Goal: Task Accomplishment & Management: Manage account settings

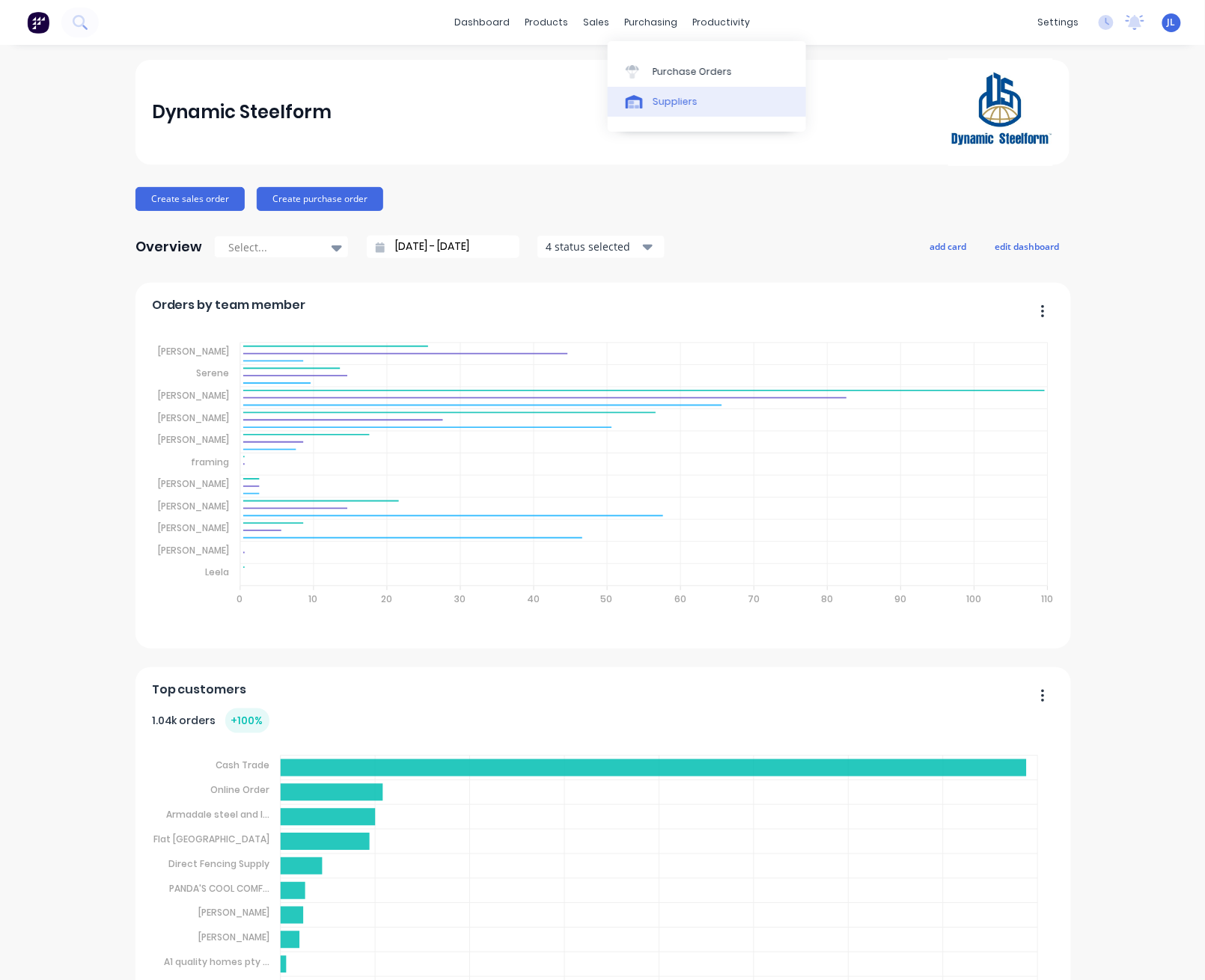
click at [667, 96] on div "Suppliers" at bounding box center [675, 102] width 45 height 13
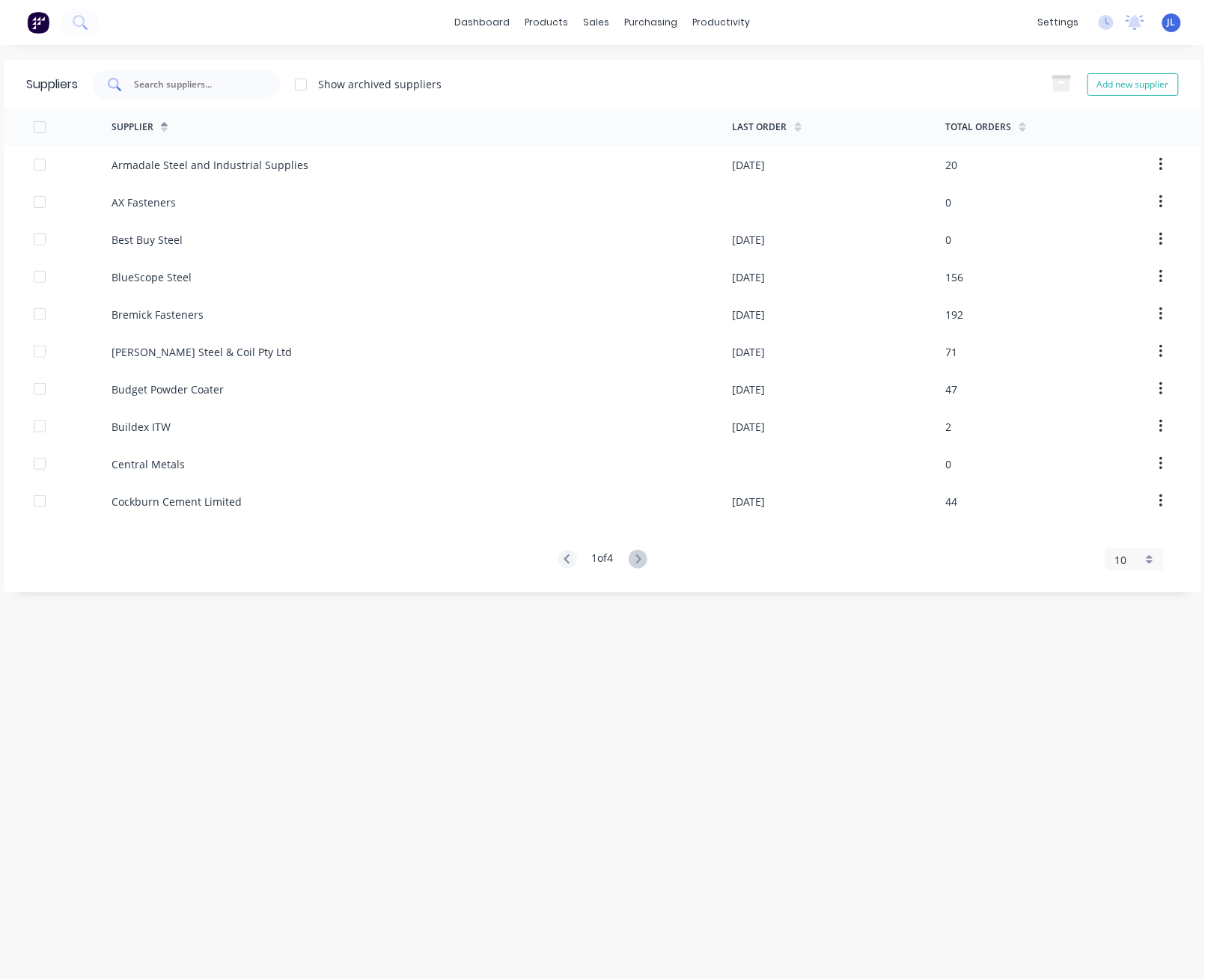
drag, startPoint x: 206, startPoint y: 87, endPoint x: 210, endPoint y: 71, distance: 16.5
click at [206, 85] on input "text" at bounding box center [195, 85] width 124 height 15
click at [686, 80] on link "Purchase Orders" at bounding box center [714, 71] width 198 height 30
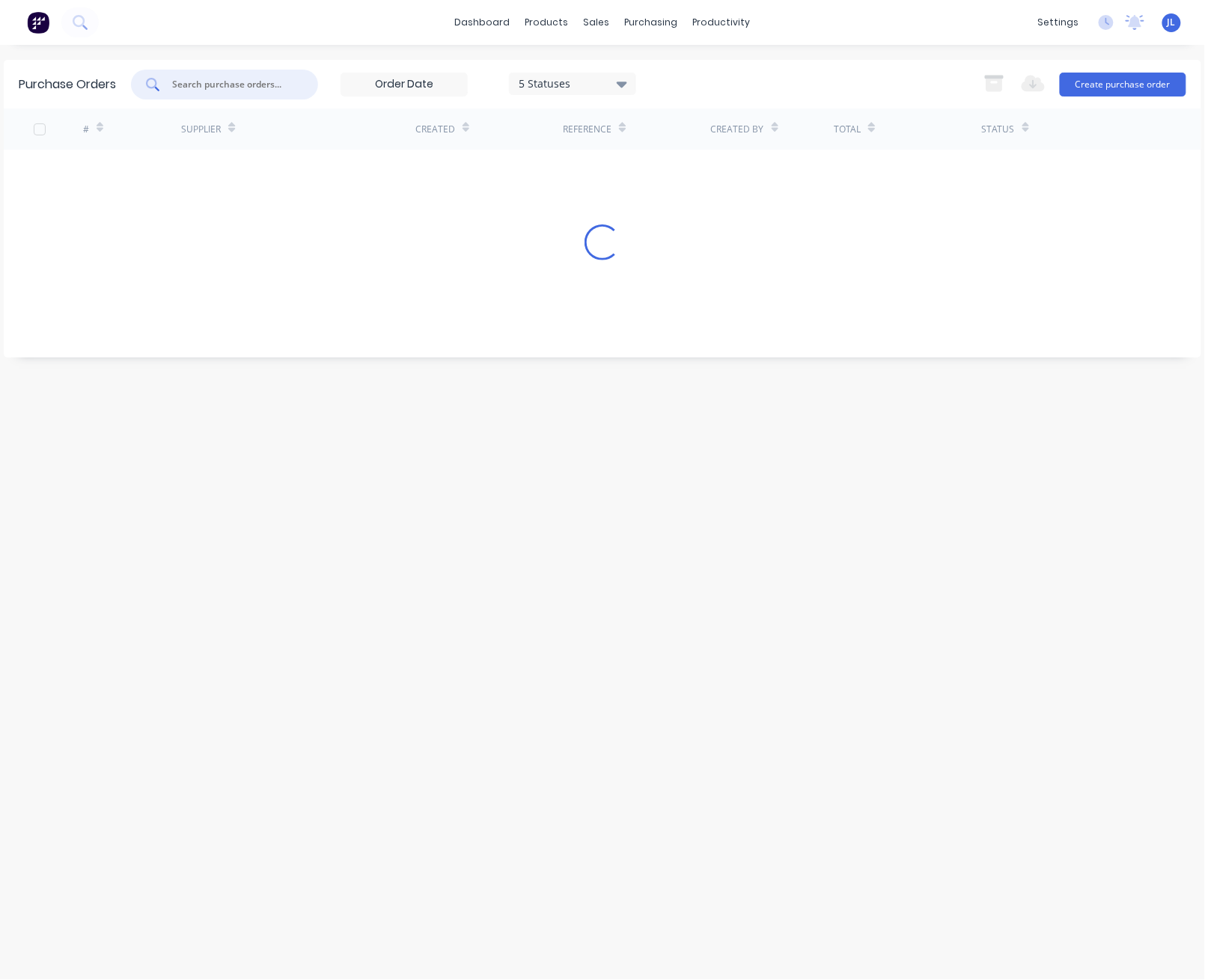
click at [232, 85] on input "text" at bounding box center [233, 85] width 124 height 15
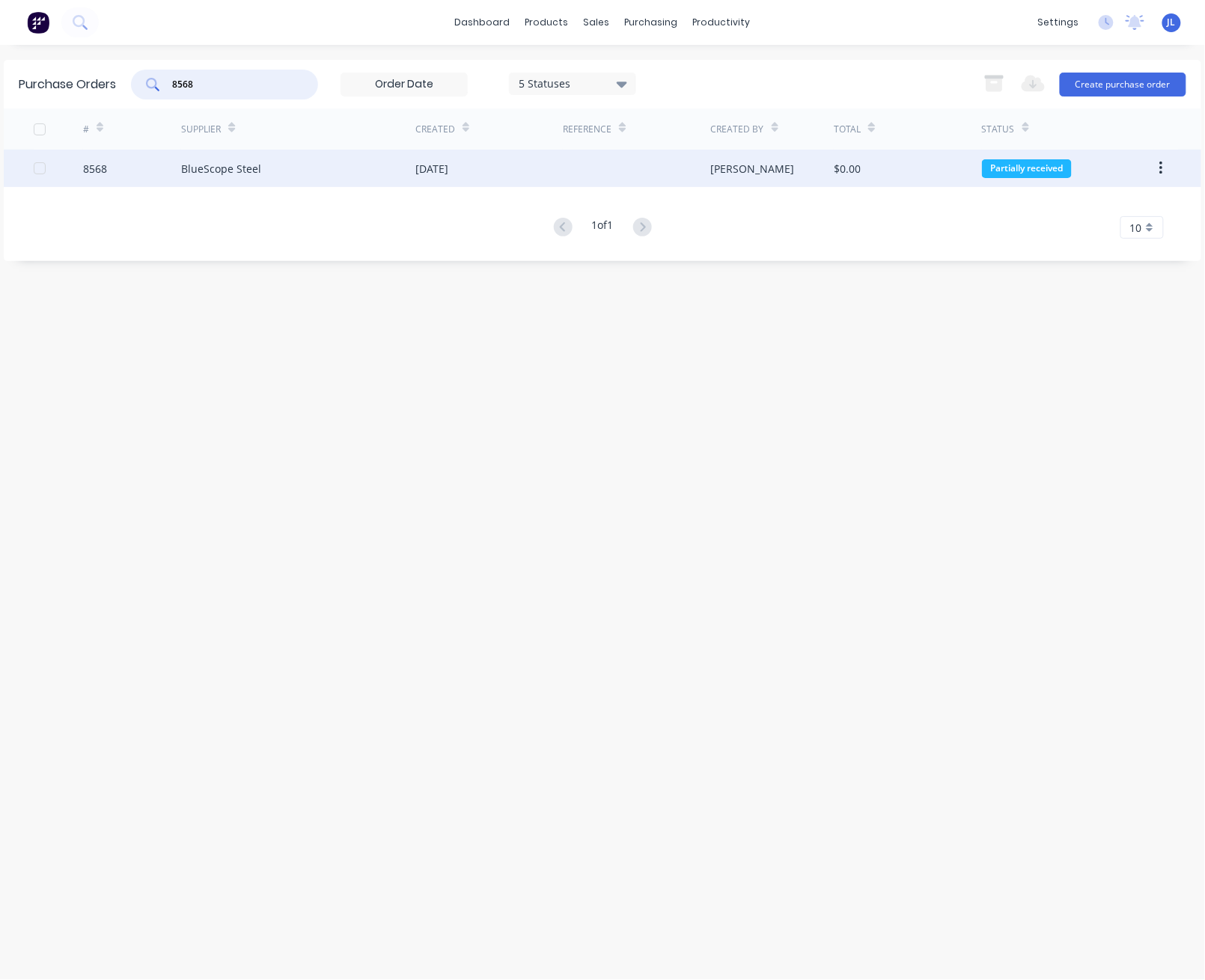
type input "8568"
click at [157, 165] on div "8568" at bounding box center [132, 168] width 99 height 37
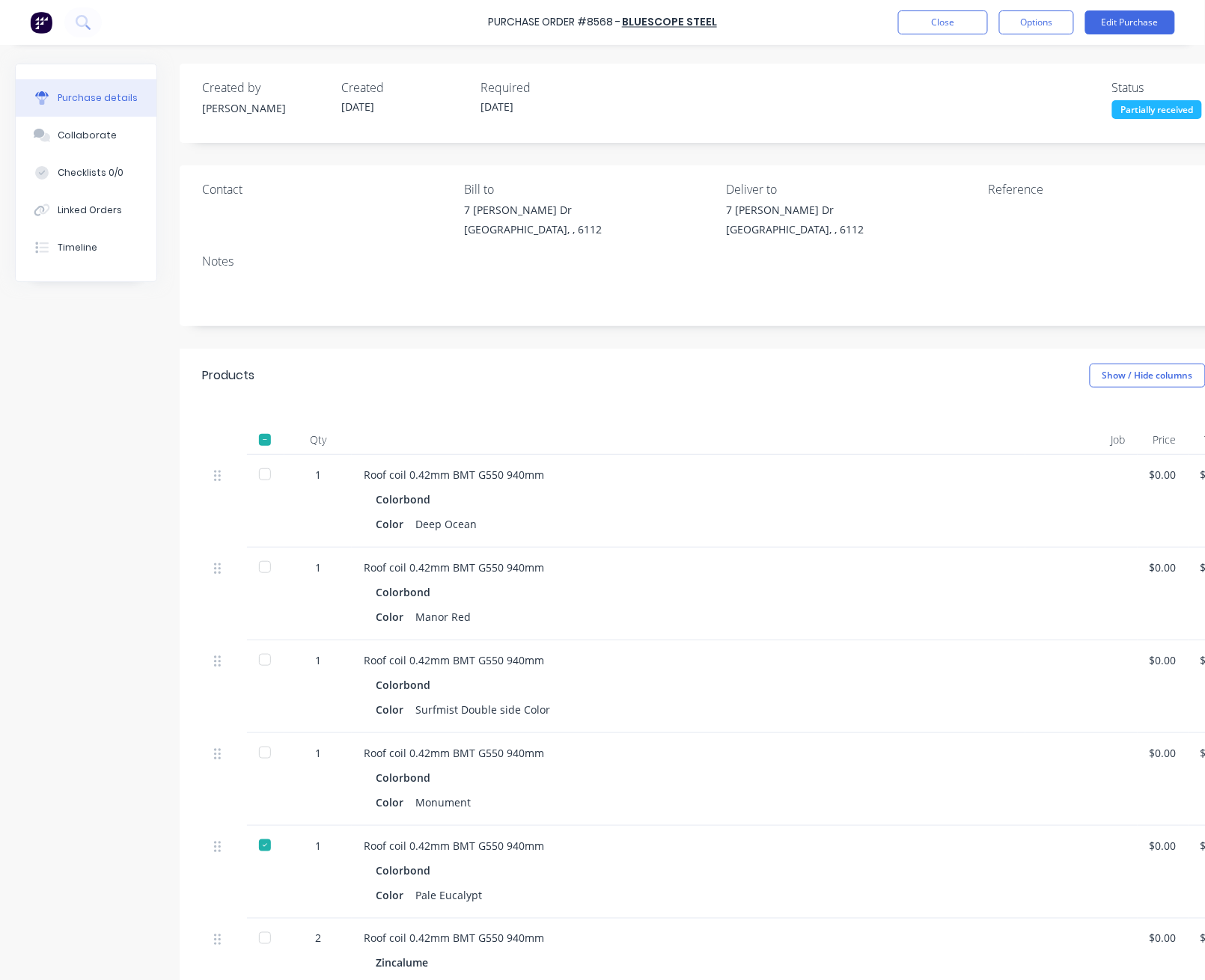
click at [266, 480] on div at bounding box center [265, 475] width 30 height 30
click at [276, 758] on div at bounding box center [265, 753] width 30 height 30
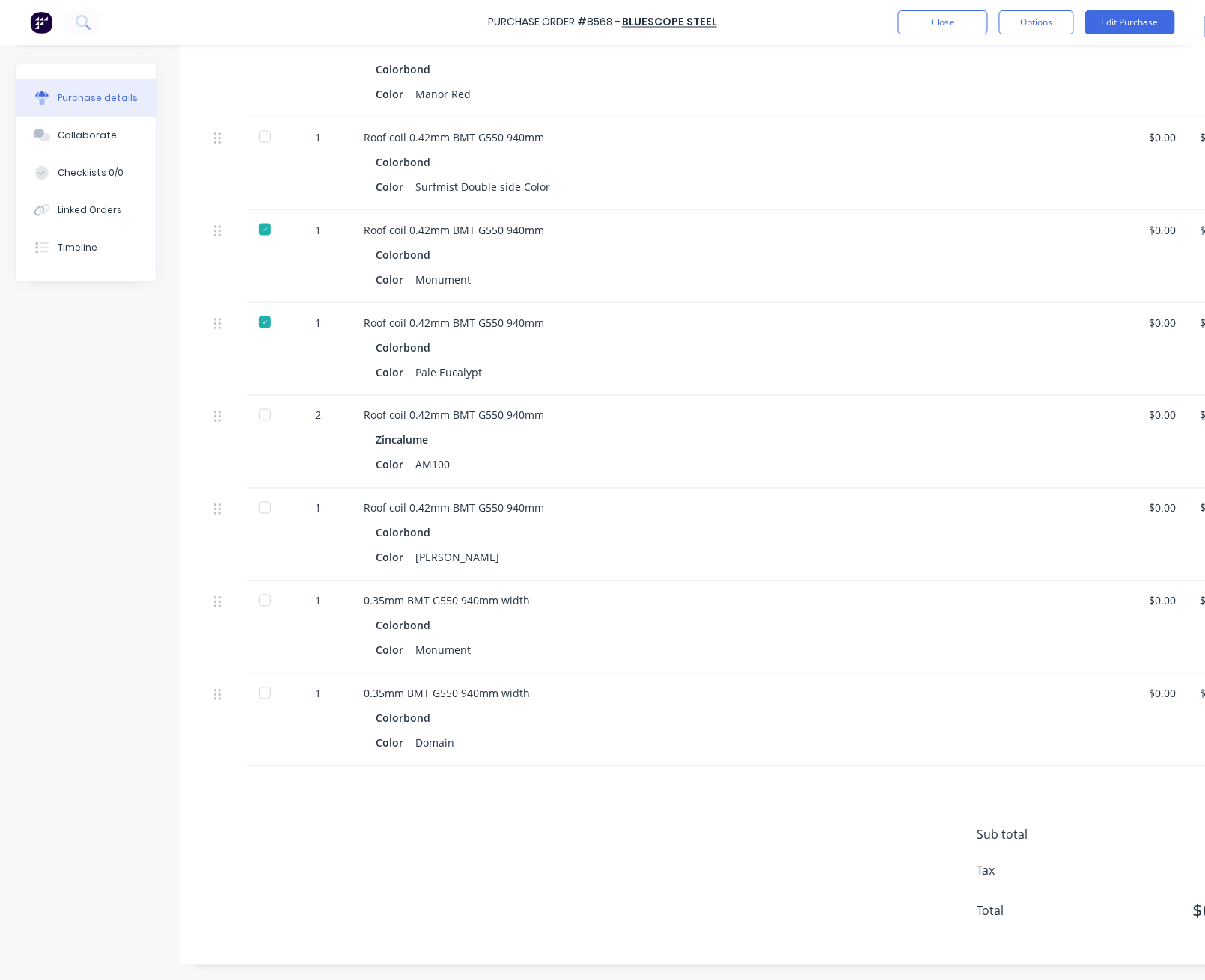
scroll to position [539, 0]
click at [293, 687] on div "1" at bounding box center [318, 721] width 67 height 93
click at [247, 680] on div at bounding box center [266, 721] width 37 height 93
click at [269, 680] on div at bounding box center [265, 694] width 30 height 30
click at [270, 498] on div at bounding box center [265, 508] width 30 height 30
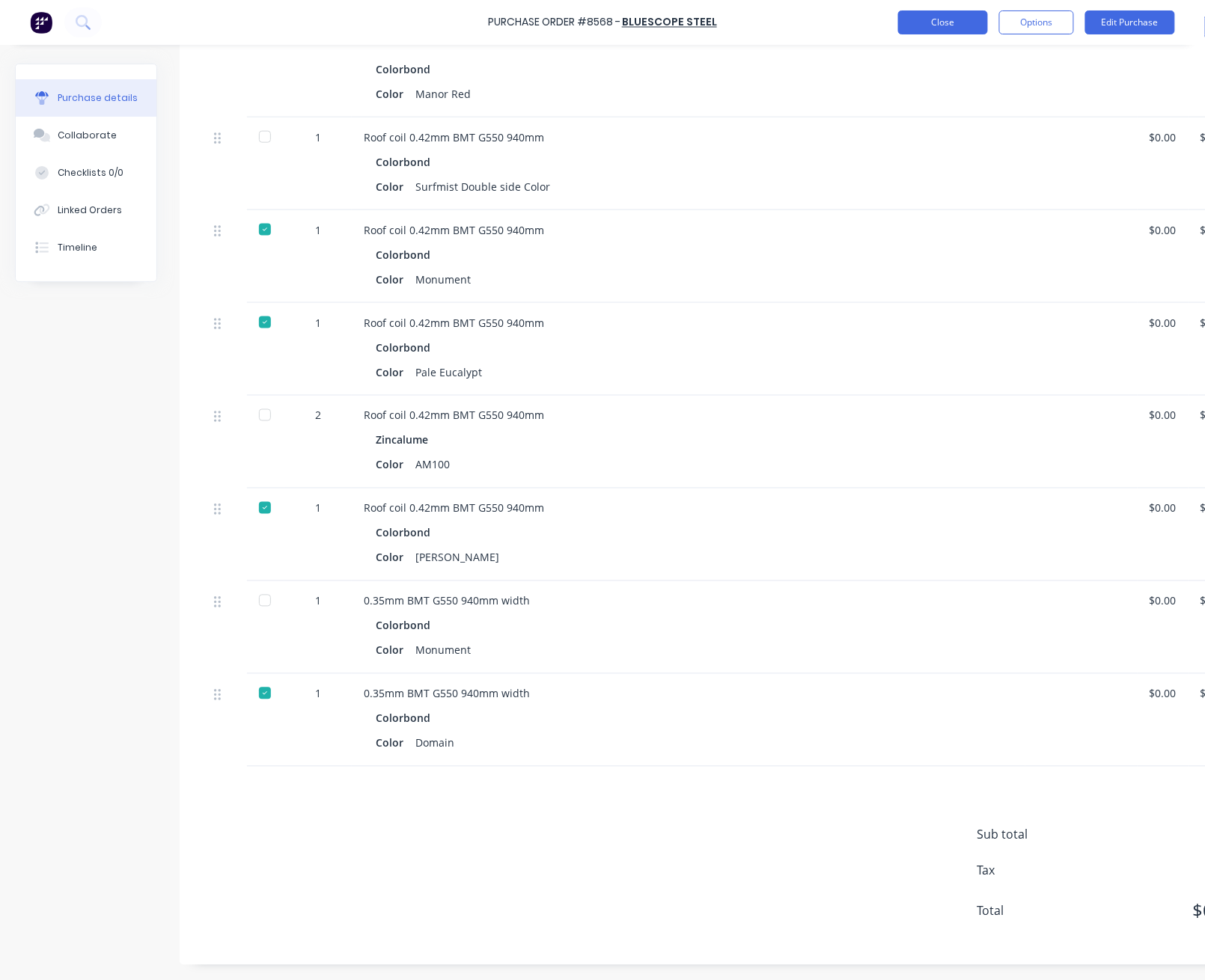
click at [946, 12] on button "Close" at bounding box center [943, 22] width 90 height 24
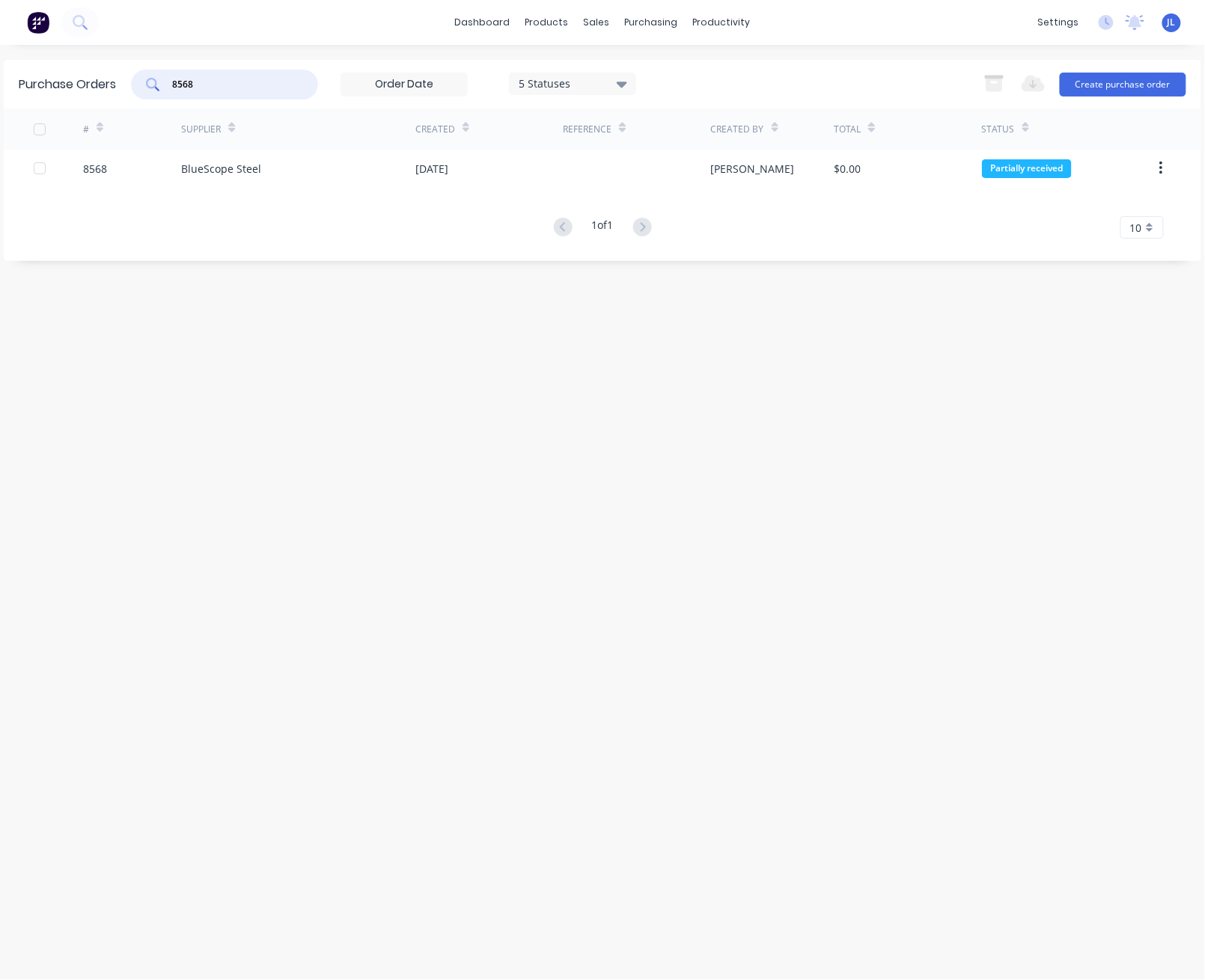
drag, startPoint x: 254, startPoint y: 76, endPoint x: 126, endPoint y: 81, distance: 128.1
click at [126, 81] on div "Purchase Orders 8568 5 Statuses 5 Statuses Export to Excel (XLSX) Create purcha…" at bounding box center [602, 84] width 1198 height 49
type input "8141"
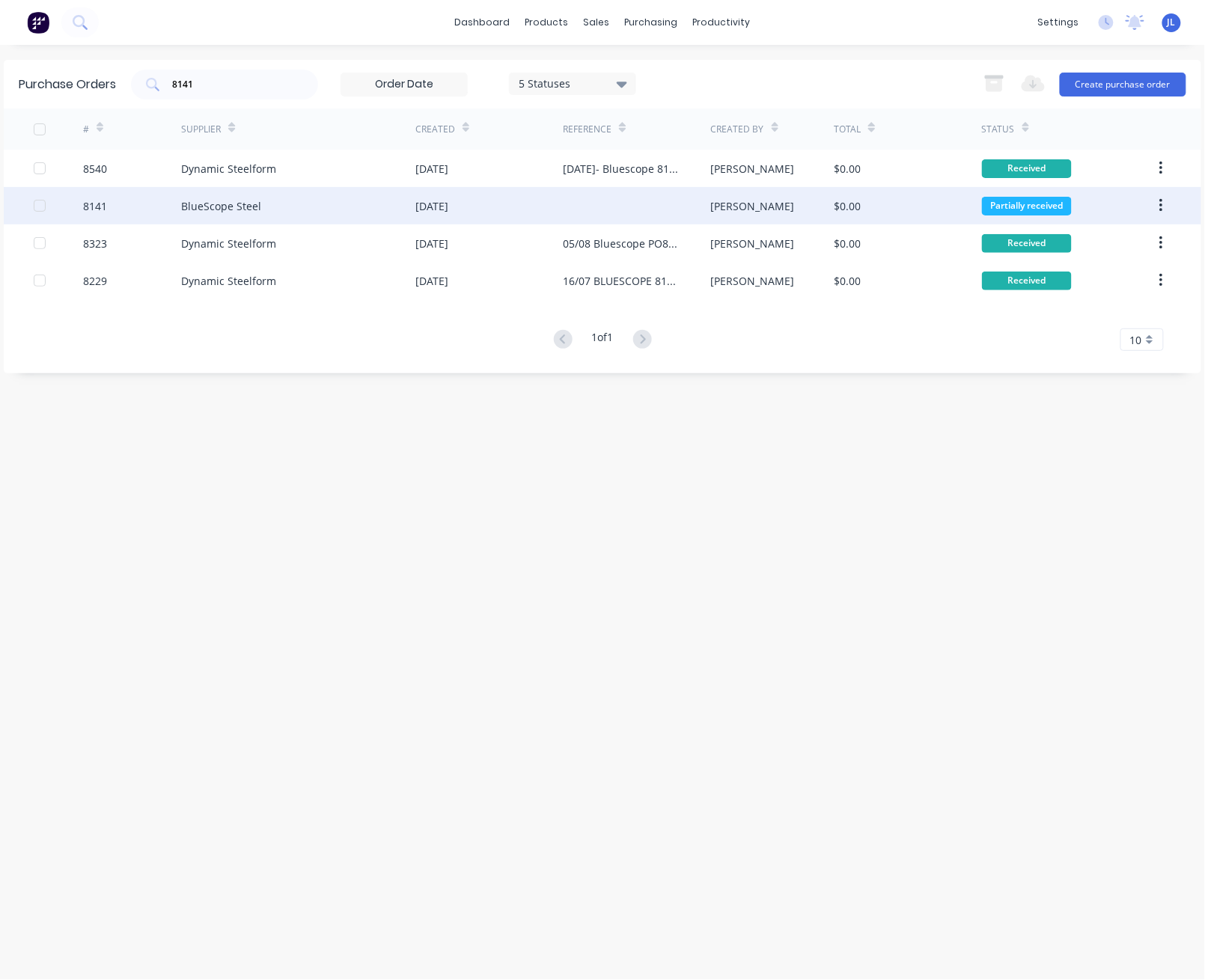
click at [233, 204] on div "BlueScope Steel" at bounding box center [221, 206] width 80 height 16
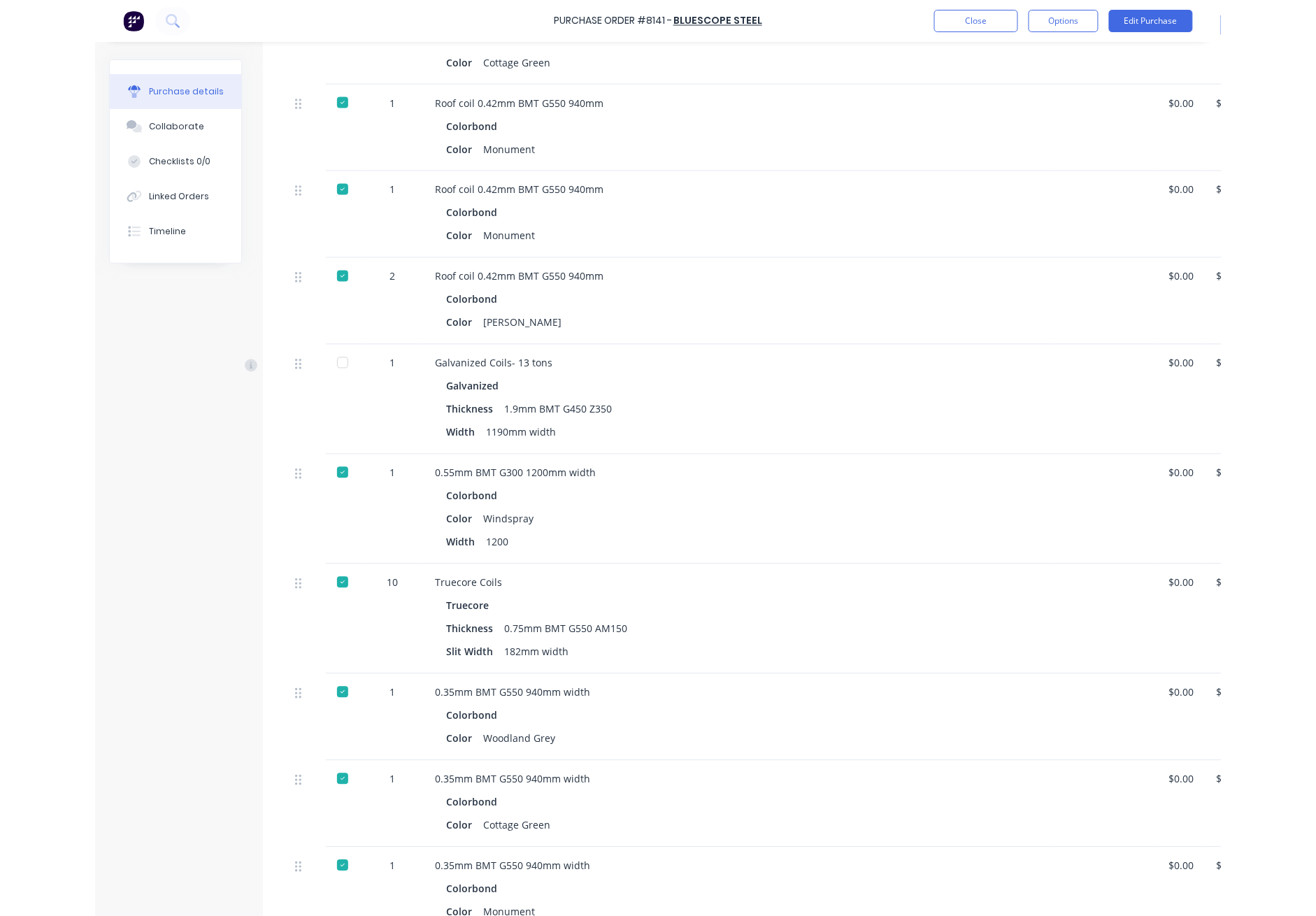
scroll to position [633, 0]
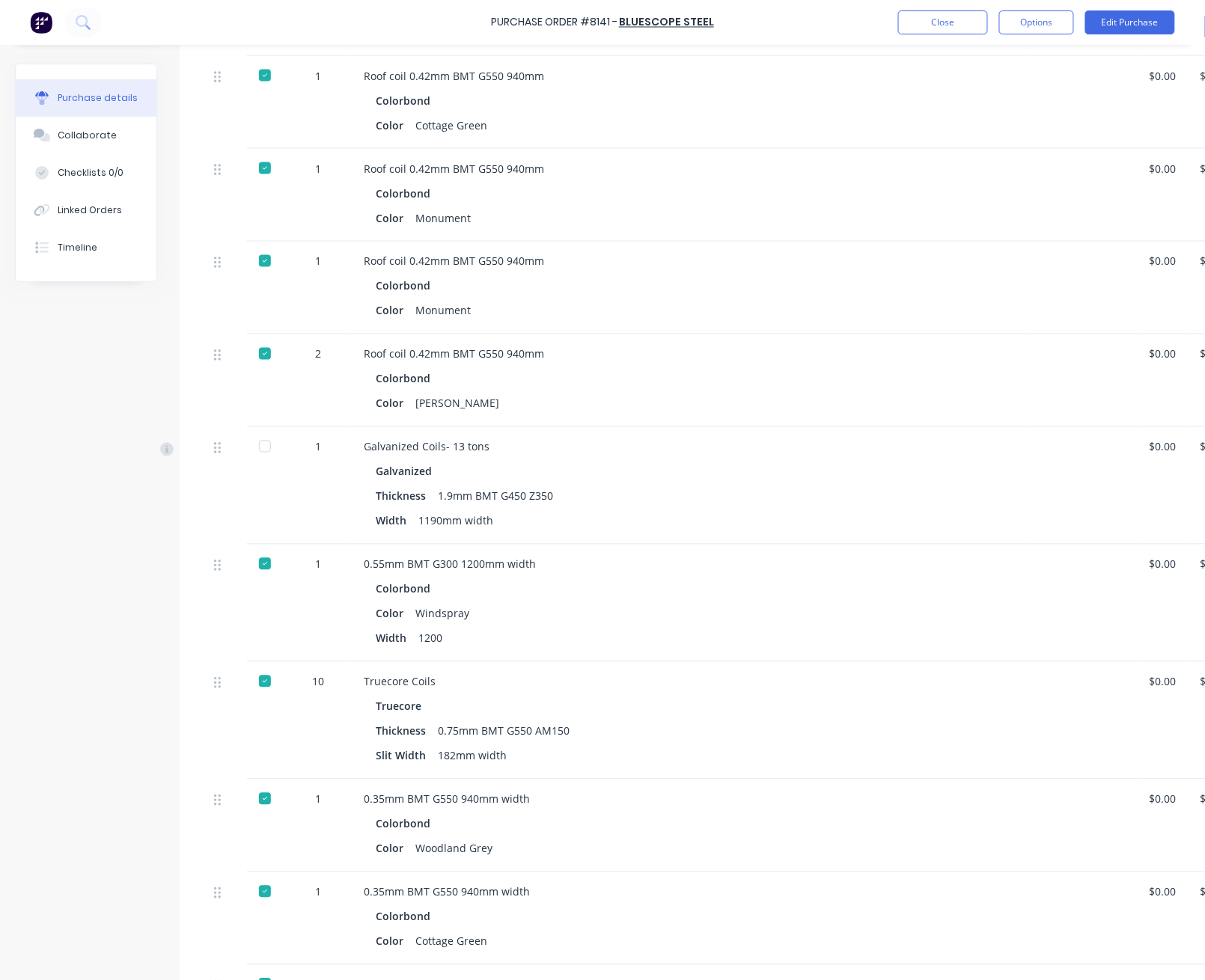
click at [257, 437] on div at bounding box center [265, 446] width 30 height 30
click at [939, 27] on button "Close" at bounding box center [943, 22] width 90 height 24
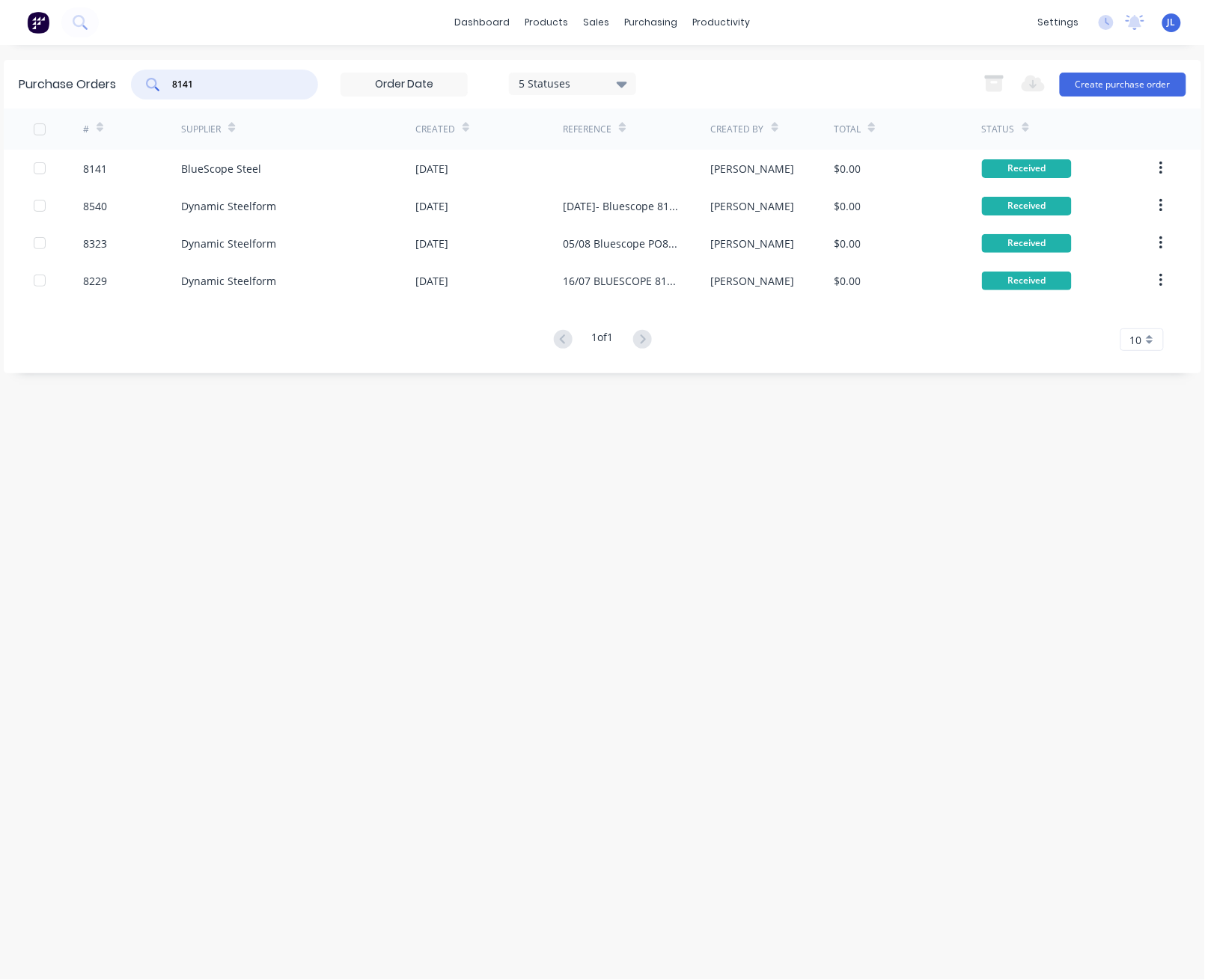
drag, startPoint x: 207, startPoint y: 88, endPoint x: 133, endPoint y: 82, distance: 74.2
click at [133, 82] on div "8141 5 Statuses 5 Statuses" at bounding box center [383, 85] width 505 height 30
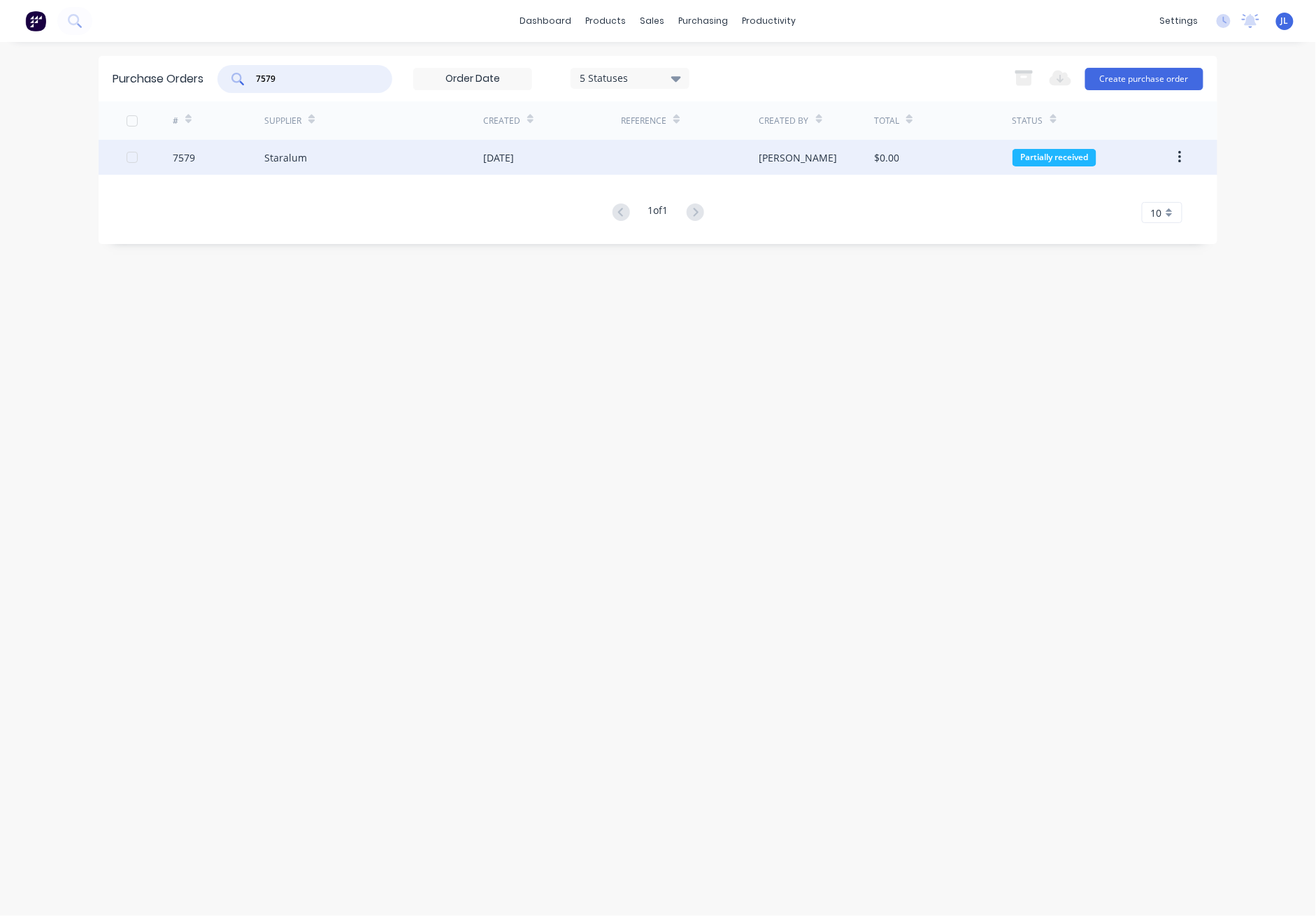
type input "7579"
click at [464, 151] on div "Staralum" at bounding box center [374, 157] width 219 height 35
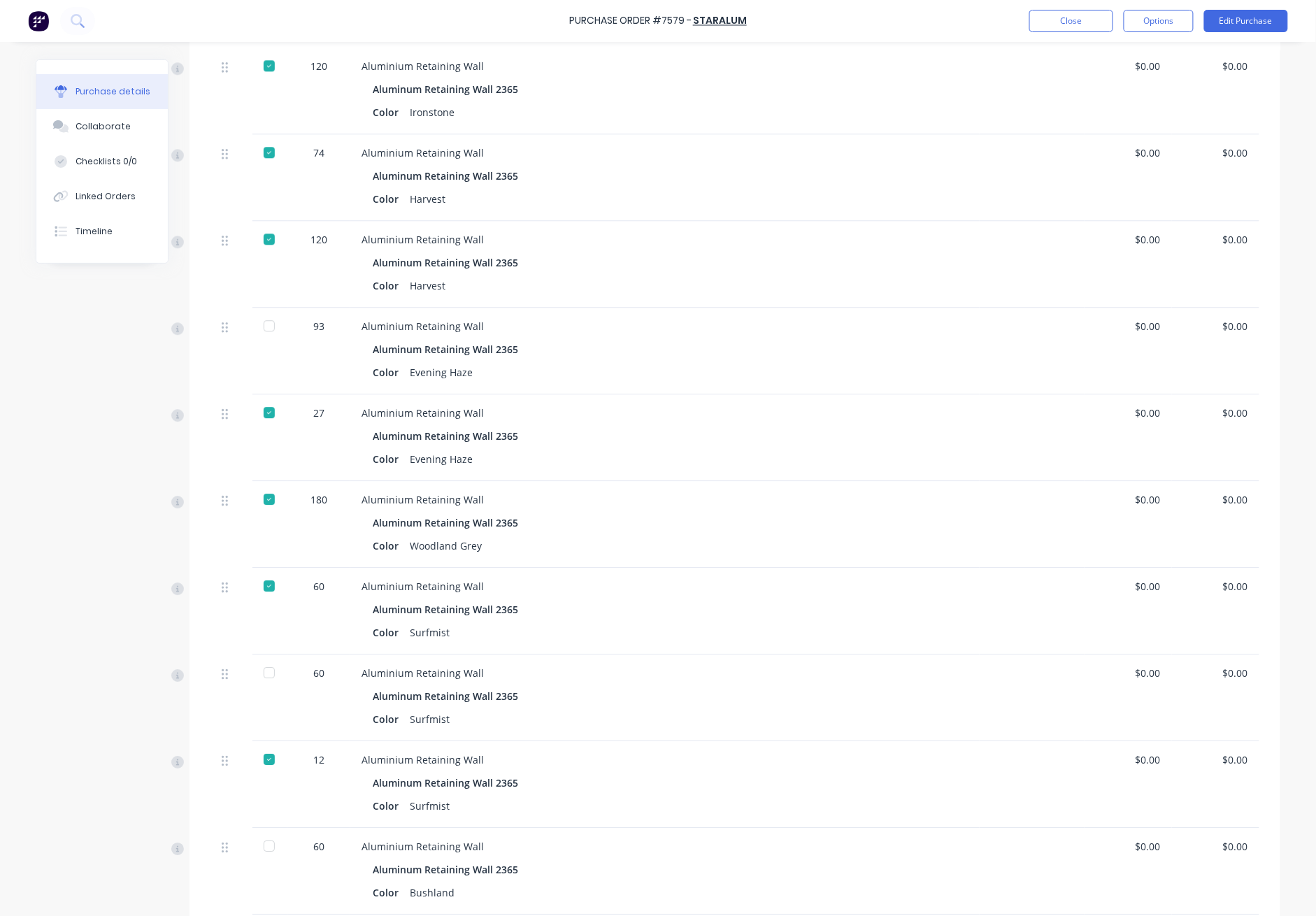
scroll to position [1305, 0]
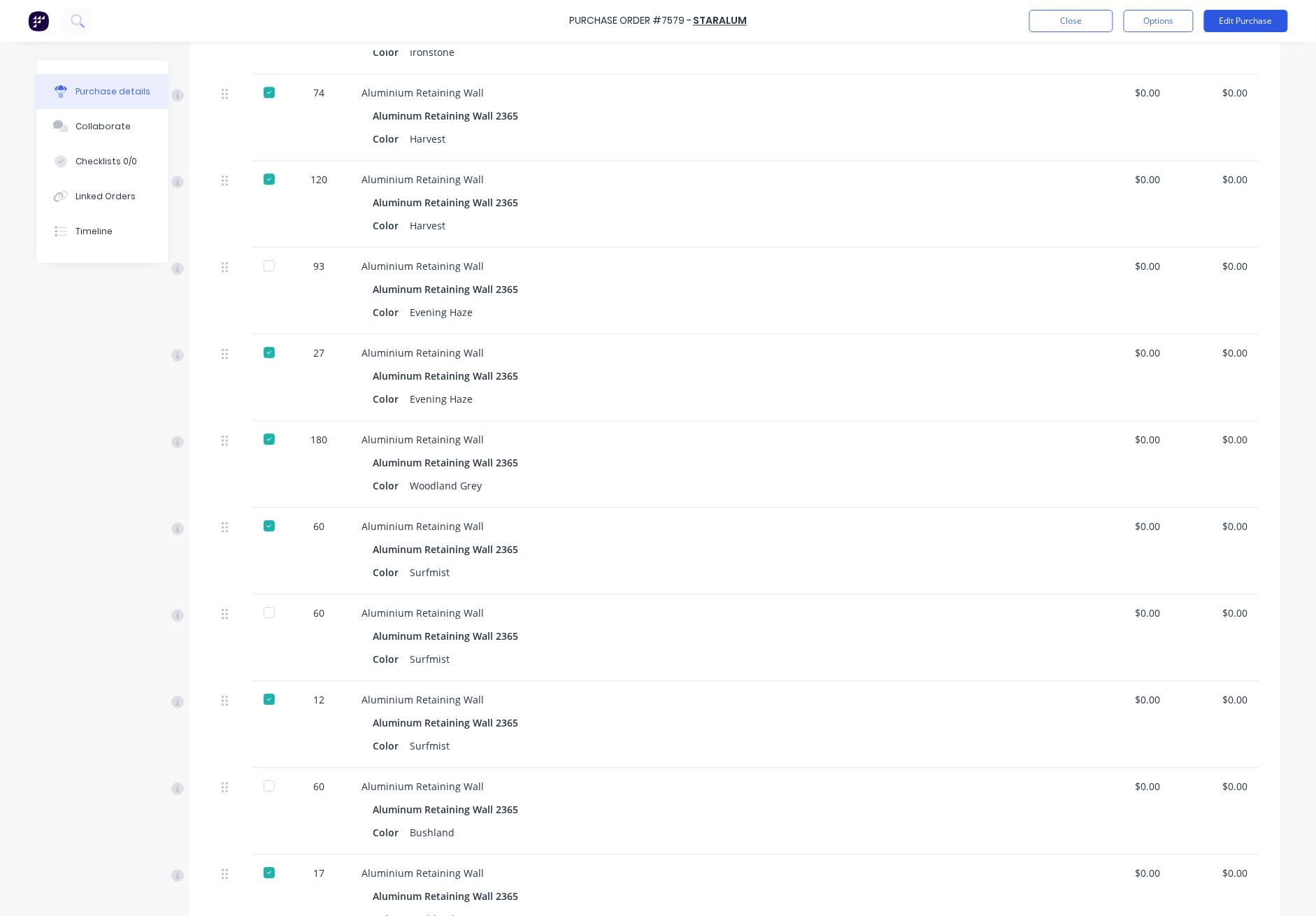
click at [959, 17] on button "Edit Purchase" at bounding box center [1246, 21] width 84 height 22
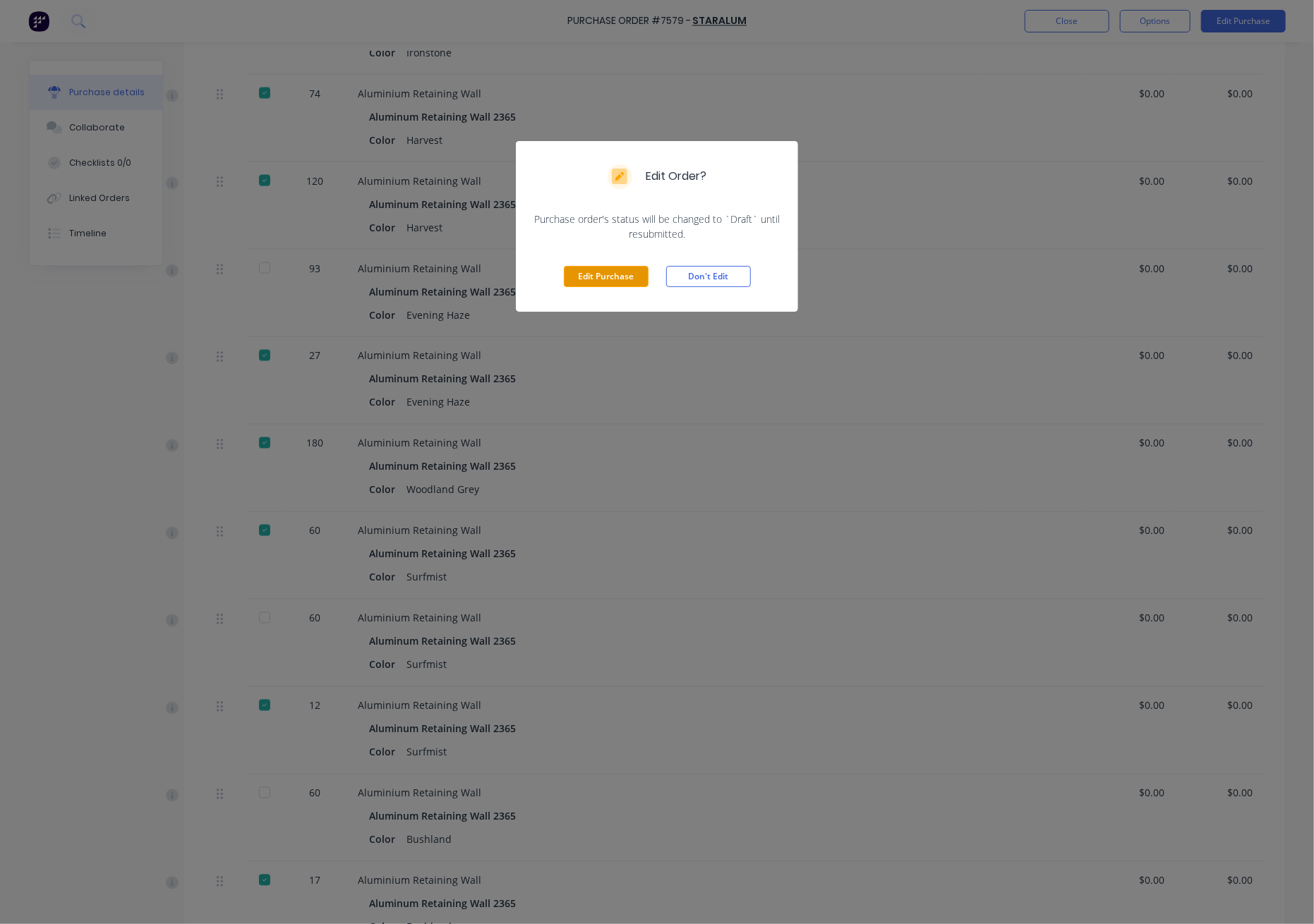
click at [629, 277] on button "Edit Purchase" at bounding box center [607, 276] width 85 height 21
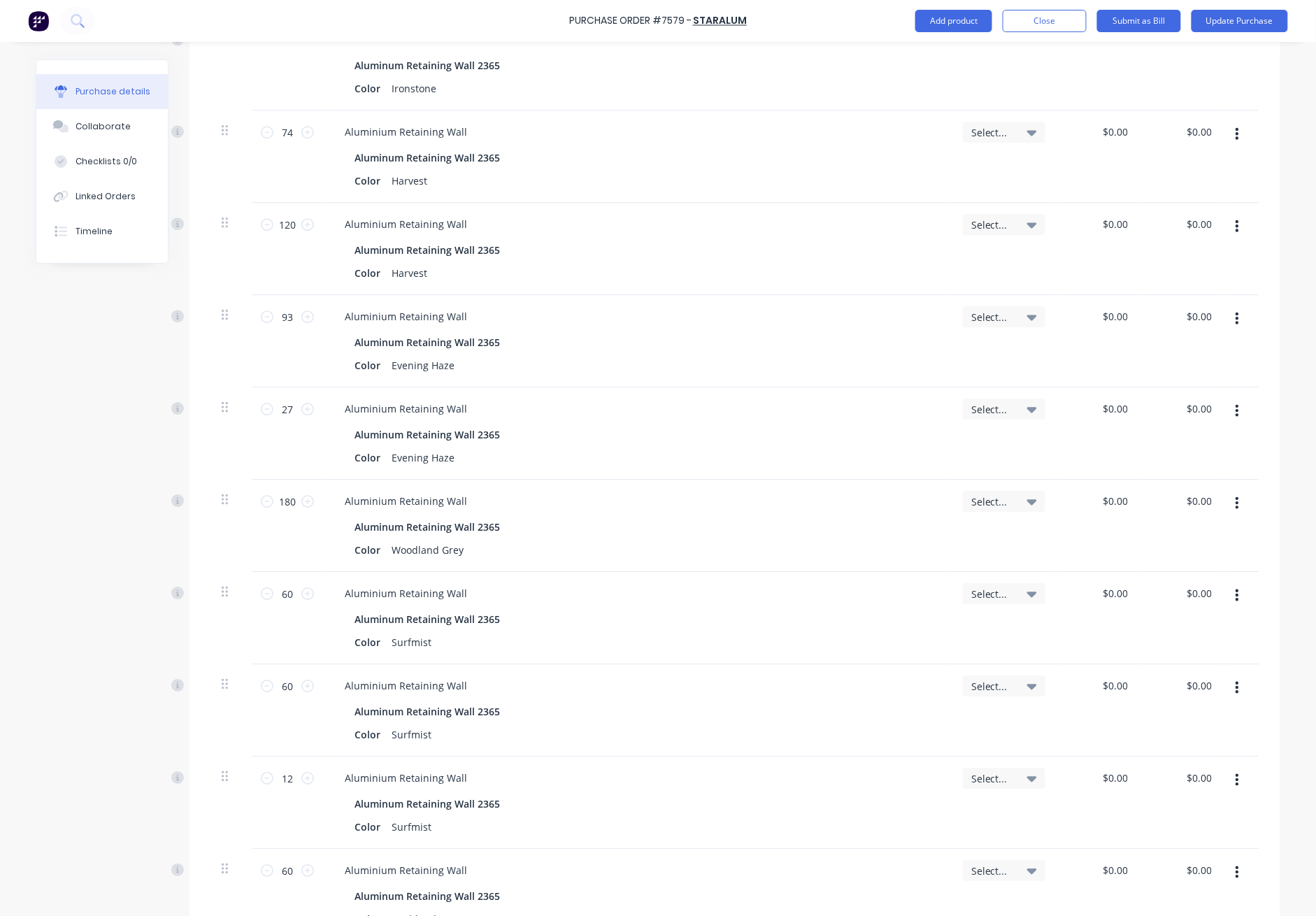
scroll to position [1297, 0]
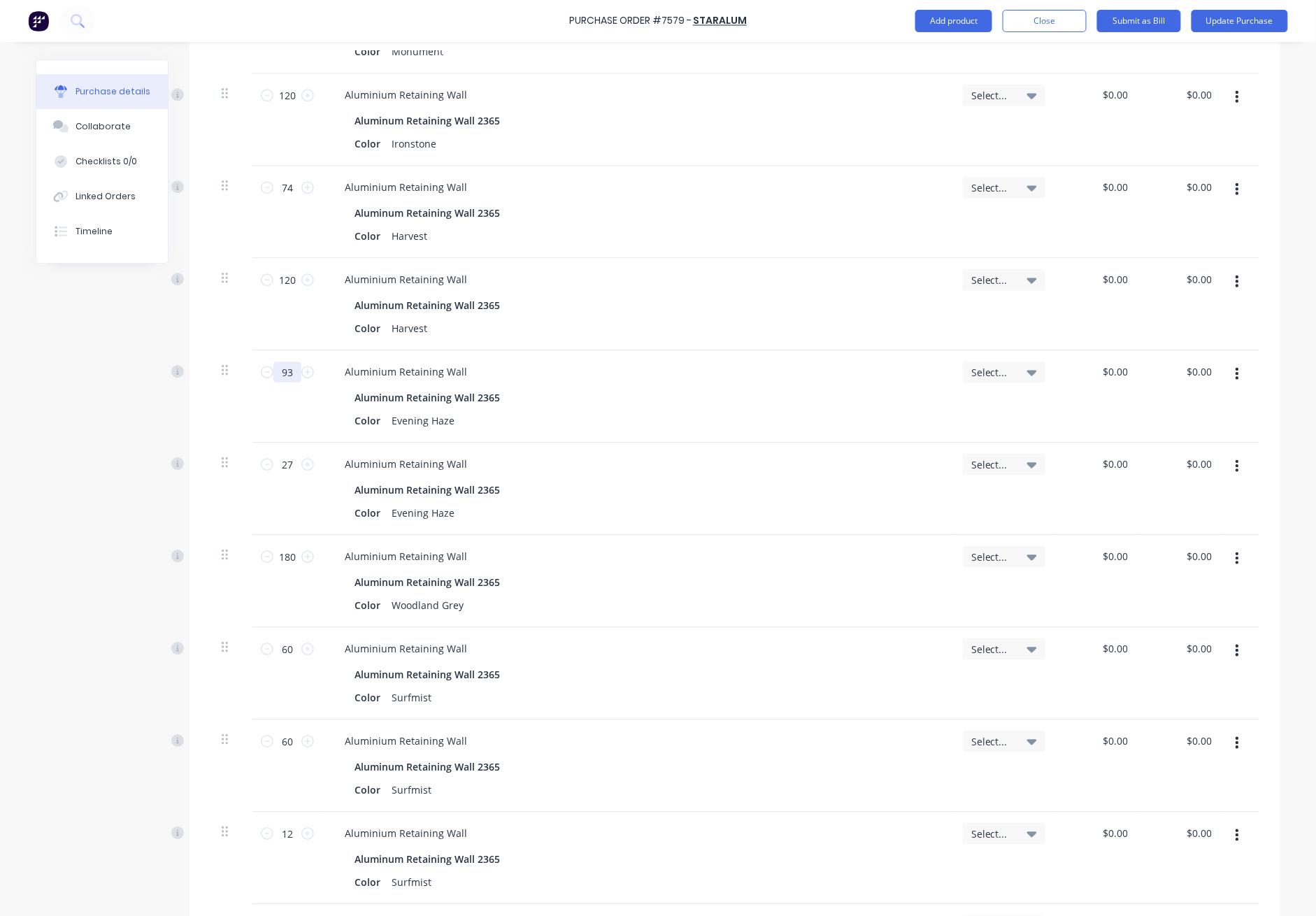
click at [285, 375] on input "93" at bounding box center [288, 372] width 28 height 21
type input "120"
click at [959, 9] on div "Purchase Order #7579 - Staralum Add product Close Submit as Bill Update Purchase" at bounding box center [658, 21] width 1316 height 42
click at [959, 25] on button "Update Purchase" at bounding box center [1240, 21] width 96 height 22
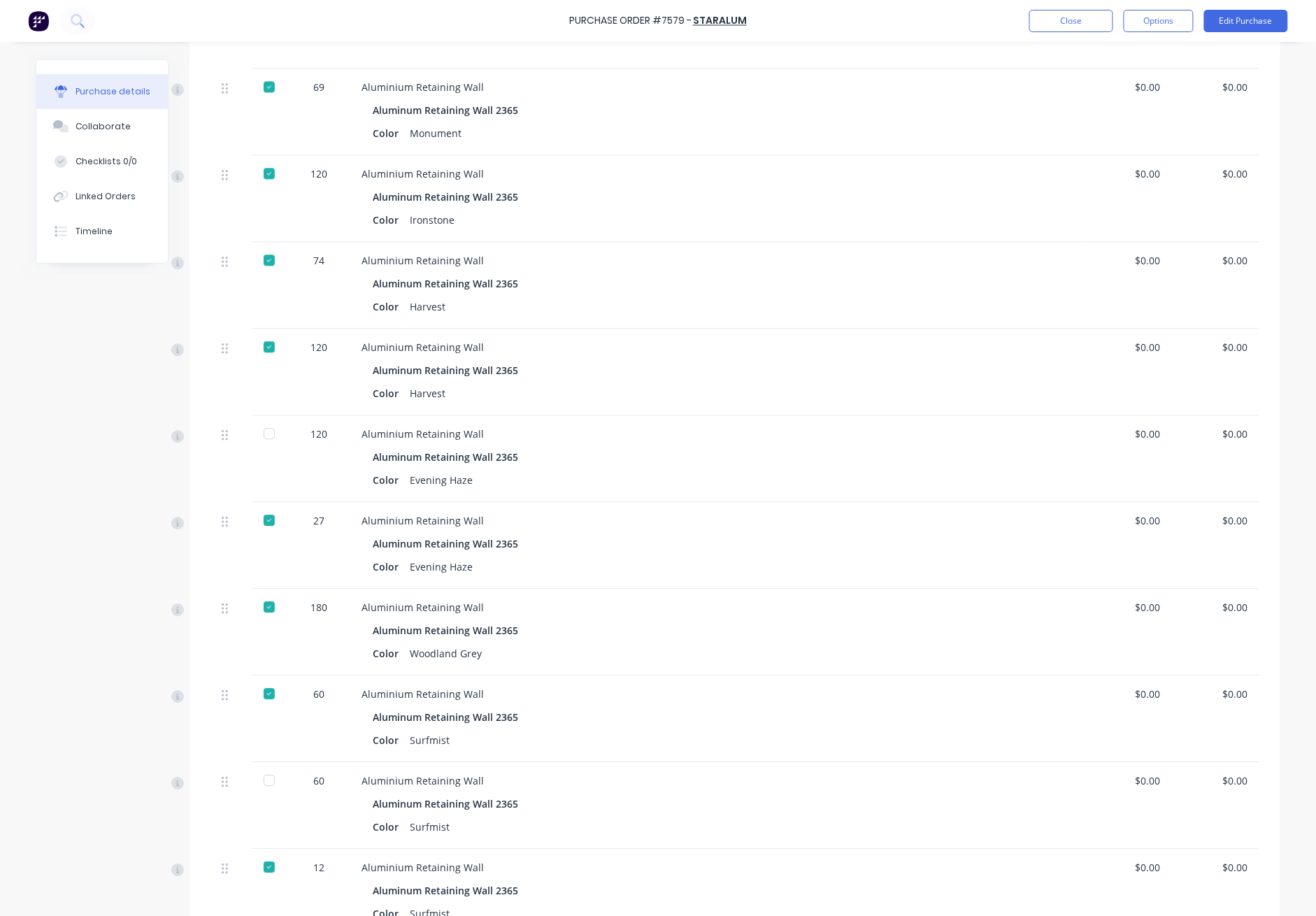
scroll to position [1212, 0]
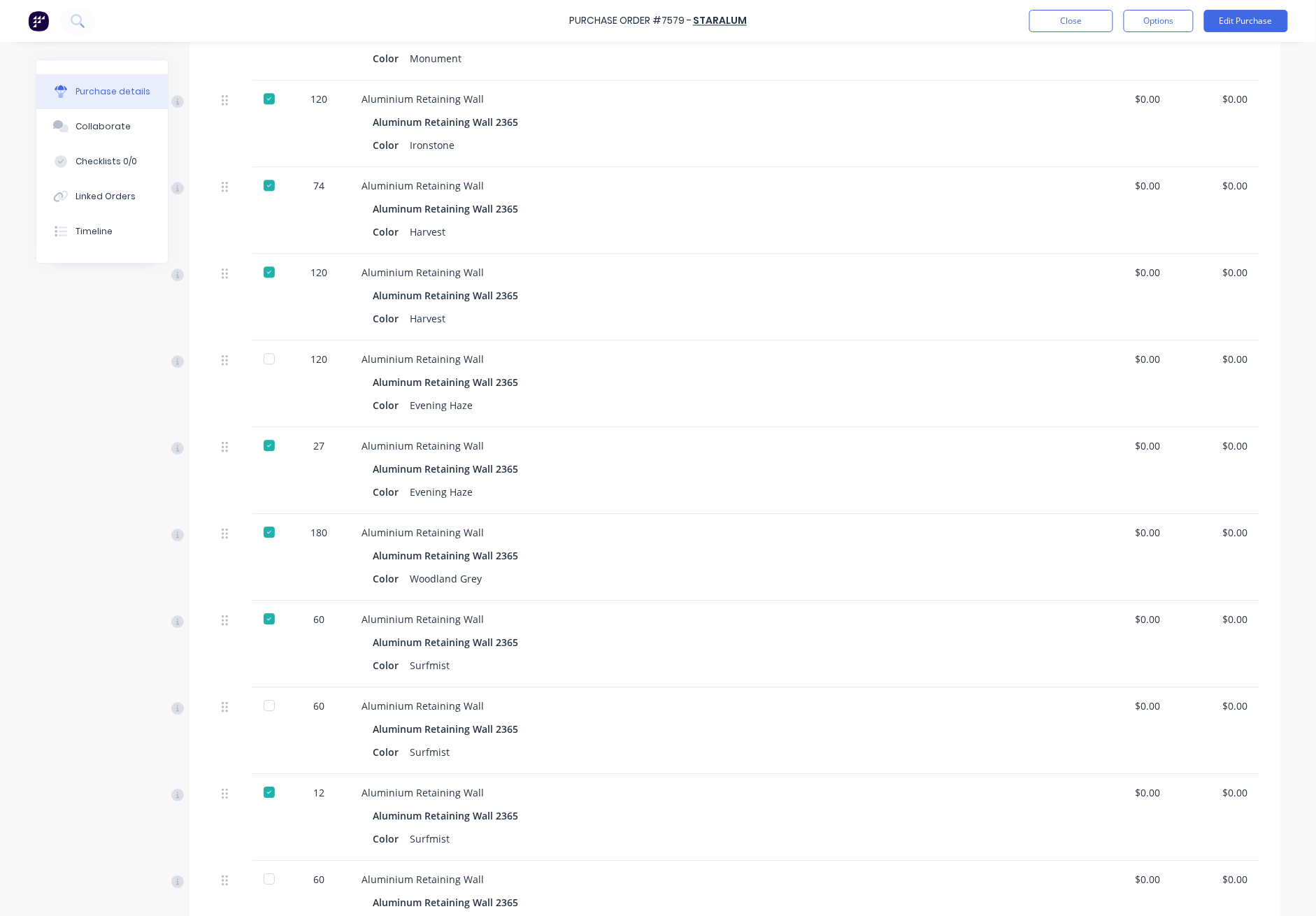
click at [264, 353] on div at bounding box center [269, 359] width 28 height 28
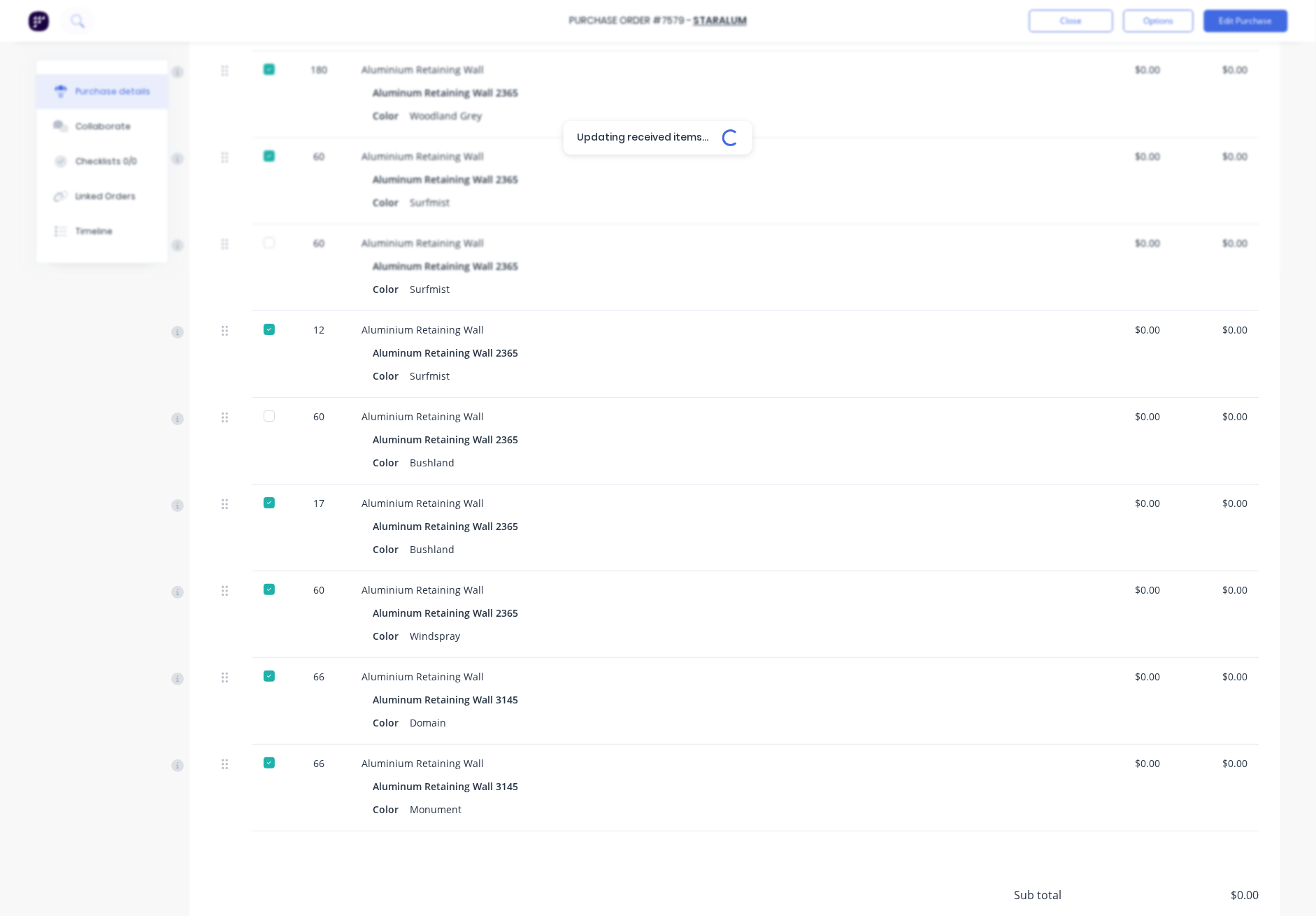
scroll to position [1679, 0]
click at [268, 416] on div at bounding box center [269, 413] width 28 height 28
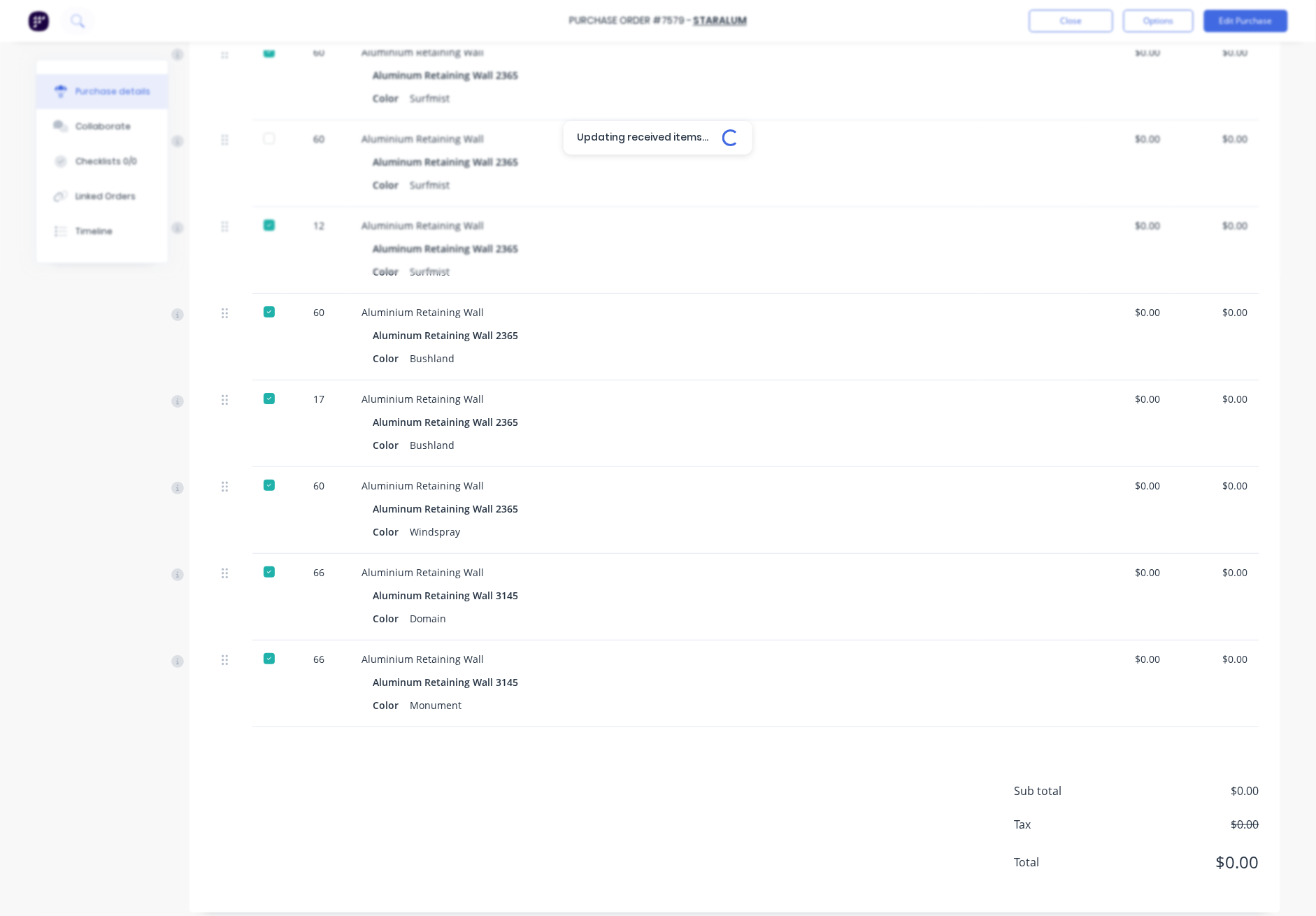
scroll to position [1792, 0]
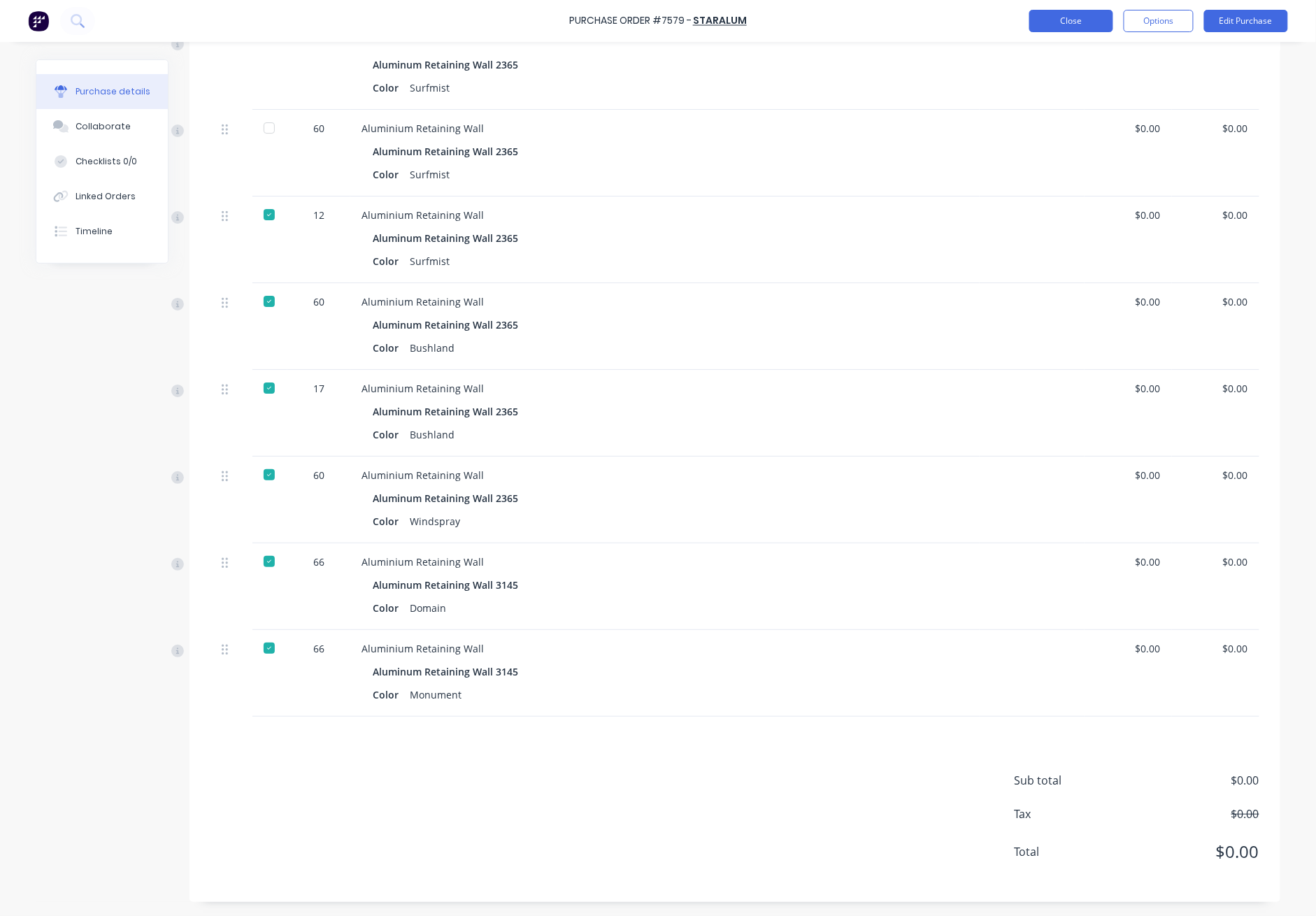
click at [959, 26] on button "Close" at bounding box center [1072, 21] width 84 height 22
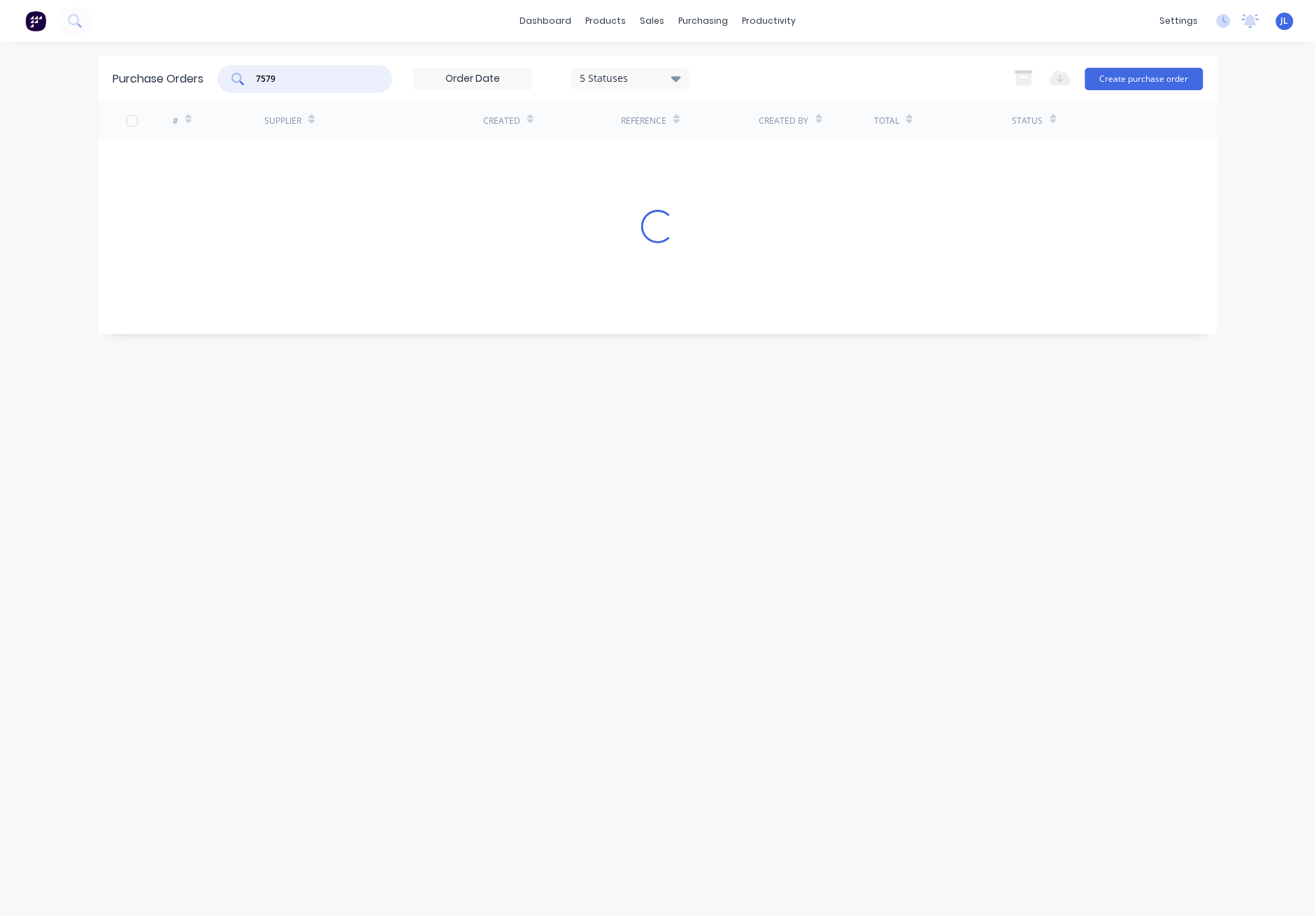
drag, startPoint x: 310, startPoint y: 79, endPoint x: 209, endPoint y: 87, distance: 101.3
click at [209, 87] on div "Purchase Orders 7579 5 Statuses 5 Statuses Export to Excel (XLSX) Create purcha…" at bounding box center [658, 78] width 1119 height 46
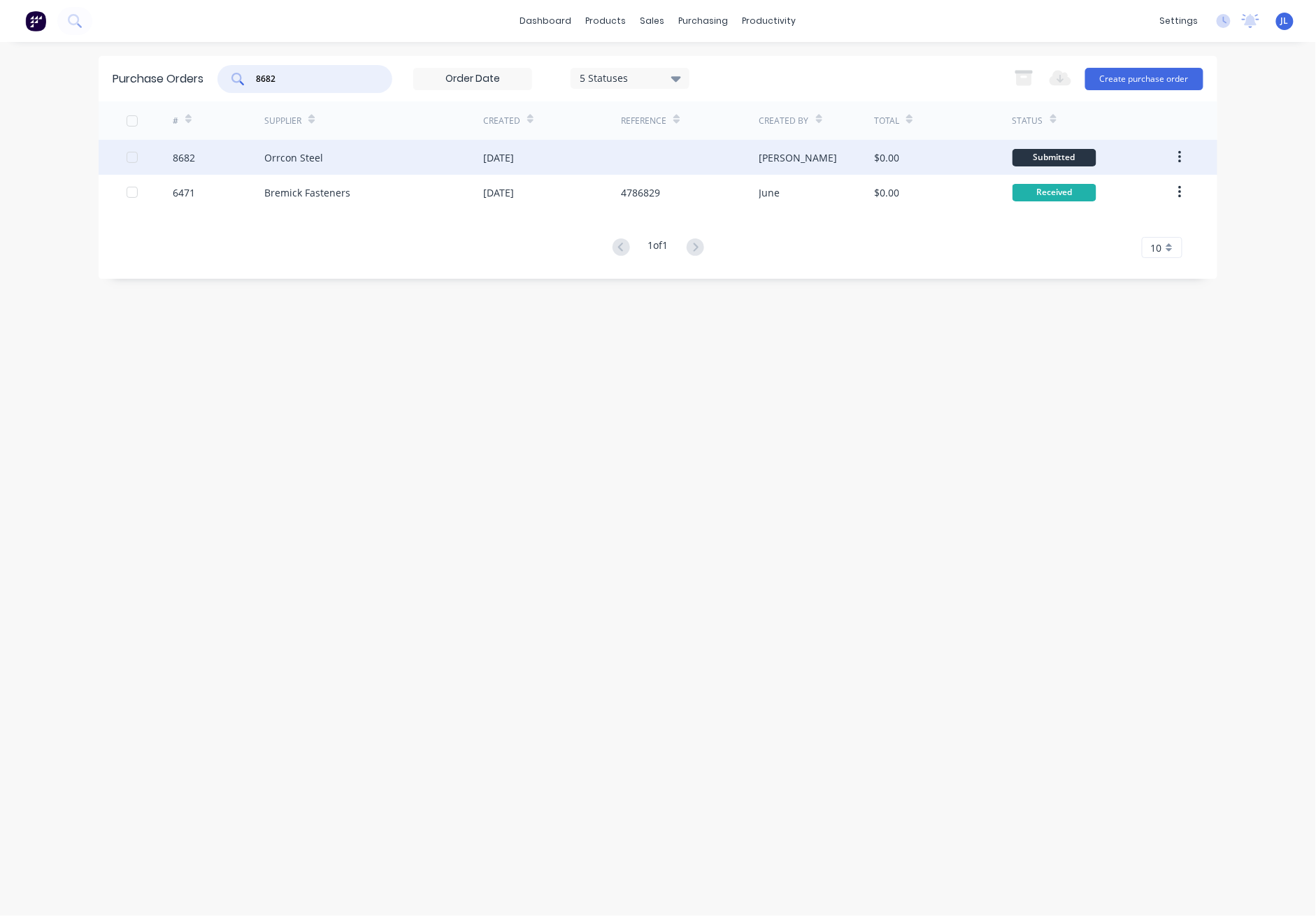
type input "8682"
click at [274, 161] on div "Orrcon Steel" at bounding box center [294, 157] width 59 height 15
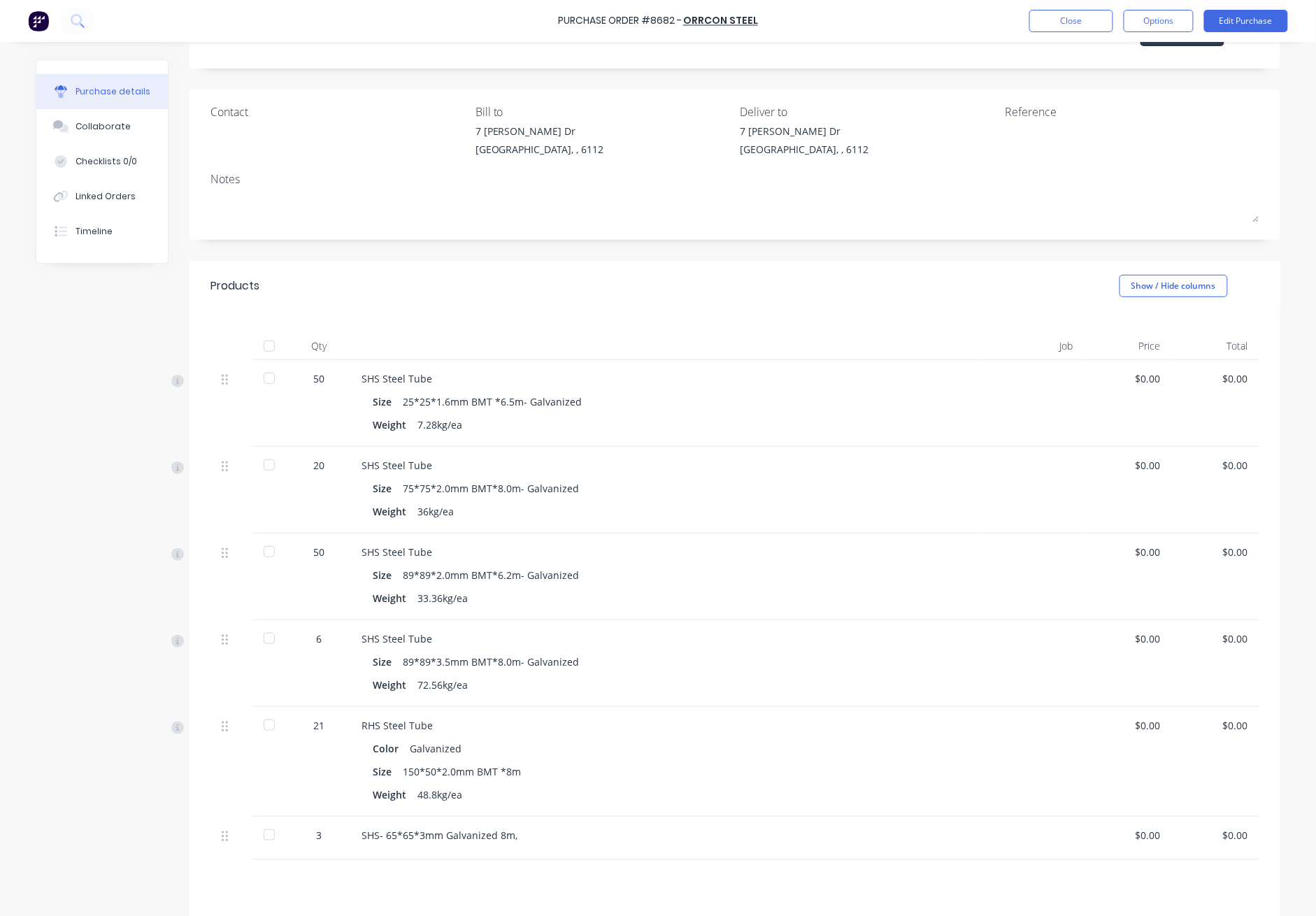
scroll to position [186, 0]
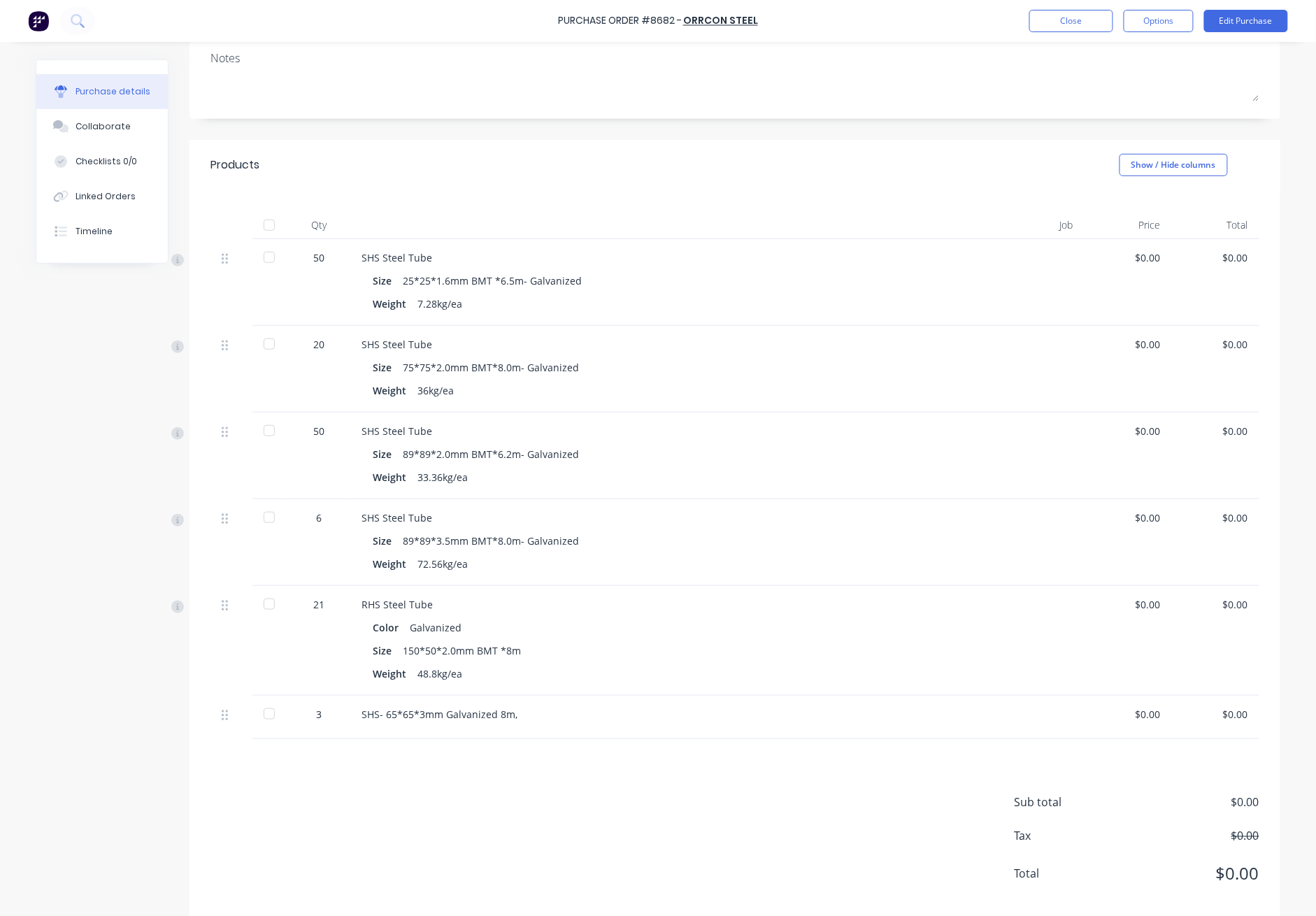
click at [262, 225] on div at bounding box center [269, 225] width 28 height 28
click at [959, 19] on button "Edit Purchase" at bounding box center [1246, 21] width 84 height 22
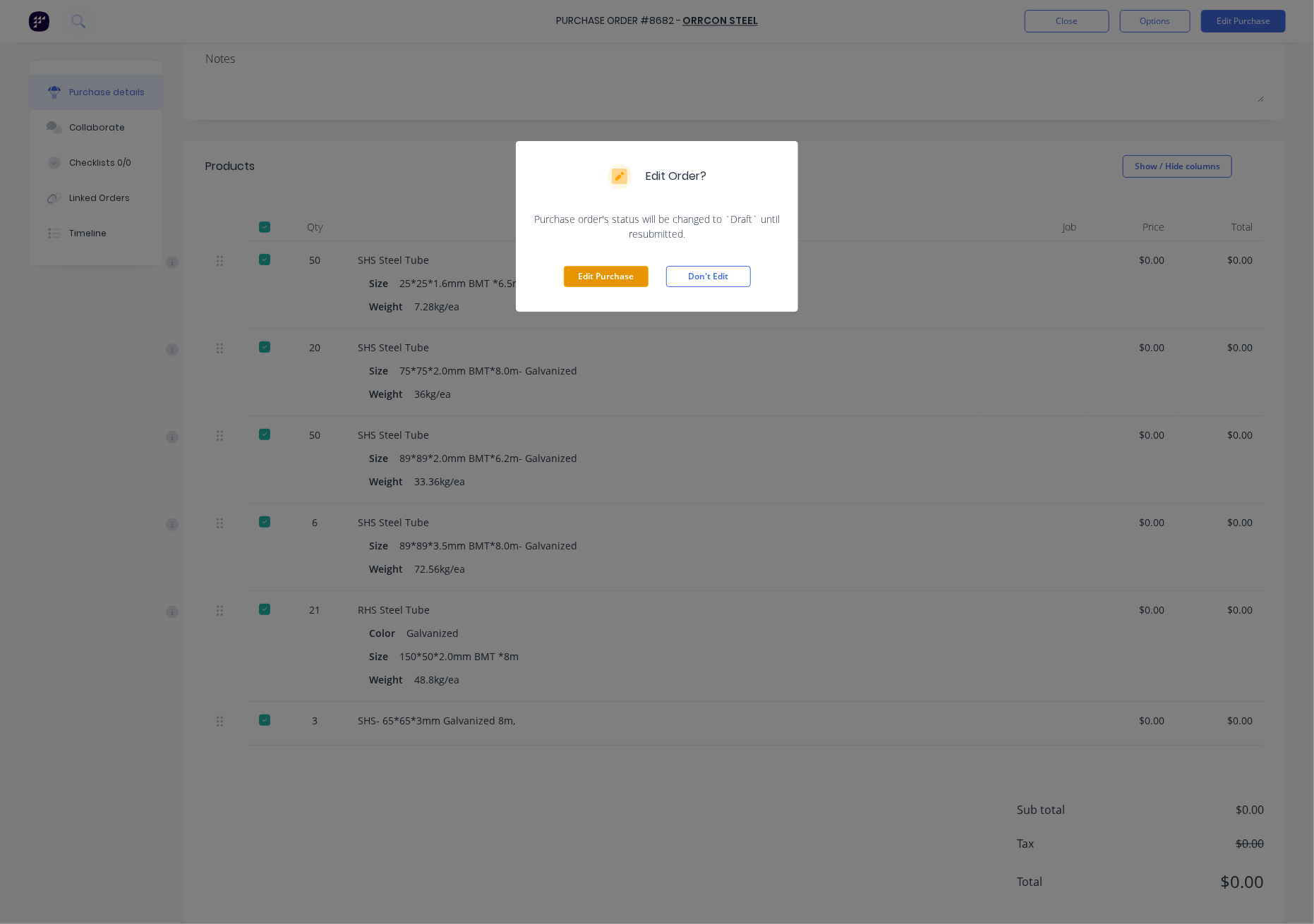
click at [622, 286] on button "Edit Purchase" at bounding box center [607, 276] width 85 height 21
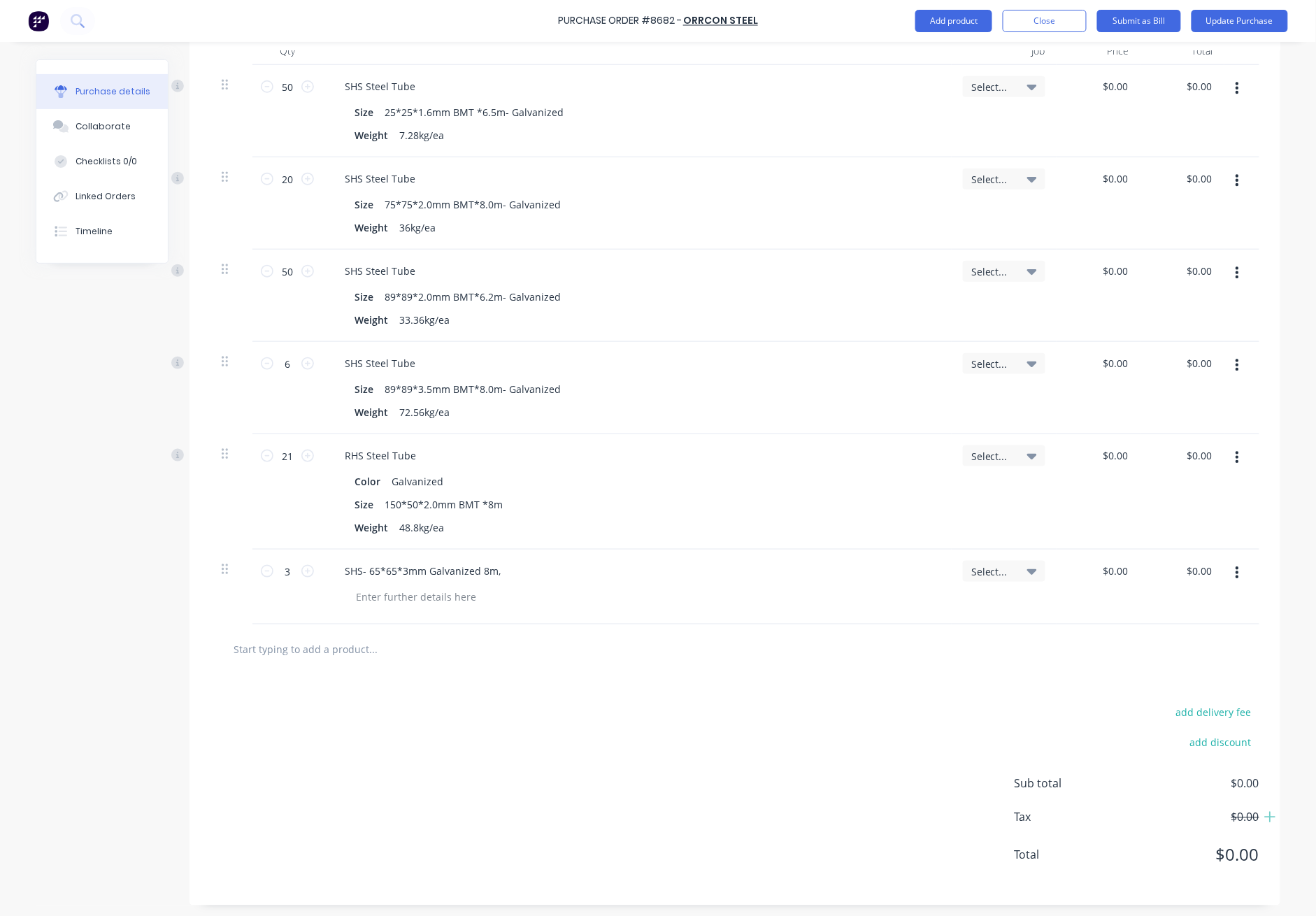
scroll to position [386, 0]
click at [932, 18] on button "Add product" at bounding box center [954, 21] width 77 height 22
click at [945, 66] on div "Product catalogue" at bounding box center [926, 57] width 108 height 20
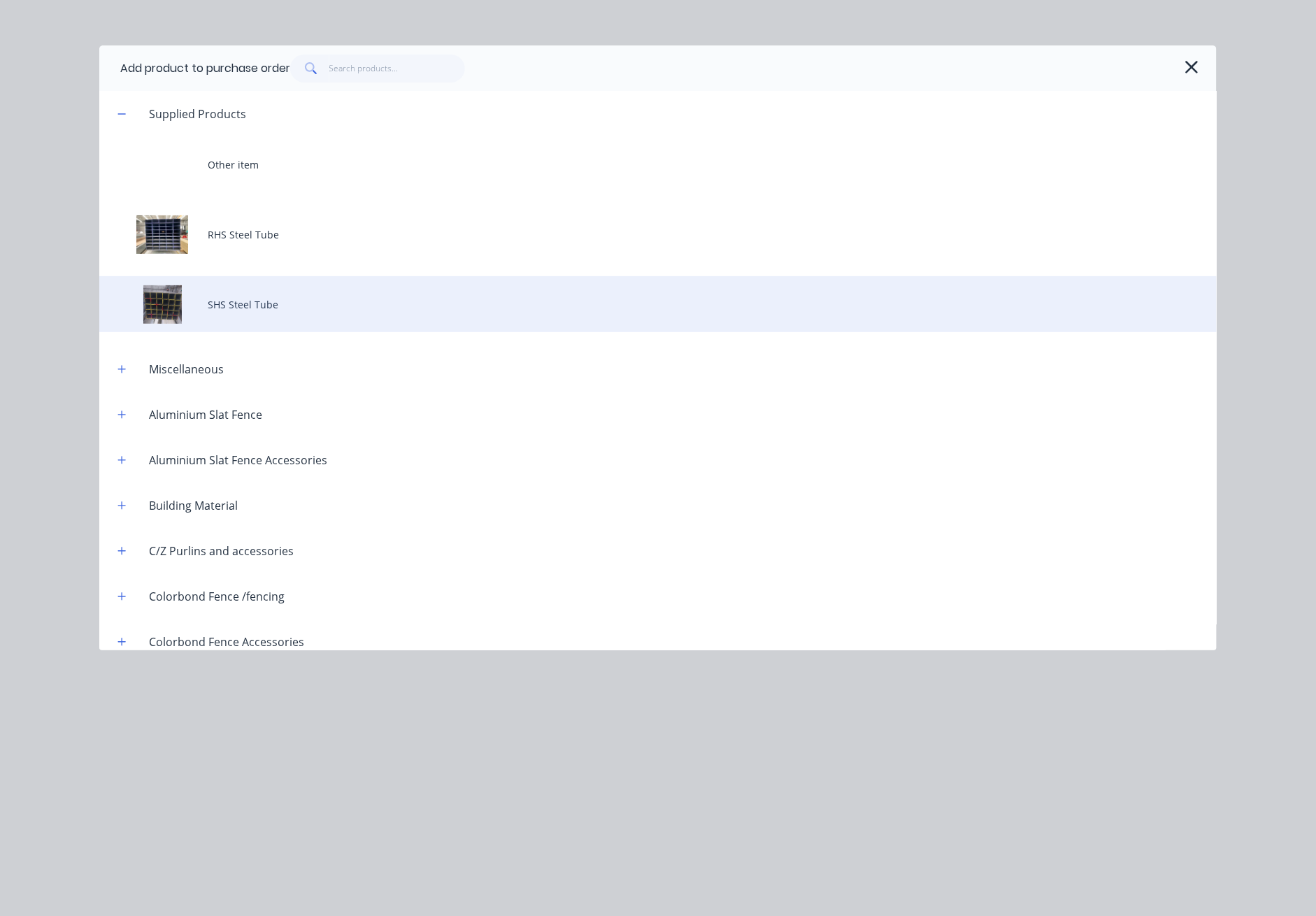
click at [275, 306] on div "SHS Steel Tube" at bounding box center [658, 304] width 1117 height 56
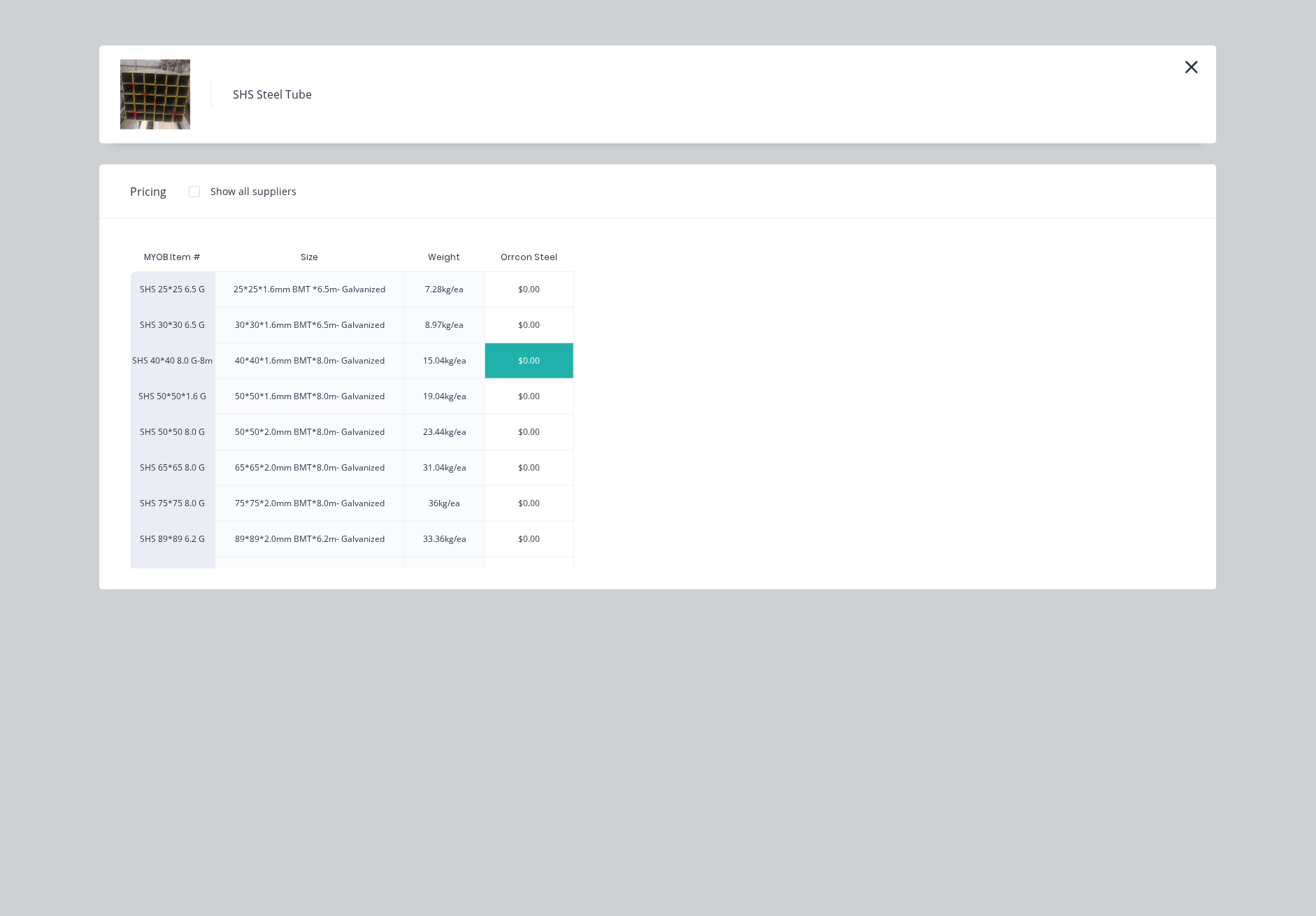
click at [513, 362] on div "$0.00" at bounding box center [530, 361] width 88 height 35
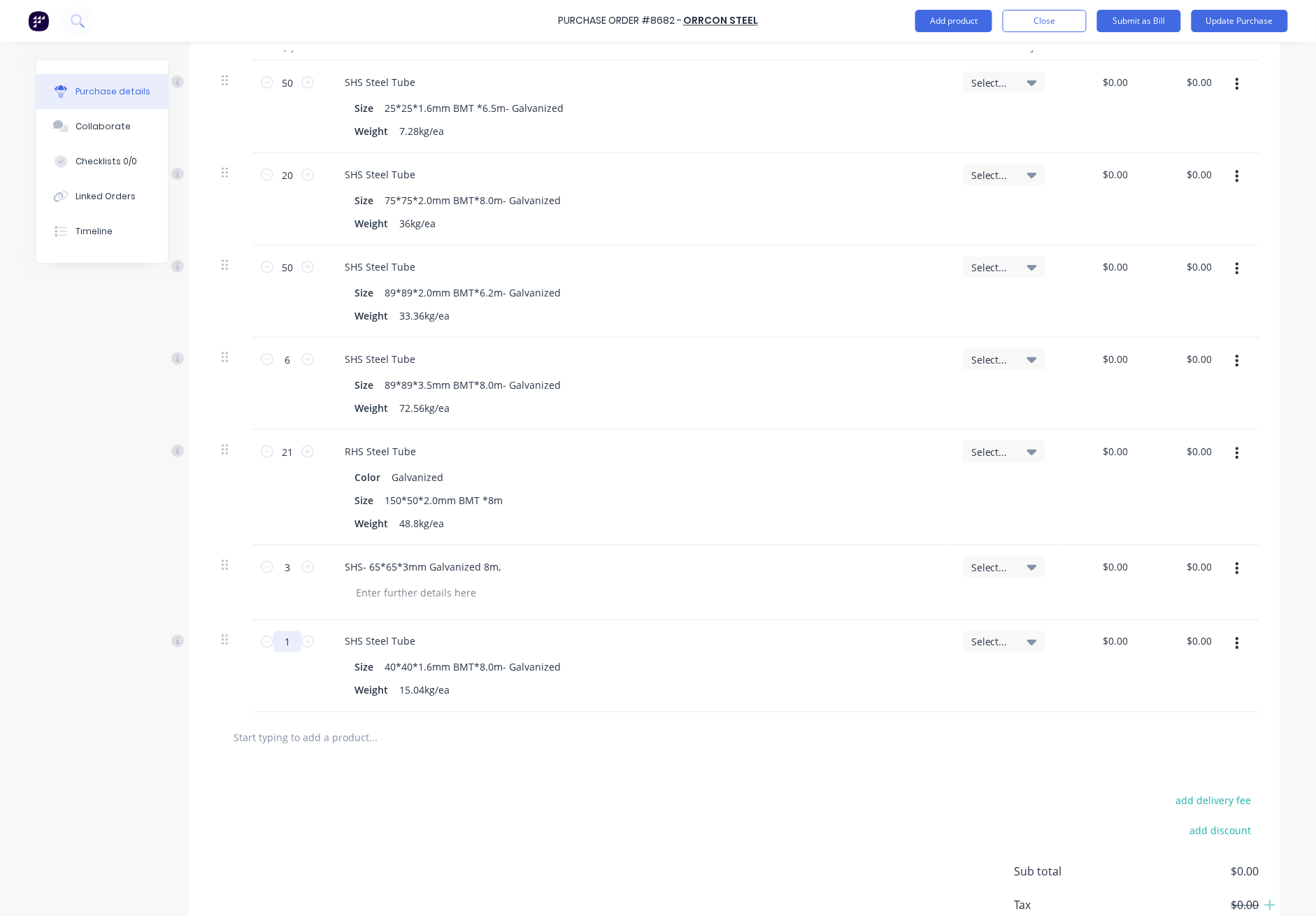
click at [288, 641] on input "1" at bounding box center [288, 641] width 28 height 21
type input "40"
click at [707, 715] on div at bounding box center [734, 738] width 1049 height 51
click at [959, 22] on button "Update Purchase" at bounding box center [1240, 21] width 96 height 22
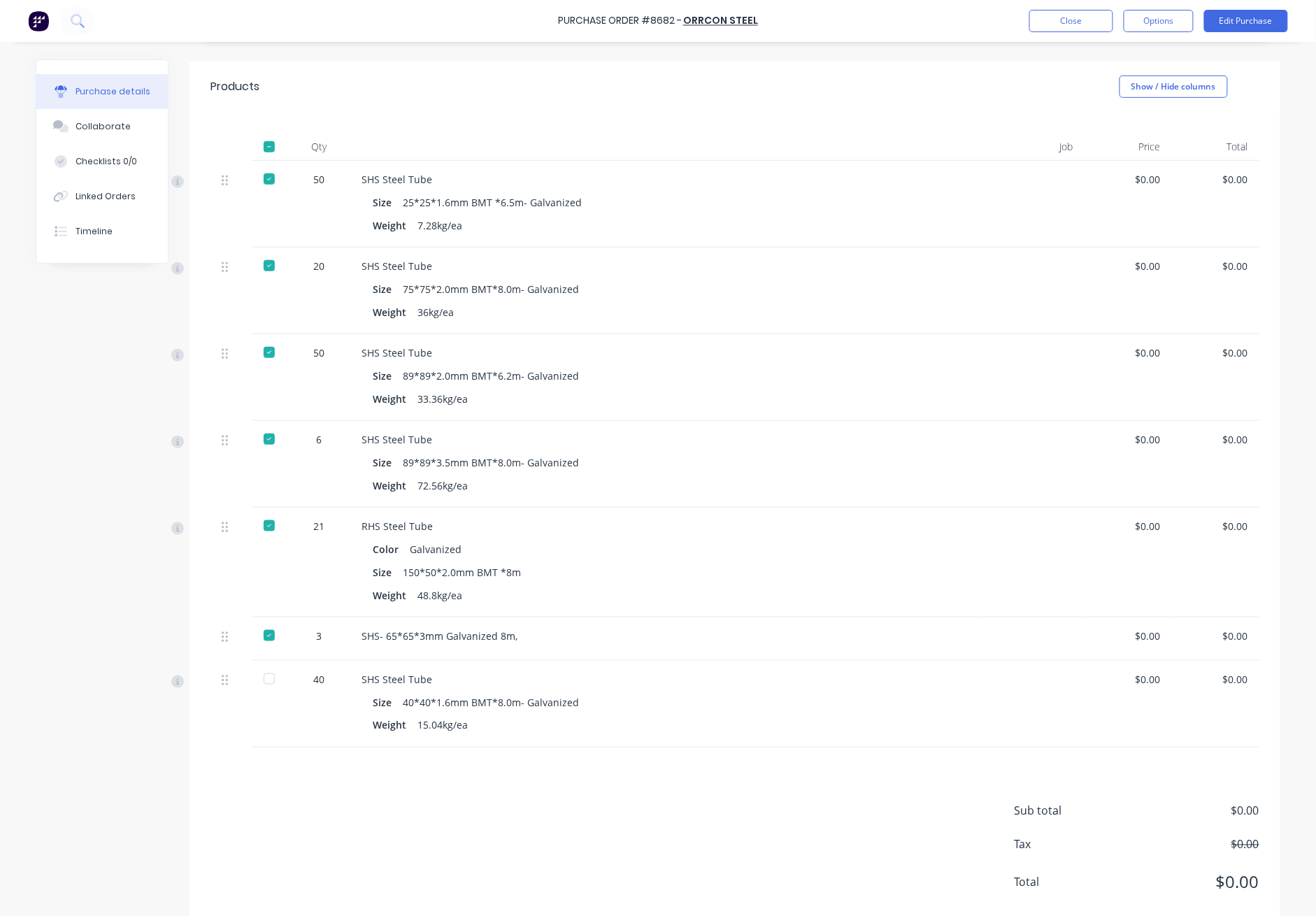
scroll to position [296, 0]
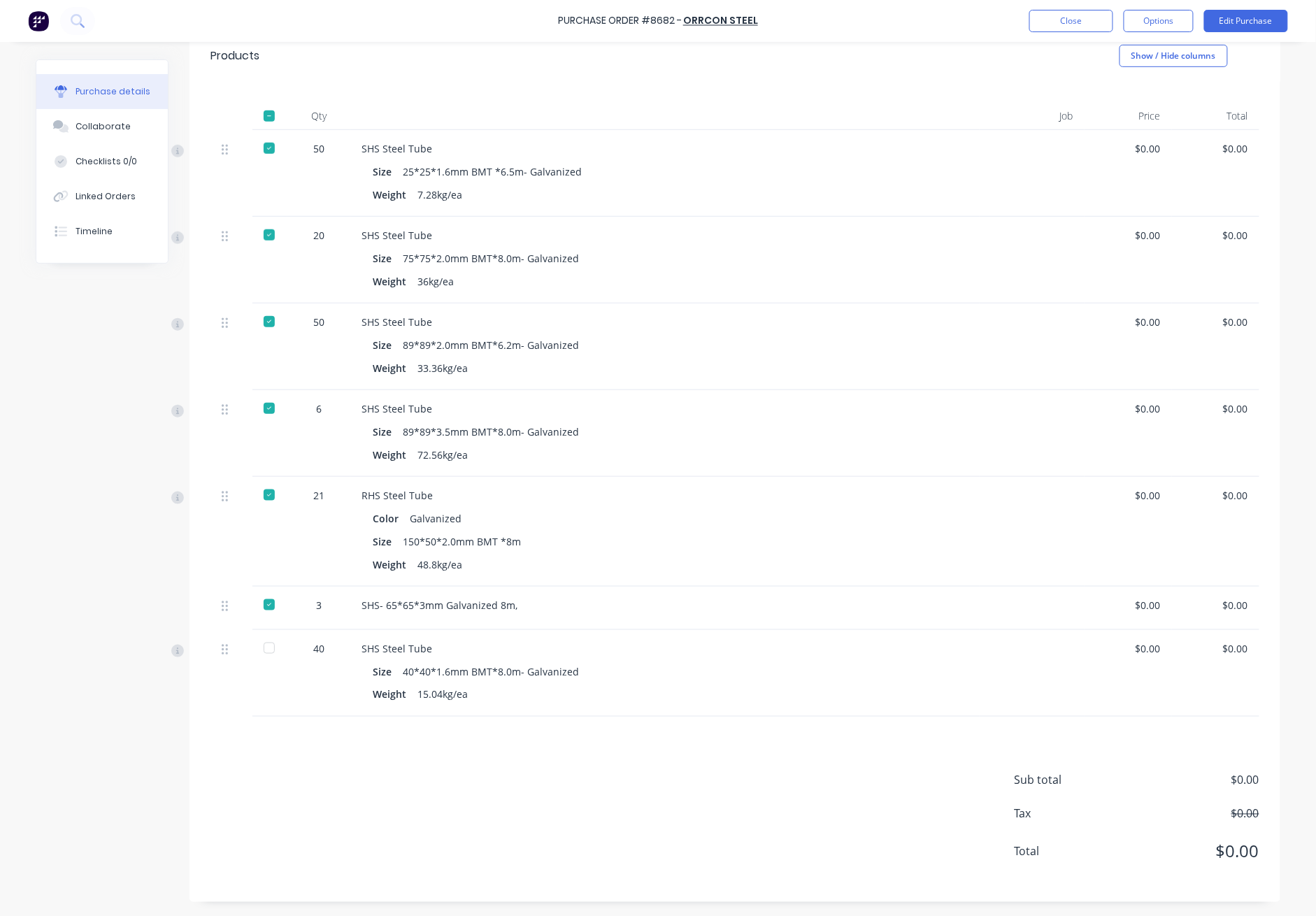
click at [264, 650] on div at bounding box center [269, 648] width 28 height 28
click at [959, 19] on button "Close" at bounding box center [1072, 21] width 84 height 22
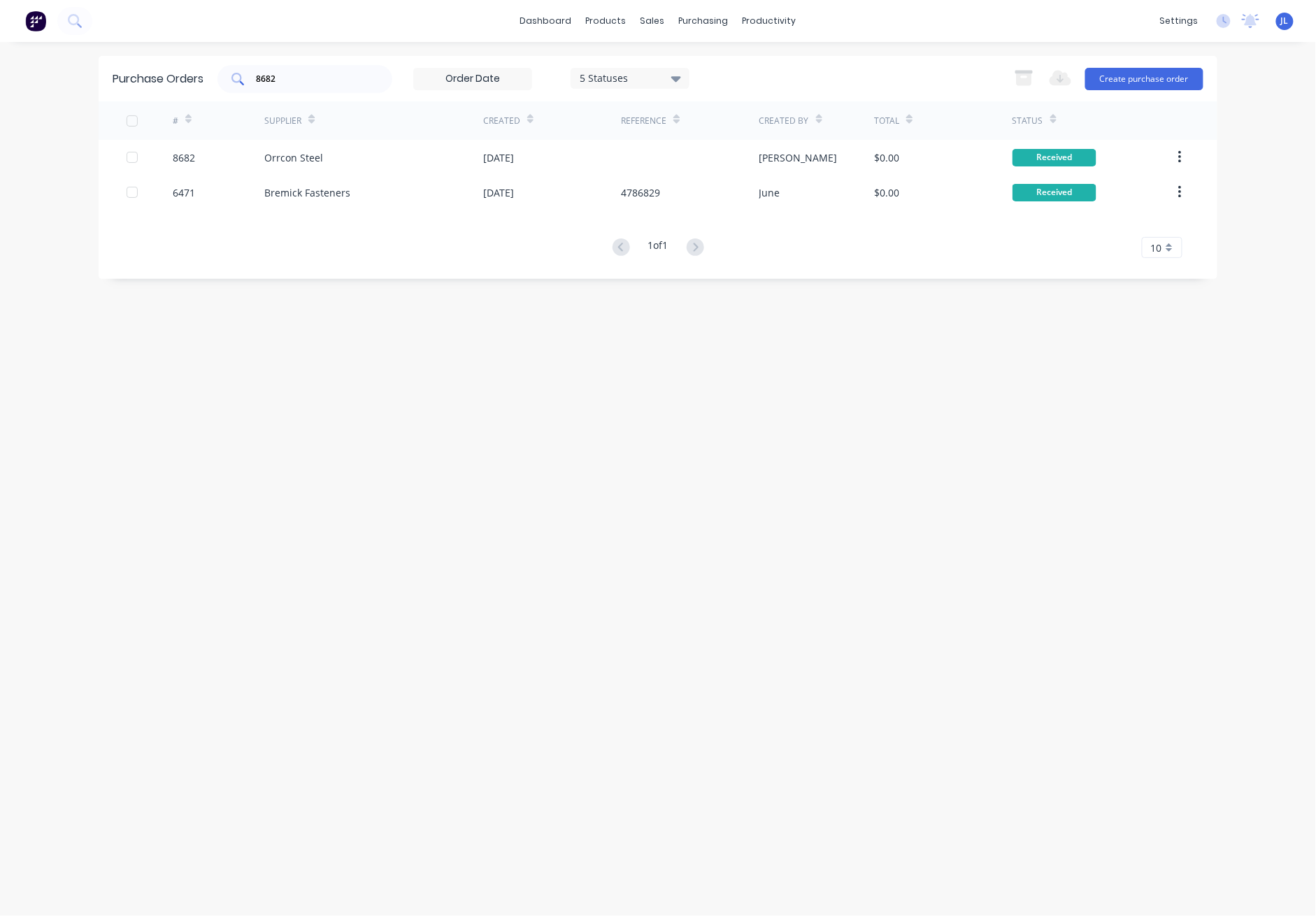
click at [313, 67] on div "8682" at bounding box center [304, 79] width 174 height 28
type input "8"
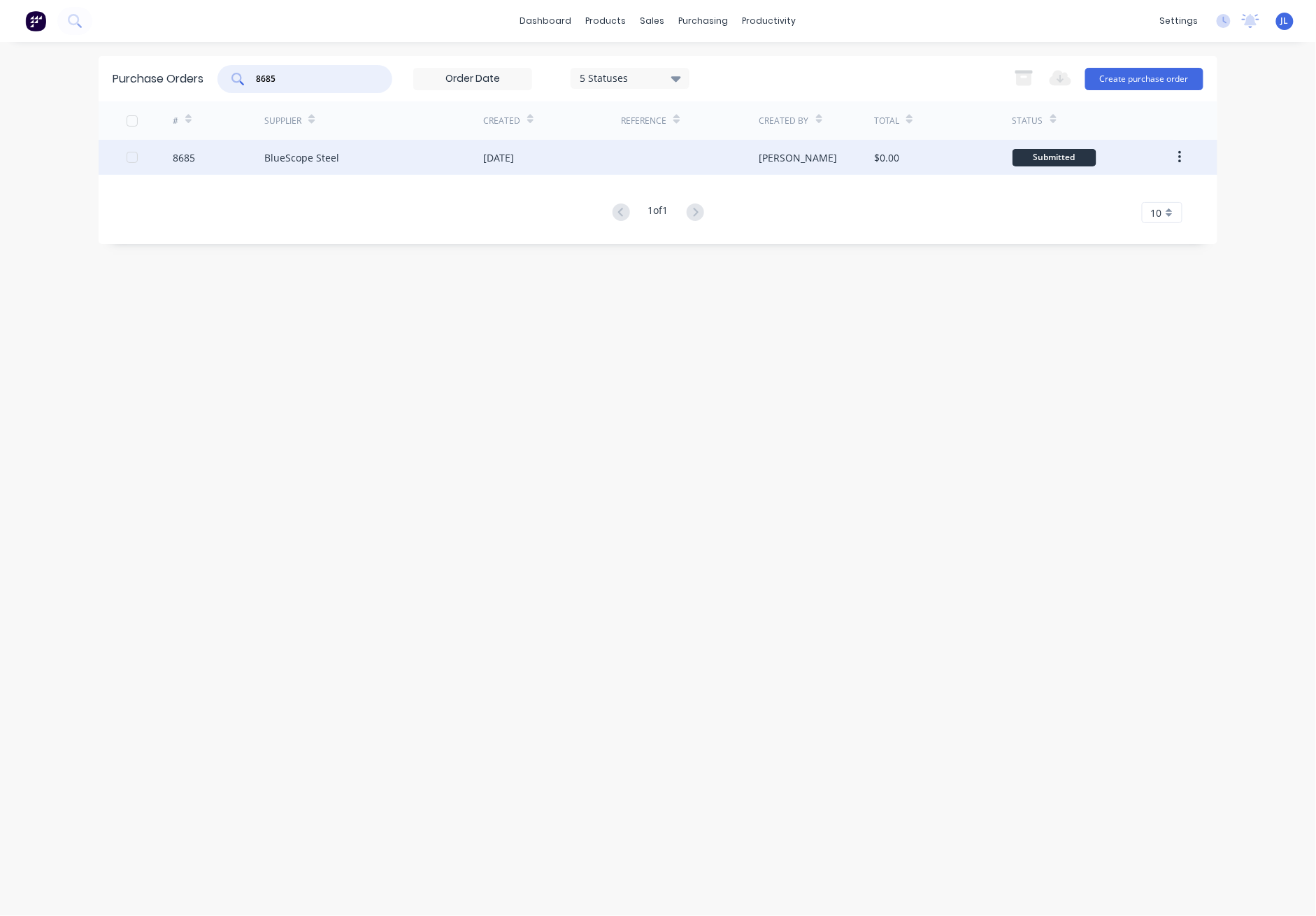
type input "8685"
click at [310, 144] on div "BlueScope Steel" at bounding box center [374, 157] width 219 height 35
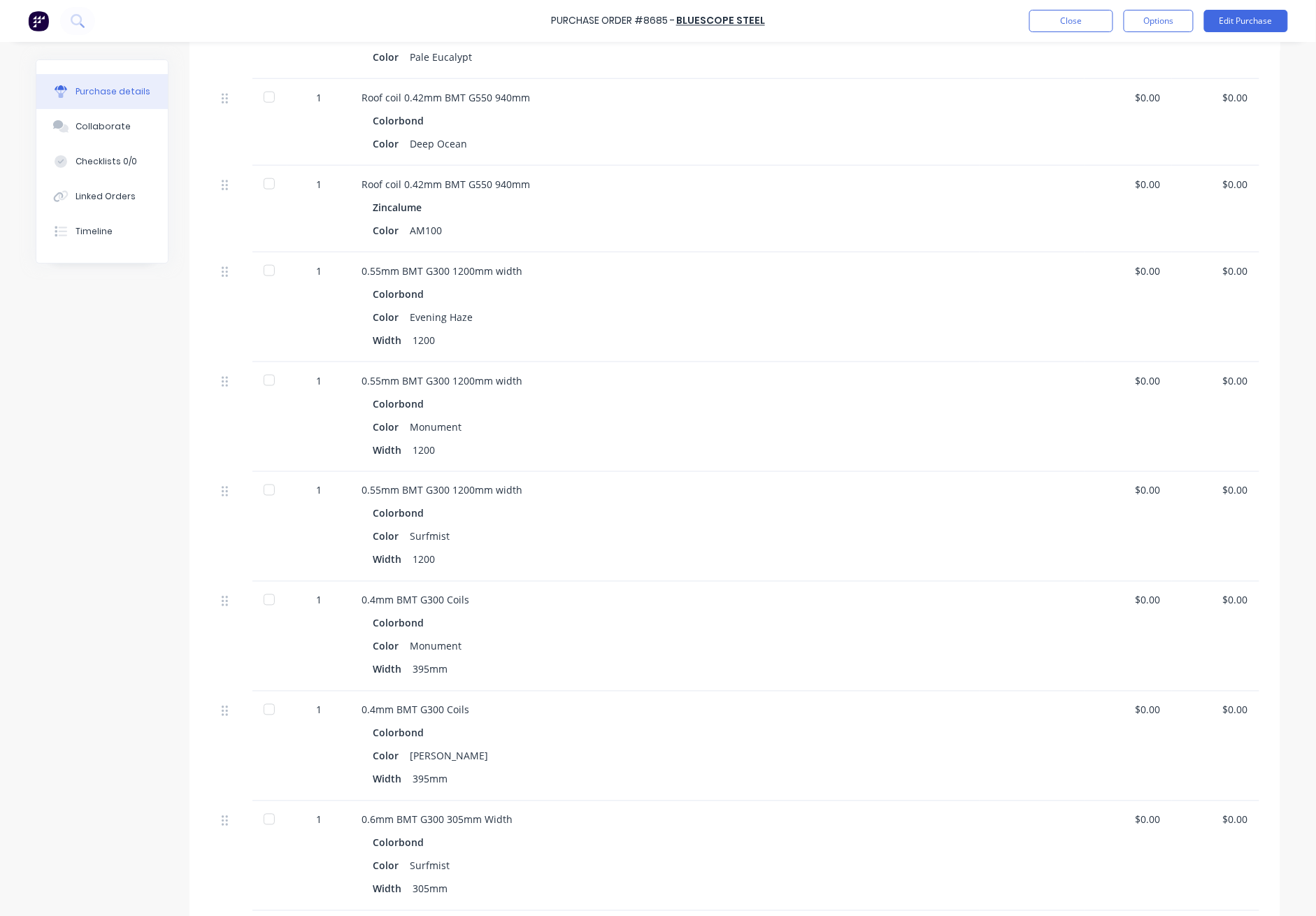
scroll to position [521, 0]
click at [271, 489] on div at bounding box center [269, 489] width 28 height 28
click at [261, 375] on div at bounding box center [269, 379] width 28 height 28
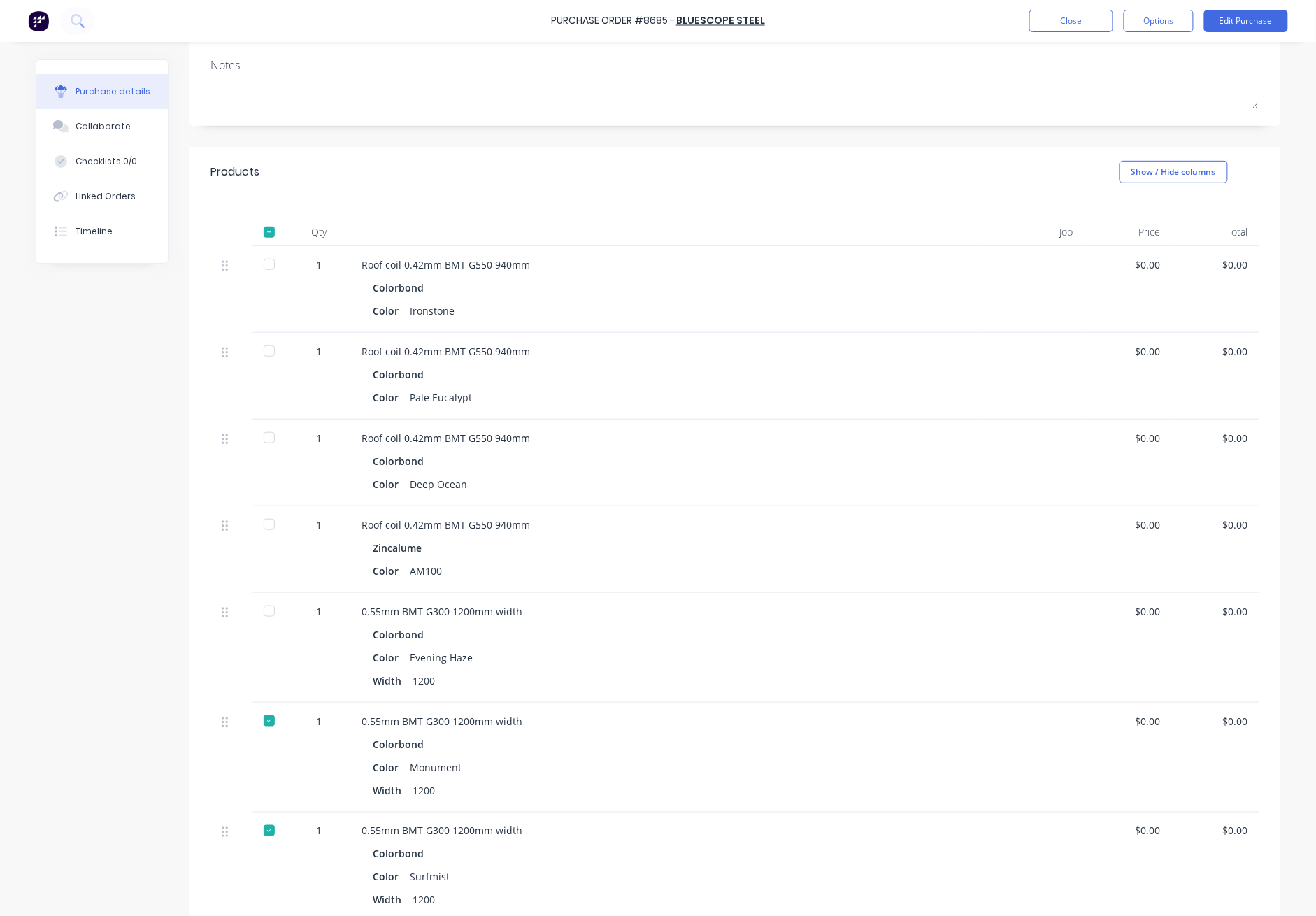
scroll to position [148, 0]
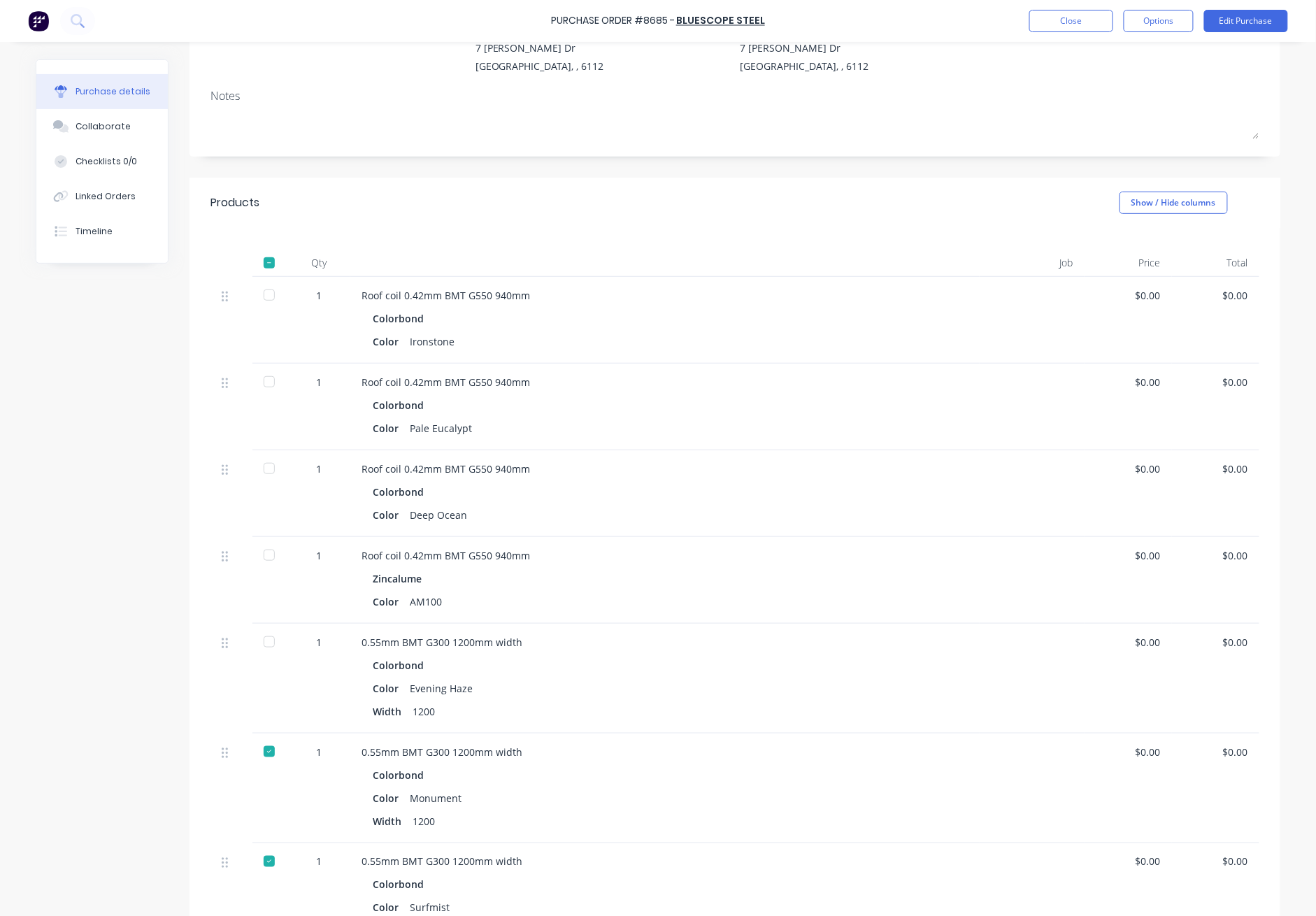
click at [267, 560] on div at bounding box center [269, 555] width 28 height 28
click at [959, 15] on button "Close" at bounding box center [1072, 21] width 84 height 22
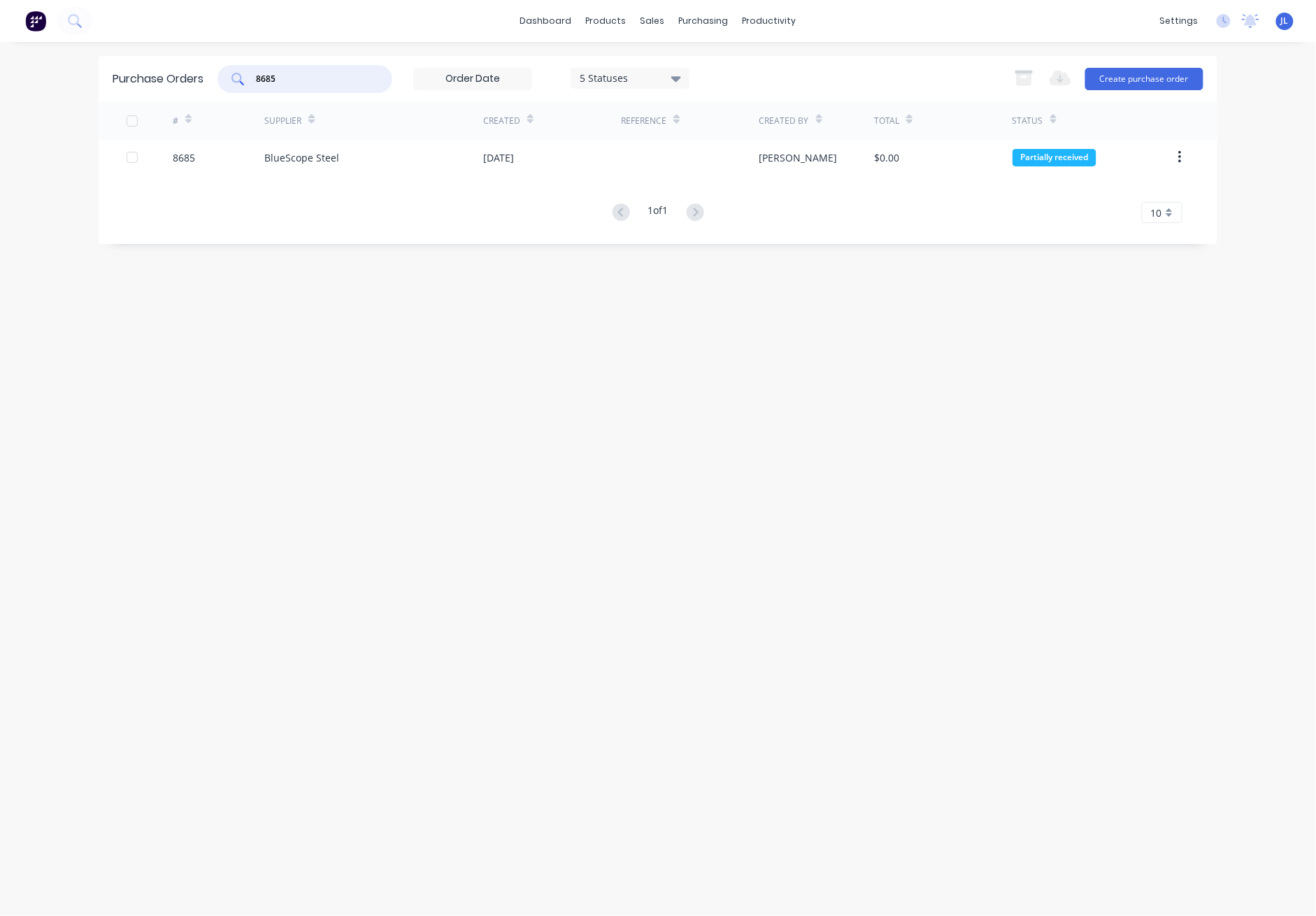
drag, startPoint x: 283, startPoint y: 78, endPoint x: 250, endPoint y: 79, distance: 33.0
click at [250, 79] on div "8685" at bounding box center [304, 79] width 174 height 28
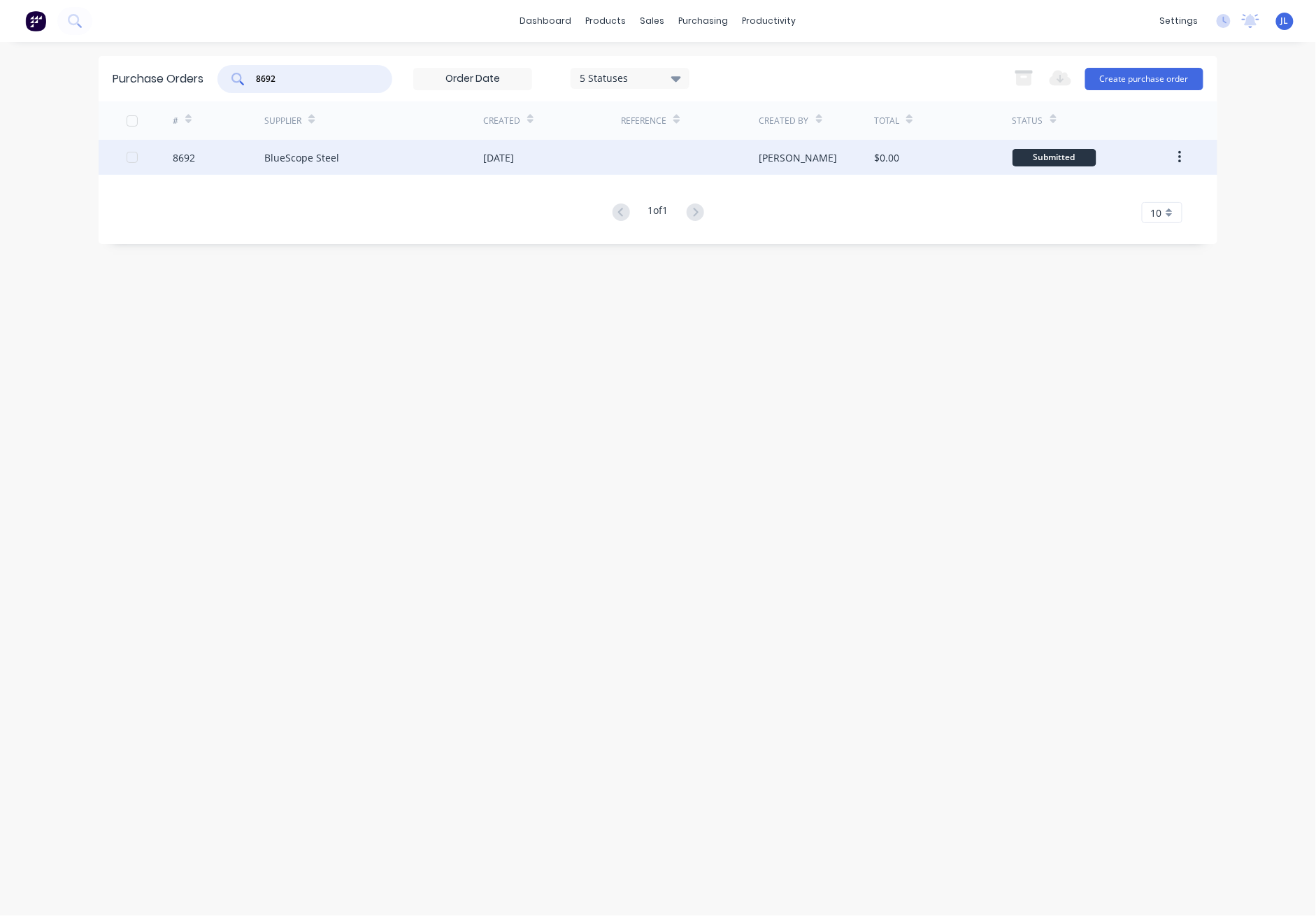
type input "8692"
click at [299, 164] on div "BlueScope Steel" at bounding box center [302, 157] width 75 height 15
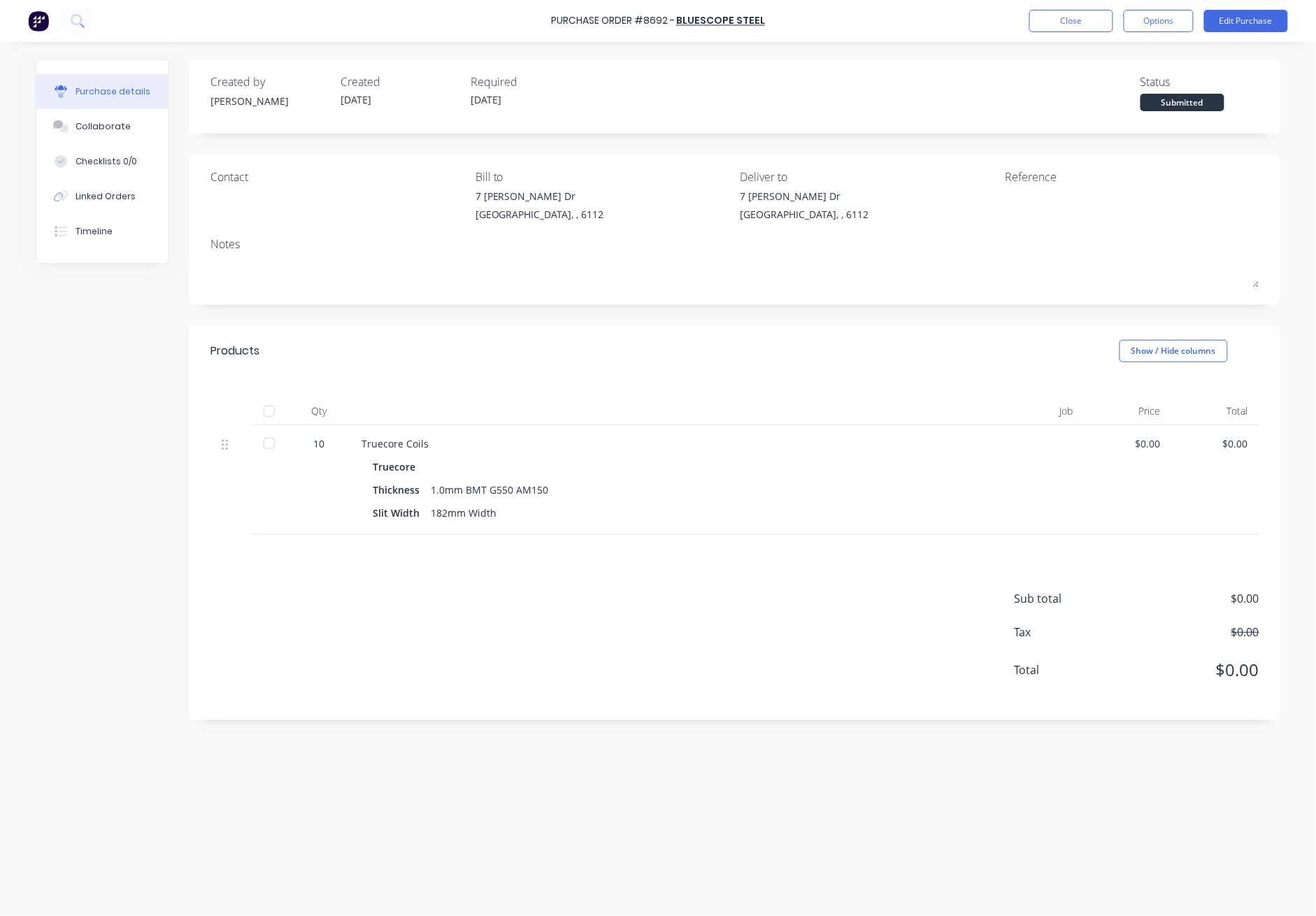
click at [268, 409] on div at bounding box center [269, 411] width 28 height 28
click at [959, 24] on button "Close" at bounding box center [1072, 21] width 84 height 22
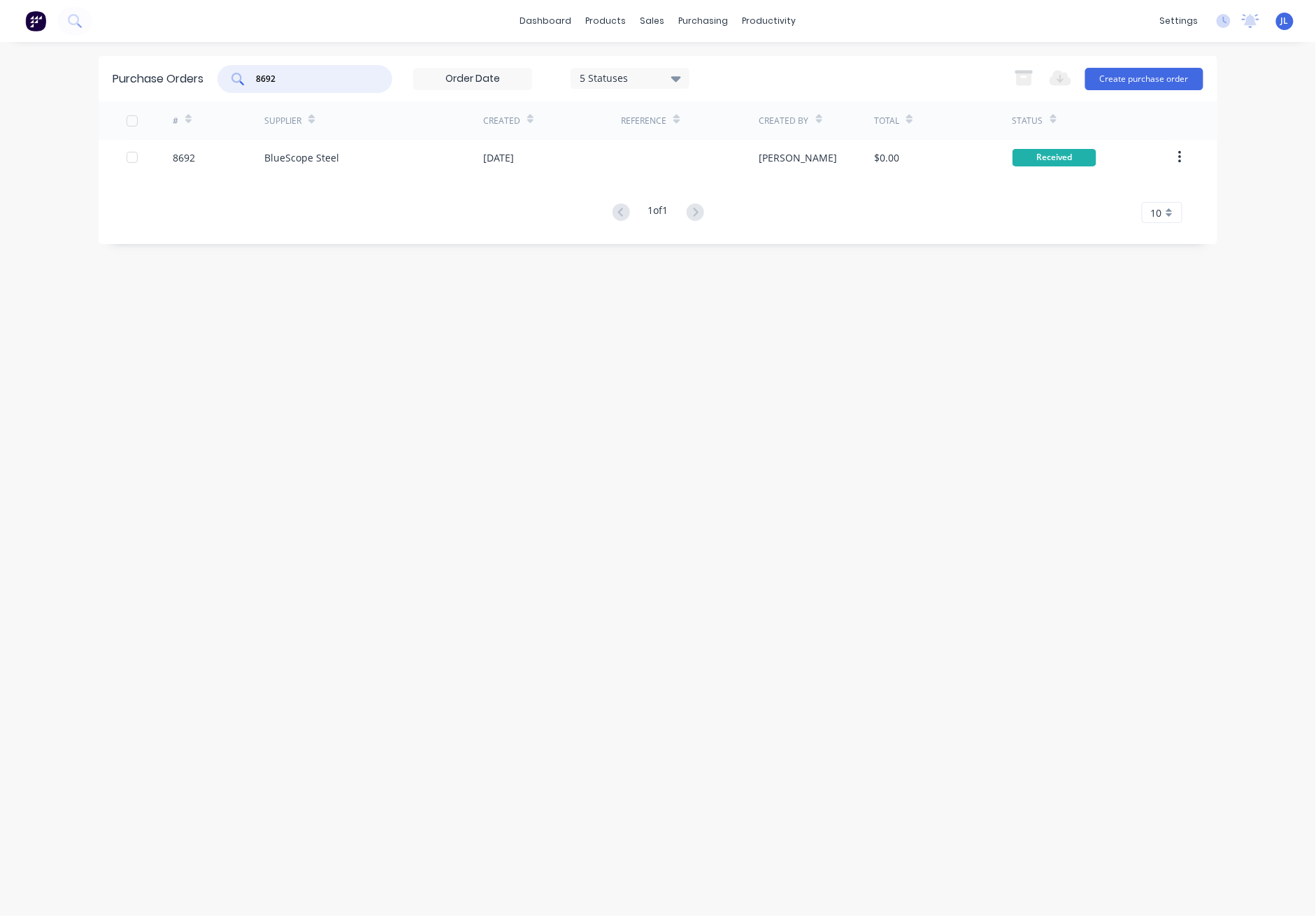
drag, startPoint x: 294, startPoint y: 78, endPoint x: 233, endPoint y: 78, distance: 61.0
click at [233, 78] on div "8692" at bounding box center [304, 79] width 174 height 28
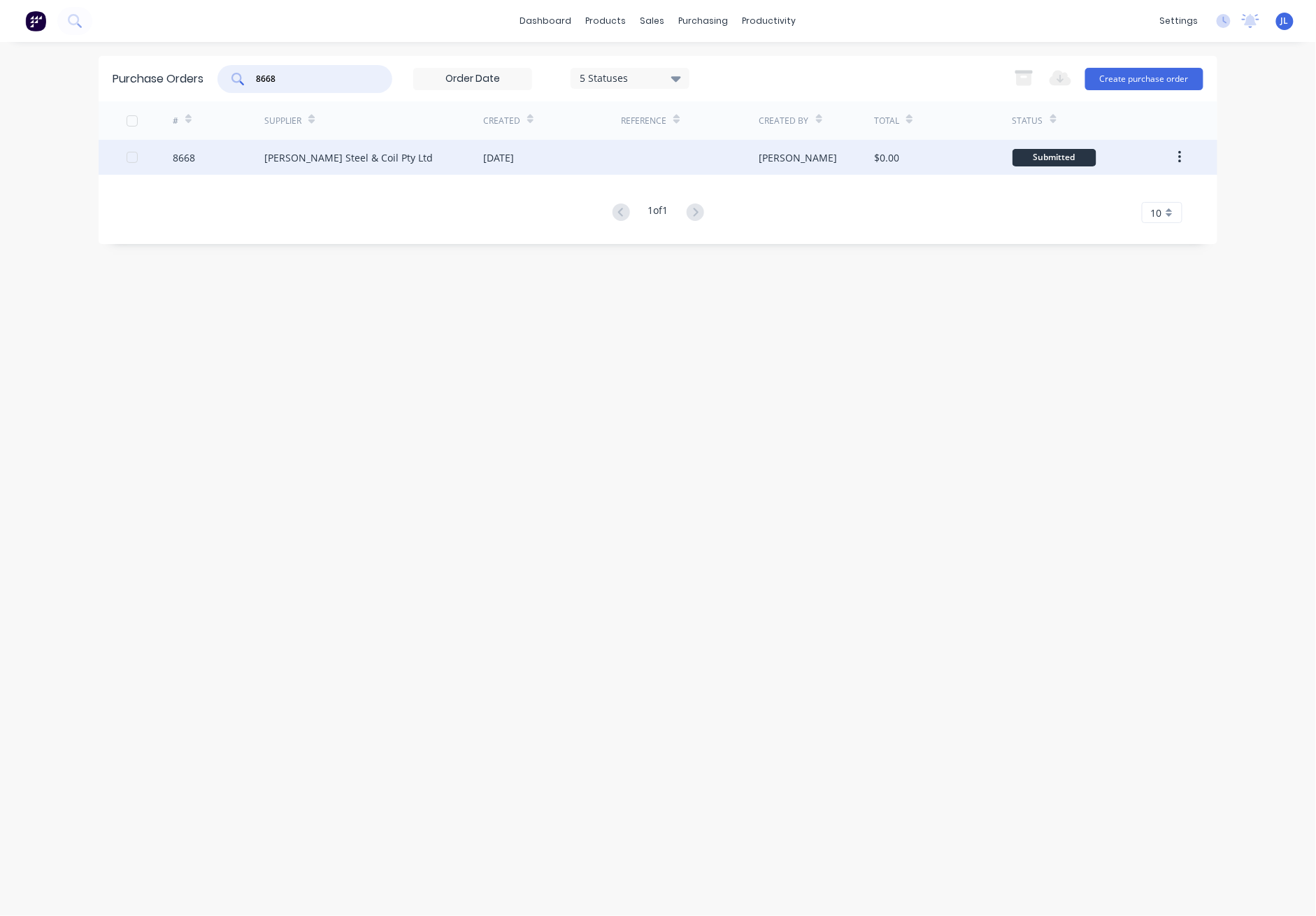
type input "8668"
click at [342, 161] on div "[PERSON_NAME] Steel & Coil Pty Ltd" at bounding box center [348, 157] width 168 height 15
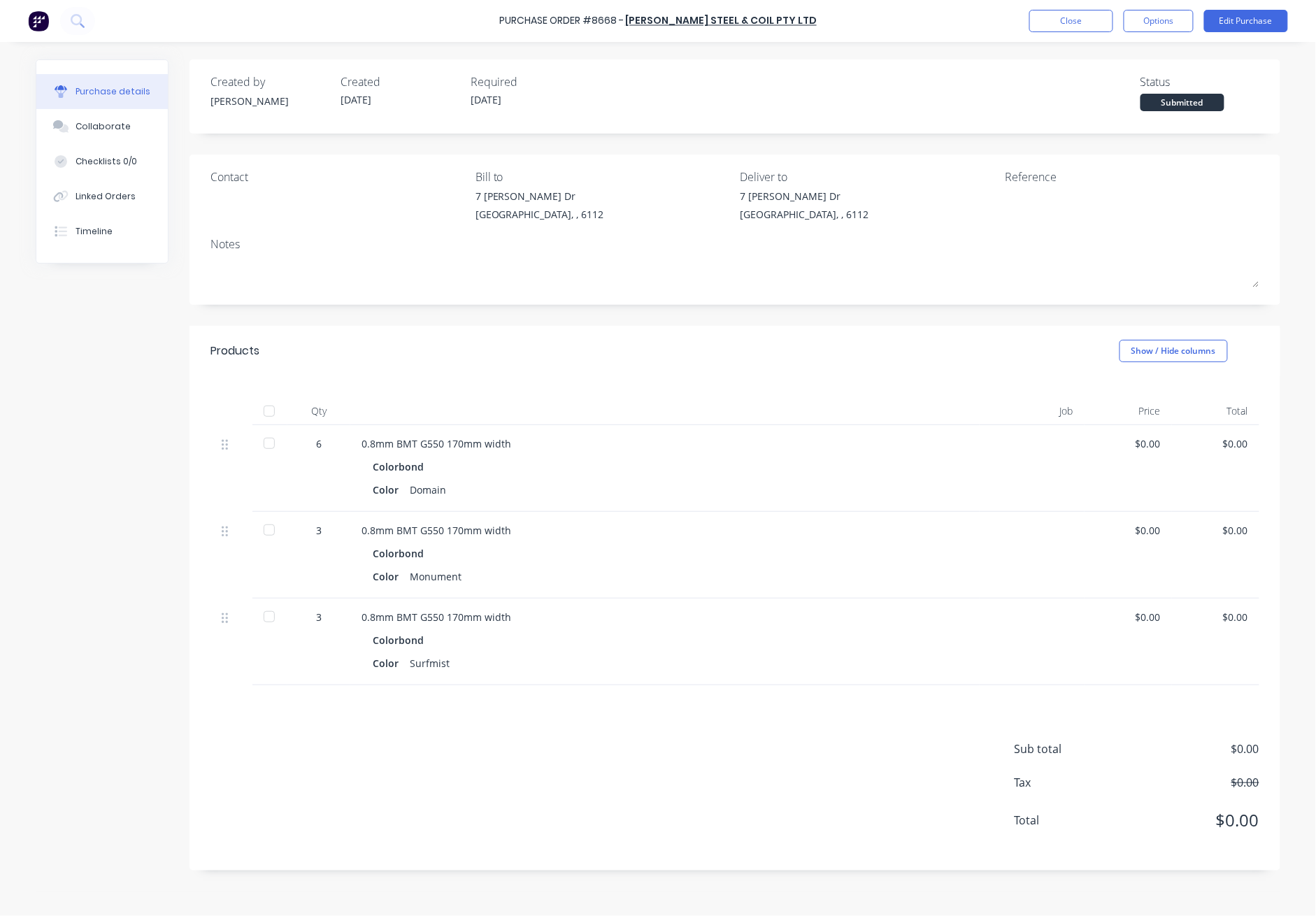
click at [271, 413] on div at bounding box center [269, 411] width 28 height 28
click at [959, 20] on button "Close" at bounding box center [1072, 21] width 84 height 22
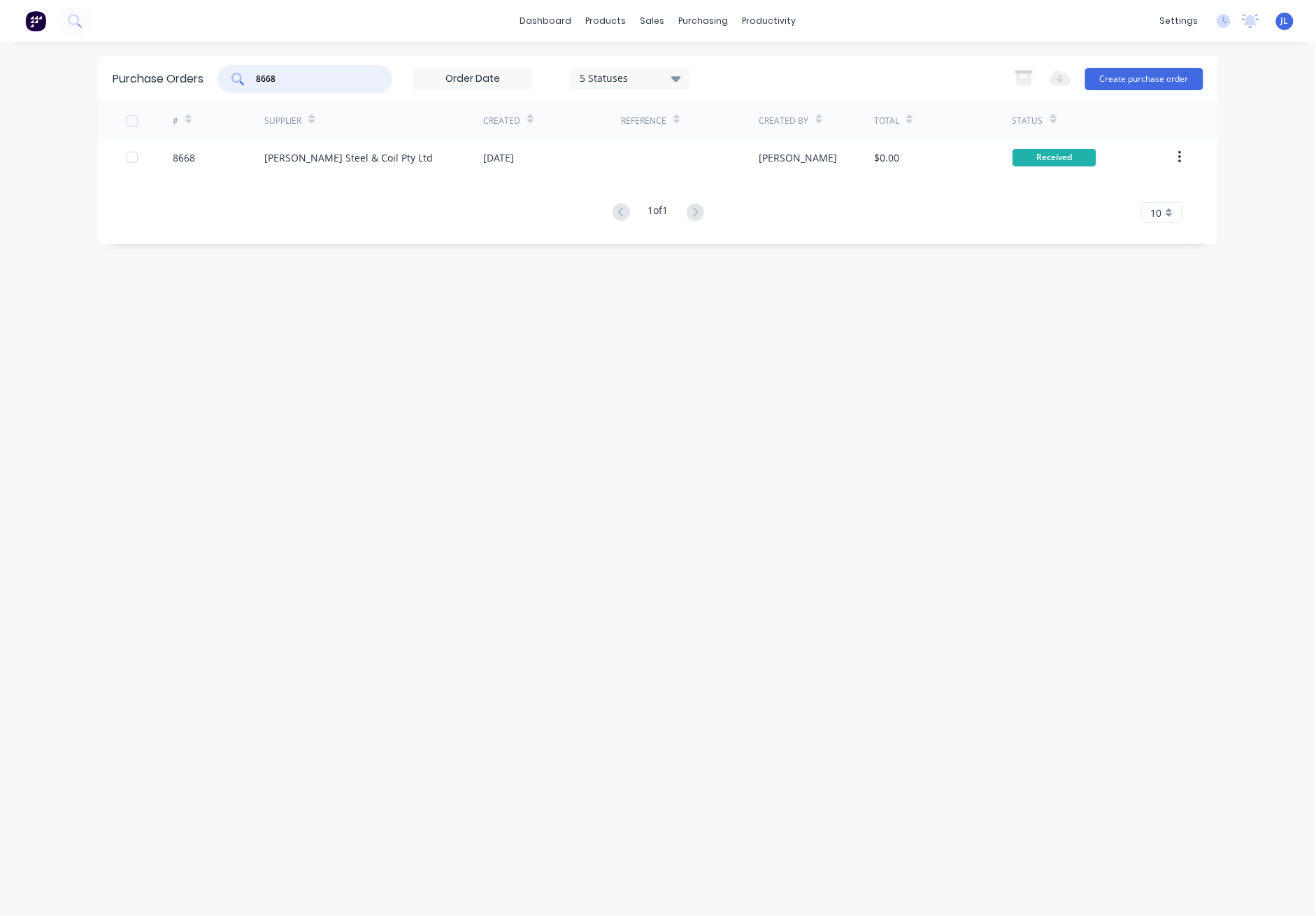
drag, startPoint x: 259, startPoint y: 72, endPoint x: 230, endPoint y: 73, distance: 29.0
click at [230, 73] on div "8668" at bounding box center [304, 79] width 174 height 28
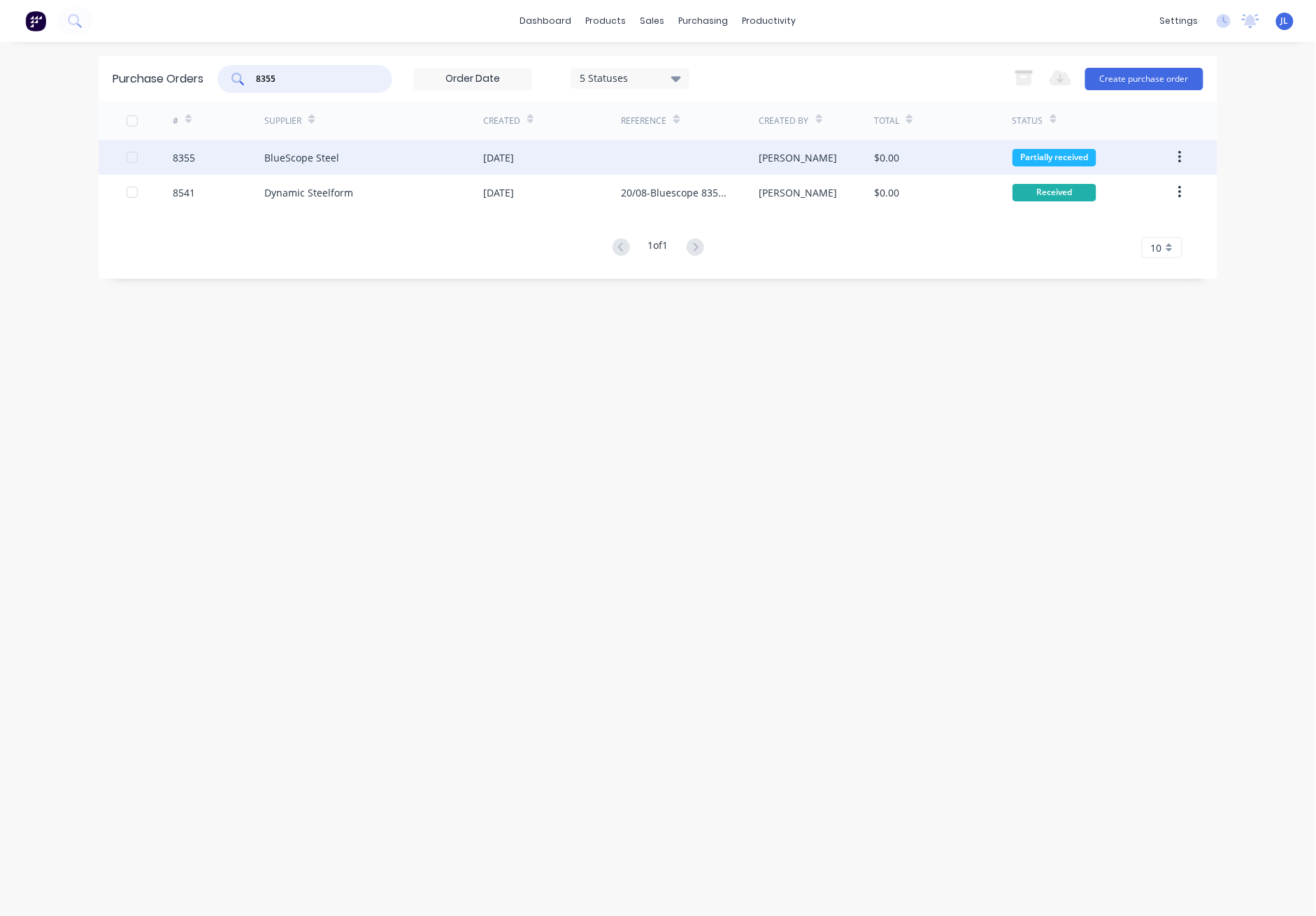
type input "8355"
click at [301, 160] on div "BlueScope Steel" at bounding box center [302, 157] width 75 height 15
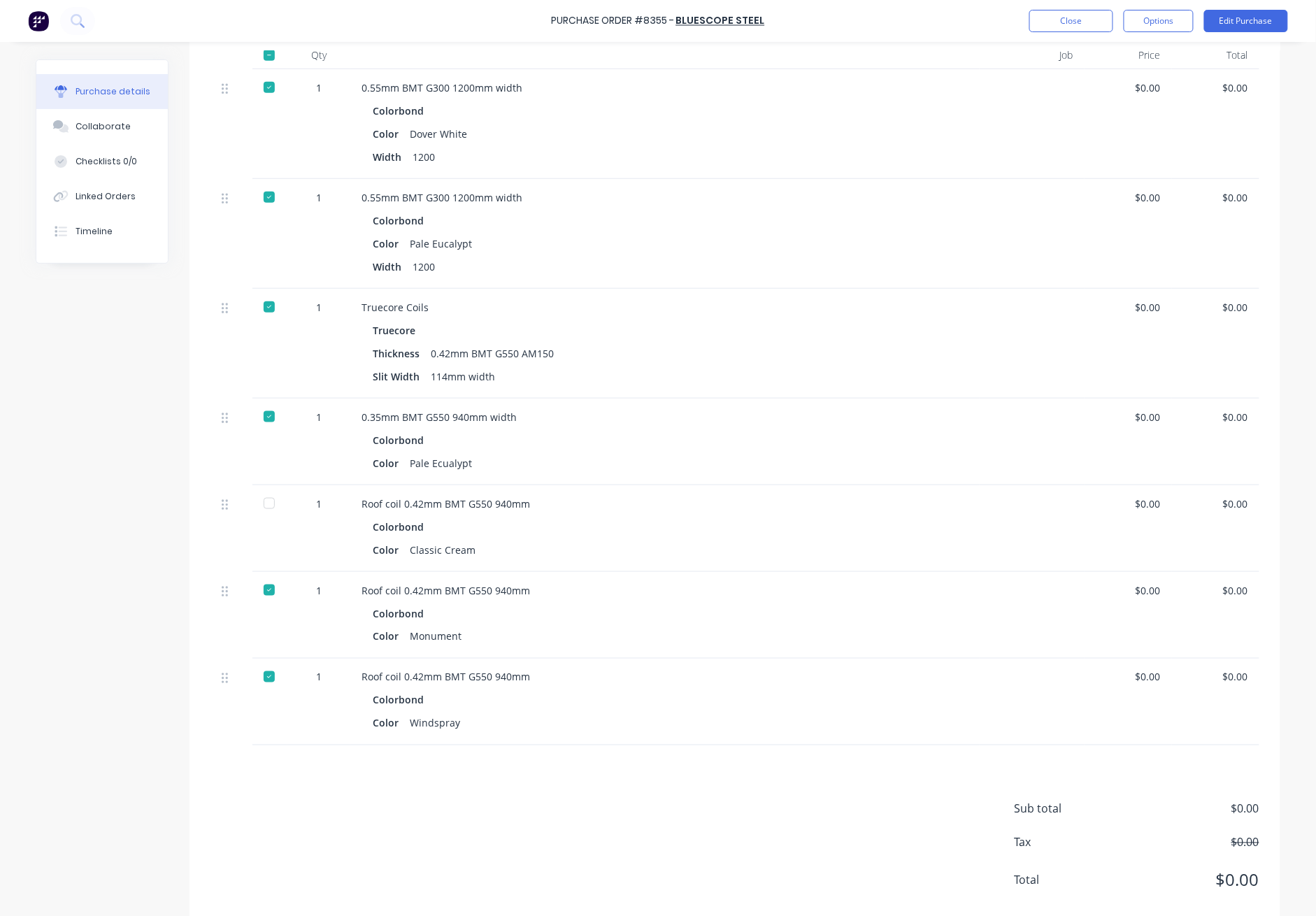
scroll to position [373, 0]
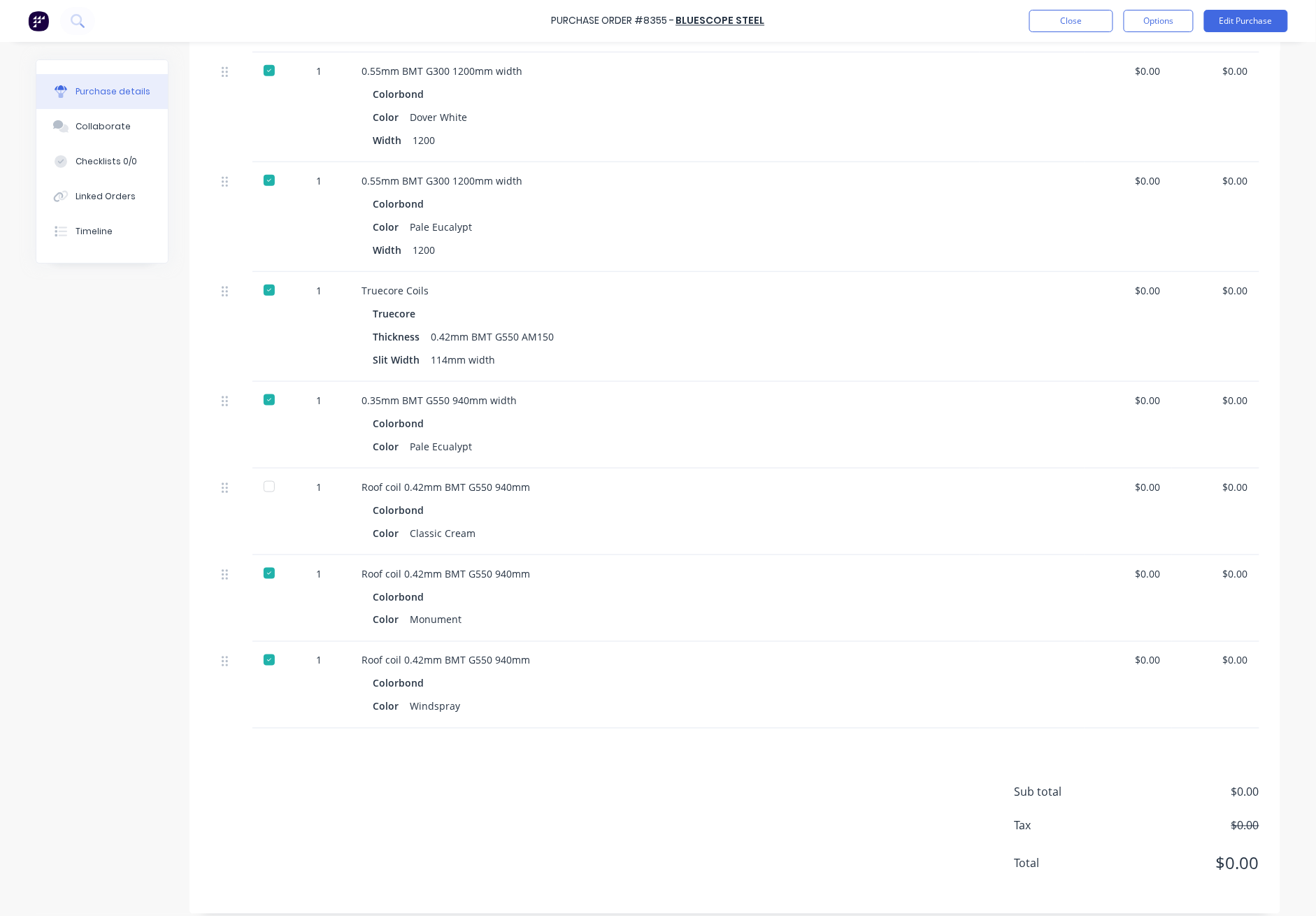
click at [266, 486] on div at bounding box center [269, 487] width 28 height 28
click at [959, 22] on button "Close" at bounding box center [1072, 21] width 84 height 22
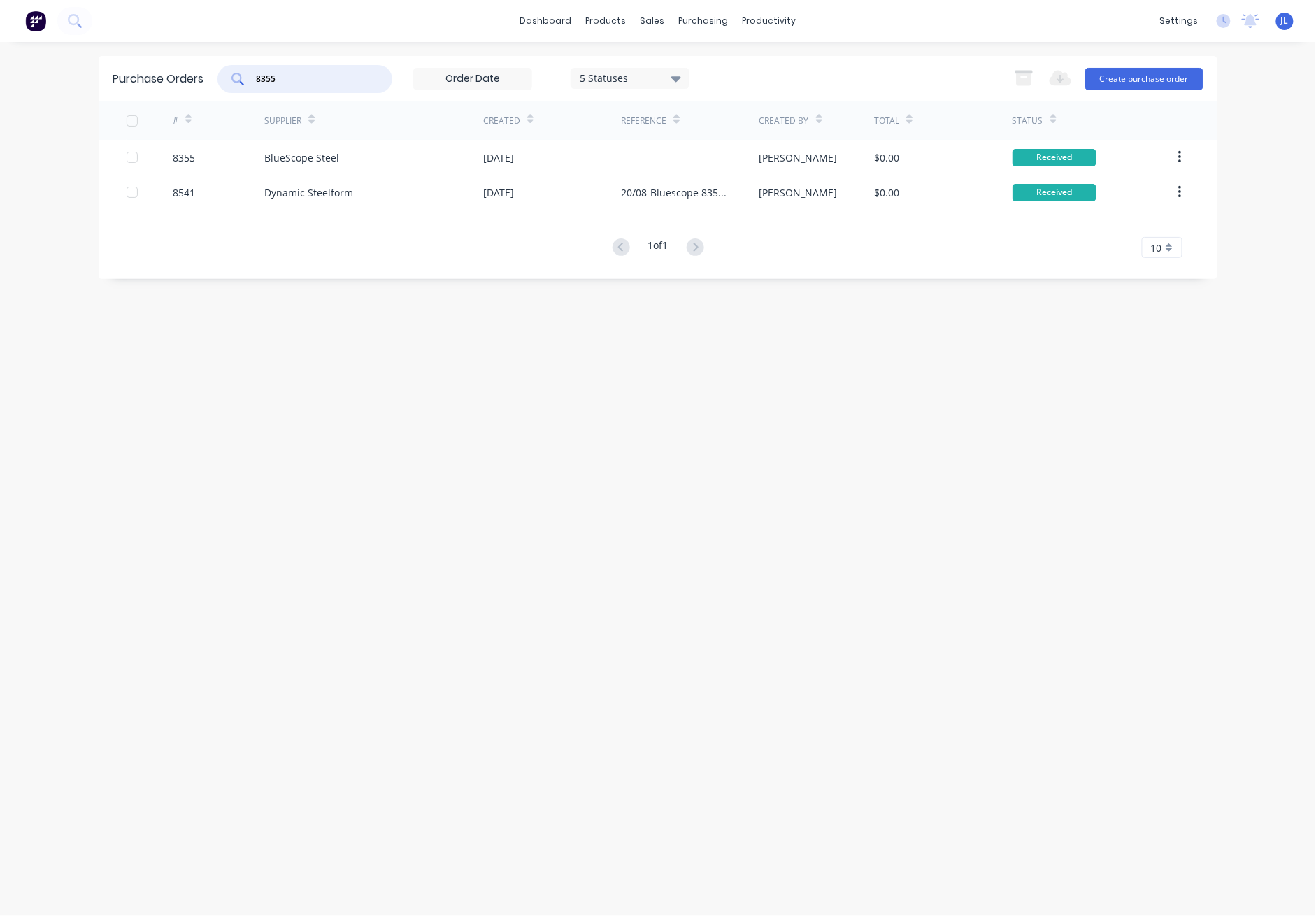
drag, startPoint x: 291, startPoint y: 79, endPoint x: 200, endPoint y: 84, distance: 91.1
click at [200, 84] on div "Purchase Orders 8355 5 Statuses 5 Statuses Export to Excel (XLSX) Create purcha…" at bounding box center [658, 78] width 1119 height 46
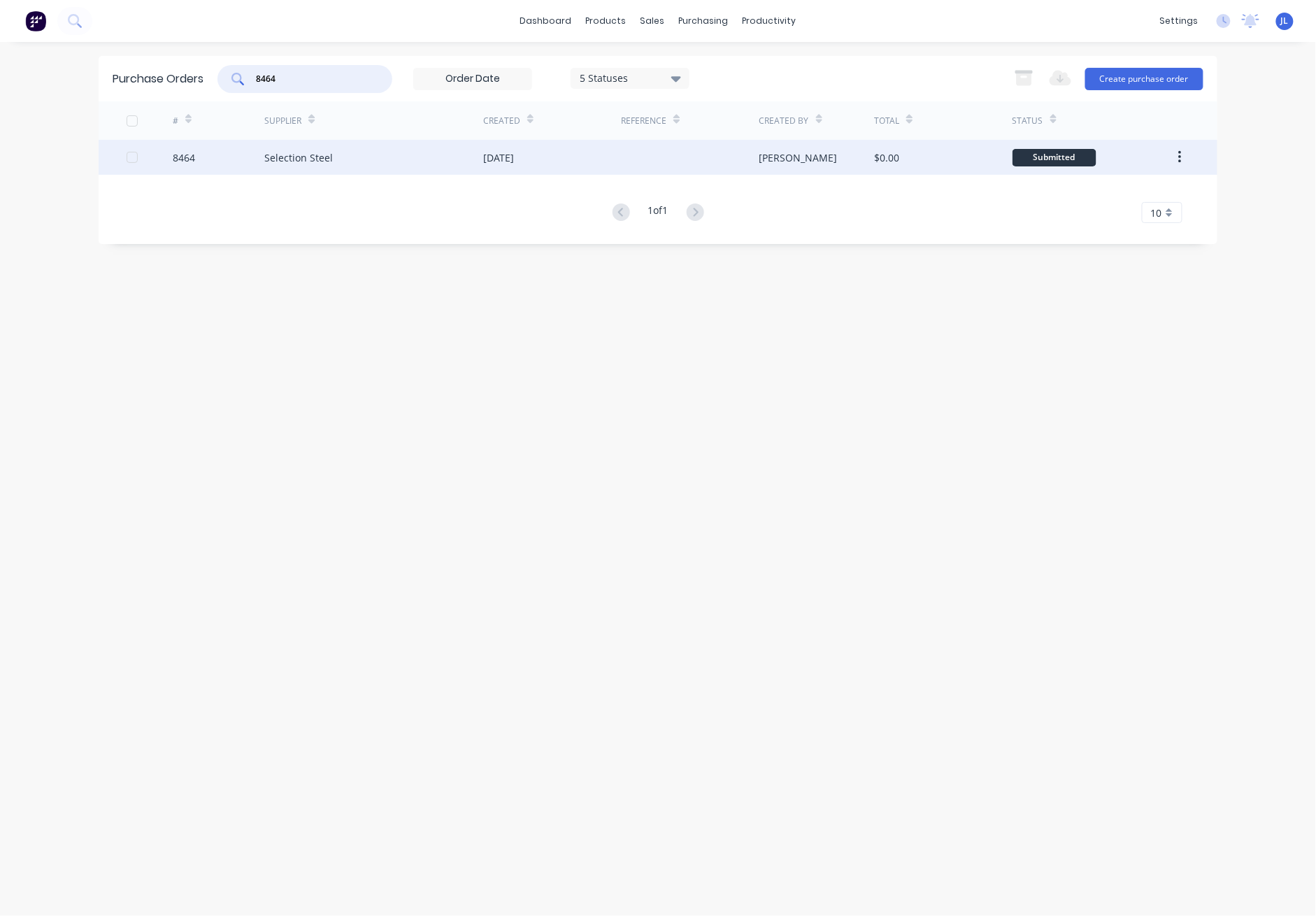
type input "8464"
click at [308, 146] on div "Selection Steel" at bounding box center [374, 157] width 219 height 35
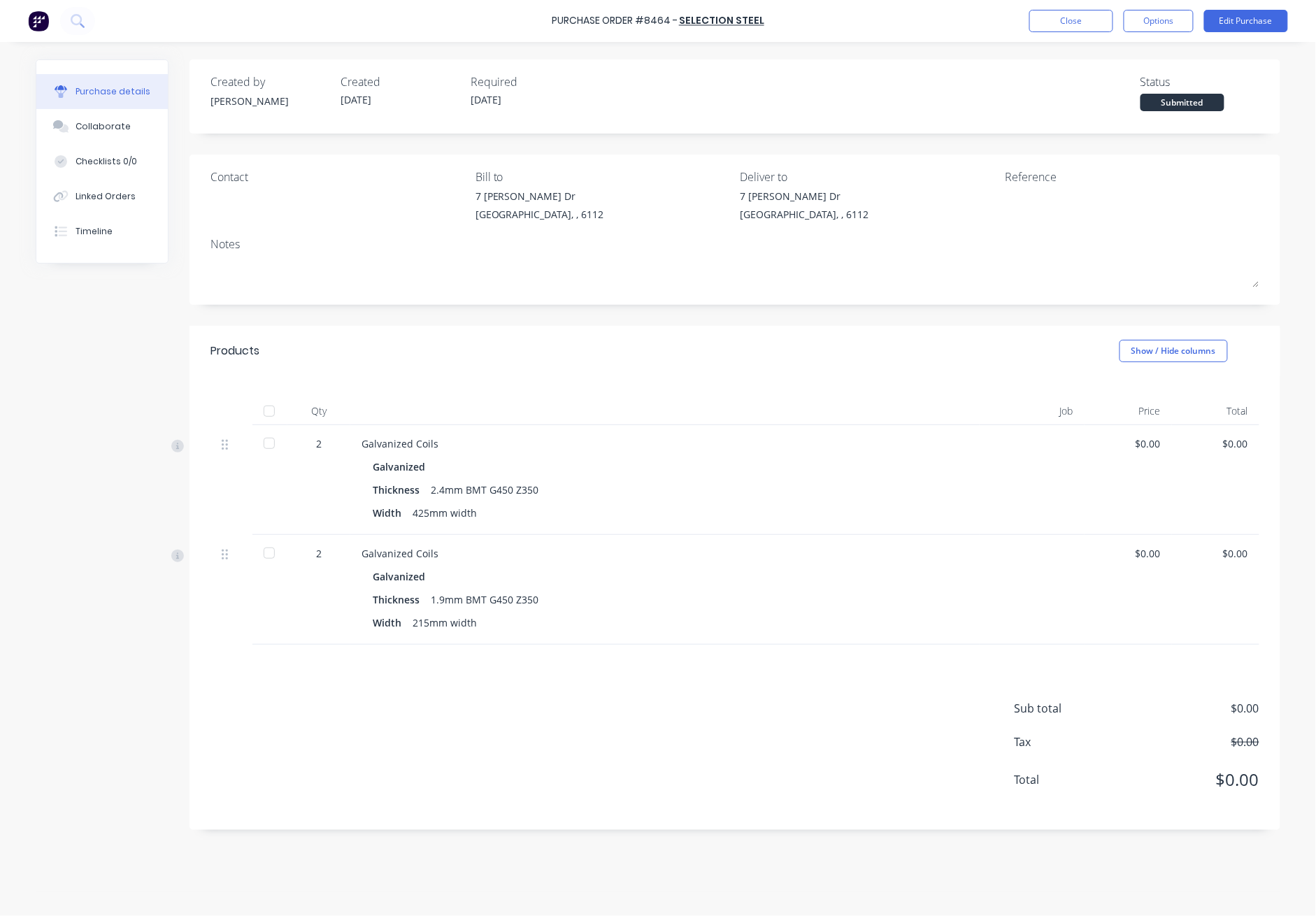
click at [271, 407] on div at bounding box center [269, 411] width 28 height 28
click at [959, 26] on button "Close" at bounding box center [1072, 21] width 84 height 22
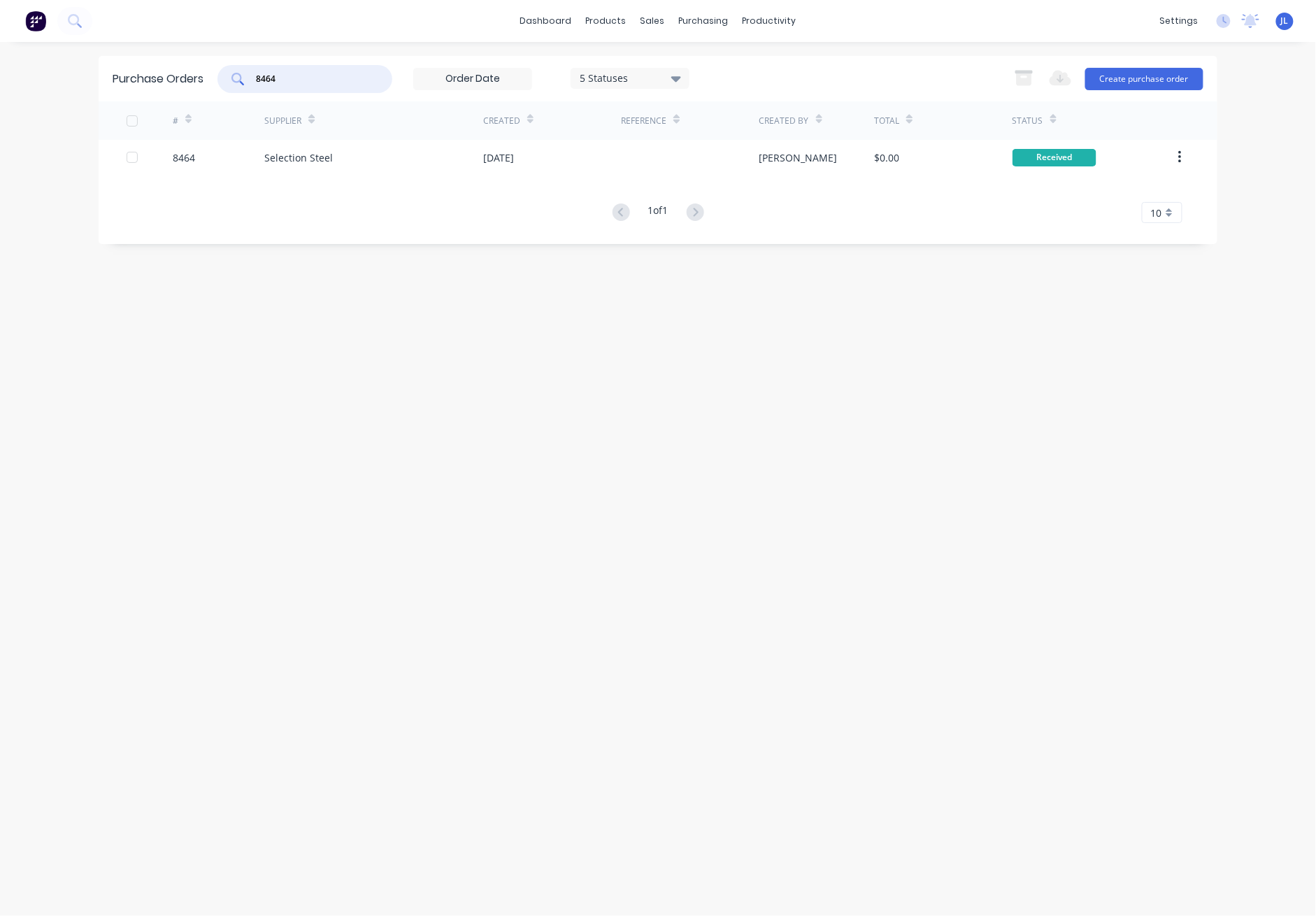
drag, startPoint x: 315, startPoint y: 79, endPoint x: 216, endPoint y: 75, distance: 99.1
click at [216, 75] on div "Purchase Orders 8464 5 Statuses 5 Statuses Export to Excel (XLSX) Create purcha…" at bounding box center [658, 78] width 1119 height 46
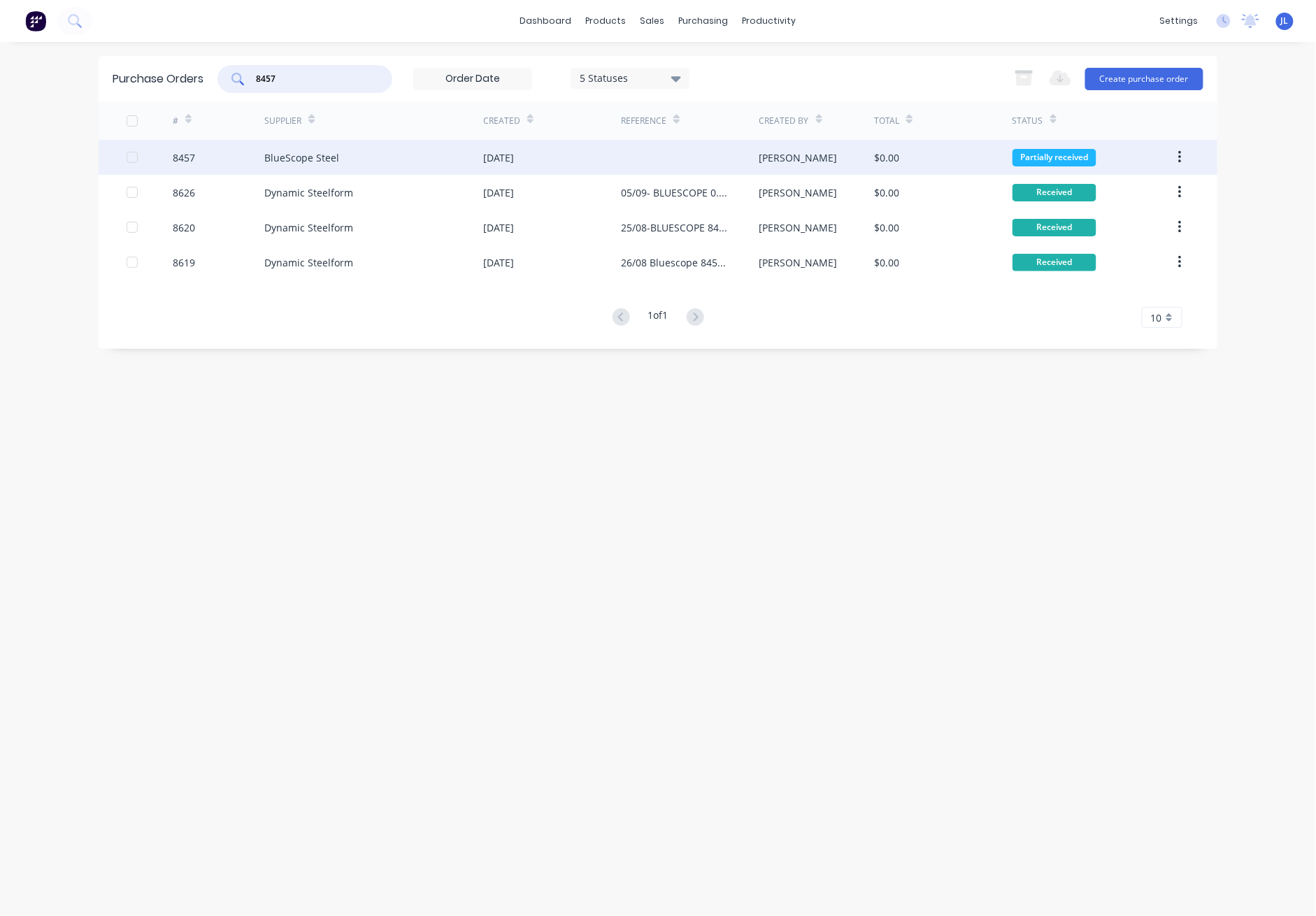
type input "8457"
click at [353, 150] on div "BlueScope Steel" at bounding box center [374, 157] width 219 height 35
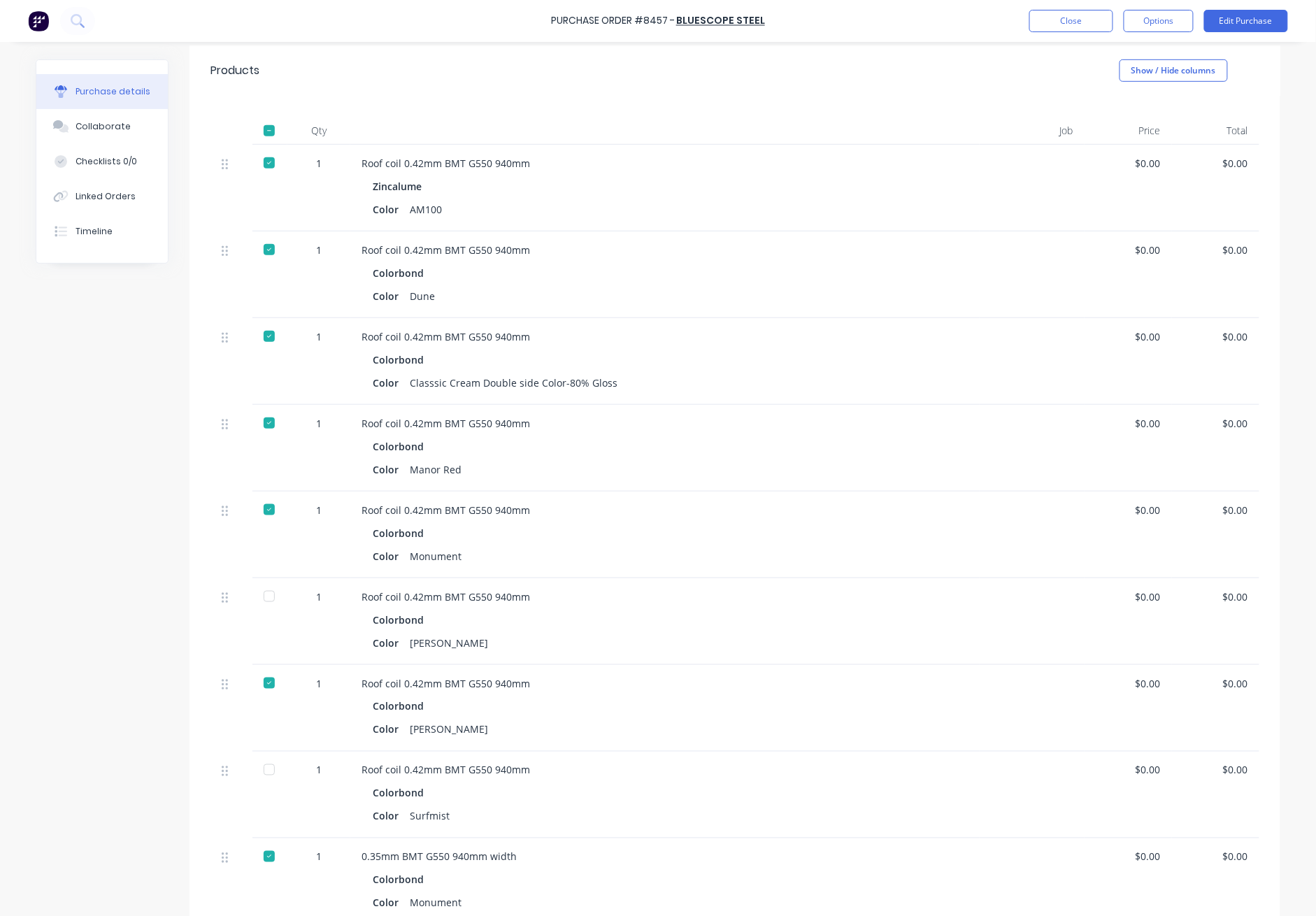
scroll to position [280, 0]
click at [959, 14] on button "Close" at bounding box center [1072, 21] width 84 height 22
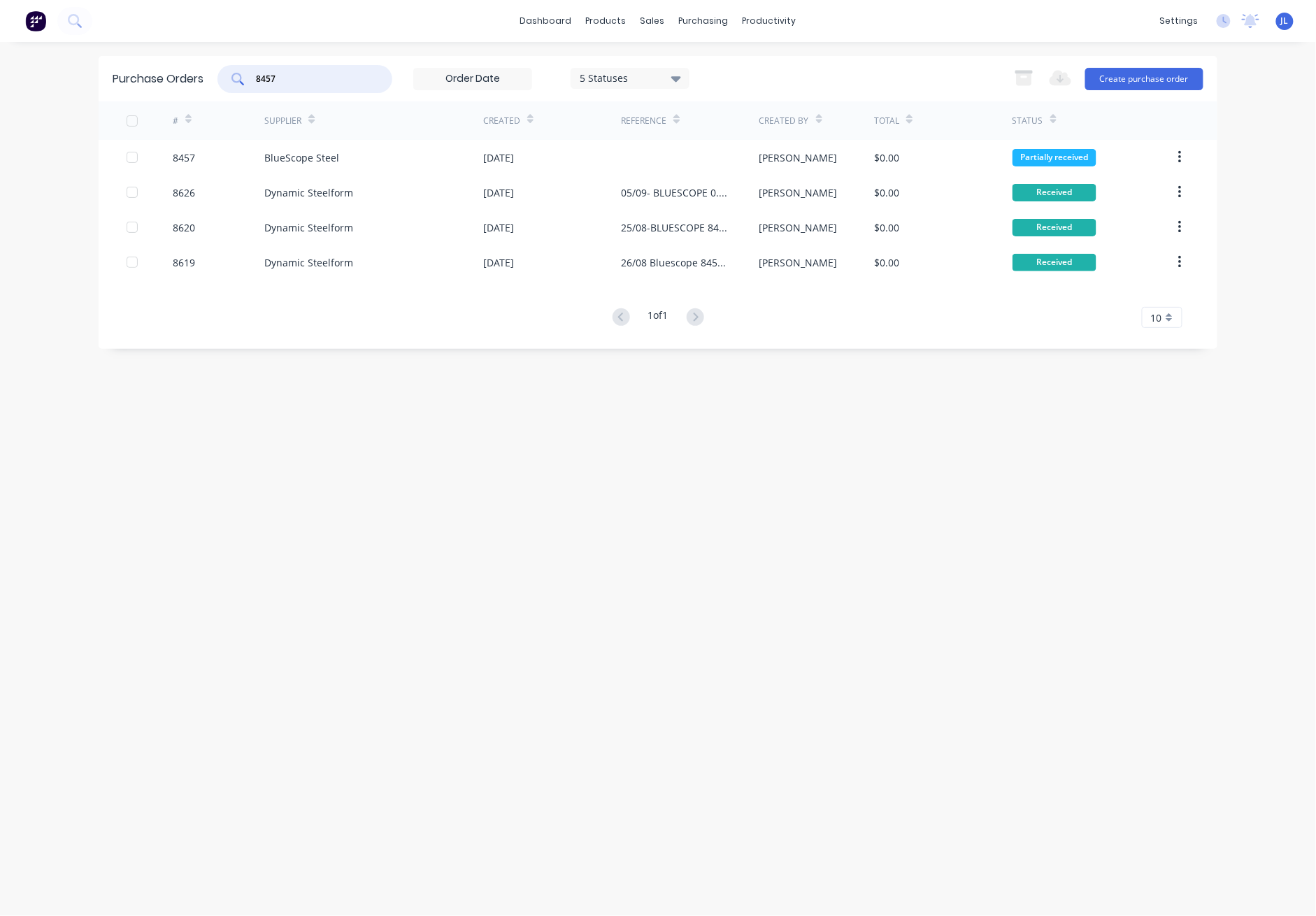
click at [328, 78] on input "8457" at bounding box center [313, 79] width 116 height 14
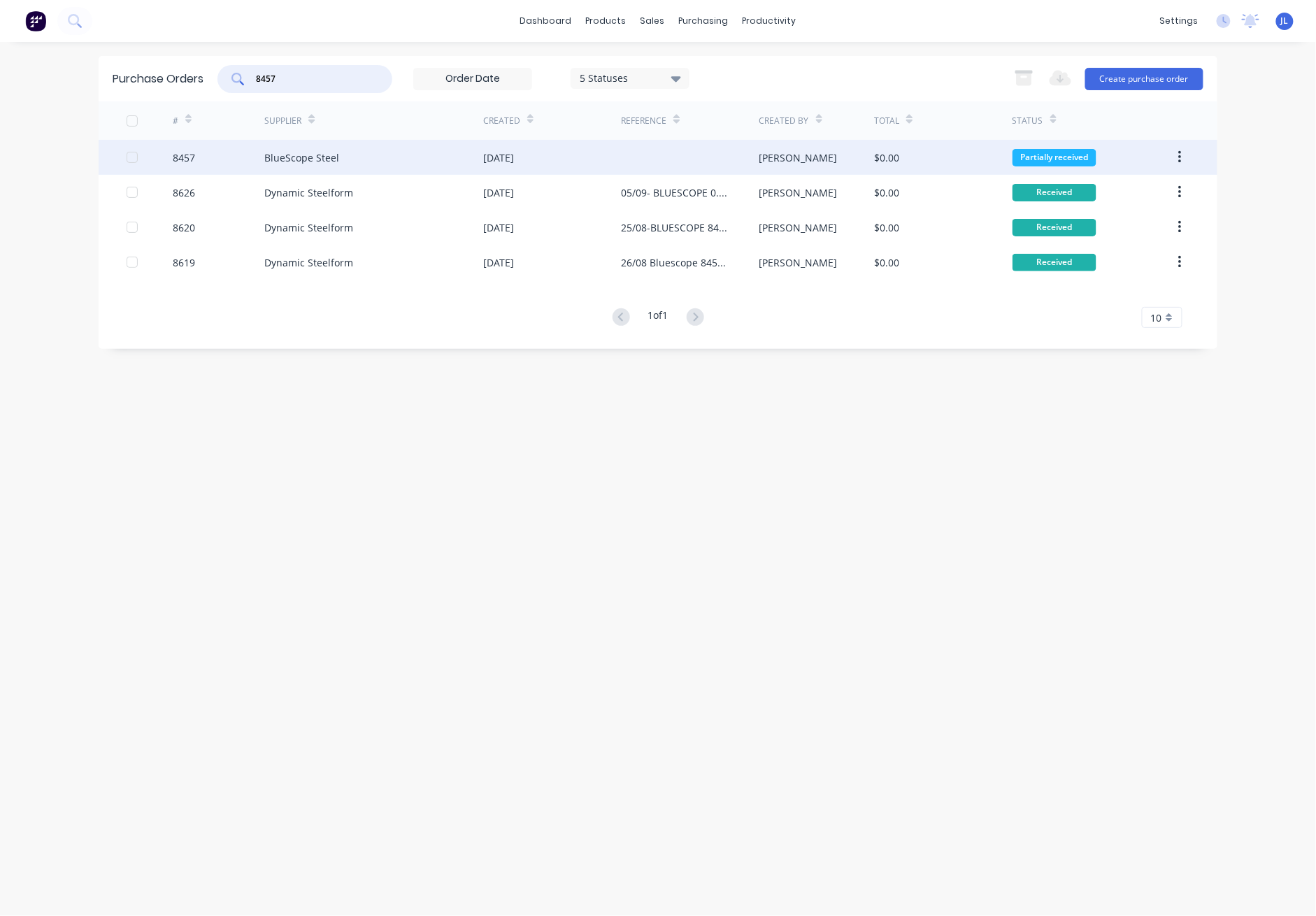
click at [319, 155] on div "BlueScope Steel" at bounding box center [302, 157] width 75 height 15
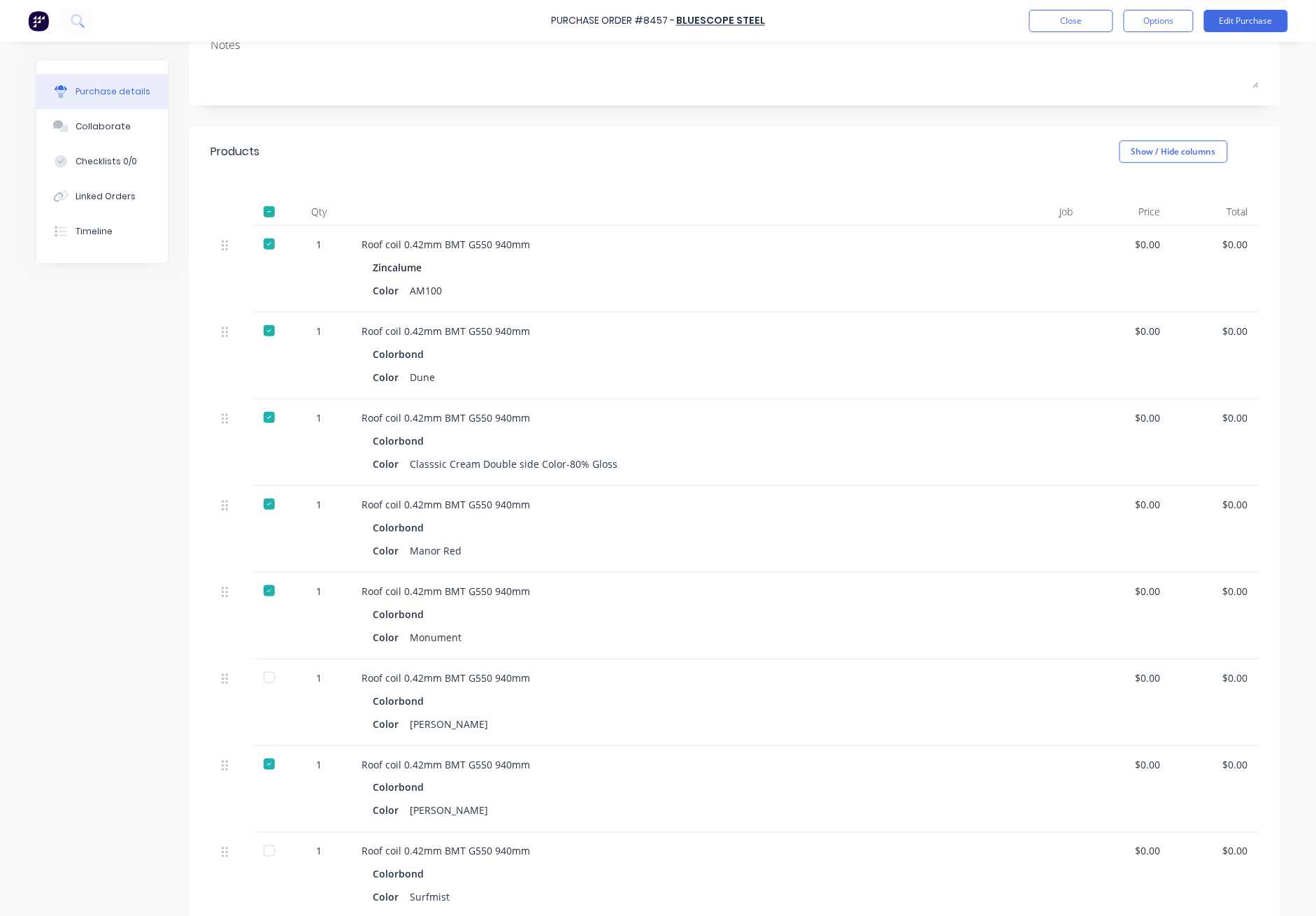
scroll to position [196, 0]
click at [959, 11] on button "Close" at bounding box center [1072, 21] width 84 height 22
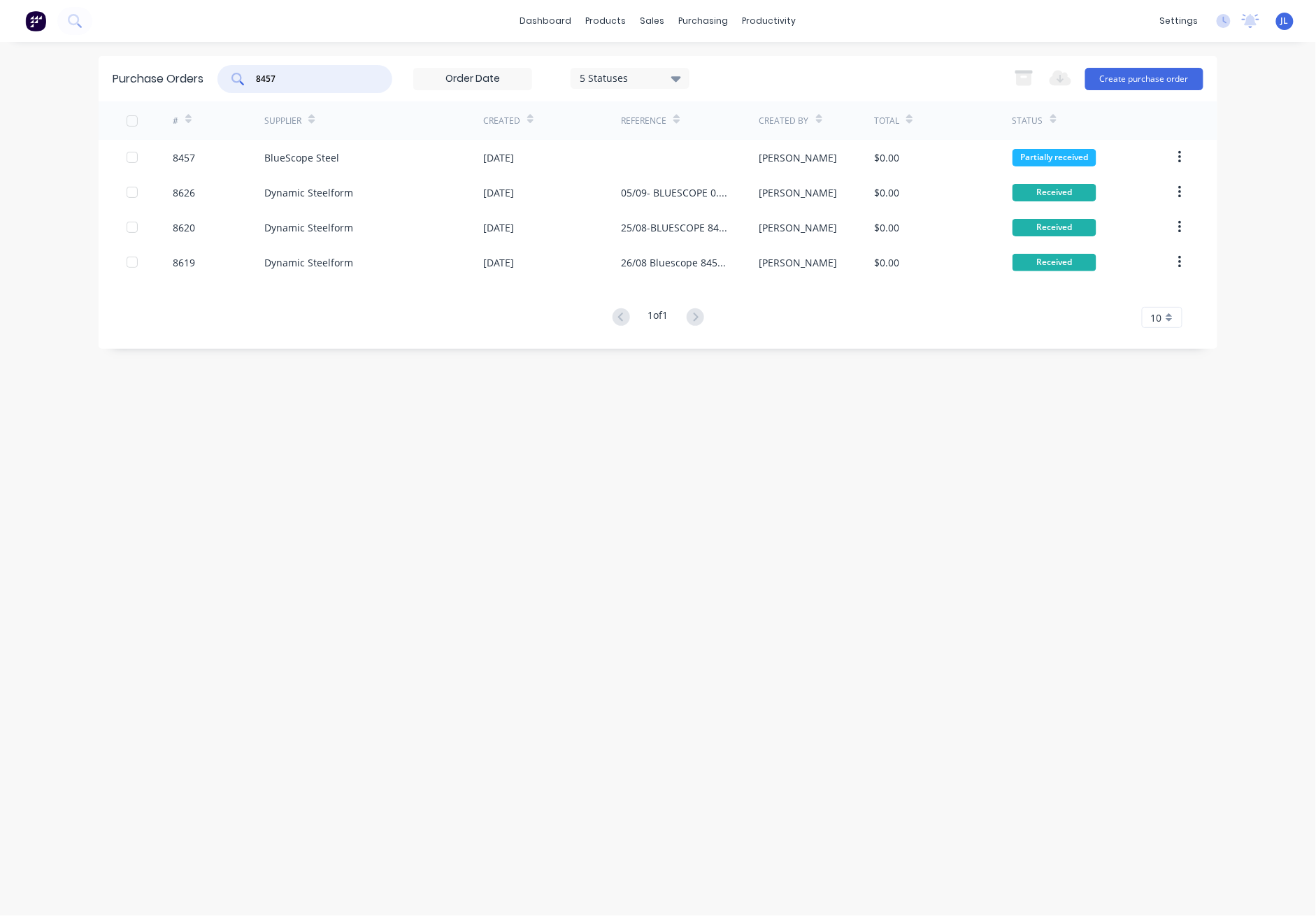
drag, startPoint x: 283, startPoint y: 78, endPoint x: 212, endPoint y: 85, distance: 71.3
click at [212, 85] on div "Purchase Orders 8457 5 Statuses 5 Statuses Export to Excel (XLSX) Create purcha…" at bounding box center [658, 78] width 1119 height 46
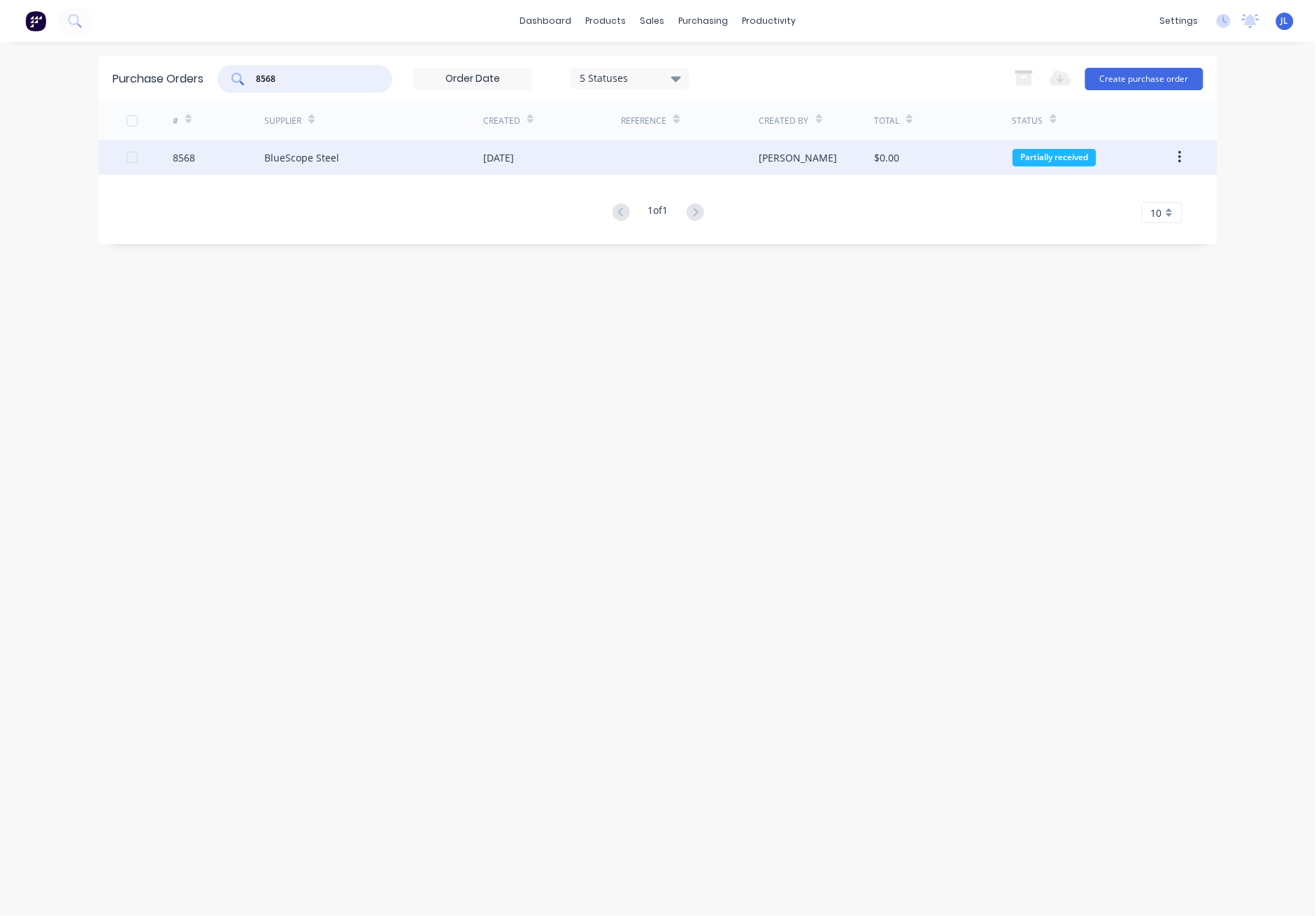
type input "8568"
click at [346, 157] on div "BlueScope Steel" at bounding box center [374, 157] width 219 height 35
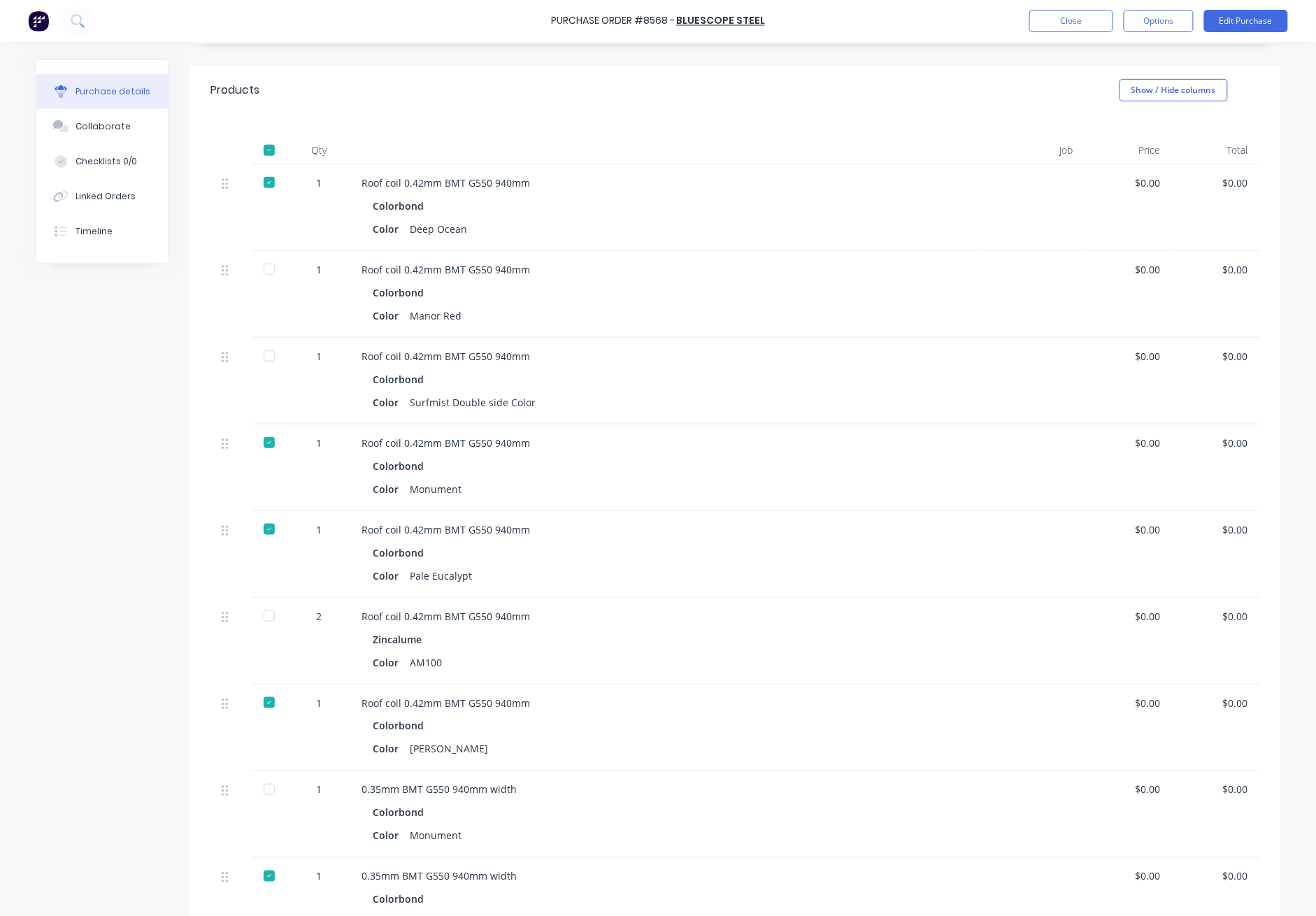
scroll to position [280, 0]
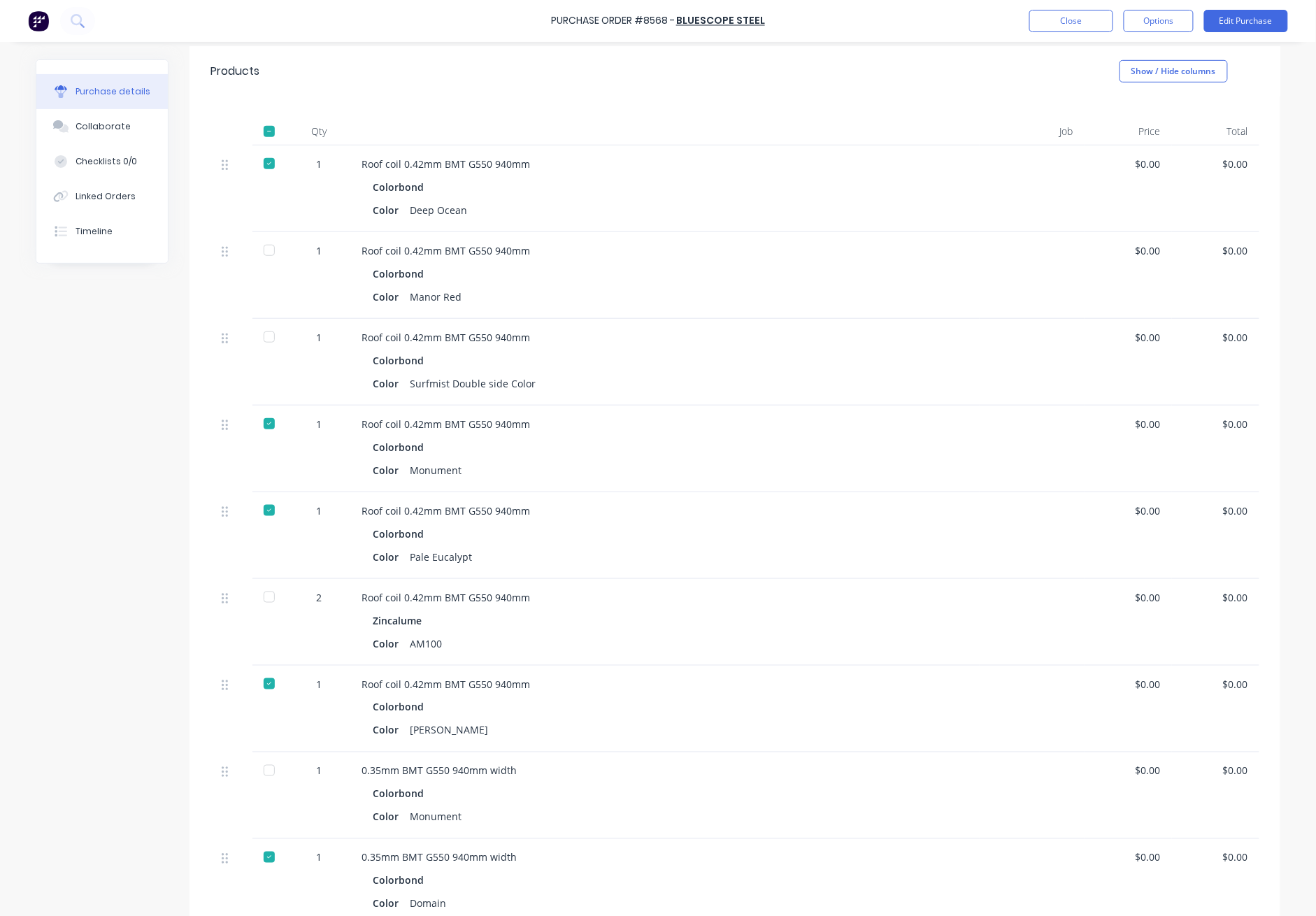
drag, startPoint x: 256, startPoint y: 339, endPoint x: 264, endPoint y: 342, distance: 8.5
click at [256, 340] on div at bounding box center [269, 337] width 28 height 28
click at [959, 21] on button "Close" at bounding box center [1072, 21] width 84 height 22
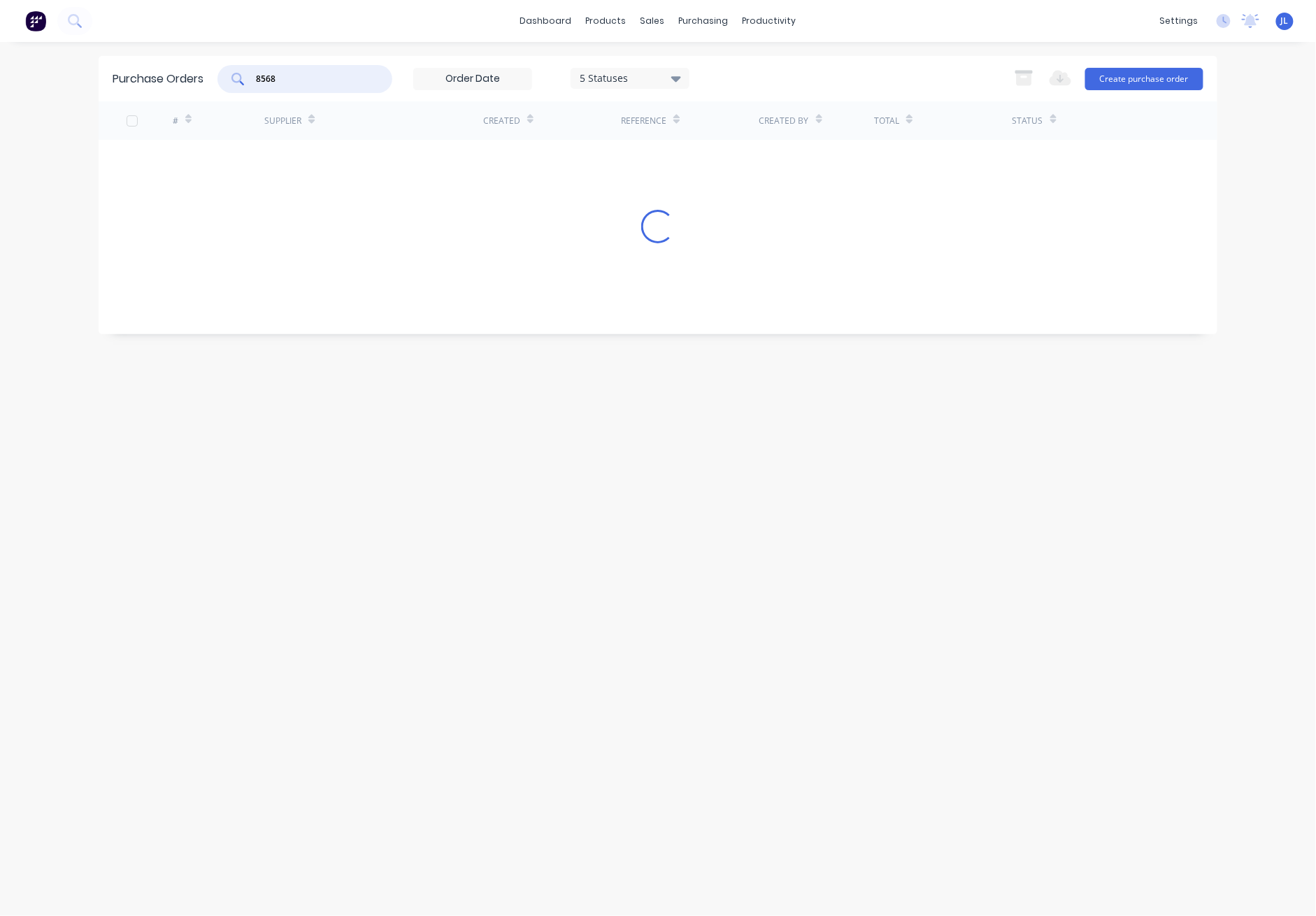
drag, startPoint x: 303, startPoint y: 77, endPoint x: 239, endPoint y: 81, distance: 64.1
click at [238, 78] on div "8568" at bounding box center [304, 79] width 174 height 28
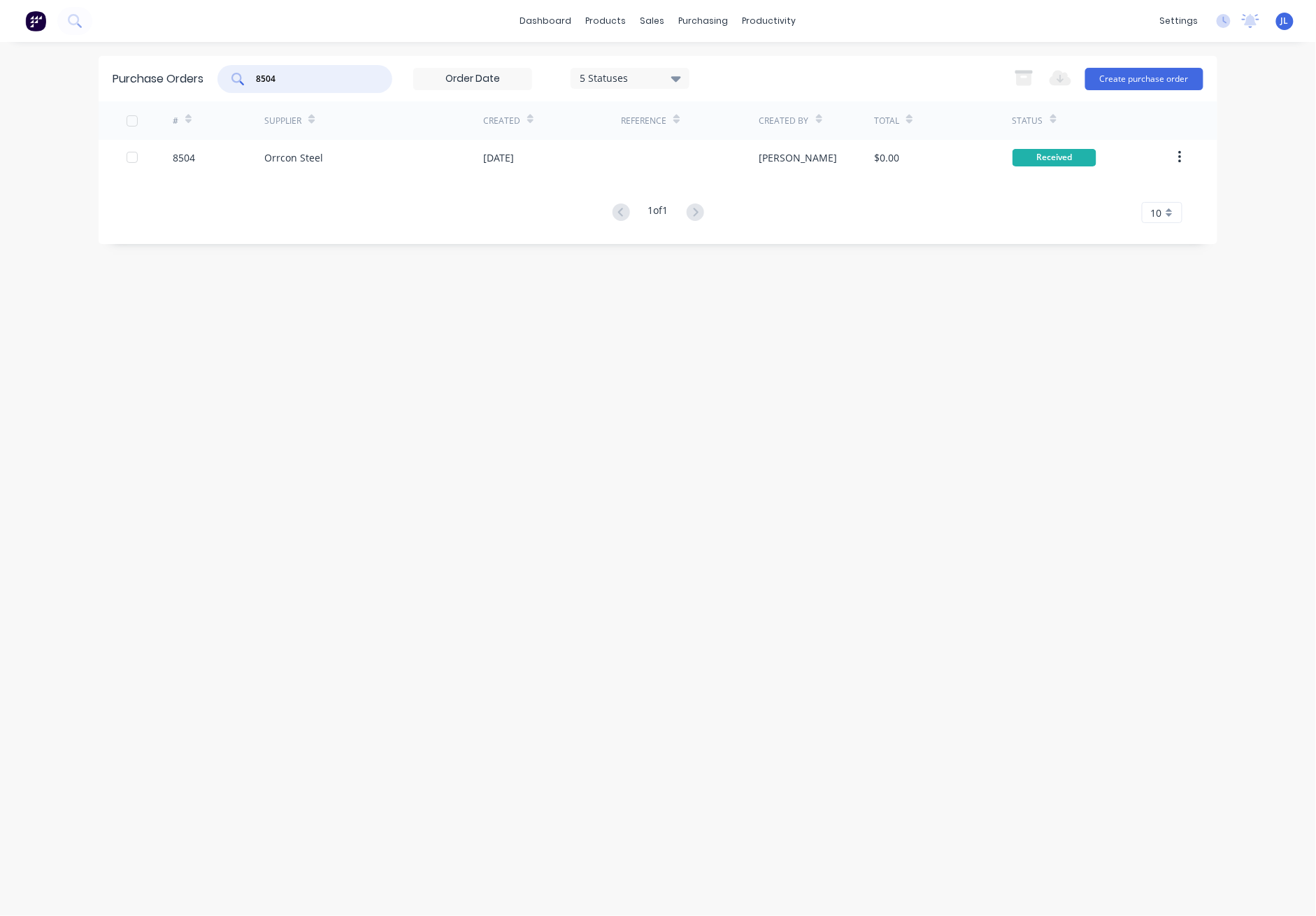
type input "8504"
click at [306, 161] on div "Orrcon Steel" at bounding box center [294, 157] width 59 height 15
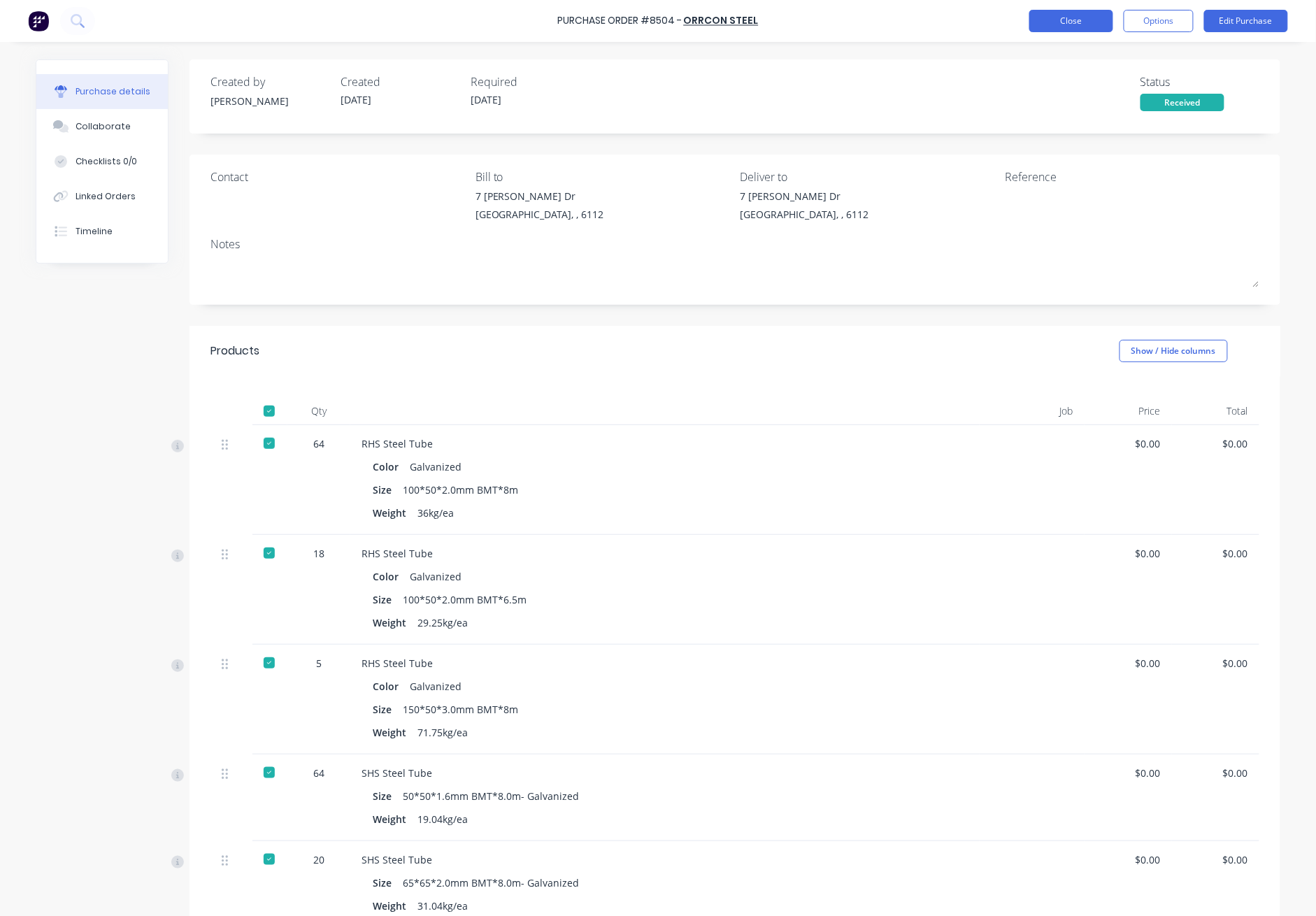
click at [959, 17] on button "Close" at bounding box center [1072, 21] width 84 height 22
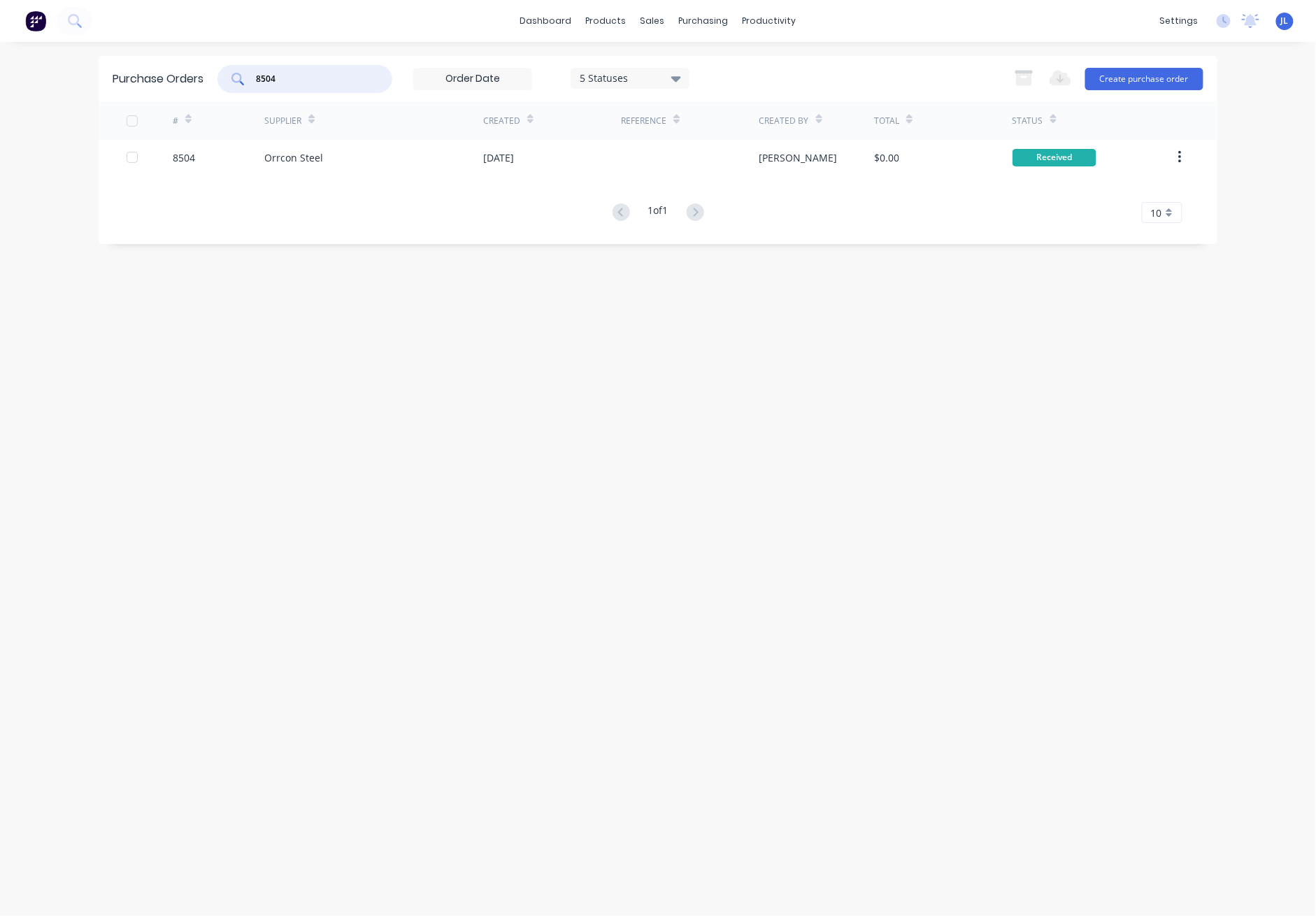
drag, startPoint x: 301, startPoint y: 75, endPoint x: 225, endPoint y: 78, distance: 76.1
click at [225, 78] on div "8504" at bounding box center [304, 79] width 174 height 28
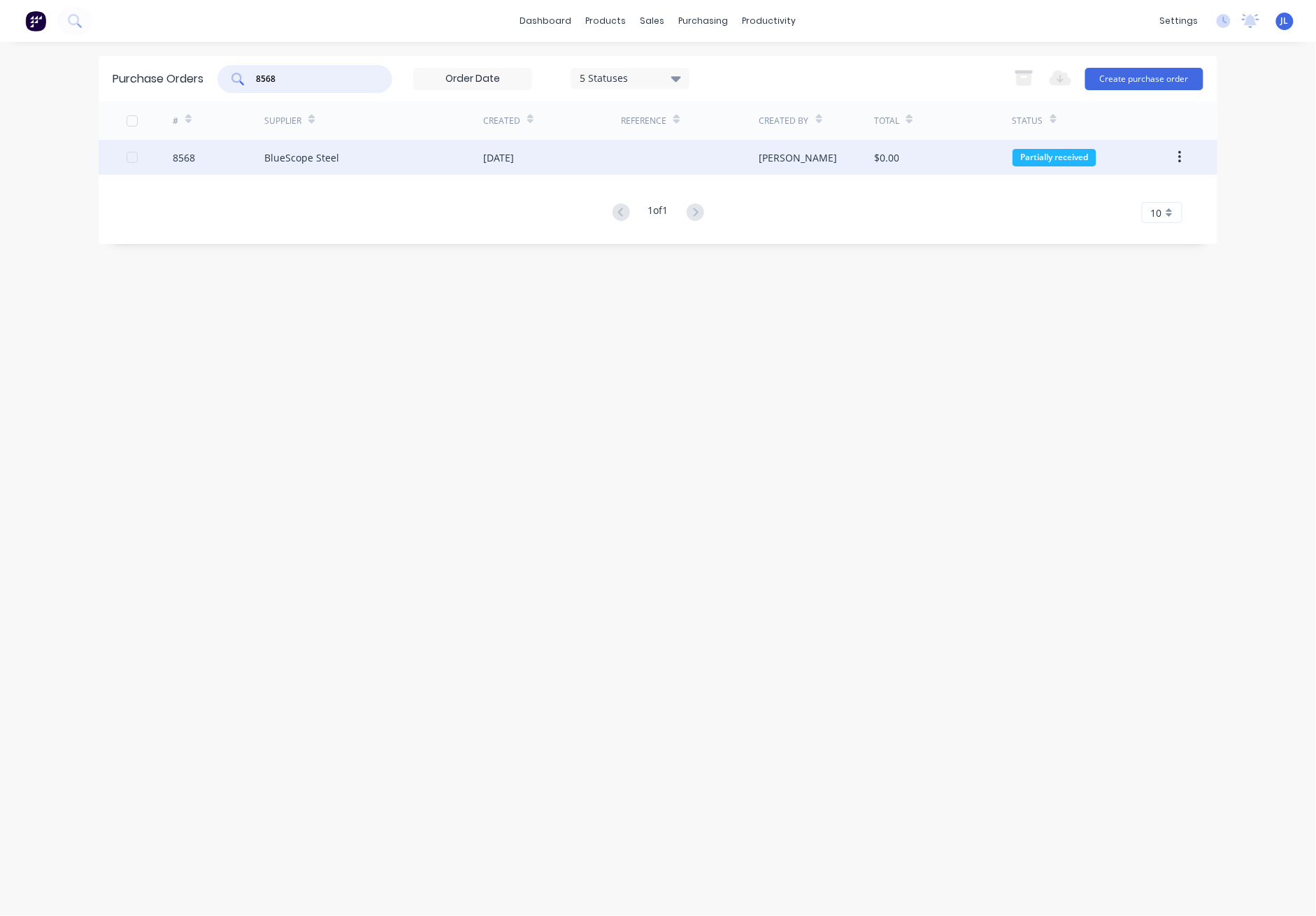
type input "8568"
click at [296, 158] on div "BlueScope Steel" at bounding box center [302, 157] width 75 height 15
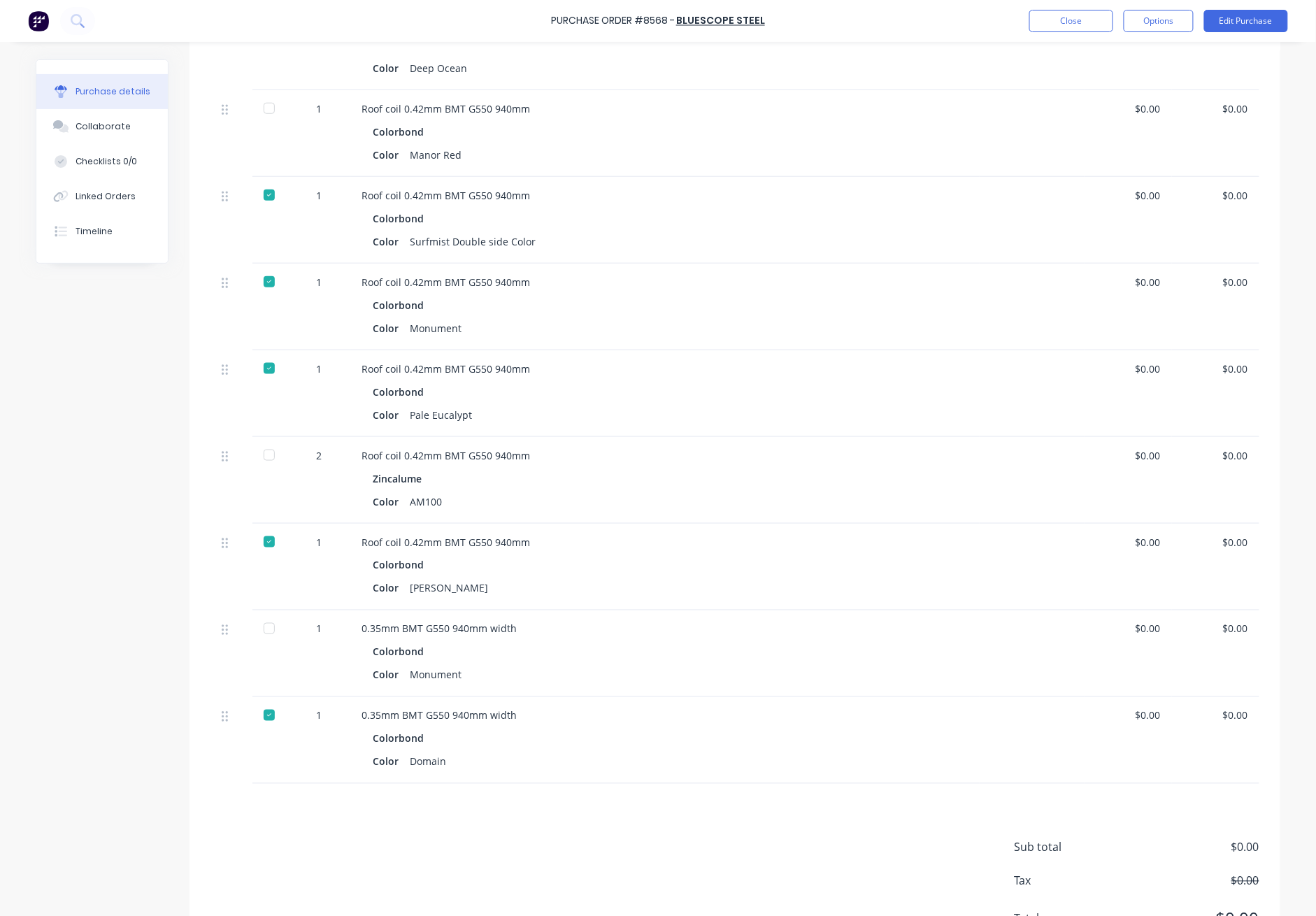
scroll to position [466, 0]
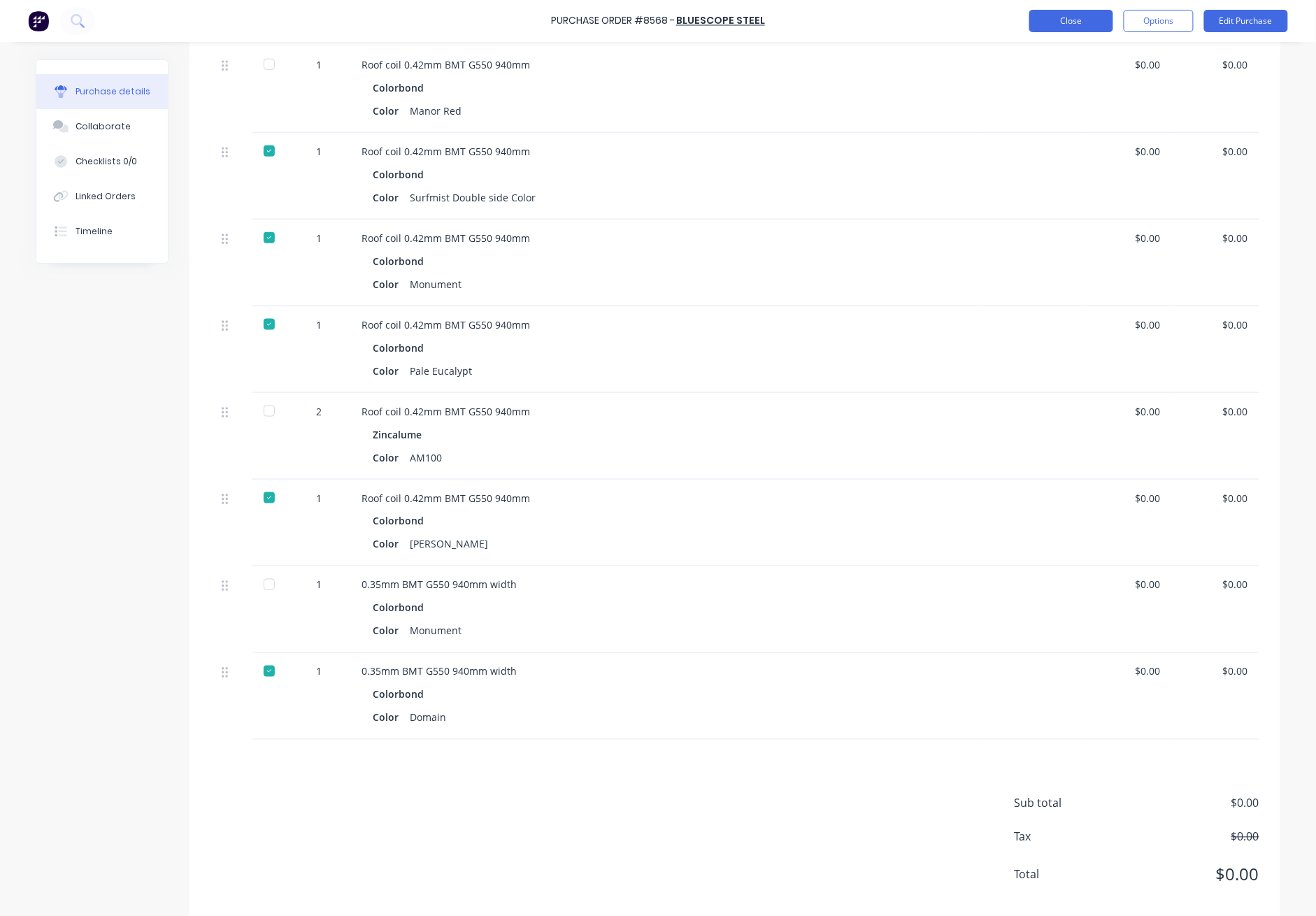
click at [959, 16] on button "Close" at bounding box center [1072, 21] width 84 height 22
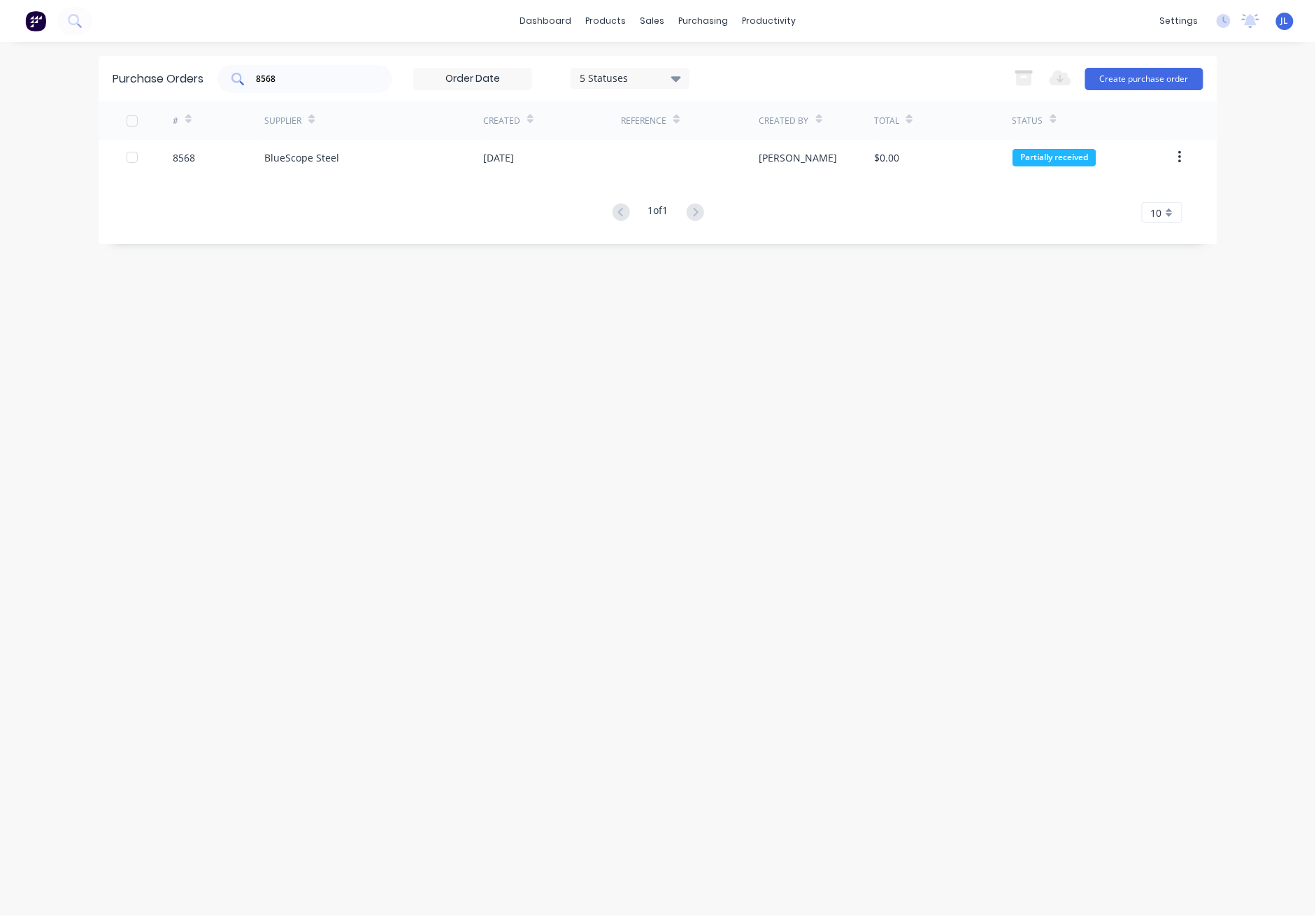
drag, startPoint x: 297, startPoint y: 73, endPoint x: 227, endPoint y: 77, distance: 70.1
click at [227, 77] on div "8568" at bounding box center [304, 79] width 174 height 28
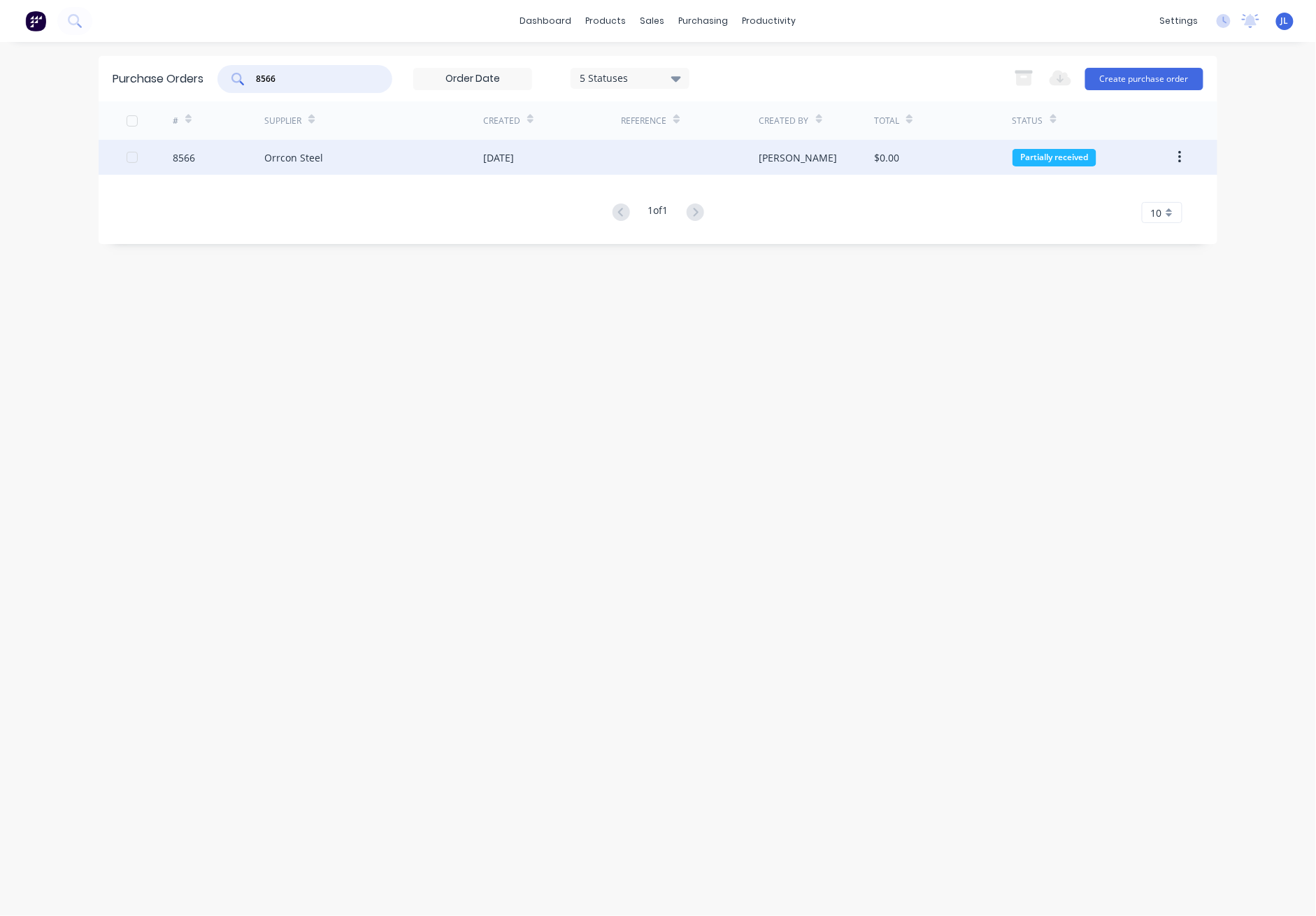
type input "8566"
click at [319, 148] on div "Orrcon Steel" at bounding box center [374, 157] width 219 height 35
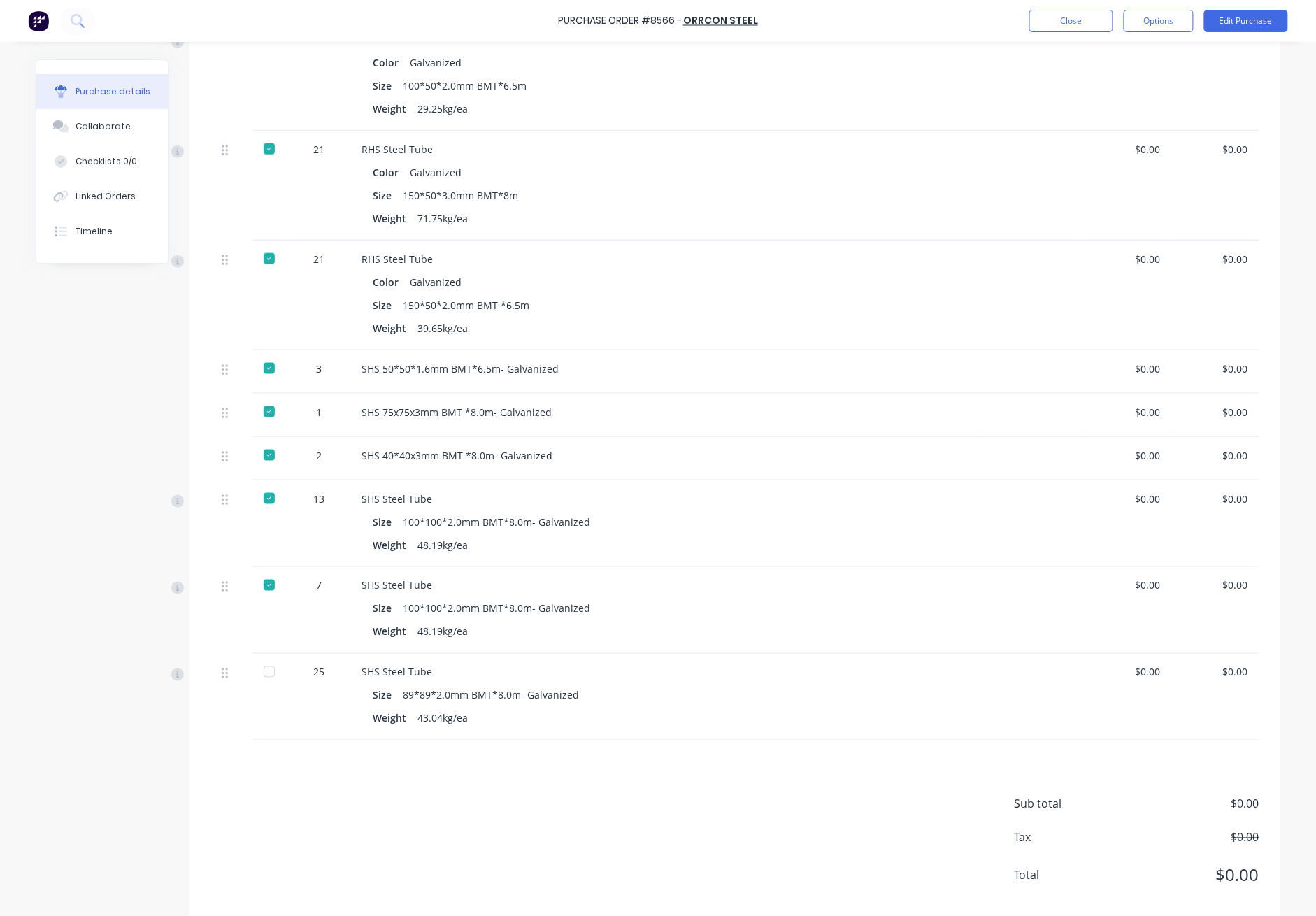
scroll to position [428, 0]
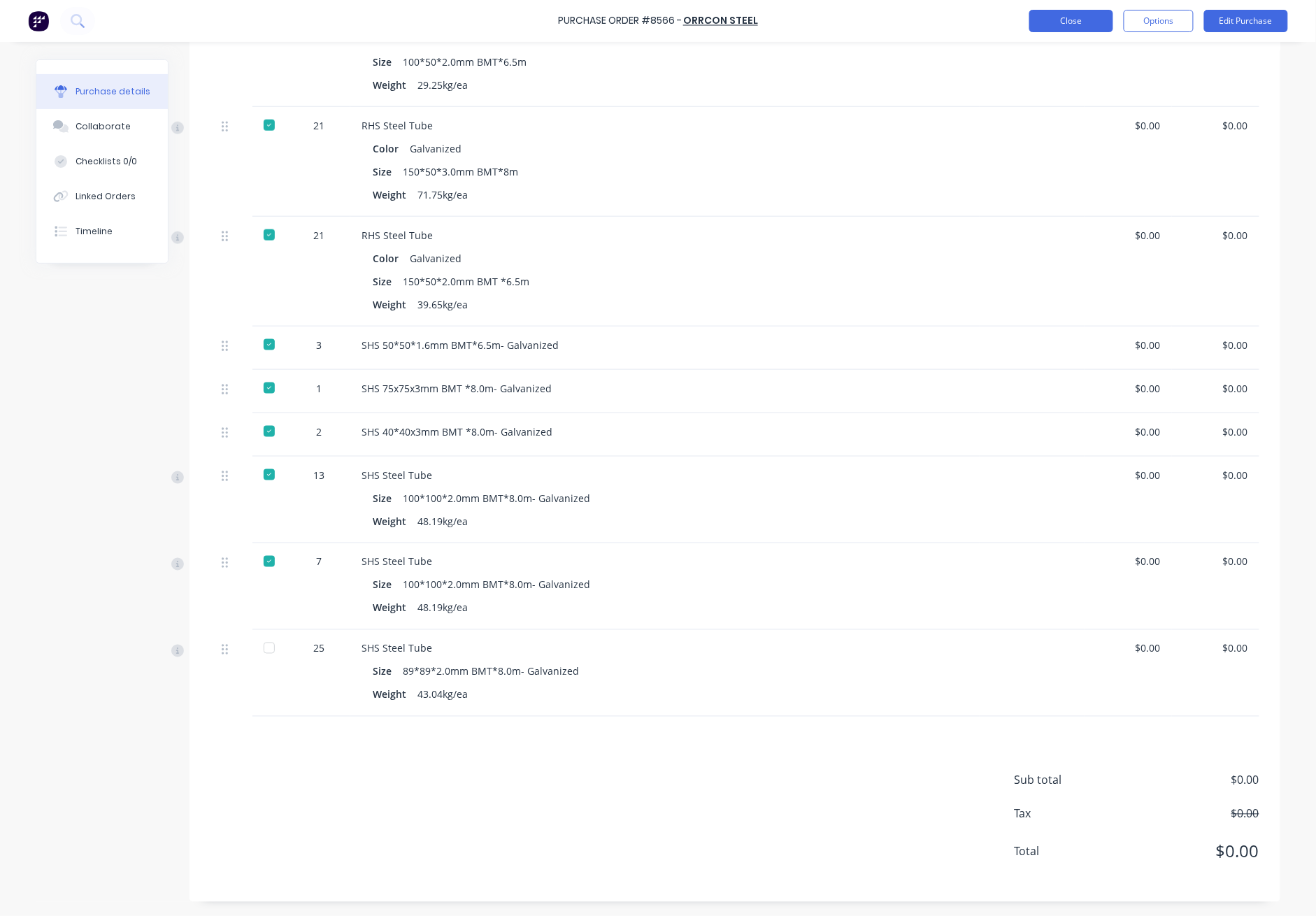
click at [959, 16] on button "Close" at bounding box center [1072, 21] width 84 height 22
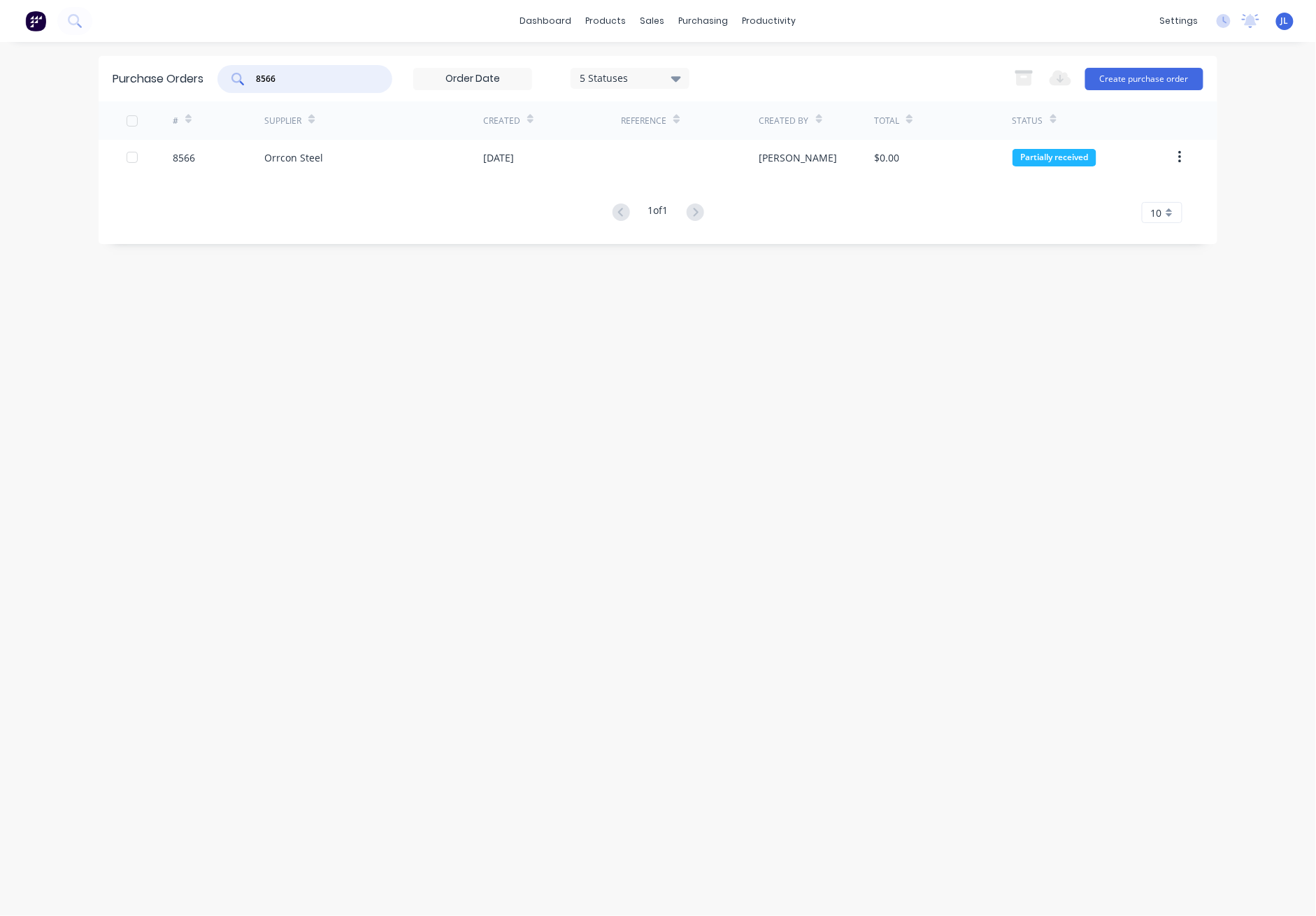
drag, startPoint x: 267, startPoint y: 71, endPoint x: 216, endPoint y: 71, distance: 51.0
click at [217, 71] on div "Purchase Orders 8566 5 Statuses 5 Statuses Export to Excel (XLSX) Create purcha…" at bounding box center [658, 78] width 1119 height 46
drag, startPoint x: 298, startPoint y: 77, endPoint x: 199, endPoint y: 70, distance: 99.2
click at [199, 70] on div "Purchase Orders 8630 5 Statuses 5 Statuses Export to Excel (XLSX) Create purcha…" at bounding box center [658, 78] width 1119 height 46
drag, startPoint x: 305, startPoint y: 74, endPoint x: 211, endPoint y: 75, distance: 94.0
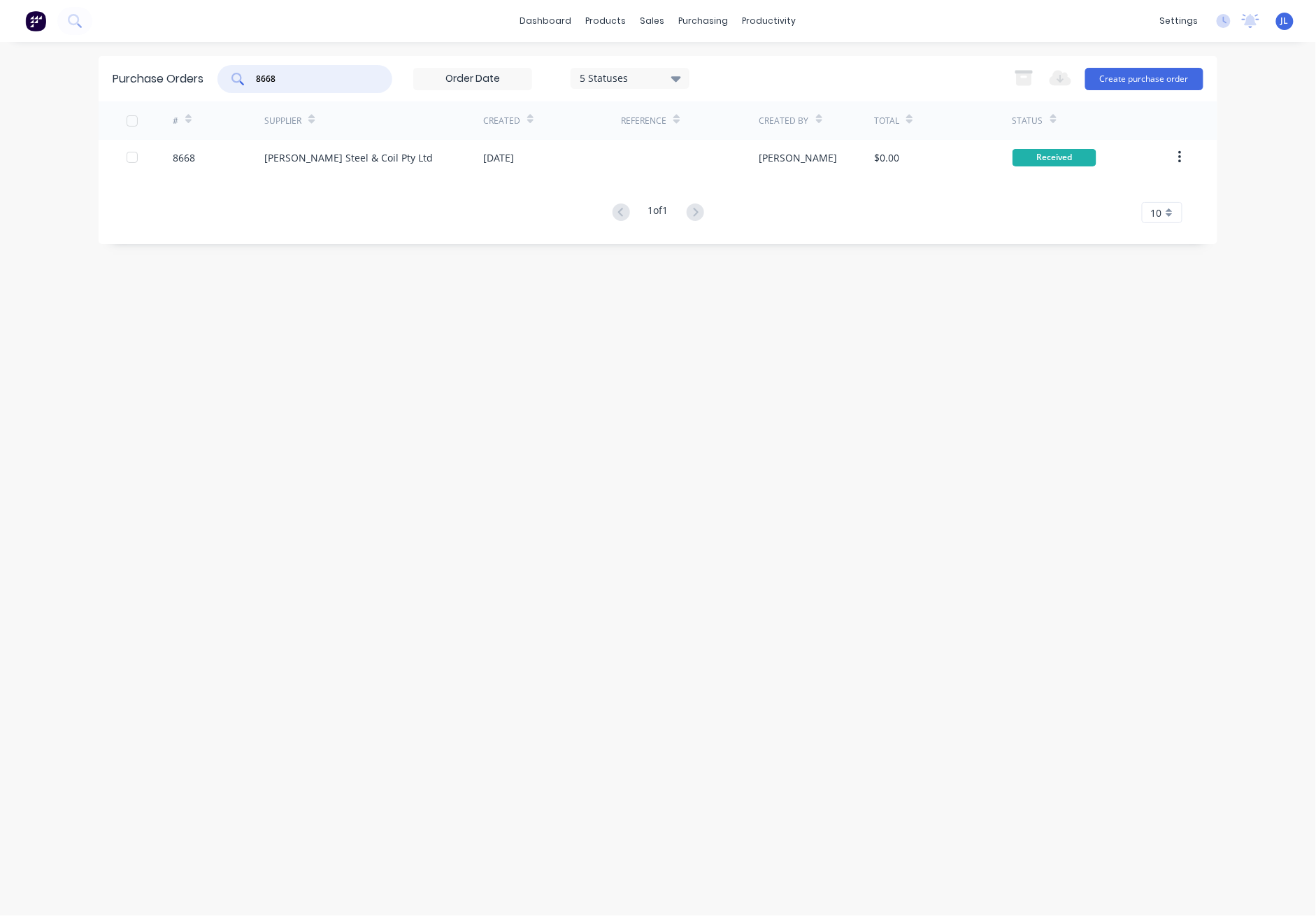
click at [211, 75] on div "Purchase Orders 8668 5 Statuses 5 Statuses Export to Excel (XLSX) Create purcha…" at bounding box center [658, 78] width 1119 height 46
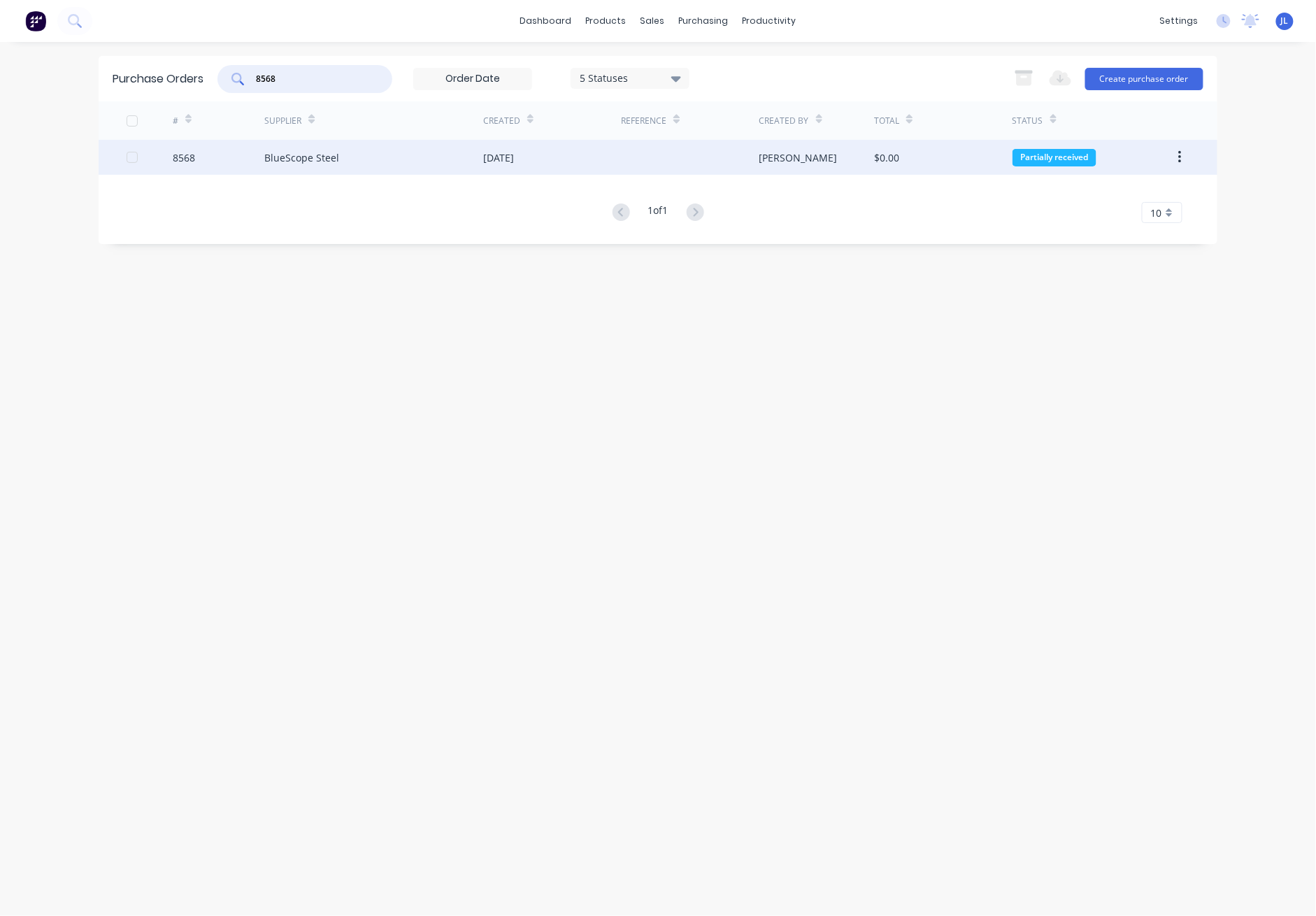
type input "8568"
click at [378, 169] on div "BlueScope Steel" at bounding box center [374, 157] width 219 height 35
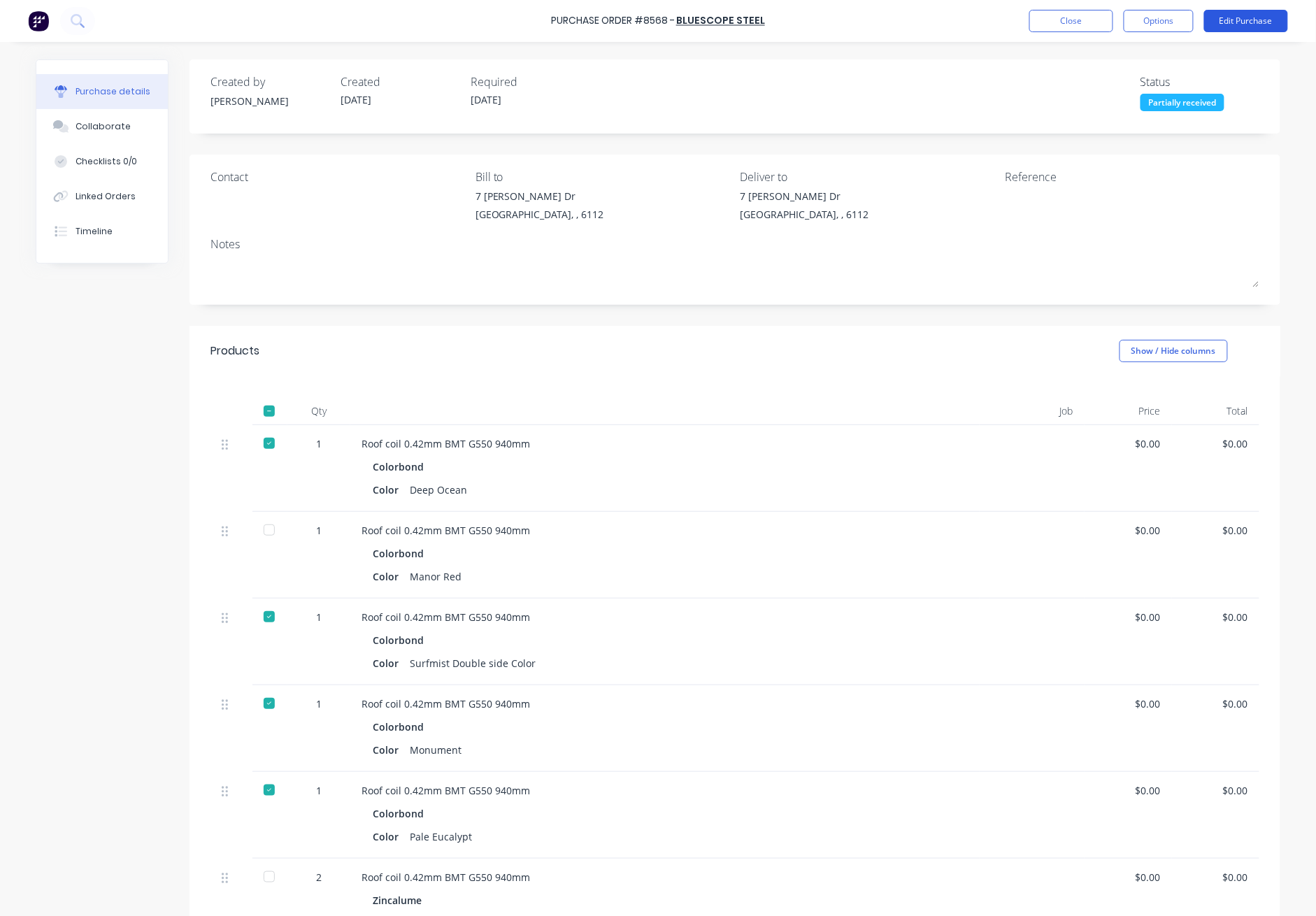
click at [959, 24] on button "Edit Purchase" at bounding box center [1246, 21] width 84 height 22
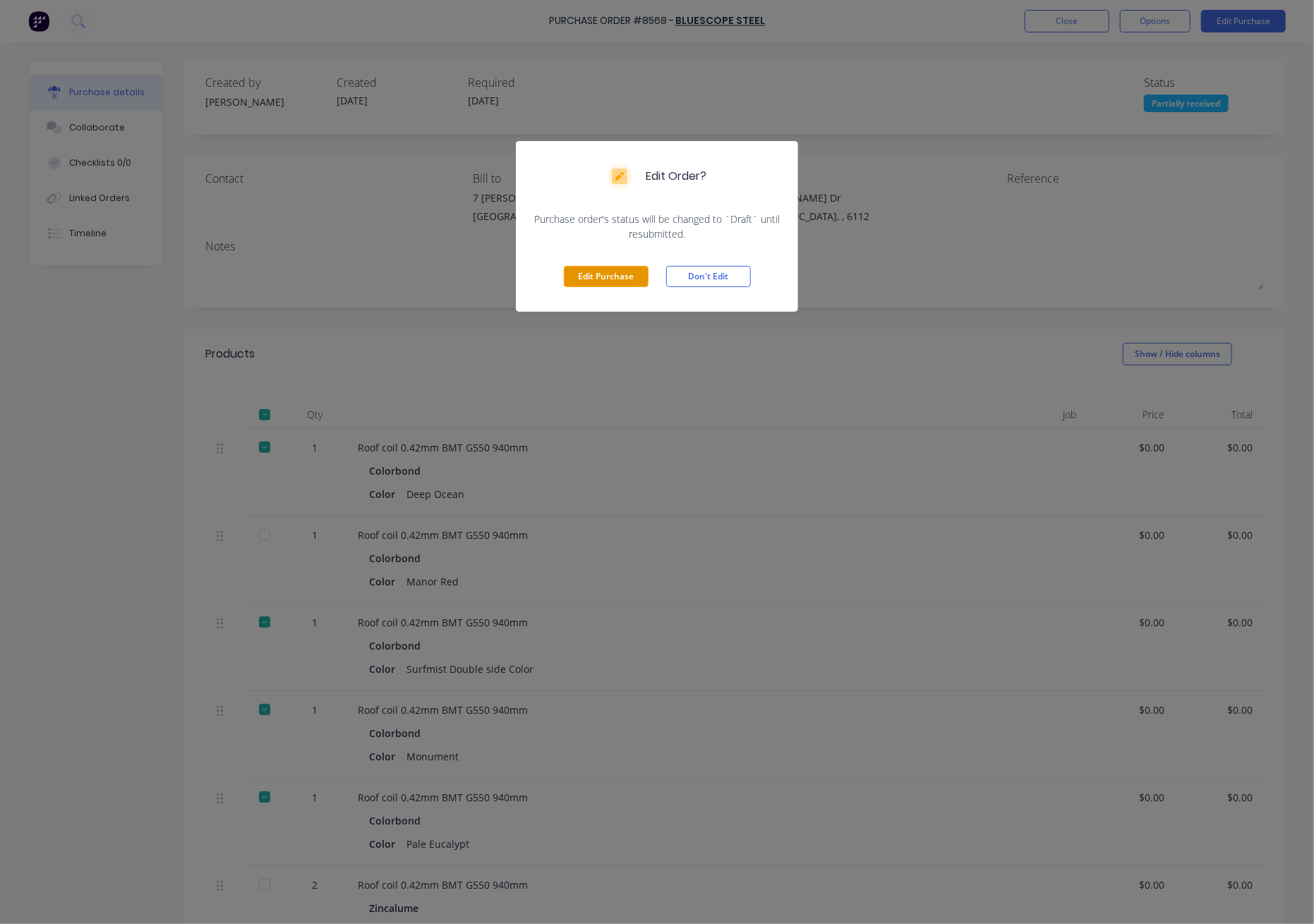
click at [628, 277] on button "Edit Purchase" at bounding box center [607, 276] width 85 height 21
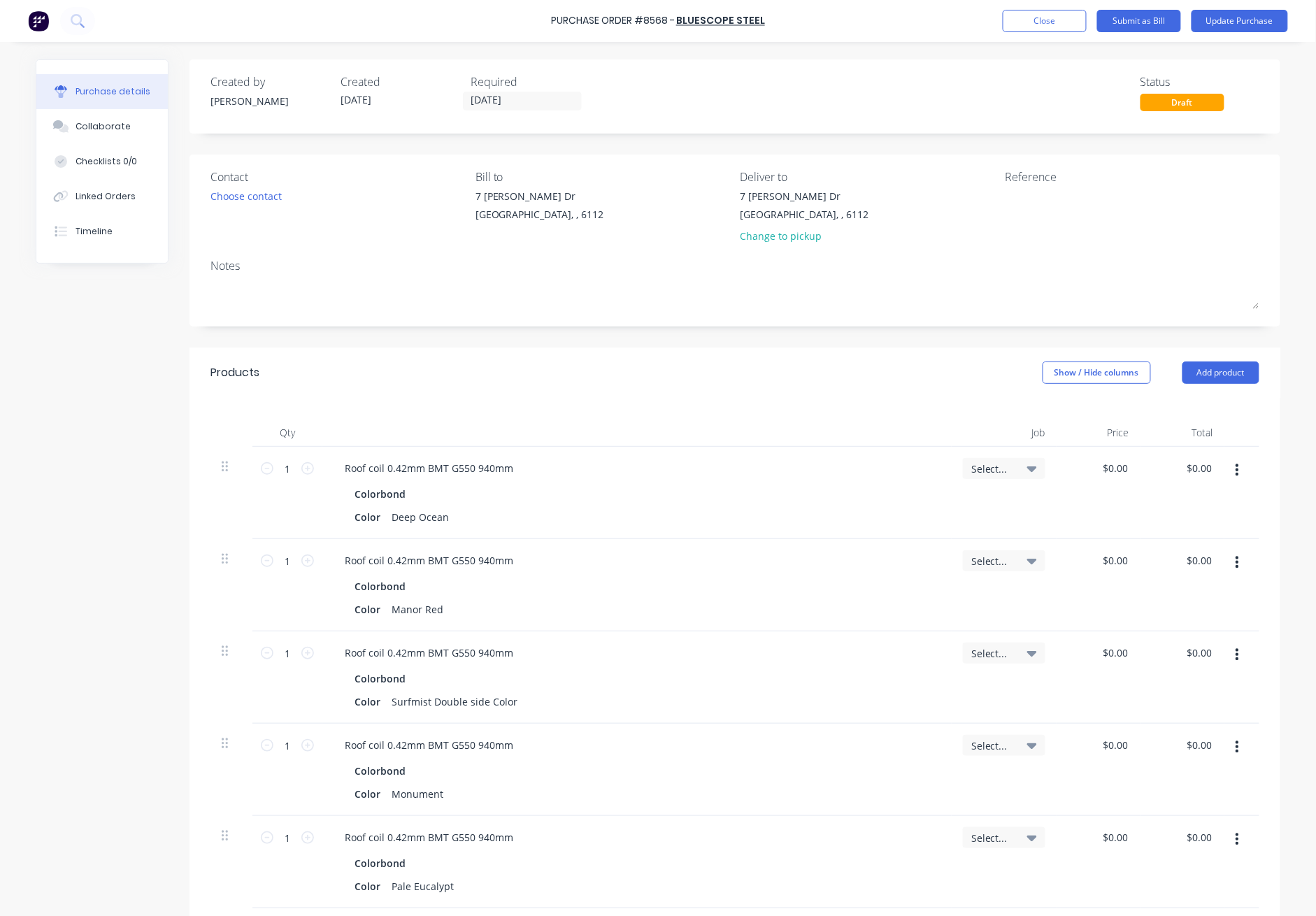
click at [959, 562] on button "button" at bounding box center [1238, 563] width 33 height 25
drag, startPoint x: 1159, startPoint y: 684, endPoint x: 1151, endPoint y: 653, distance: 32.0
click at [959, 683] on button "Delete" at bounding box center [1194, 684] width 119 height 28
click at [959, 21] on button "Update Purchase" at bounding box center [1240, 21] width 96 height 22
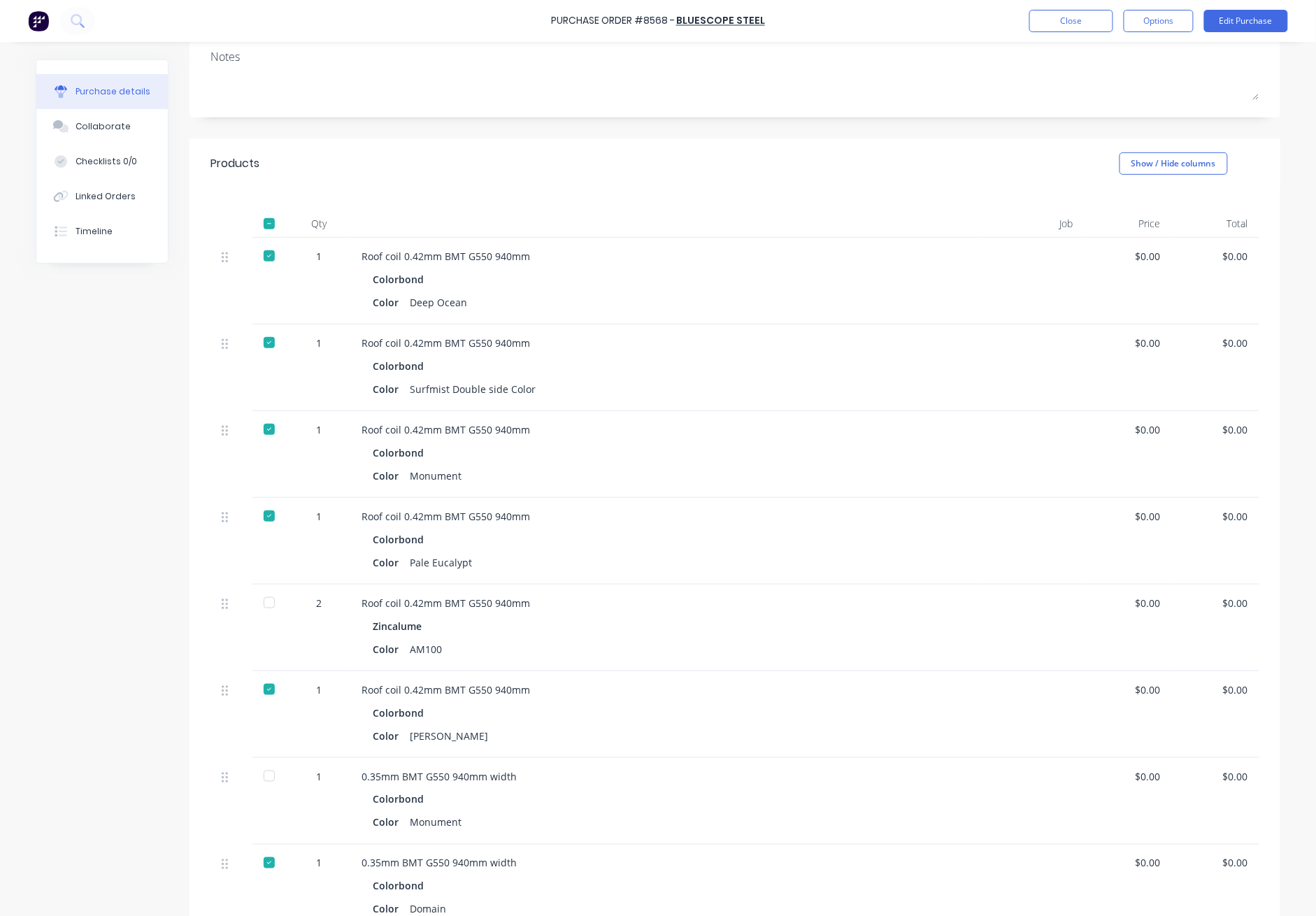
scroll to position [186, 0]
click at [959, 21] on button "Edit Purchase" at bounding box center [1246, 21] width 84 height 22
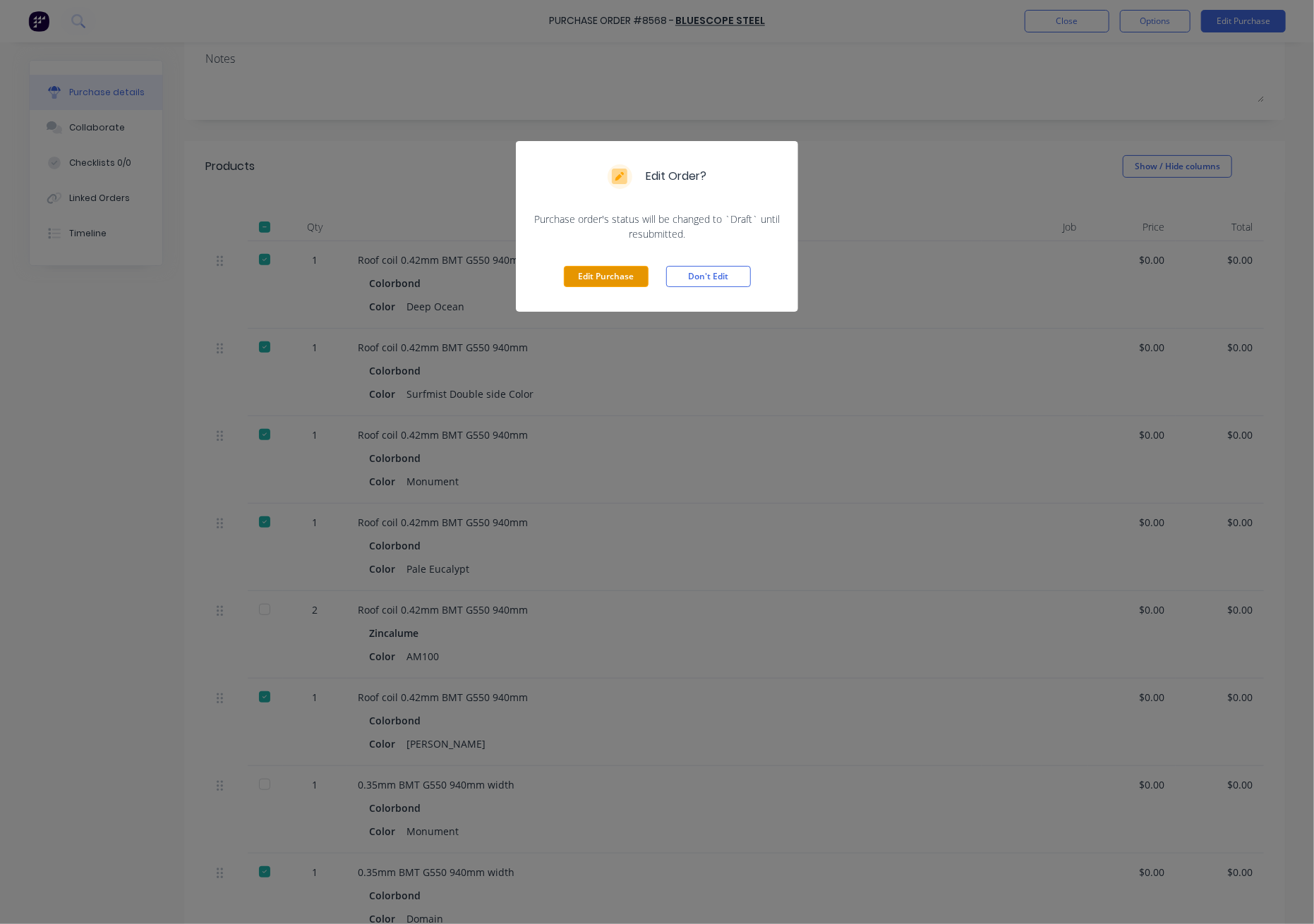
click at [602, 275] on button "Edit Purchase" at bounding box center [607, 276] width 85 height 21
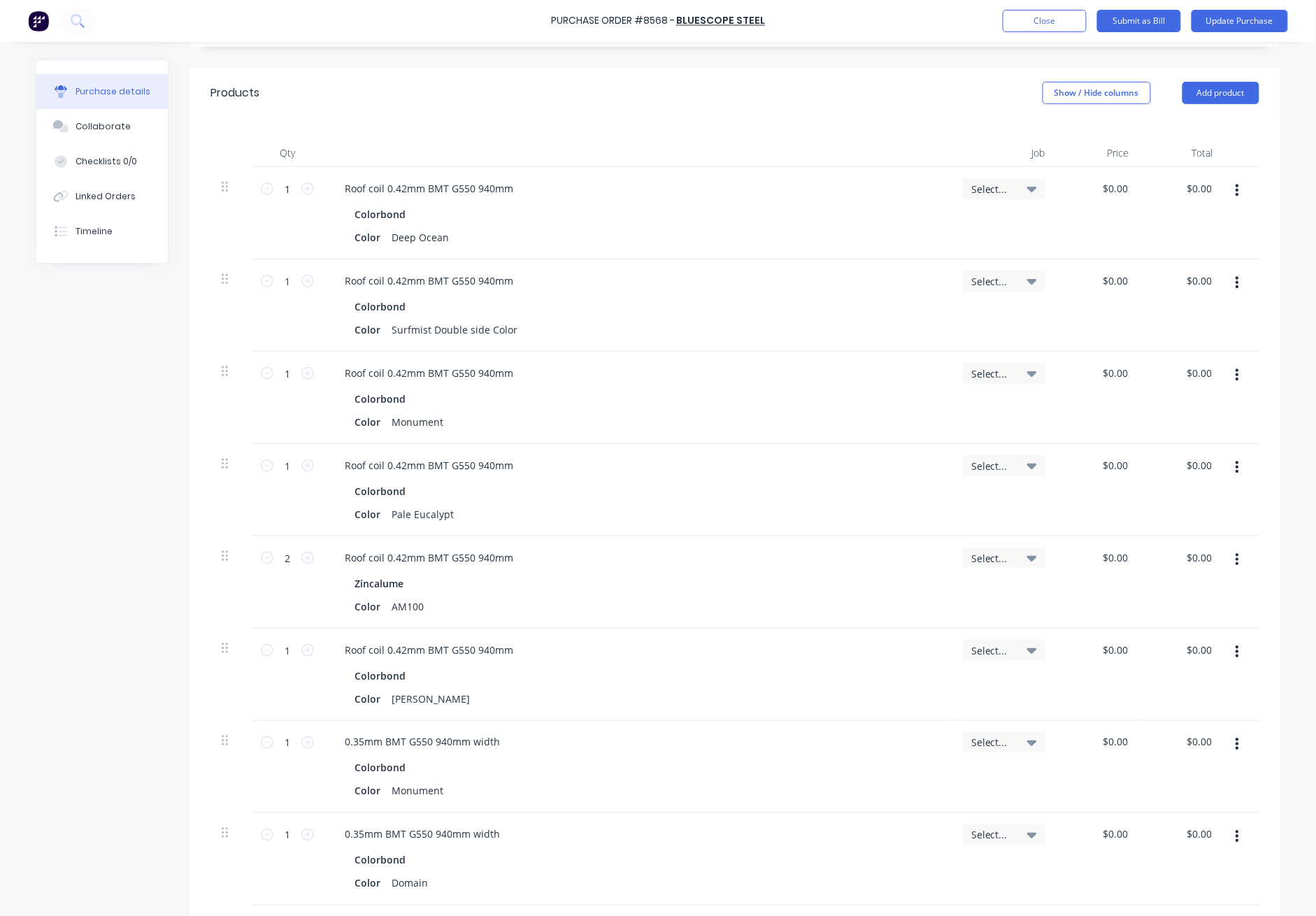
scroll to position [373, 0]
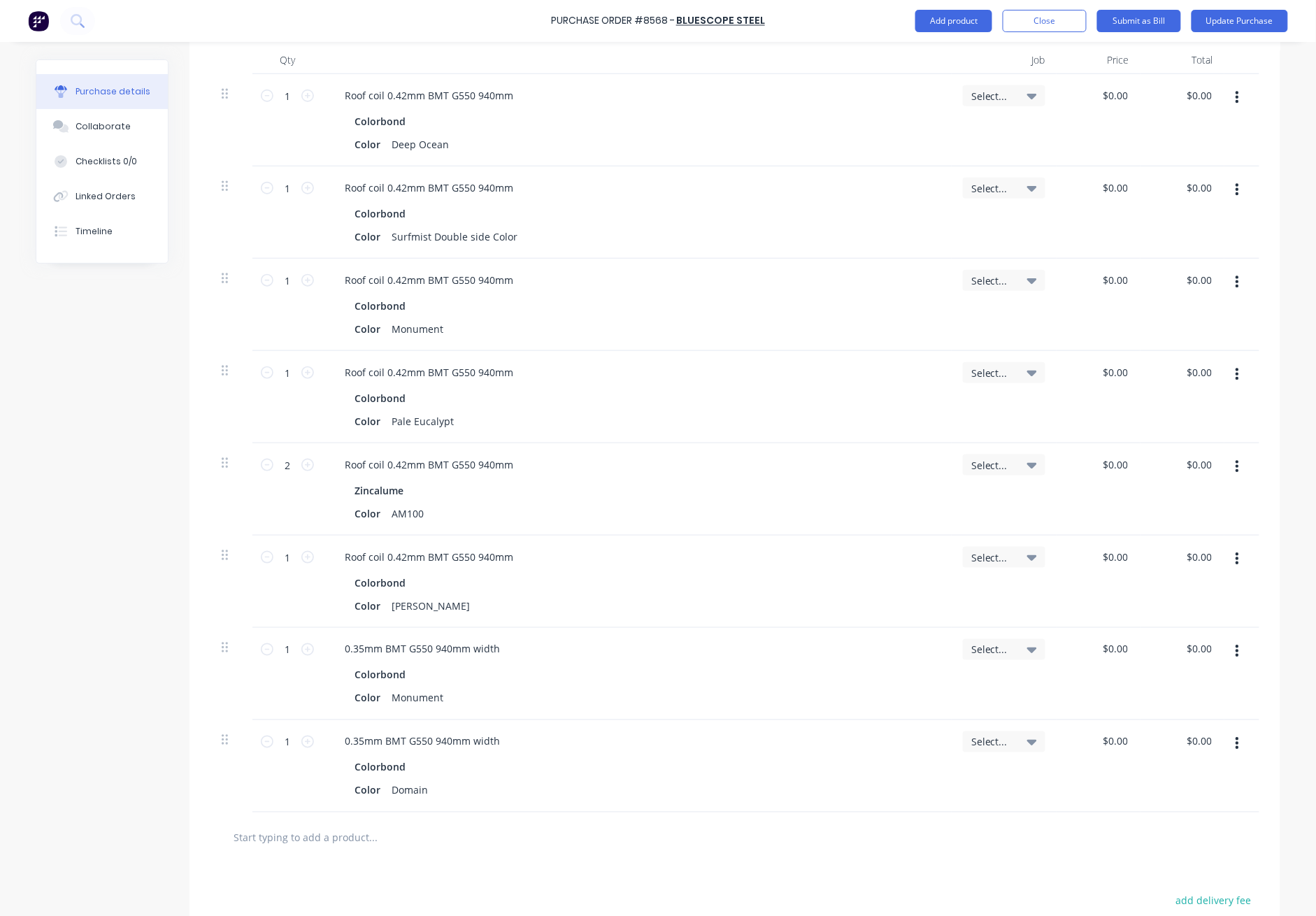
click at [959, 459] on button "button" at bounding box center [1238, 467] width 33 height 25
click at [959, 531] on button "Duplicate" at bounding box center [1194, 532] width 119 height 28
type input "1"
click at [261, 469] on icon at bounding box center [267, 465] width 12 height 12
type input "1"
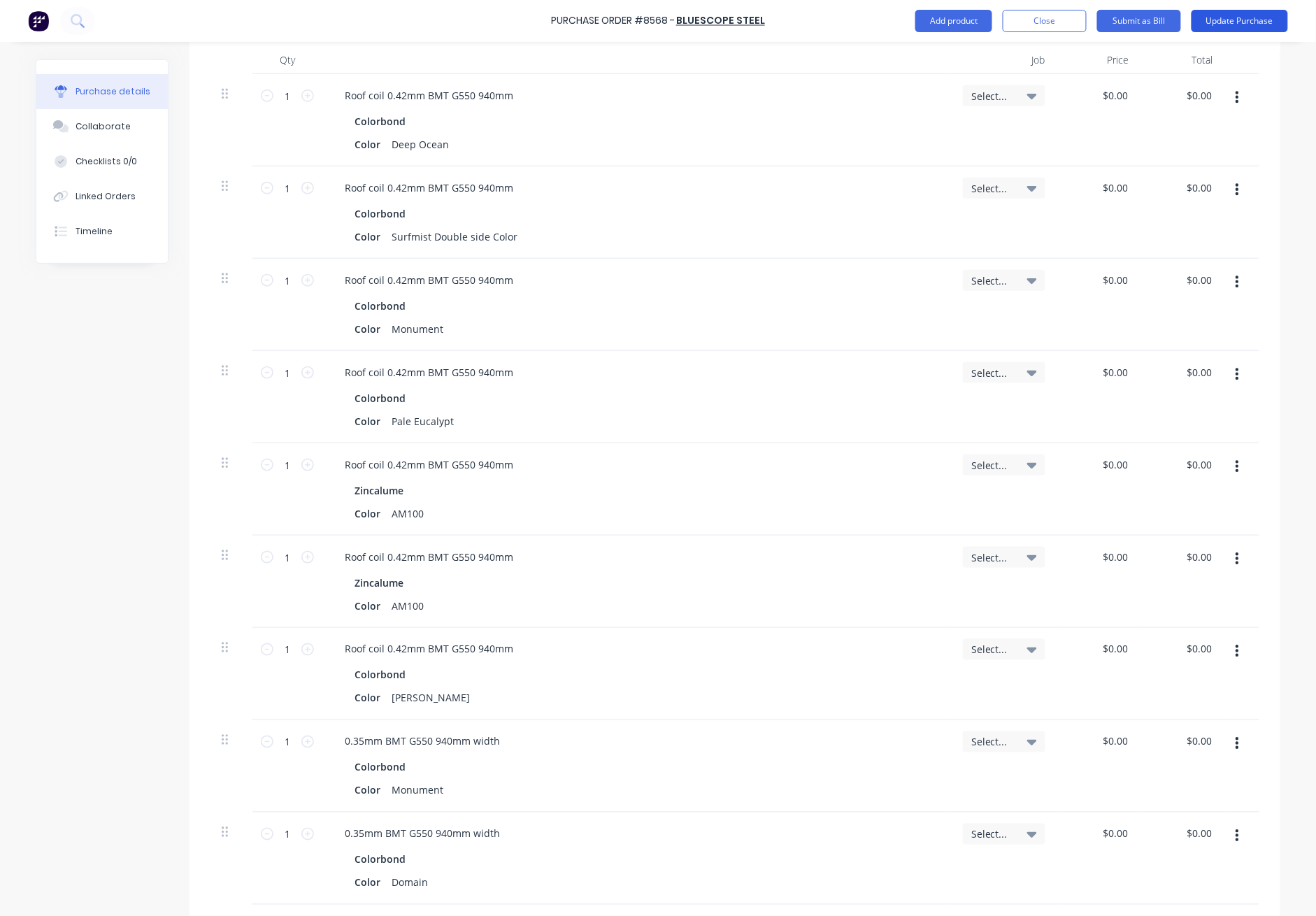
click at [959, 25] on button "Update Purchase" at bounding box center [1240, 21] width 96 height 22
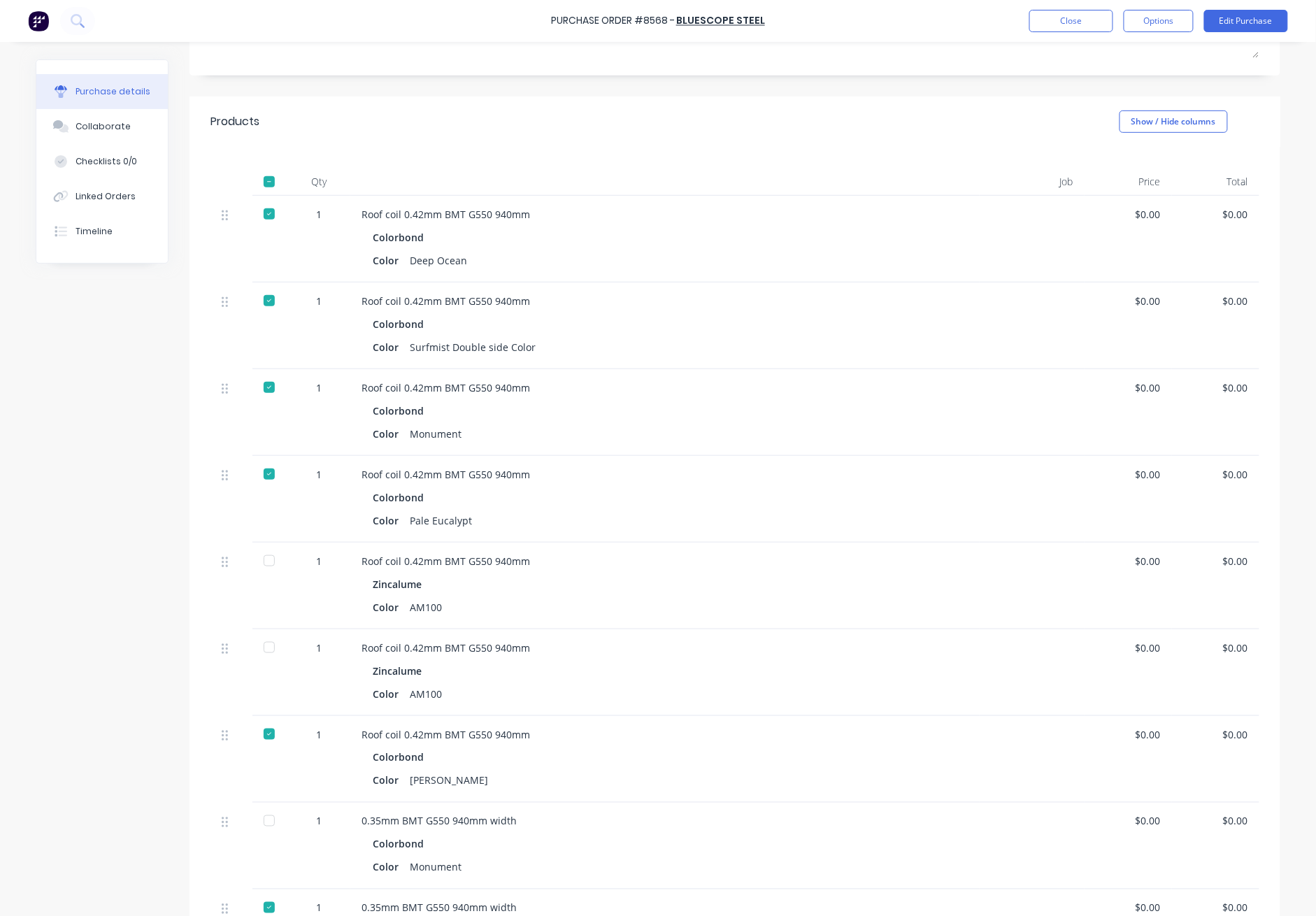
scroll to position [280, 0]
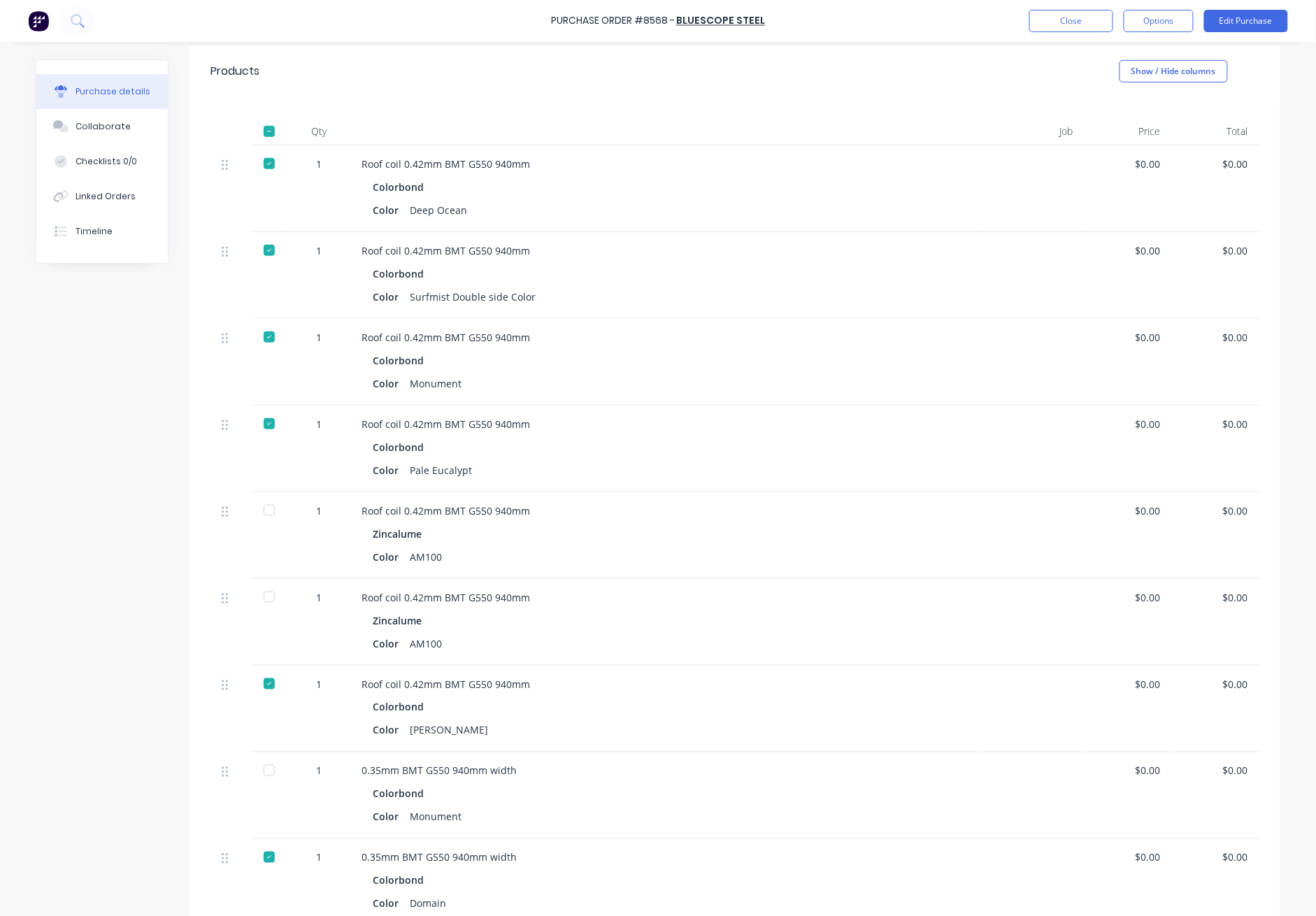
click at [259, 510] on div at bounding box center [269, 510] width 28 height 28
click at [959, 22] on button "Close" at bounding box center [1072, 21] width 84 height 22
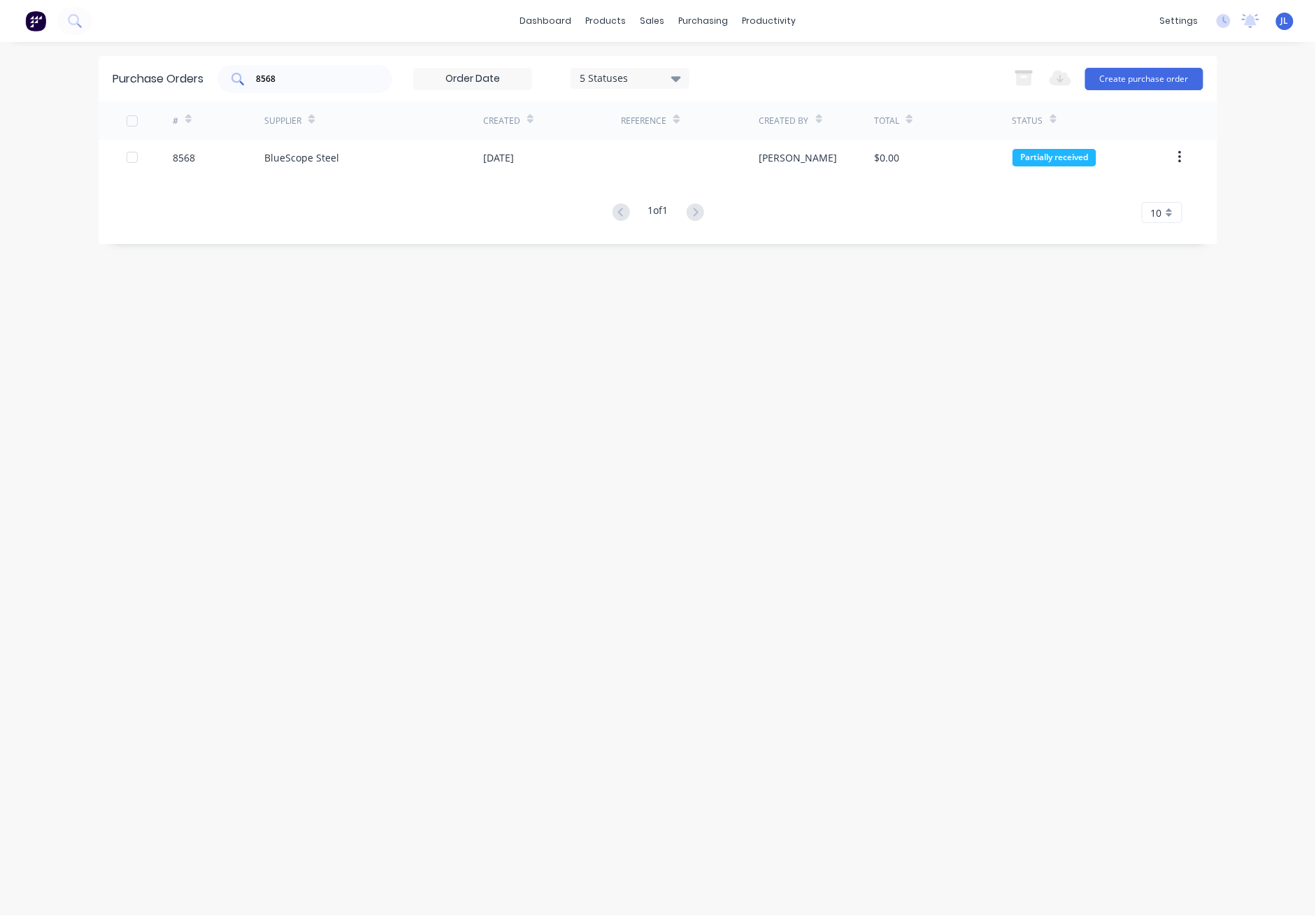
drag, startPoint x: 288, startPoint y: 92, endPoint x: 267, endPoint y: 73, distance: 28.3
click at [267, 73] on div "8568" at bounding box center [304, 79] width 174 height 28
drag, startPoint x: 278, startPoint y: 71, endPoint x: 248, endPoint y: 75, distance: 30.3
click at [248, 75] on div "8568" at bounding box center [304, 79] width 174 height 28
type input "8566"
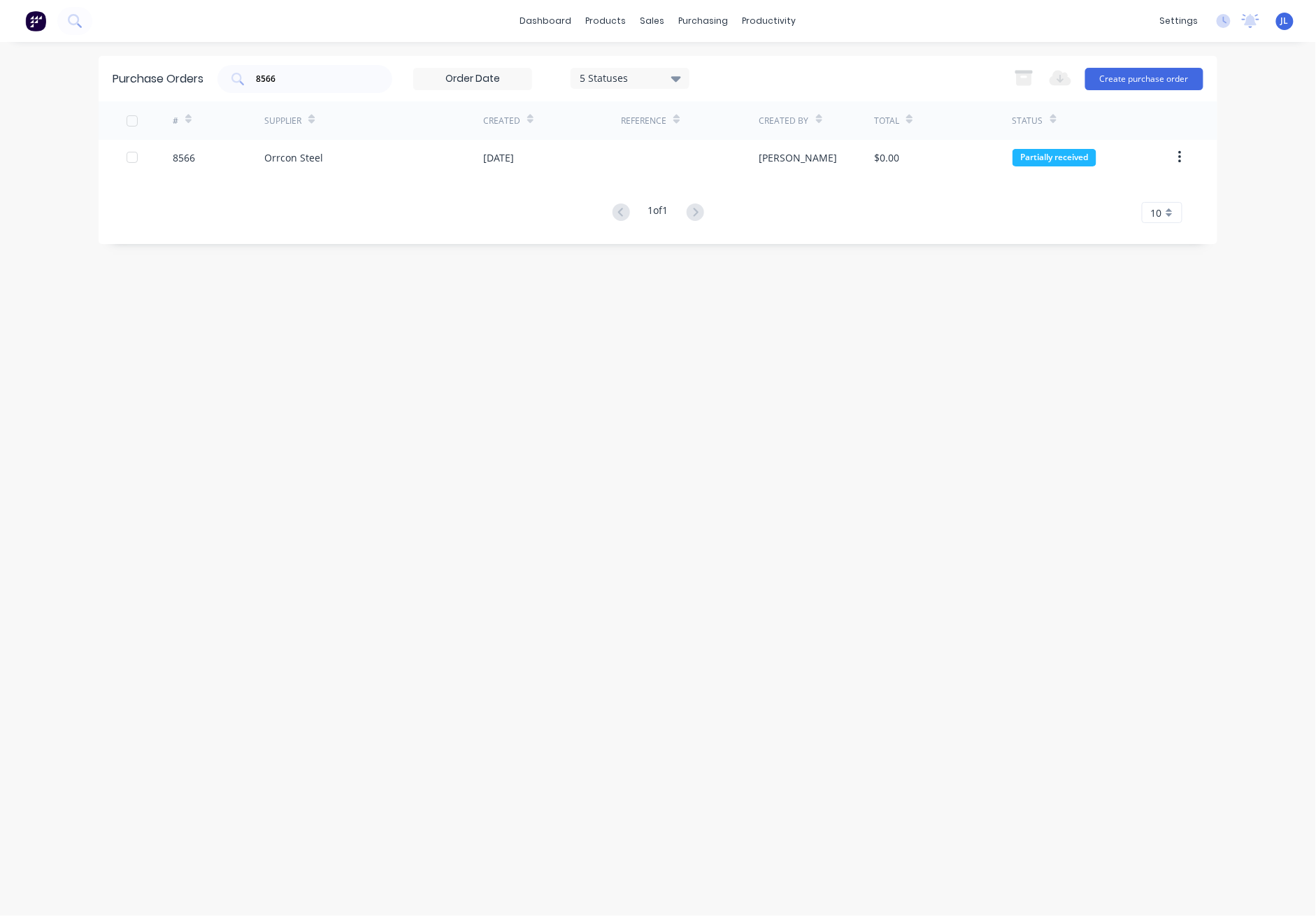
click at [302, 166] on div "Orrcon Steel" at bounding box center [374, 157] width 219 height 35
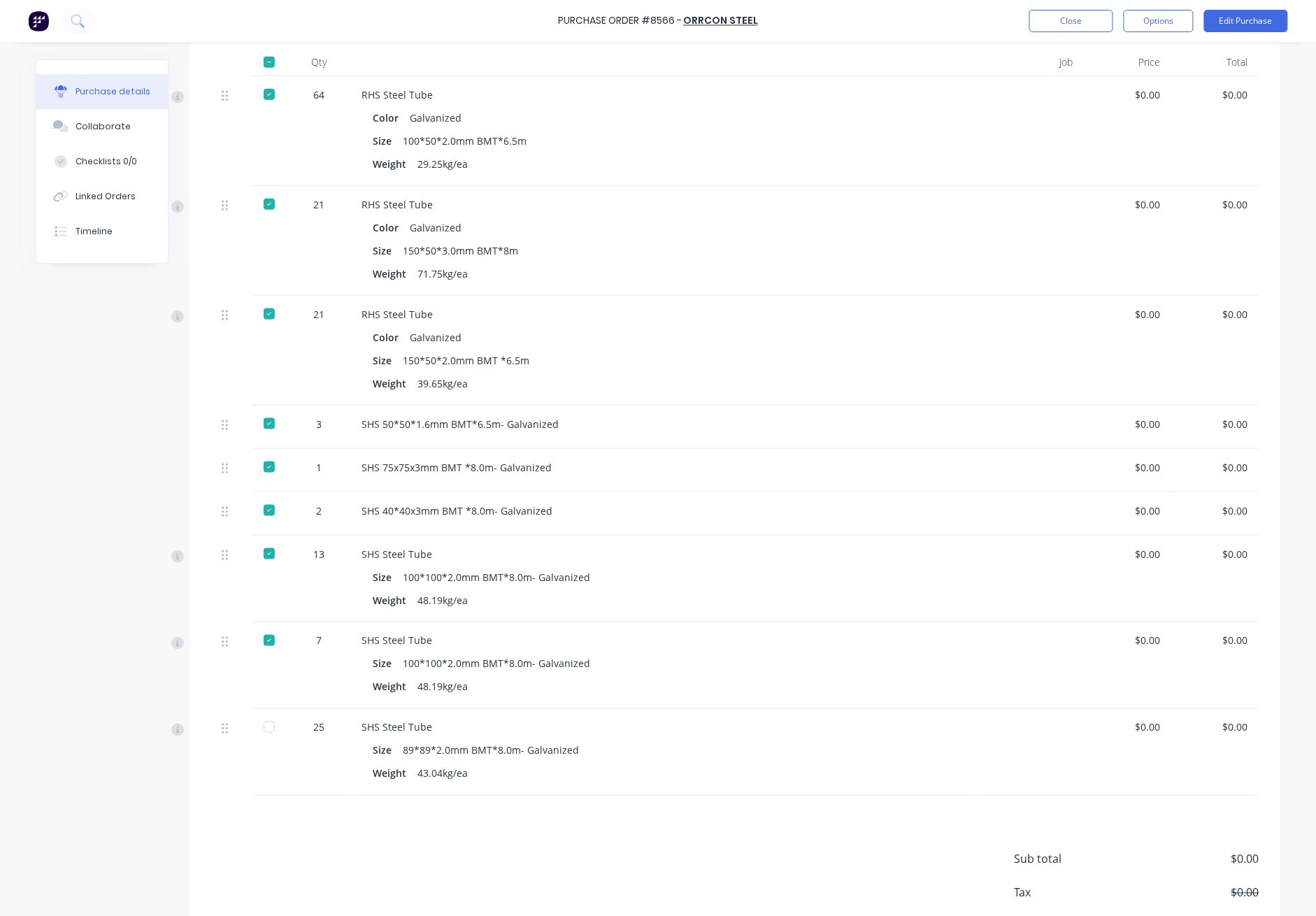
scroll to position [428, 0]
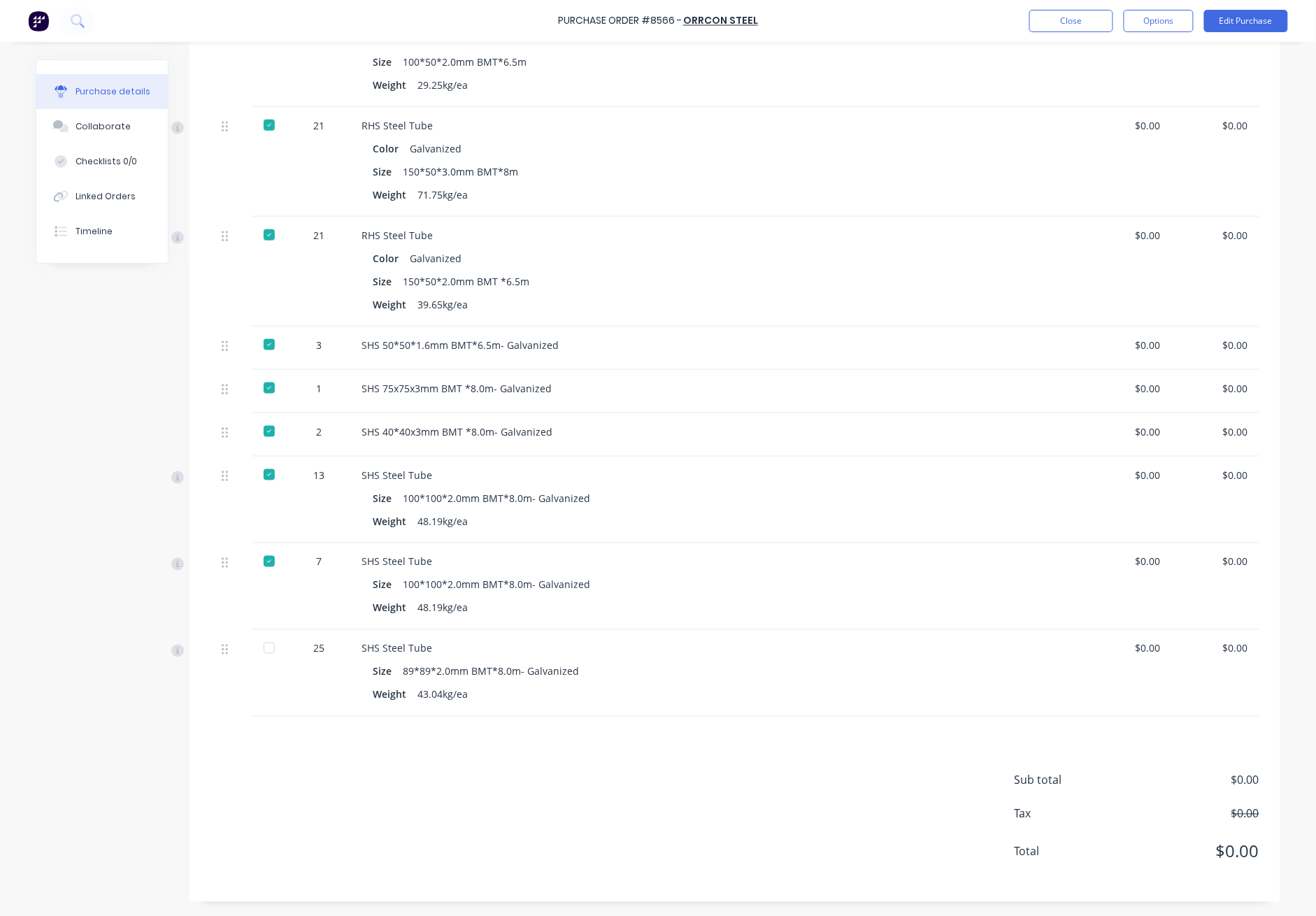
click at [261, 650] on div at bounding box center [269, 648] width 28 height 28
click at [959, 22] on button "Close" at bounding box center [1072, 21] width 84 height 22
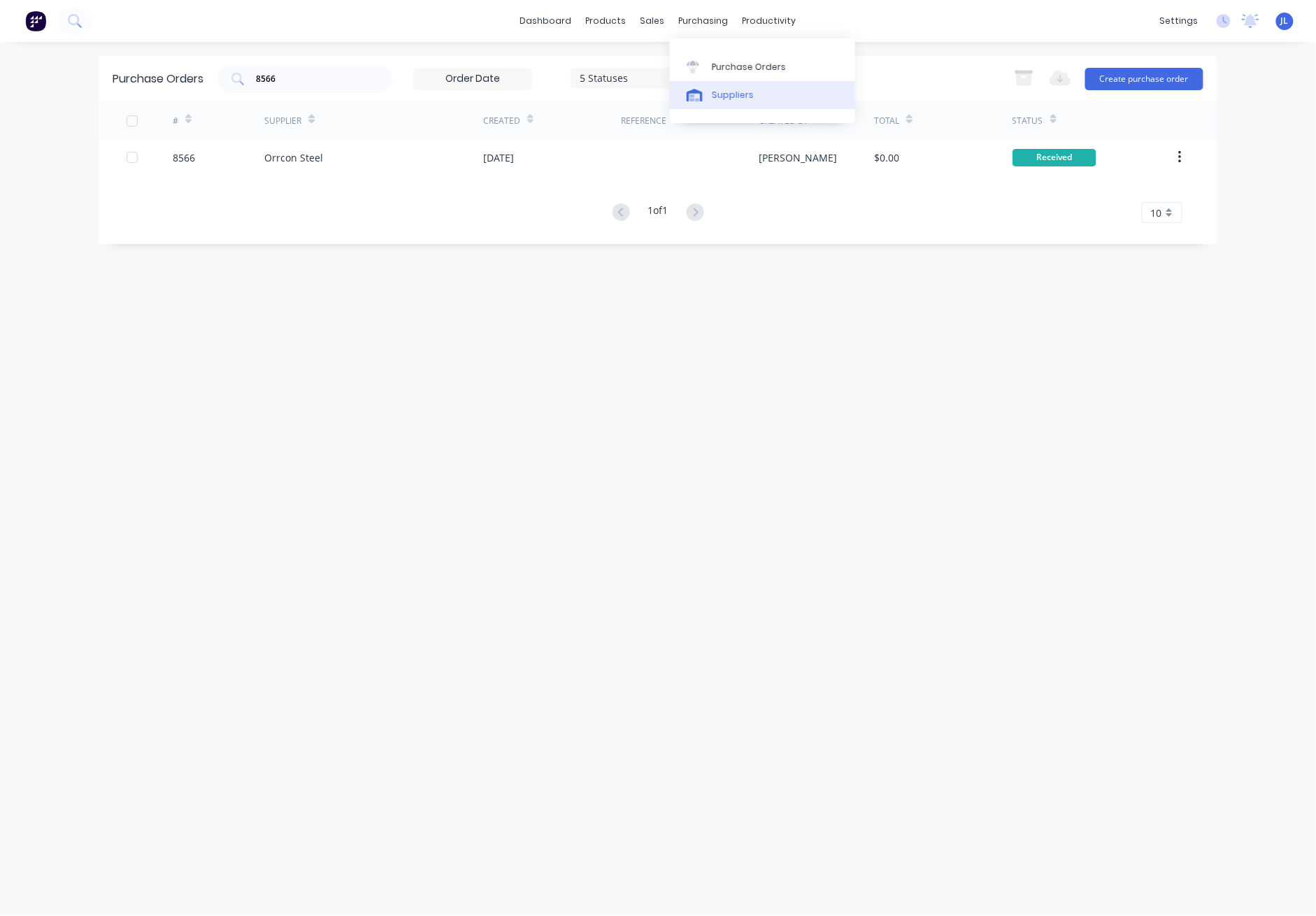
click at [718, 96] on div "Suppliers" at bounding box center [733, 95] width 42 height 12
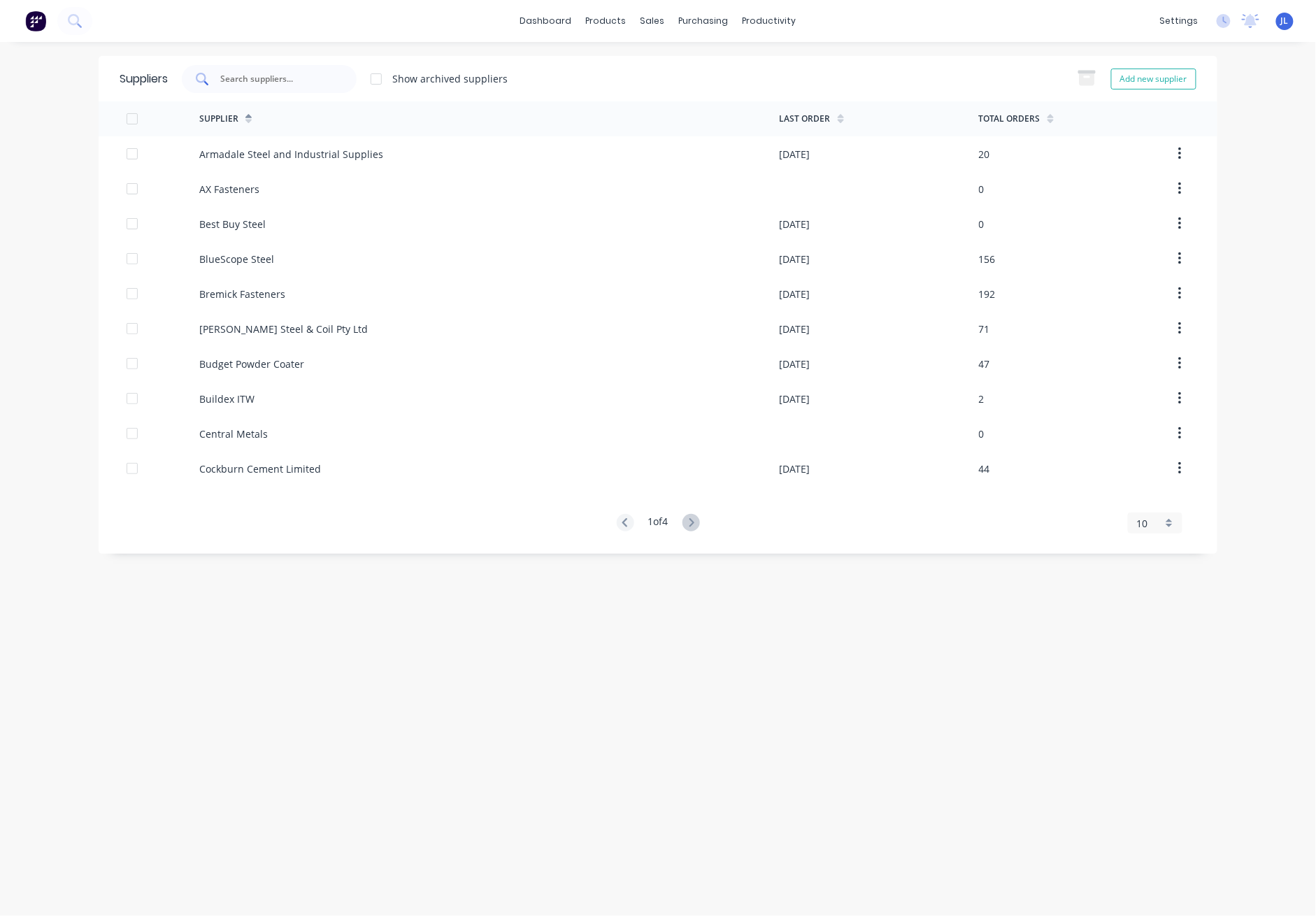
click at [272, 86] on div at bounding box center [268, 79] width 174 height 28
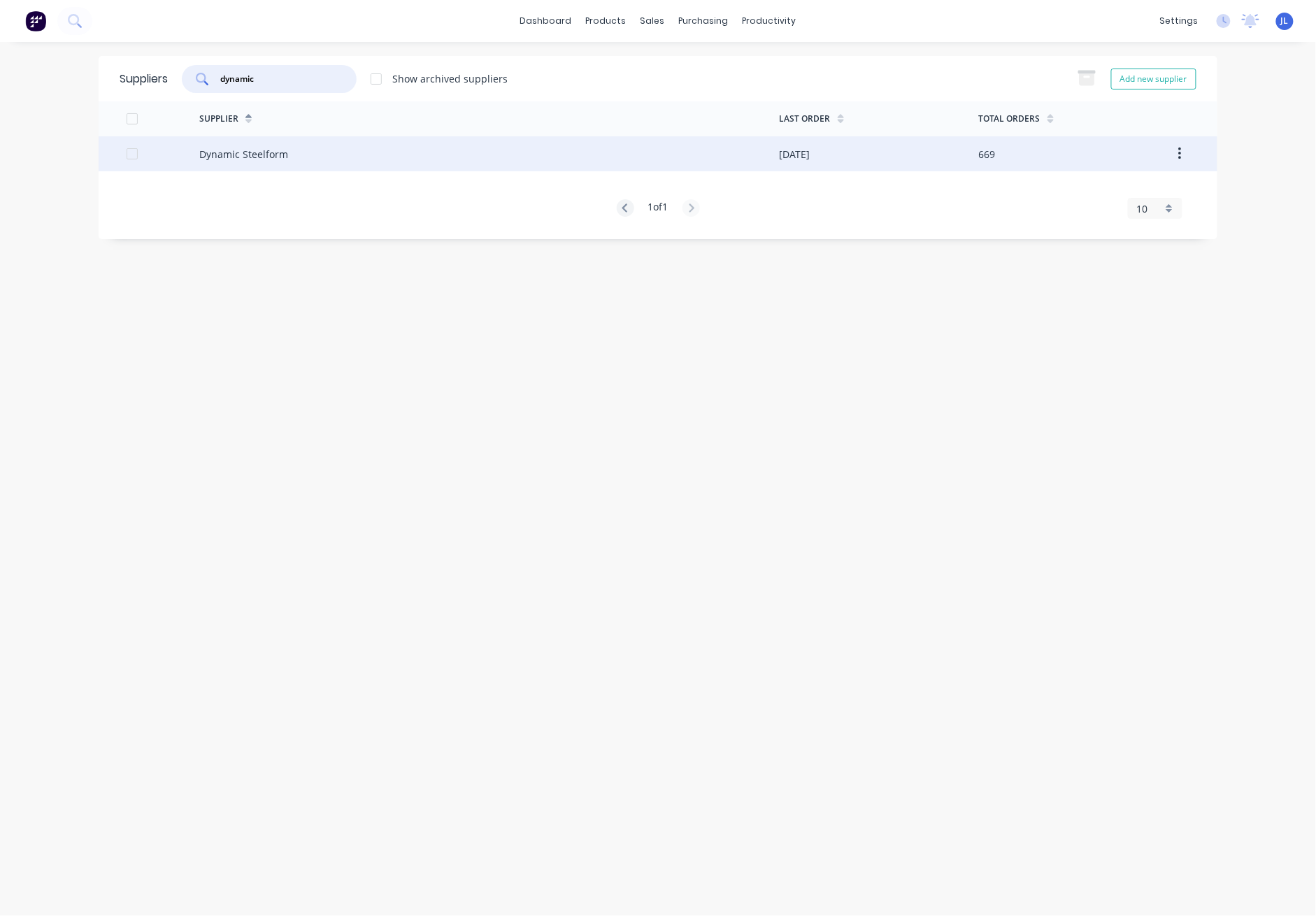
type input "dynamic"
click at [250, 154] on div "Dynamic Steelform" at bounding box center [244, 154] width 89 height 15
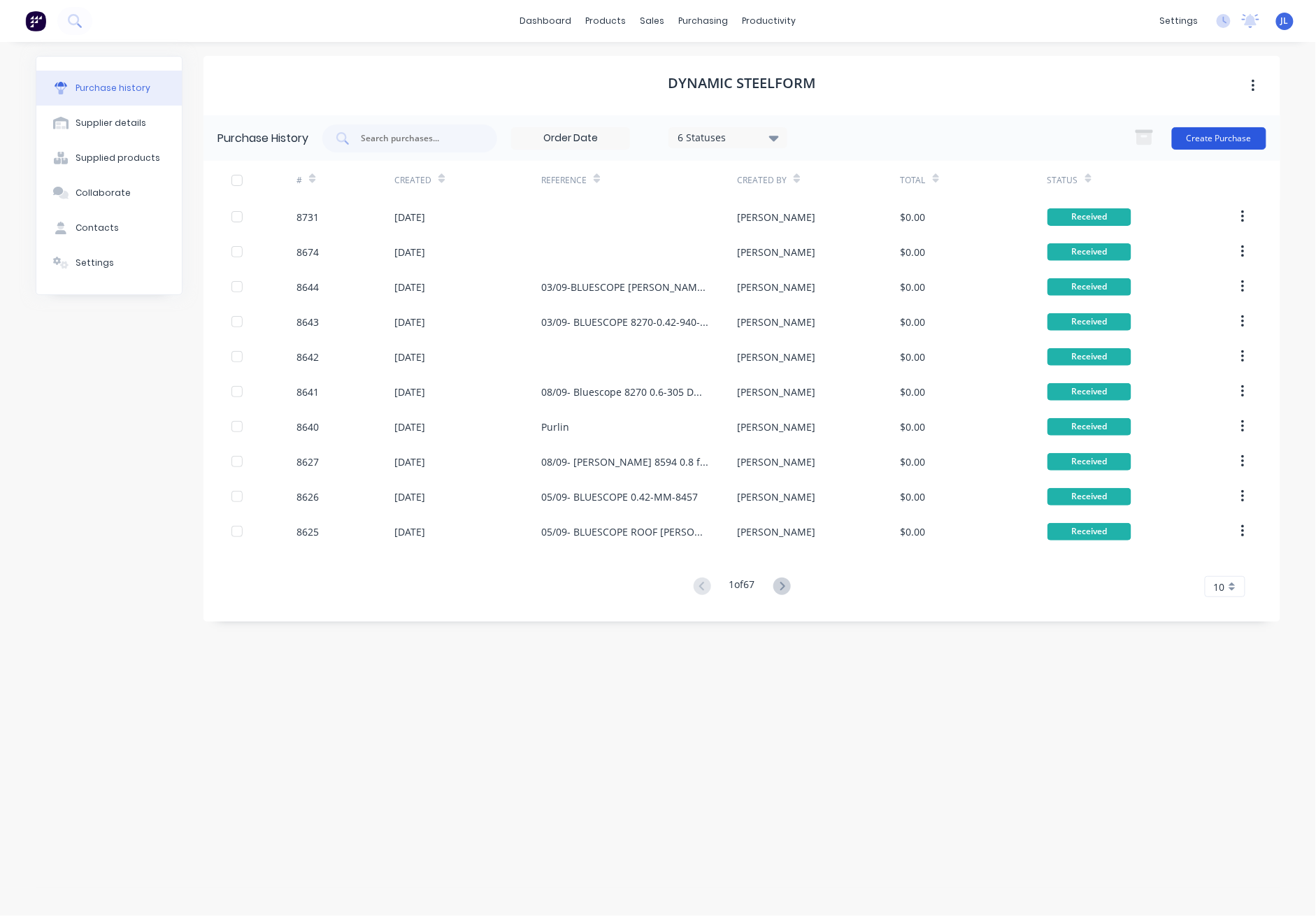
click at [959, 140] on button "Create Purchase" at bounding box center [1220, 138] width 95 height 22
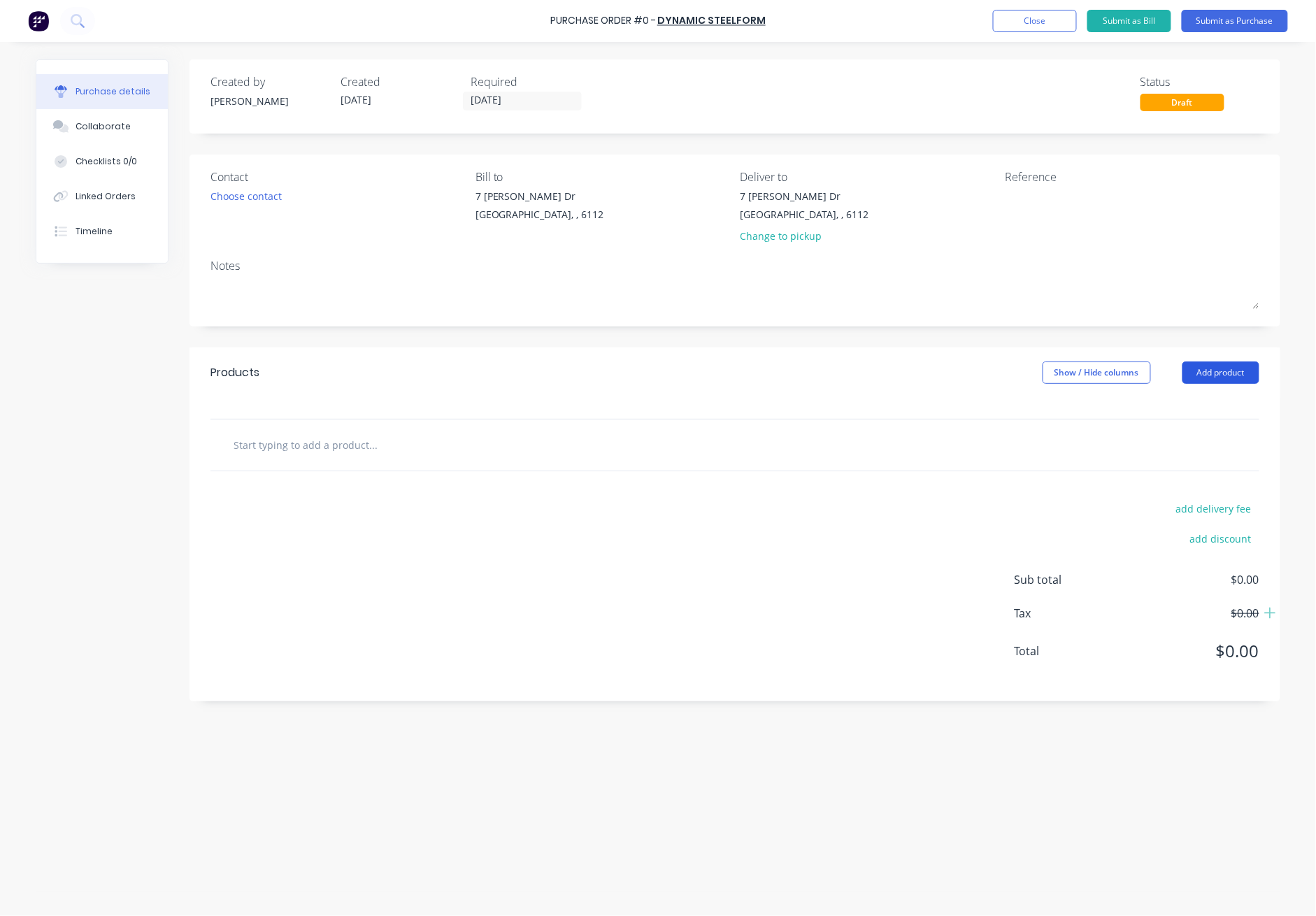
click at [959, 375] on button "Add product" at bounding box center [1221, 372] width 77 height 22
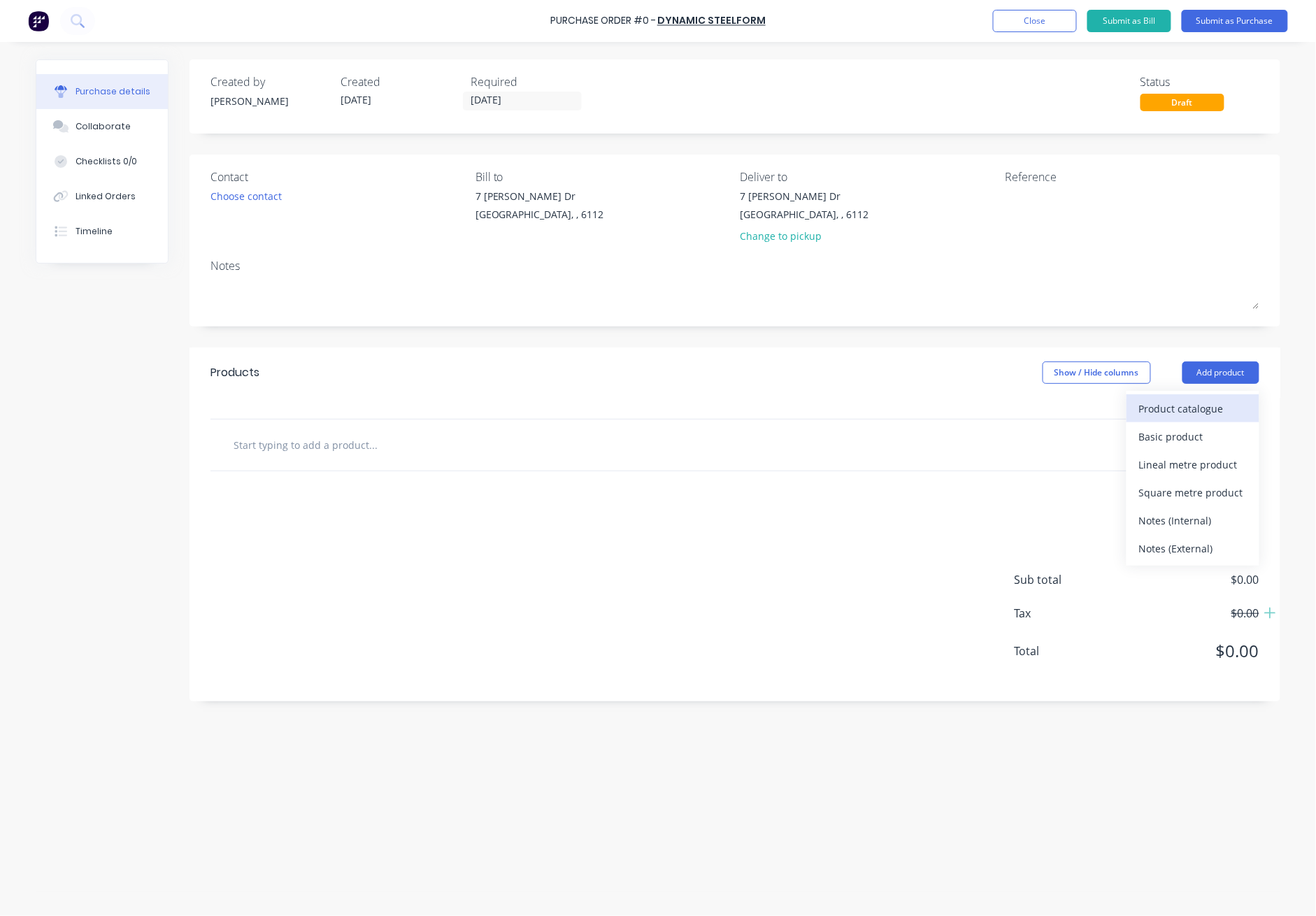
click at [959, 413] on div "Product catalogue" at bounding box center [1193, 409] width 108 height 20
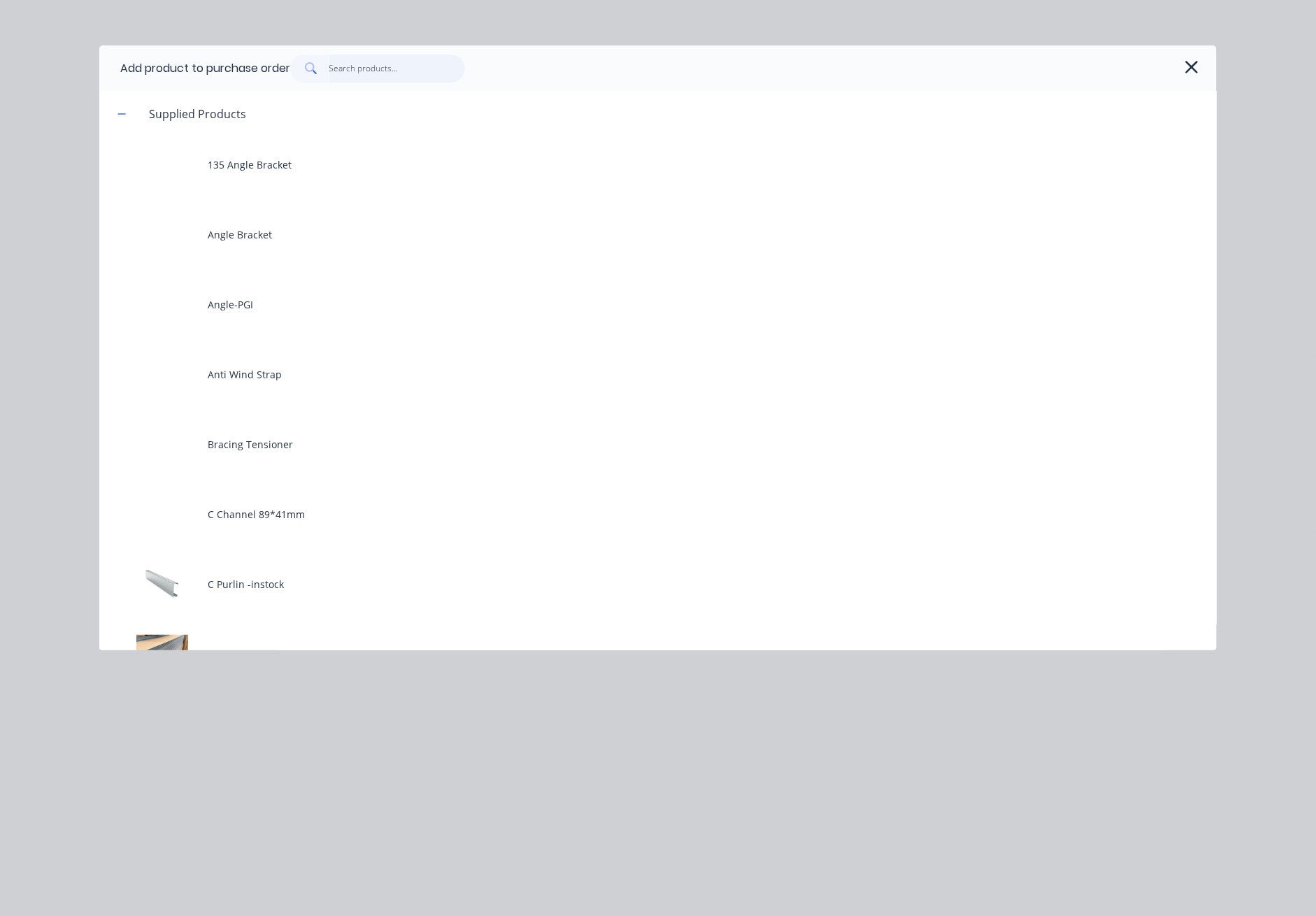
click at [417, 67] on input "text" at bounding box center [398, 68] width 136 height 28
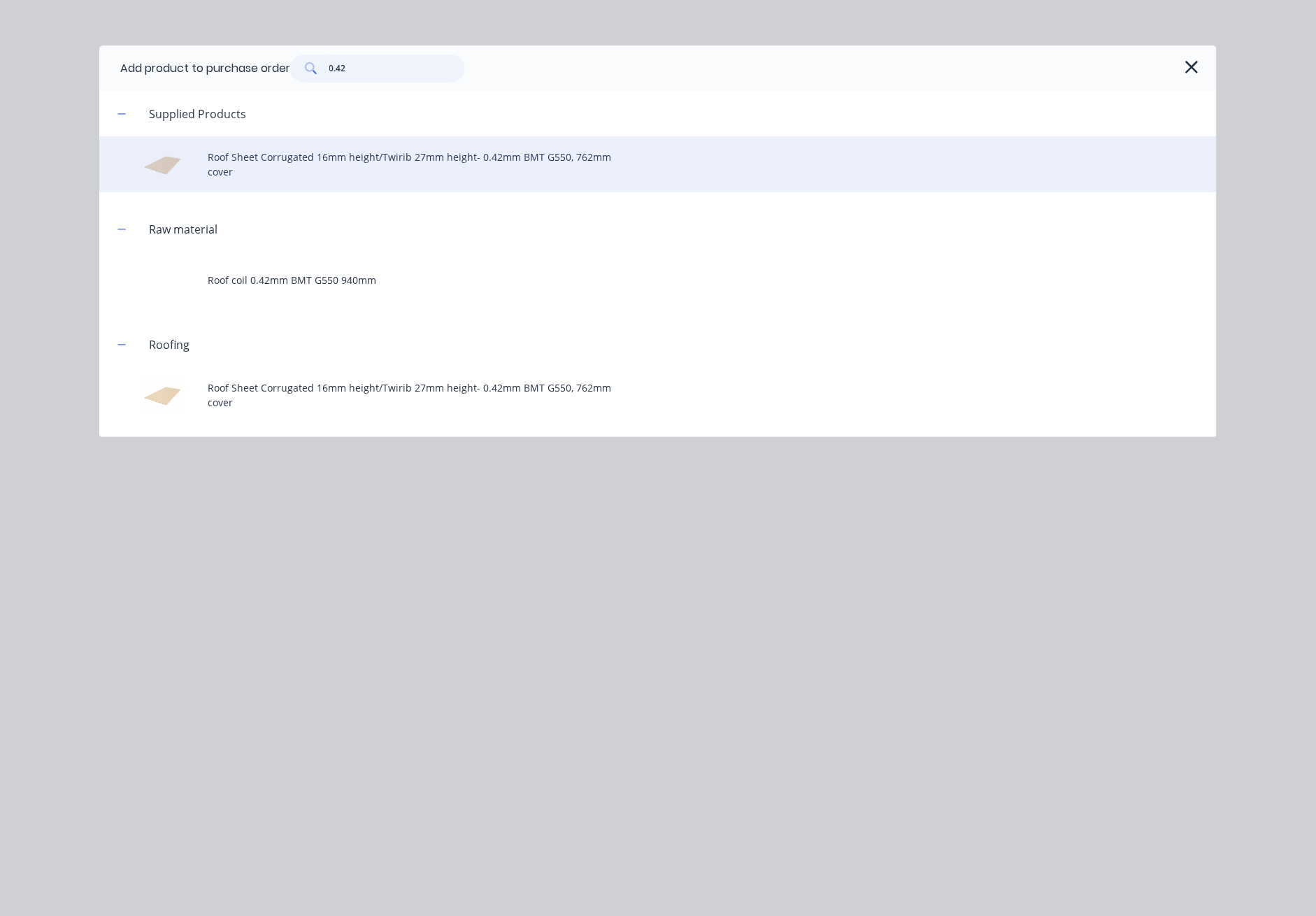
type input "0.42"
click at [420, 161] on div "Roof Sheet Corrugated 16mm height/Twirib 27mm height- 0.42mm BMT G550, 762mm co…" at bounding box center [658, 164] width 1117 height 56
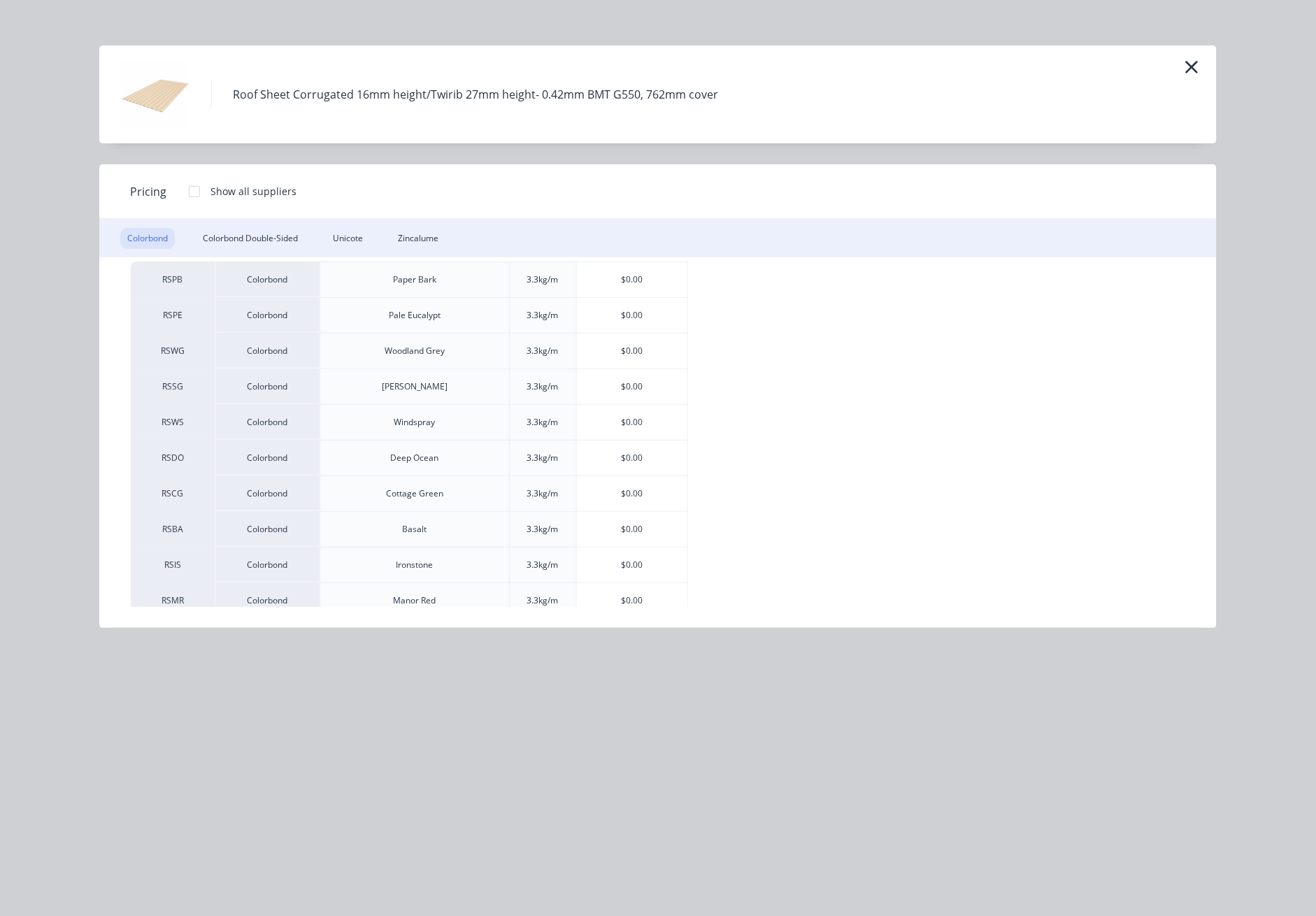
scroll to position [45, 0]
click at [629, 430] on div "$0.00" at bounding box center [632, 426] width 111 height 35
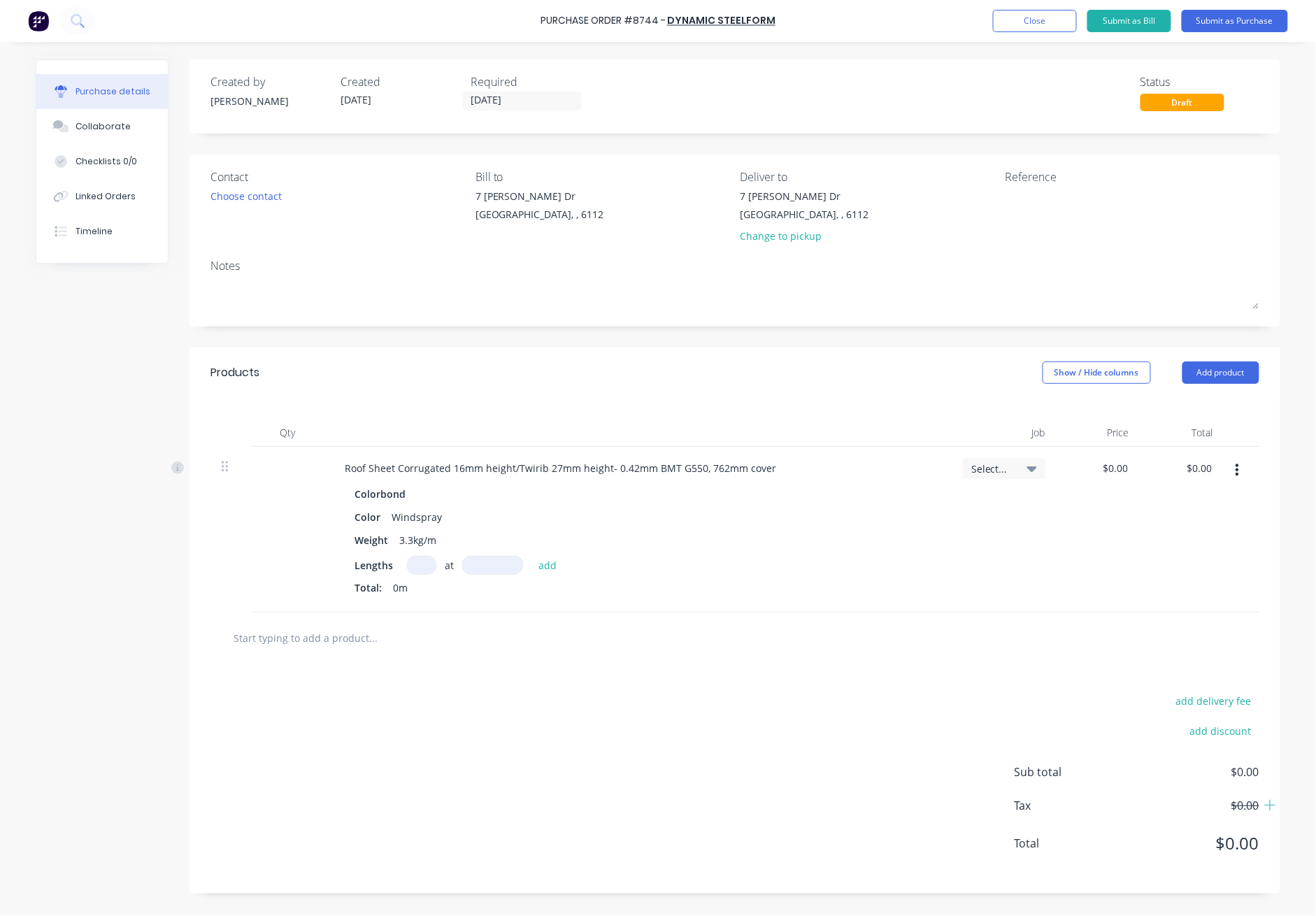
click at [421, 570] on input at bounding box center [422, 565] width 29 height 19
type input "1"
type input "1313636"
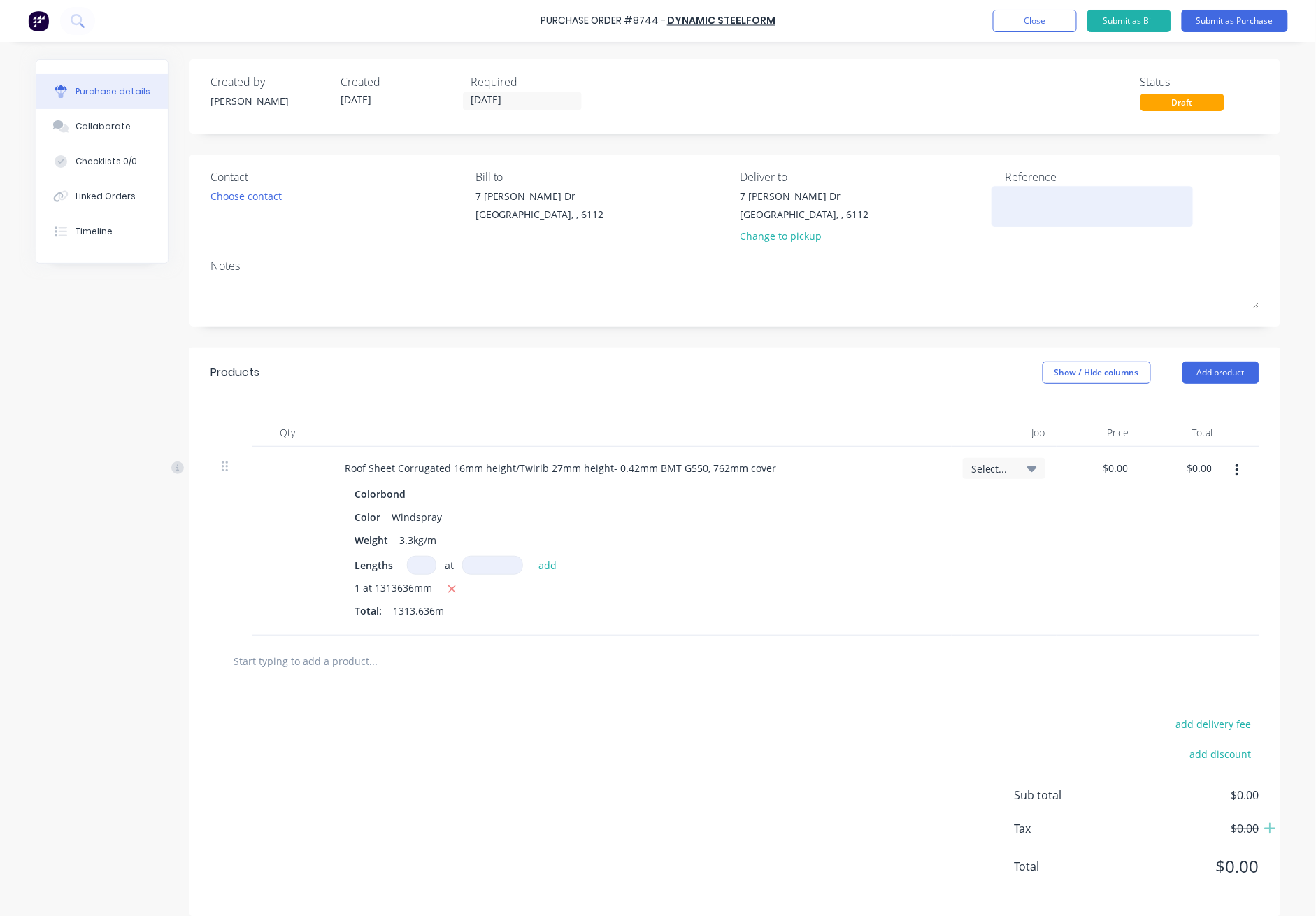
click at [959, 199] on textarea at bounding box center [1092, 205] width 174 height 32
type textarea "10/09 bluescope 8355 0.42-WS-1.0MM 182MM Truecore"
type textarea "x"
type textarea "10/09 bluescope 8355 0.42-WS-1.0MM 182MM Truecore"
click at [959, 12] on button "Submit as Purchase" at bounding box center [1235, 21] width 106 height 22
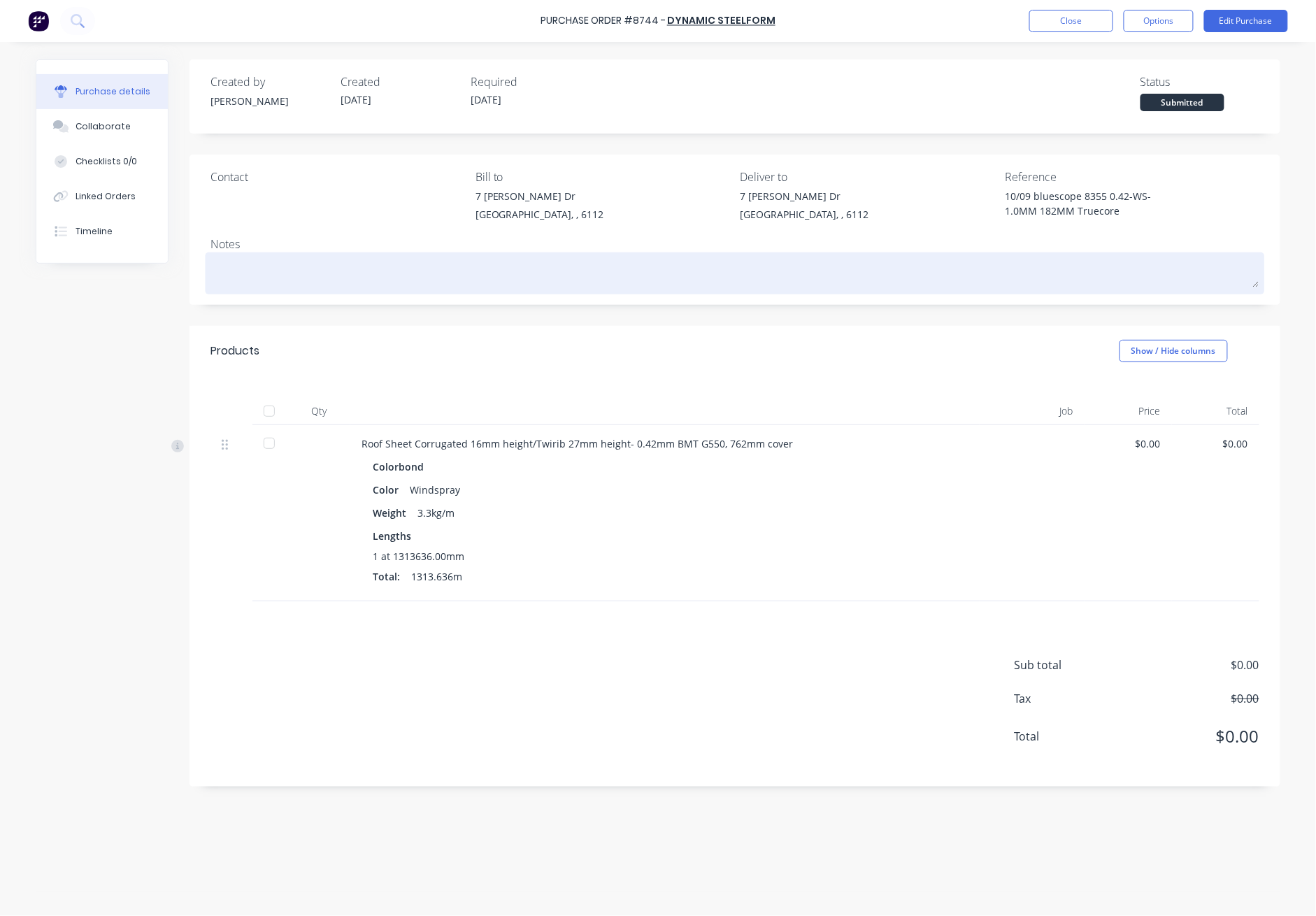
drag, startPoint x: 268, startPoint y: 412, endPoint x: 568, endPoint y: 283, distance: 326.6
click at [271, 412] on div at bounding box center [269, 411] width 28 height 28
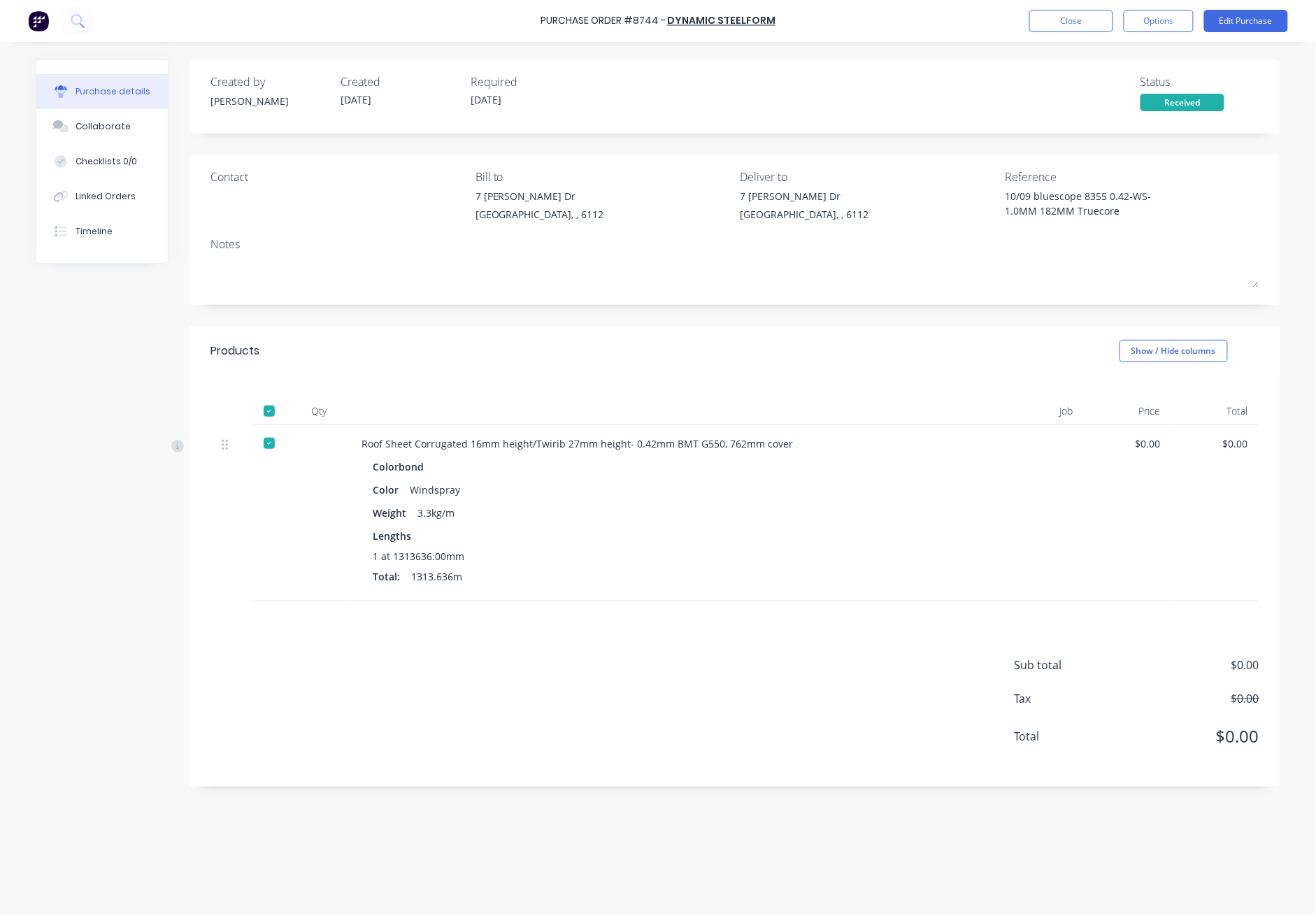
click at [959, 32] on div "Purchase Order #8744 - Dynamic Steelform Close Options Edit Purchase" at bounding box center [658, 21] width 1316 height 42
click at [959, 26] on button "Edit Purchase" at bounding box center [1246, 21] width 84 height 22
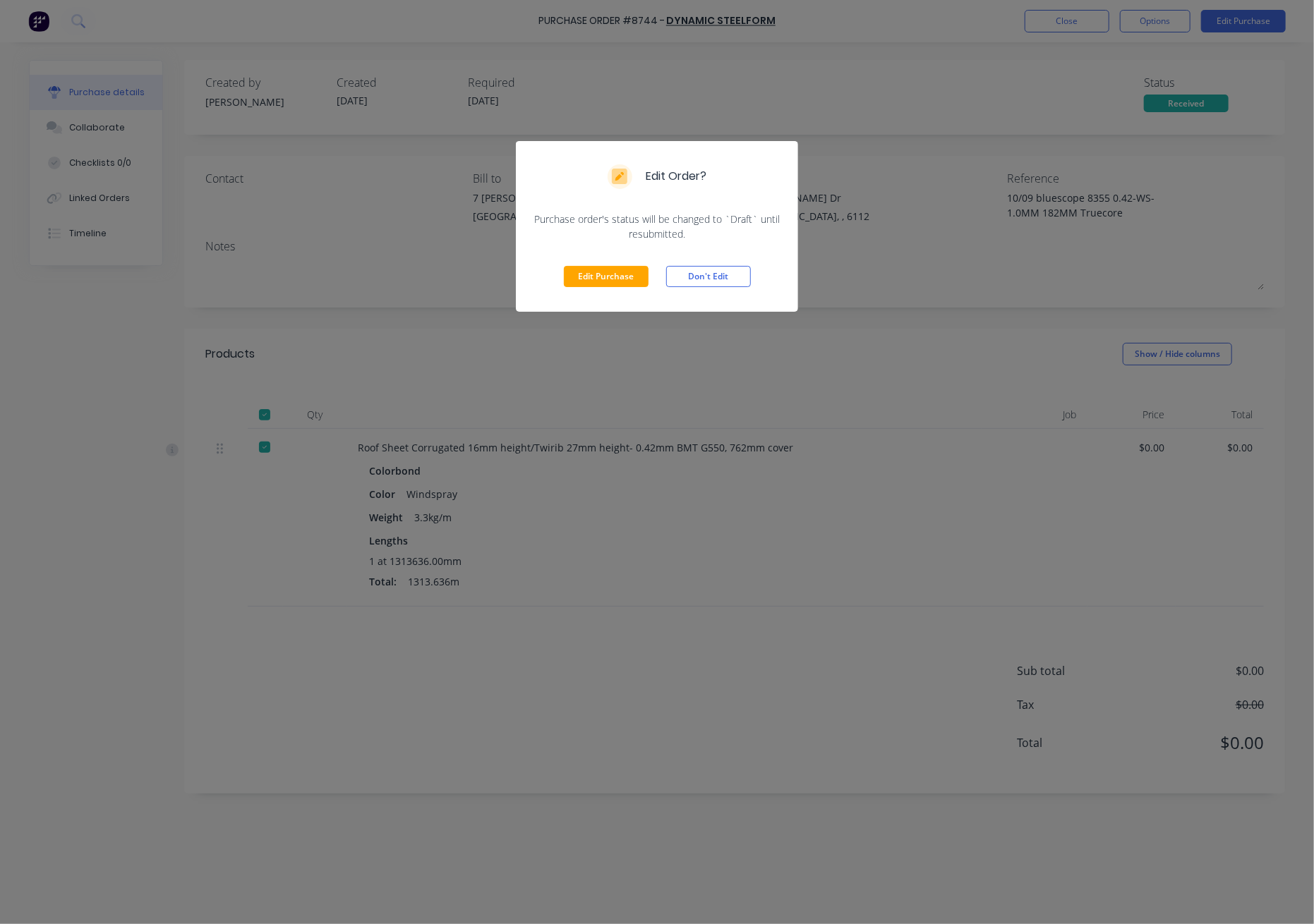
drag, startPoint x: 592, startPoint y: 270, endPoint x: 615, endPoint y: 281, distance: 25.5
click at [592, 271] on button "Edit Purchase" at bounding box center [607, 276] width 85 height 21
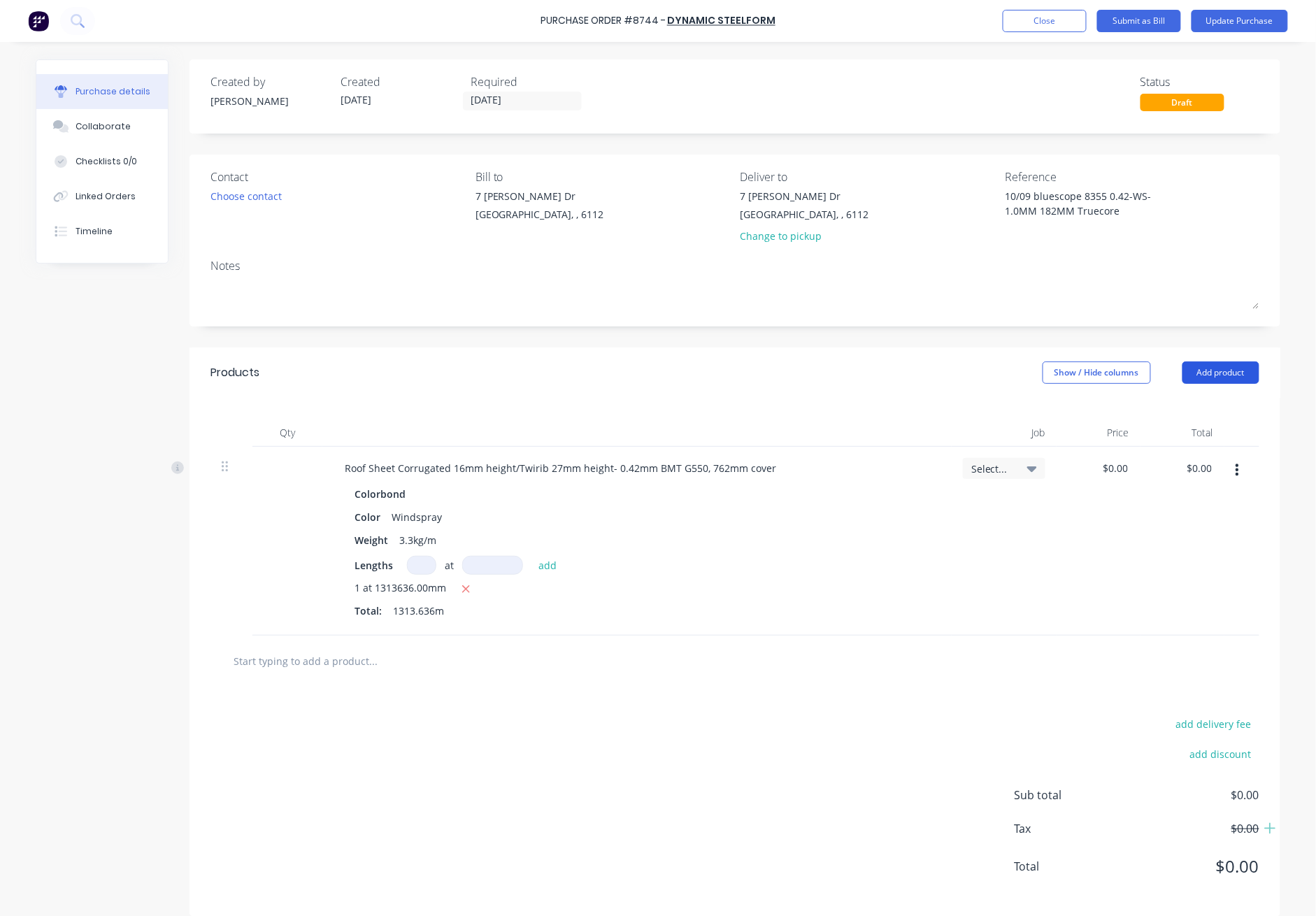
click at [959, 376] on button "Add product" at bounding box center [1221, 372] width 77 height 22
click at [959, 416] on div "Product catalogue" at bounding box center [1193, 409] width 108 height 20
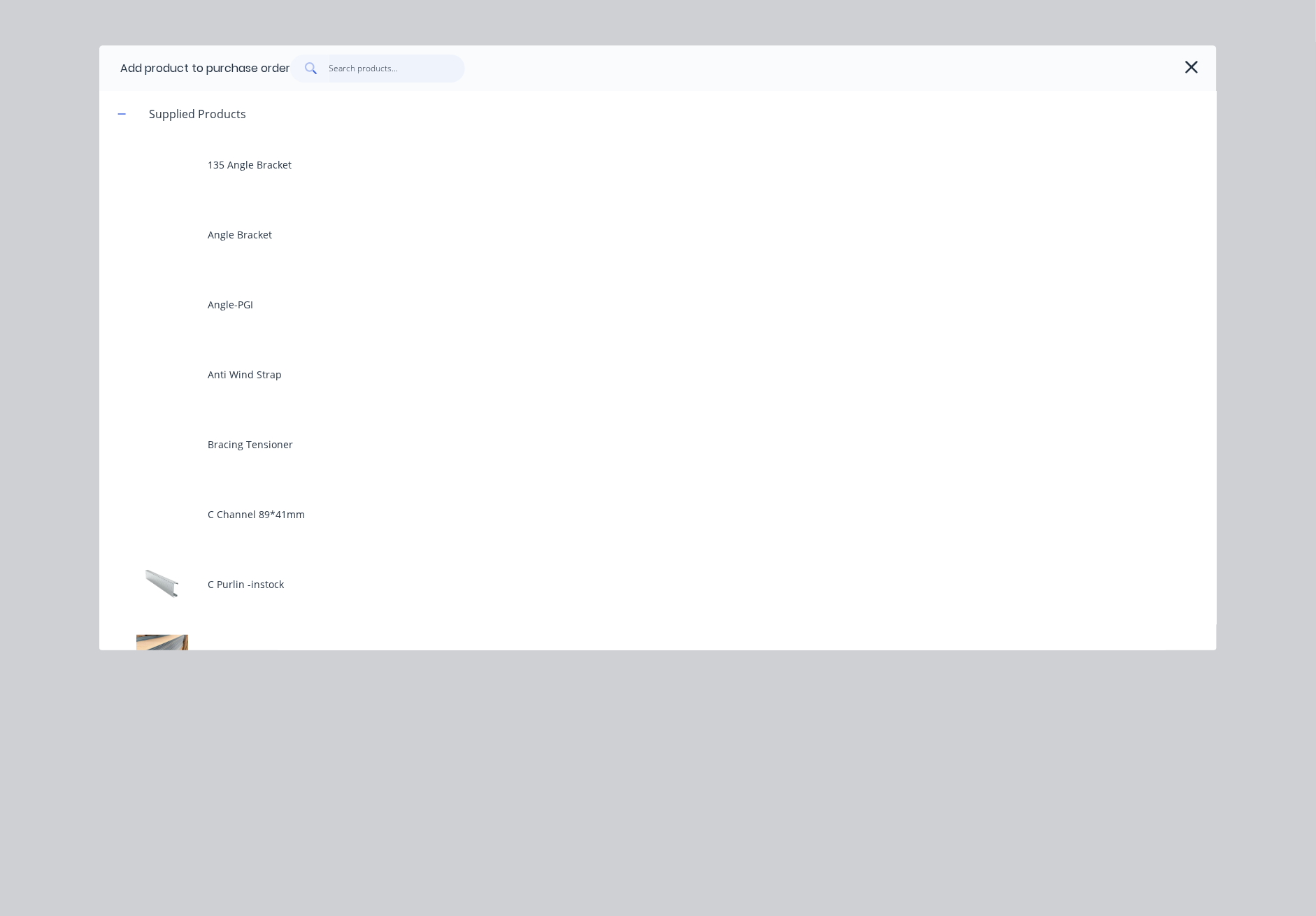
click at [395, 67] on input "text" at bounding box center [398, 68] width 136 height 28
type textarea "x"
type input "t"
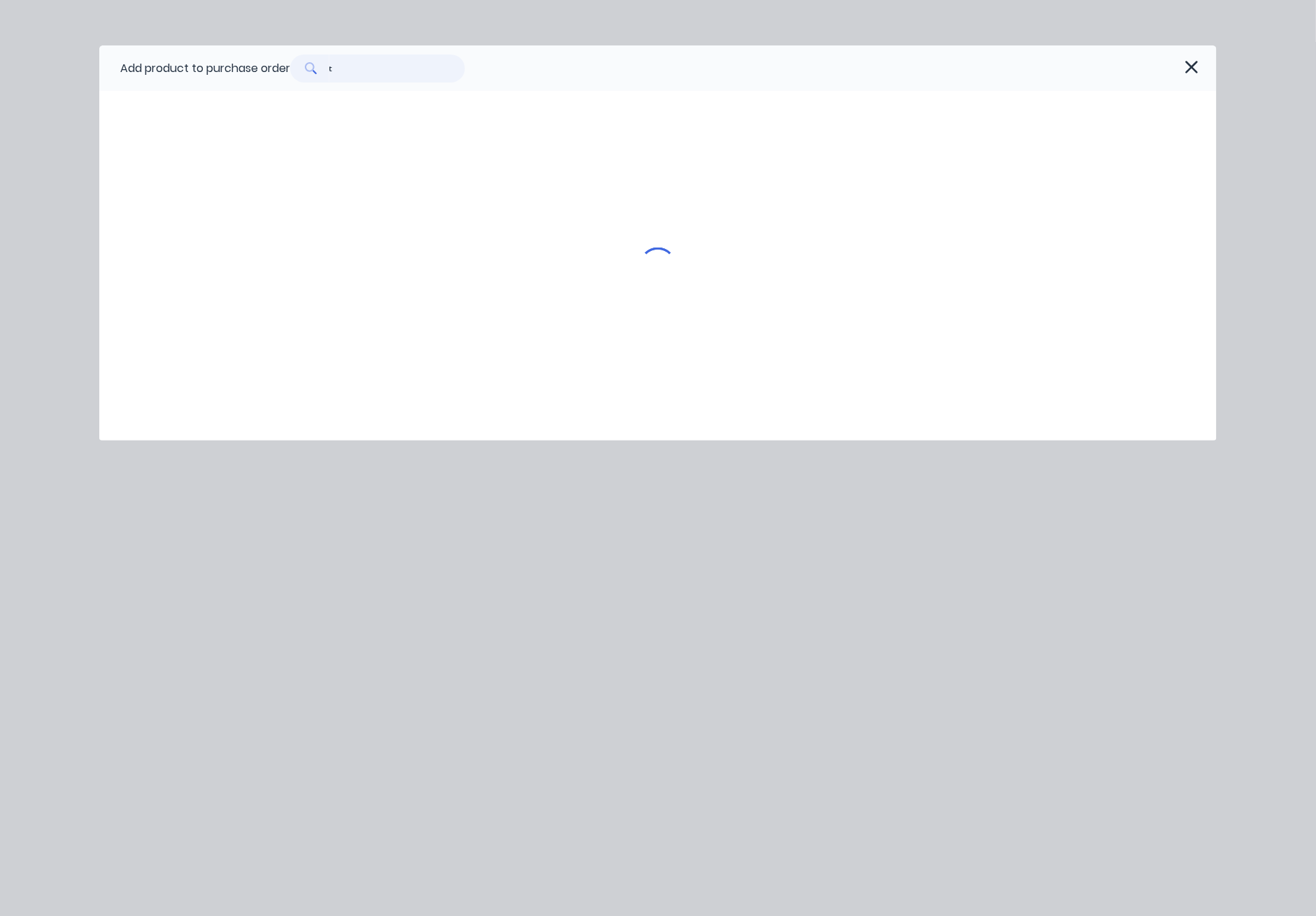
type textarea "x"
type input "tr"
type textarea "x"
type input "tru"
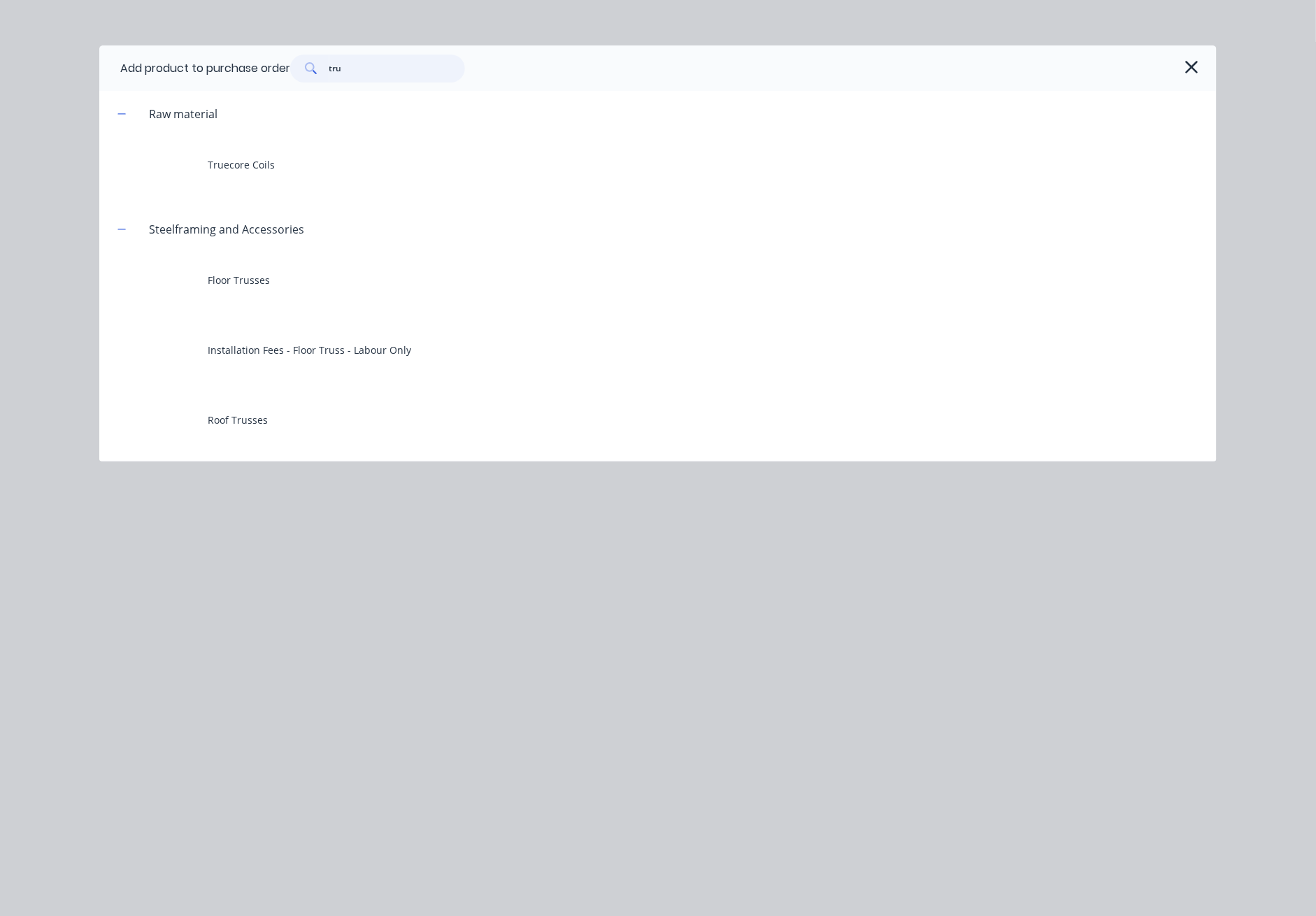
type textarea "x"
type input "true"
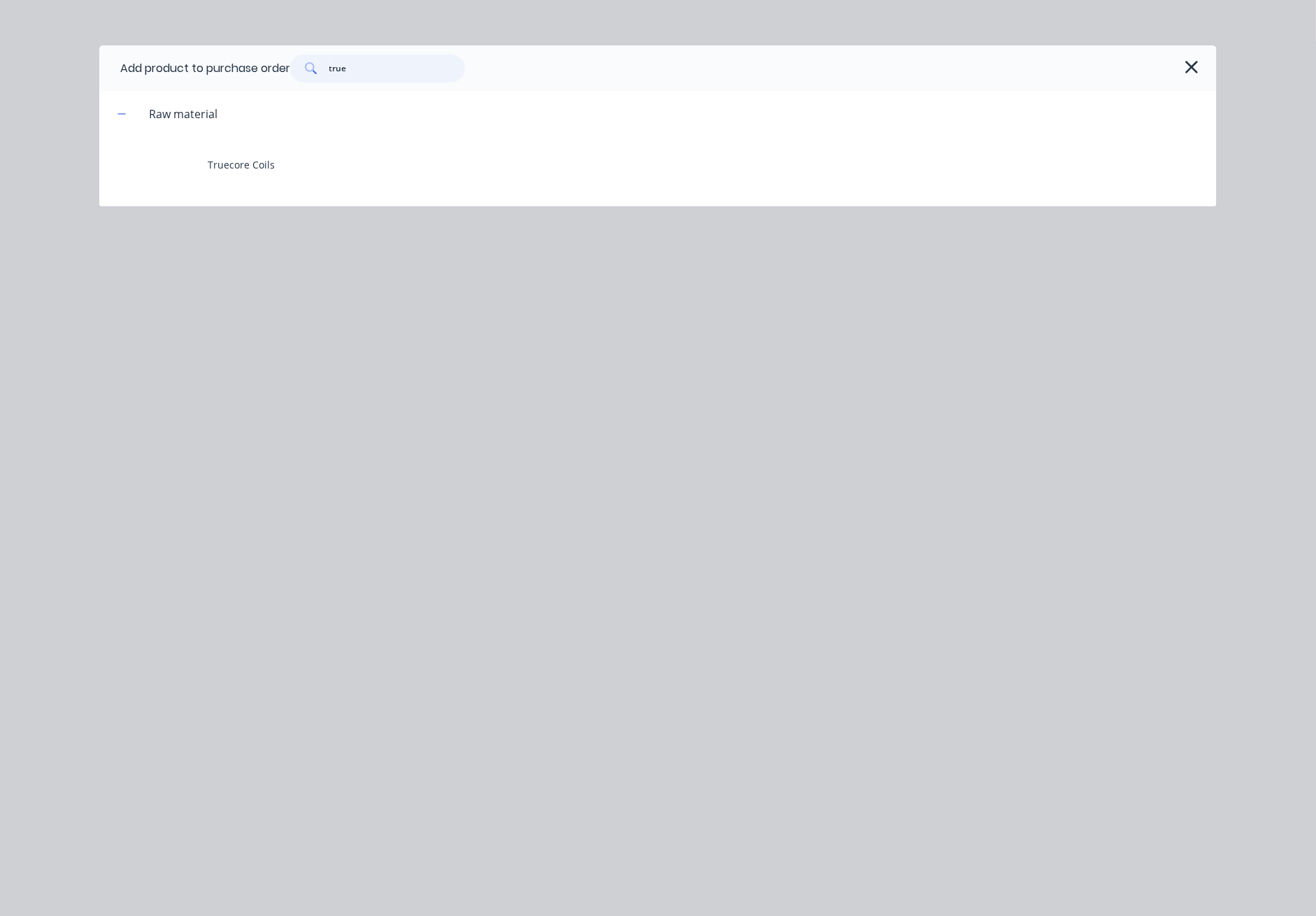
type textarea "x"
type input "truec"
type textarea "x"
type input "trueco"
type textarea "x"
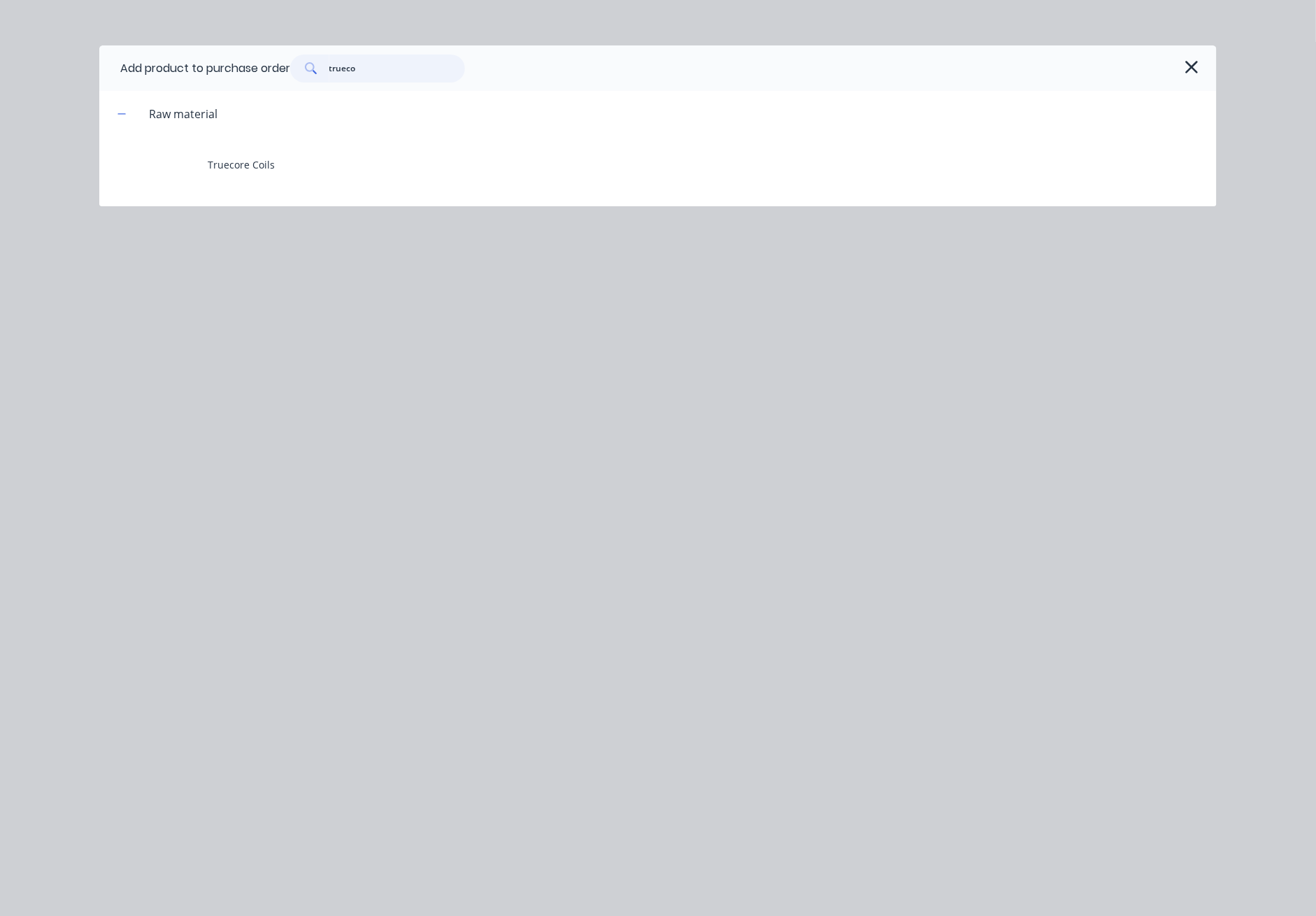
type input "truecor"
type textarea "x"
type input "truecore"
type textarea "x"
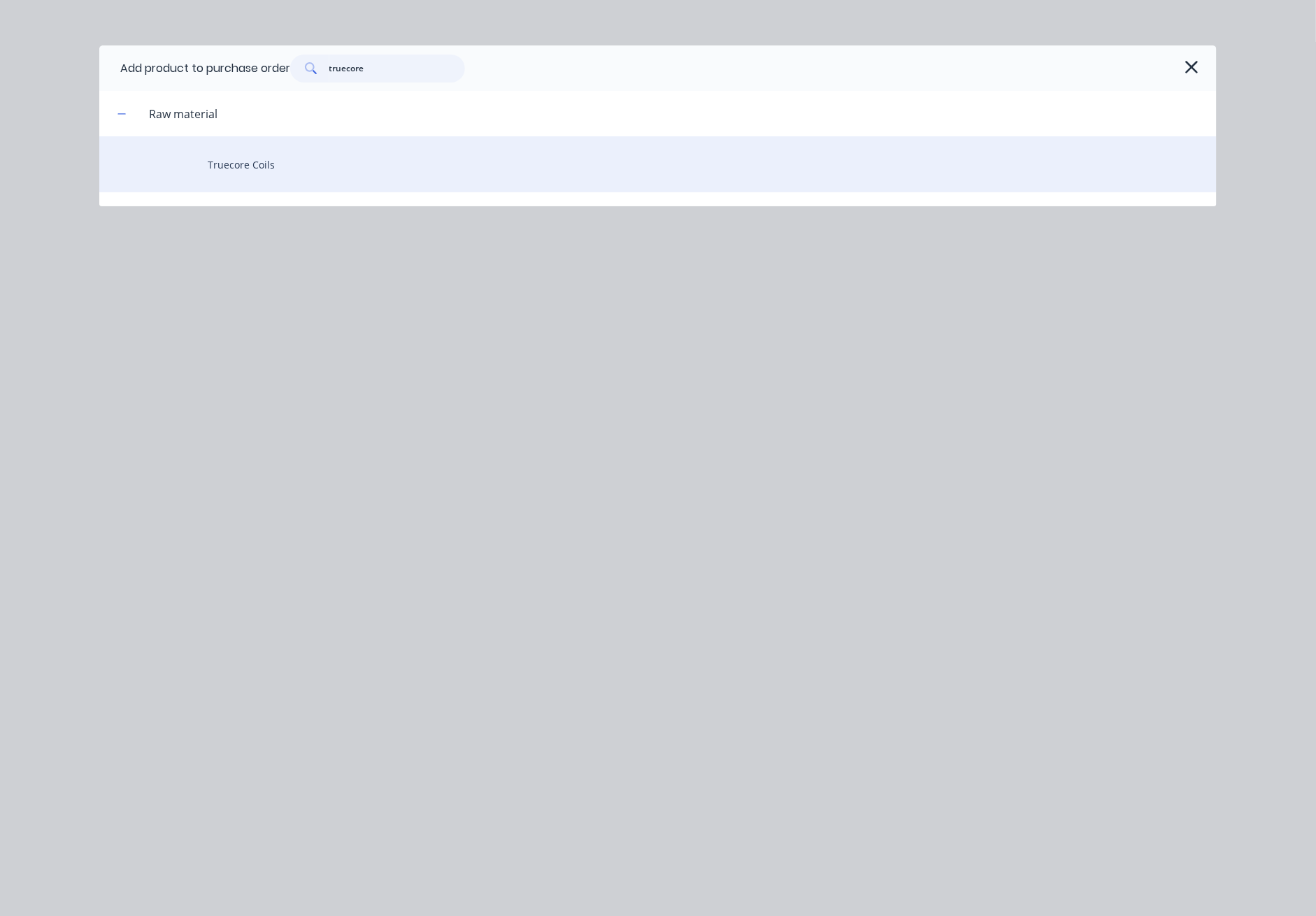
type input "truecore"
click at [316, 154] on div "Truecore Coils" at bounding box center [658, 164] width 1117 height 56
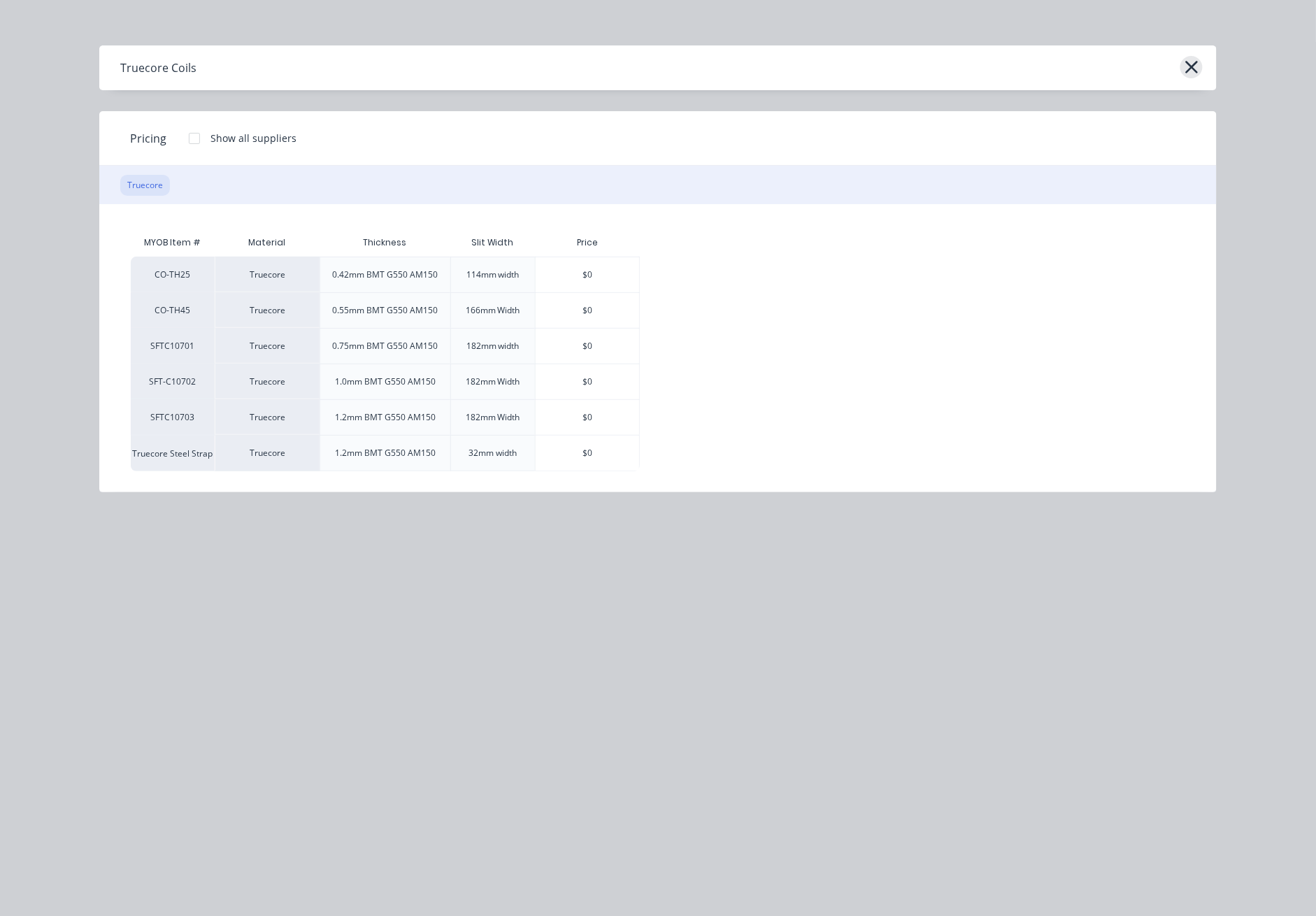
click at [959, 71] on icon "button" at bounding box center [1192, 67] width 12 height 12
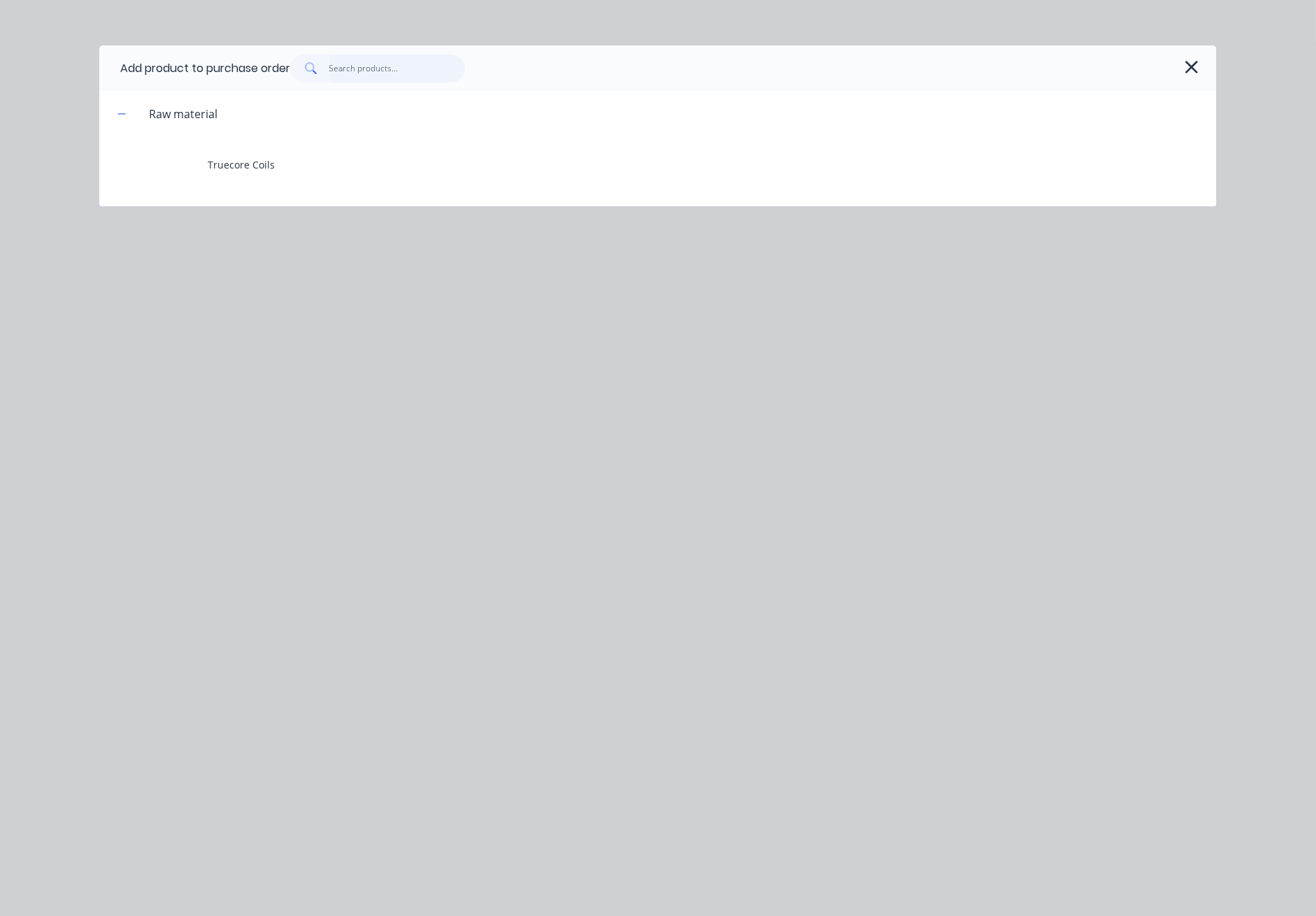
click at [392, 64] on input "text" at bounding box center [398, 68] width 136 height 28
type textarea "x"
type input "c"
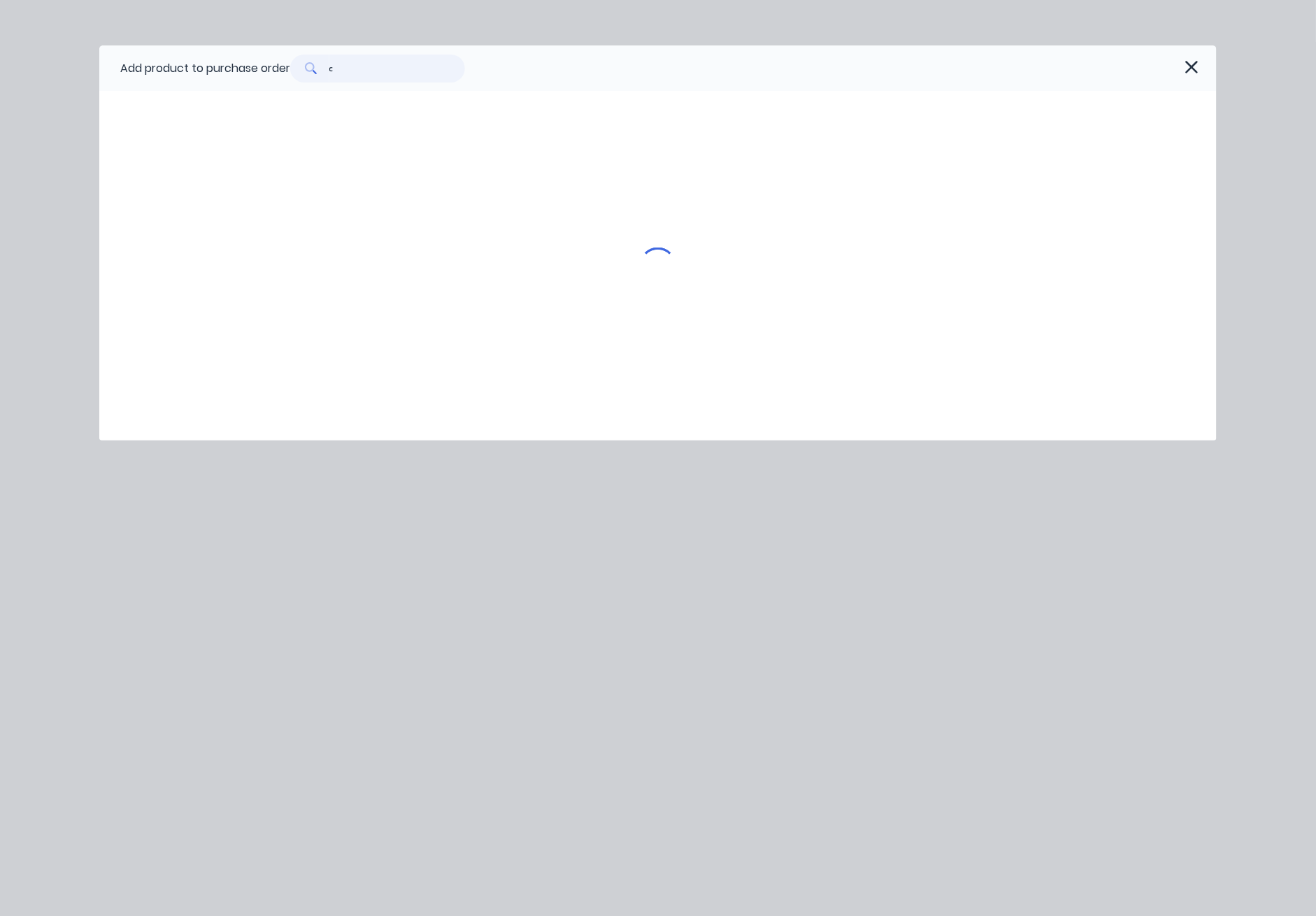
type textarea "x"
type input "ch"
type textarea "x"
type input "cha"
type textarea "x"
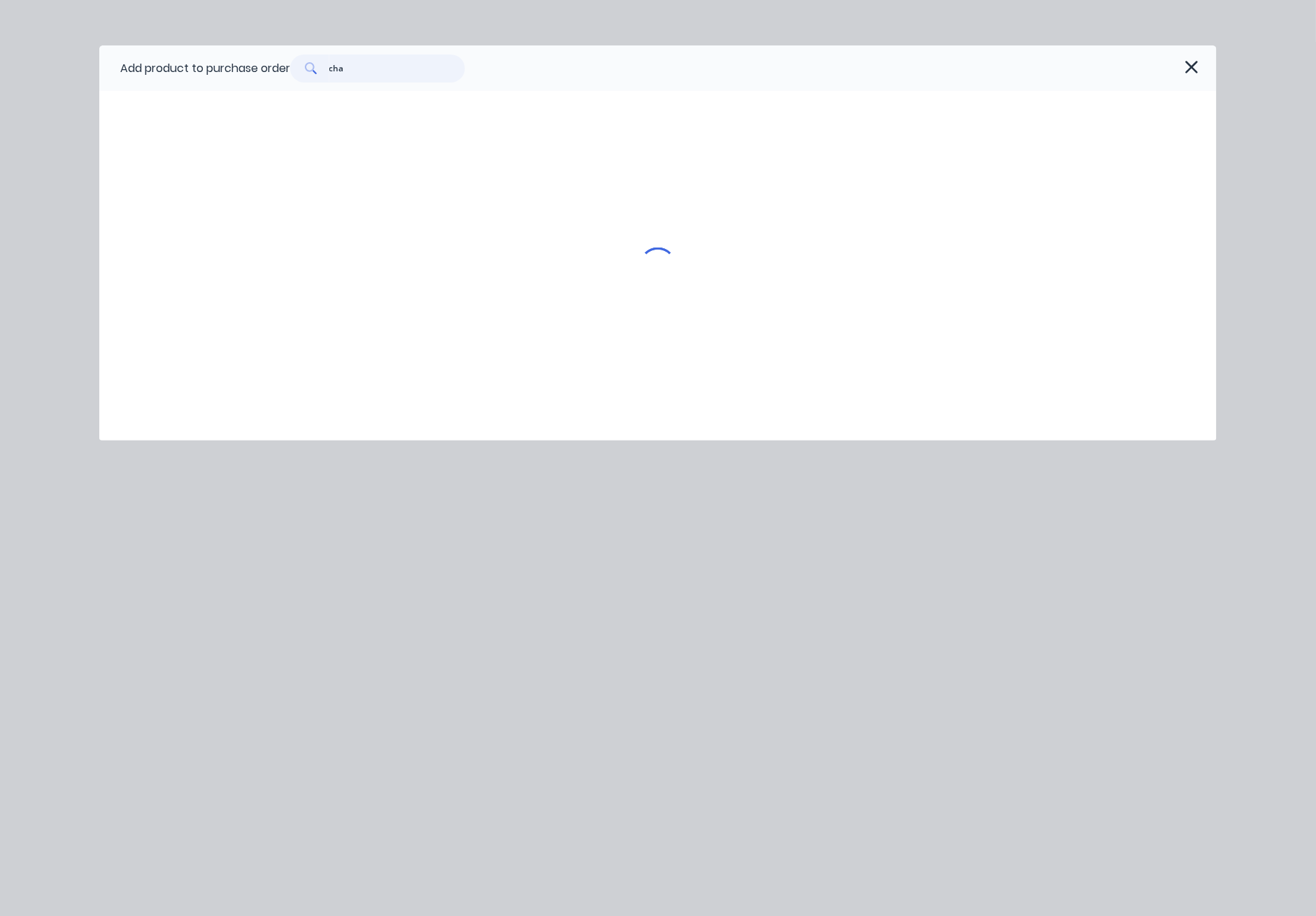
type input "chan"
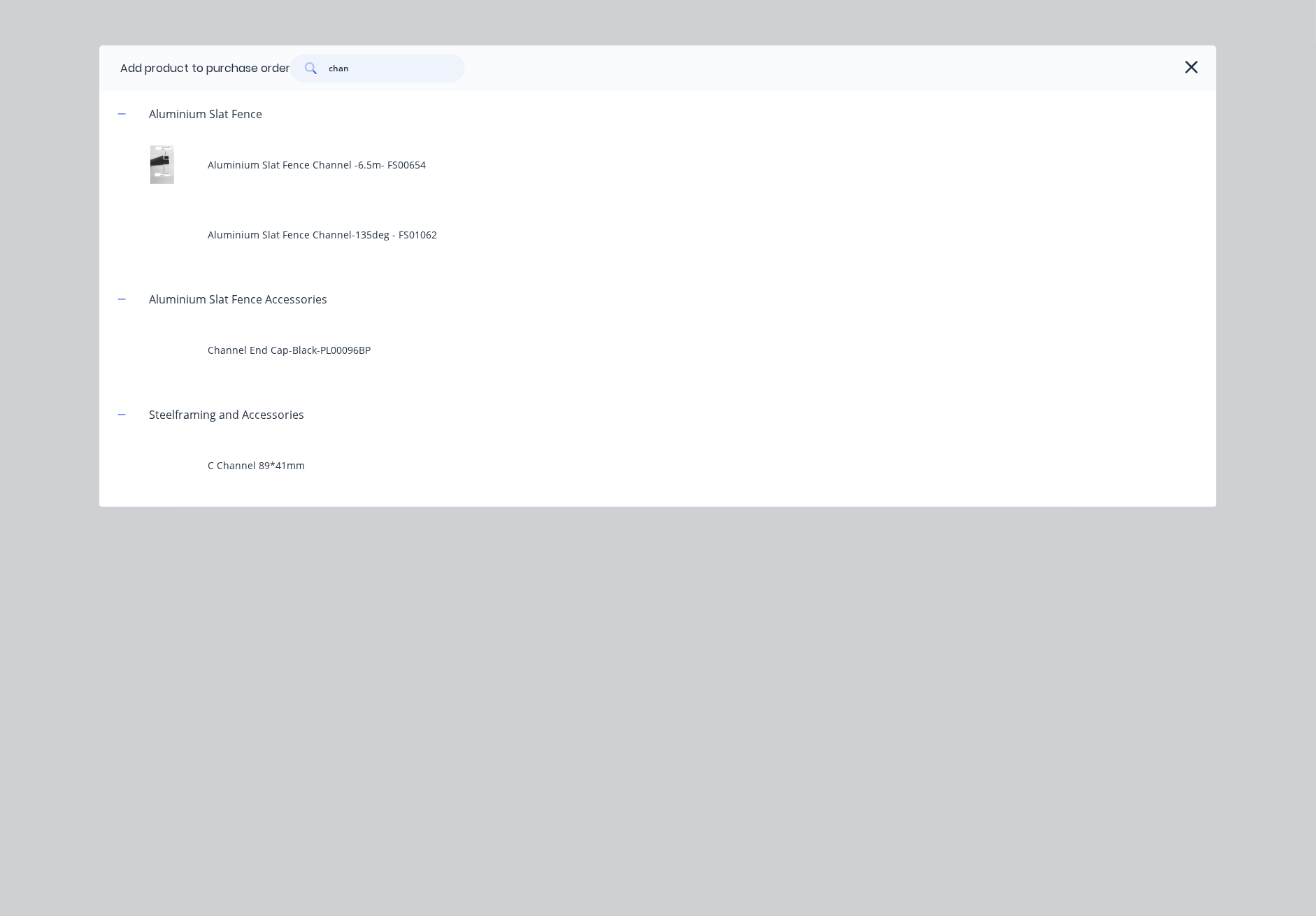
type textarea "x"
type input "chann"
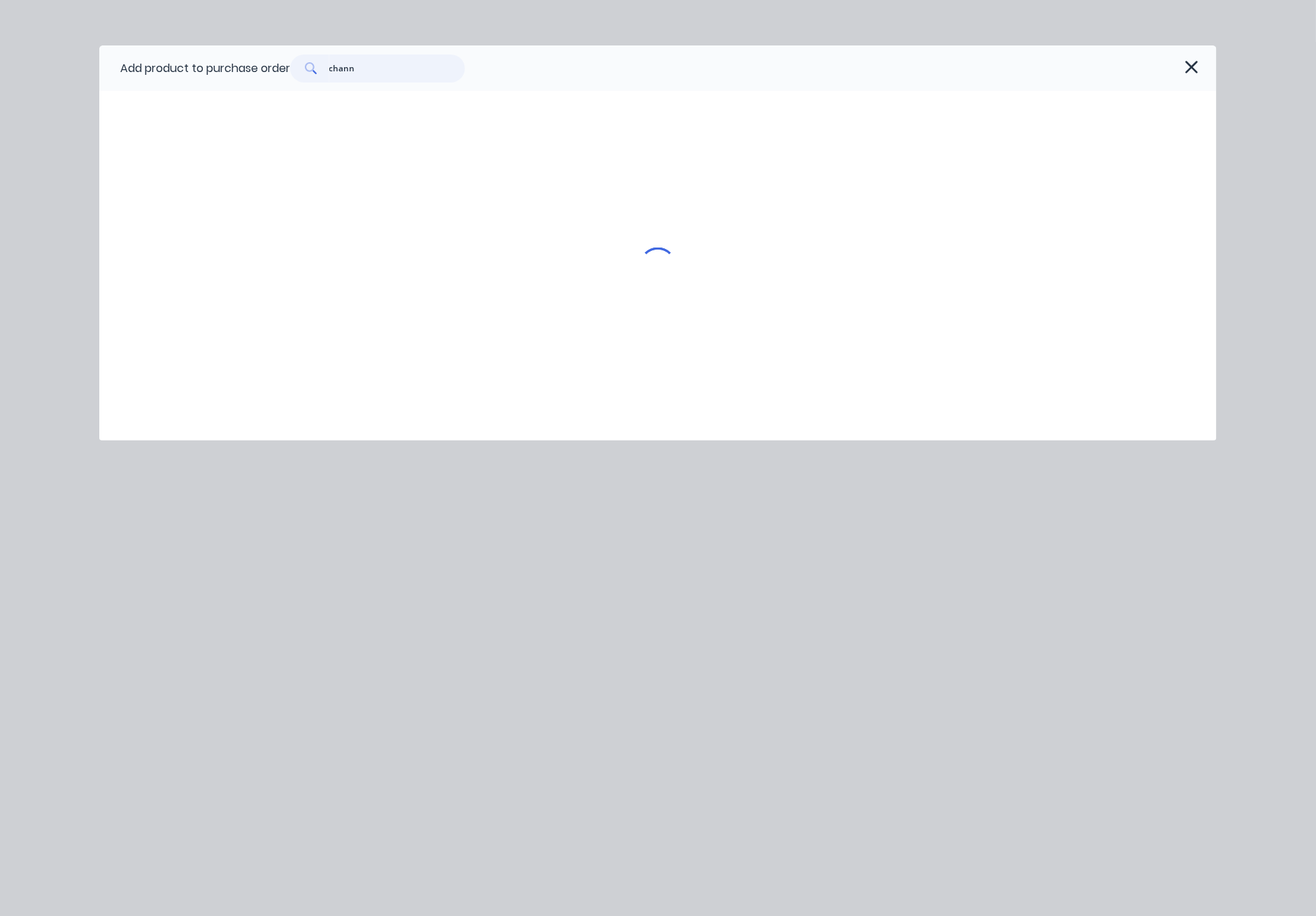
type textarea "x"
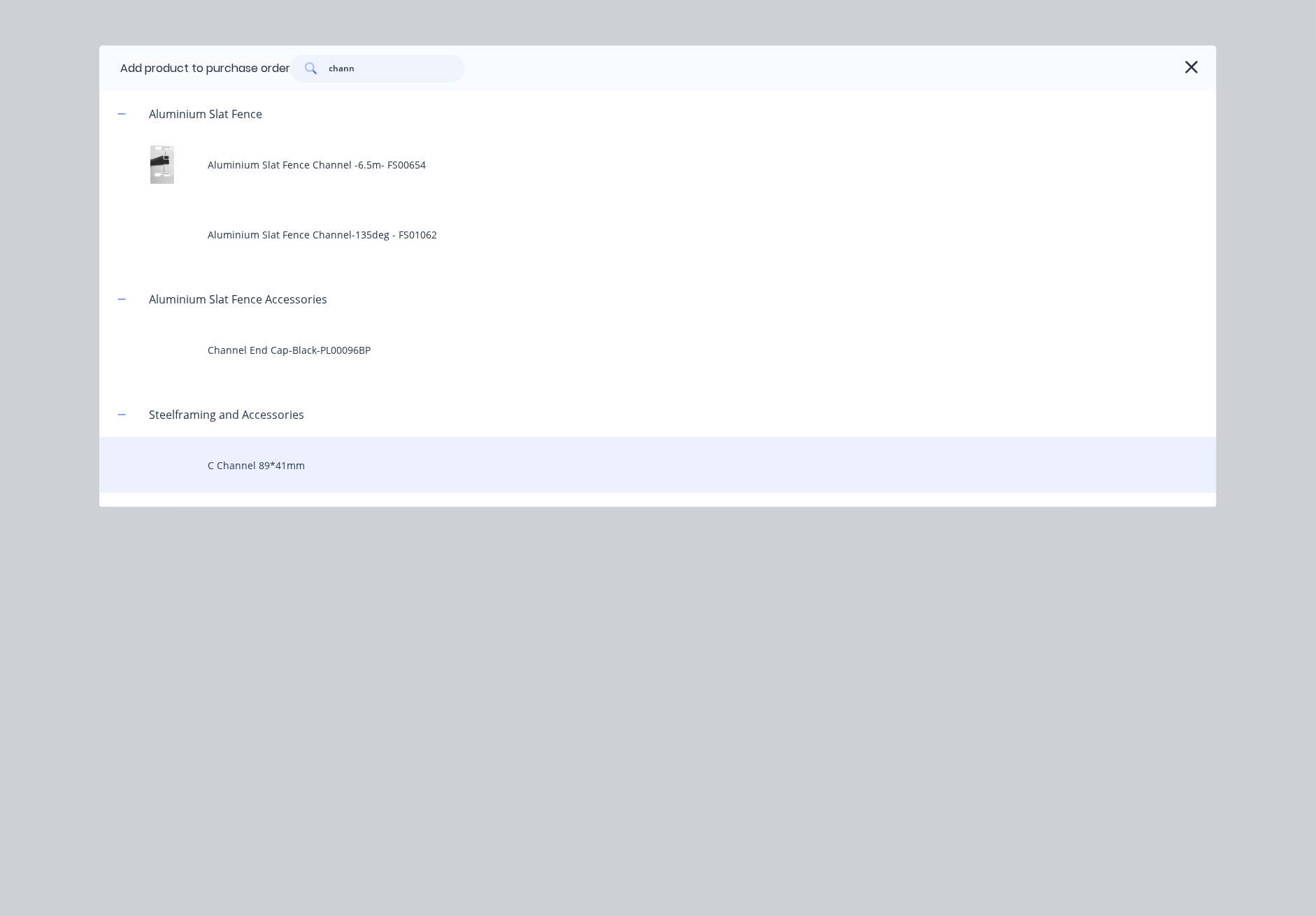
type input "chann"
click at [342, 459] on div "C Channel 89*41mm" at bounding box center [658, 465] width 1117 height 56
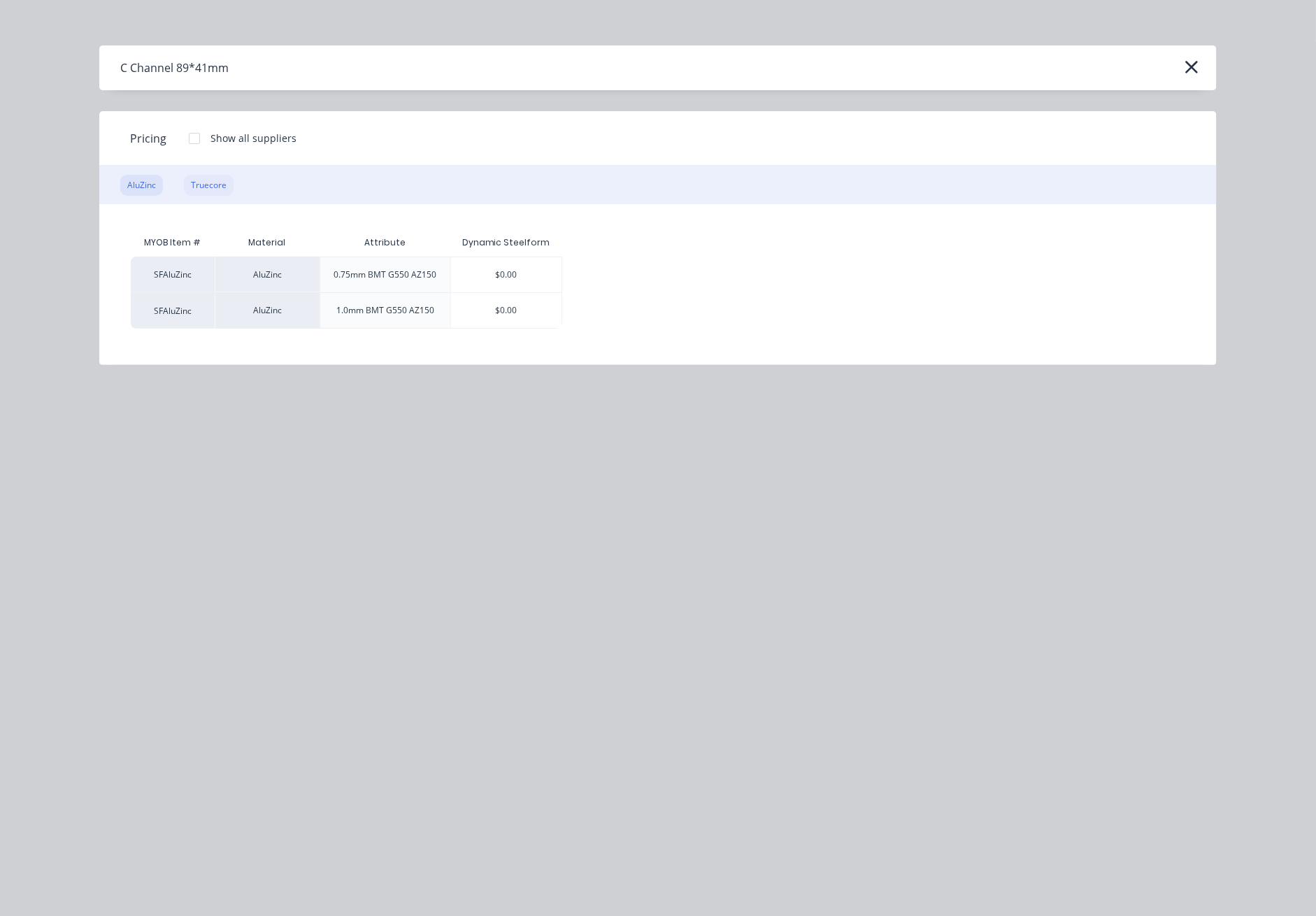
click at [219, 186] on div "Truecore" at bounding box center [209, 185] width 50 height 21
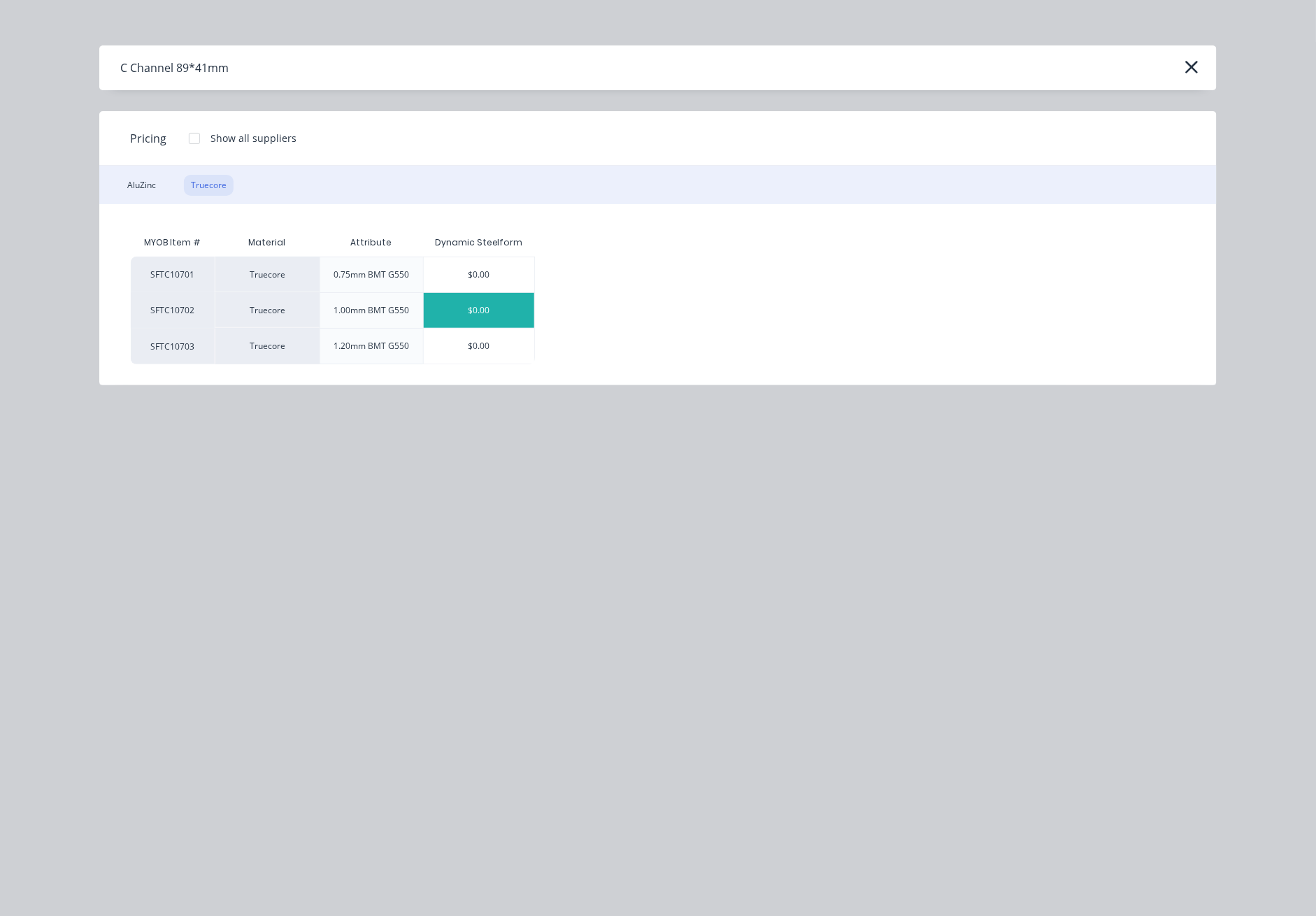
click at [486, 310] on div "$0.00" at bounding box center [479, 310] width 111 height 35
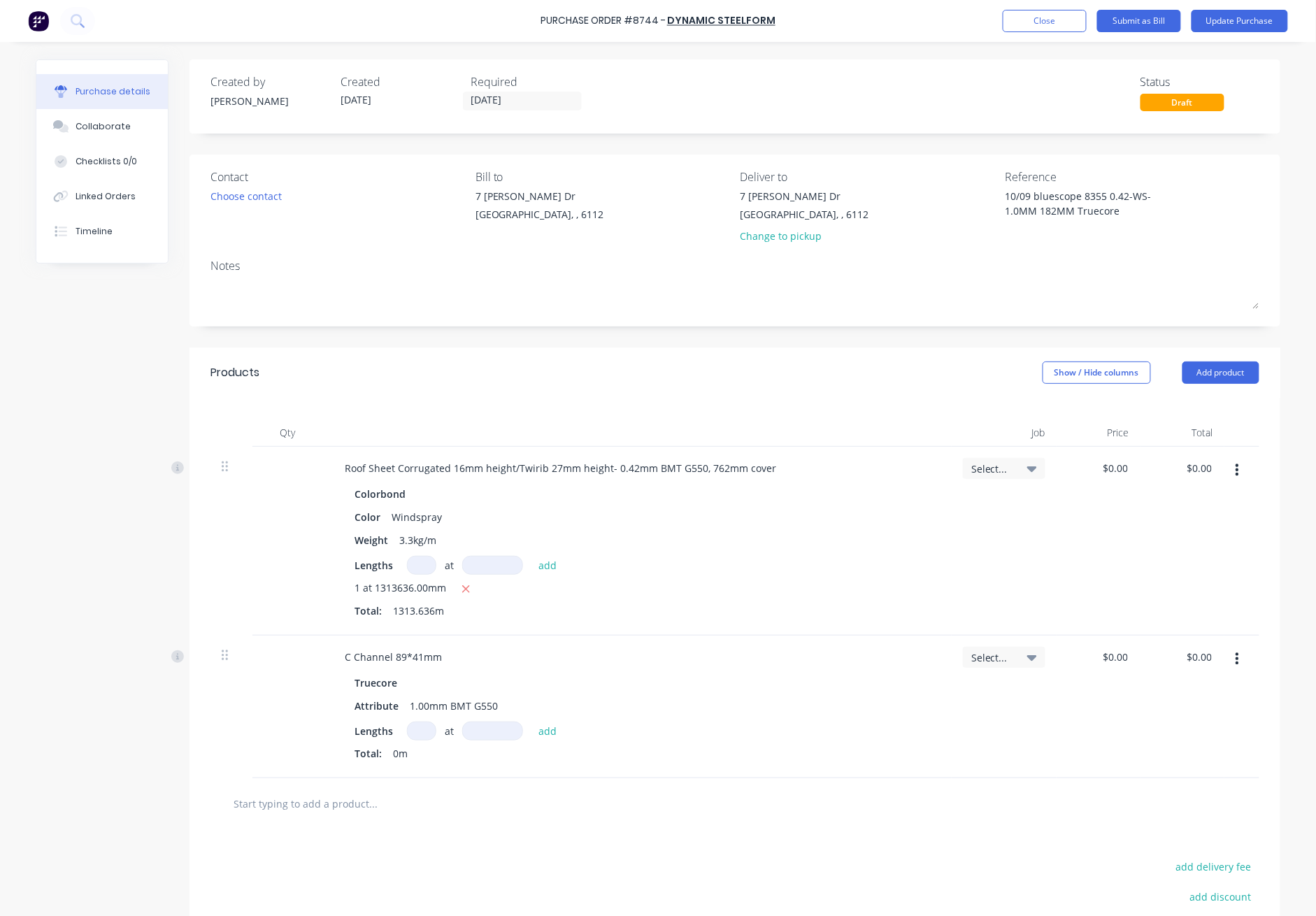
click at [413, 731] on input at bounding box center [422, 731] width 29 height 19
type textarea "x"
type input "1"
type textarea "x"
type input "1"
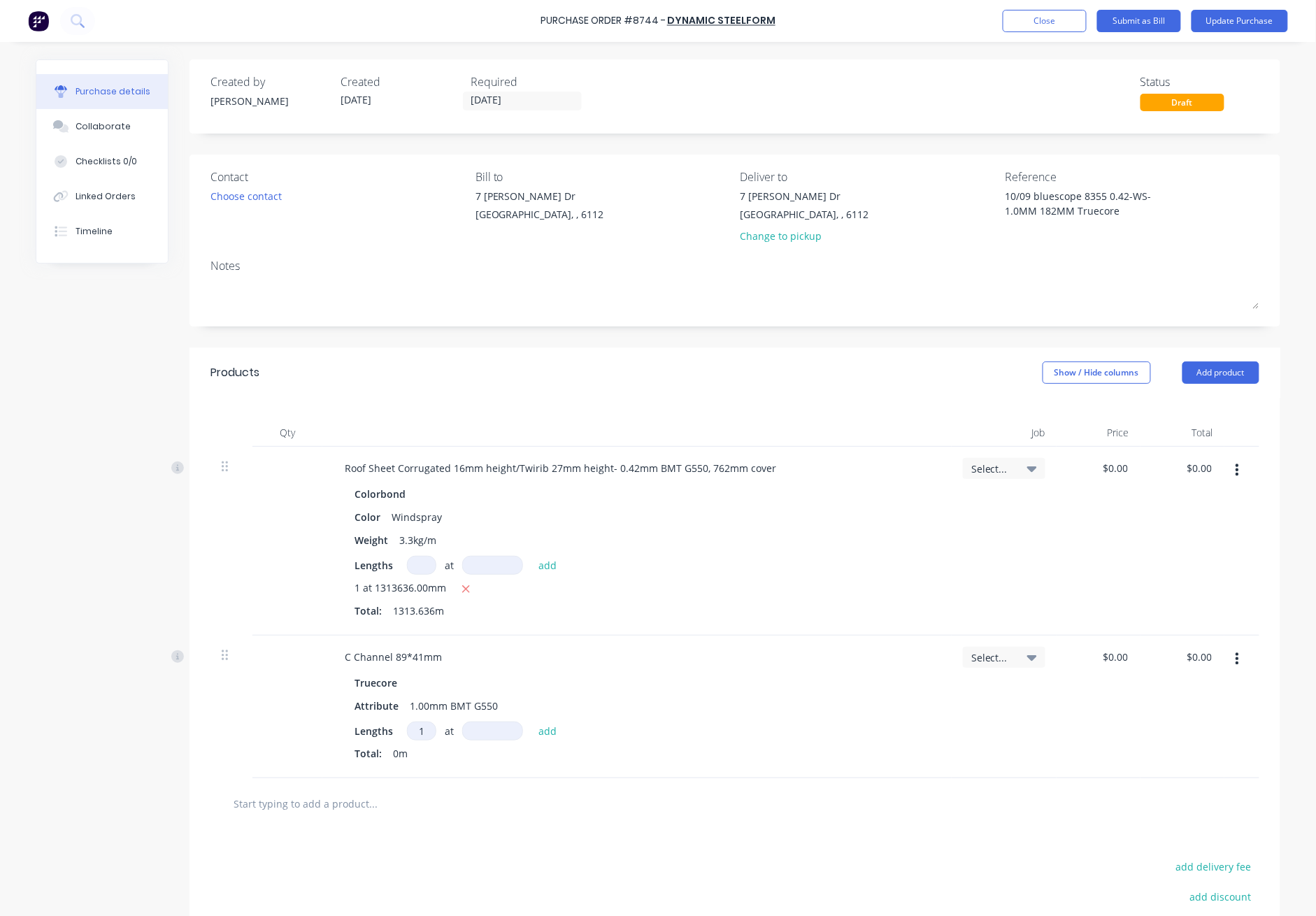
type textarea "x"
type input "3"
type textarea "x"
type input "39"
type textarea "x"
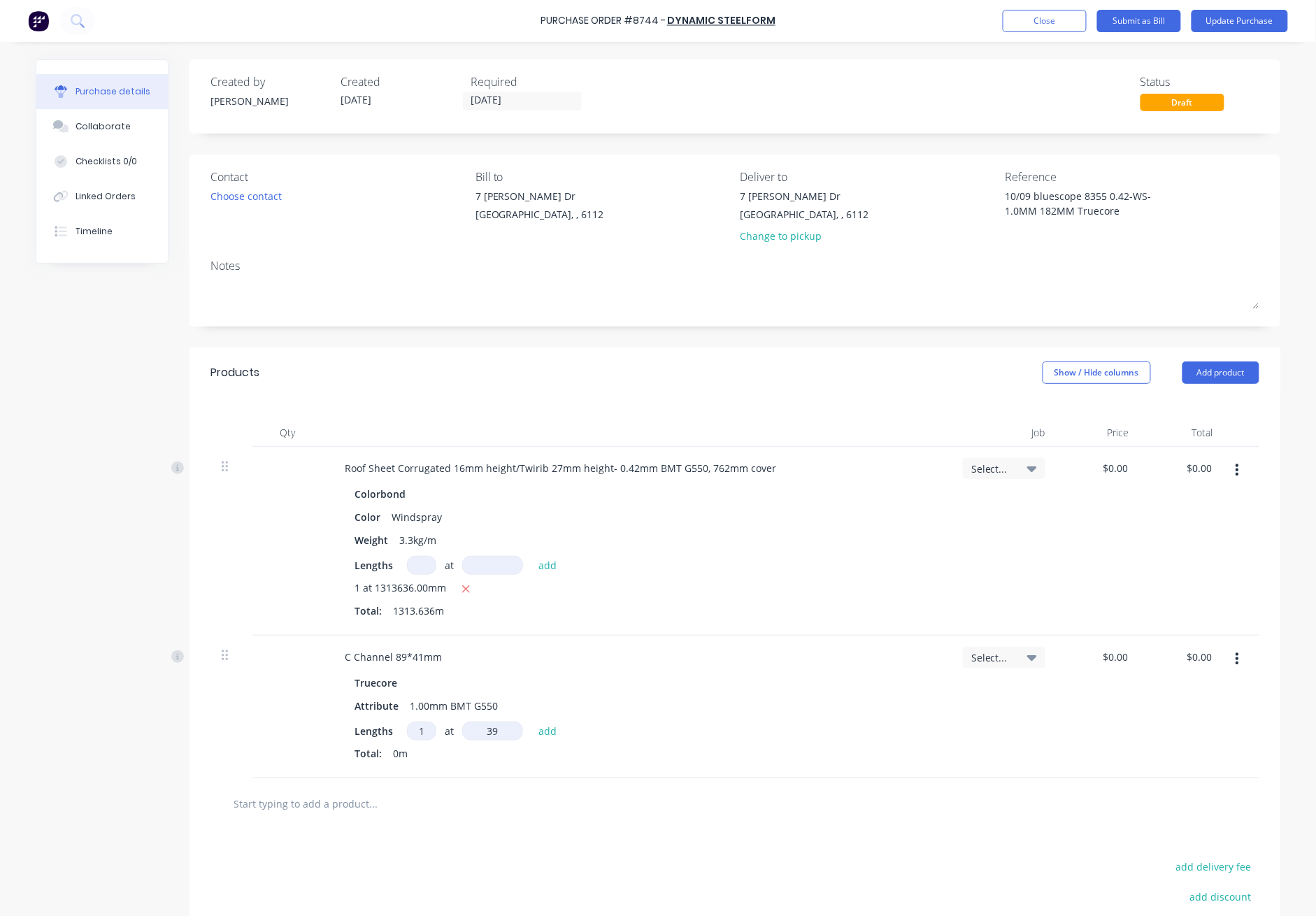
type input "399"
type textarea "x"
type input "3997"
type textarea "x"
type input "39972"
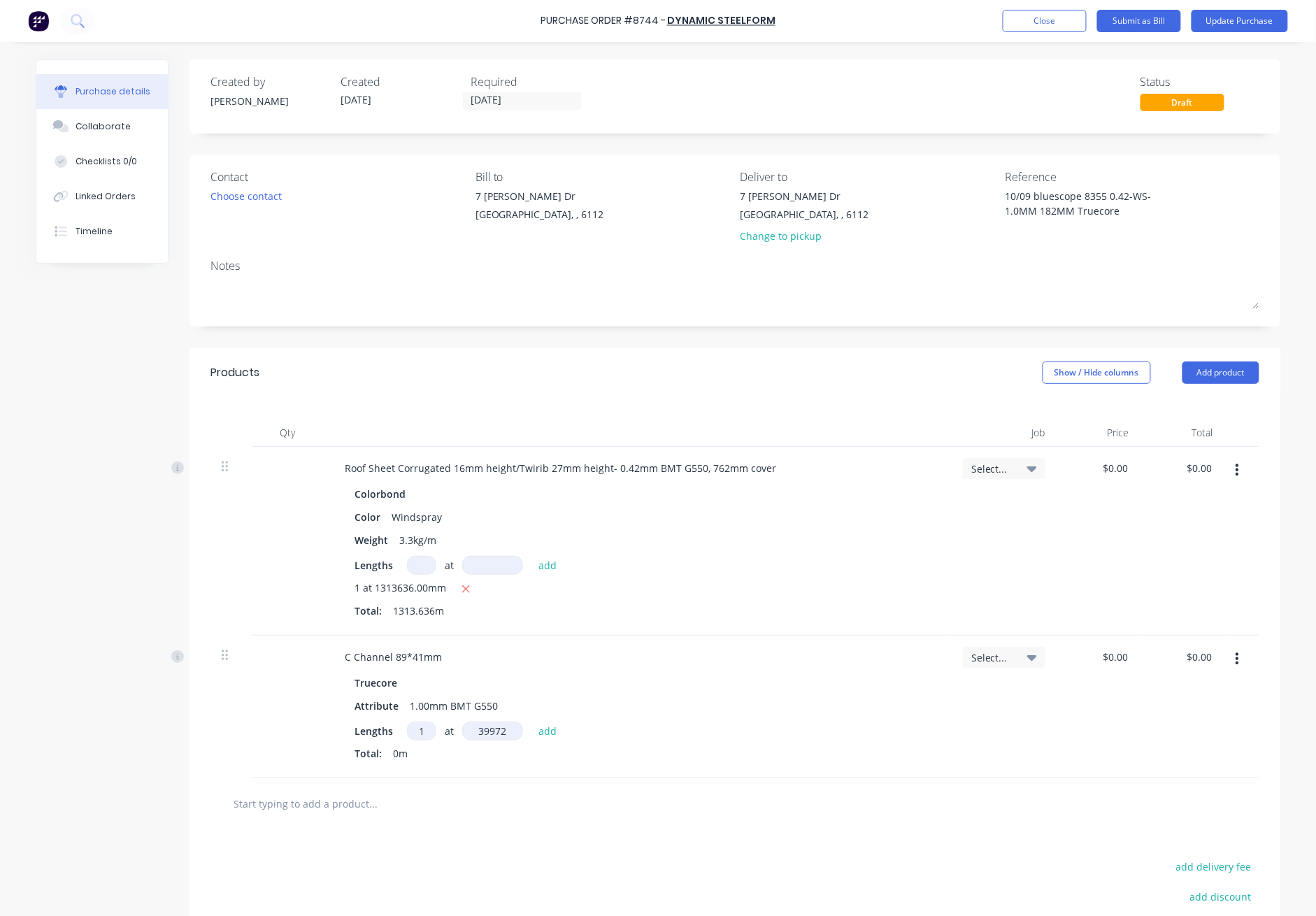
type textarea "x"
type input "399726"
type textarea "x"
type input "3997260"
type textarea "x"
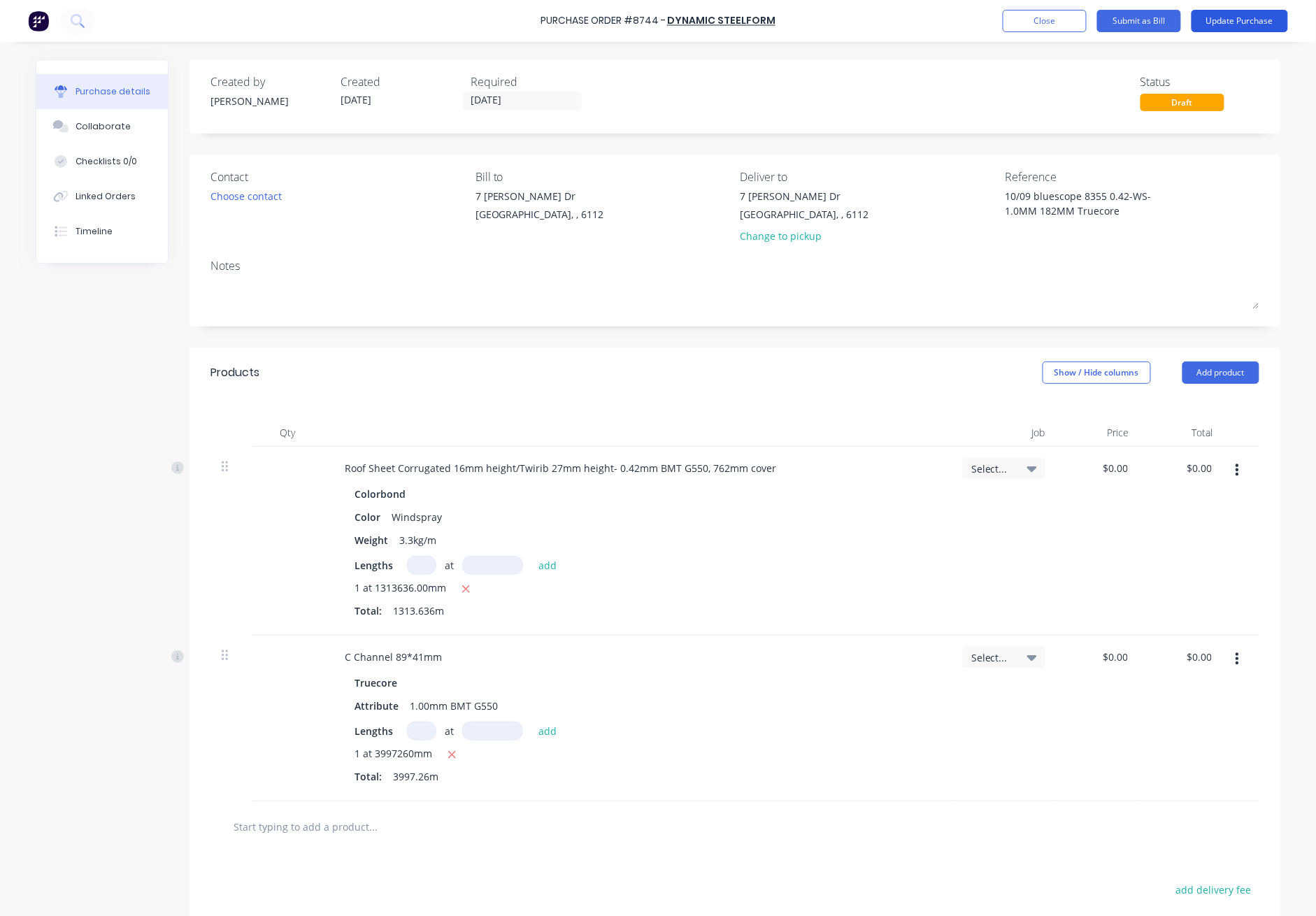
click at [959, 10] on button "Update Purchase" at bounding box center [1240, 21] width 96 height 22
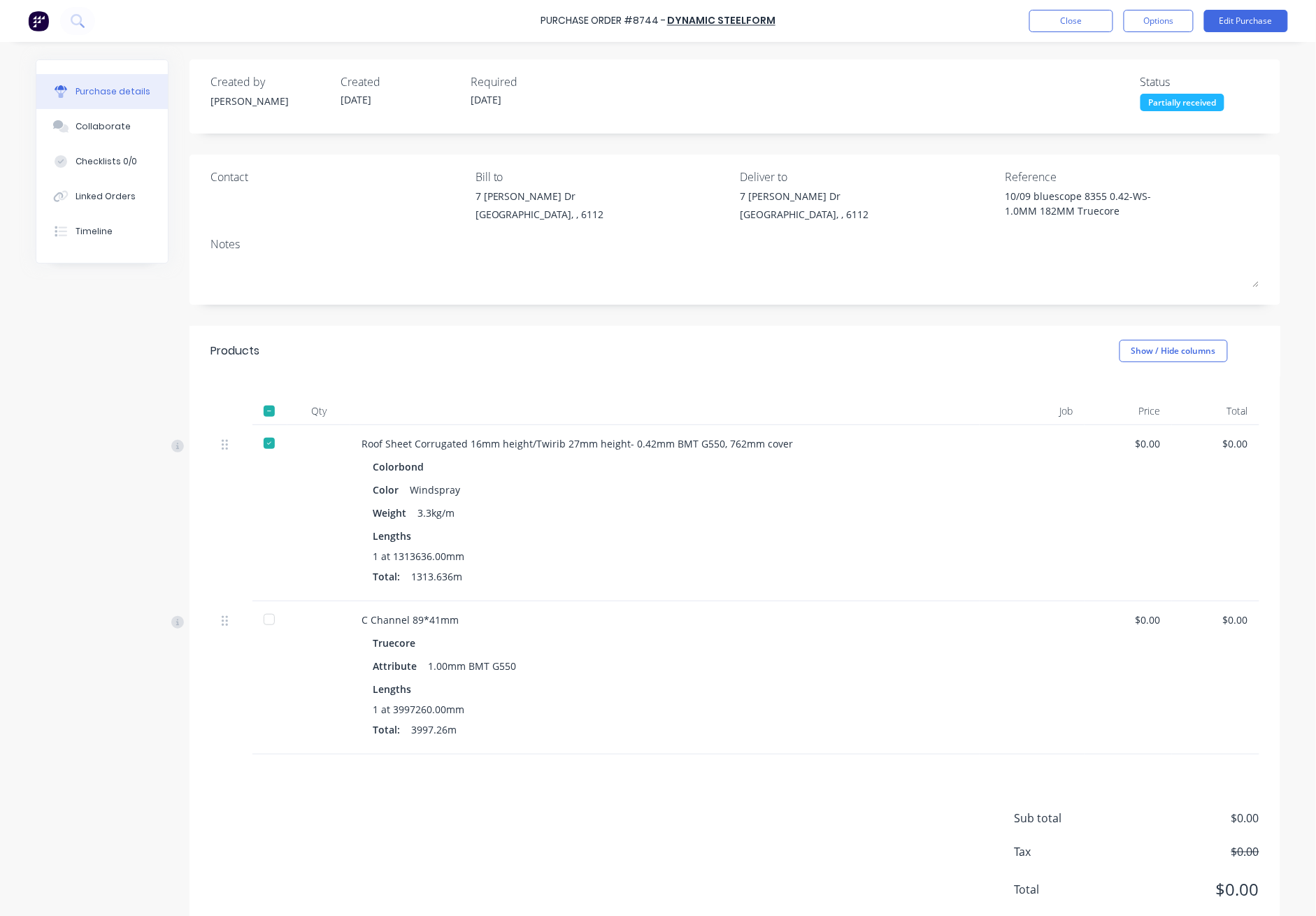
click at [264, 623] on div at bounding box center [269, 620] width 28 height 28
type textarea "x"
click at [959, 19] on button "Close" at bounding box center [1072, 21] width 84 height 22
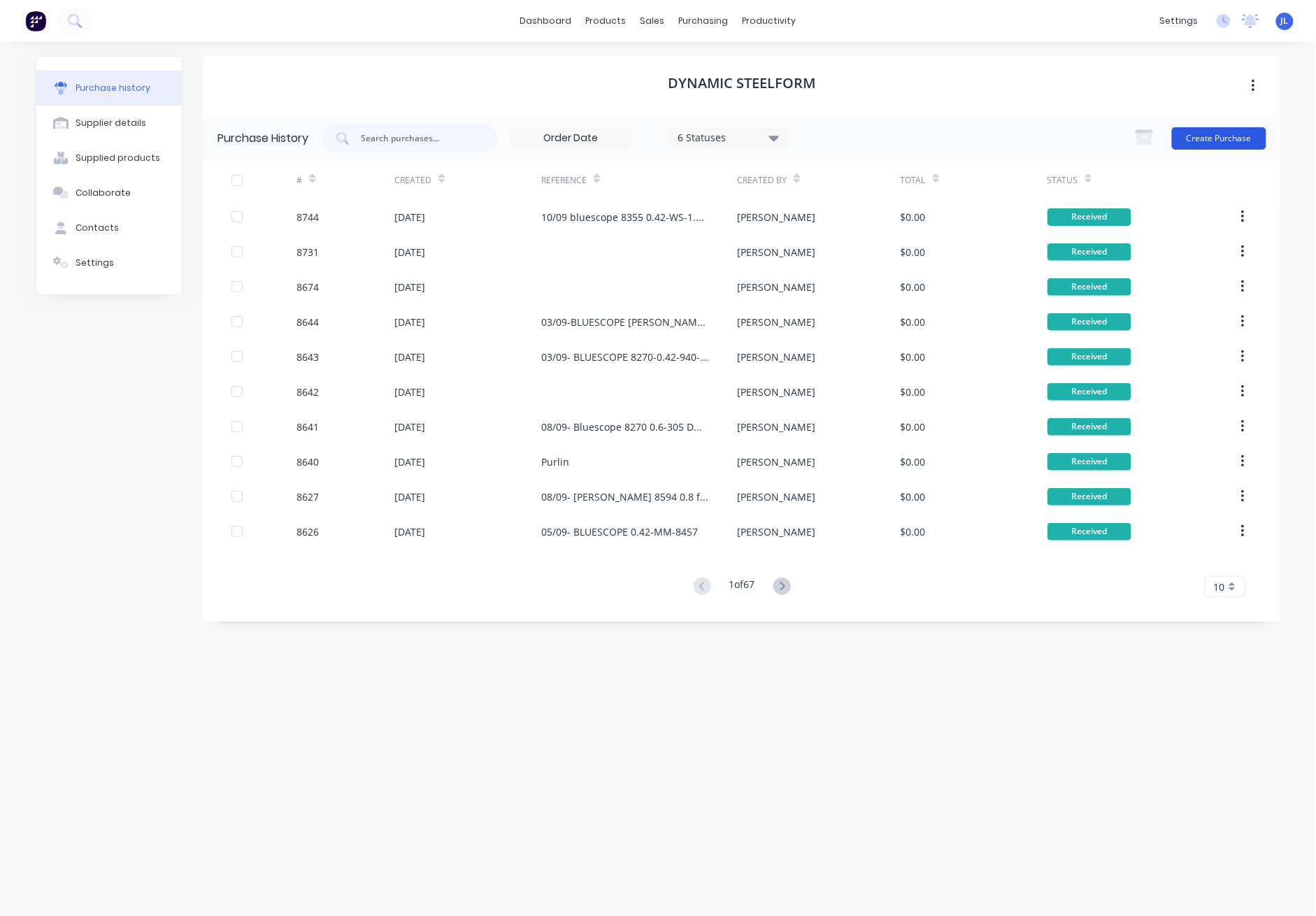
click at [959, 141] on button "Create Purchase" at bounding box center [1220, 138] width 95 height 22
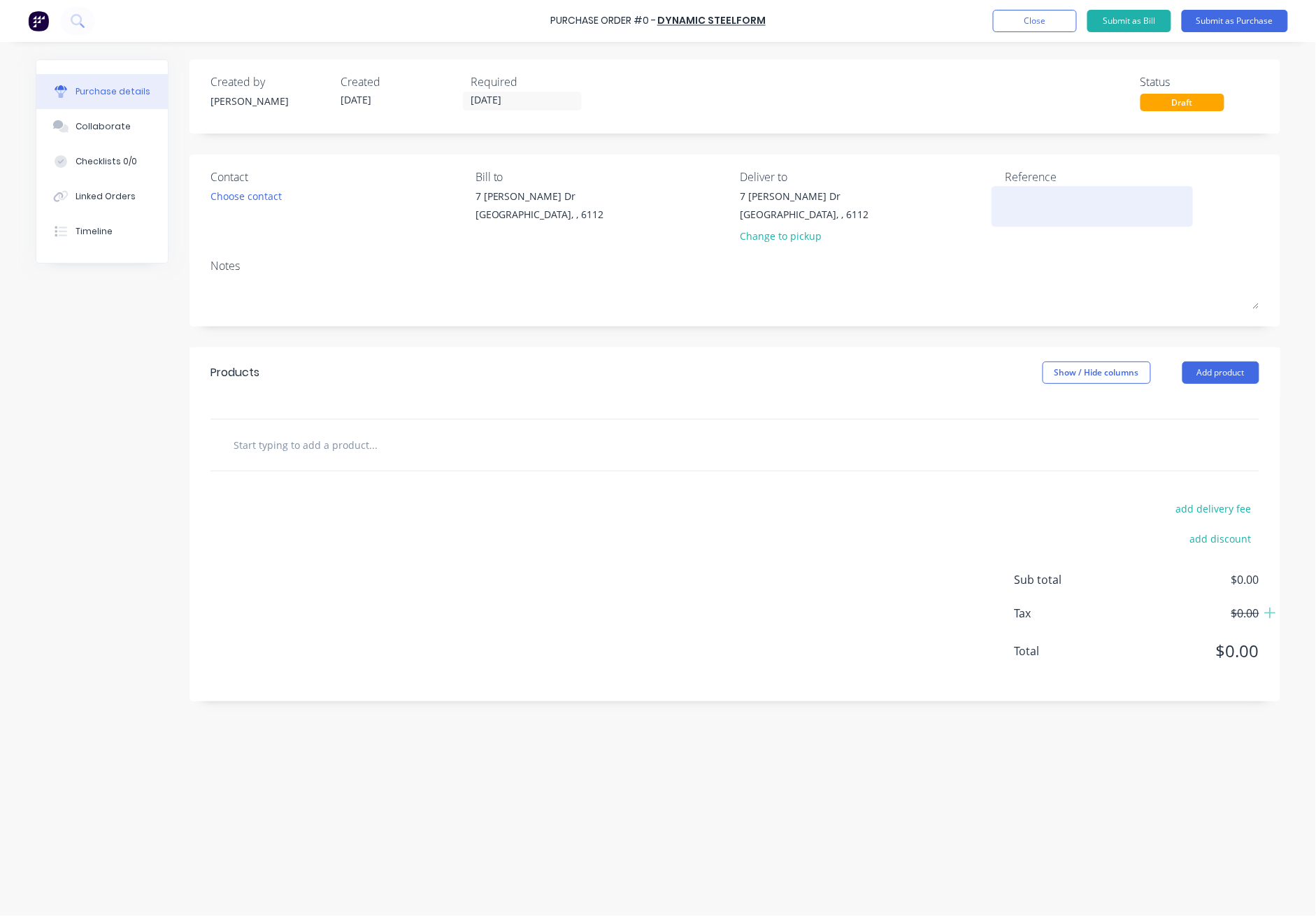
click at [959, 200] on textarea at bounding box center [1092, 205] width 174 height 32
type textarea "11/09-bluescope 8457 0.42mm DUNE/CC-DS/MR"
type textarea "x"
type textarea "11/09-bluescope 8457 0.42mm DUNE/CC-DS/MR"
click at [959, 375] on button "Add product" at bounding box center [1221, 372] width 77 height 22
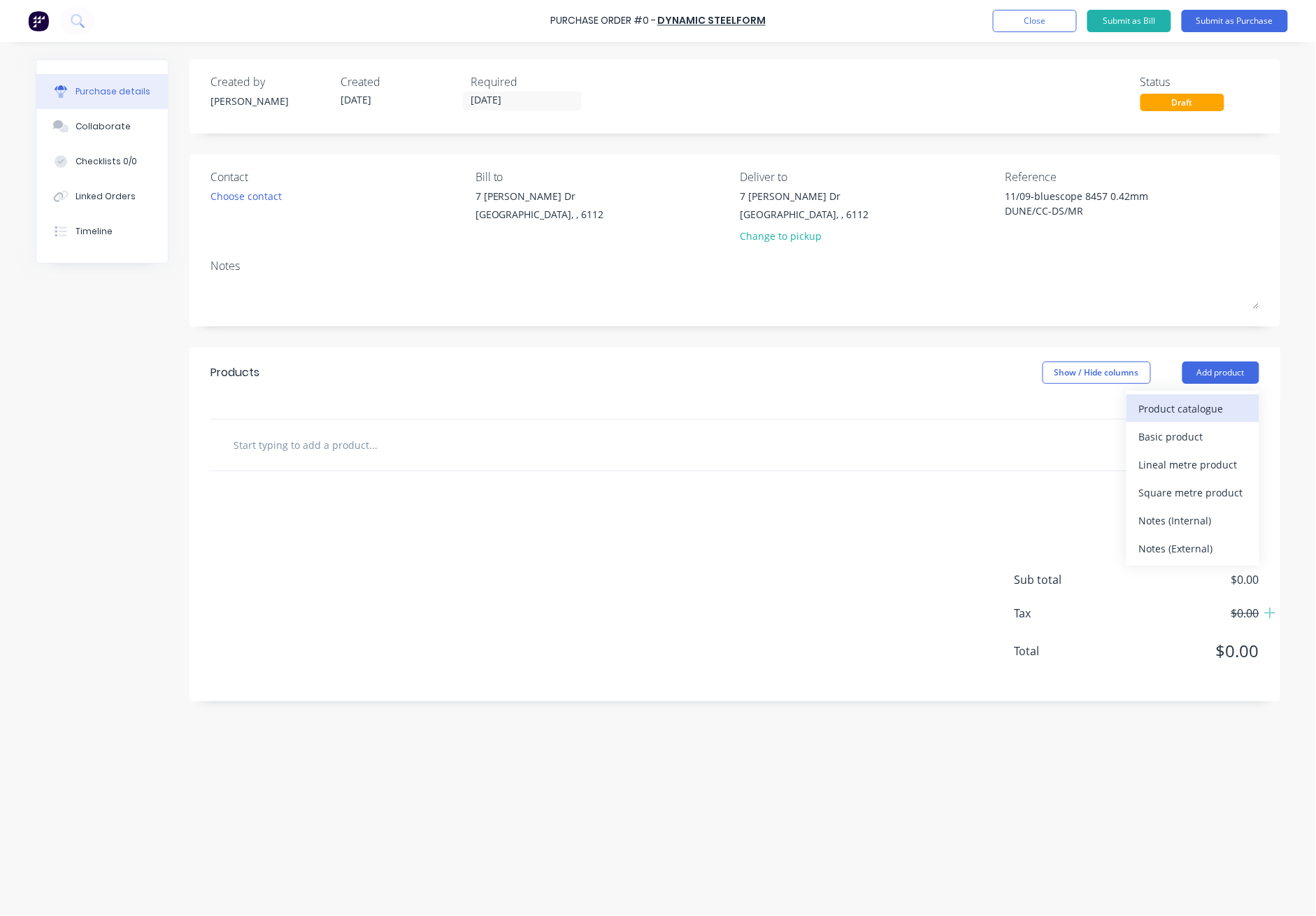
click at [959, 404] on div "Product catalogue" at bounding box center [1193, 409] width 108 height 20
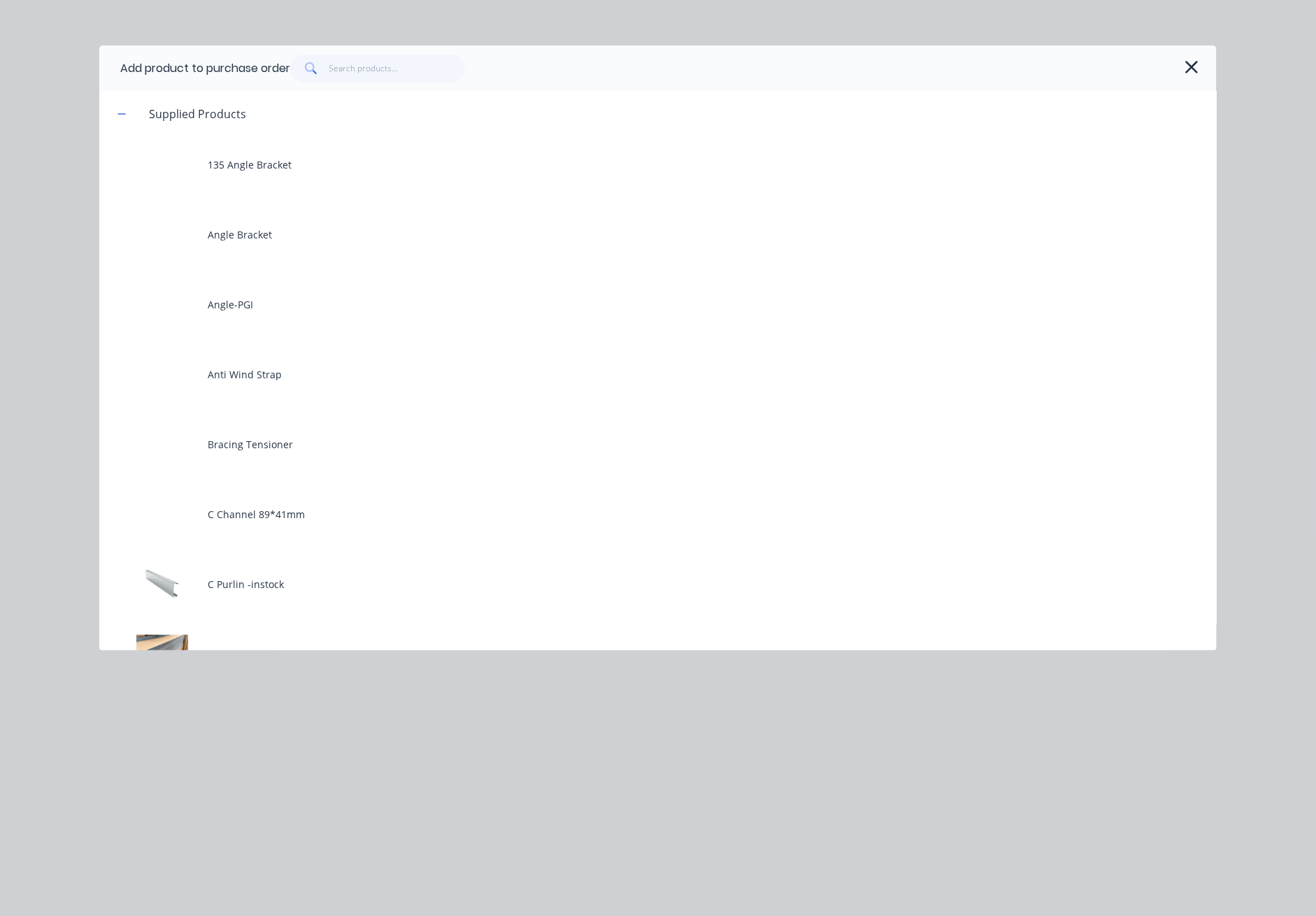
click at [328, 78] on span at bounding box center [309, 68] width 40 height 28
click at [352, 68] on input "text" at bounding box center [398, 68] width 136 height 28
type textarea "x"
type input "0"
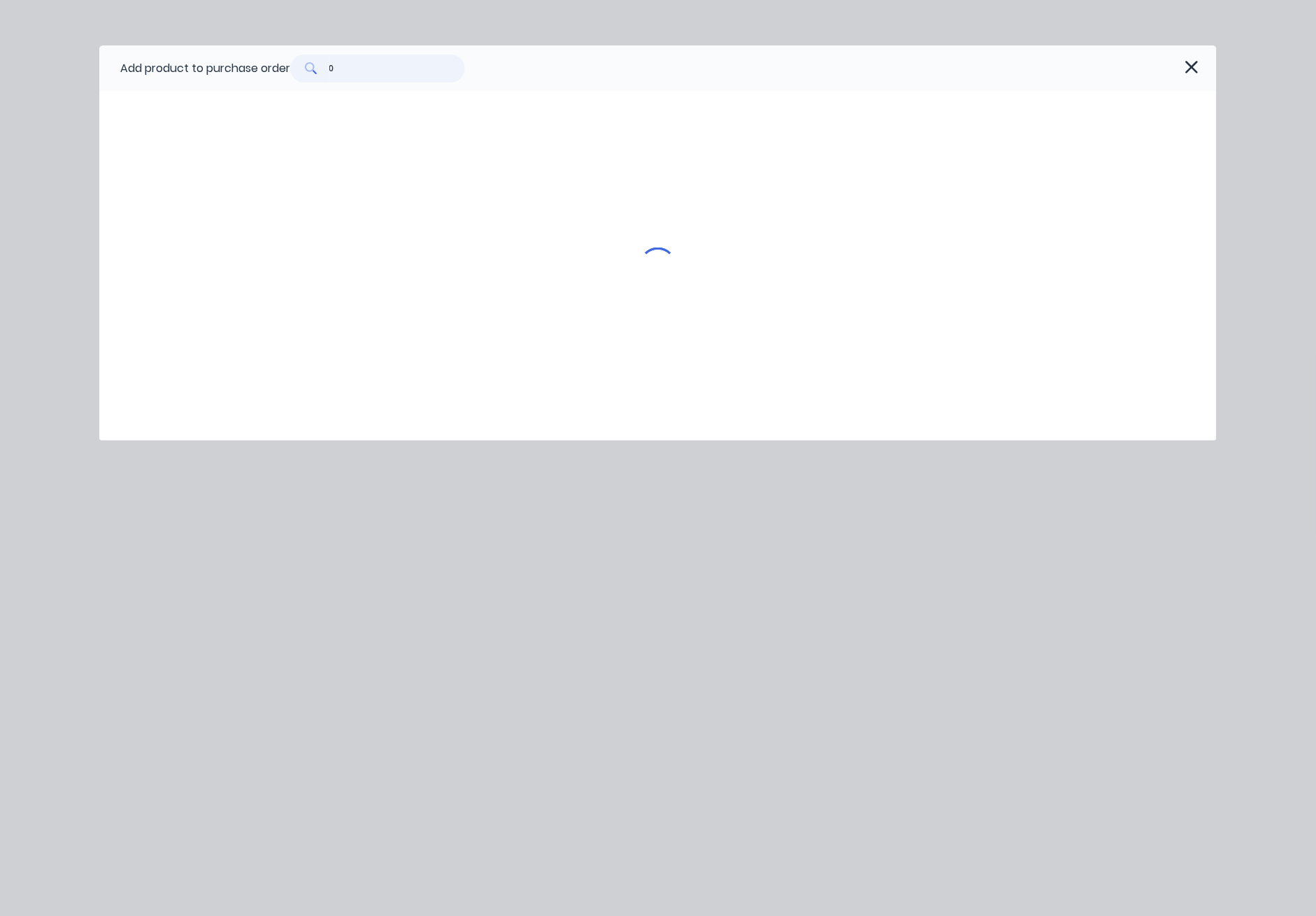
type textarea "x"
type input "0."
type textarea "x"
type input "0.4"
type textarea "x"
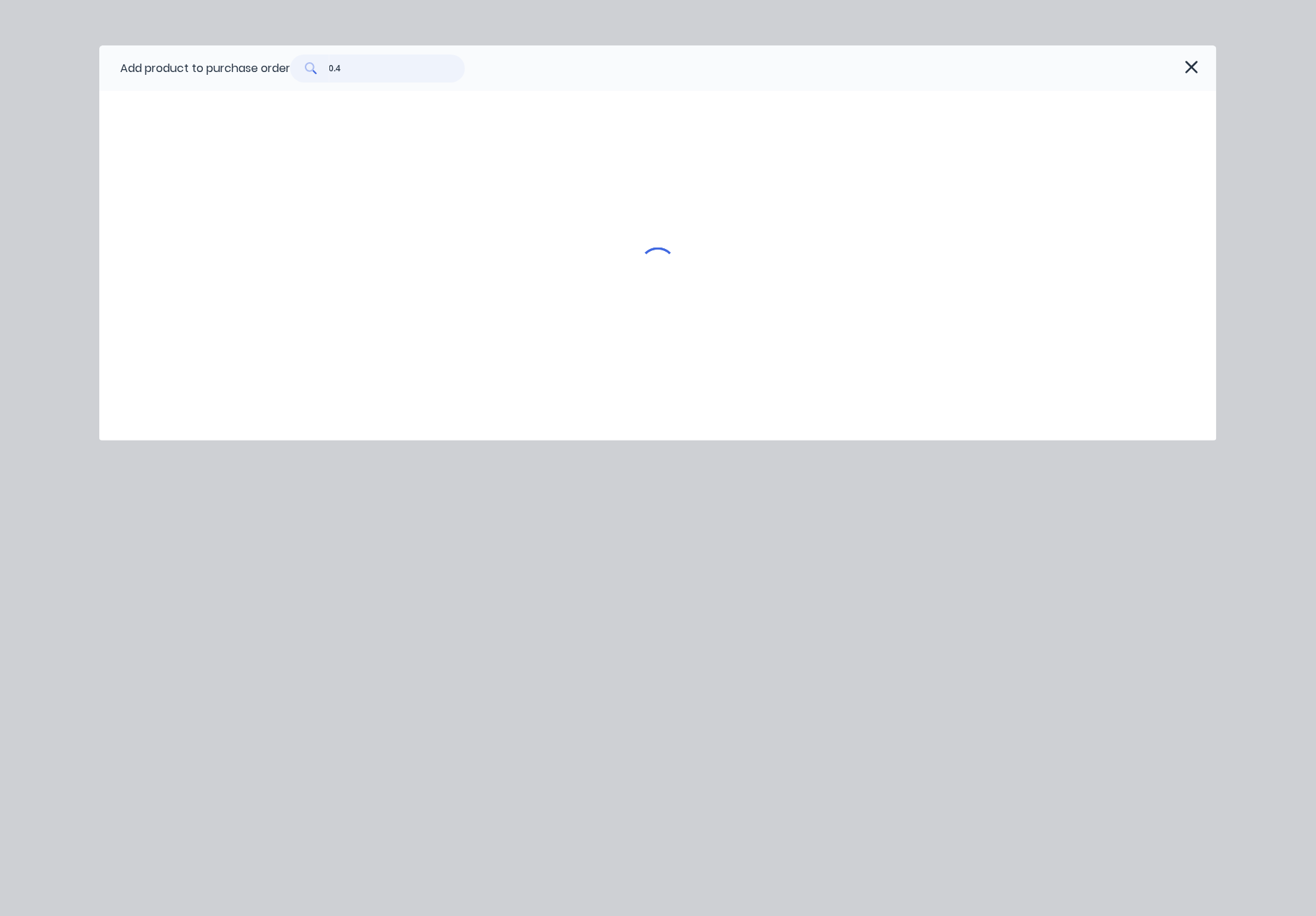
type input "0.42"
type textarea "x"
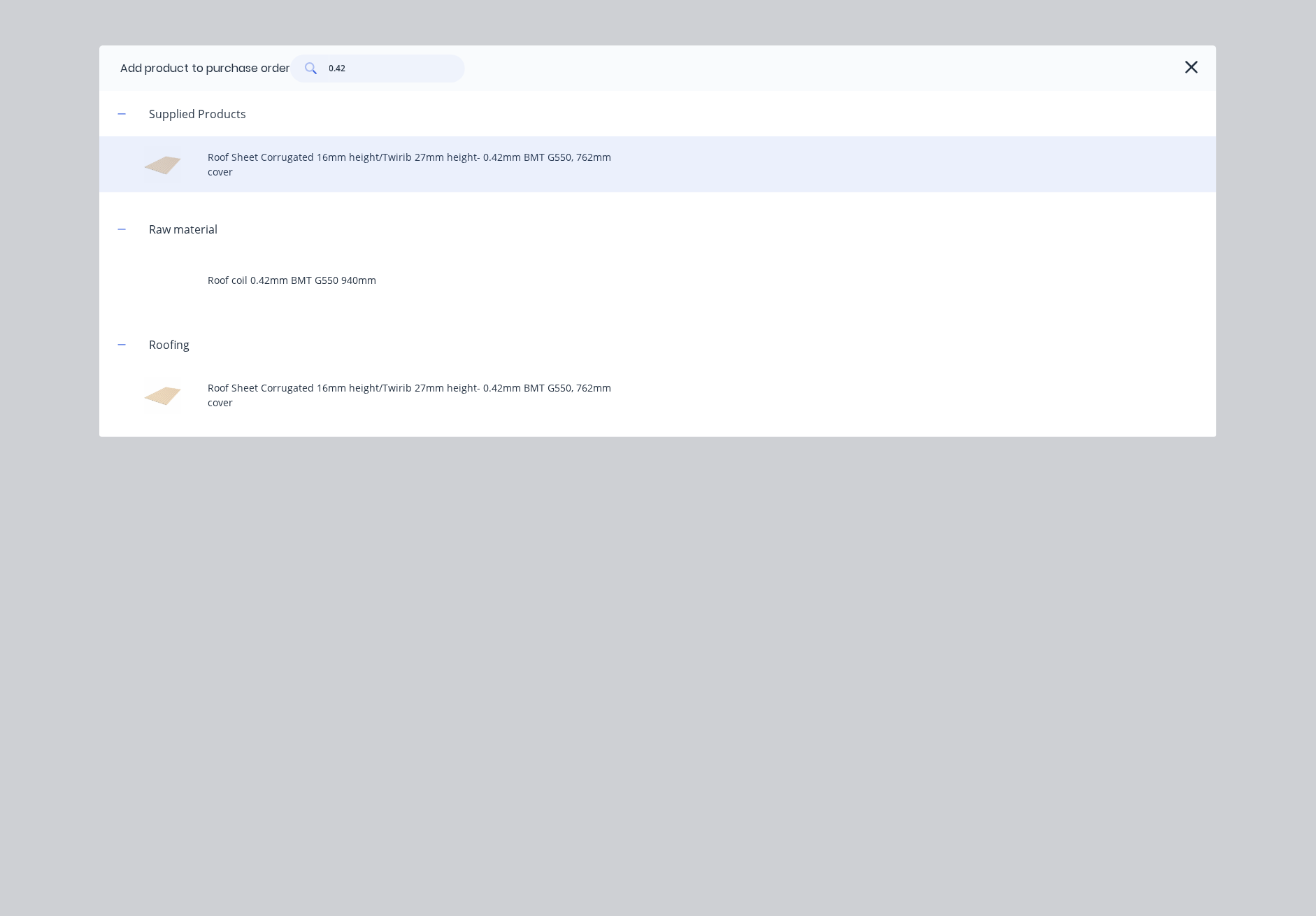
type input "0.42"
click at [324, 162] on div "Roof Sheet Corrugated 16mm height/Twirib 27mm height- 0.42mm BMT G550, 762mm co…" at bounding box center [658, 164] width 1117 height 56
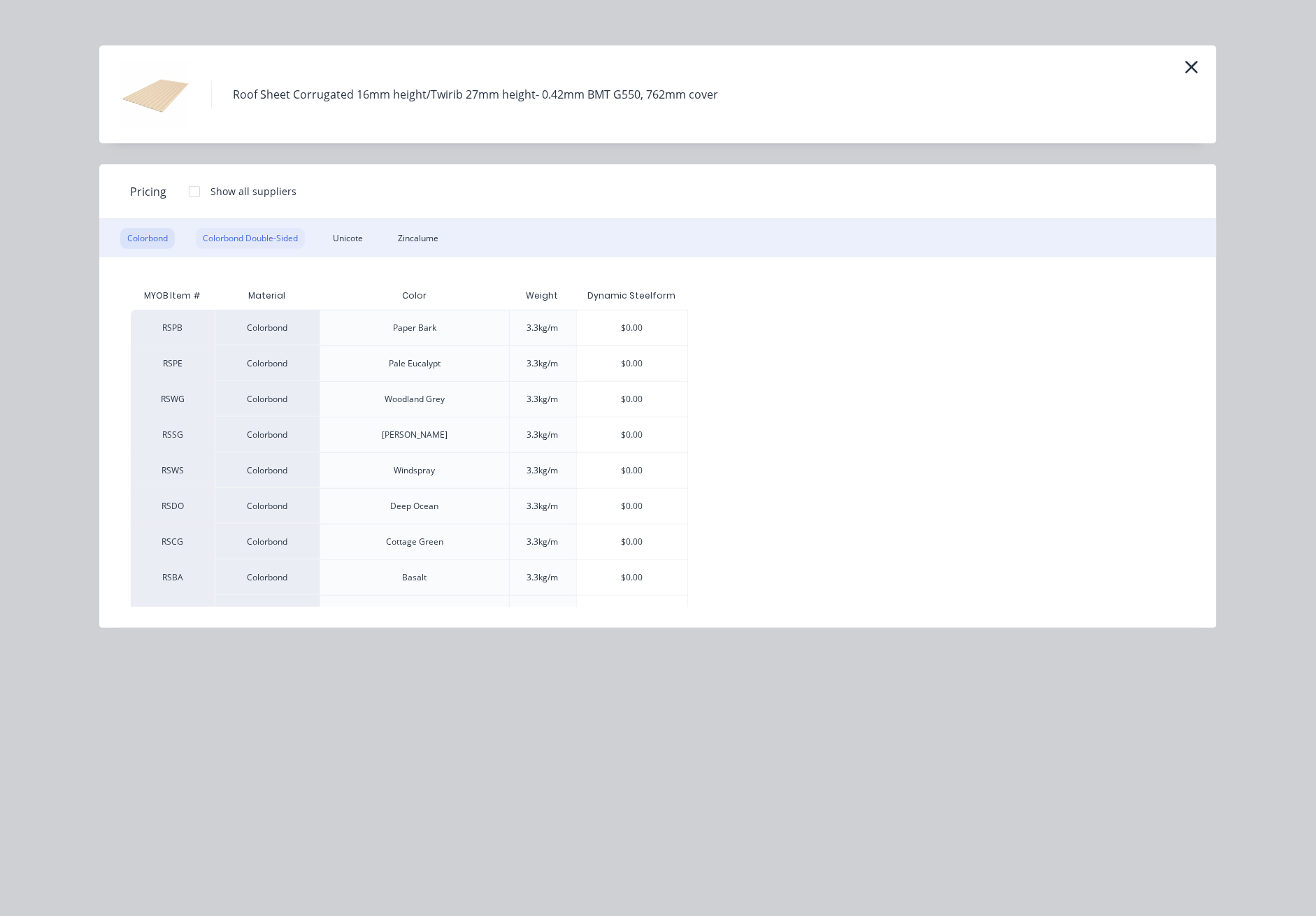
click at [277, 240] on div "Colorbond Double-Sided" at bounding box center [250, 238] width 109 height 21
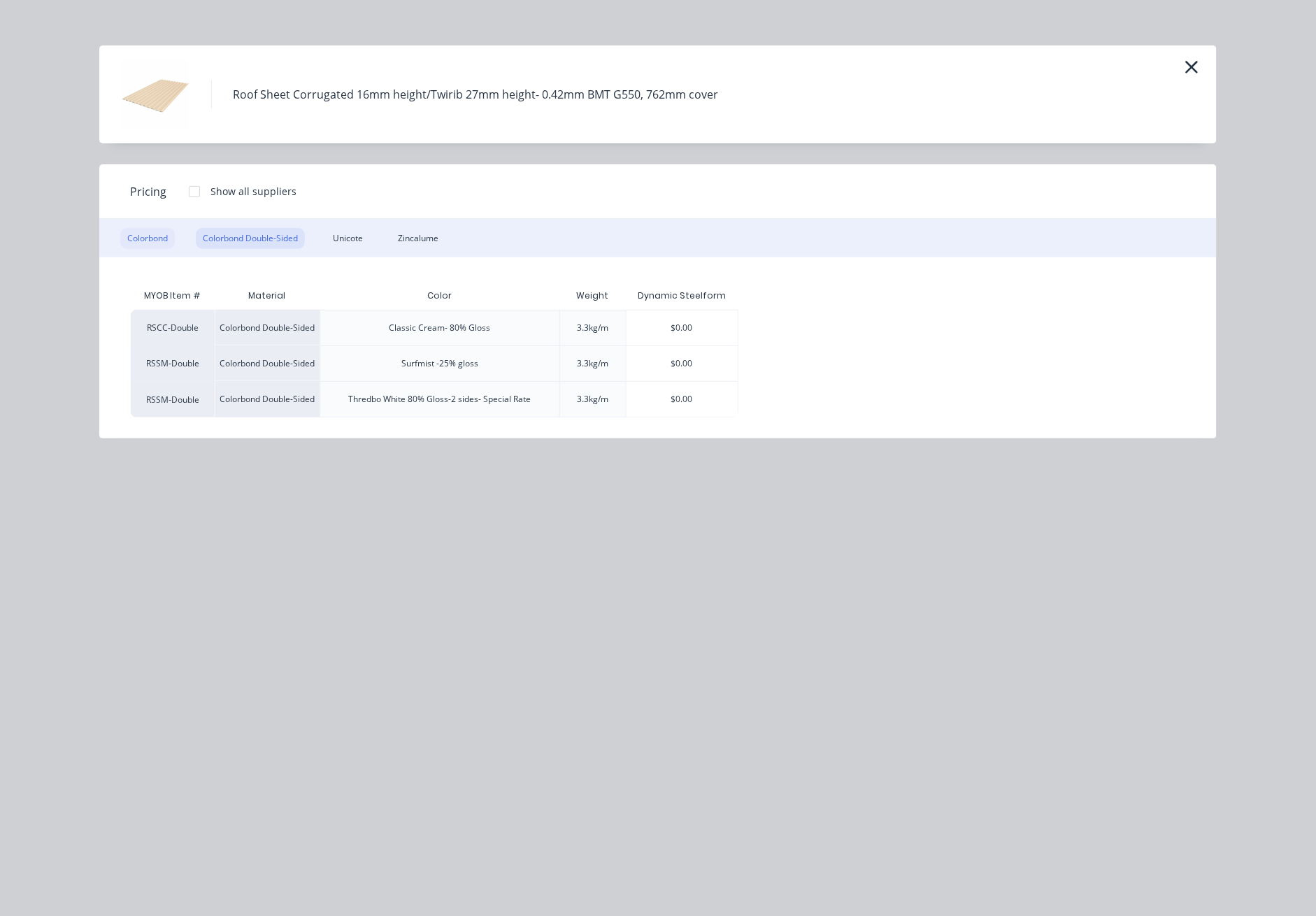
click at [162, 238] on div "Colorbond" at bounding box center [147, 238] width 54 height 21
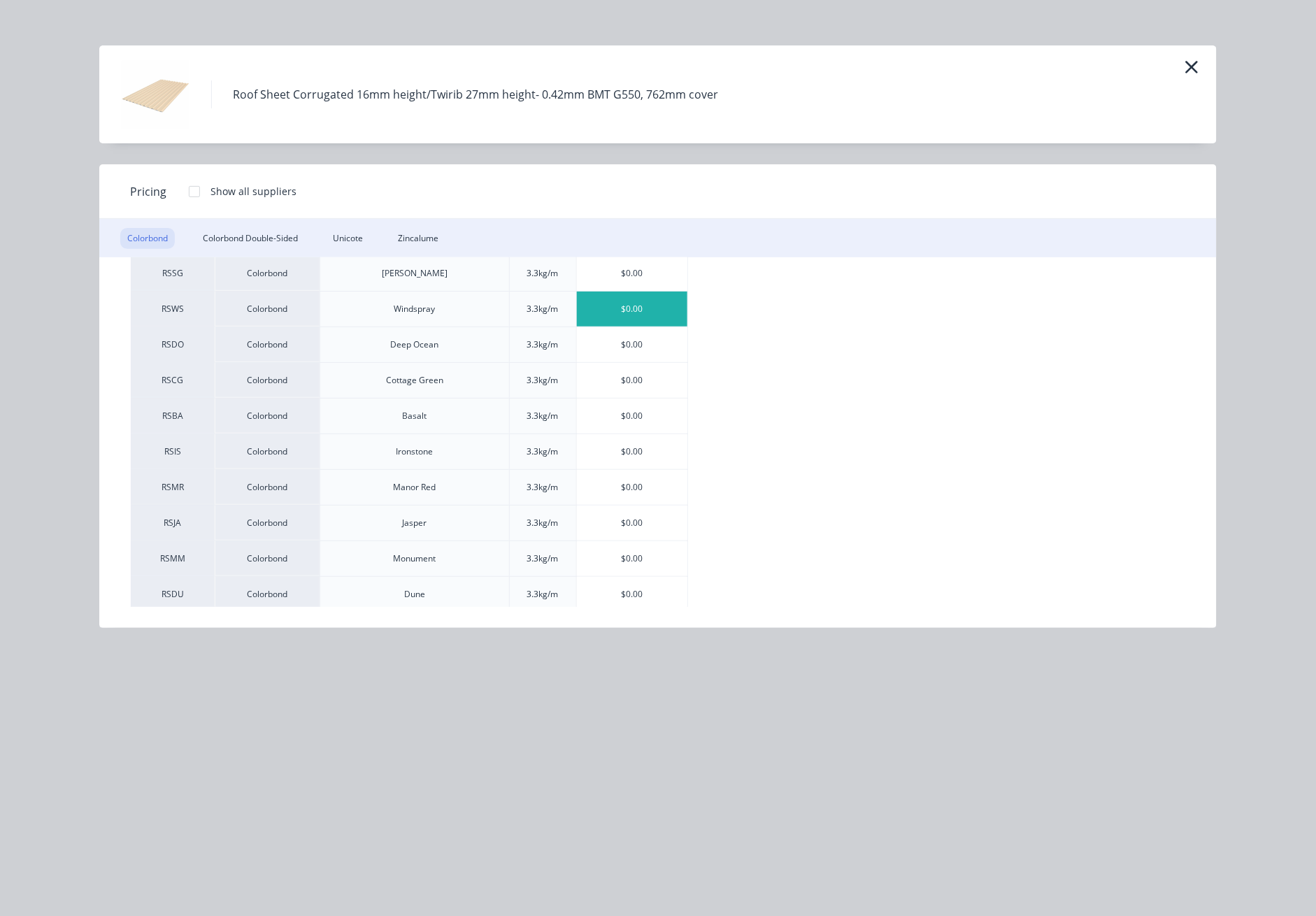
scroll to position [186, 0]
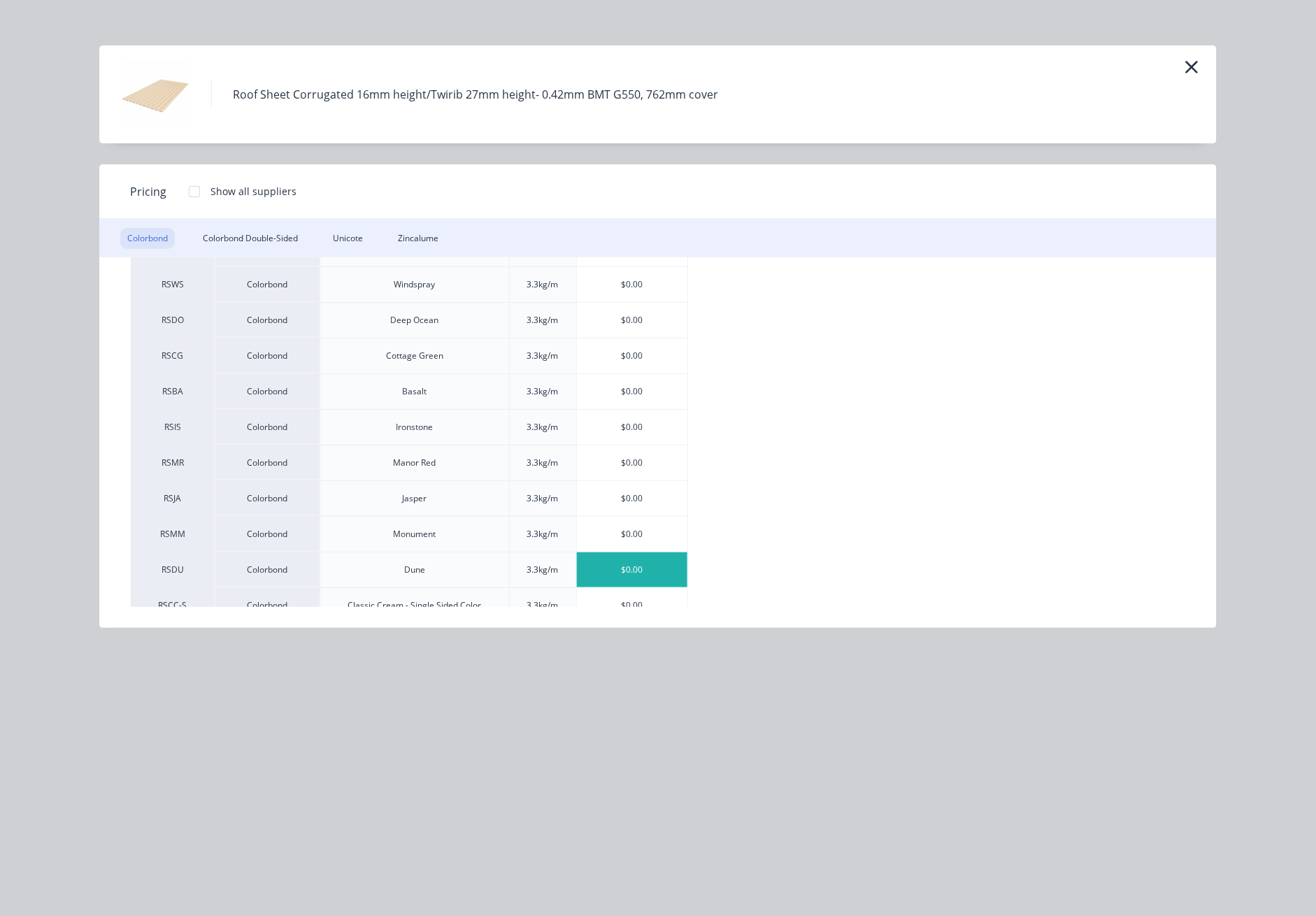
click at [651, 569] on div "$0.00" at bounding box center [632, 570] width 111 height 35
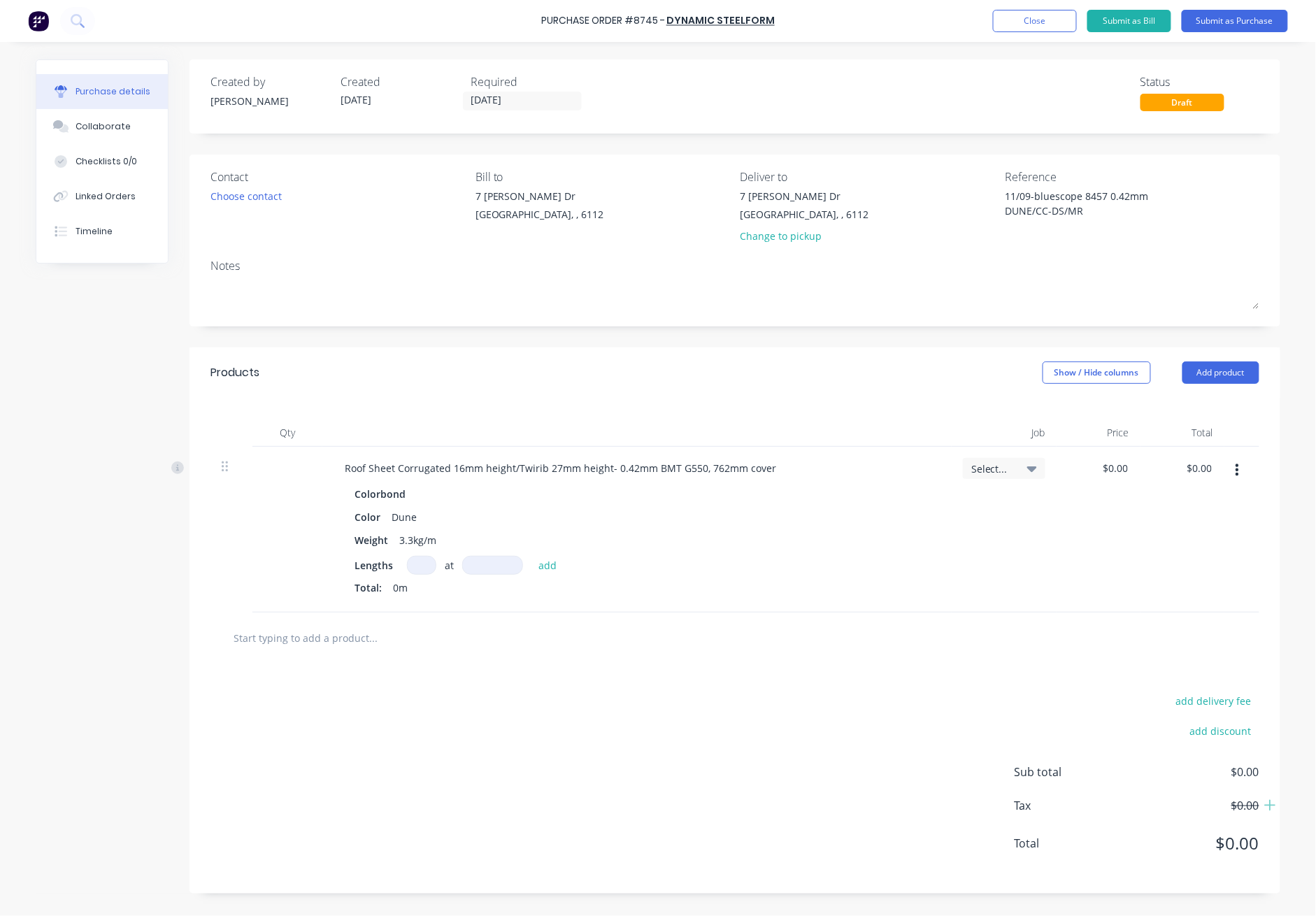
type textarea "x"
click at [428, 565] on input at bounding box center [422, 565] width 29 height 19
type input "1"
type textarea "x"
type input "1"
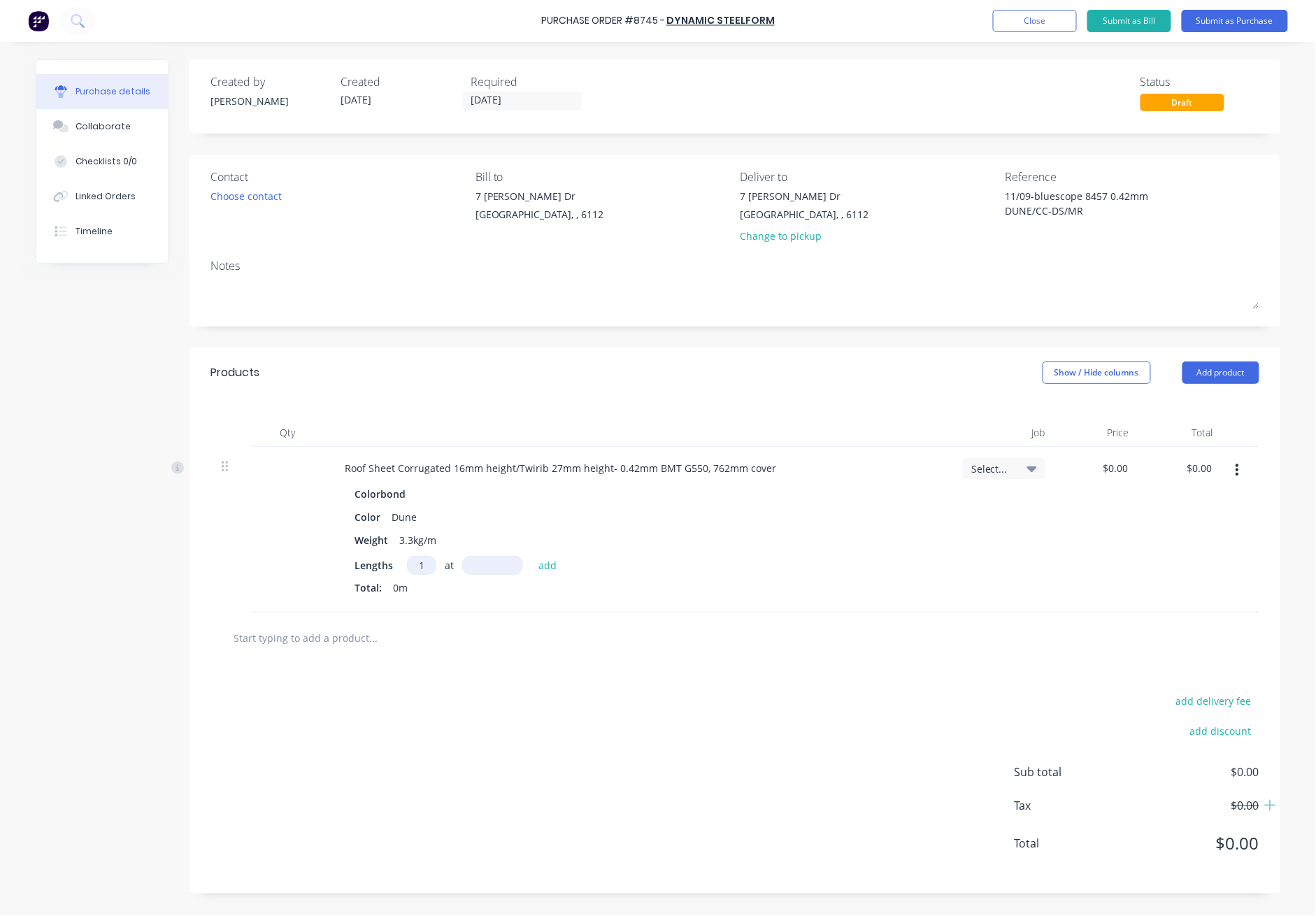
type textarea "x"
type input "1"
type textarea "x"
type input "13"
type textarea "x"
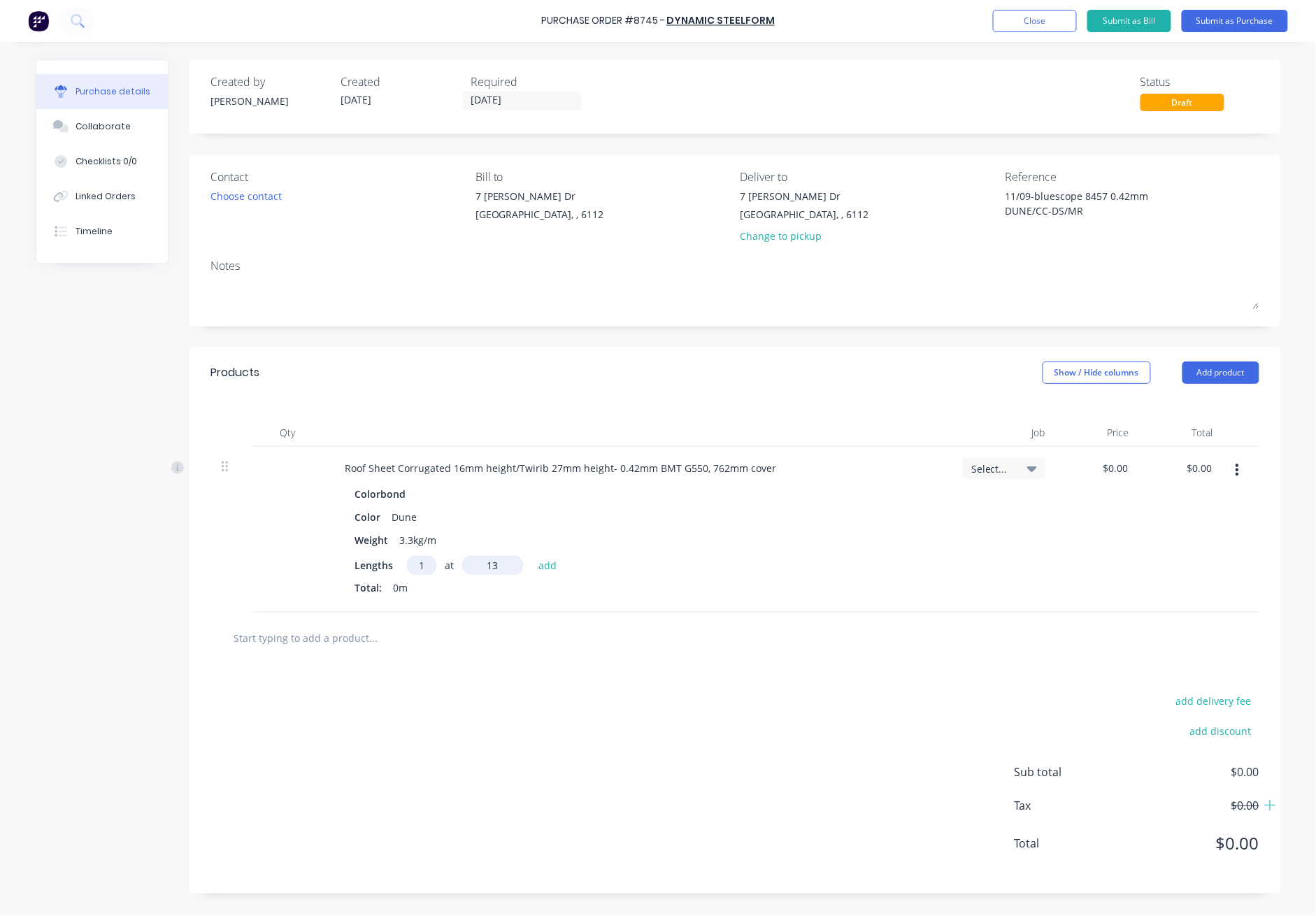
type input "133"
type textarea "x"
type input "1336"
type textarea "x"
type input "13363"
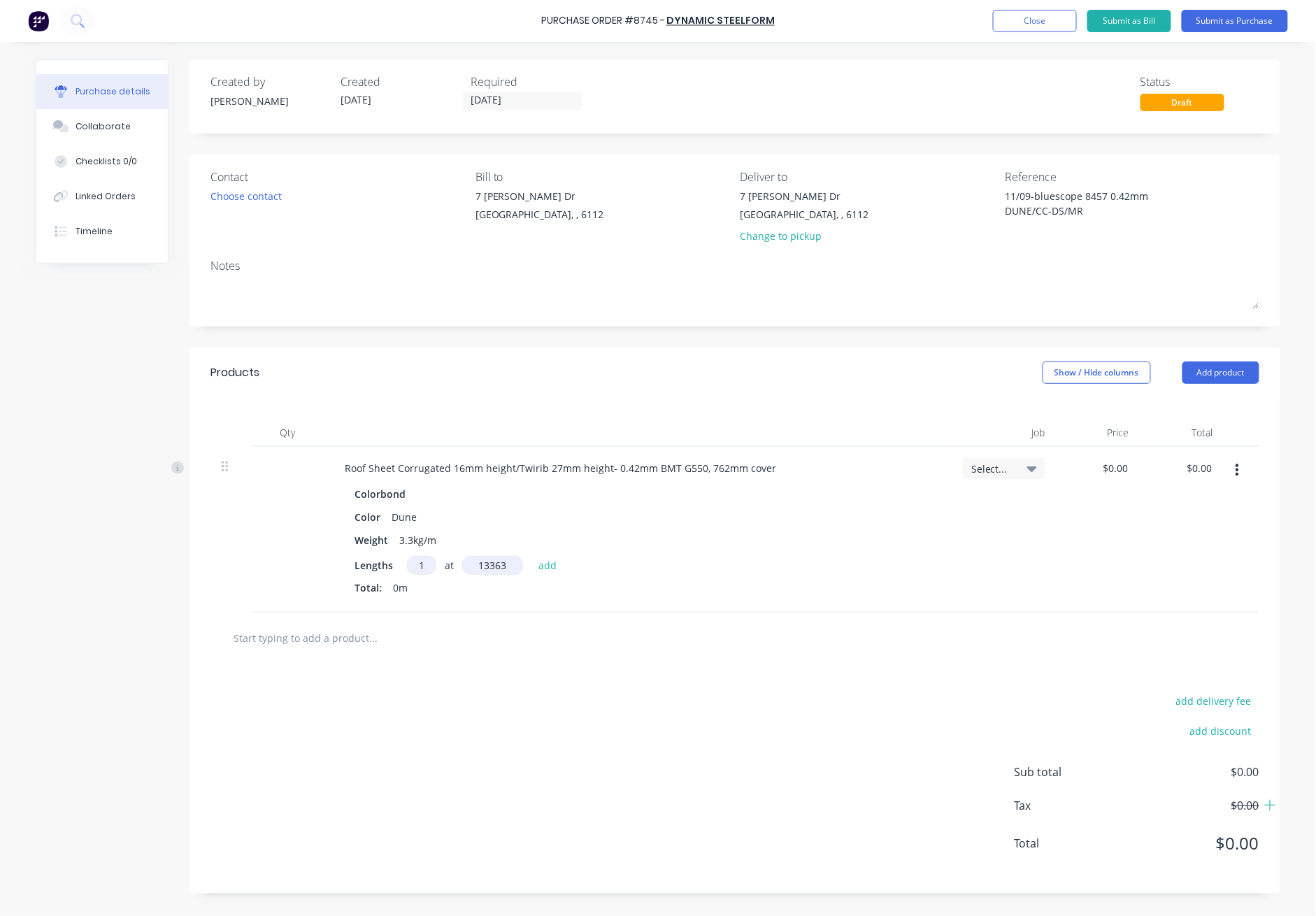
type textarea "x"
type input "133636"
type textarea "x"
type input "1336363"
type textarea "x"
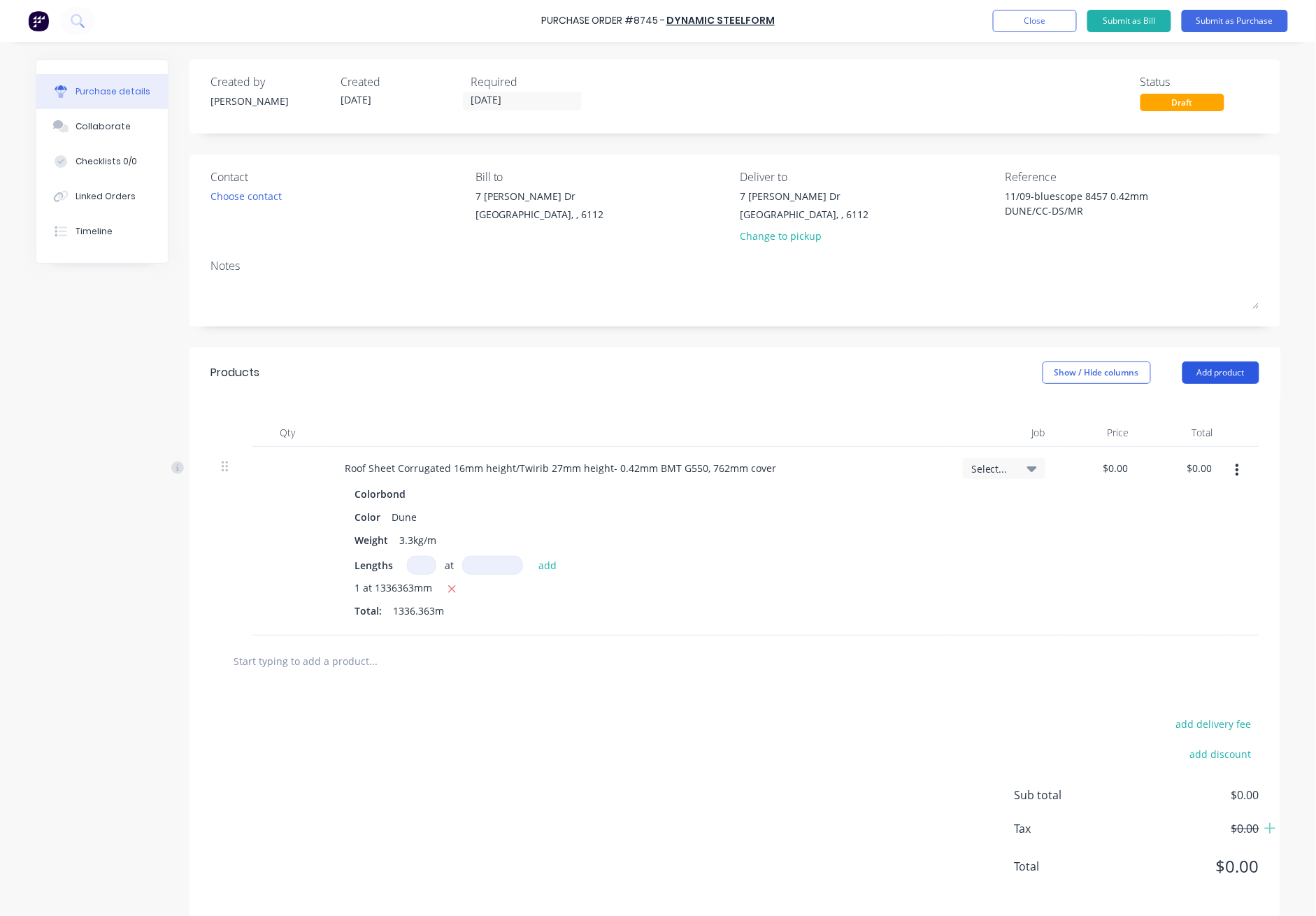
click at [959, 372] on button "Add product" at bounding box center [1221, 372] width 77 height 22
click at [959, 412] on div "Product catalogue" at bounding box center [1193, 409] width 108 height 20
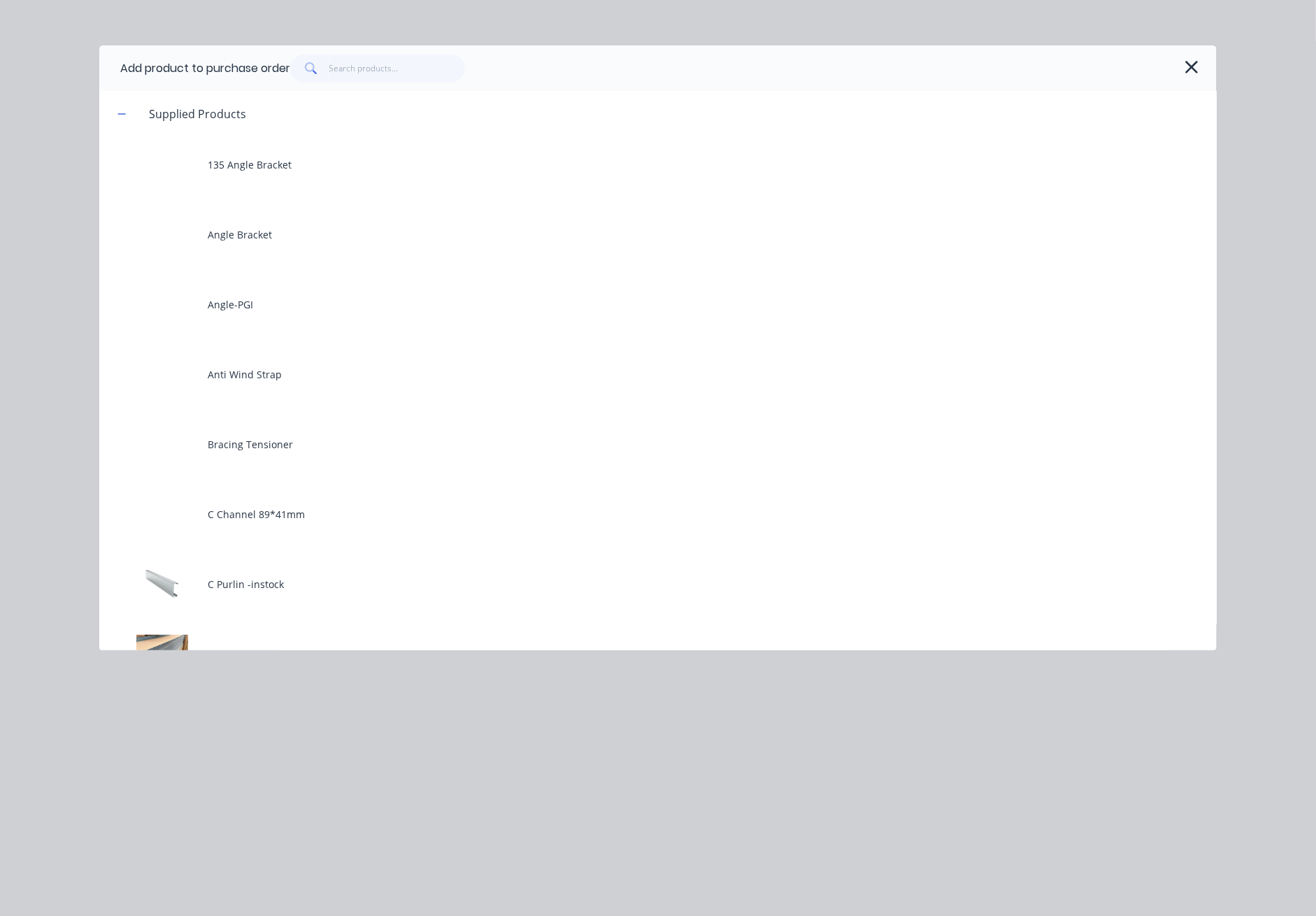
click at [399, 51] on div "Add product to purchase order" at bounding box center [658, 68] width 1117 height 46
click at [400, 68] on input "text" at bounding box center [398, 68] width 136 height 28
type textarea "x"
type input "0"
type textarea "x"
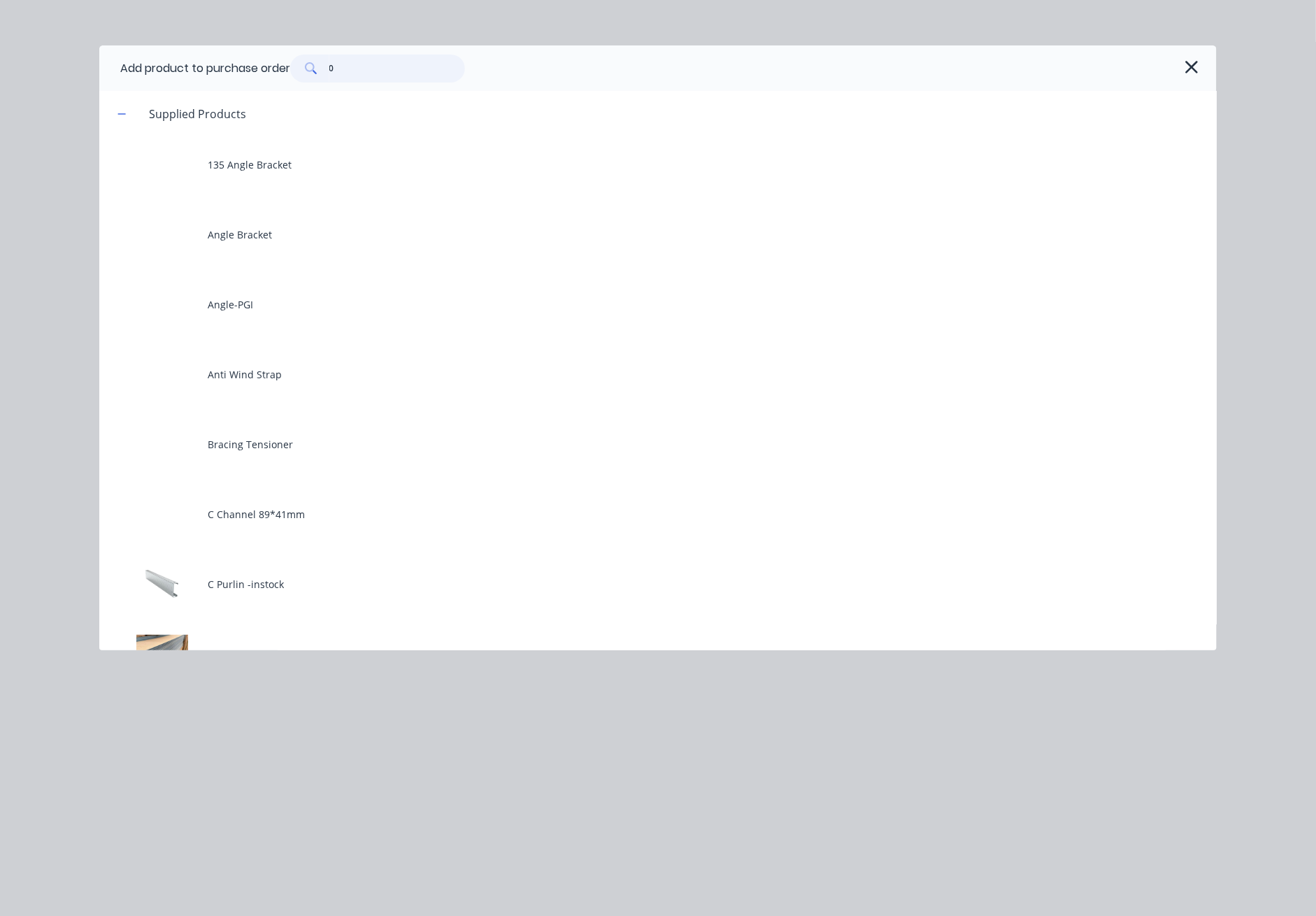
type input "0."
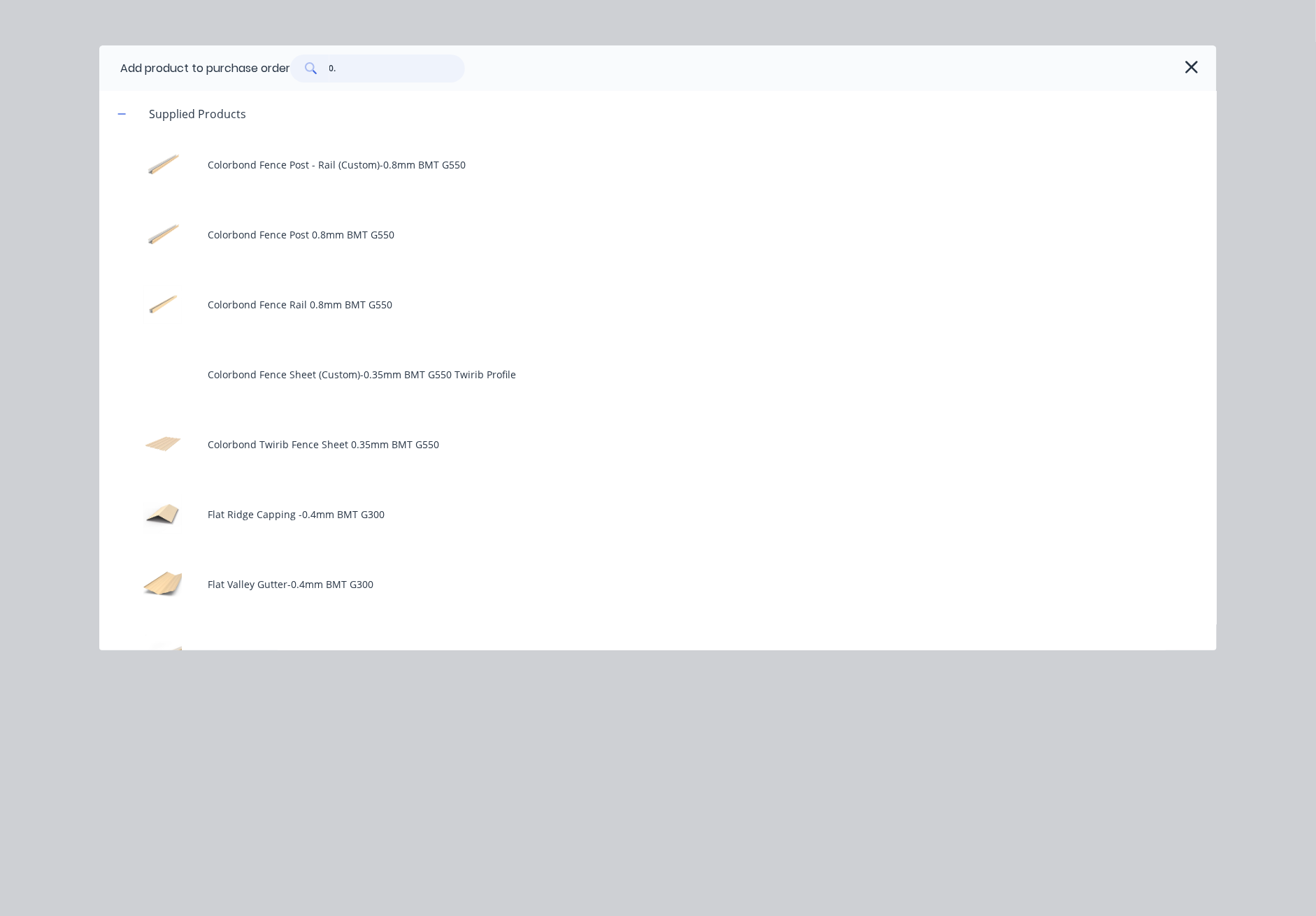
type textarea "x"
type input "0.4"
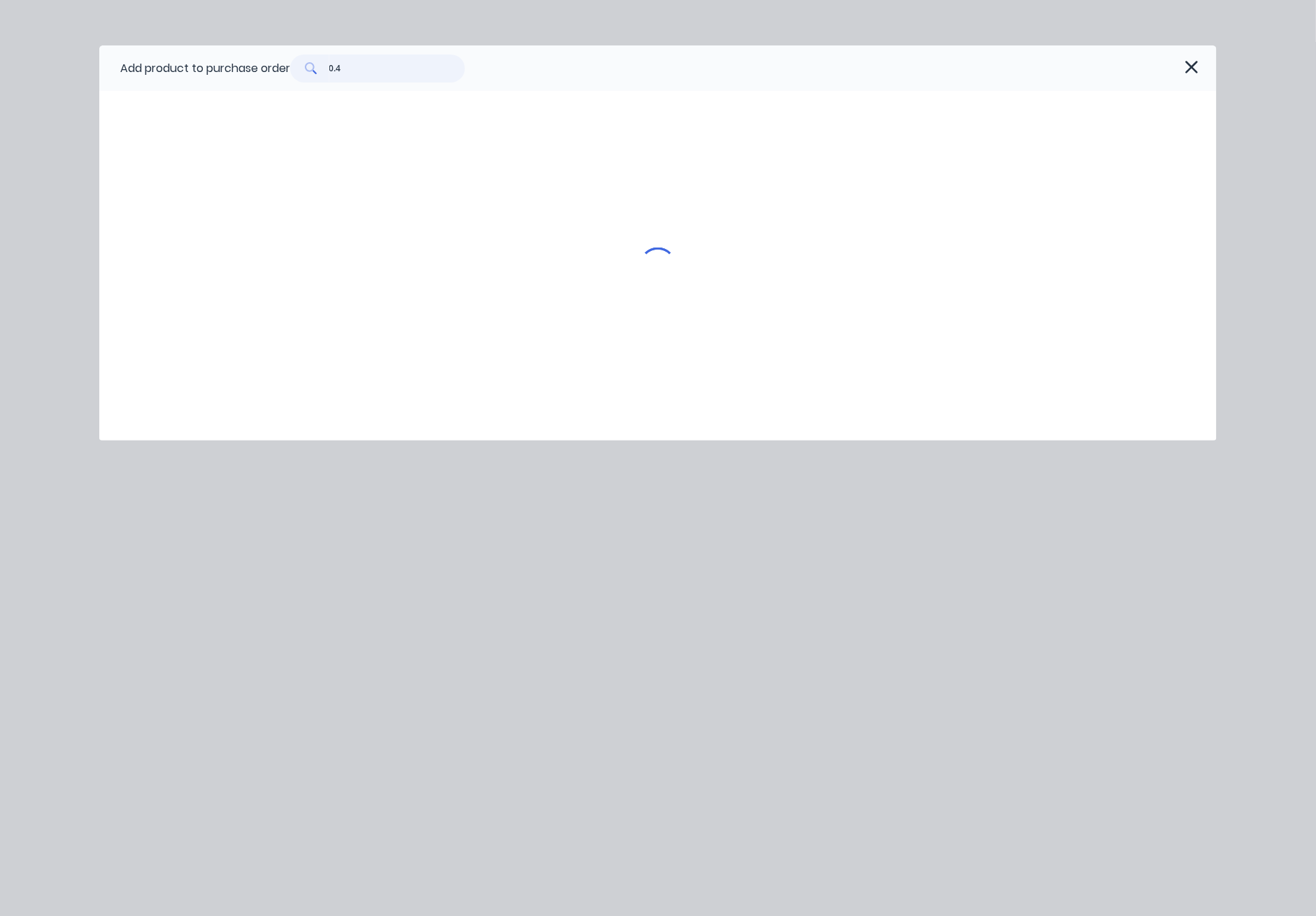
type textarea "x"
type input "0.42"
type textarea "x"
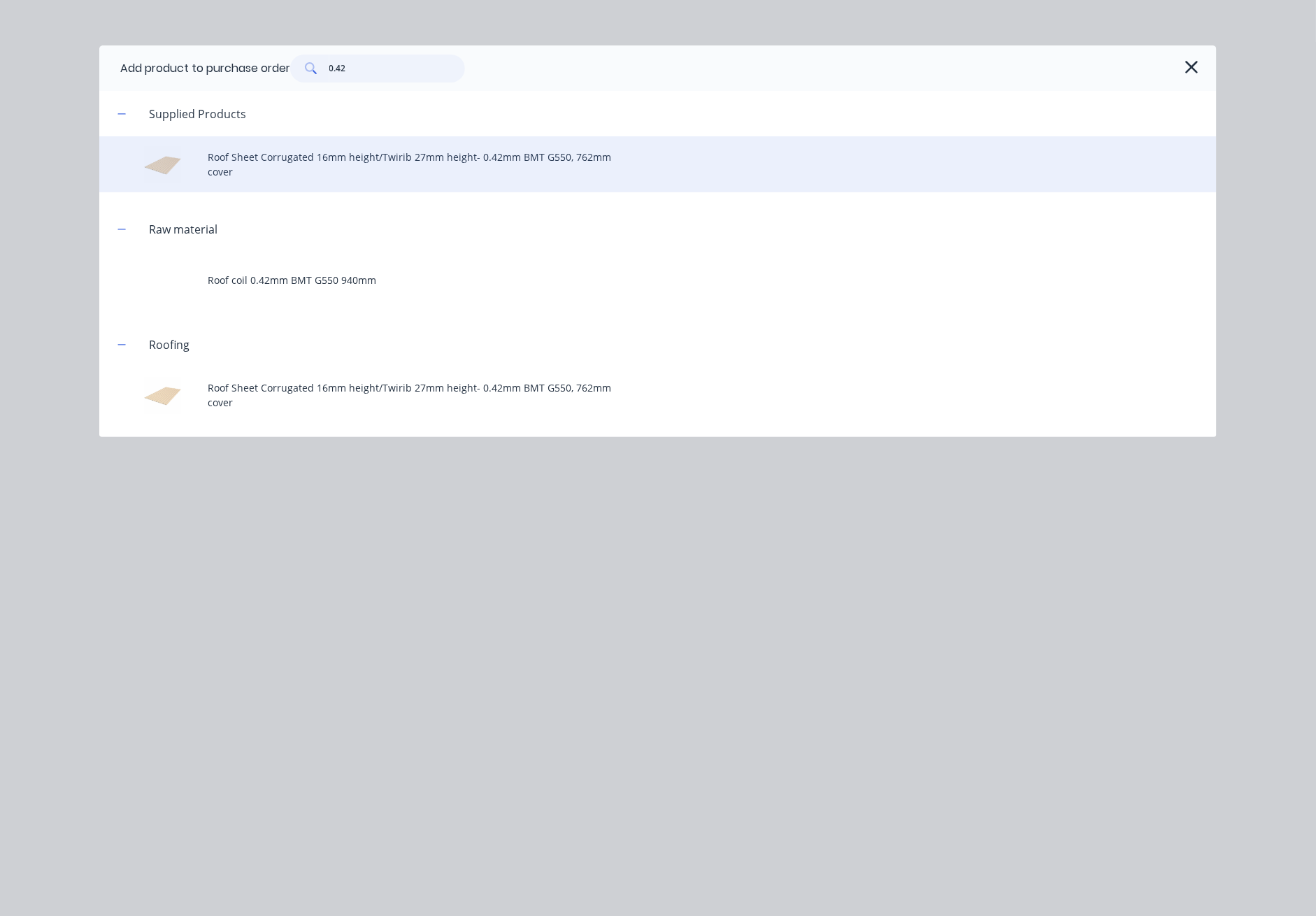
type input "0.42"
click at [397, 154] on div "Roof Sheet Corrugated 16mm height/Twirib 27mm height- 0.42mm BMT G550, 762mm co…" at bounding box center [658, 164] width 1117 height 56
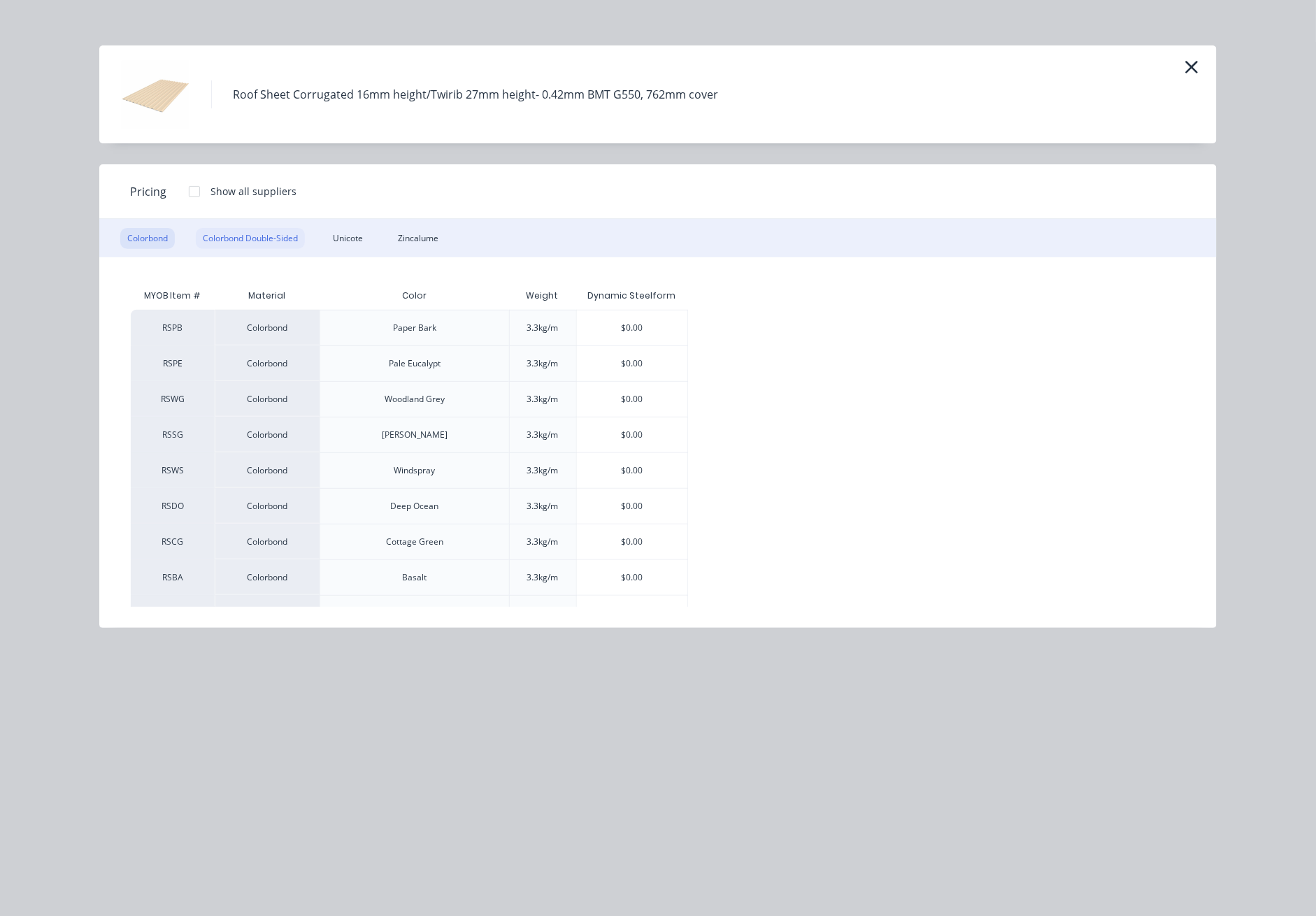
click at [271, 244] on div "Colorbond Double-Sided" at bounding box center [250, 238] width 109 height 21
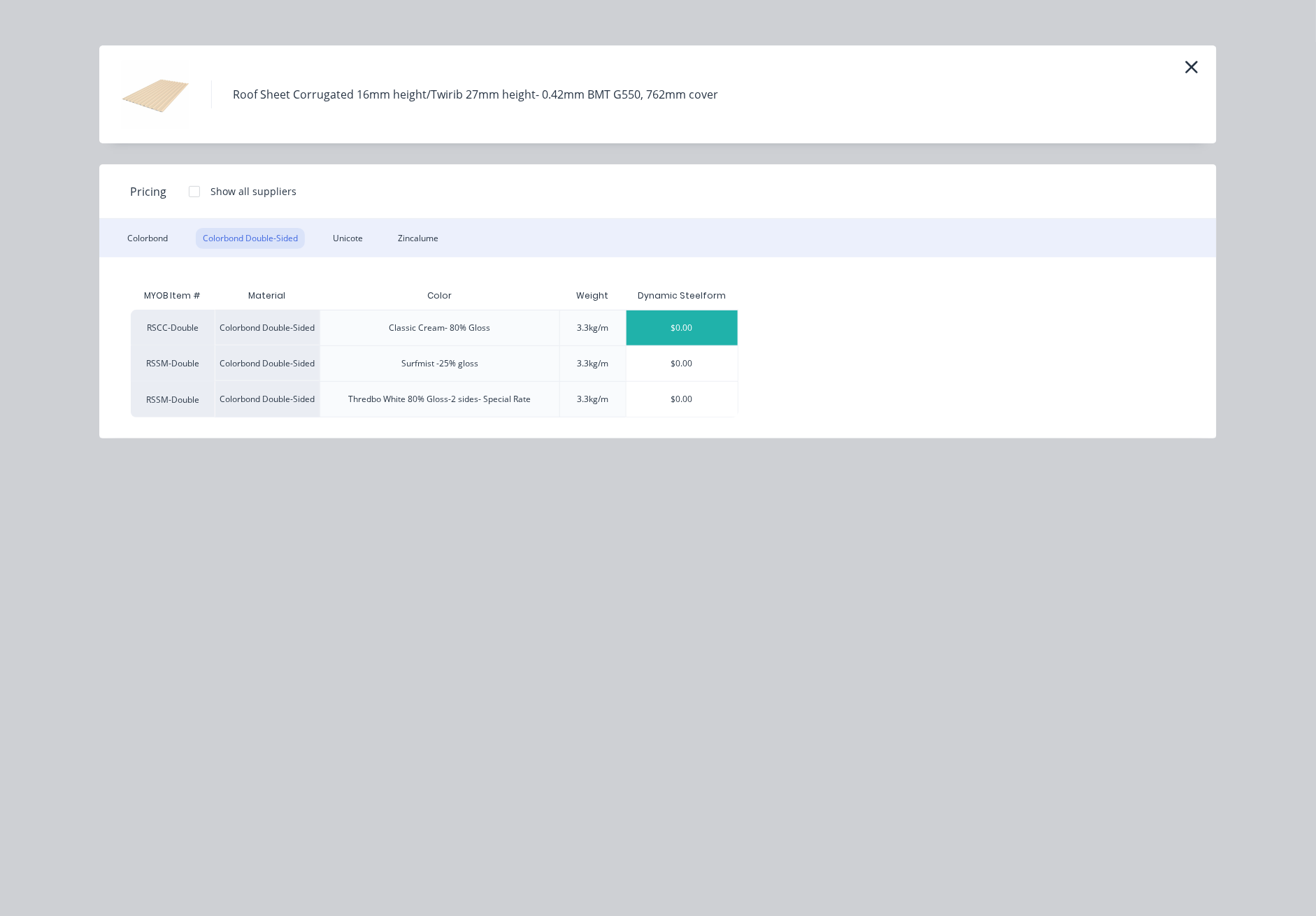
click at [706, 323] on div "$0.00" at bounding box center [682, 327] width 111 height 35
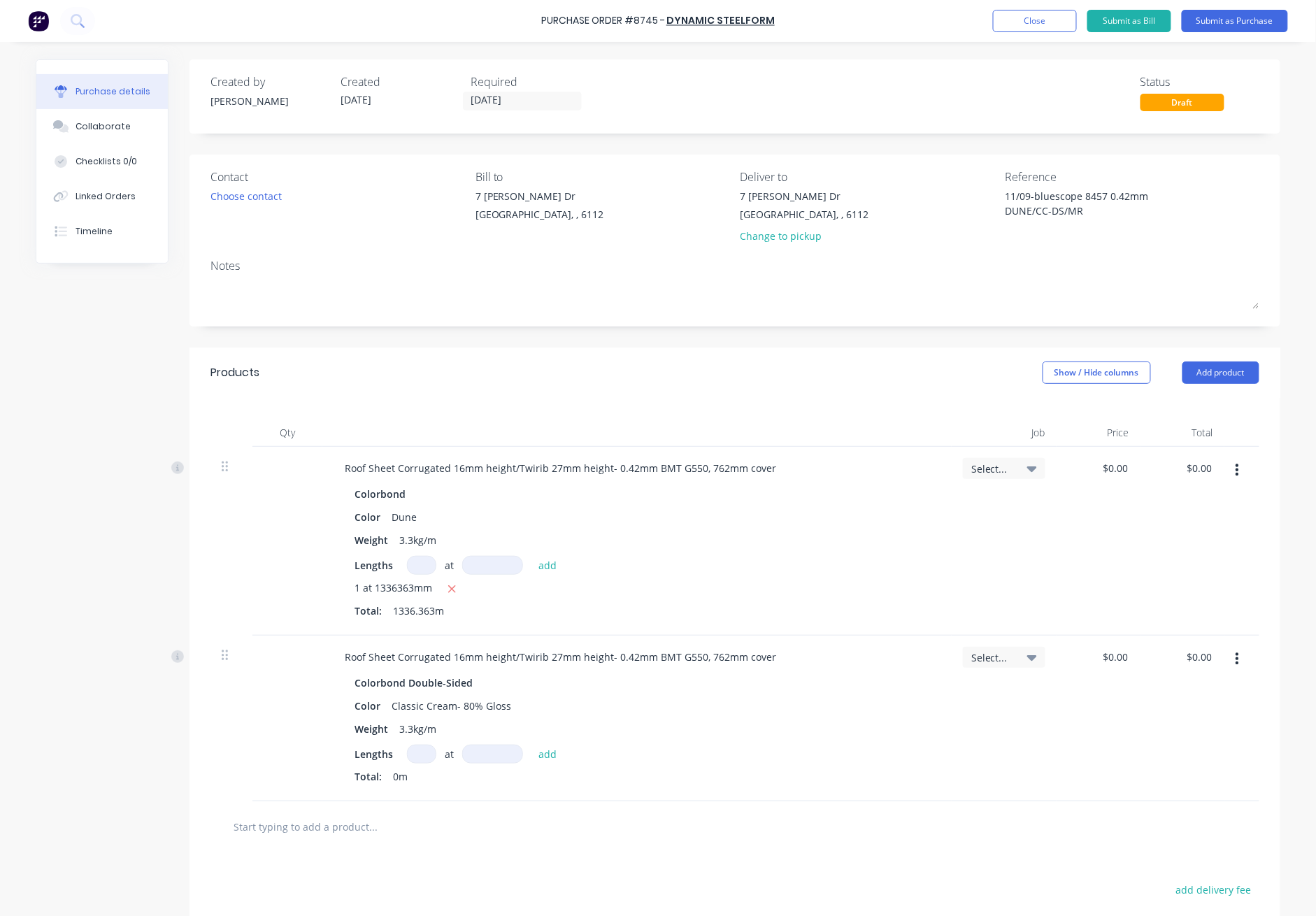
type textarea "x"
click at [409, 758] on input at bounding box center [422, 755] width 29 height 19
type input "1"
type textarea "x"
type input "1"
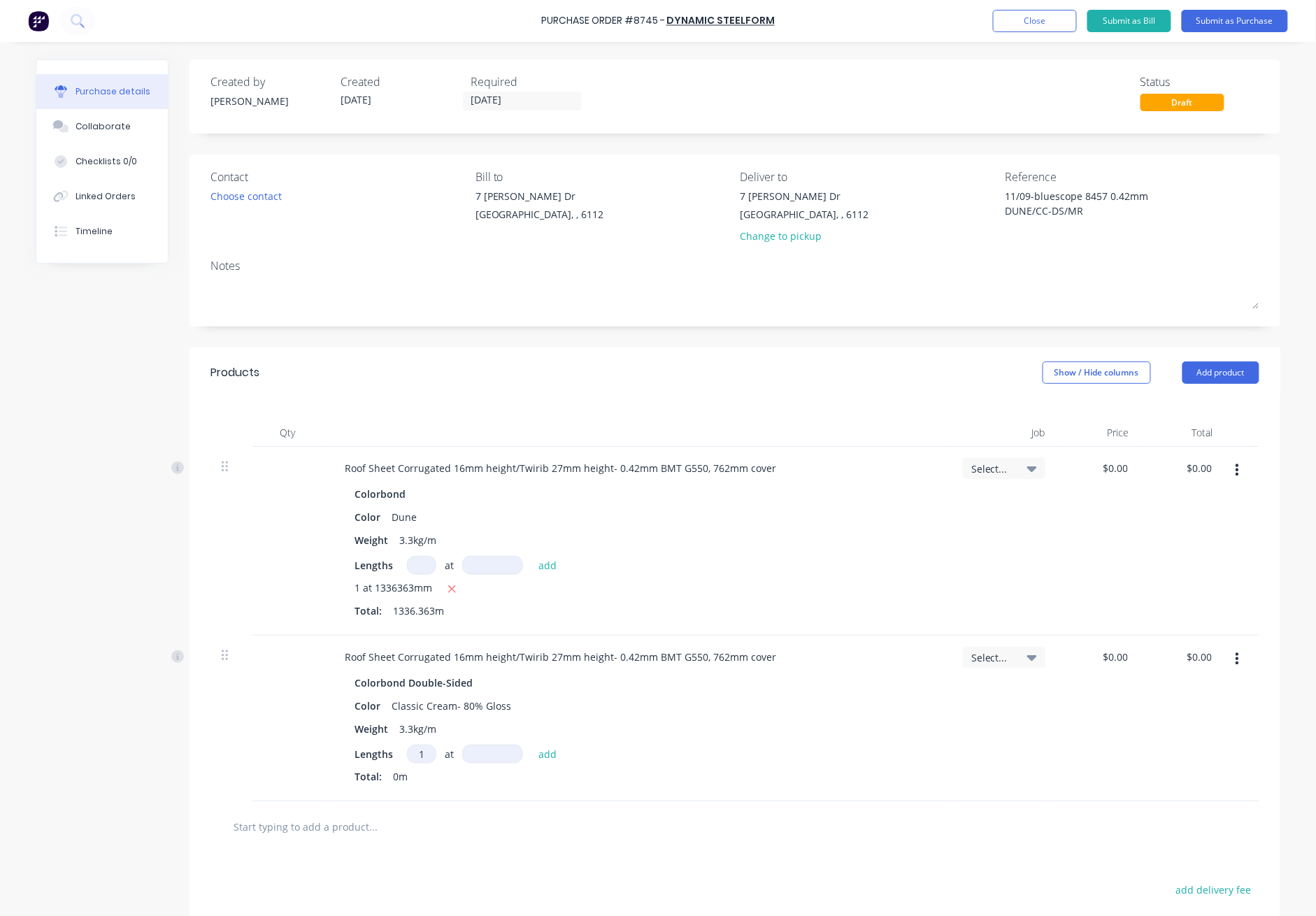
type textarea "x"
type input "1"
type textarea "x"
type input "14"
type textarea "x"
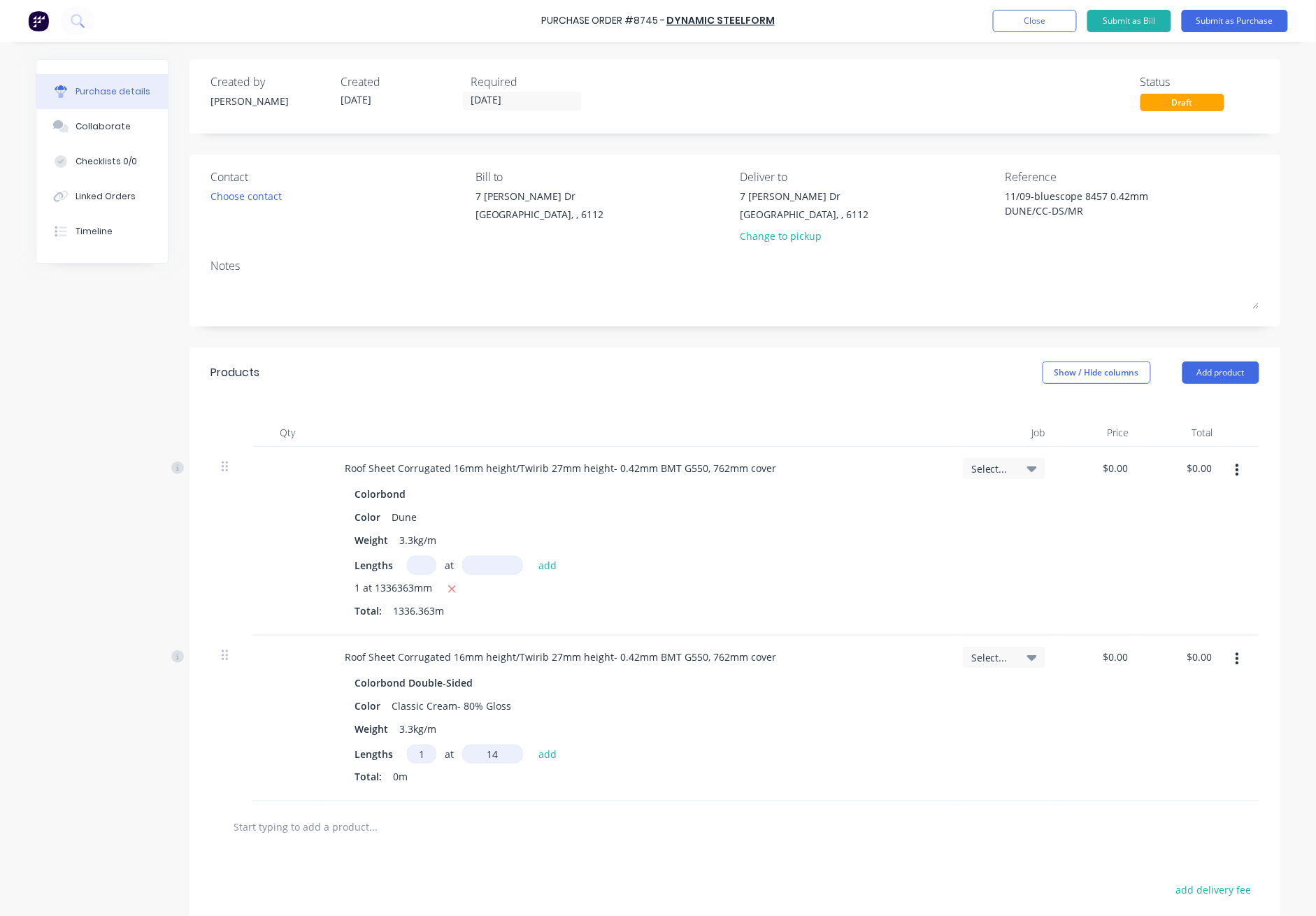
type input "140"
type textarea "x"
type input "1403"
type textarea "x"
type input "14030"
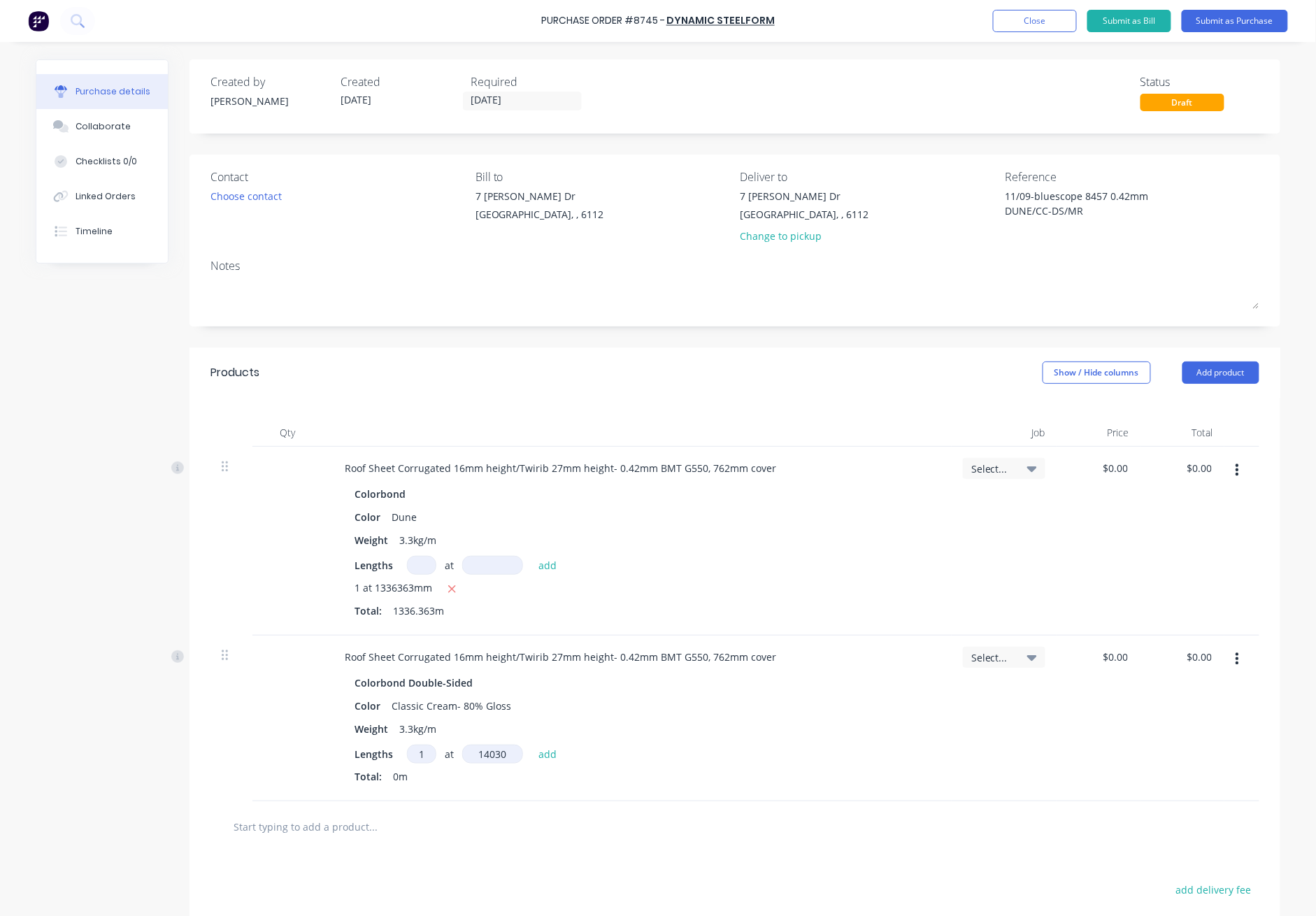
type textarea "x"
type input "140303"
type textarea "x"
type input "1403030"
type textarea "x"
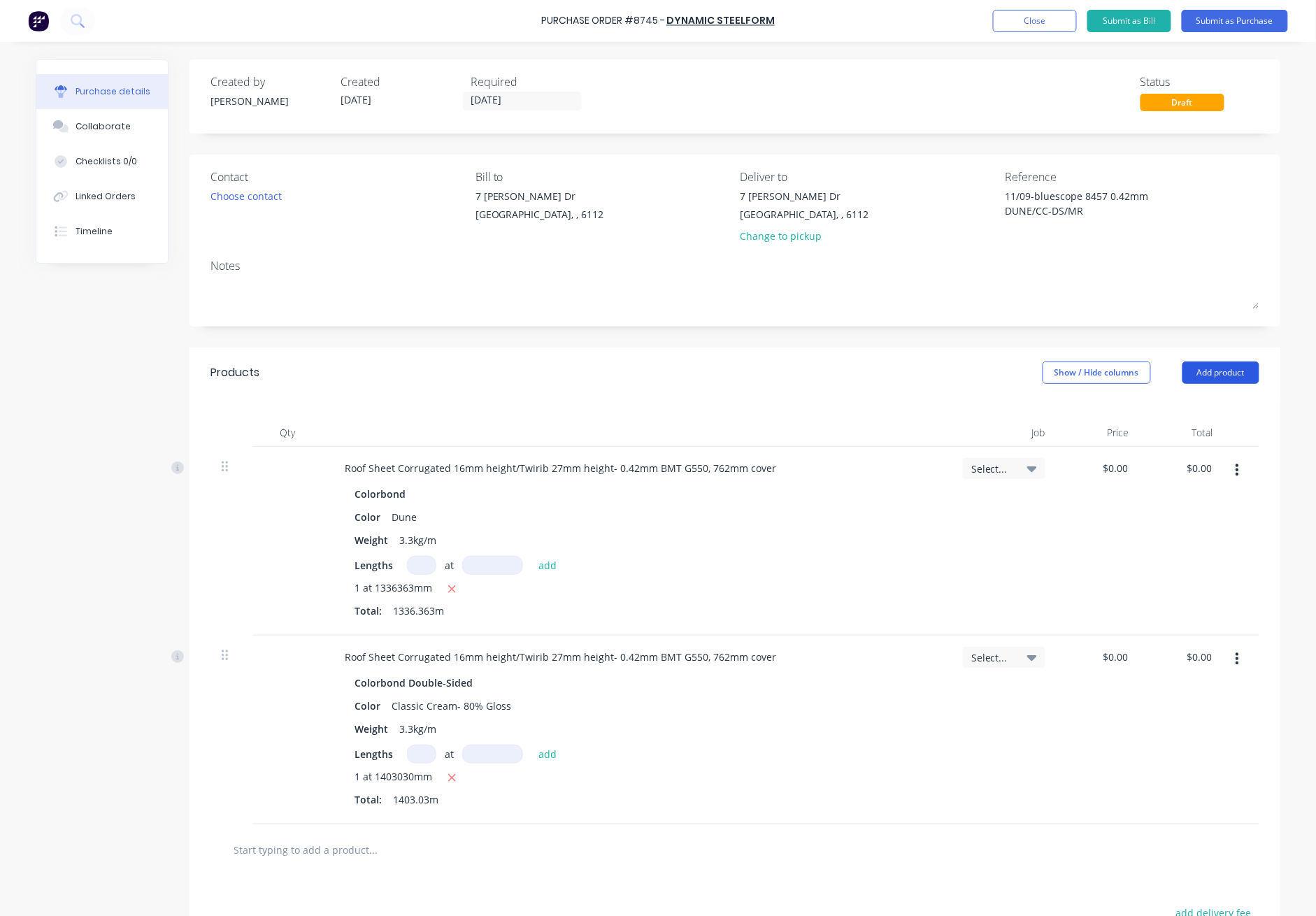
click at [959, 378] on button "Add product" at bounding box center [1221, 372] width 77 height 22
click at [959, 403] on div "Product catalogue" at bounding box center [1193, 409] width 108 height 20
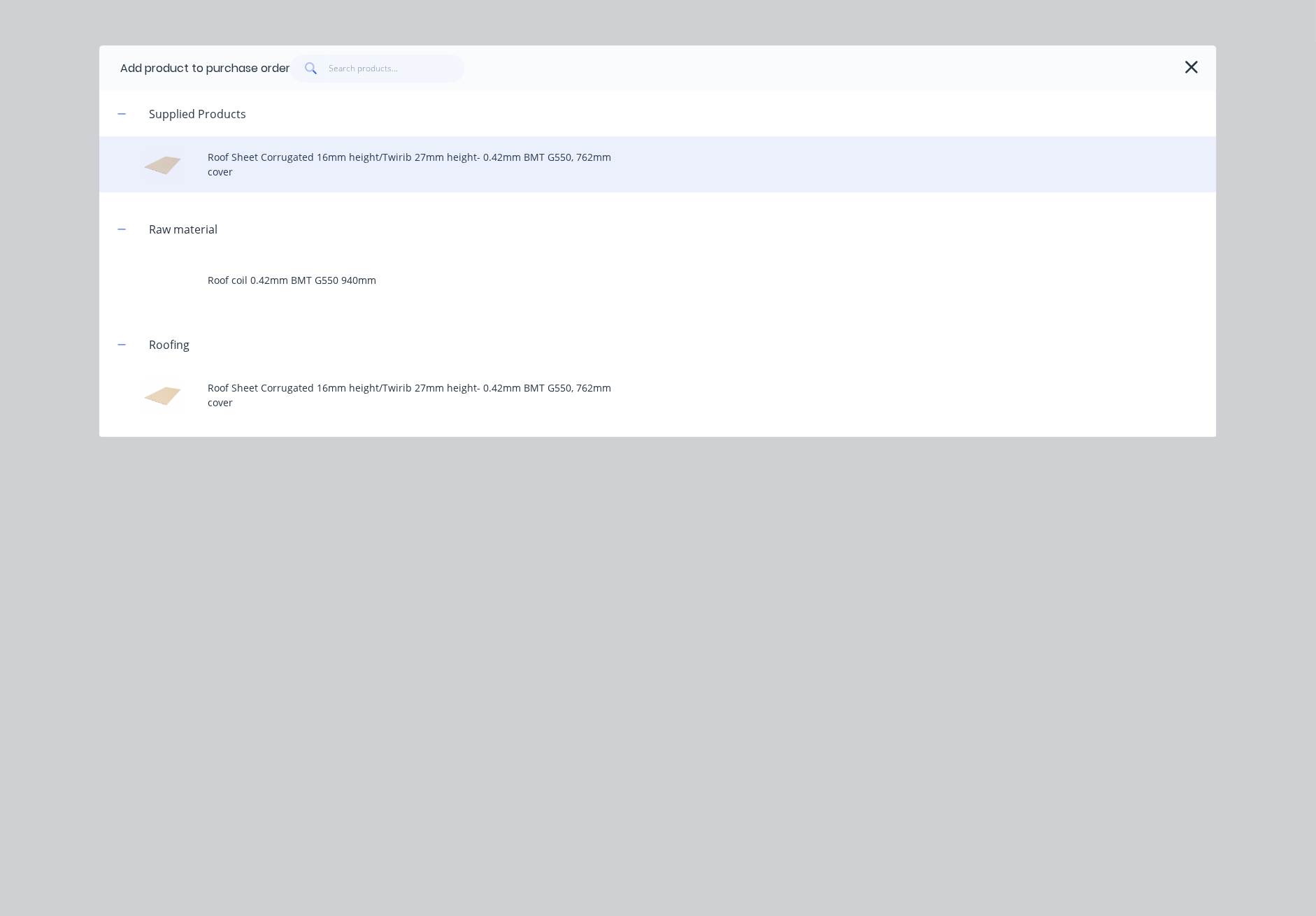
click at [455, 154] on div "Roof Sheet Corrugated 16mm height/Twirib 27mm height- 0.42mm BMT G550, 762mm co…" at bounding box center [658, 164] width 1117 height 56
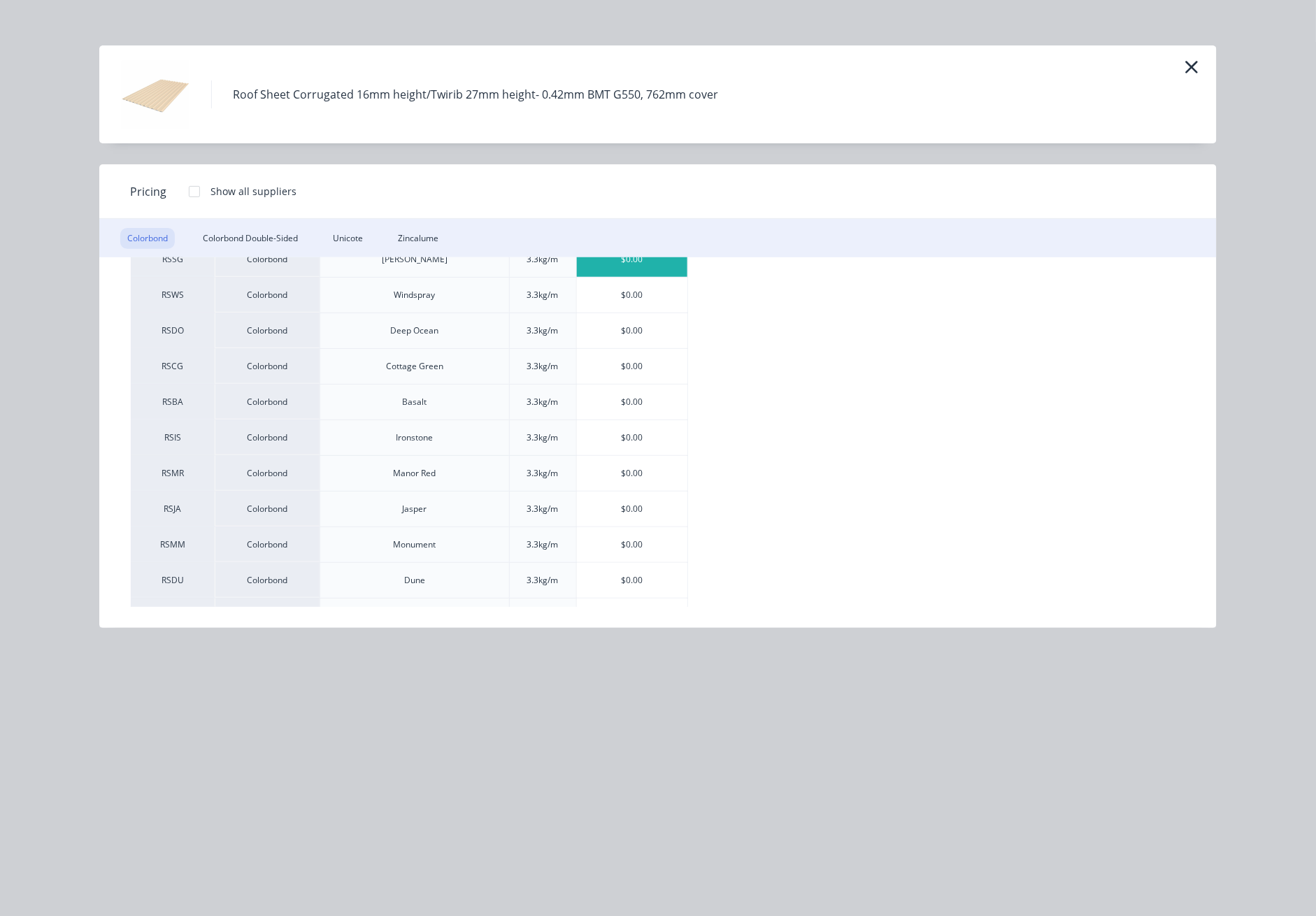
scroll to position [280, 0]
click at [643, 367] on div "$0.00" at bounding box center [632, 369] width 111 height 35
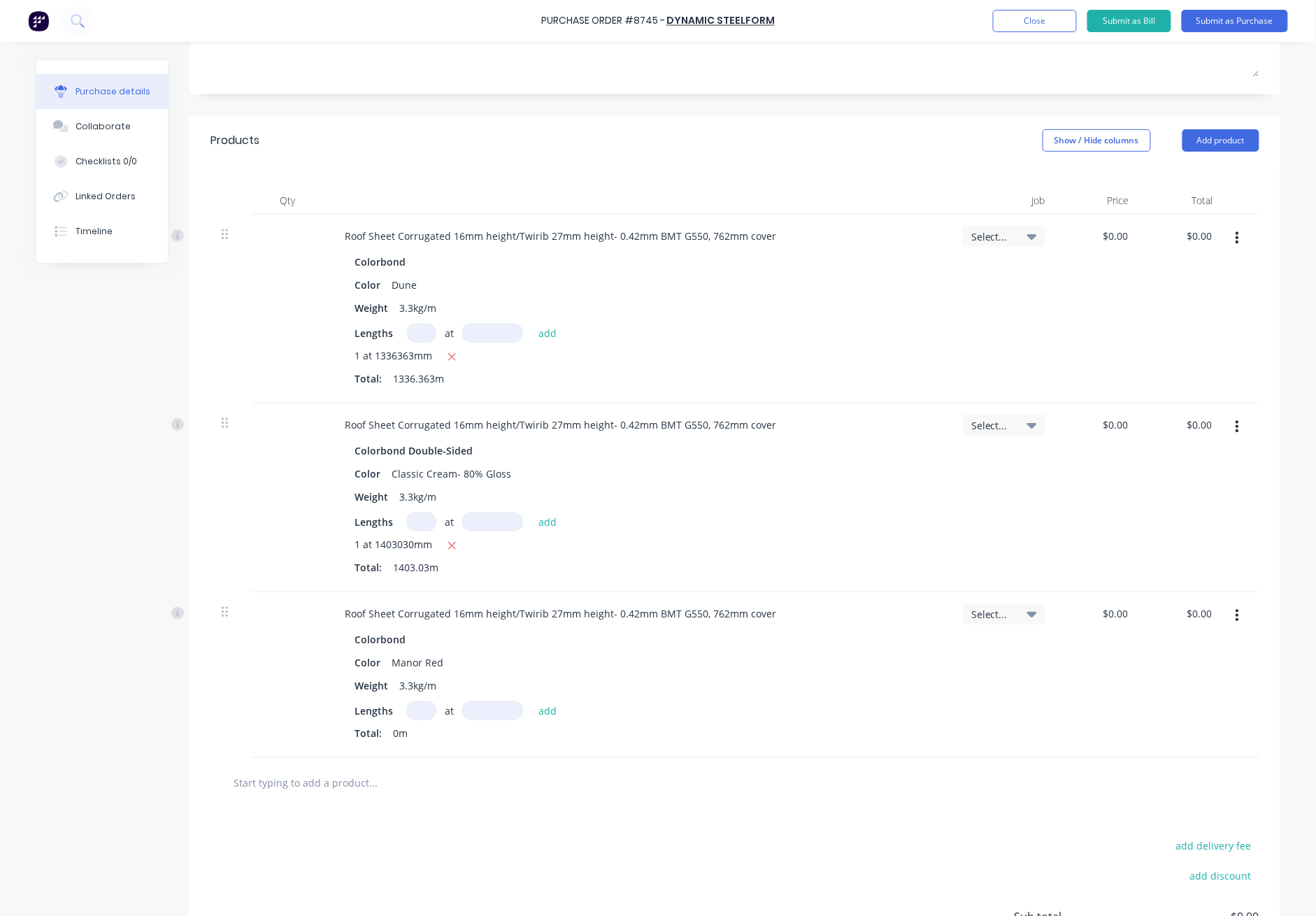
scroll to position [371, 0]
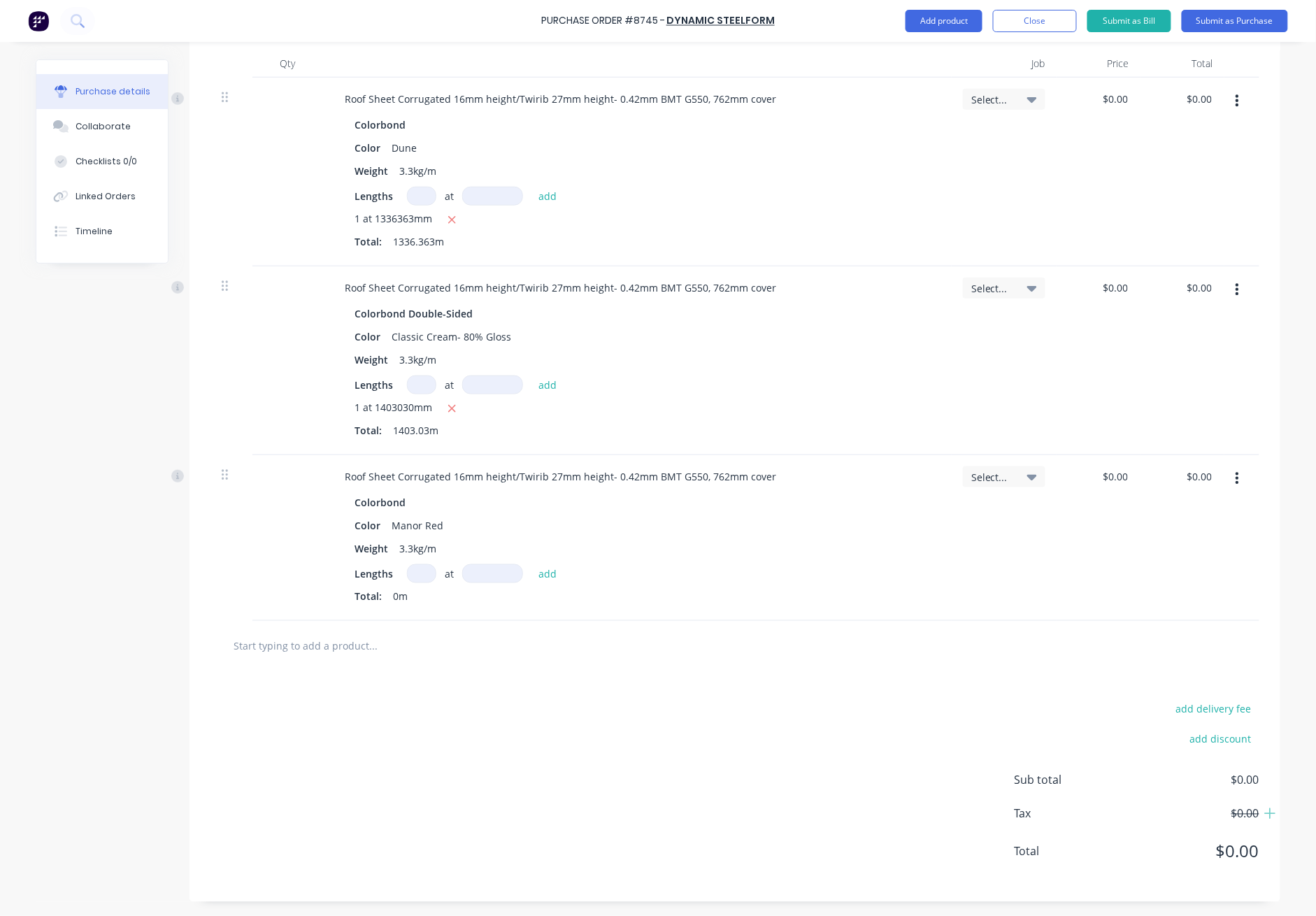
click at [420, 579] on input at bounding box center [422, 574] width 29 height 19
type textarea "x"
type input "1"
type textarea "x"
type input "1"
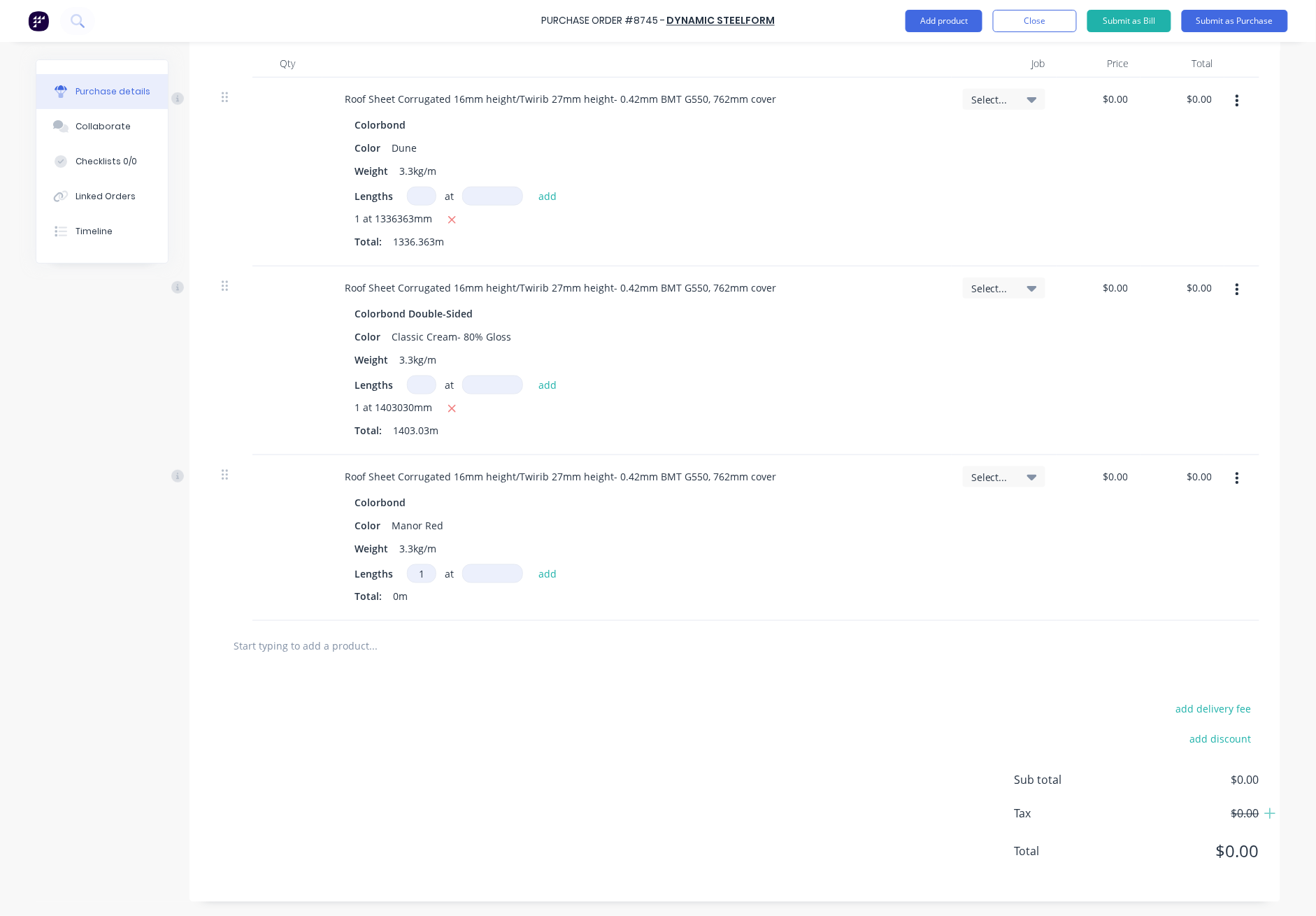
type textarea "x"
type input "1"
type textarea "x"
type input "13"
type textarea "x"
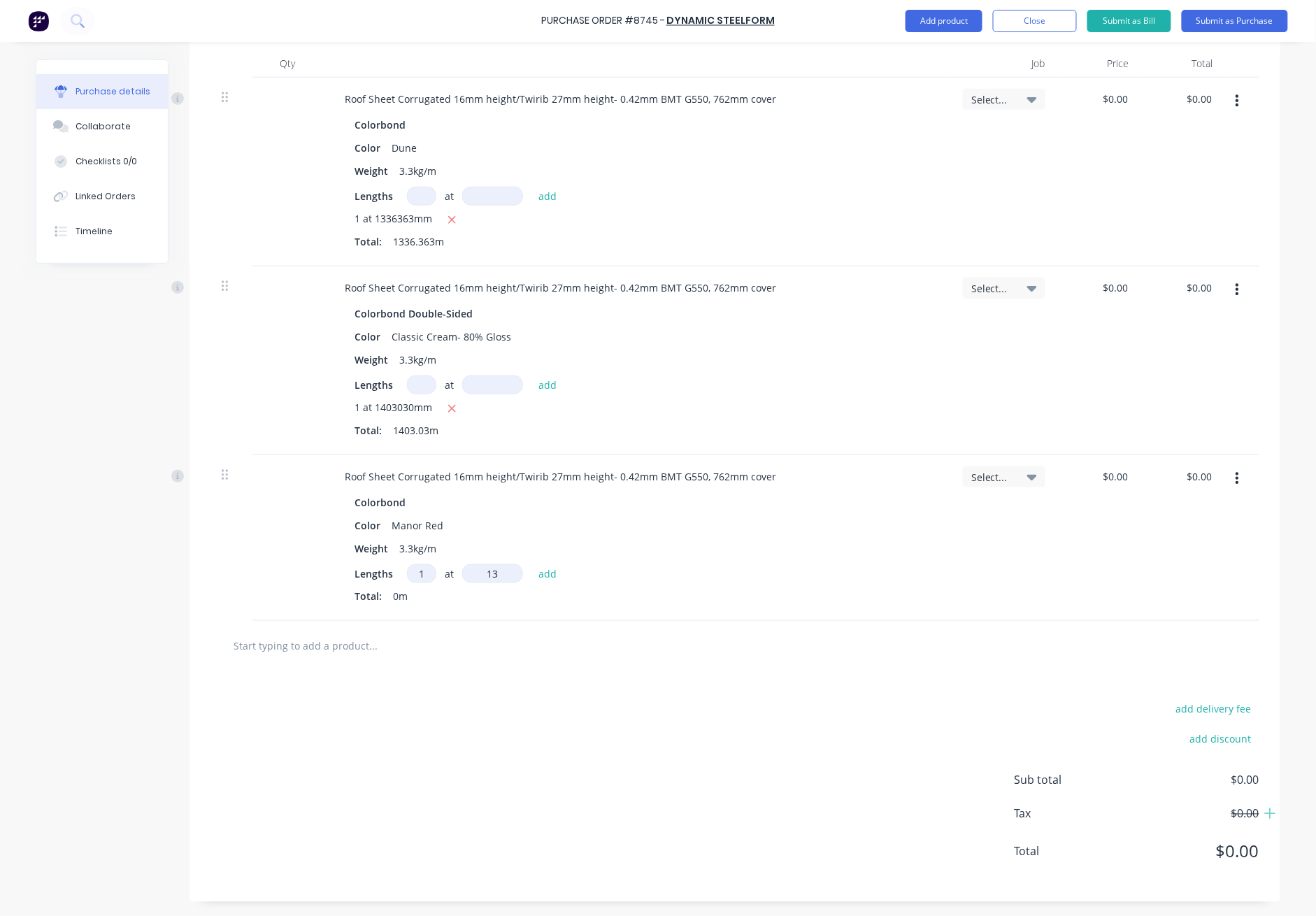
type input "134"
type textarea "x"
type input "1343"
type textarea "x"
type input "13439"
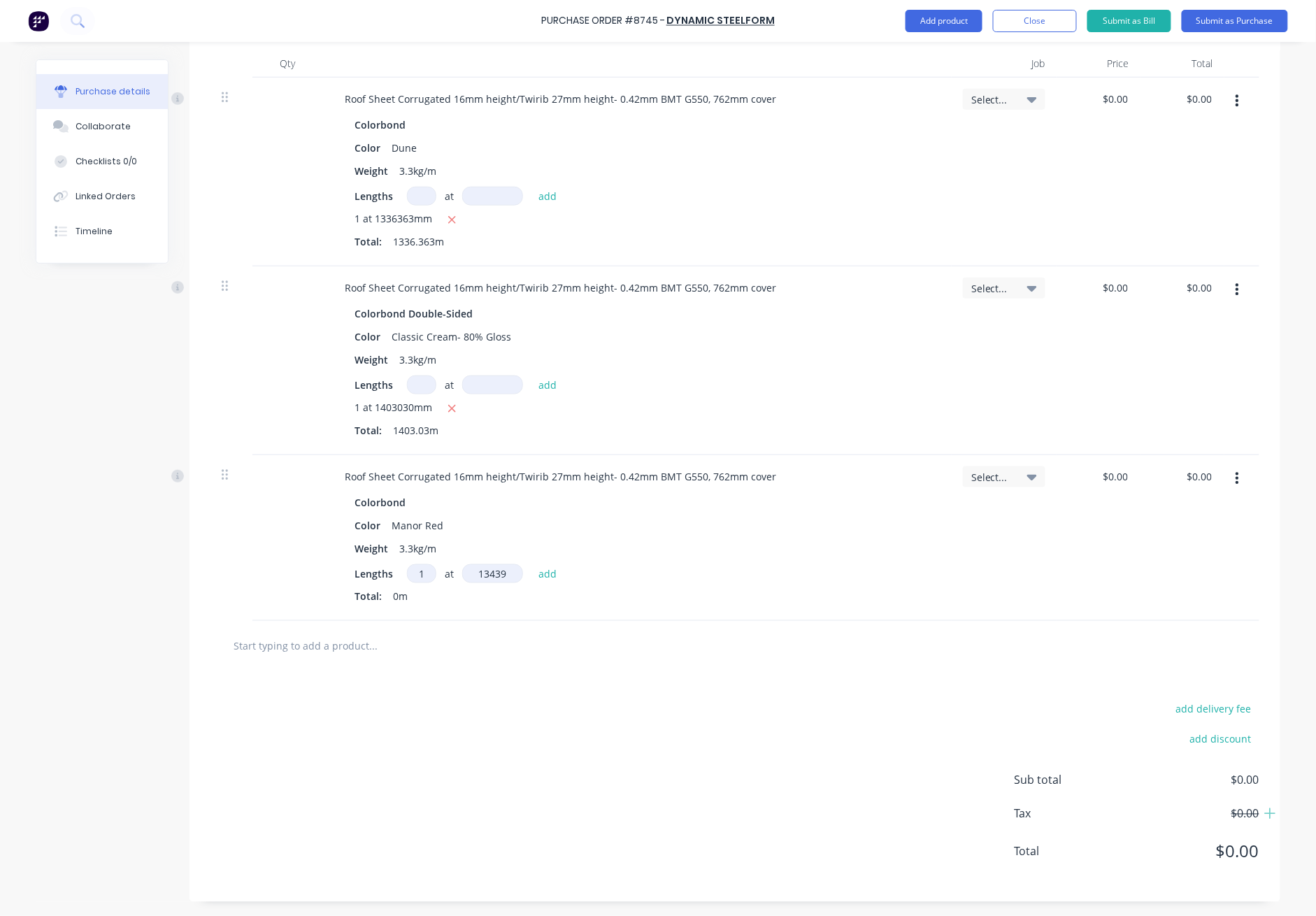
type textarea "x"
type input "134393"
type textarea "x"
type input "1343939"
type textarea "x"
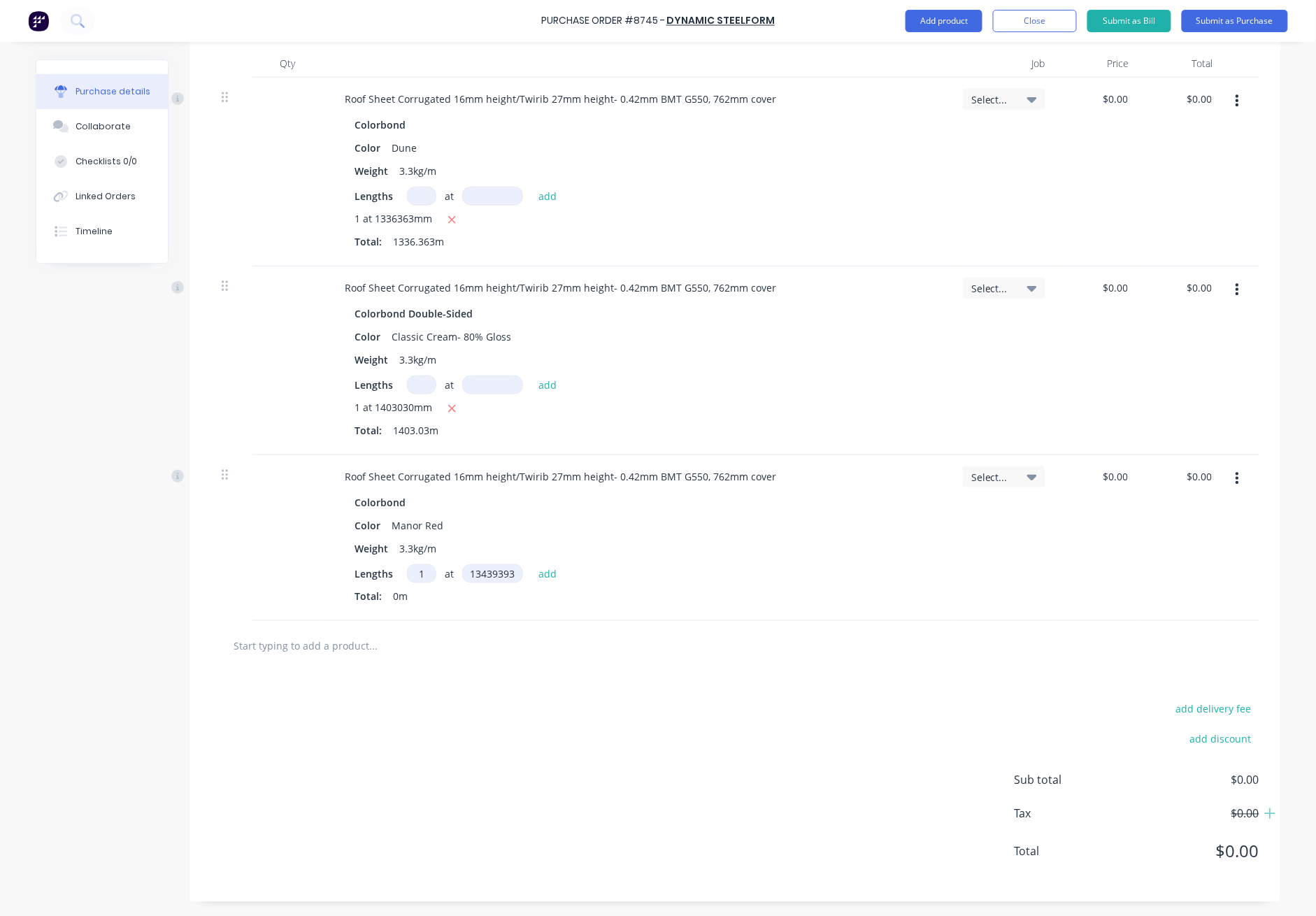
type input "13439393"
type textarea "x"
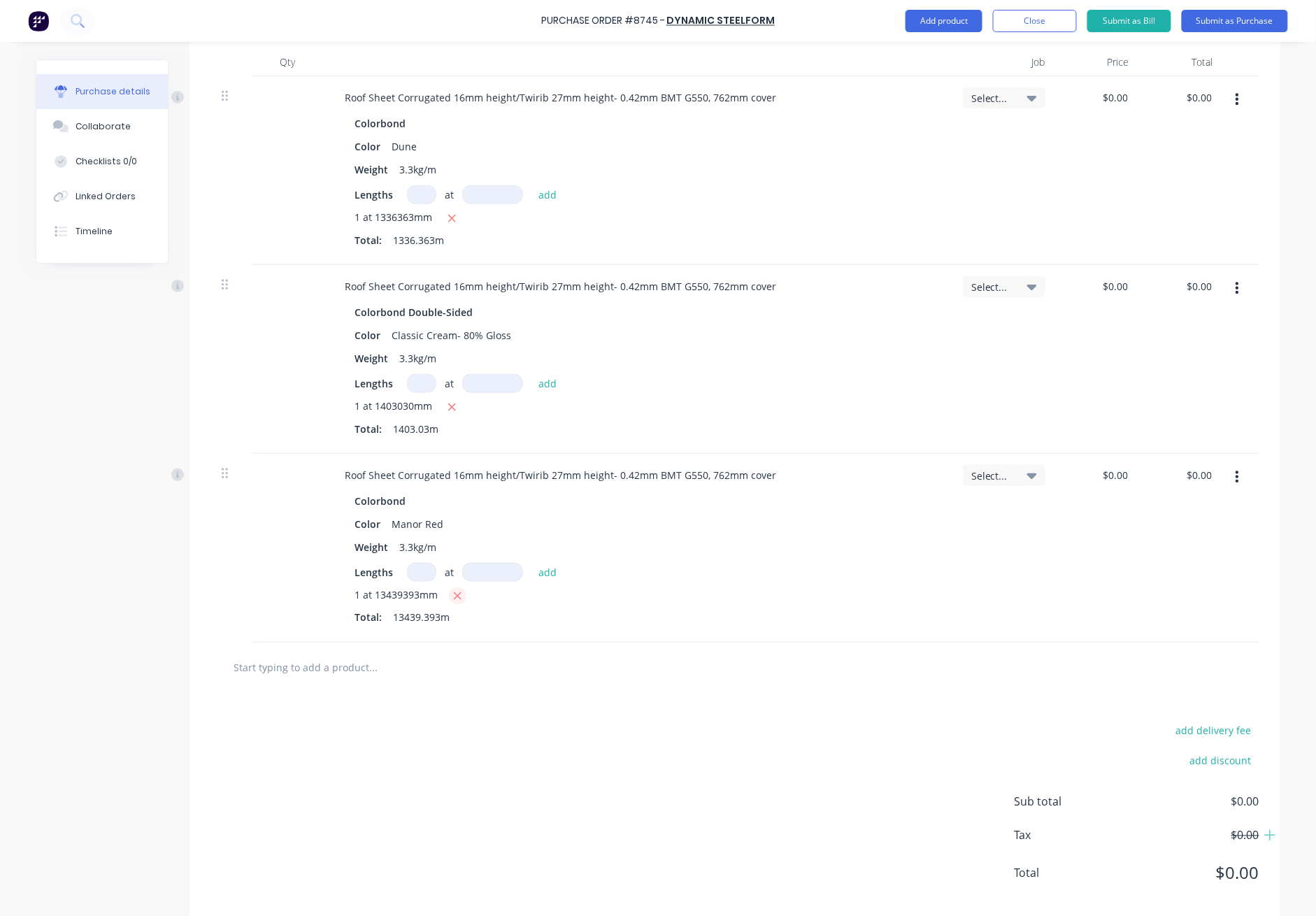
click at [455, 597] on button "button" at bounding box center [458, 596] width 18 height 18
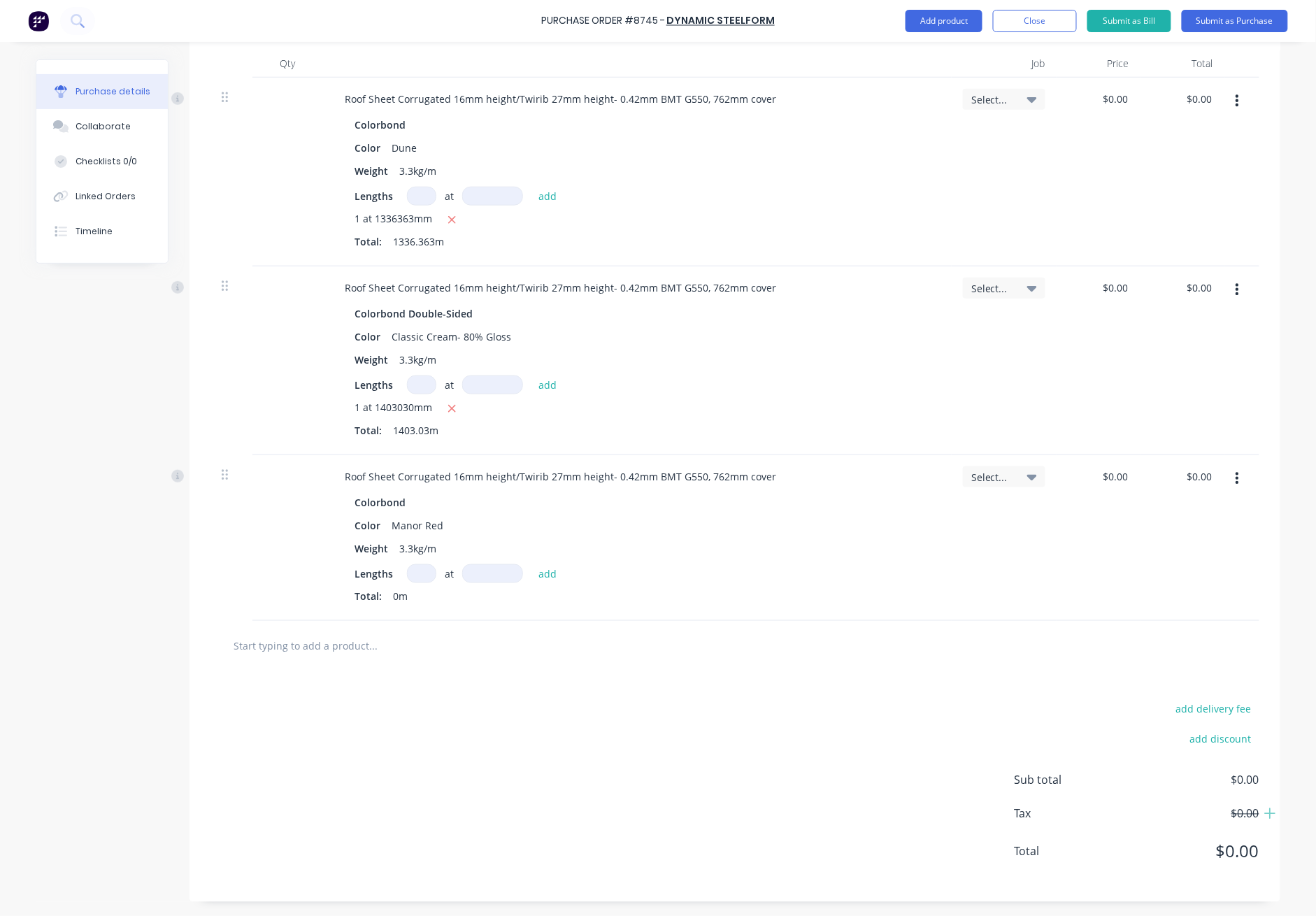
click at [409, 572] on input at bounding box center [422, 574] width 29 height 19
type textarea "x"
type input "1"
type textarea "x"
type input "1"
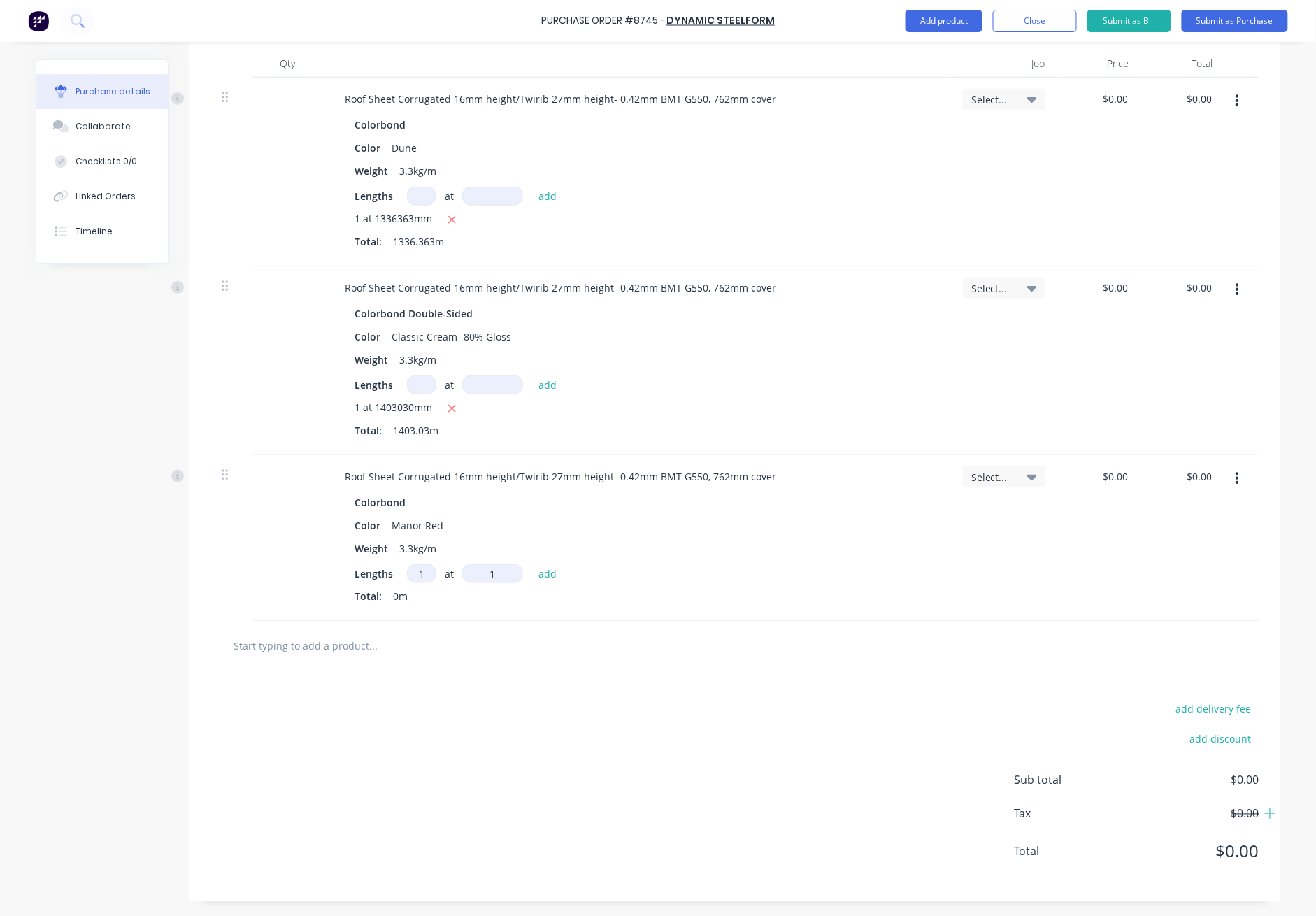
type textarea "x"
type input "13"
type textarea "x"
type input "134"
type textarea "x"
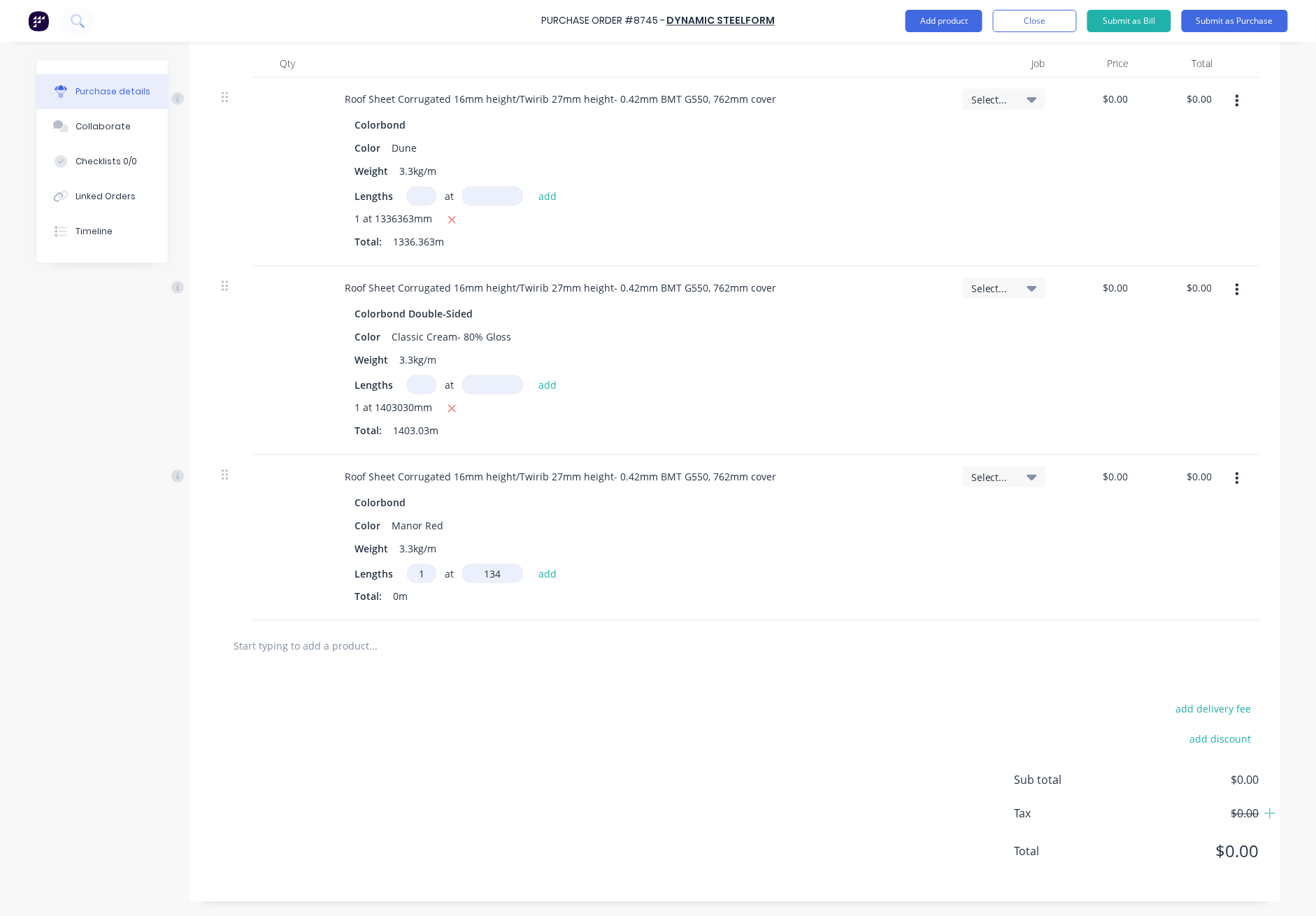
type input "1343"
type textarea "x"
type input "13439"
type textarea "x"
type input "134393"
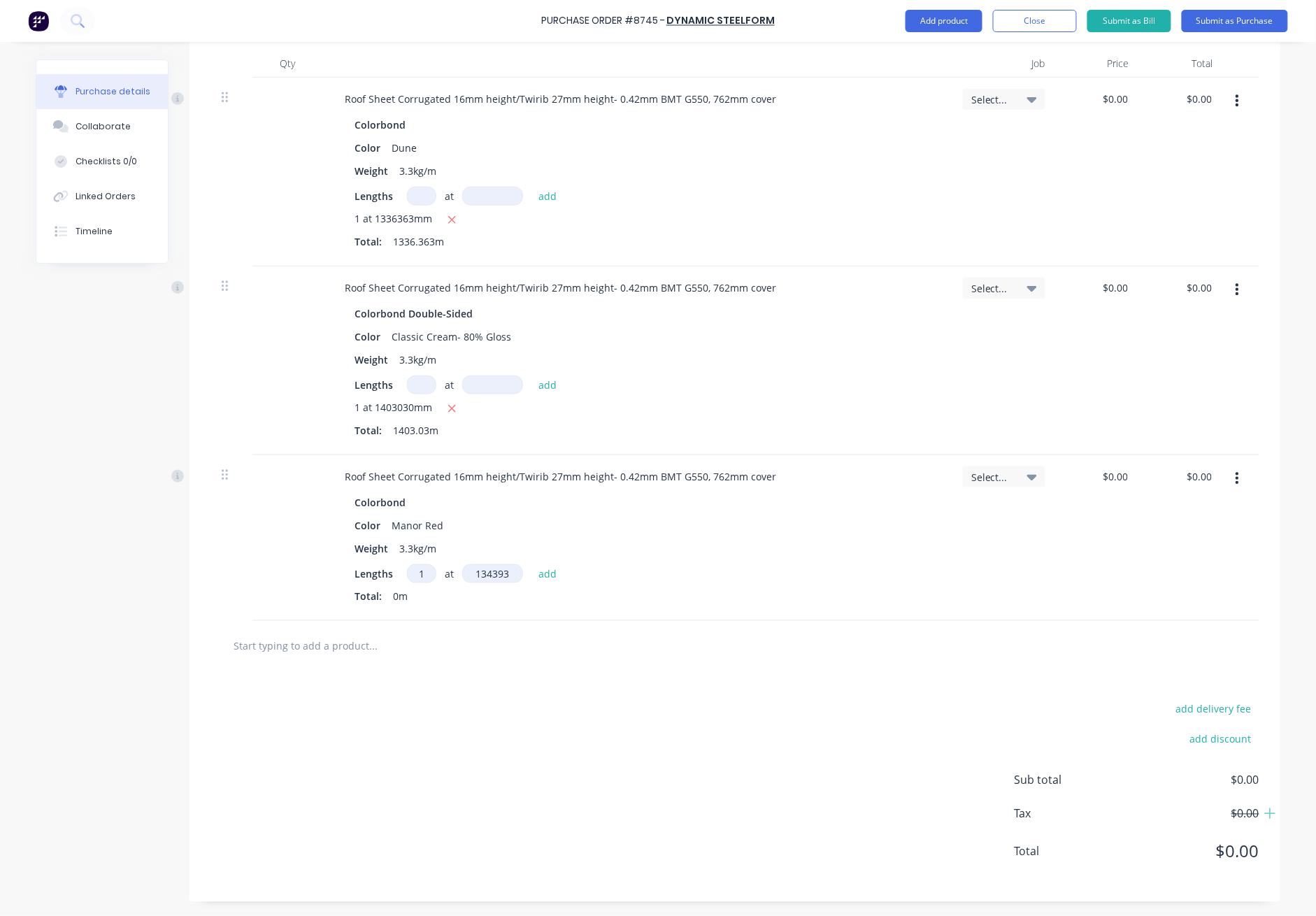
type textarea "x"
type input "1343939"
type textarea "x"
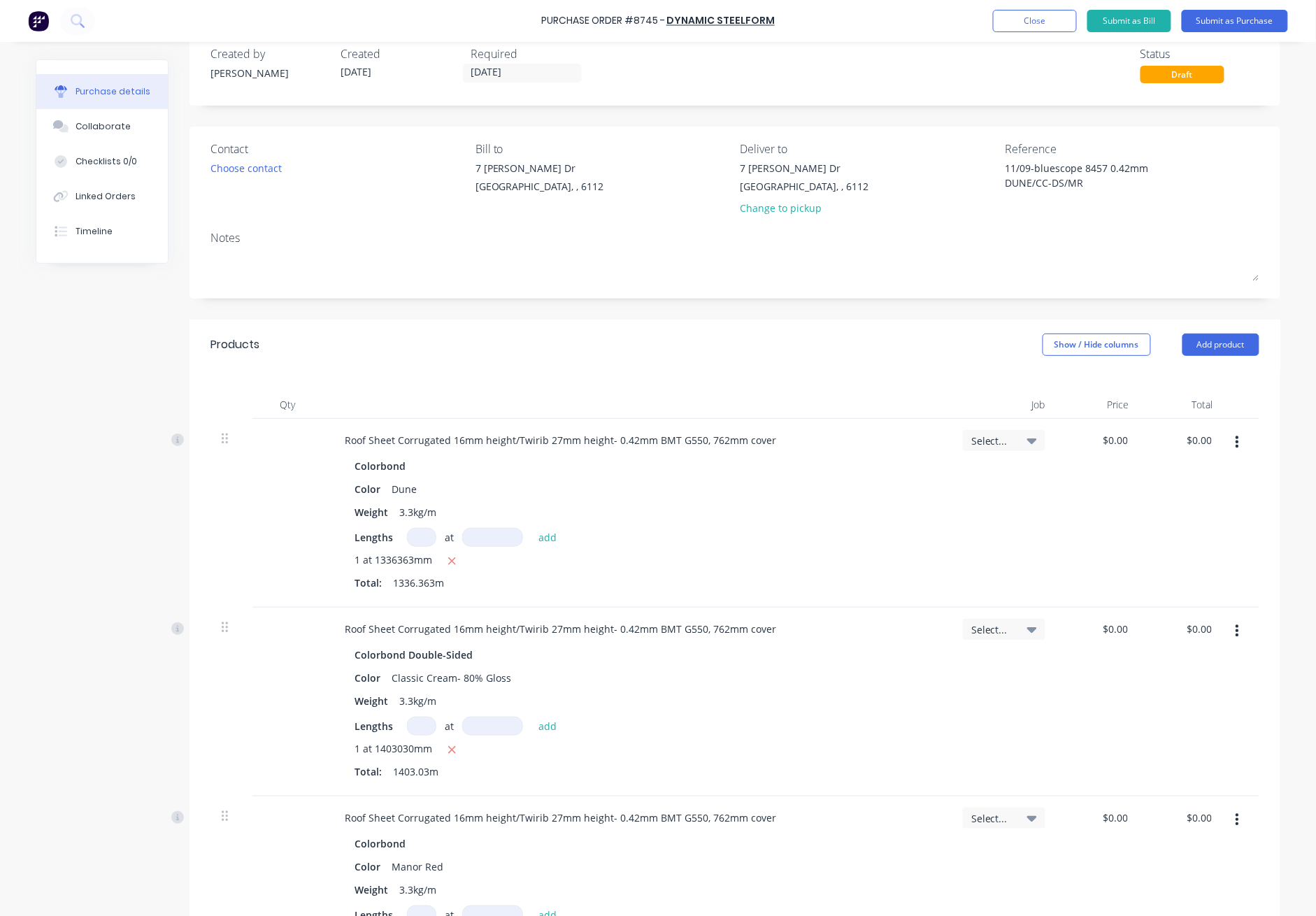
scroll to position [0, 0]
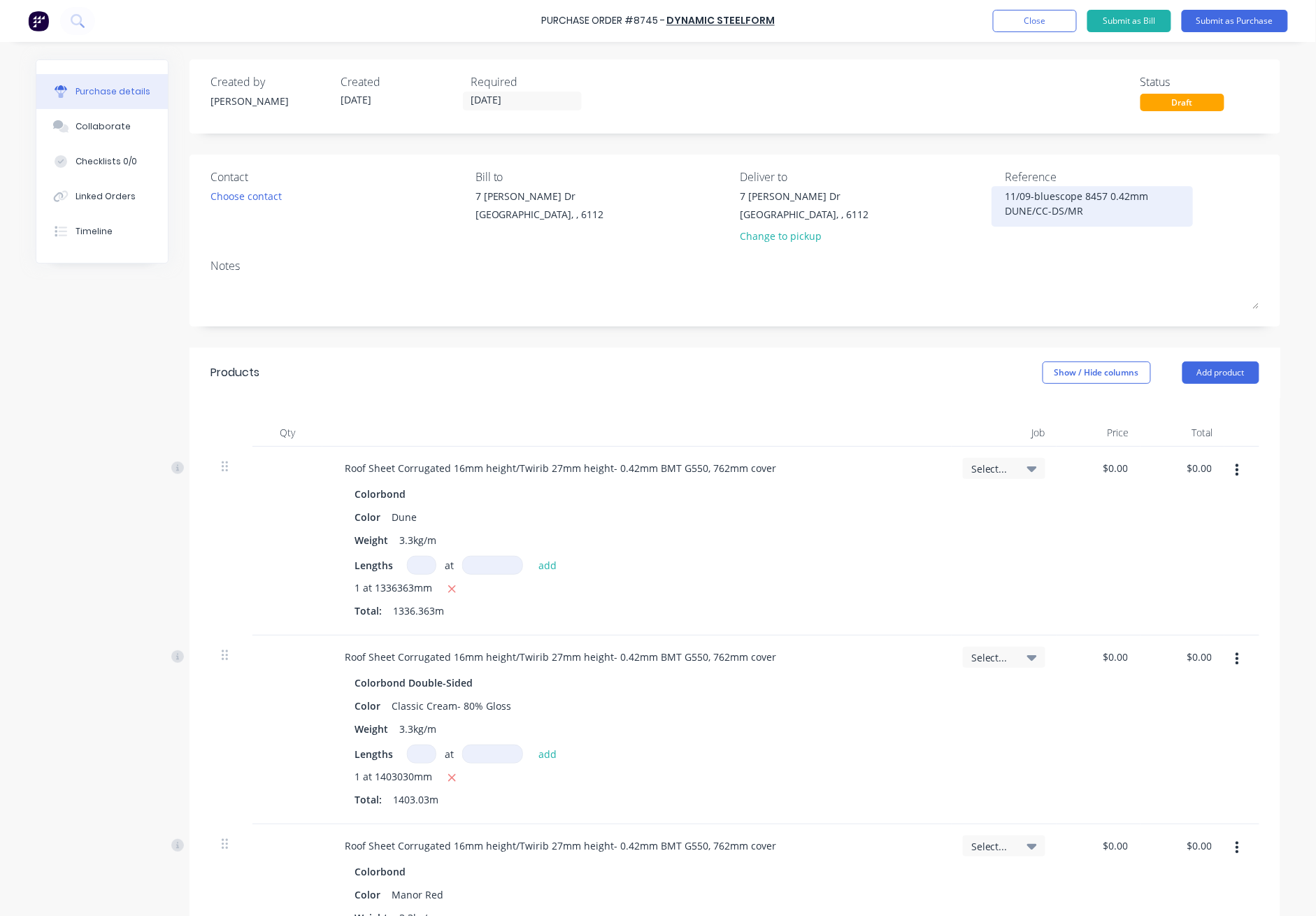
click at [959, 209] on textarea "11/09-bluescope 8457 0.42mm DUNE/CC-DS/MR" at bounding box center [1092, 205] width 174 height 32
type textarea "11/09-bluescope 8457 0.42mm DUNE/CC-DS/MR-85680.42pe"
type textarea "x"
type textarea "11/09-bluescope 8457 0.42mm DUNE/CC-DS/MR-85680.42p"
type textarea "x"
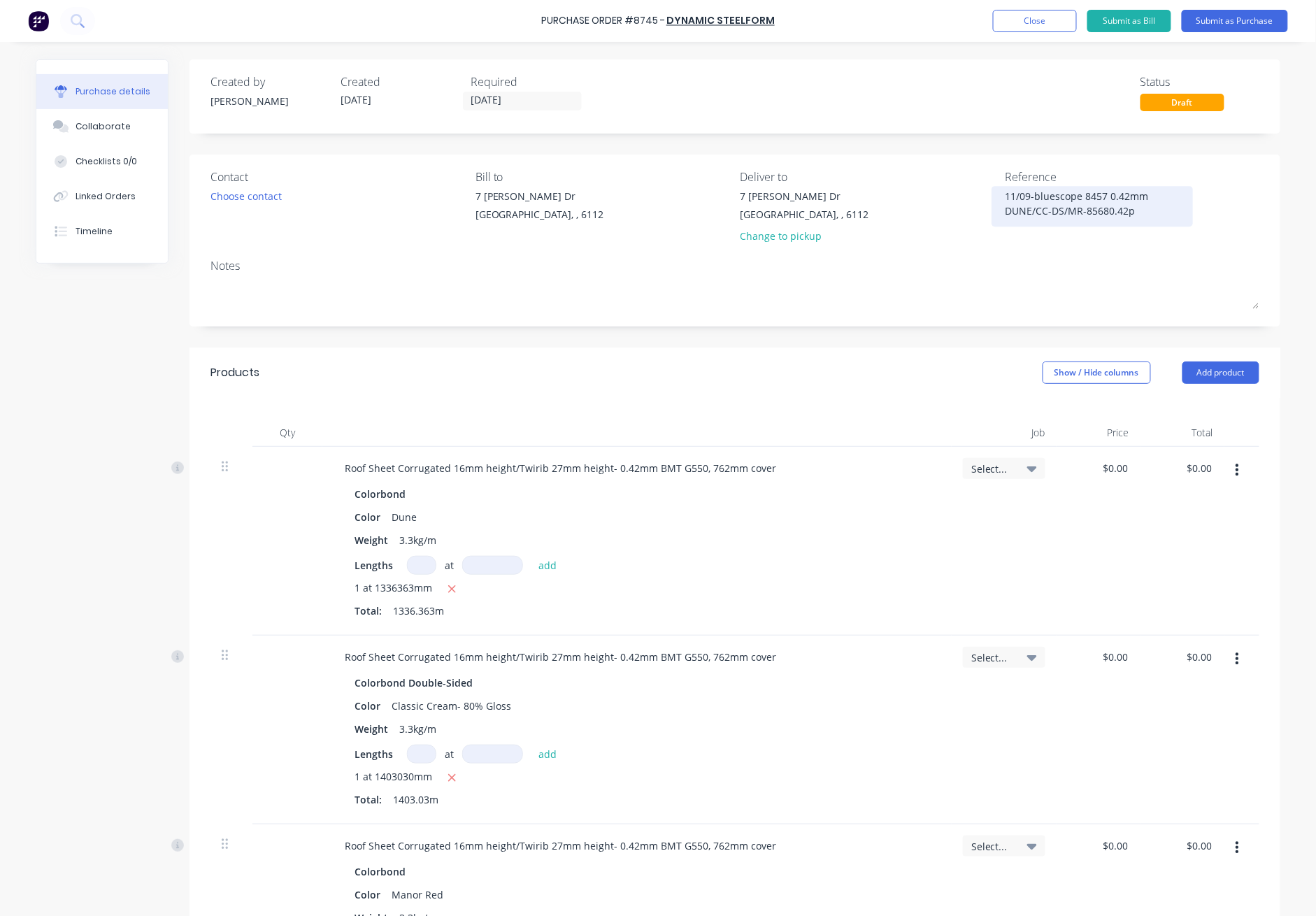
type textarea "11/09-bluescope 8457 0.42mm DUNE/CC-DS/MR-85680.42"
type textarea "x"
type textarea "11/09-bluescope 8457 0.42mm DUNE/CC-DS/MR-85680.42P"
type textarea "x"
type textarea "11/09-bluescope 8457 0.42mm DUNE/CC-DS/MR-85680.42PE"
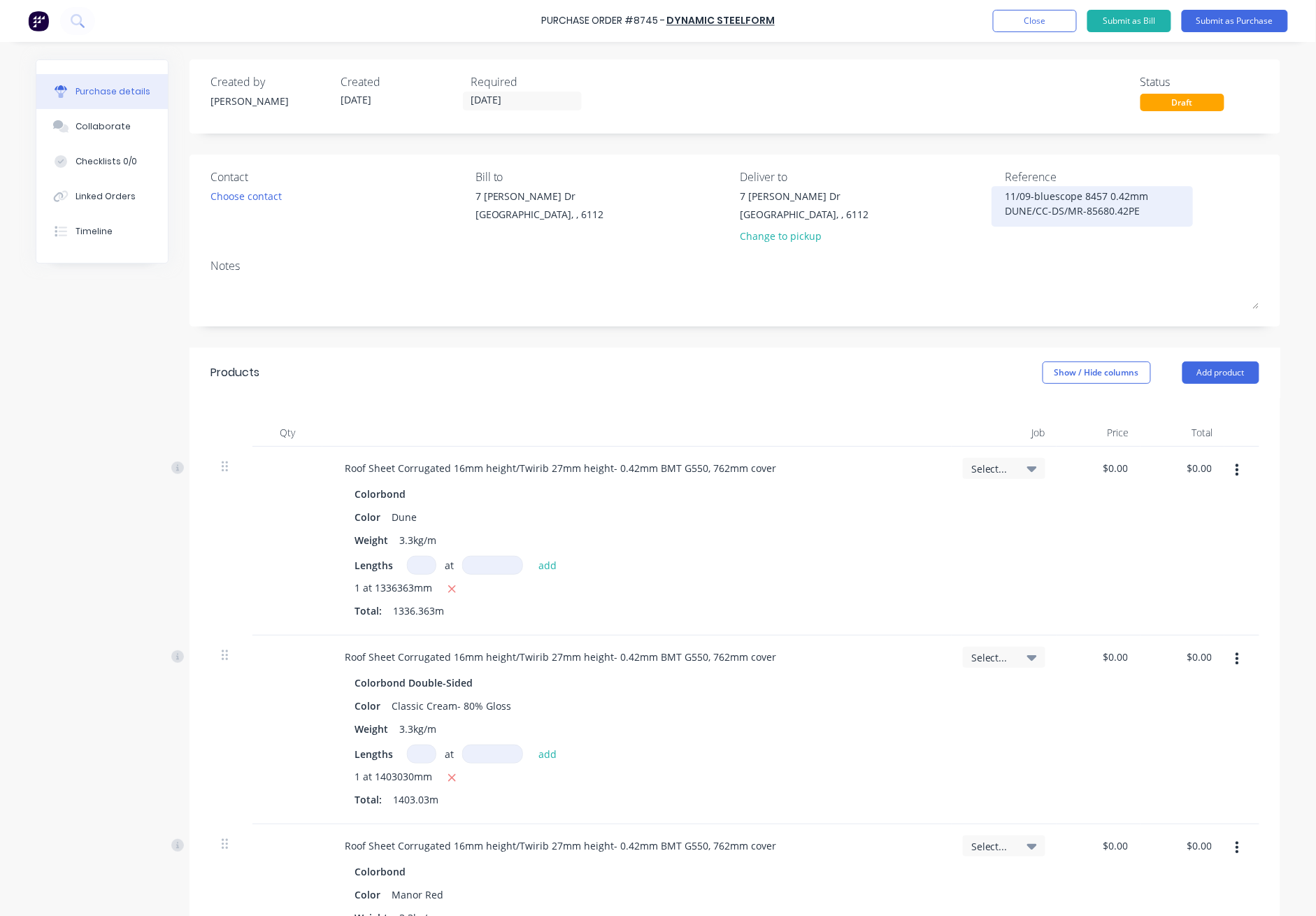
drag, startPoint x: 1077, startPoint y: 210, endPoint x: 1093, endPoint y: 213, distance: 16.3
click at [959, 210] on textarea "11/09-bluescope 8457 0.42mm DUNE/CC-DS/MR-85680.42PE" at bounding box center [1092, 205] width 174 height 32
type textarea "x"
type textarea "11/09-bluescope 8457 0.42mm DUNE/CC-DS/MR-P85680.42PE"
click at [959, 375] on button "Add product" at bounding box center [1221, 372] width 77 height 22
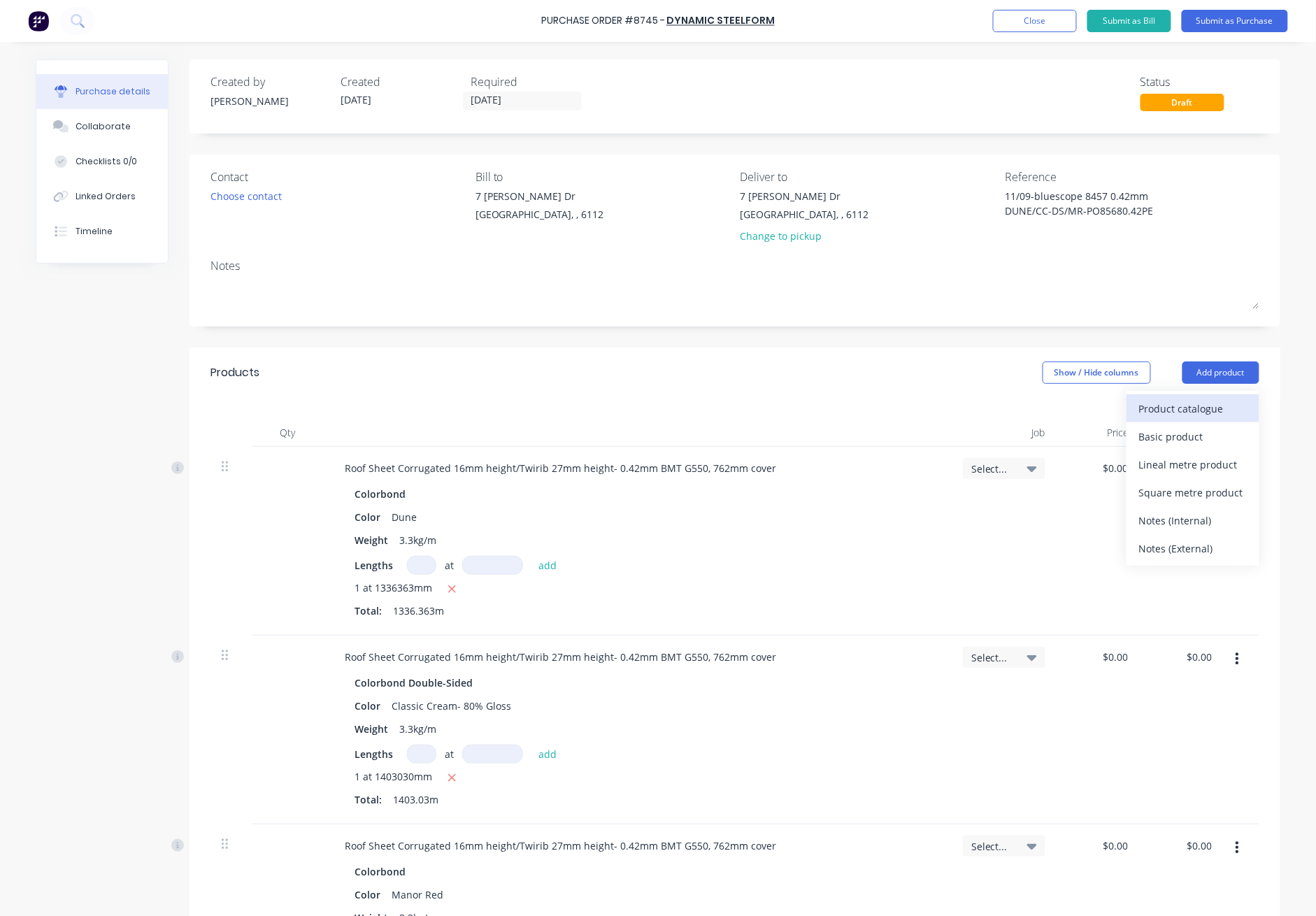
click at [959, 406] on div "Product catalogue" at bounding box center [1193, 409] width 108 height 20
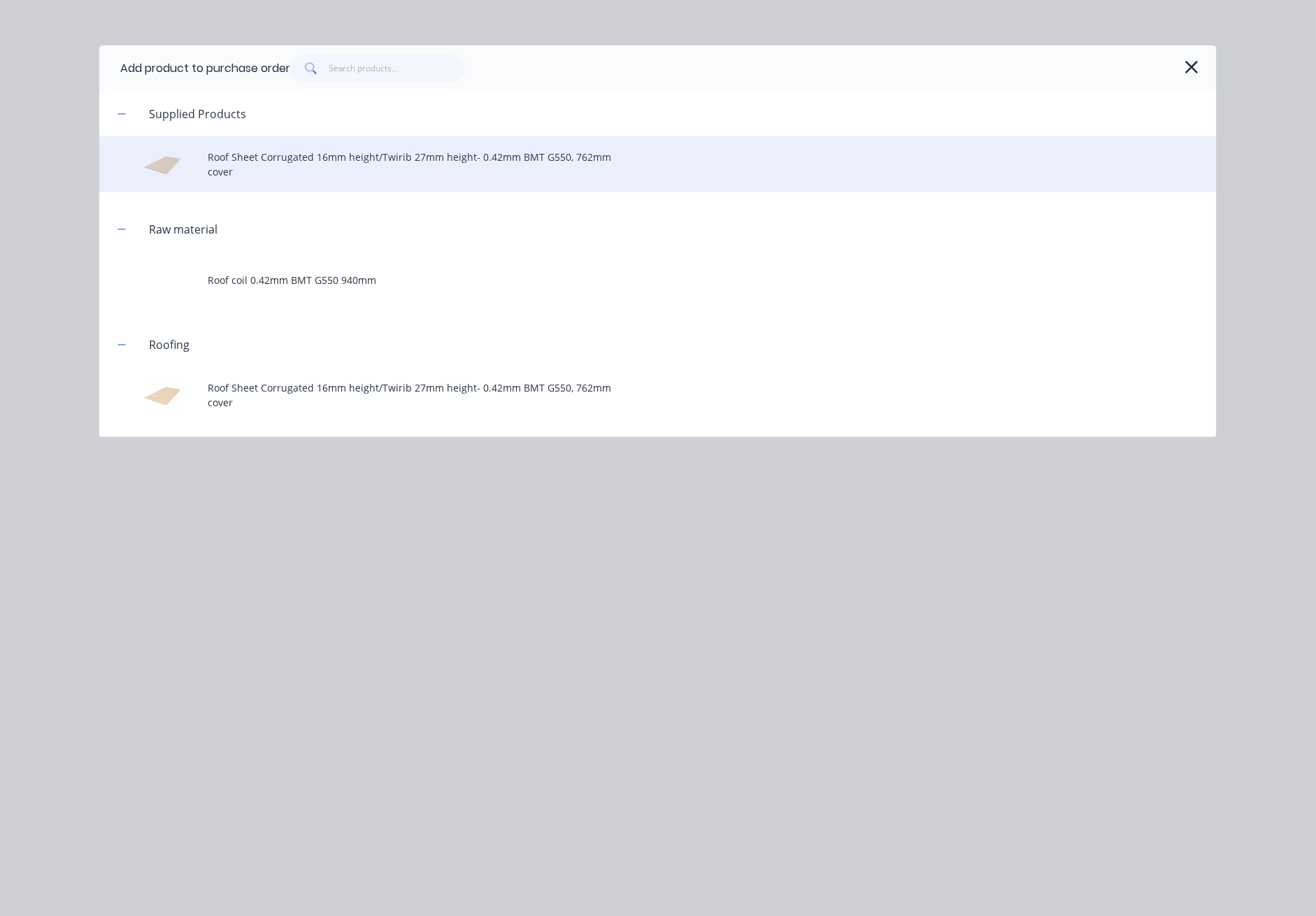
click at [351, 154] on div "Roof Sheet Corrugated 16mm height/Twirib 27mm height- 0.42mm BMT G550, 762mm co…" at bounding box center [658, 164] width 1117 height 56
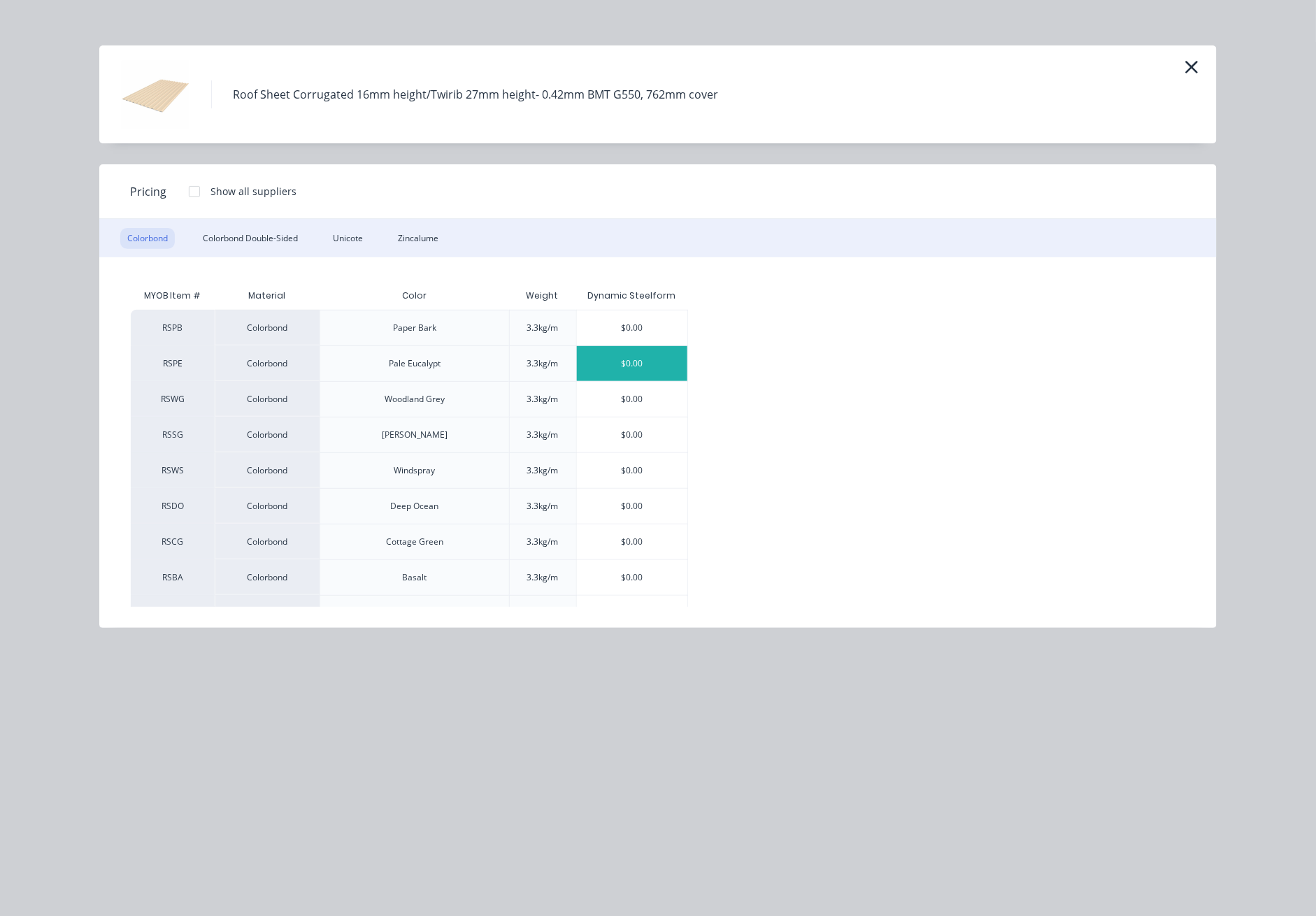
click at [652, 362] on div "$0.00" at bounding box center [632, 363] width 111 height 35
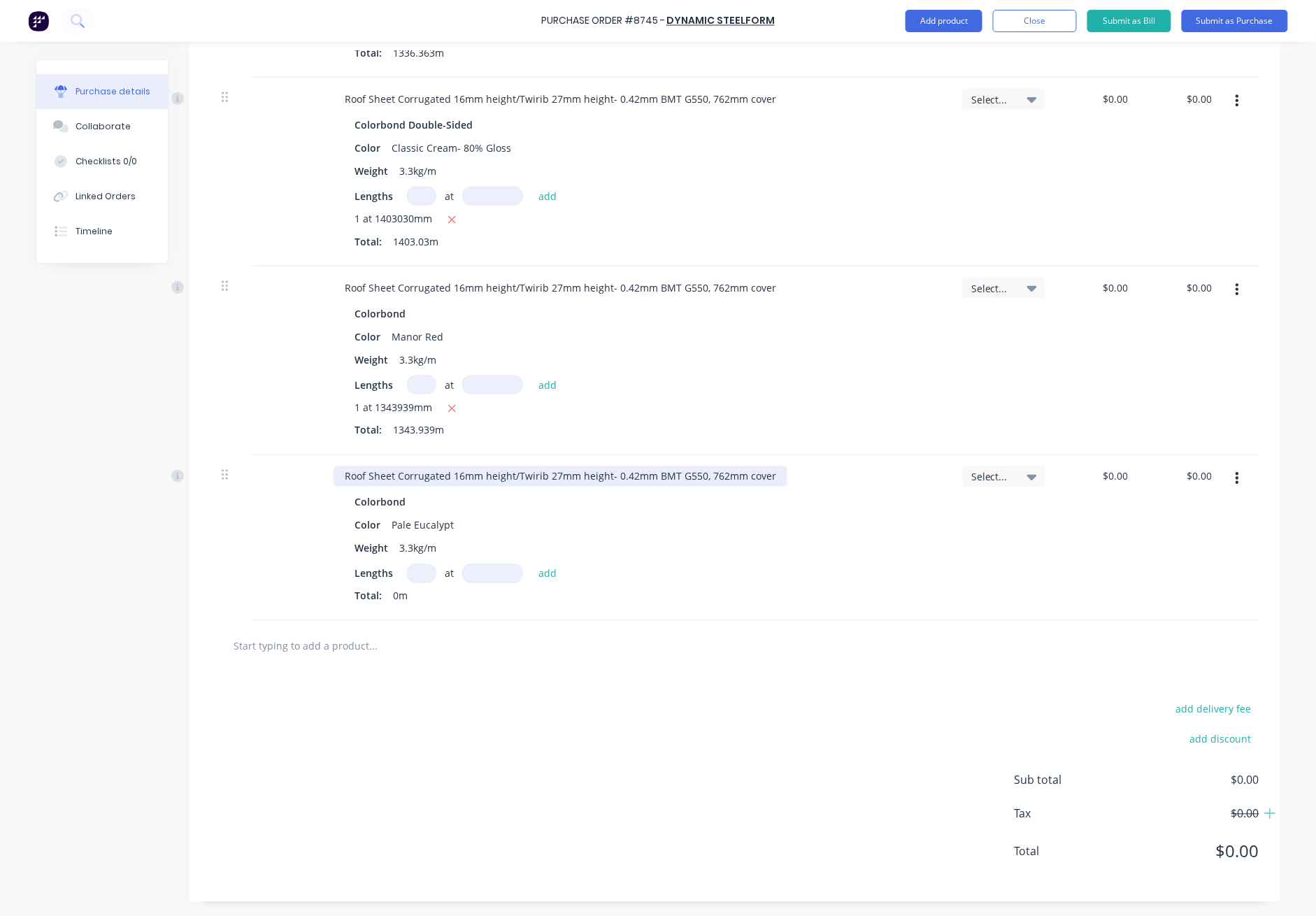
scroll to position [466, 0]
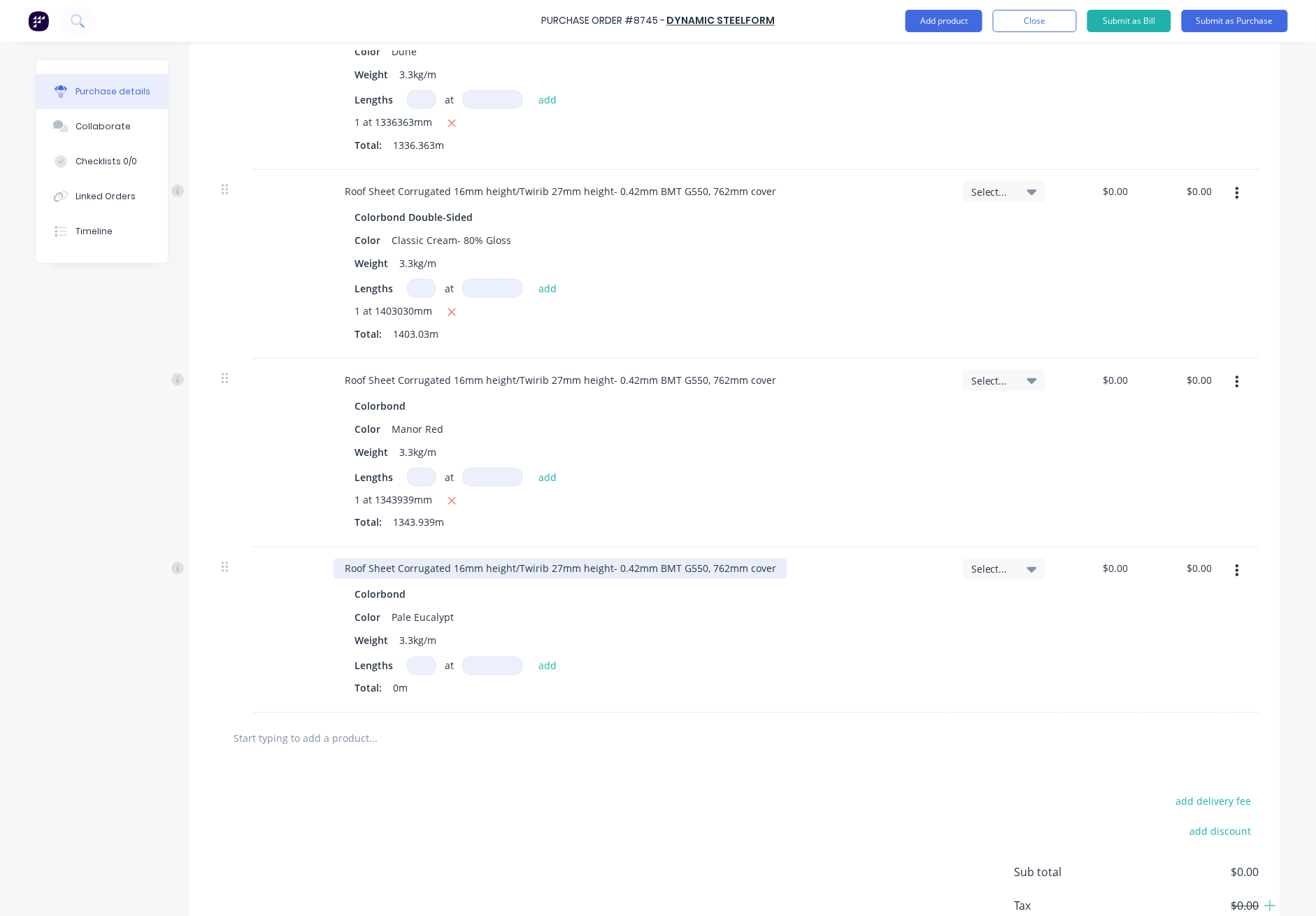
click at [413, 574] on div "Roof Sheet Corrugated 16mm height/Twirib 27mm height- 0.42mm BMT G550, 762mm co…" at bounding box center [560, 569] width 454 height 20
click at [407, 675] on input at bounding box center [422, 666] width 29 height 19
click at [415, 666] on input at bounding box center [422, 666] width 29 height 19
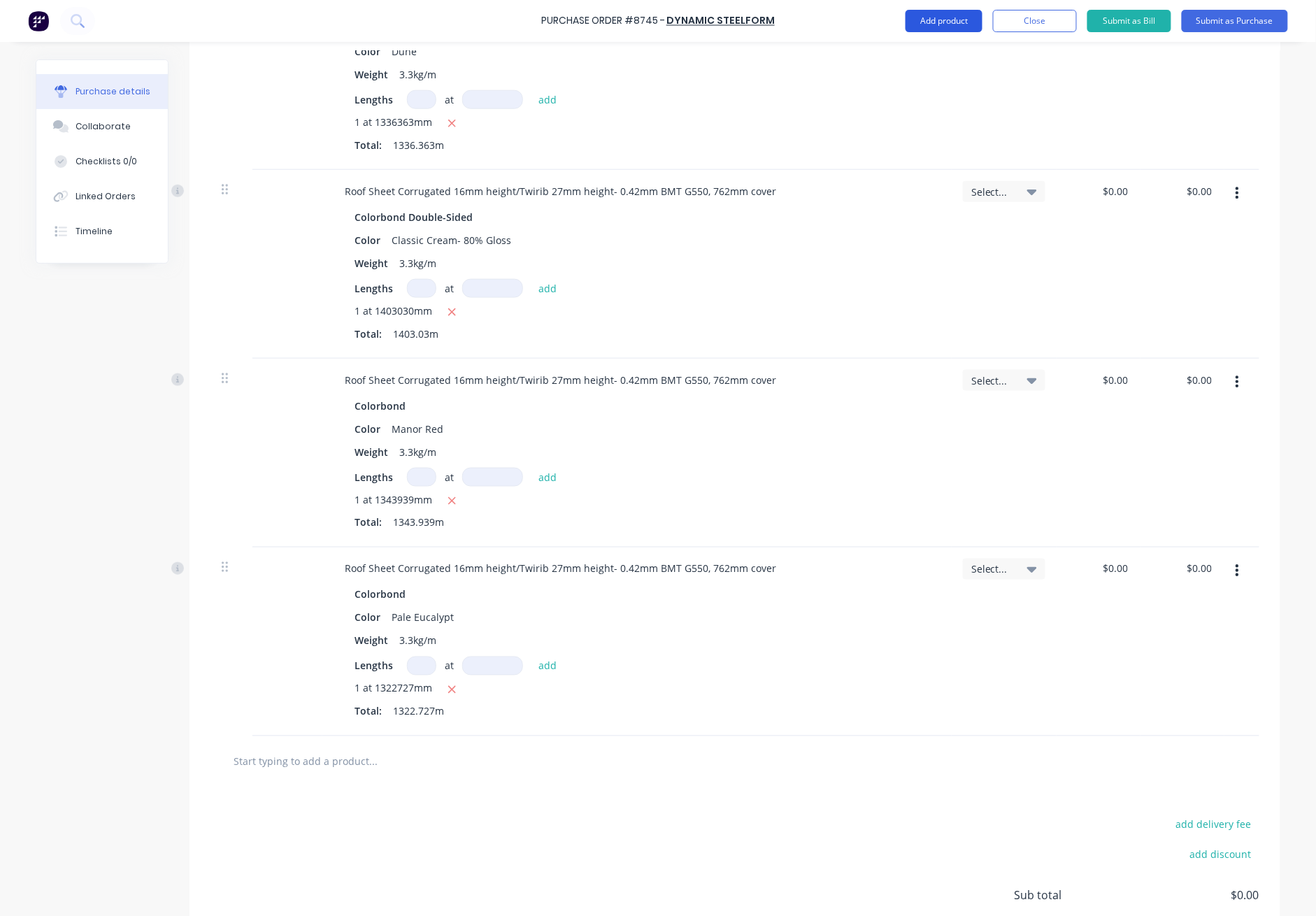
click at [938, 22] on button "Add product" at bounding box center [944, 21] width 77 height 22
click at [959, 18] on button "Submit as Purchase" at bounding box center [1235, 21] width 106 height 22
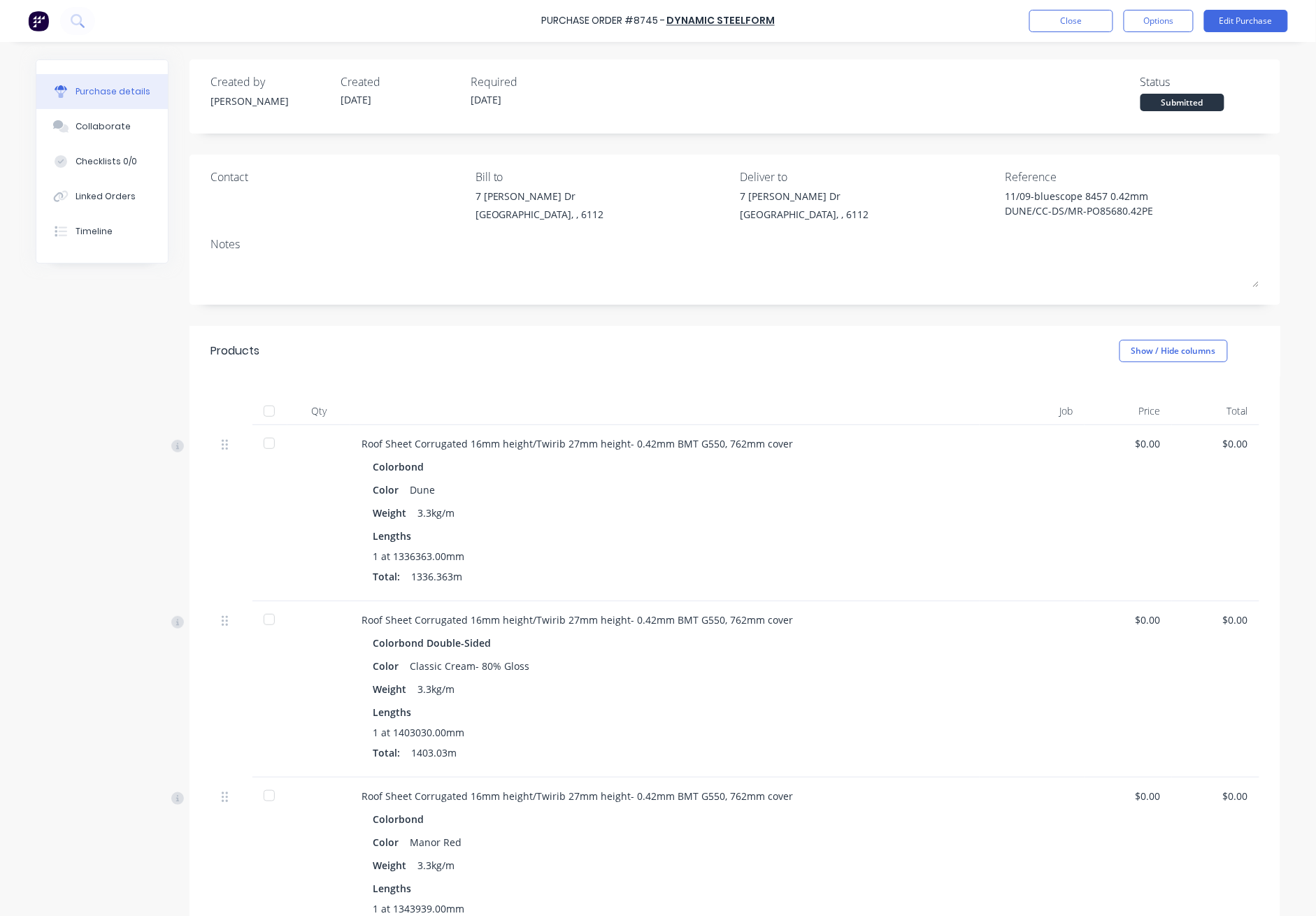
click at [255, 403] on div at bounding box center [269, 411] width 28 height 28
click at [959, 10] on button "Close" at bounding box center [1072, 21] width 84 height 22
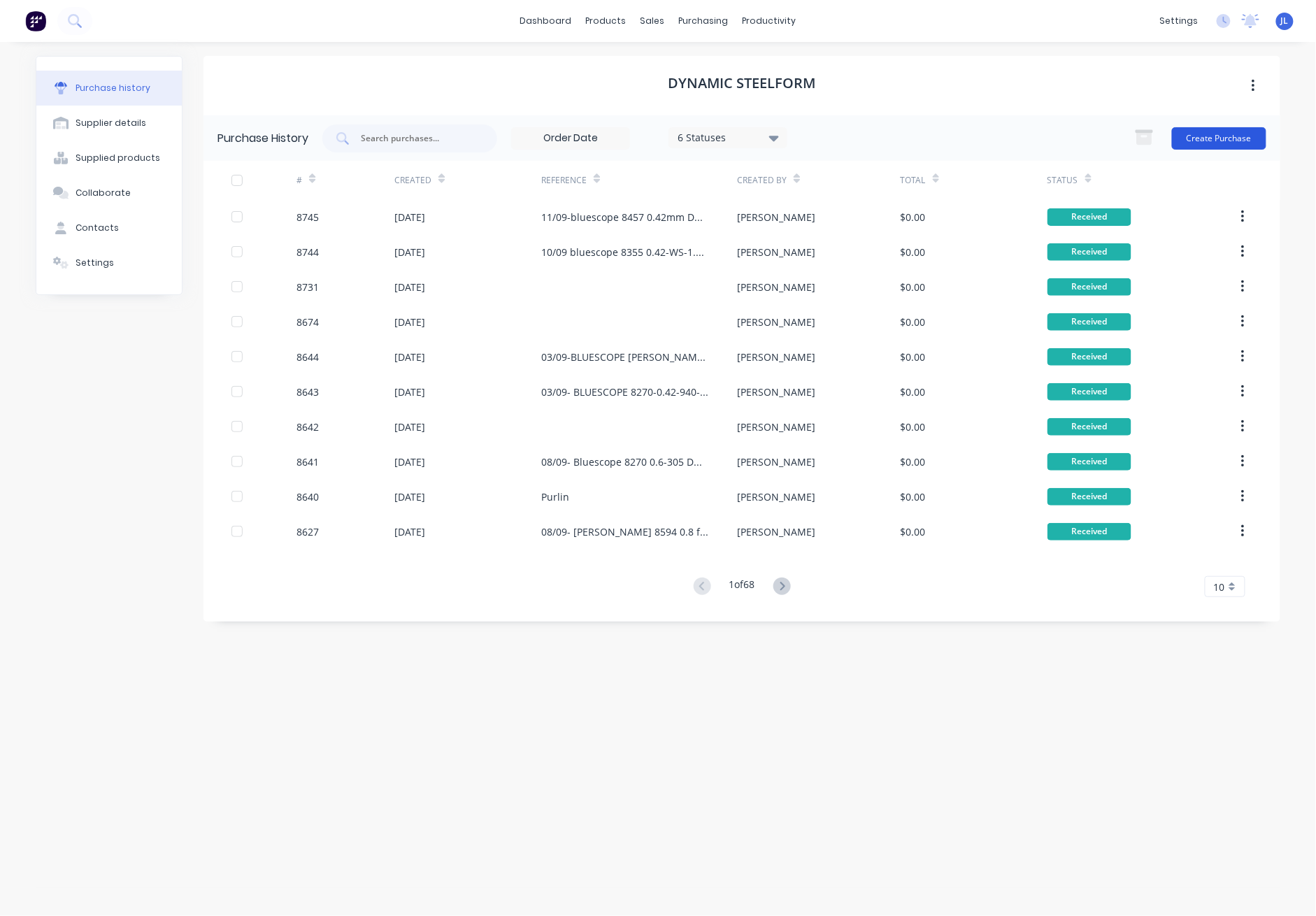
click at [959, 135] on button "Create Purchase" at bounding box center [1220, 138] width 95 height 22
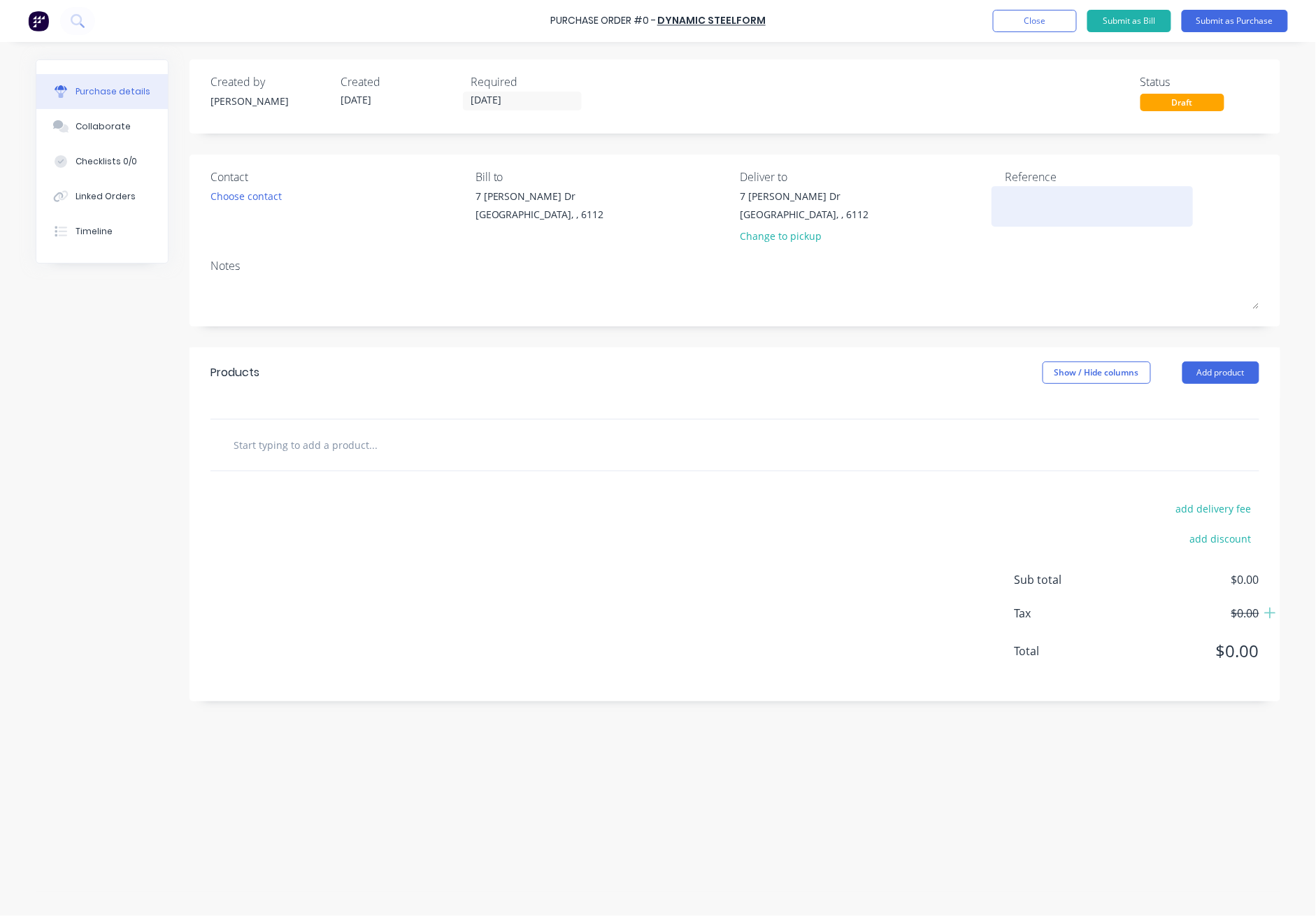
click at [959, 190] on textarea at bounding box center [1092, 205] width 174 height 32
click at [959, 377] on button "Add product" at bounding box center [1221, 372] width 77 height 22
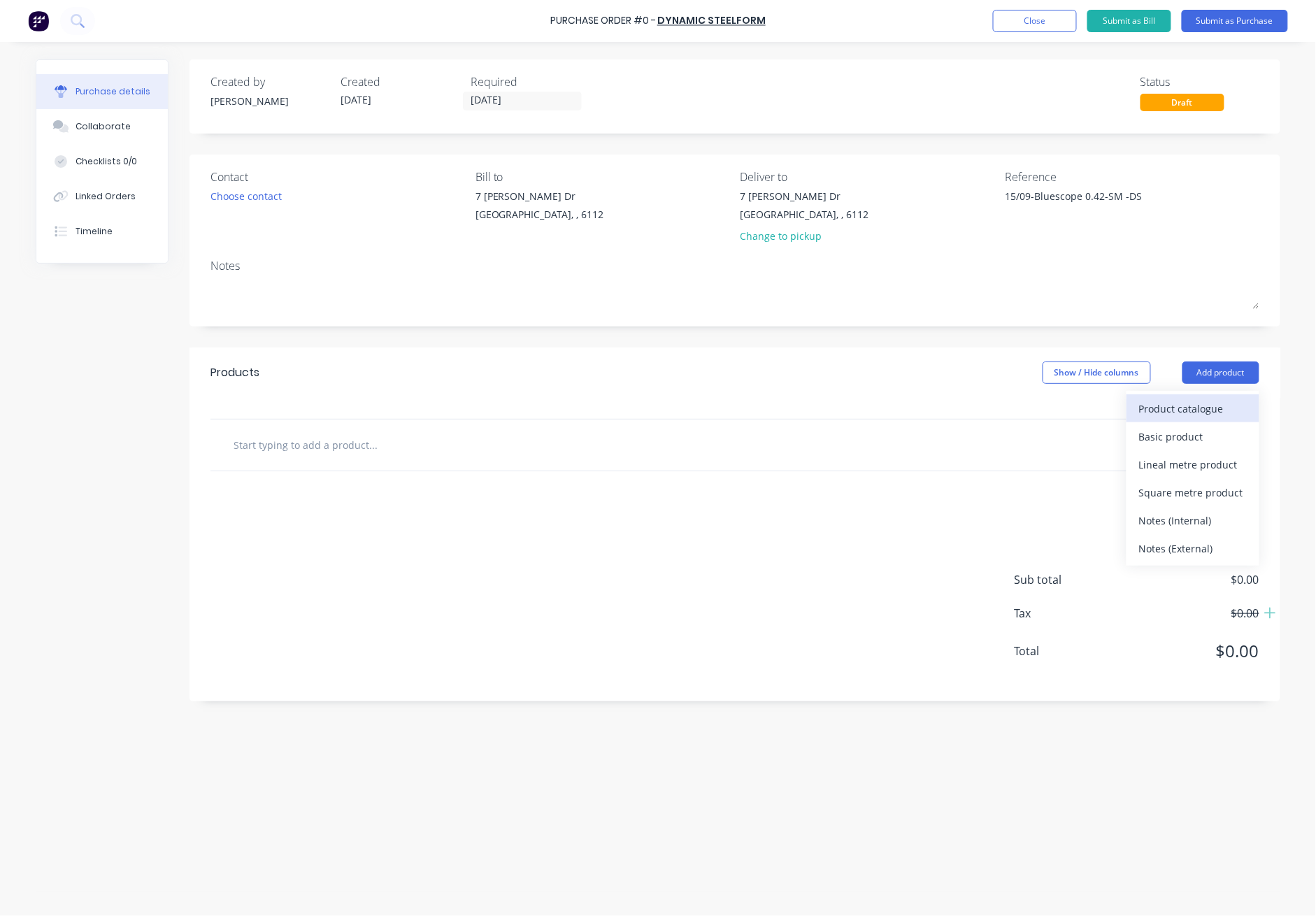
click at [959, 403] on div "Product catalogue" at bounding box center [1193, 409] width 108 height 20
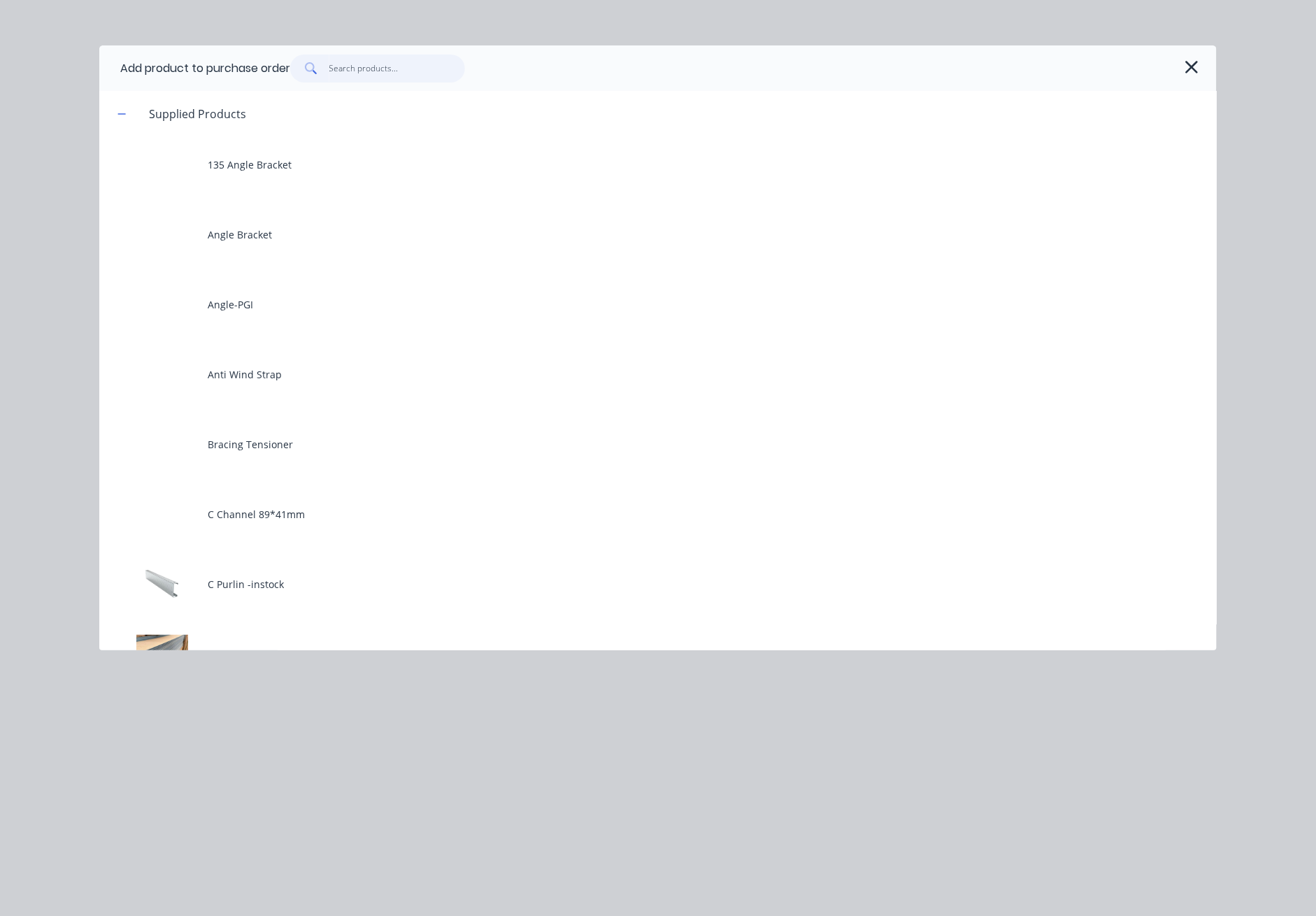
click at [417, 75] on input "text" at bounding box center [398, 68] width 136 height 28
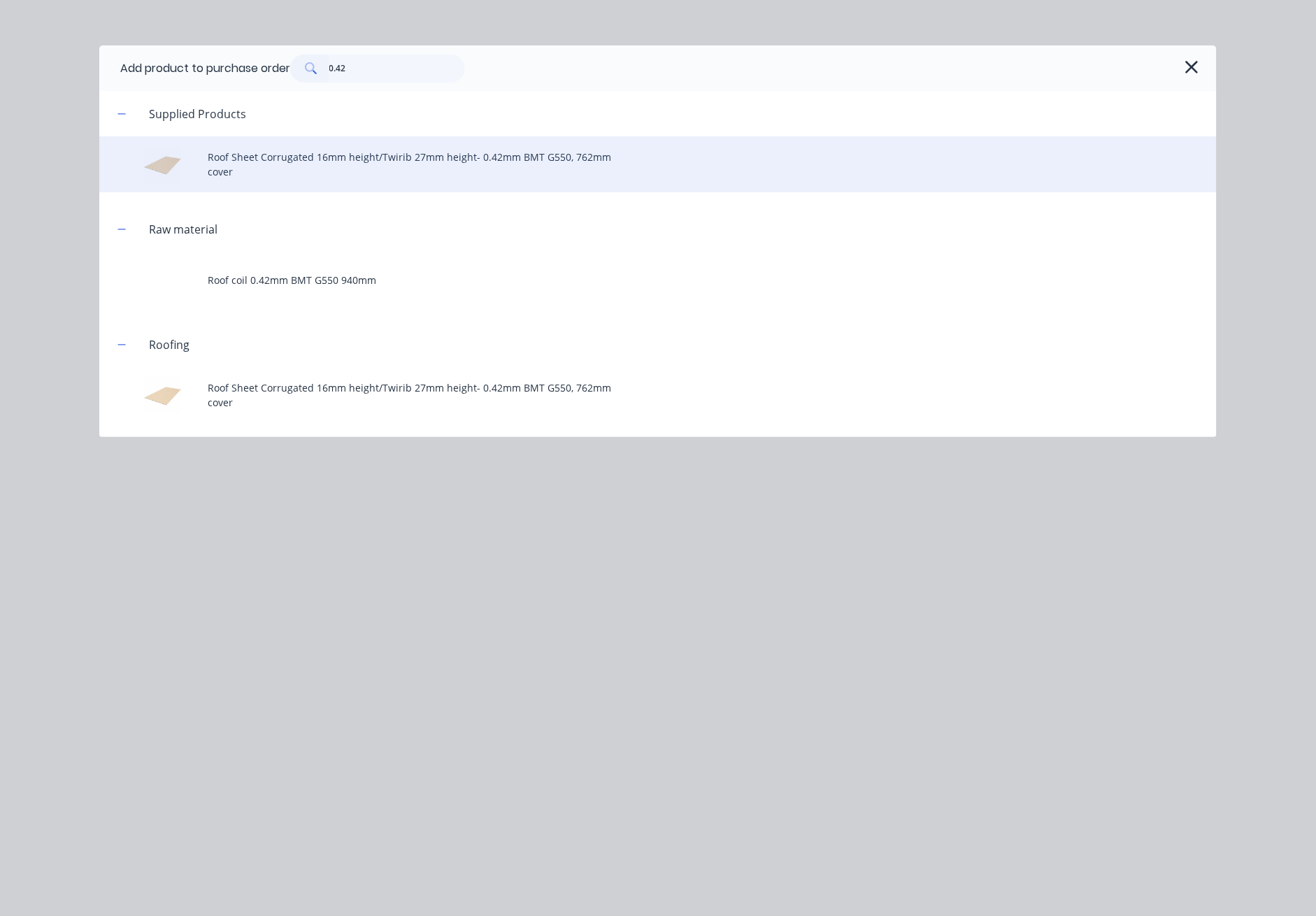
click at [399, 160] on div "Roof Sheet Corrugated 16mm height/Twirib 27mm height- 0.42mm BMT G550, 762mm co…" at bounding box center [658, 164] width 1117 height 56
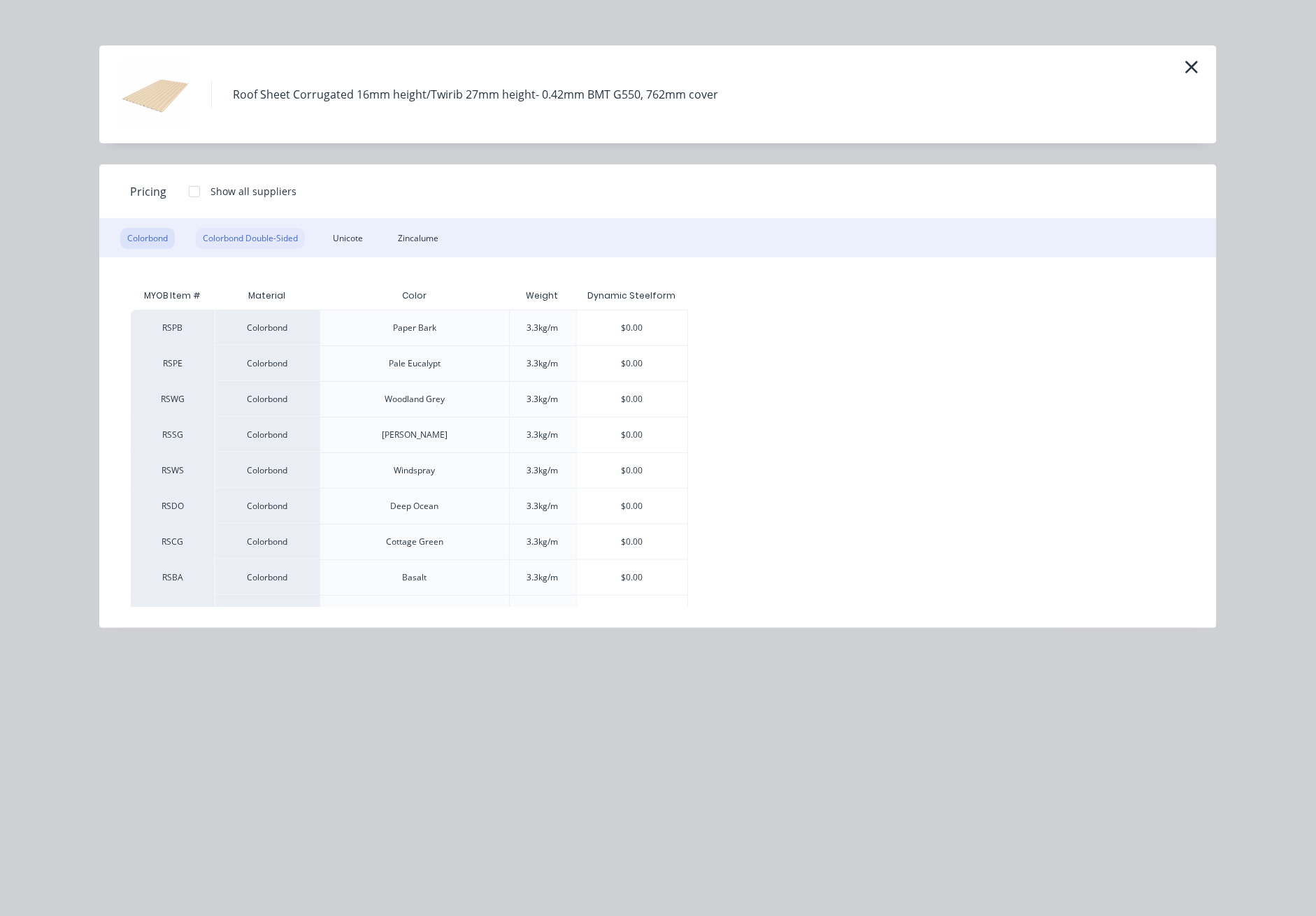
click at [233, 238] on div "Colorbond Double-Sided" at bounding box center [250, 238] width 109 height 21
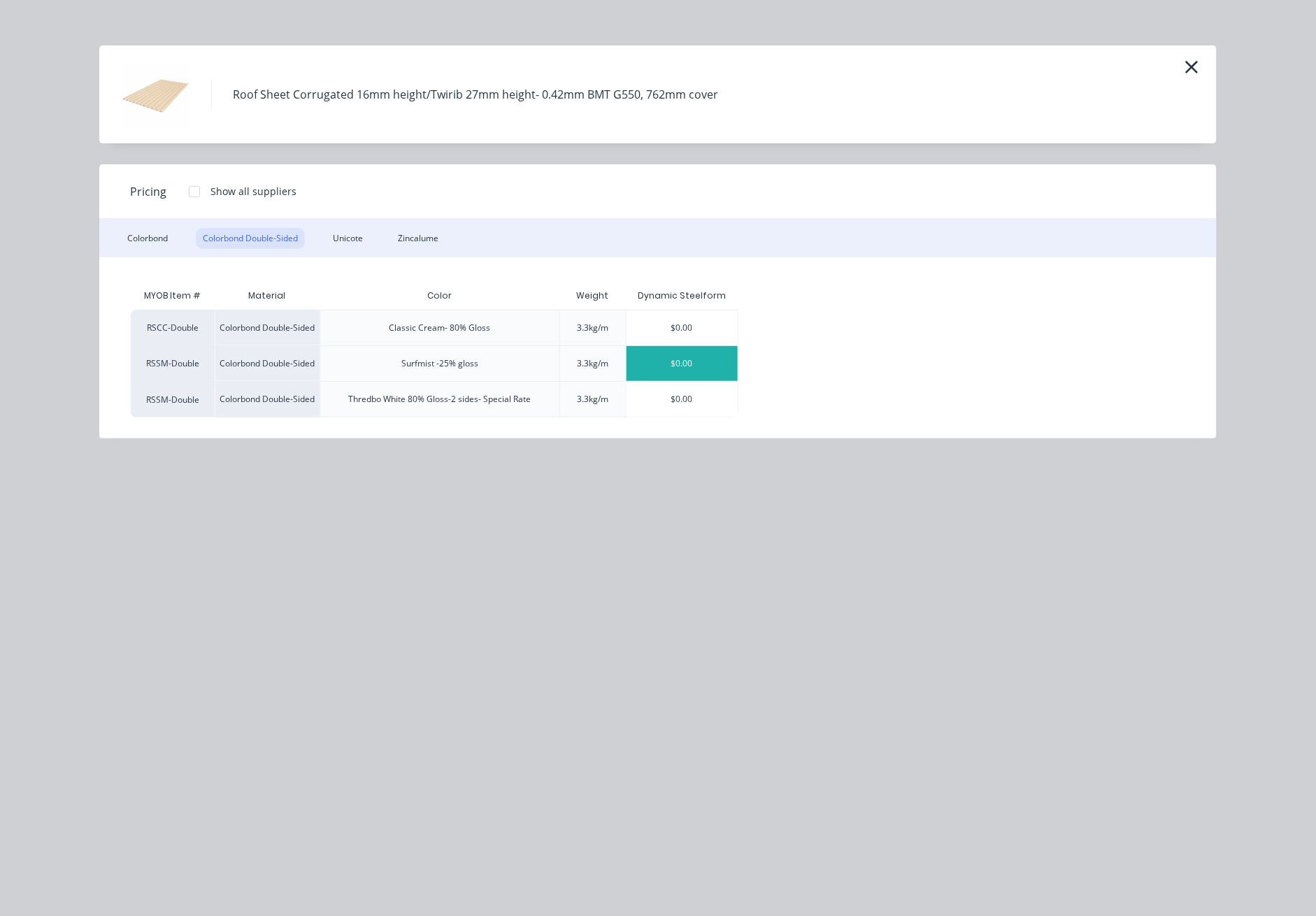
click at [693, 358] on div "$0.00" at bounding box center [682, 363] width 111 height 35
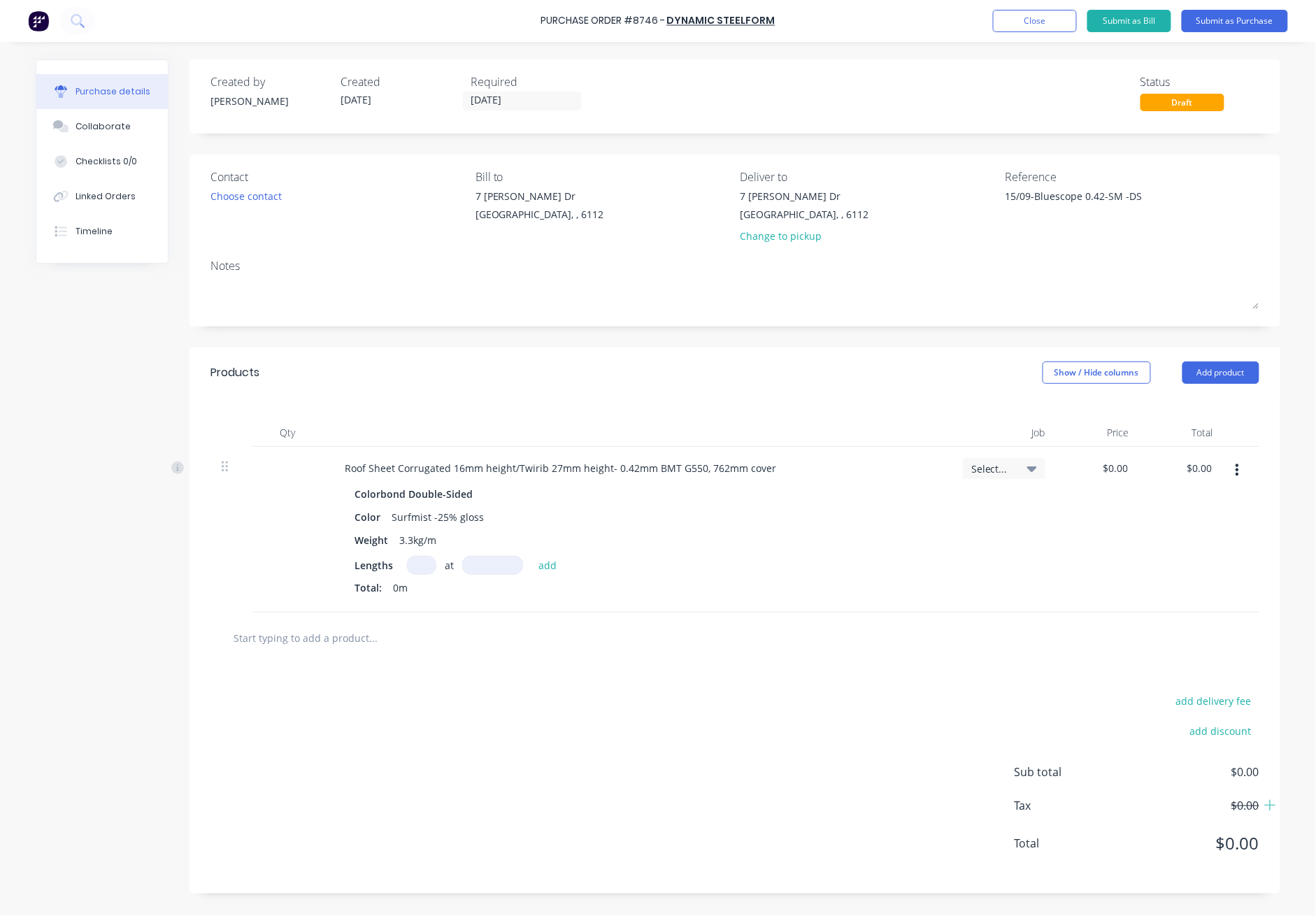
click at [417, 567] on input at bounding box center [422, 565] width 29 height 19
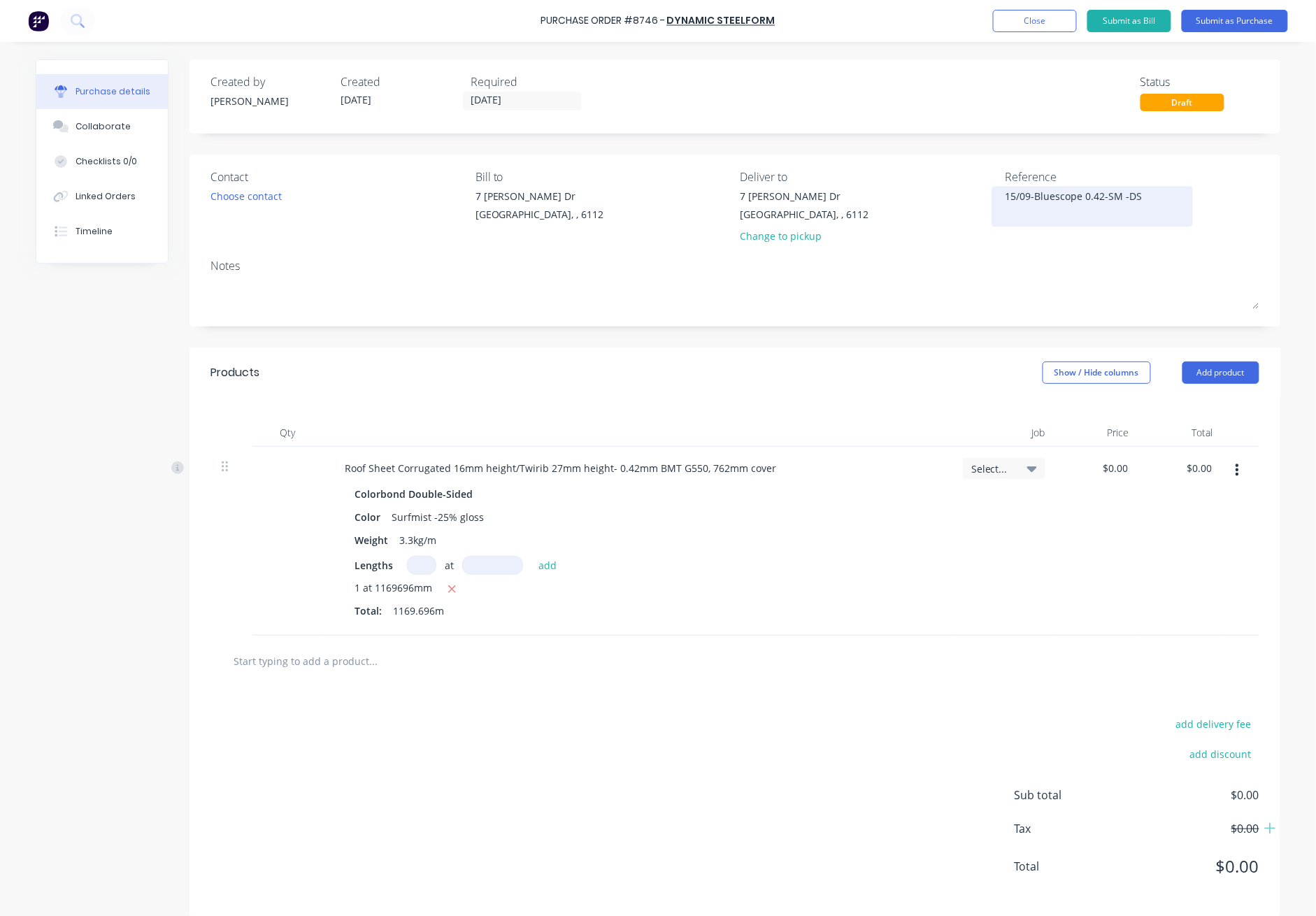
click at [959, 196] on textarea "15/09-Bluescope 0.42-SM -DS" at bounding box center [1092, 205] width 174 height 32
click at [959, 1] on div "Purchase Order #8746 - Dynamic Steelform Add product Close Submit as Bill Submi…" at bounding box center [658, 21] width 1316 height 42
click at [959, 23] on button "Submit as Purchase" at bounding box center [1235, 21] width 106 height 22
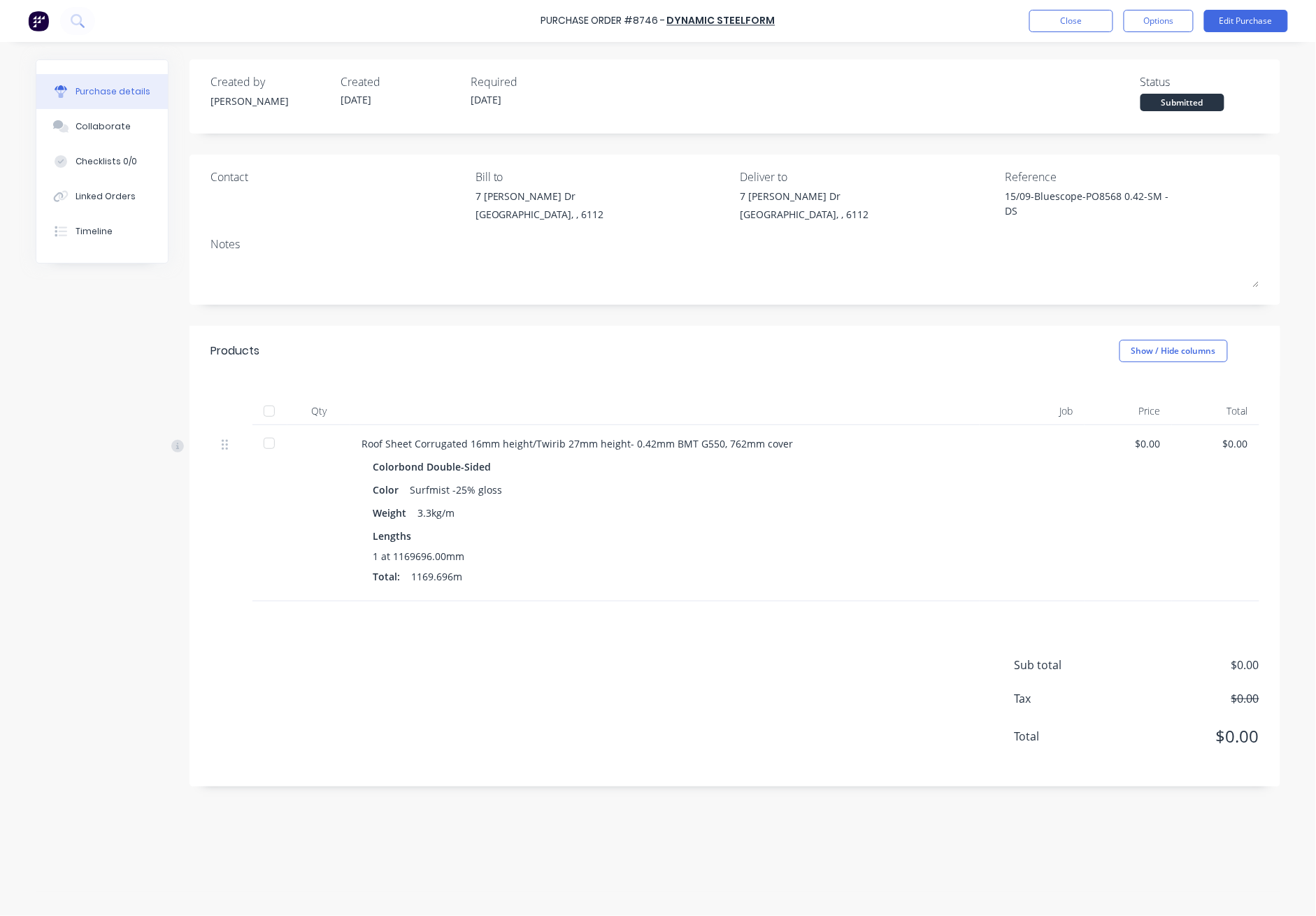
click at [265, 410] on div at bounding box center [269, 411] width 28 height 28
click at [959, 28] on button "Close" at bounding box center [1072, 21] width 84 height 22
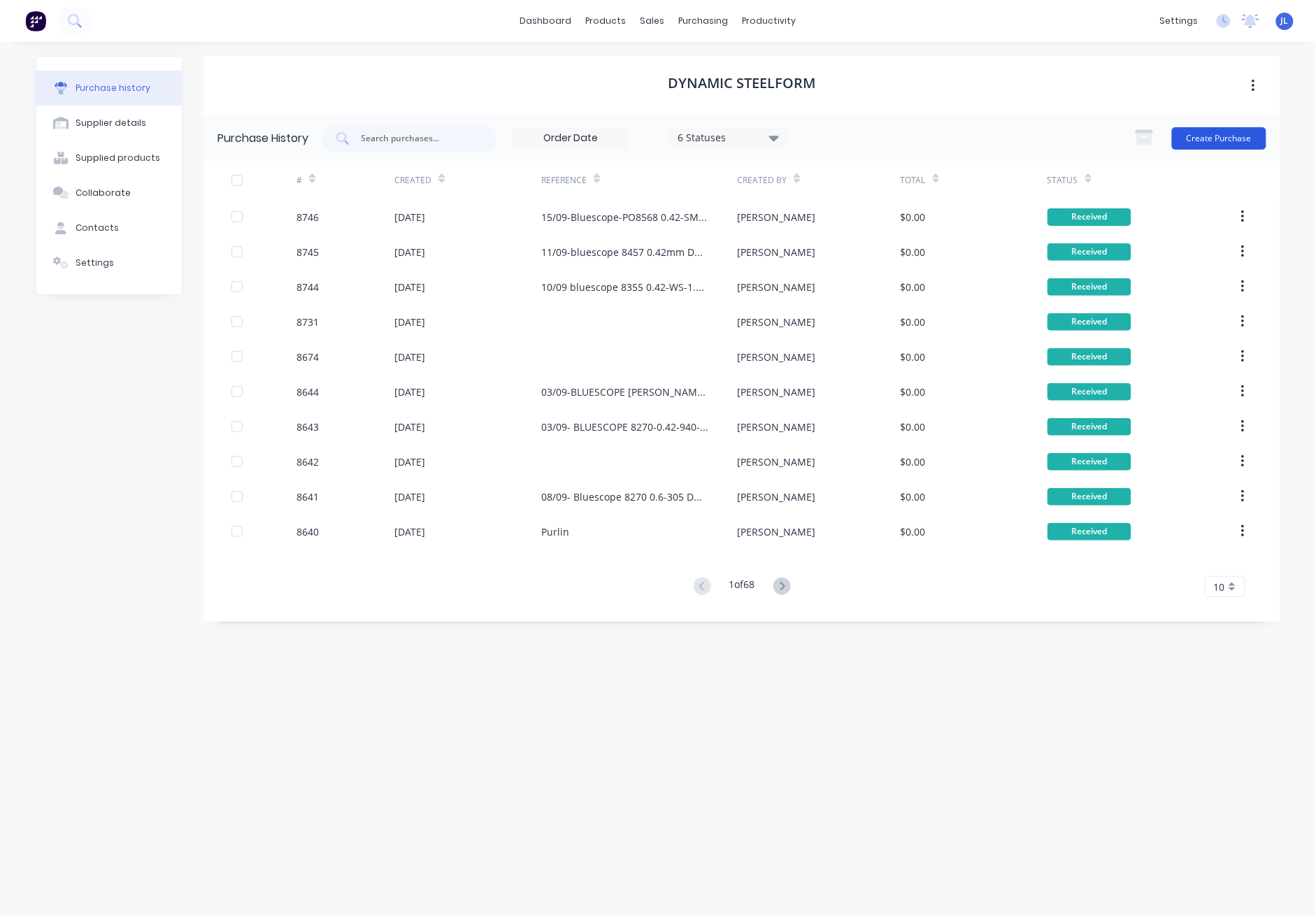
click at [959, 144] on button "Create Purchase" at bounding box center [1220, 138] width 95 height 22
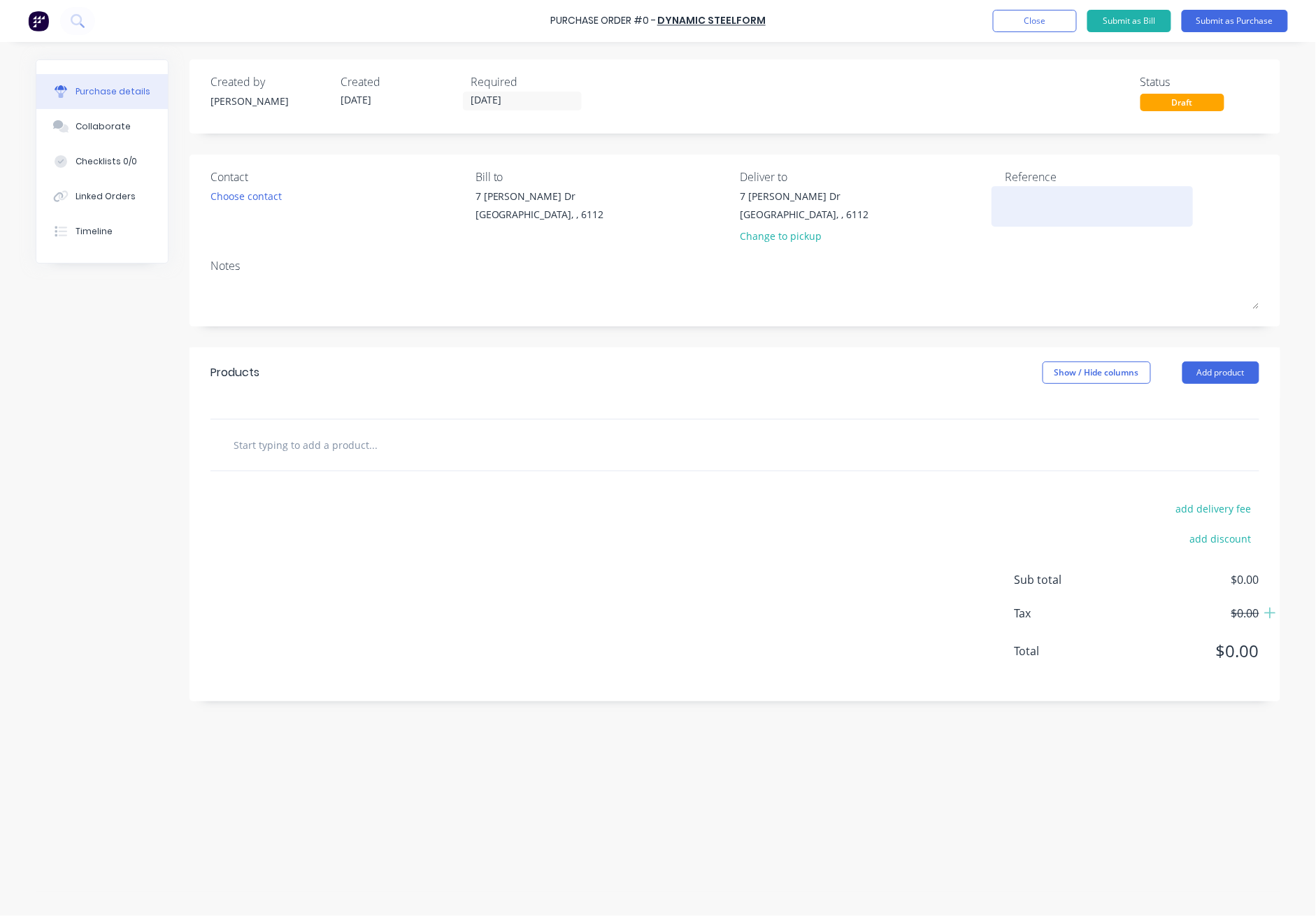
click at [959, 195] on textarea at bounding box center [1092, 205] width 174 height 32
click at [959, 361] on div "Add product" at bounding box center [1221, 372] width 77 height 22
click at [959, 378] on button "Add product" at bounding box center [1221, 372] width 77 height 22
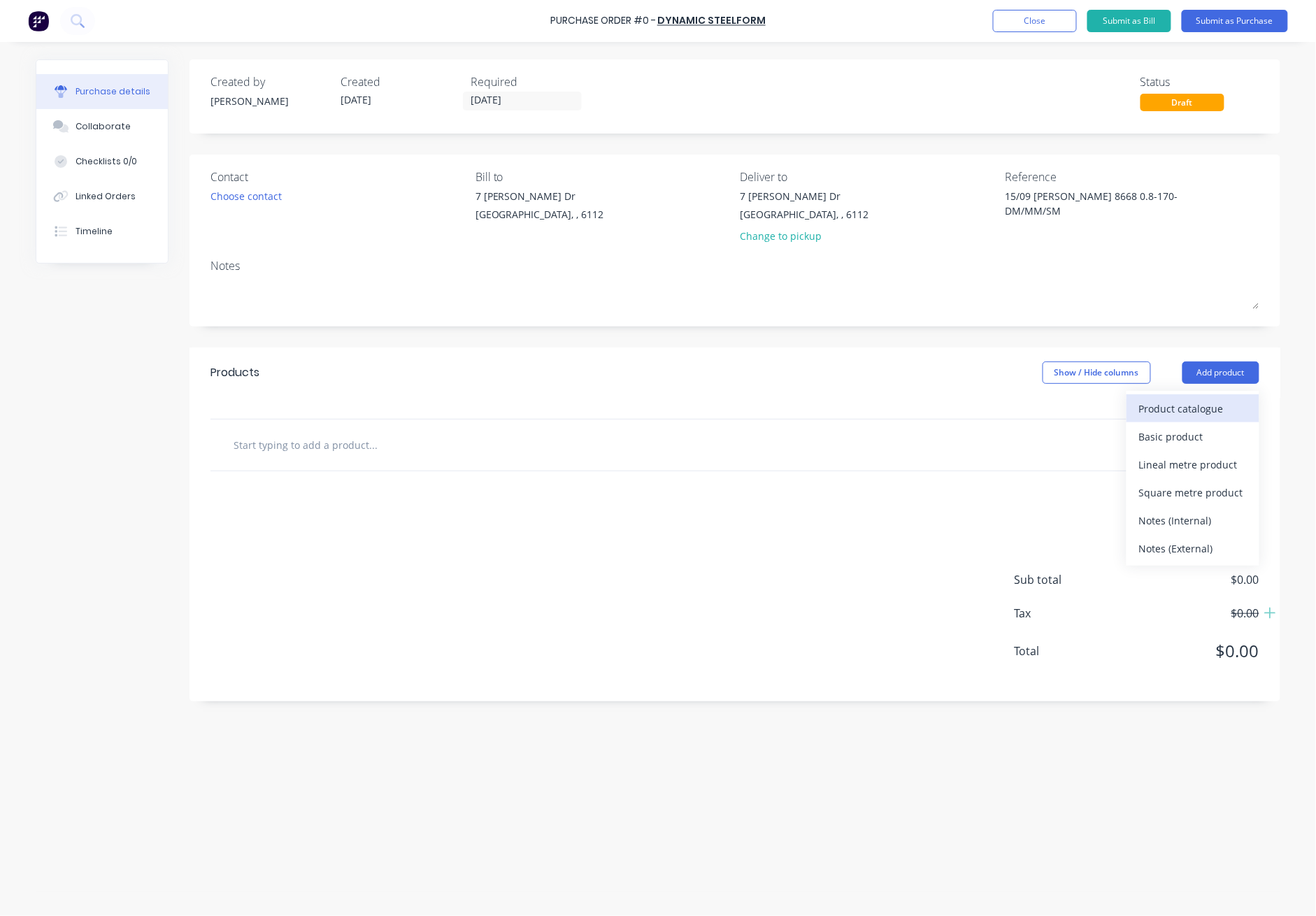
click at [959, 407] on div "Product catalogue" at bounding box center [1193, 409] width 108 height 20
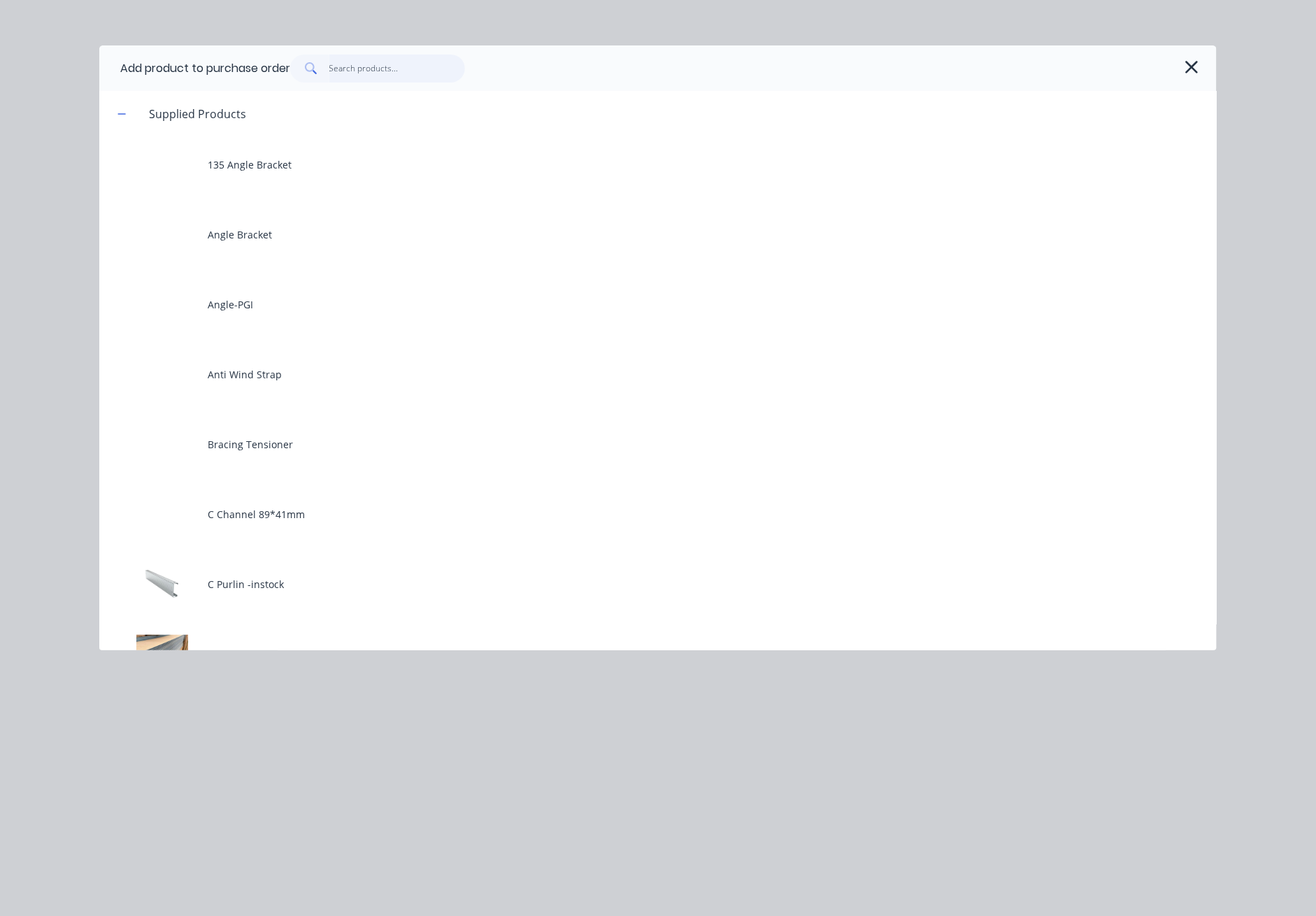
click at [393, 67] on input "text" at bounding box center [398, 68] width 136 height 28
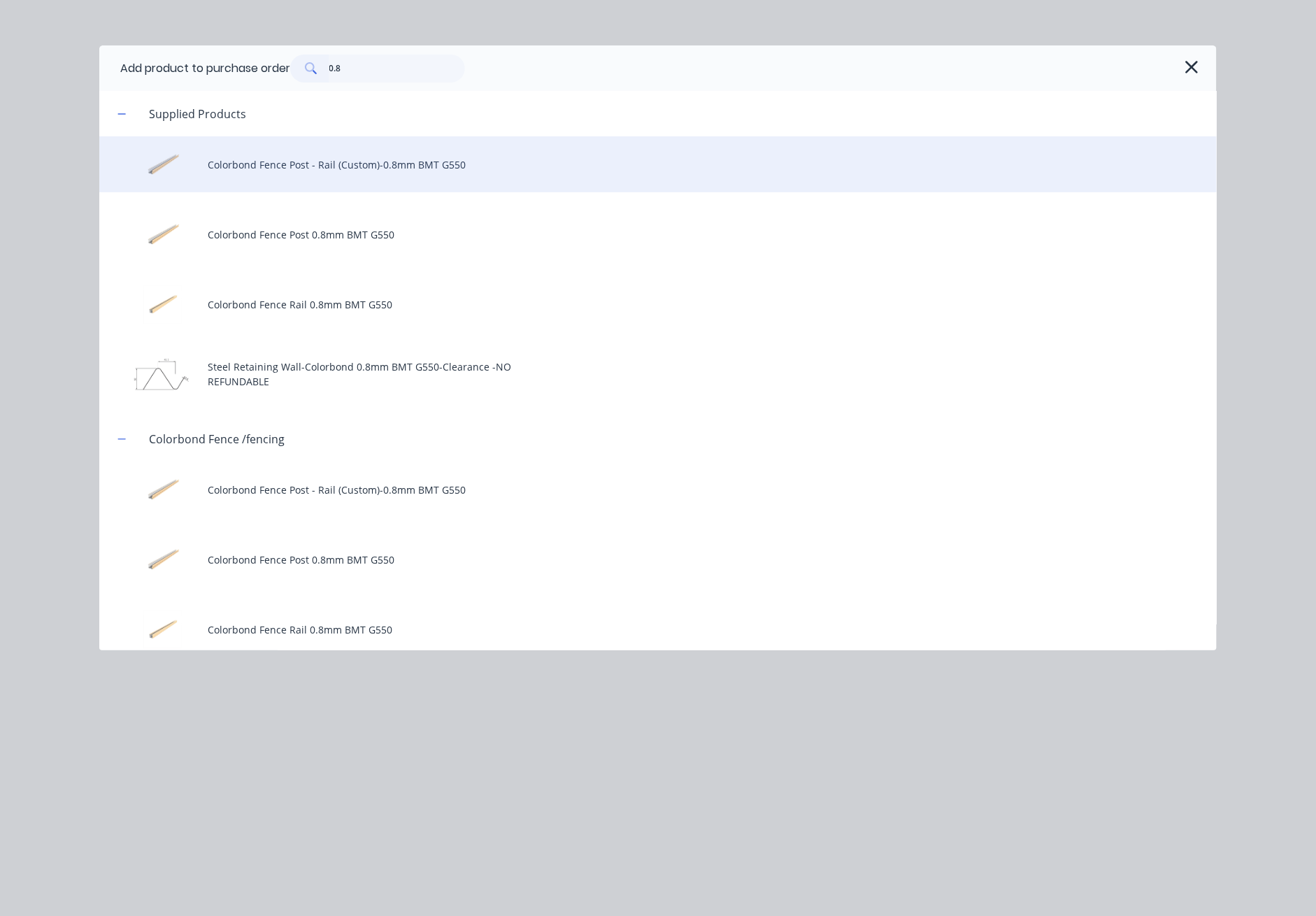
click at [393, 165] on div "Colorbond Fence Post - Rail (Custom)-0.8mm BMT G550" at bounding box center [658, 164] width 1117 height 56
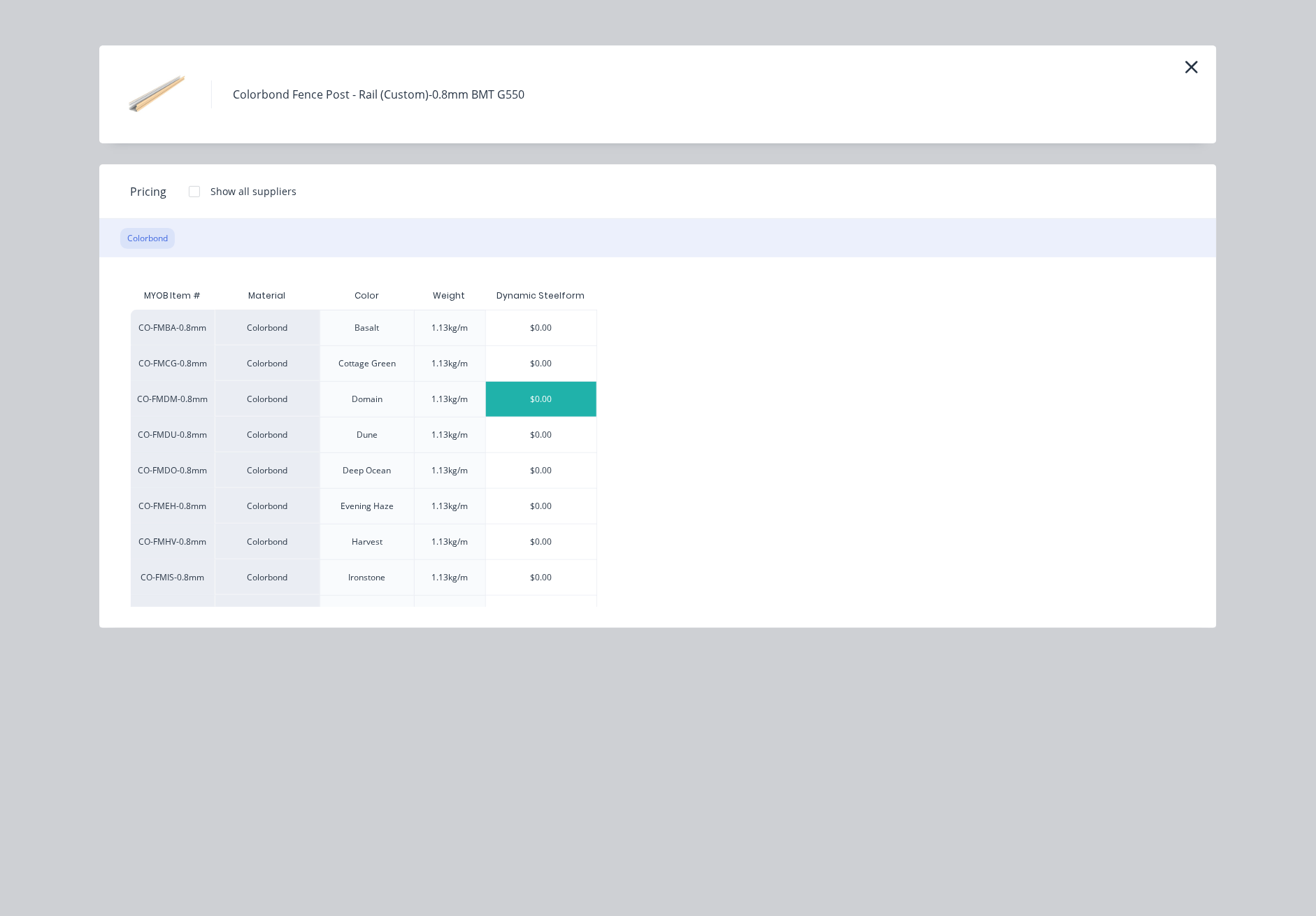
click at [558, 395] on div "$0.00" at bounding box center [541, 399] width 111 height 35
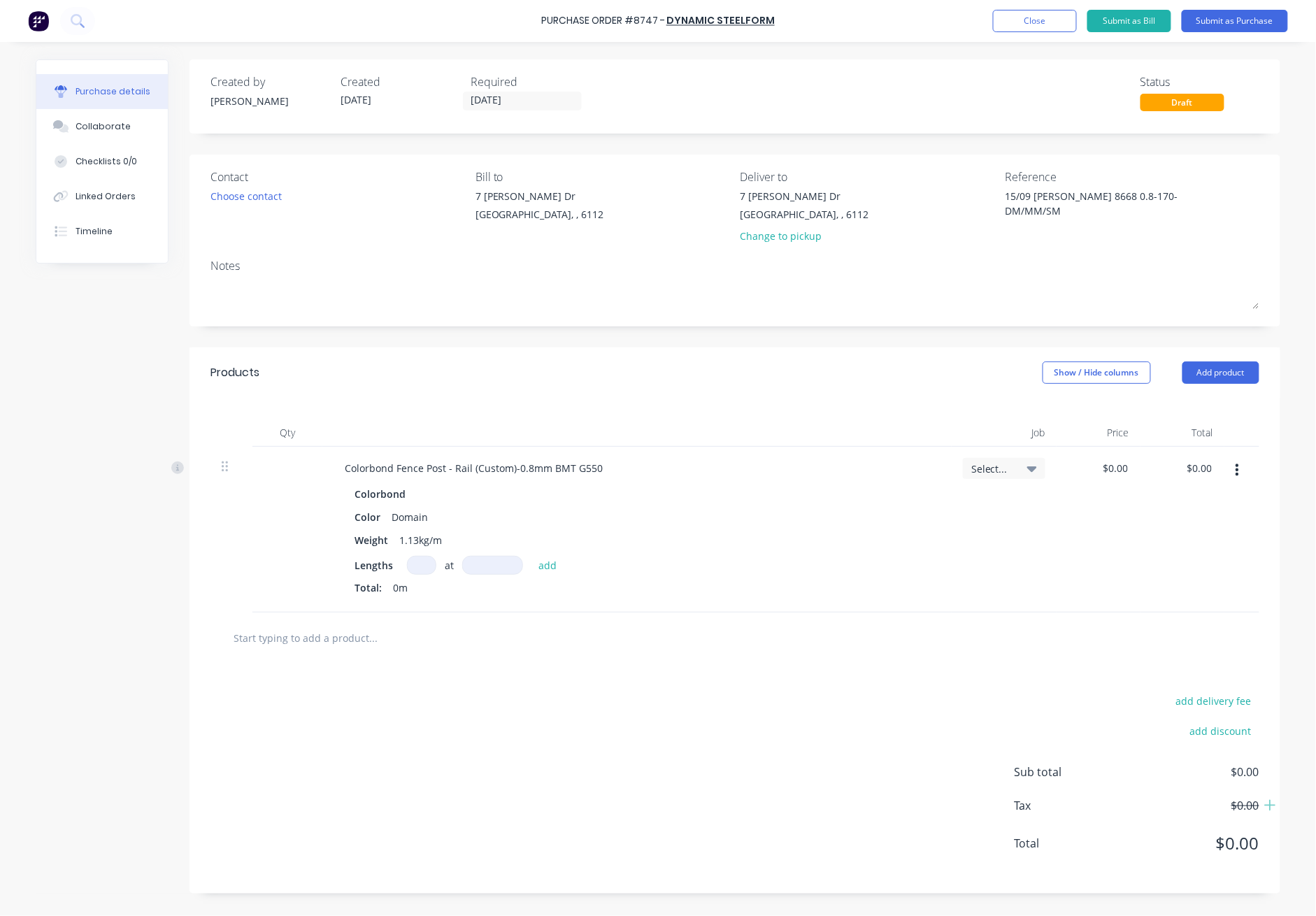
click at [415, 565] on input at bounding box center [422, 565] width 29 height 19
click at [413, 561] on input at bounding box center [422, 565] width 29 height 19
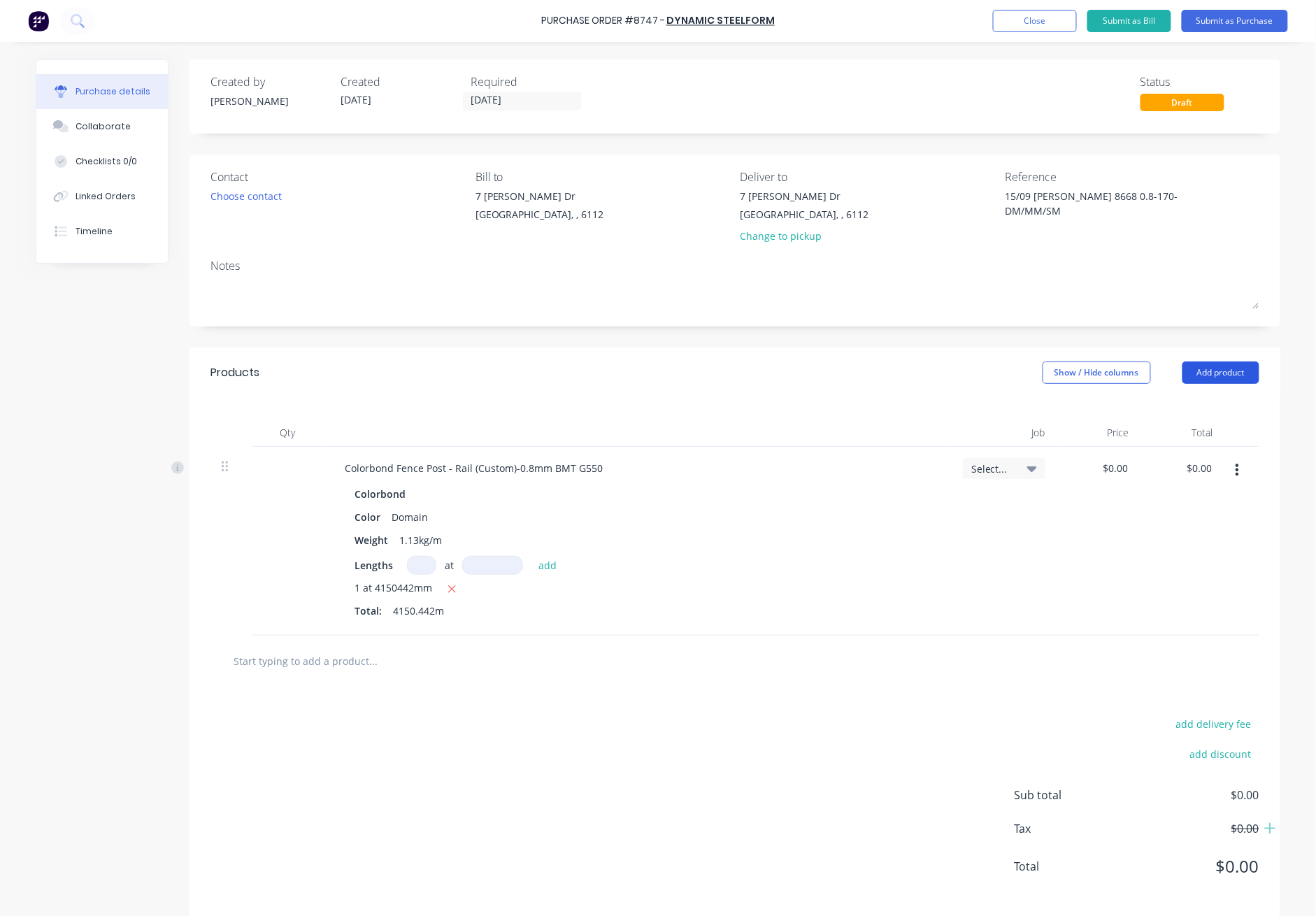
drag, startPoint x: 1237, startPoint y: 364, endPoint x: 1233, endPoint y: 388, distance: 24.3
click at [959, 365] on button "Add product" at bounding box center [1221, 372] width 77 height 22
click at [959, 410] on div "Product catalogue" at bounding box center [1193, 409] width 108 height 20
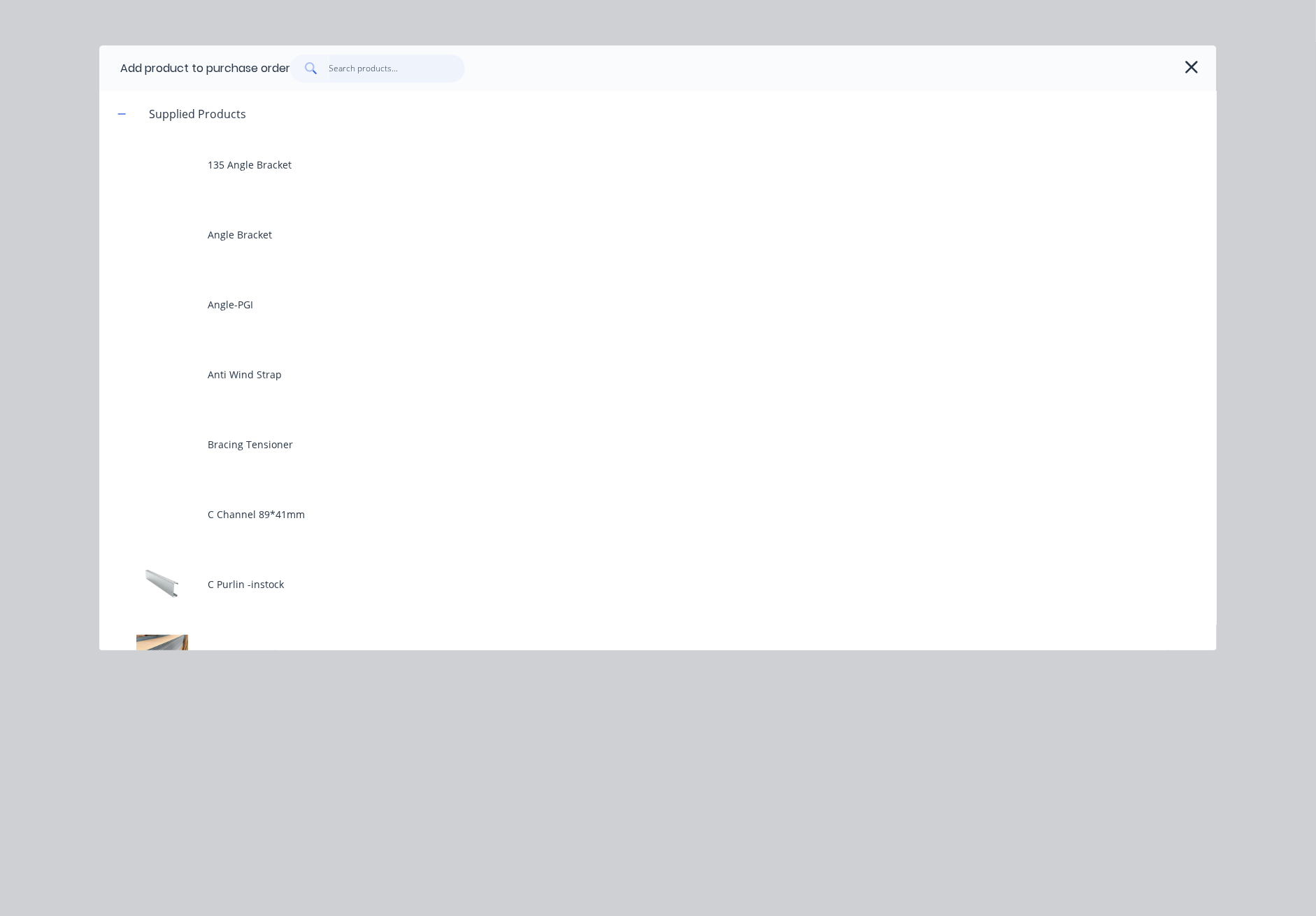
click at [399, 67] on input "text" at bounding box center [398, 68] width 136 height 28
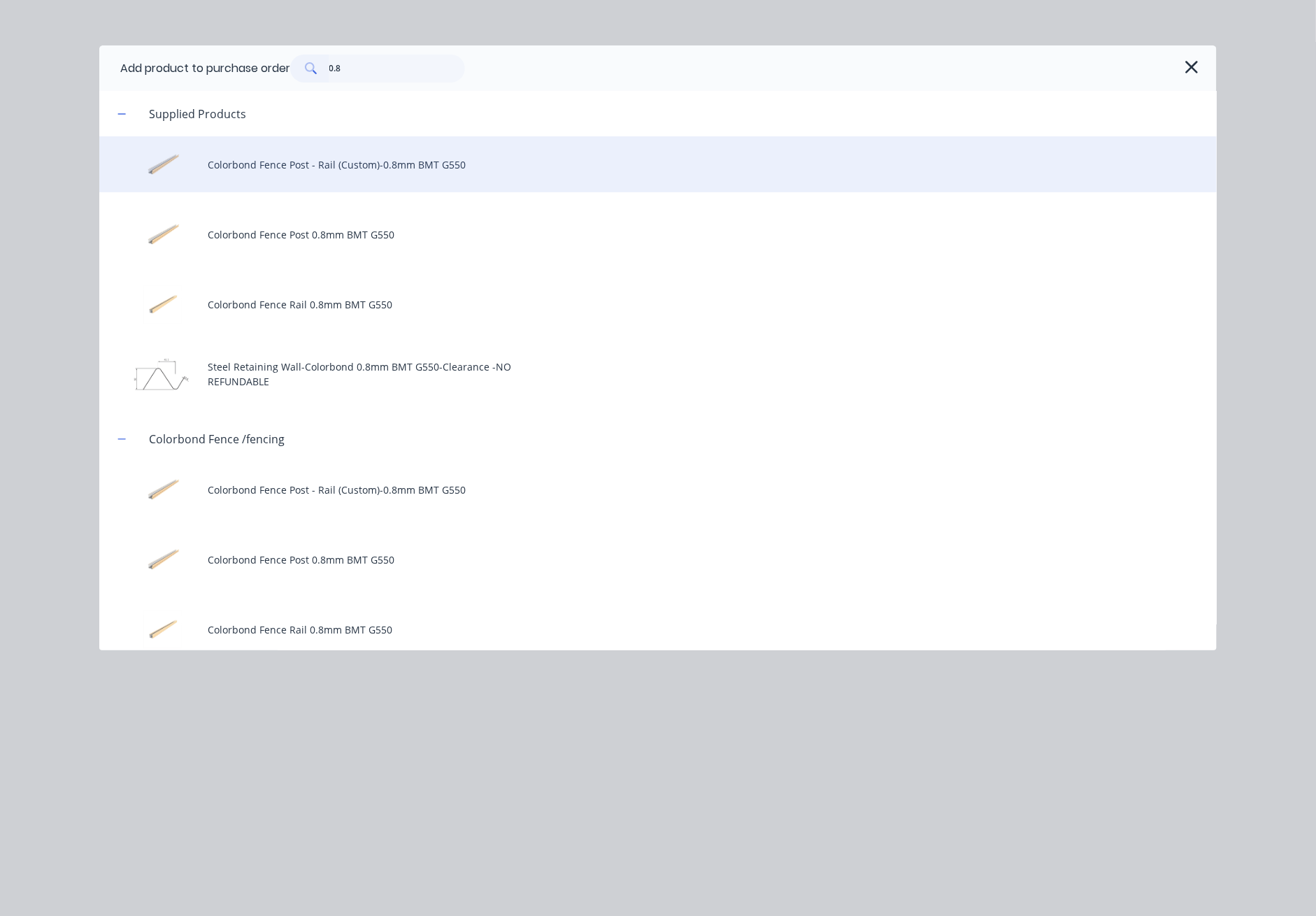
click at [389, 160] on div "Colorbond Fence Post - Rail (Custom)-0.8mm BMT G550" at bounding box center [658, 164] width 1117 height 56
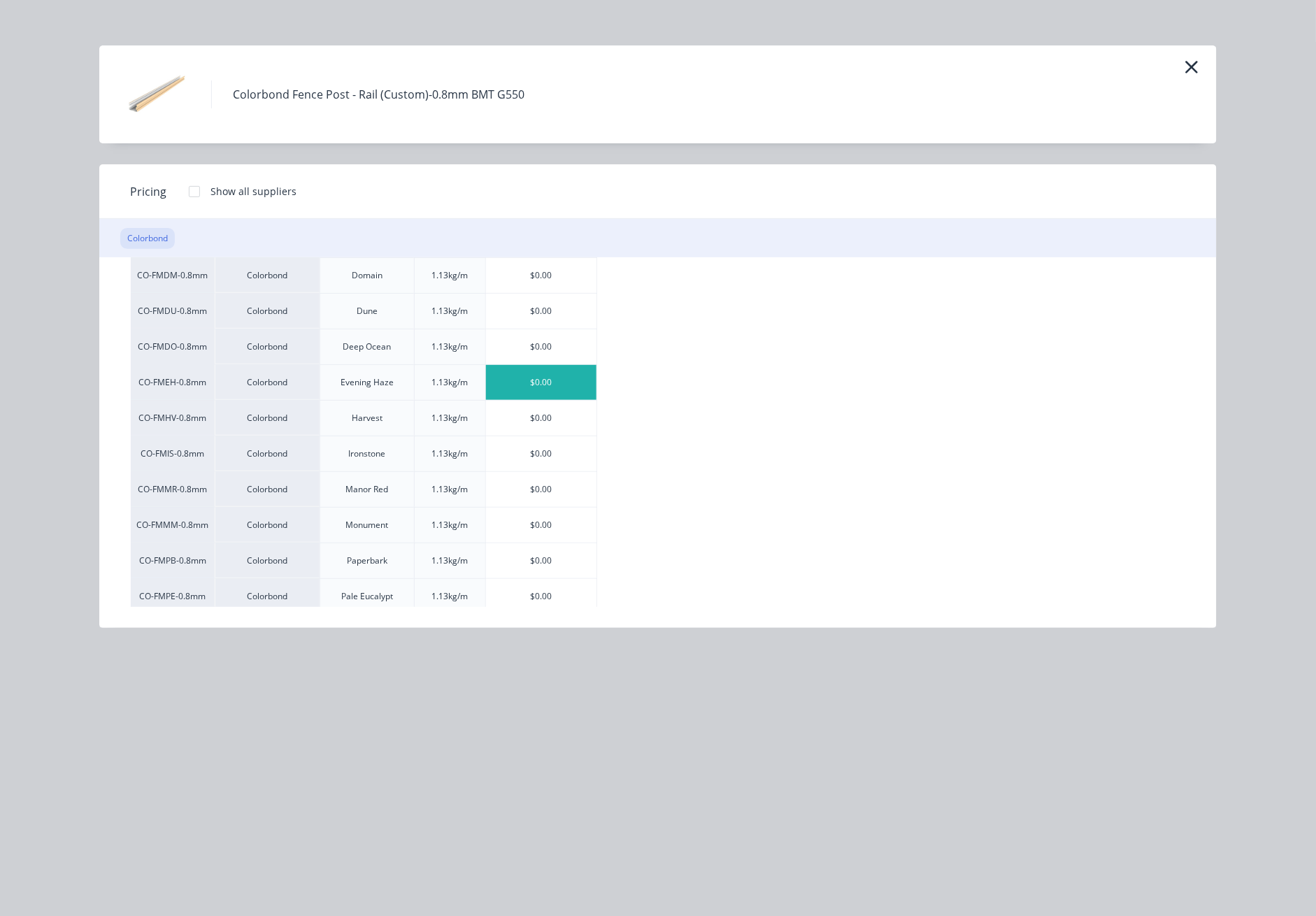
scroll to position [186, 0]
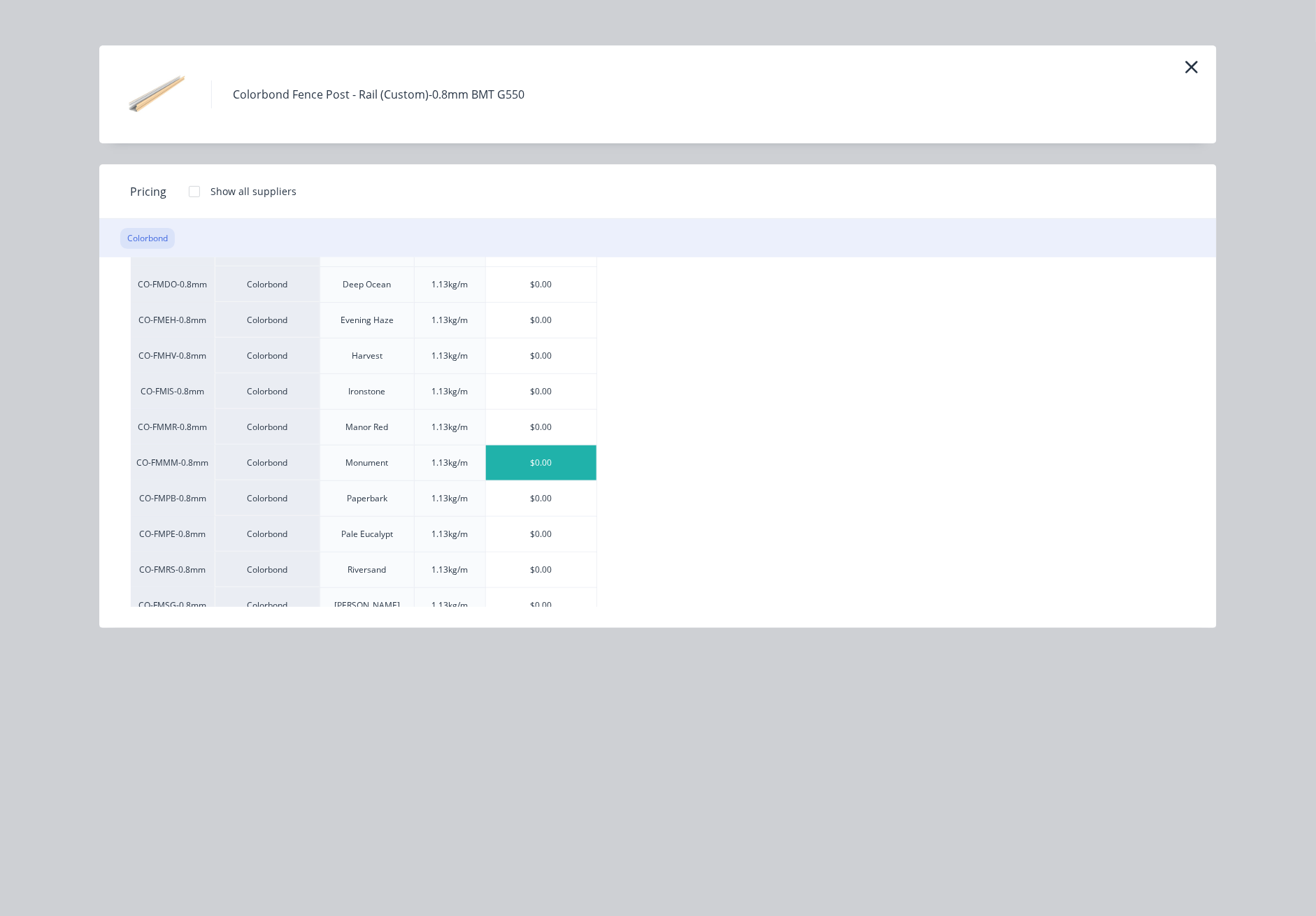
click at [541, 456] on div "$0.00" at bounding box center [541, 463] width 111 height 35
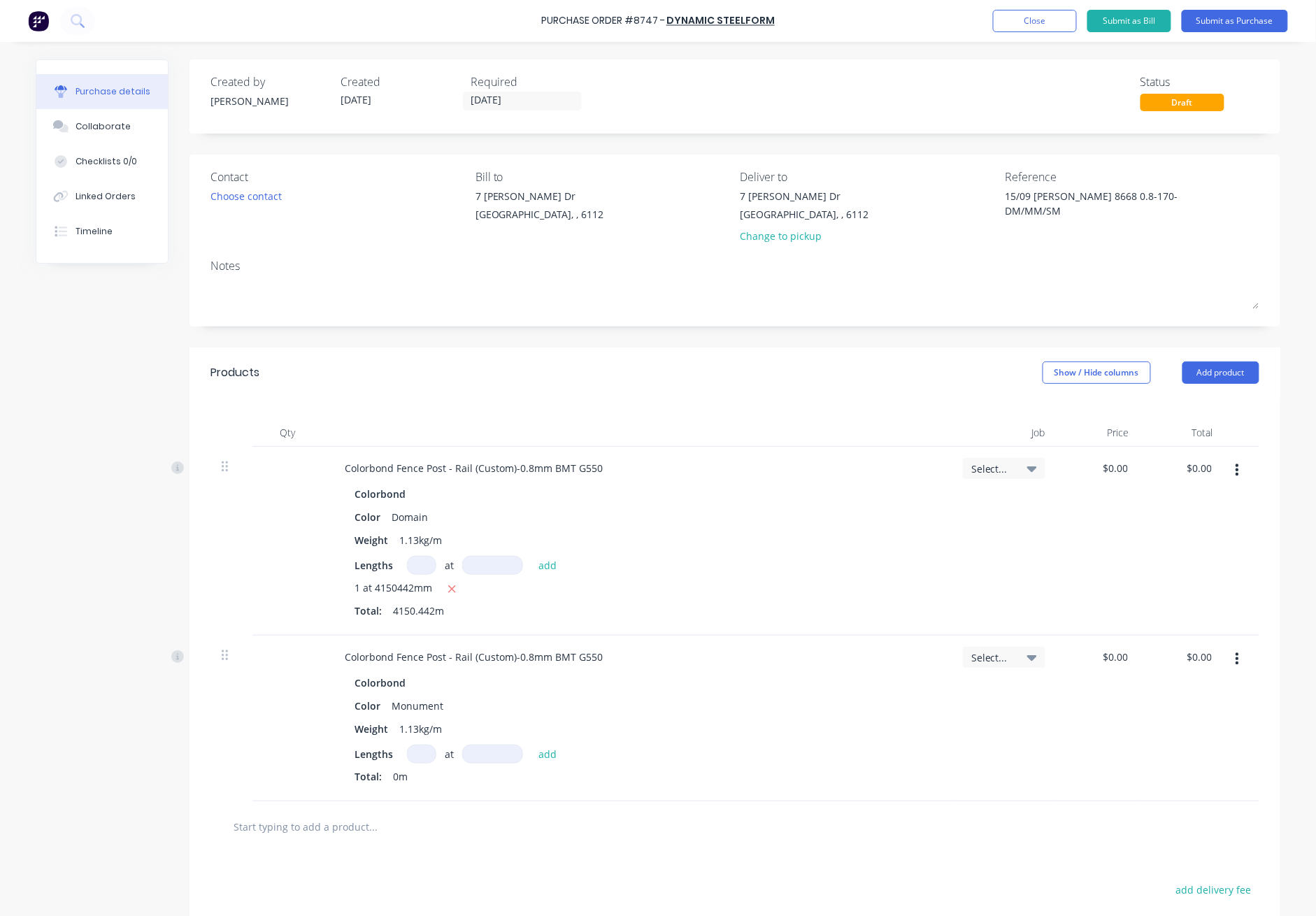
scroll to position [181, 0]
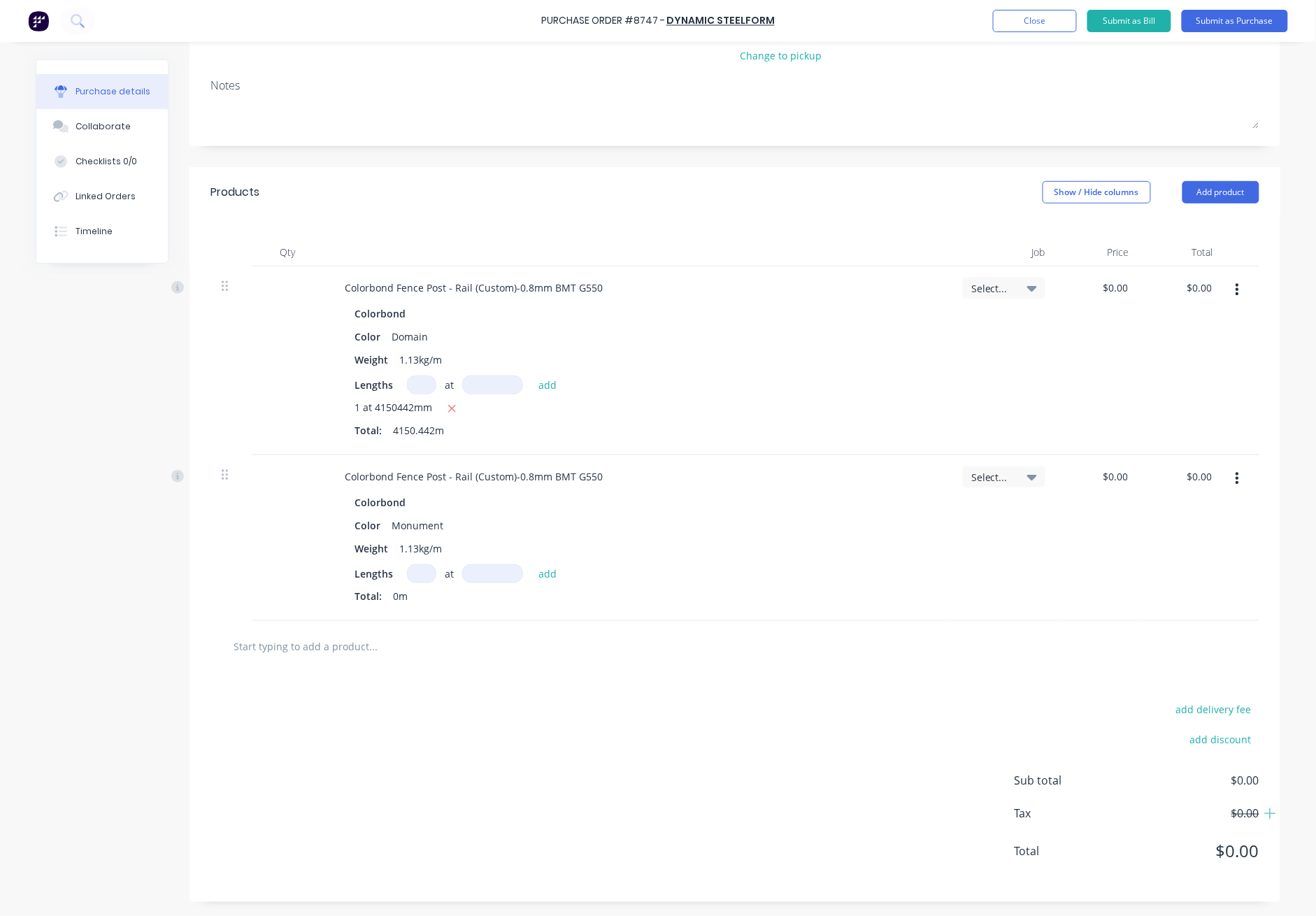
click at [408, 574] on input at bounding box center [422, 574] width 29 height 19
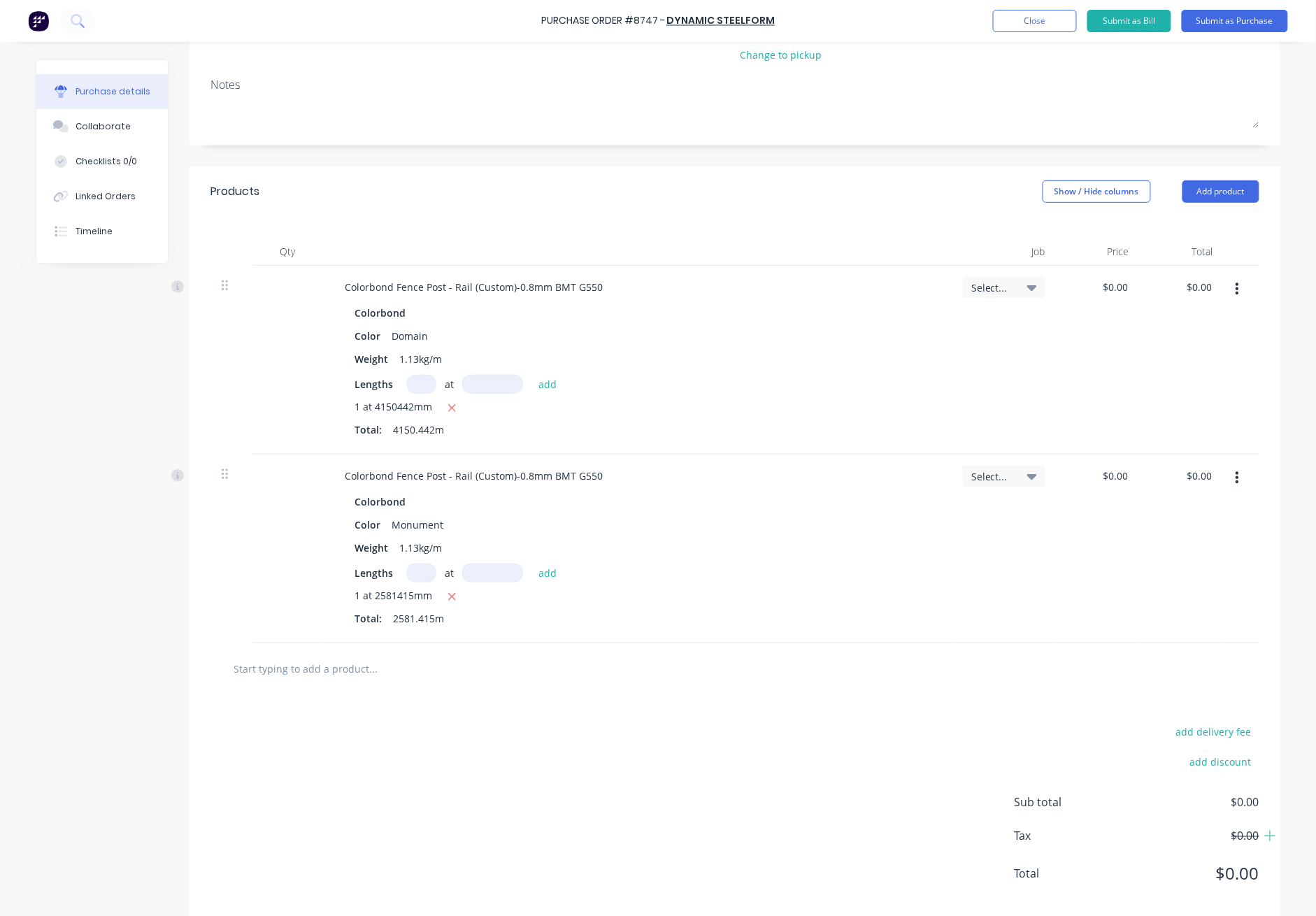
click at [959, 204] on div "Products Show / Hide columns Add product" at bounding box center [734, 192] width 1091 height 50
click at [959, 200] on button "Add product" at bounding box center [1221, 192] width 77 height 22
click at [959, 233] on div "Product catalogue" at bounding box center [1193, 227] width 108 height 20
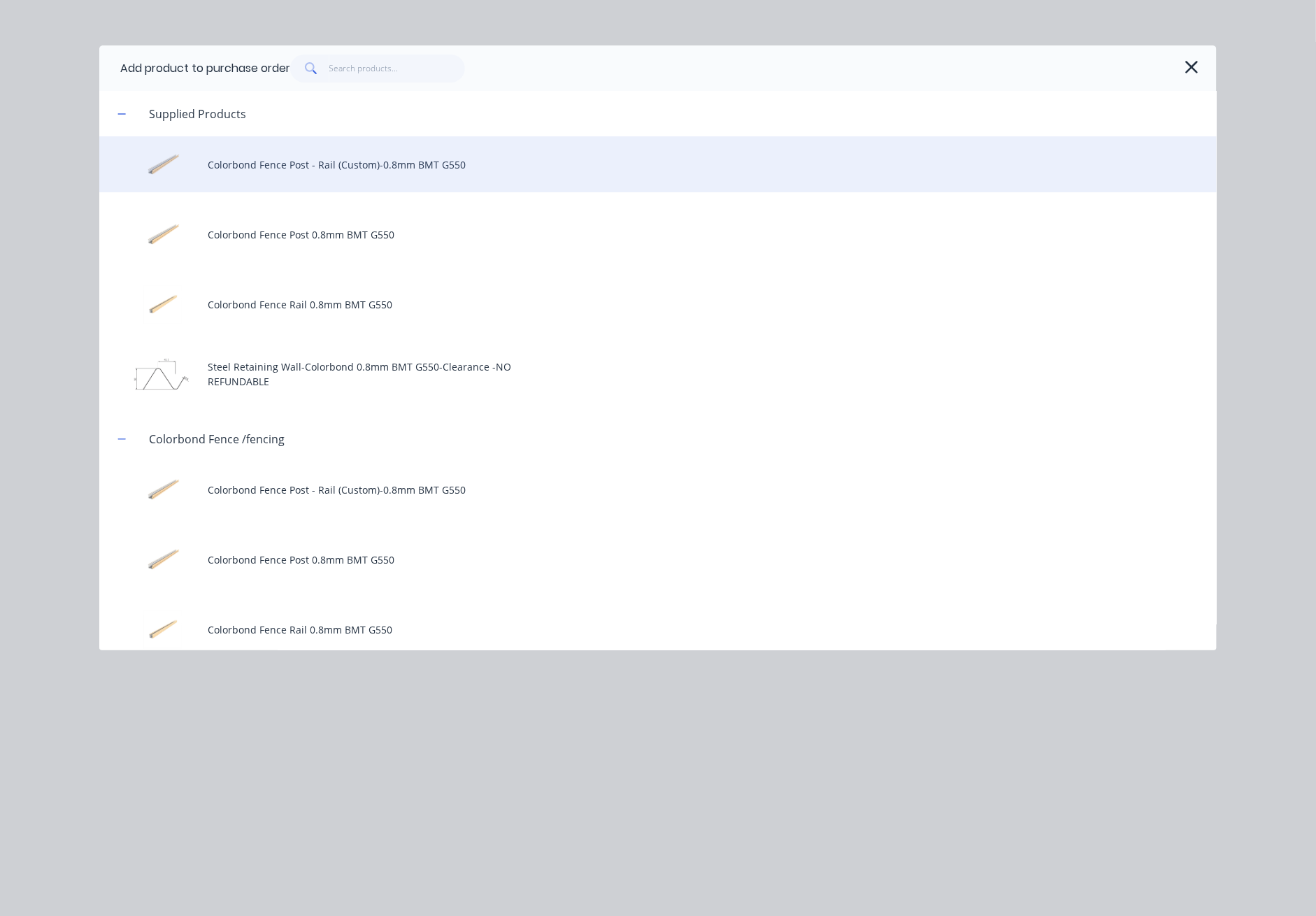
click at [405, 154] on div "Colorbond Fence Post - Rail (Custom)-0.8mm BMT G550" at bounding box center [658, 164] width 1117 height 56
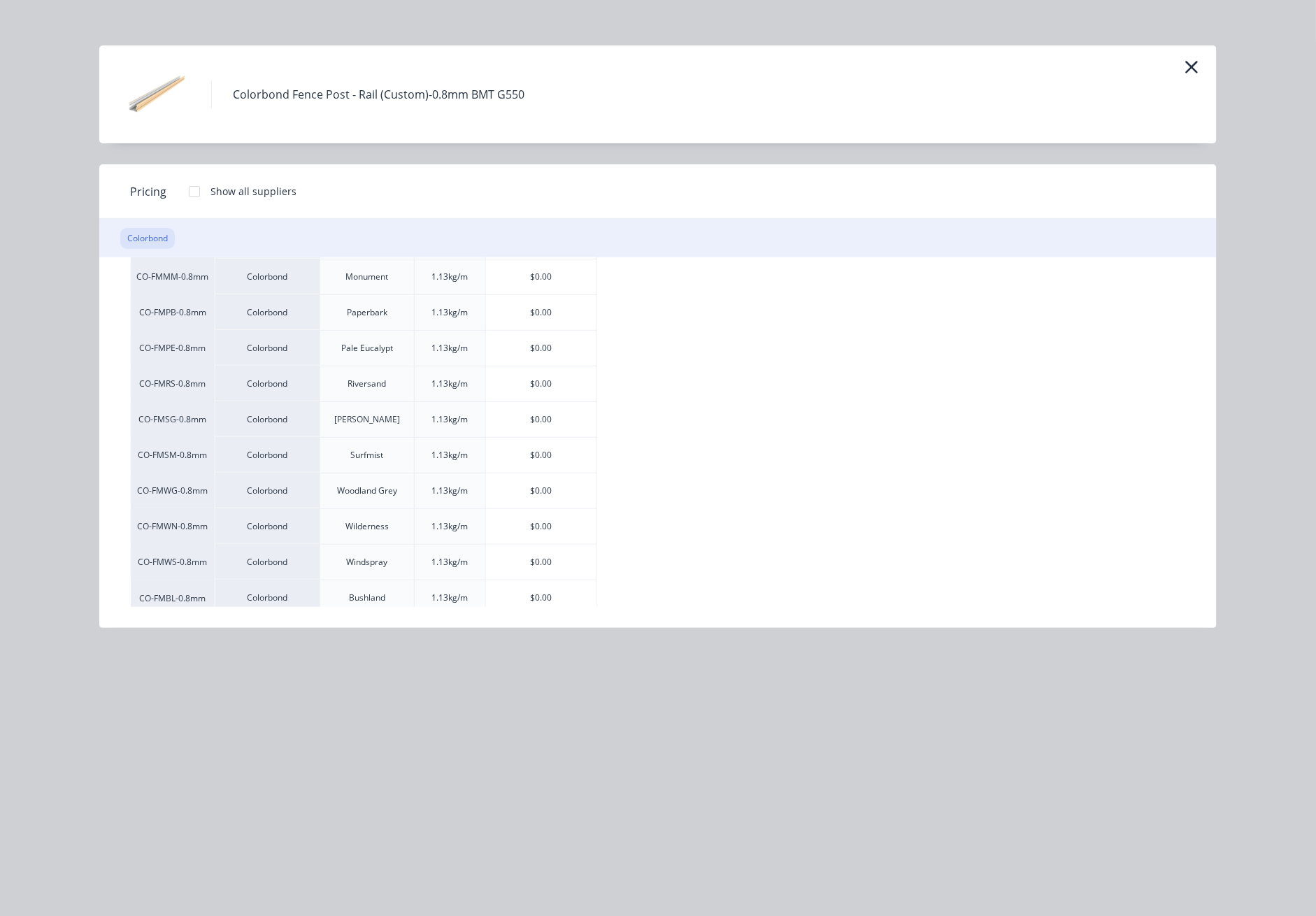
scroll to position [373, 0]
click at [527, 458] on div "$0.00" at bounding box center [541, 455] width 111 height 35
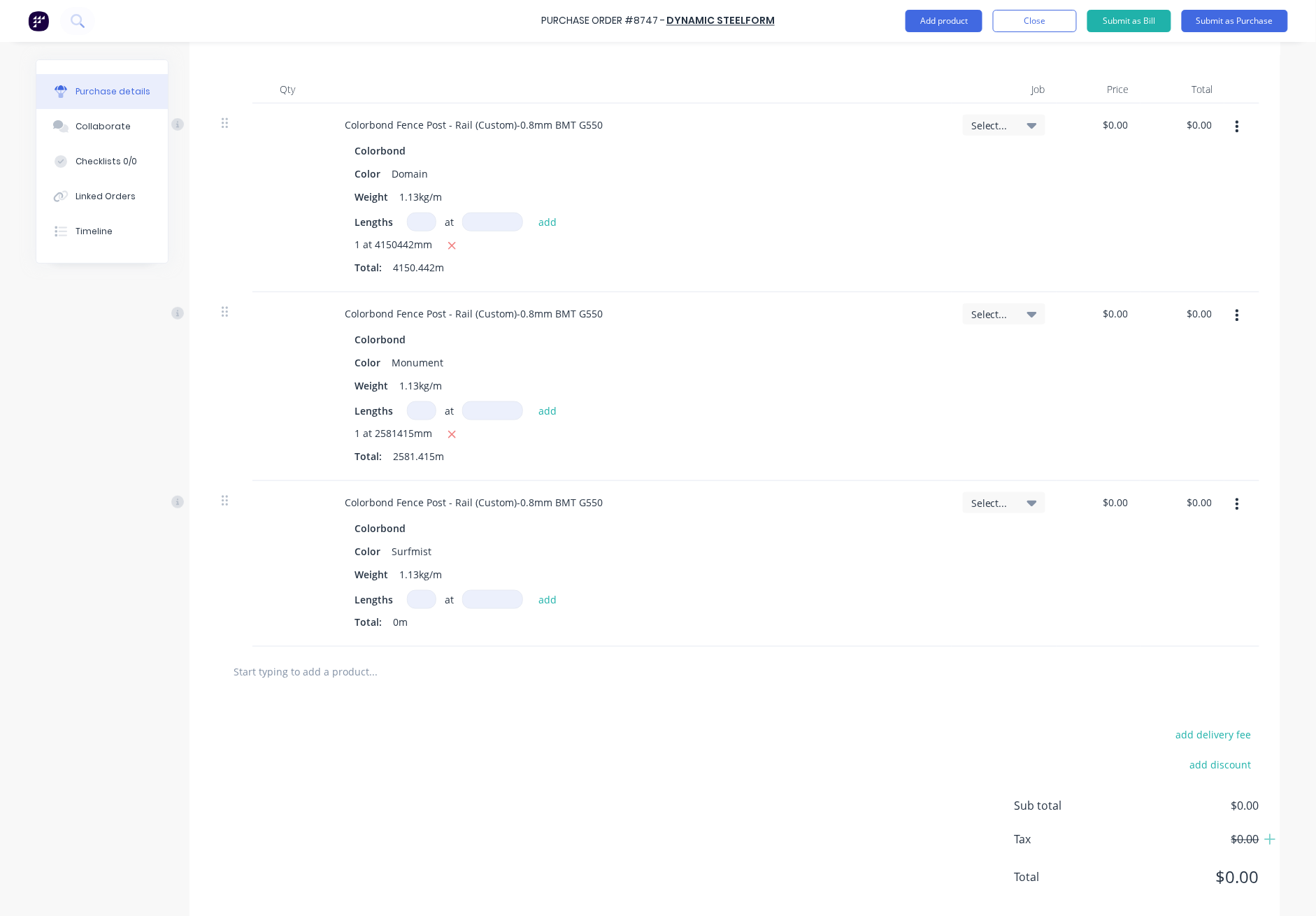
scroll to position [371, 0]
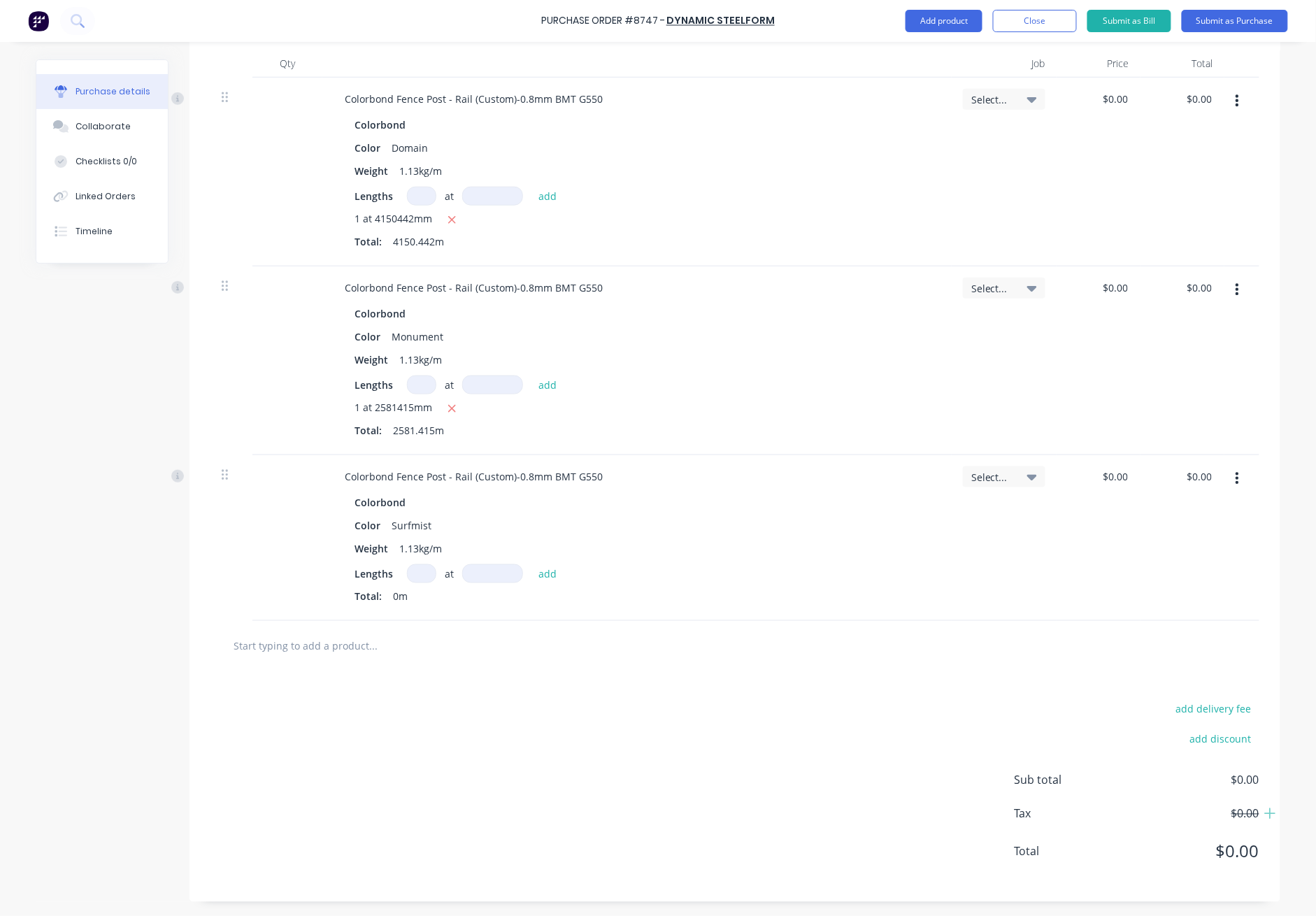
drag, startPoint x: 408, startPoint y: 575, endPoint x: 419, endPoint y: 576, distance: 11.0
click at [409, 575] on input at bounding box center [422, 574] width 29 height 19
click at [421, 574] on input at bounding box center [422, 574] width 29 height 19
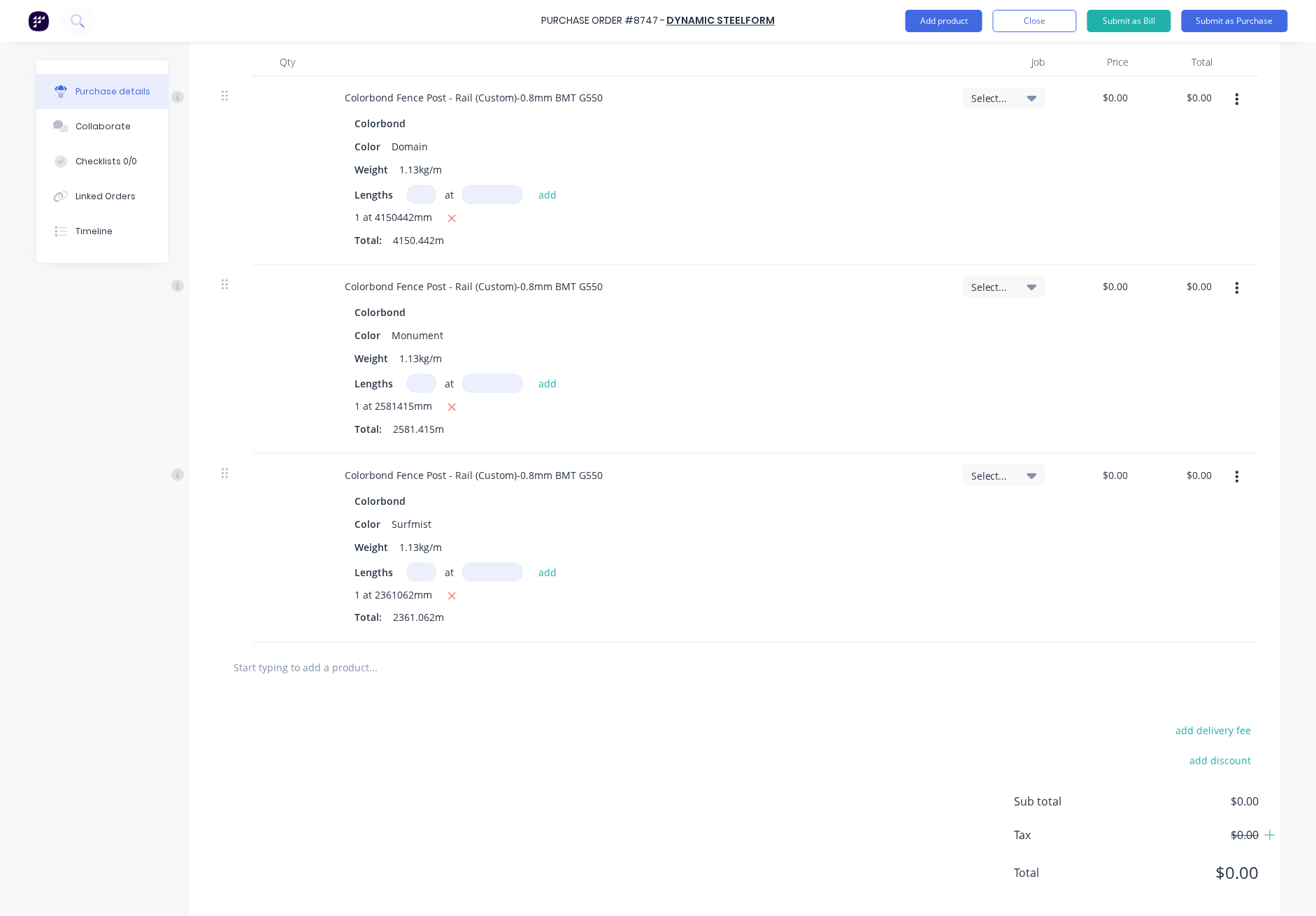
click at [783, 614] on div "Total: 2361.062m" at bounding box center [637, 617] width 565 height 15
click at [959, 26] on button "Submit as Purchase" at bounding box center [1235, 21] width 106 height 22
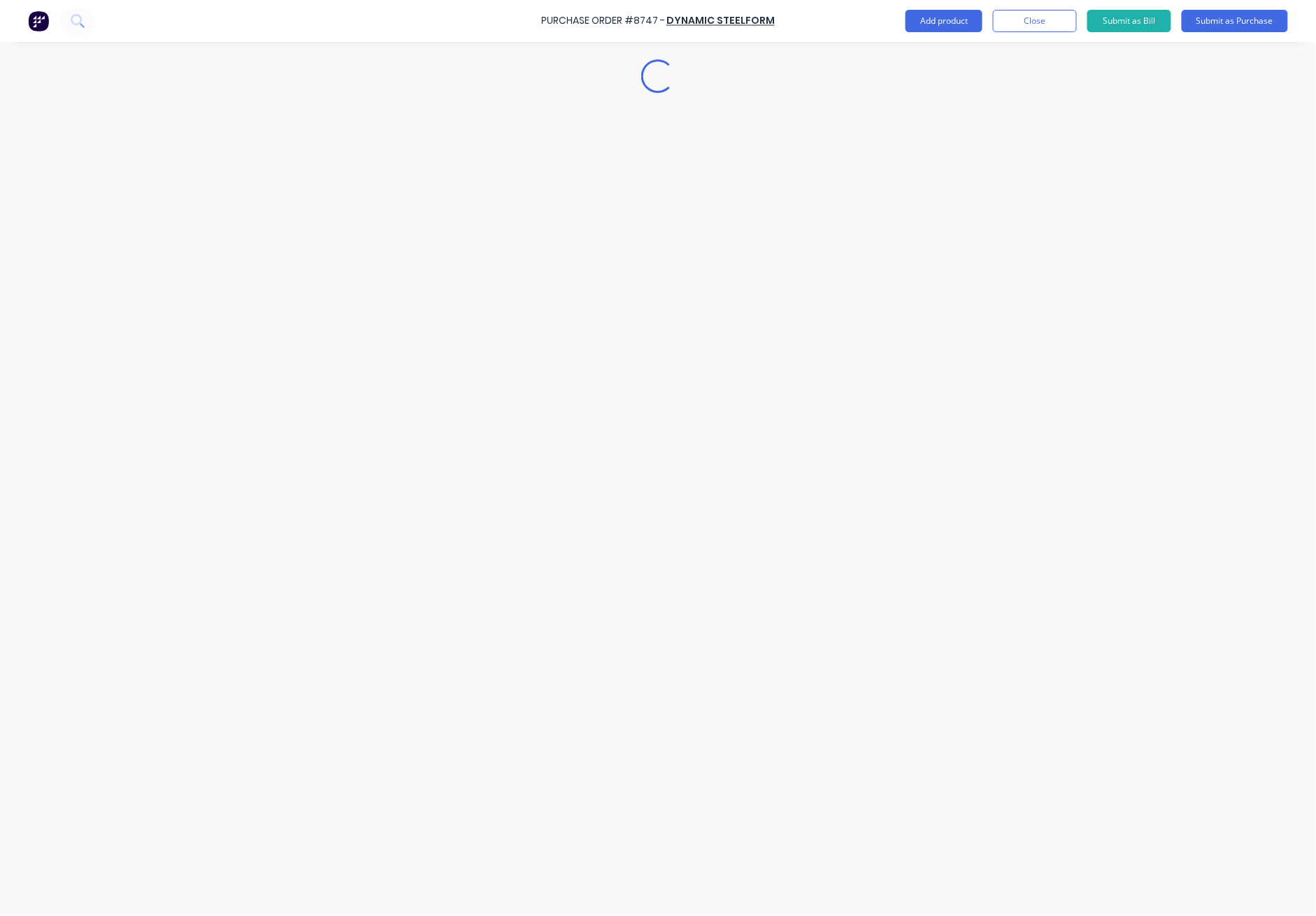
scroll to position [0, 0]
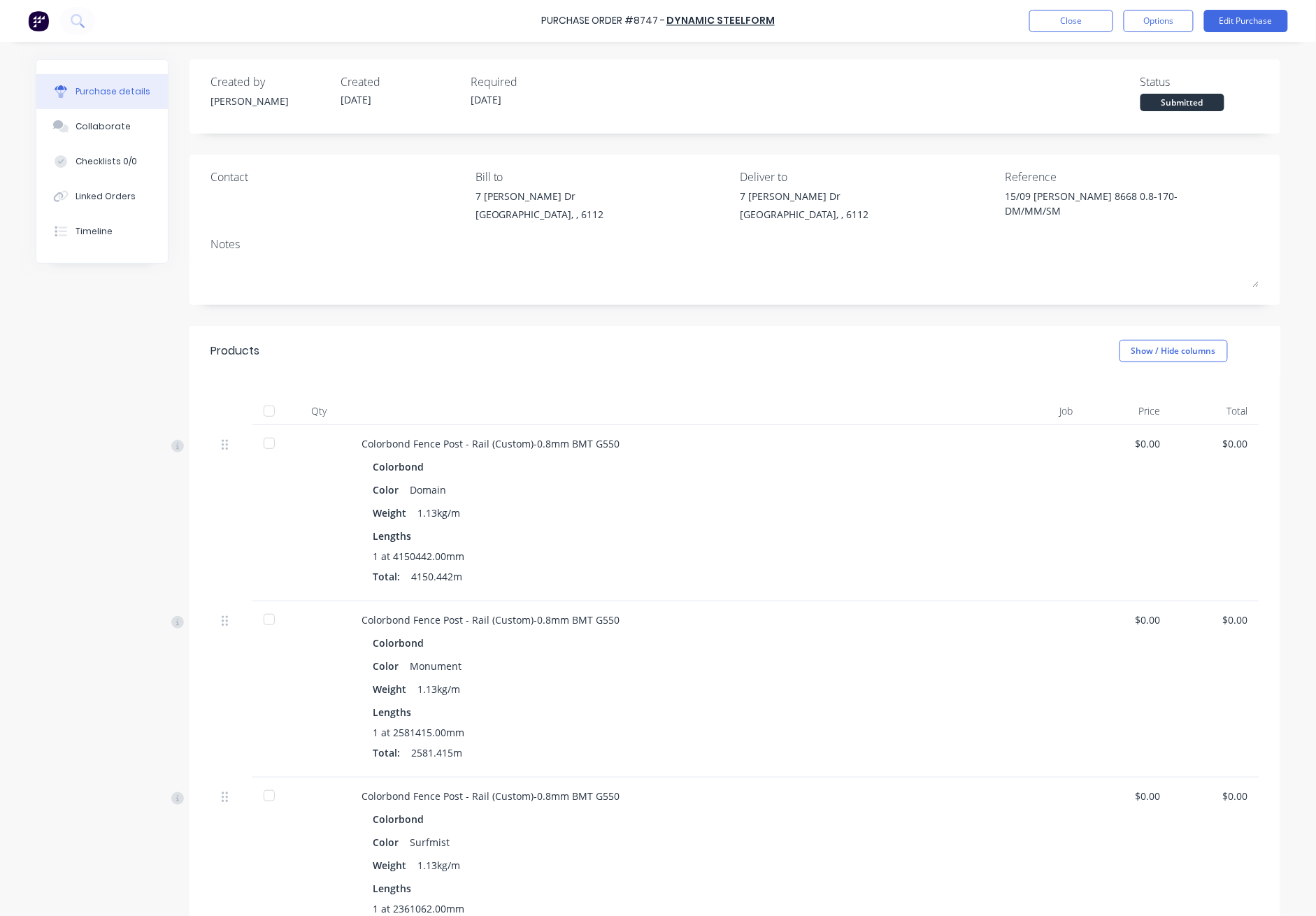
click at [268, 410] on div at bounding box center [269, 411] width 28 height 28
click at [529, 339] on div "Products Show / Hide columns" at bounding box center [734, 351] width 1091 height 50
click at [959, 23] on button "Close" at bounding box center [1072, 21] width 84 height 22
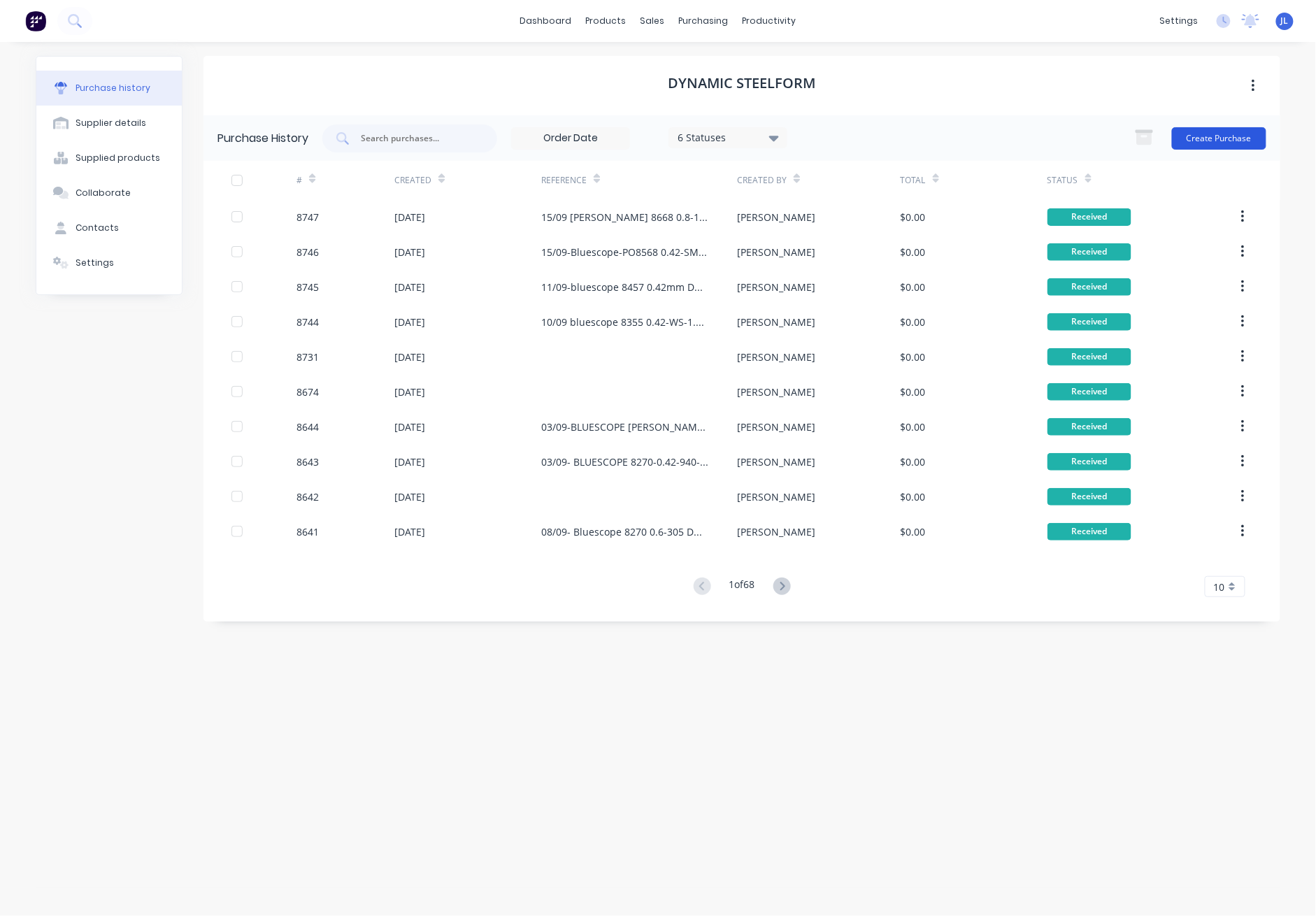
click at [959, 135] on button "Create Purchase" at bounding box center [1220, 138] width 95 height 22
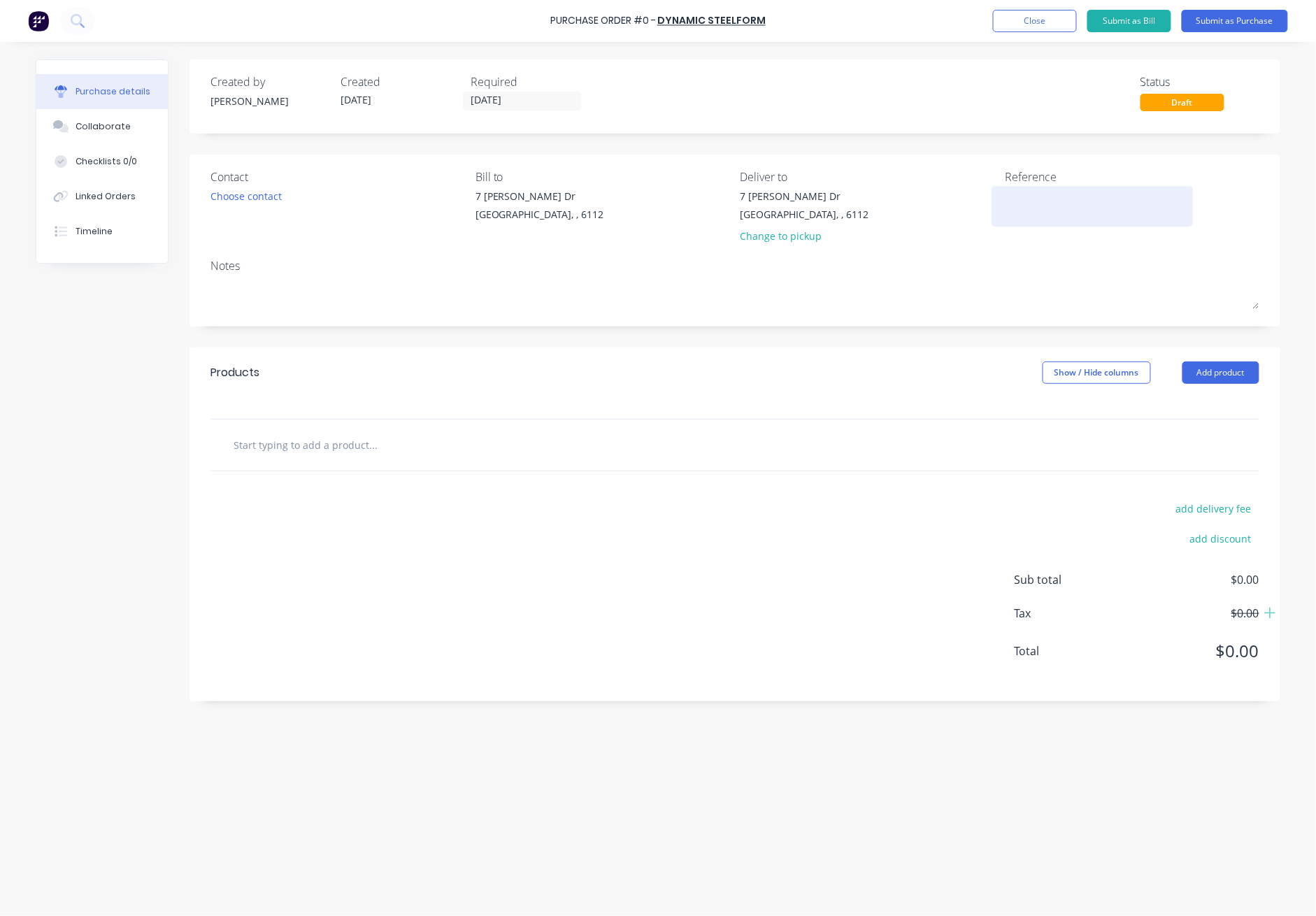
click at [959, 189] on textarea at bounding box center [1092, 205] width 174 height 32
click at [959, 378] on button "Add product" at bounding box center [1221, 372] width 77 height 22
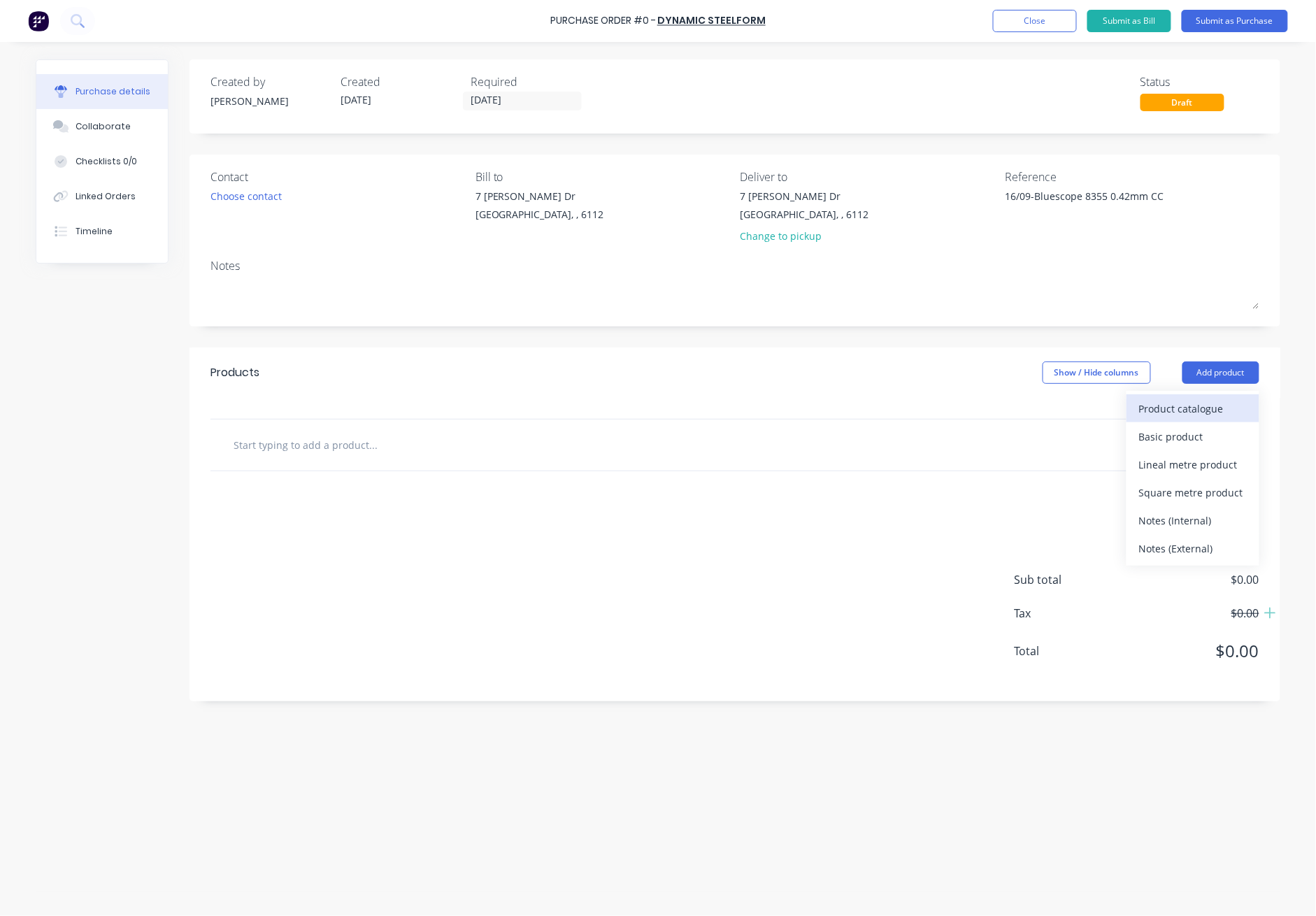
click at [959, 410] on div "Product catalogue" at bounding box center [1193, 409] width 108 height 20
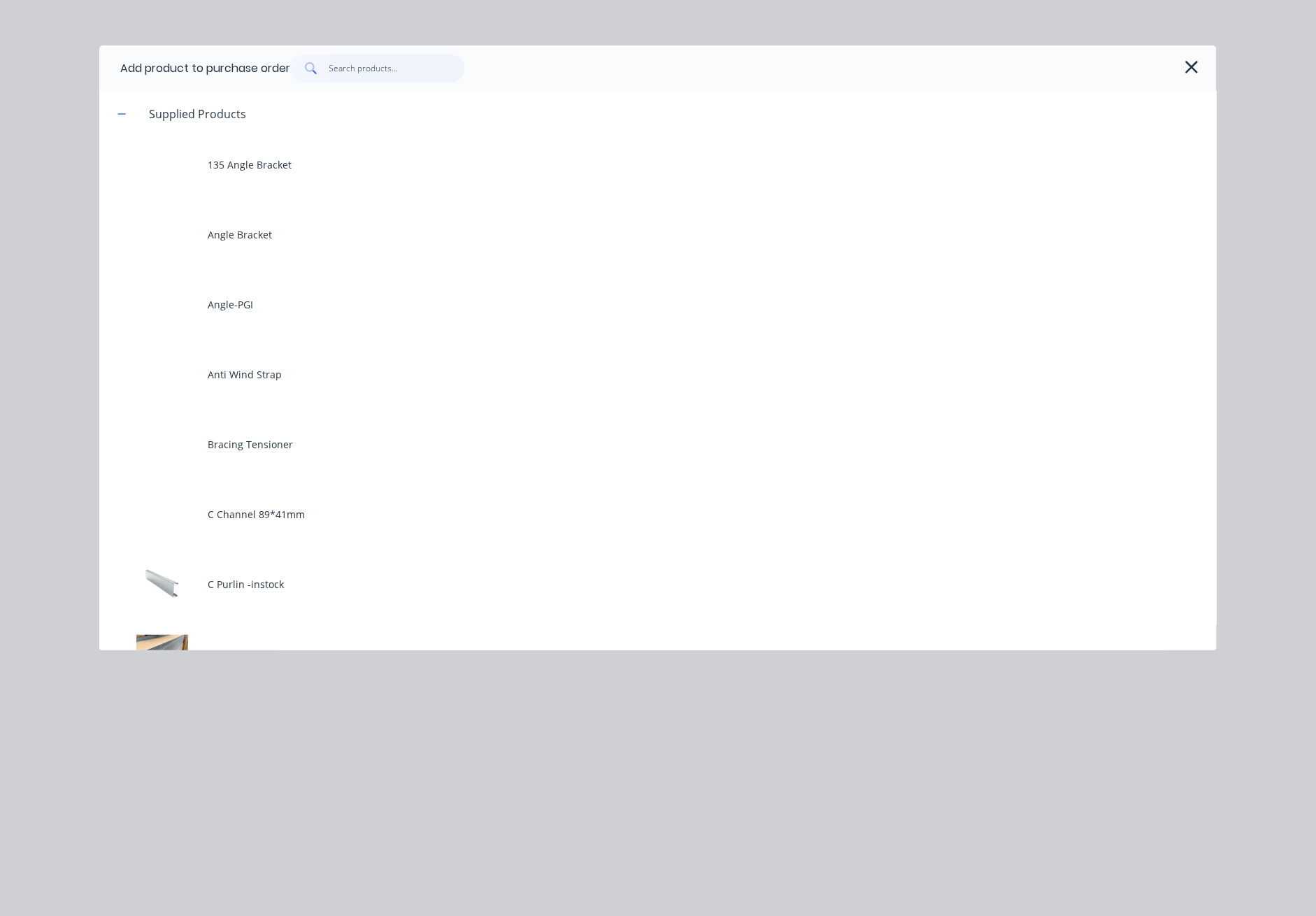
click at [409, 75] on input "text" at bounding box center [398, 68] width 136 height 28
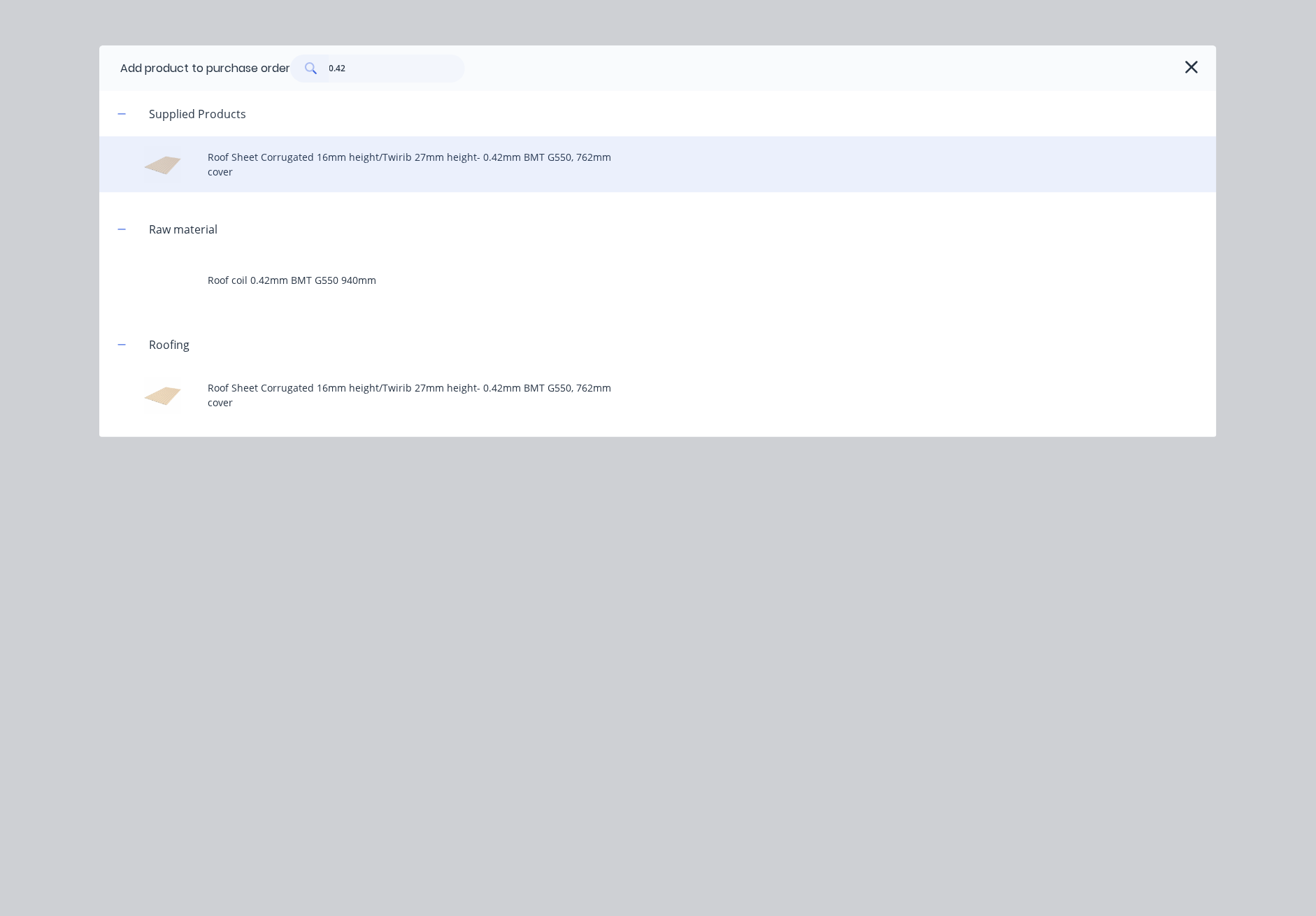
click at [409, 150] on div "Roof Sheet Corrugated 16mm height/Twirib 27mm height- 0.42mm BMT G550, 762mm co…" at bounding box center [658, 164] width 1117 height 56
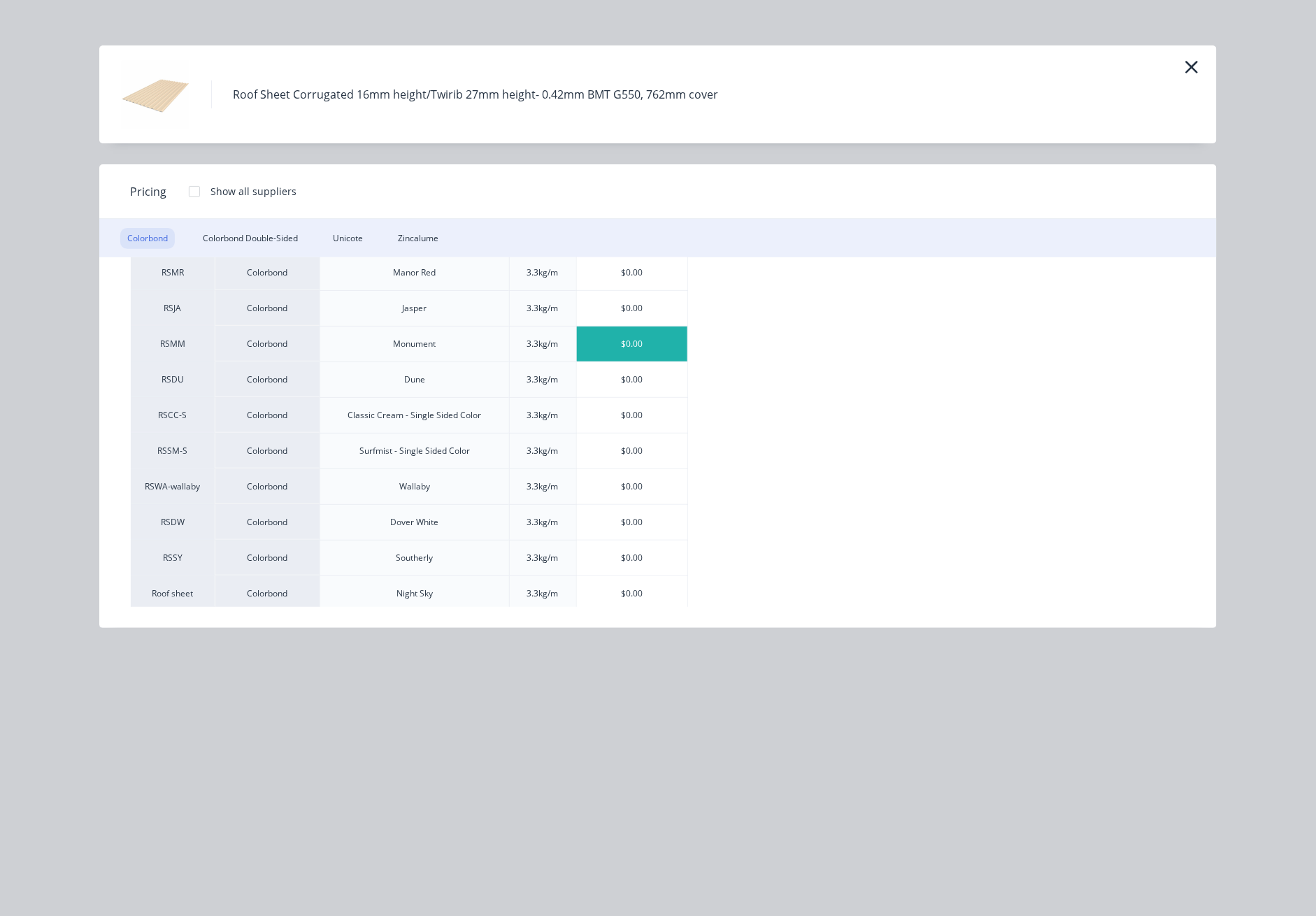
scroll to position [417, 0]
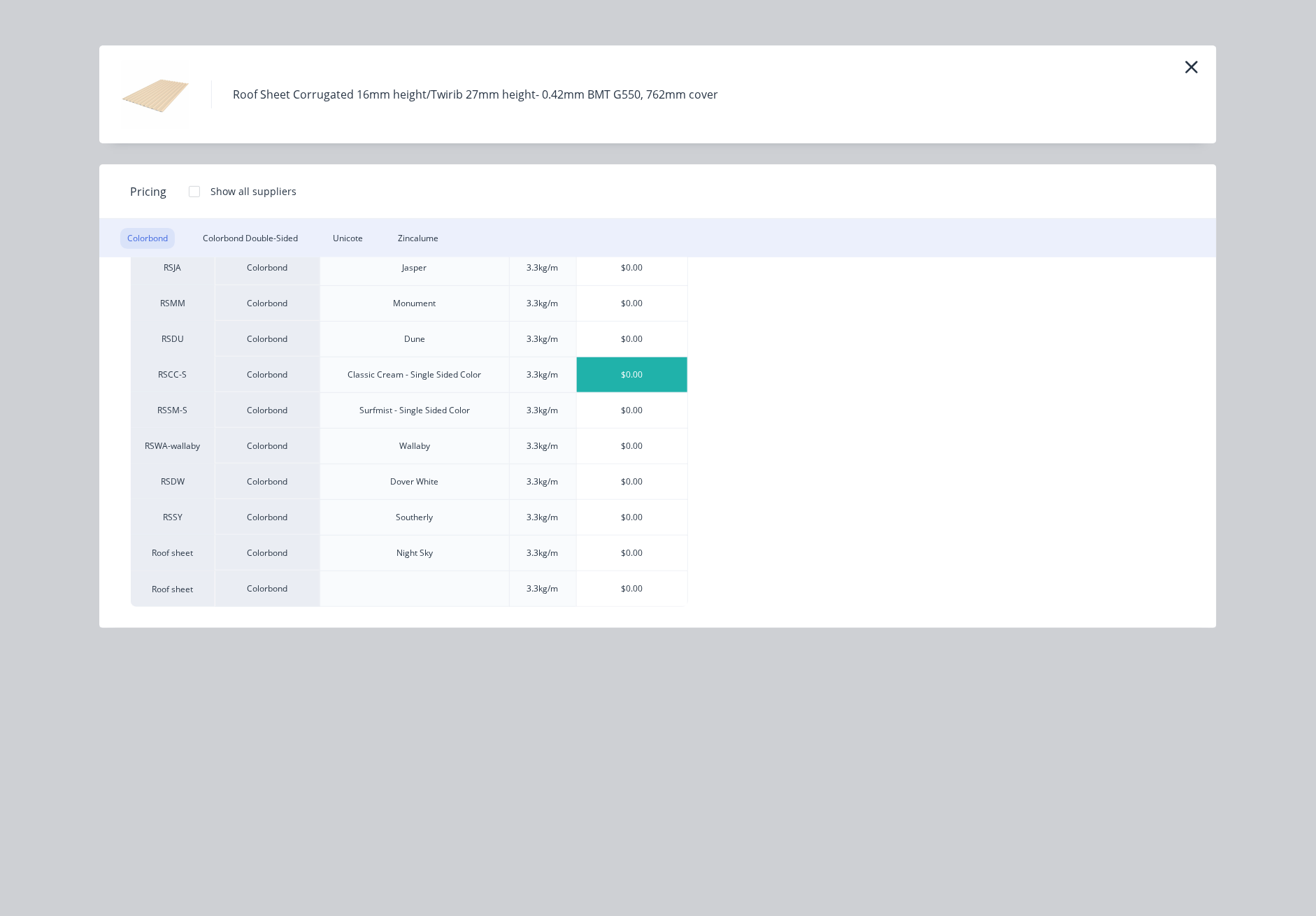
click at [633, 368] on div "$0.00" at bounding box center [632, 375] width 111 height 35
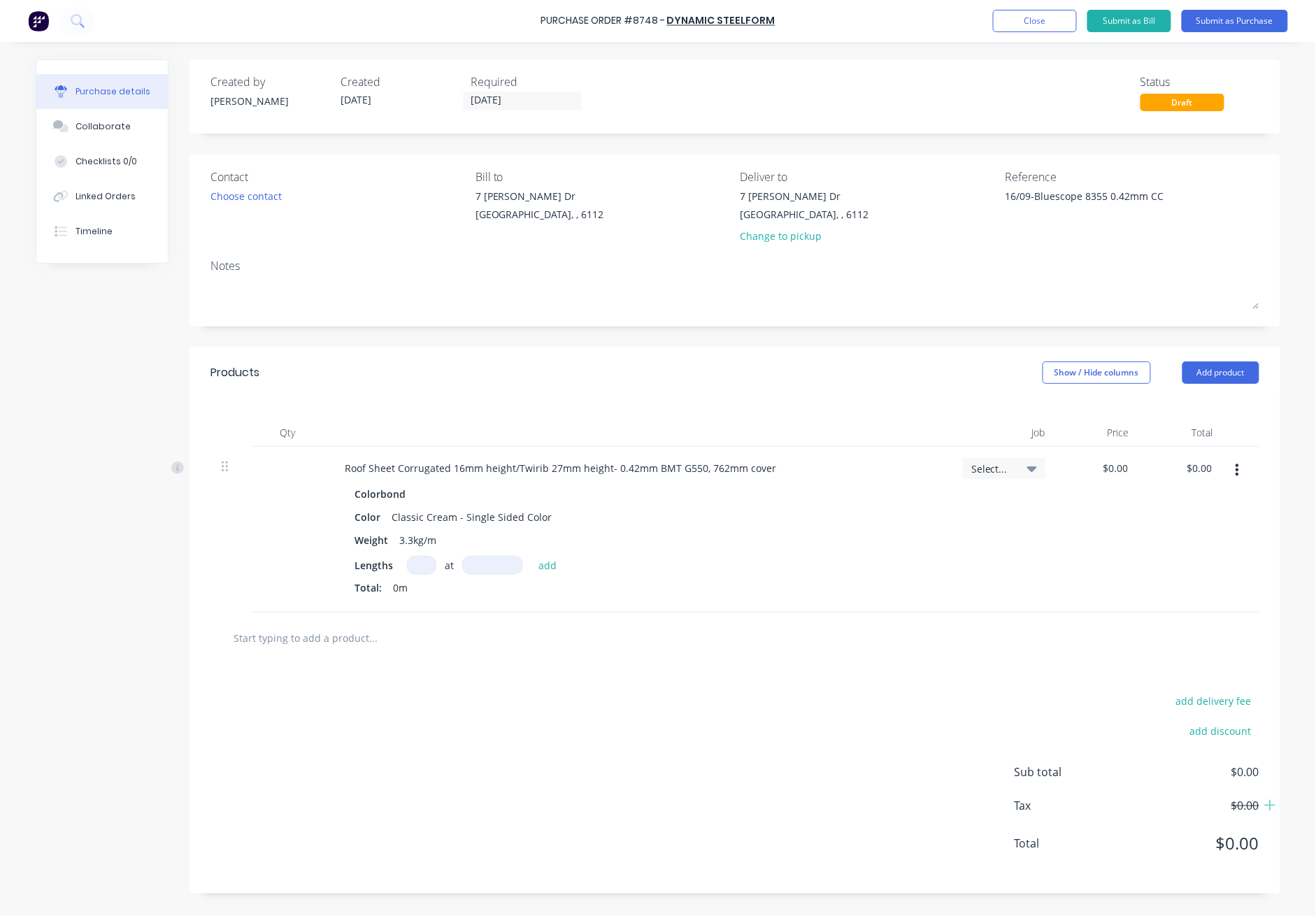
click at [416, 567] on input at bounding box center [422, 565] width 29 height 19
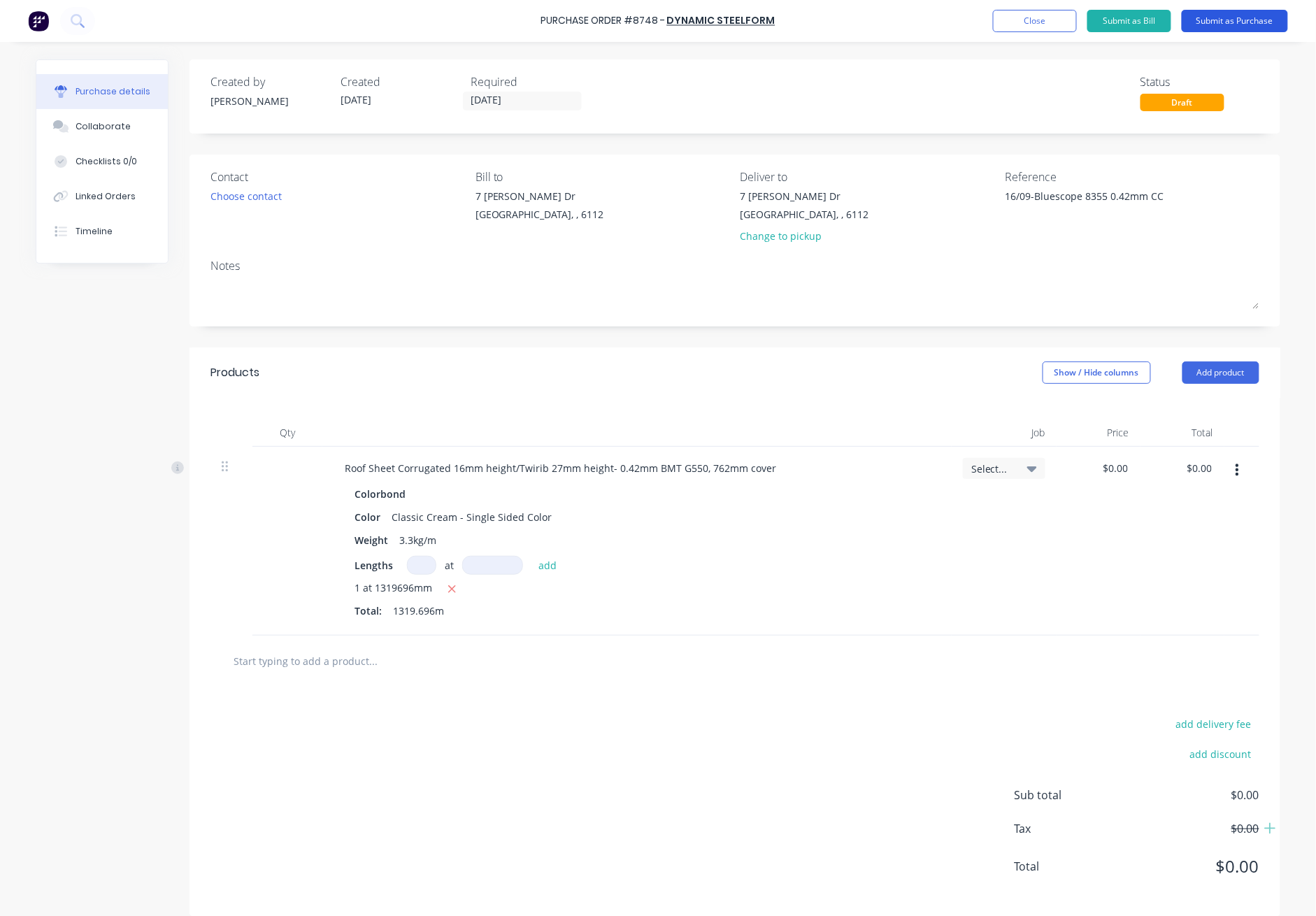
click at [959, 19] on button "Submit as Purchase" at bounding box center [1235, 21] width 106 height 22
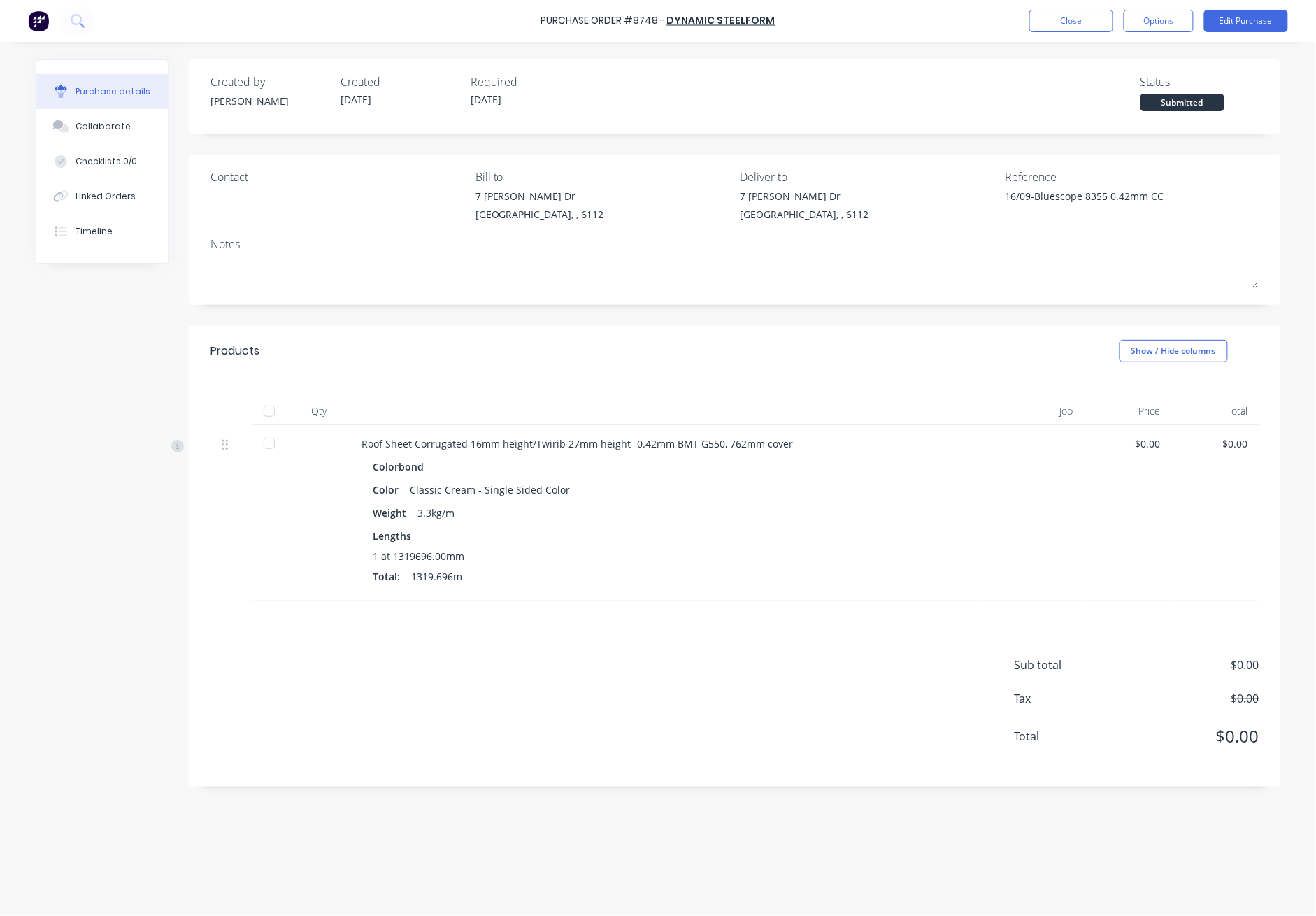
click at [273, 406] on div at bounding box center [269, 411] width 28 height 28
click at [600, 362] on div "Products Show / Hide columns" at bounding box center [734, 351] width 1091 height 50
click at [738, 313] on div "Created by [PERSON_NAME] Created [DATE] Required [DATE] Status Received Contact…" at bounding box center [734, 423] width 1091 height 728
click at [959, 18] on button "Close" at bounding box center [1072, 21] width 84 height 22
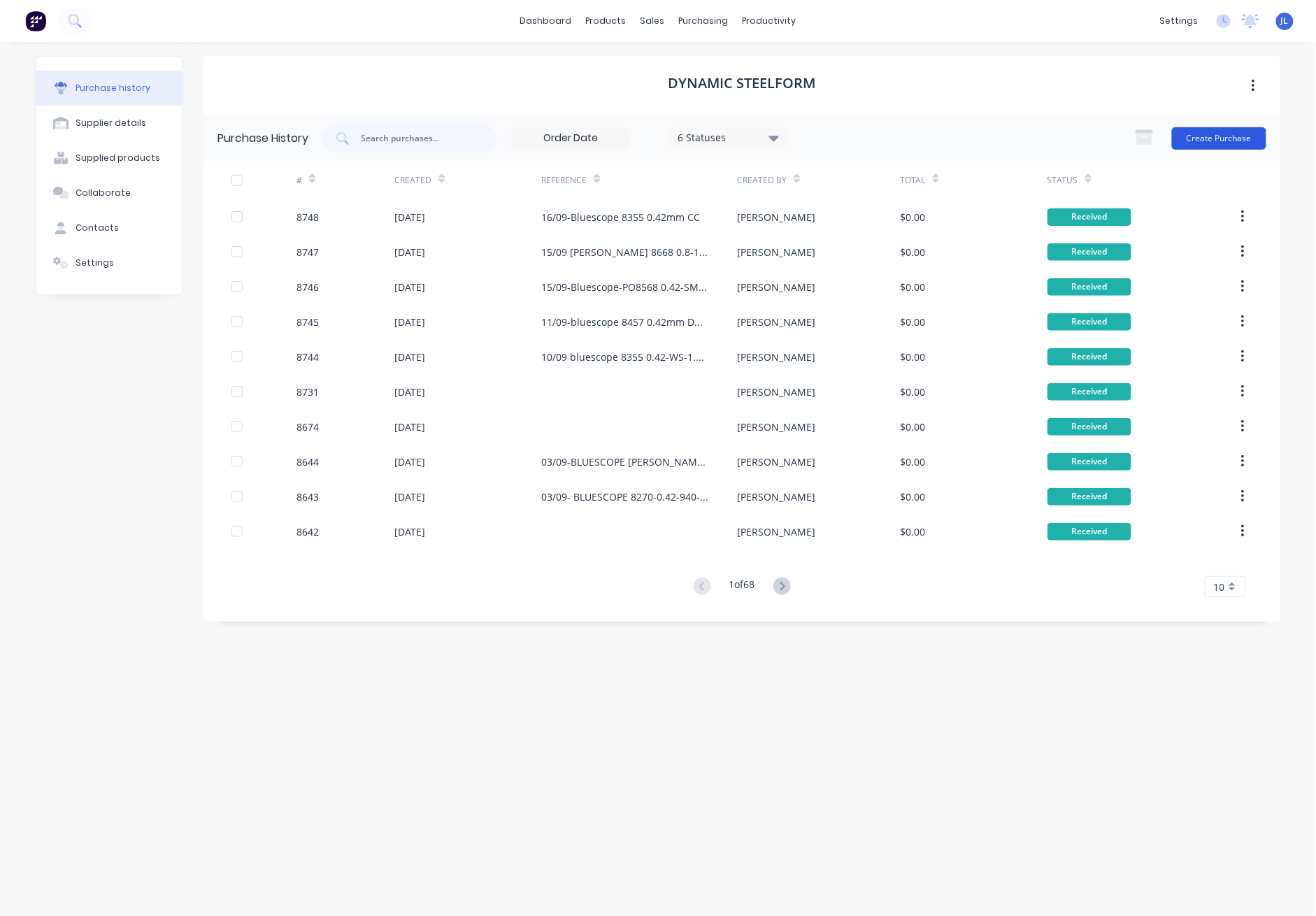
click at [959, 140] on button "Create Purchase" at bounding box center [1220, 138] width 95 height 22
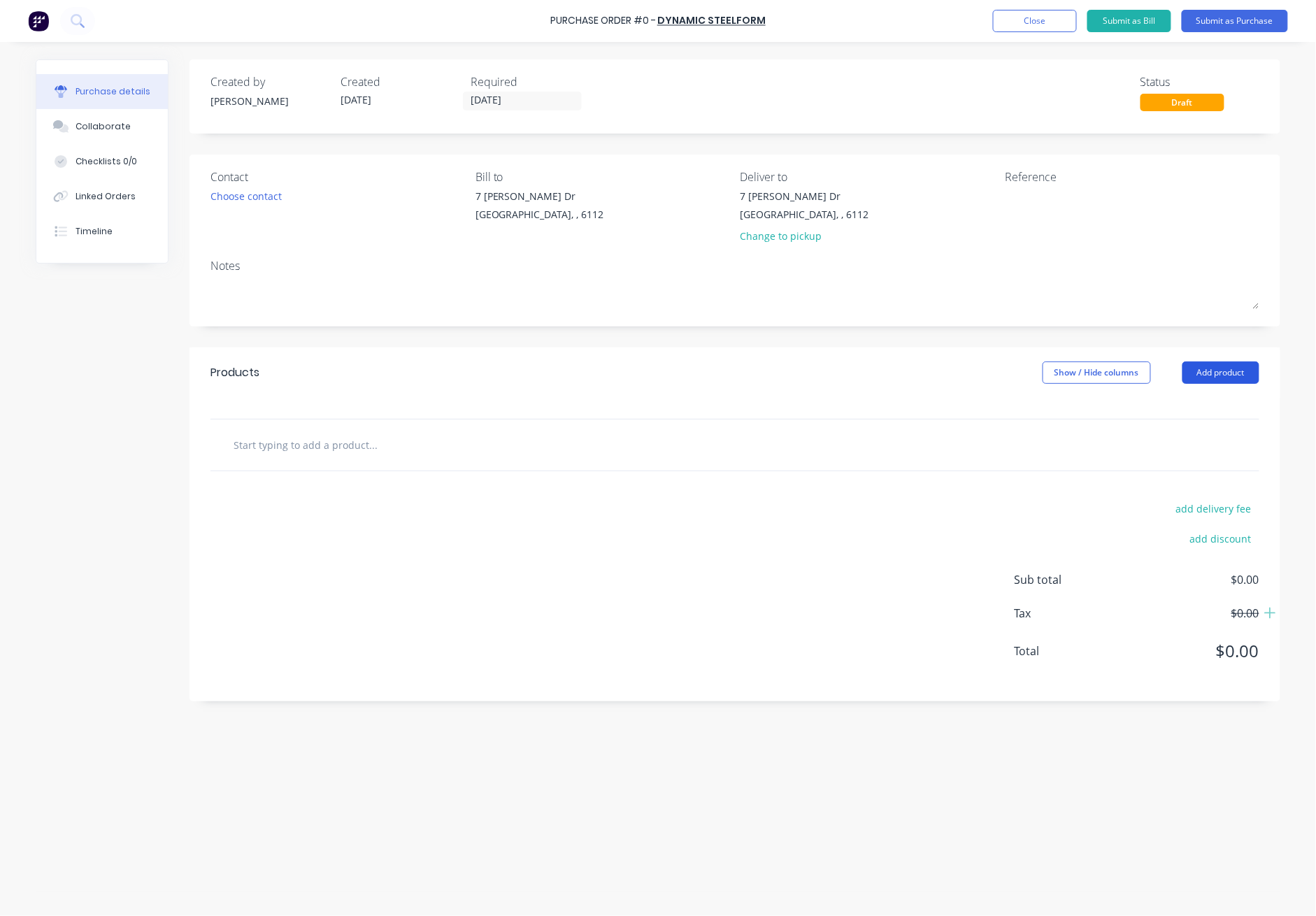
click at [959, 374] on button "Add product" at bounding box center [1221, 372] width 77 height 22
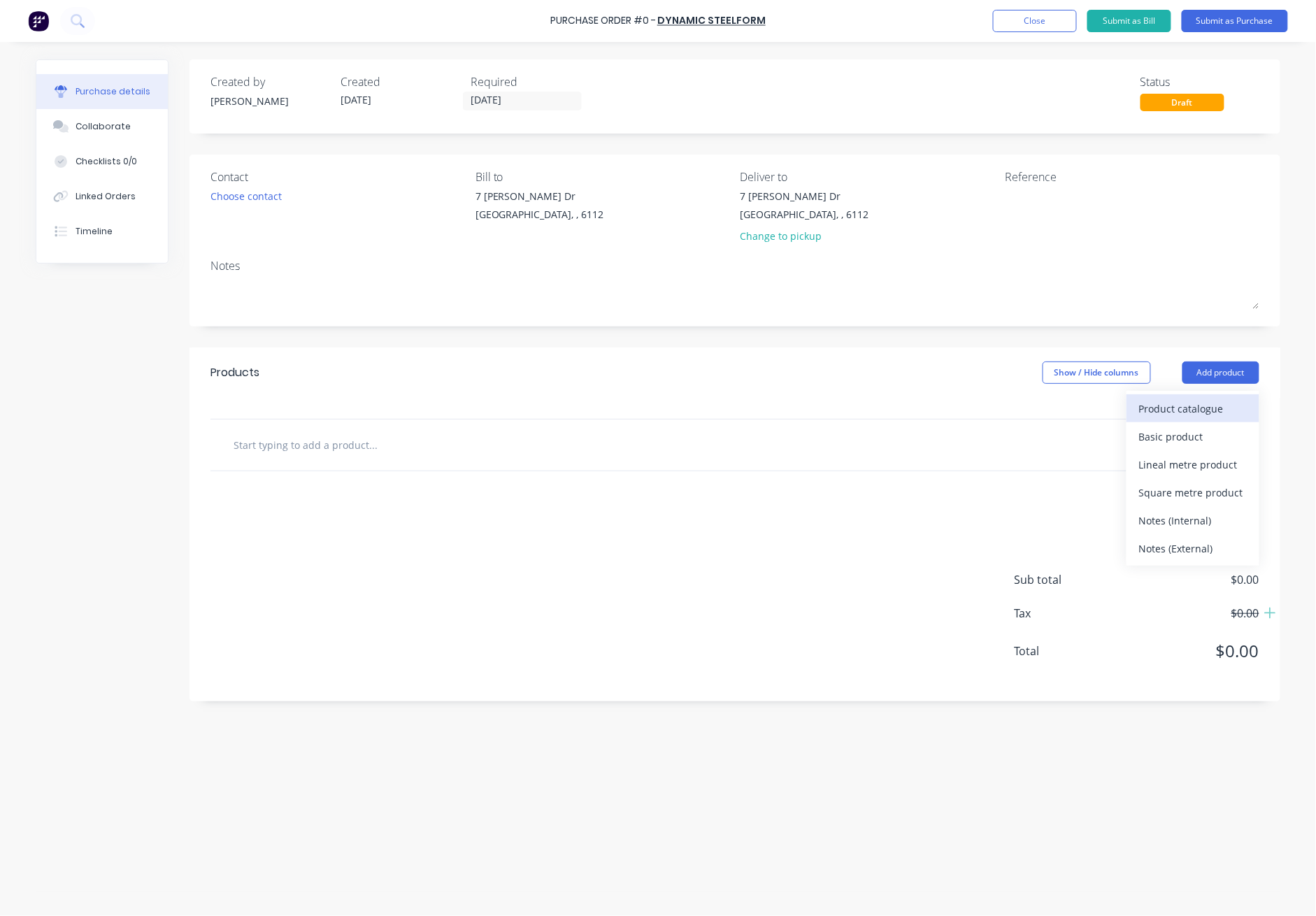
click at [959, 416] on div "Product catalogue" at bounding box center [1193, 409] width 108 height 20
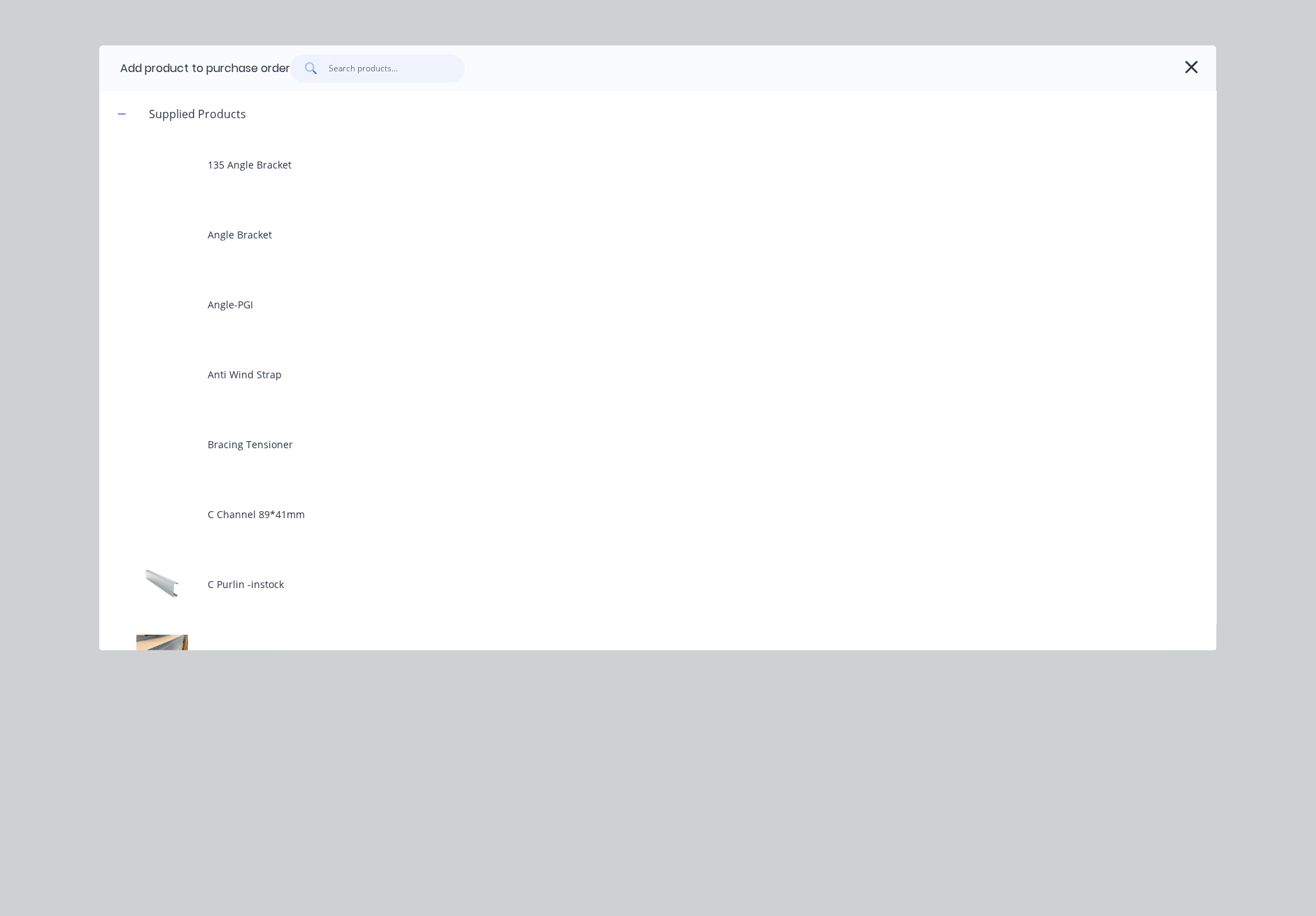
click at [382, 80] on input "text" at bounding box center [398, 68] width 136 height 28
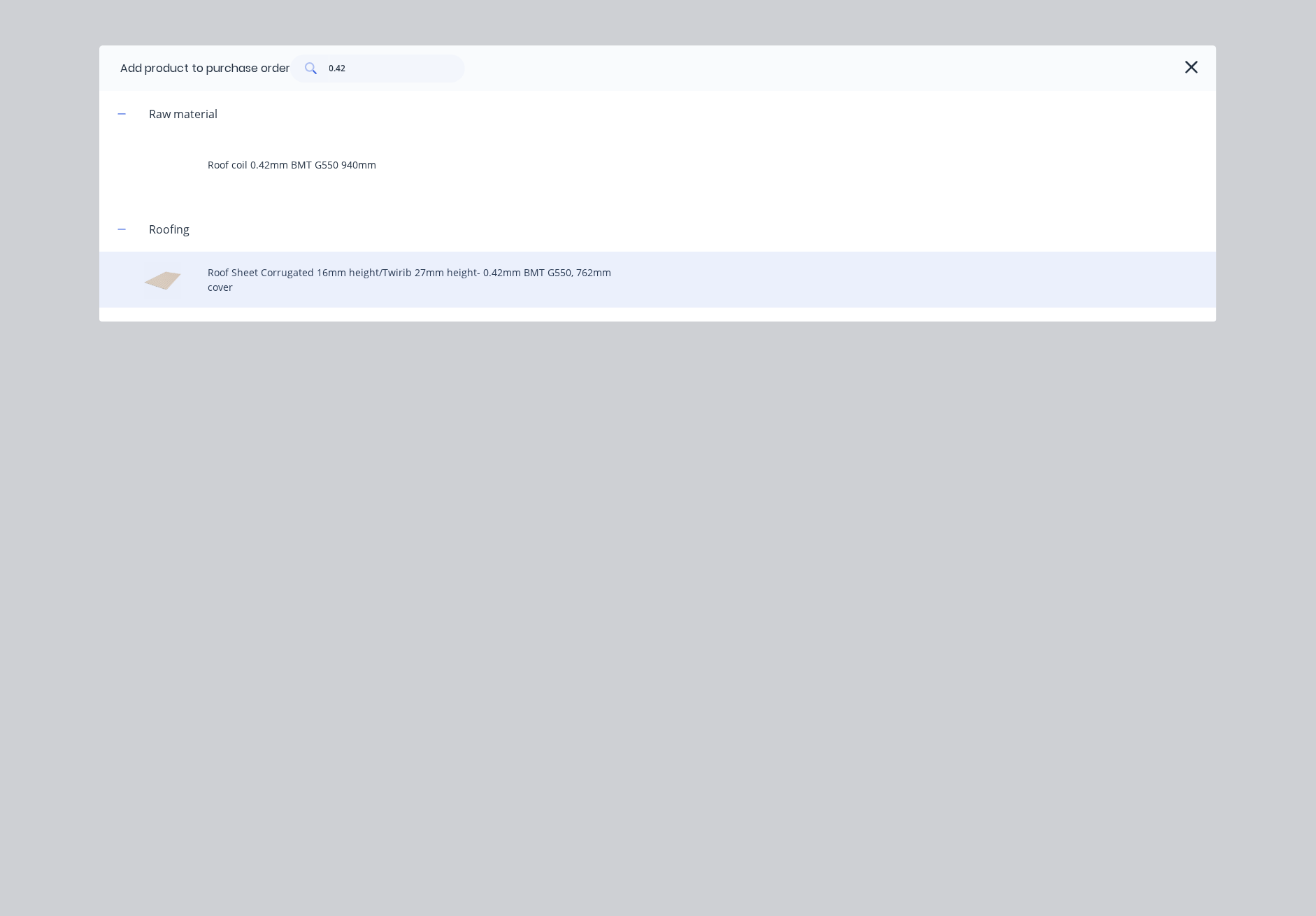
click at [392, 261] on div "Roof Sheet Corrugated 16mm height/Twirib 27mm height- 0.42mm BMT G550, 762mm co…" at bounding box center [658, 280] width 1117 height 56
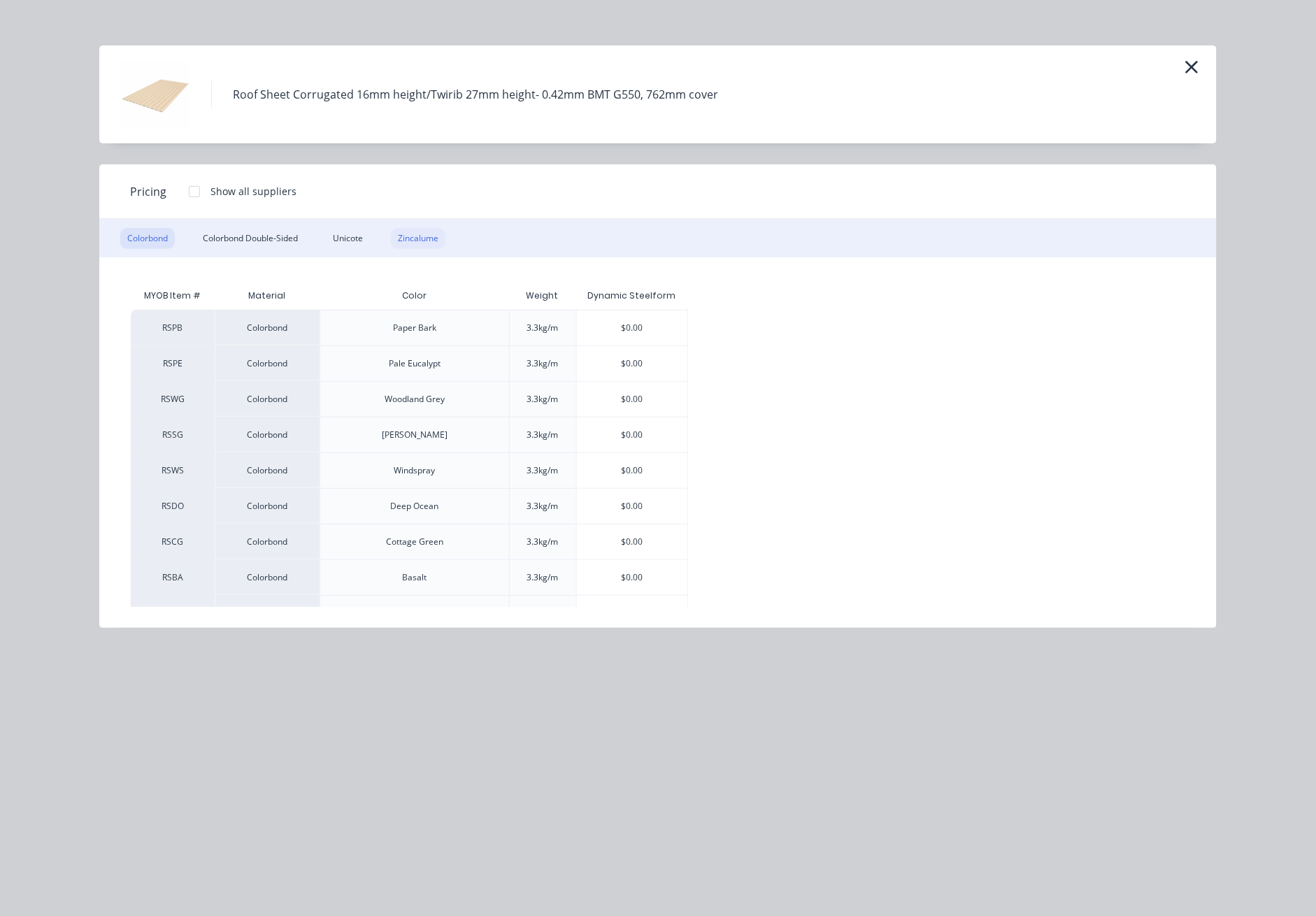
click at [416, 228] on div "Zincalume" at bounding box center [418, 238] width 54 height 21
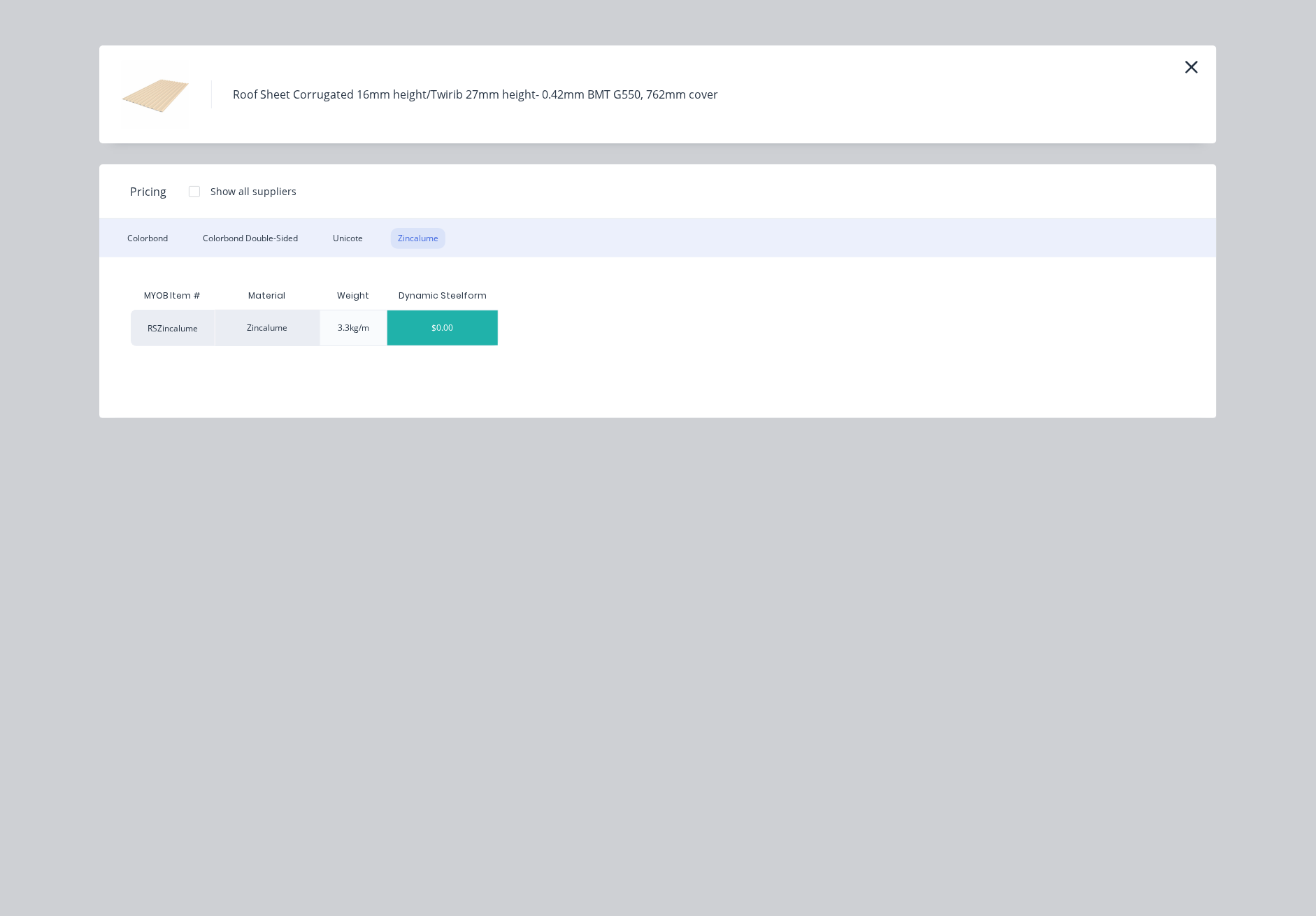
click at [456, 323] on div "$0.00" at bounding box center [443, 327] width 111 height 35
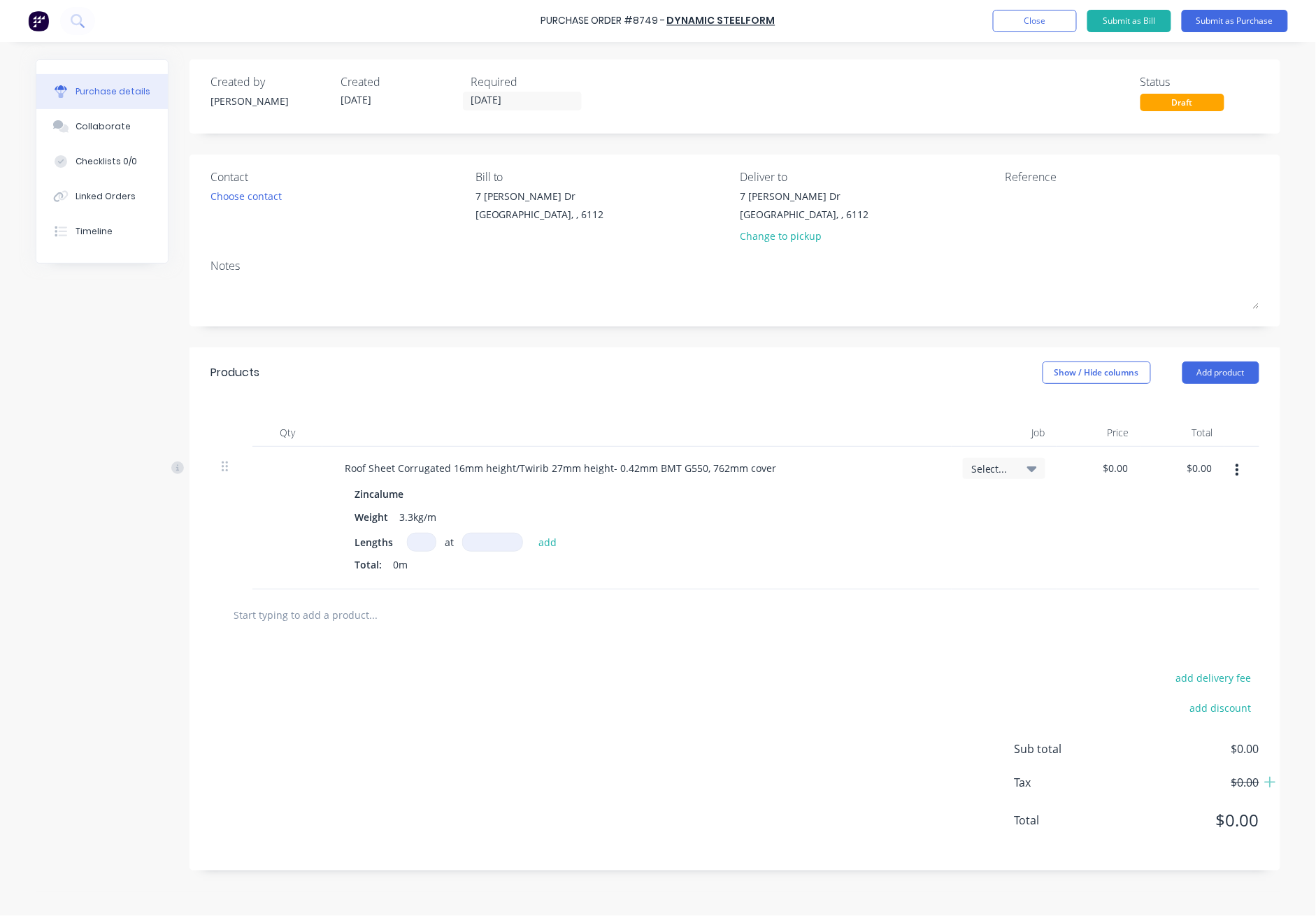
click at [423, 542] on input at bounding box center [422, 542] width 29 height 19
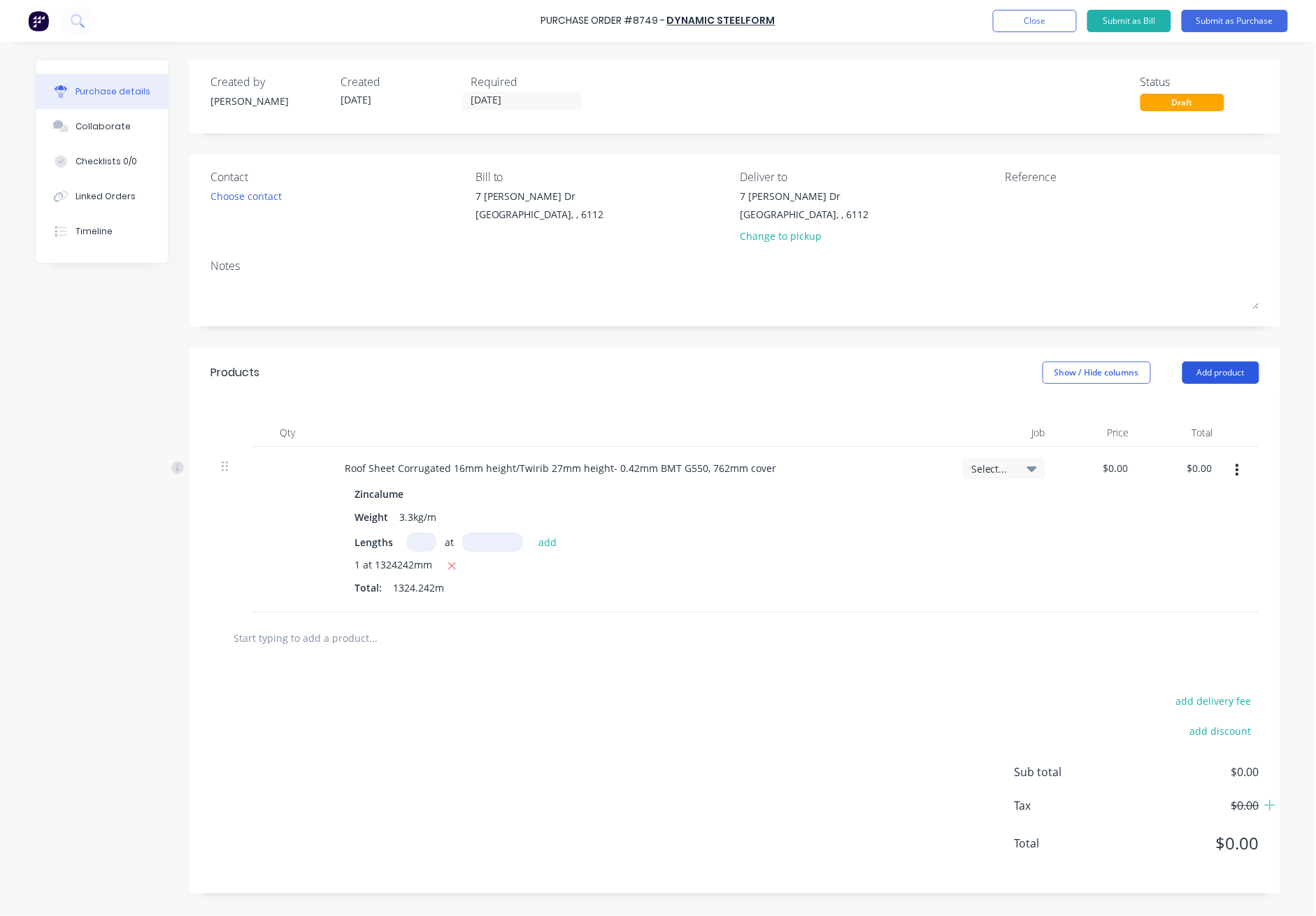
click at [959, 369] on button "Add product" at bounding box center [1221, 372] width 77 height 22
click at [959, 407] on div "Product catalogue" at bounding box center [1193, 409] width 108 height 20
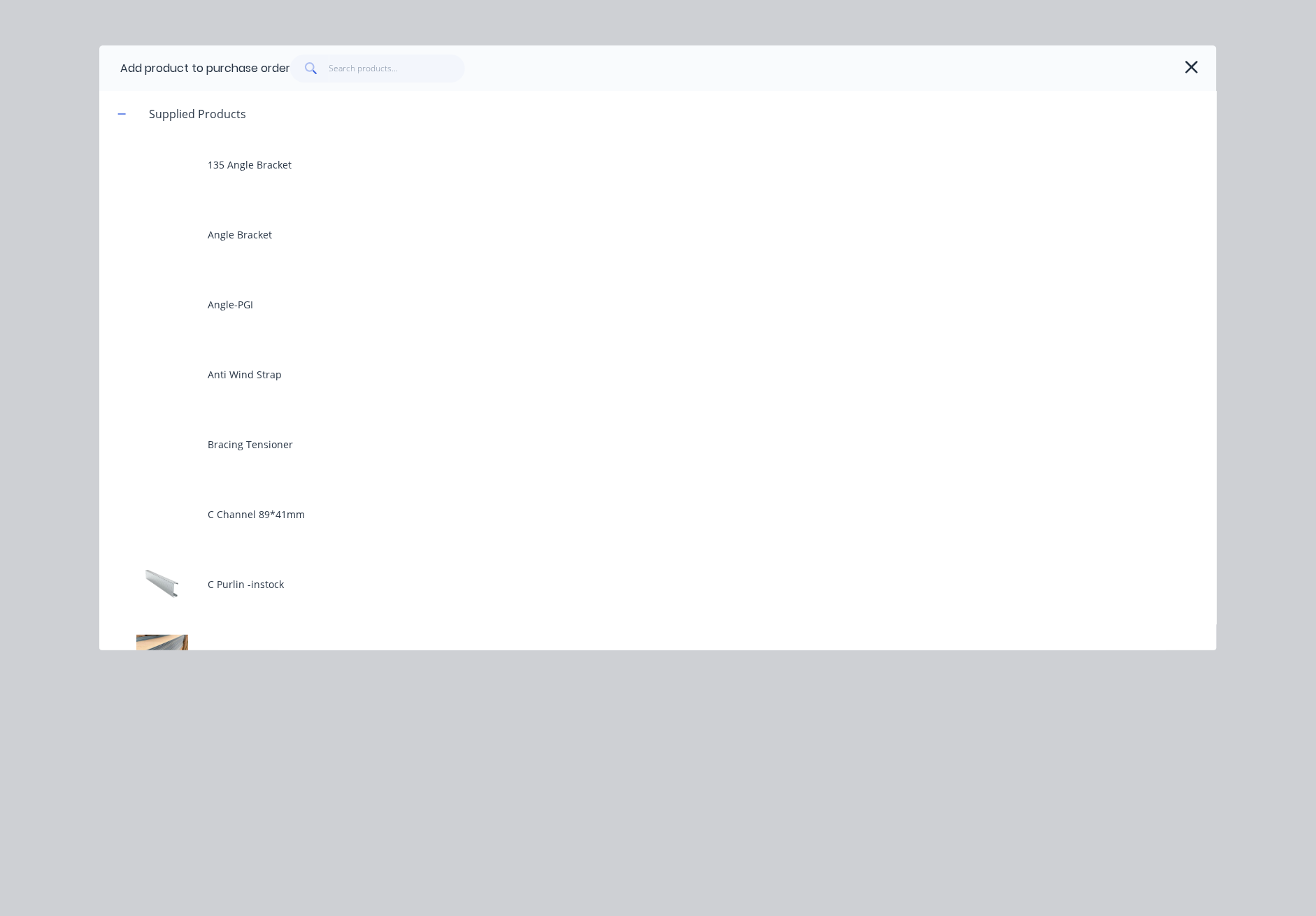
click at [358, 89] on div "Add product to purchase order" at bounding box center [658, 68] width 1117 height 46
click at [378, 74] on input "text" at bounding box center [398, 68] width 136 height 28
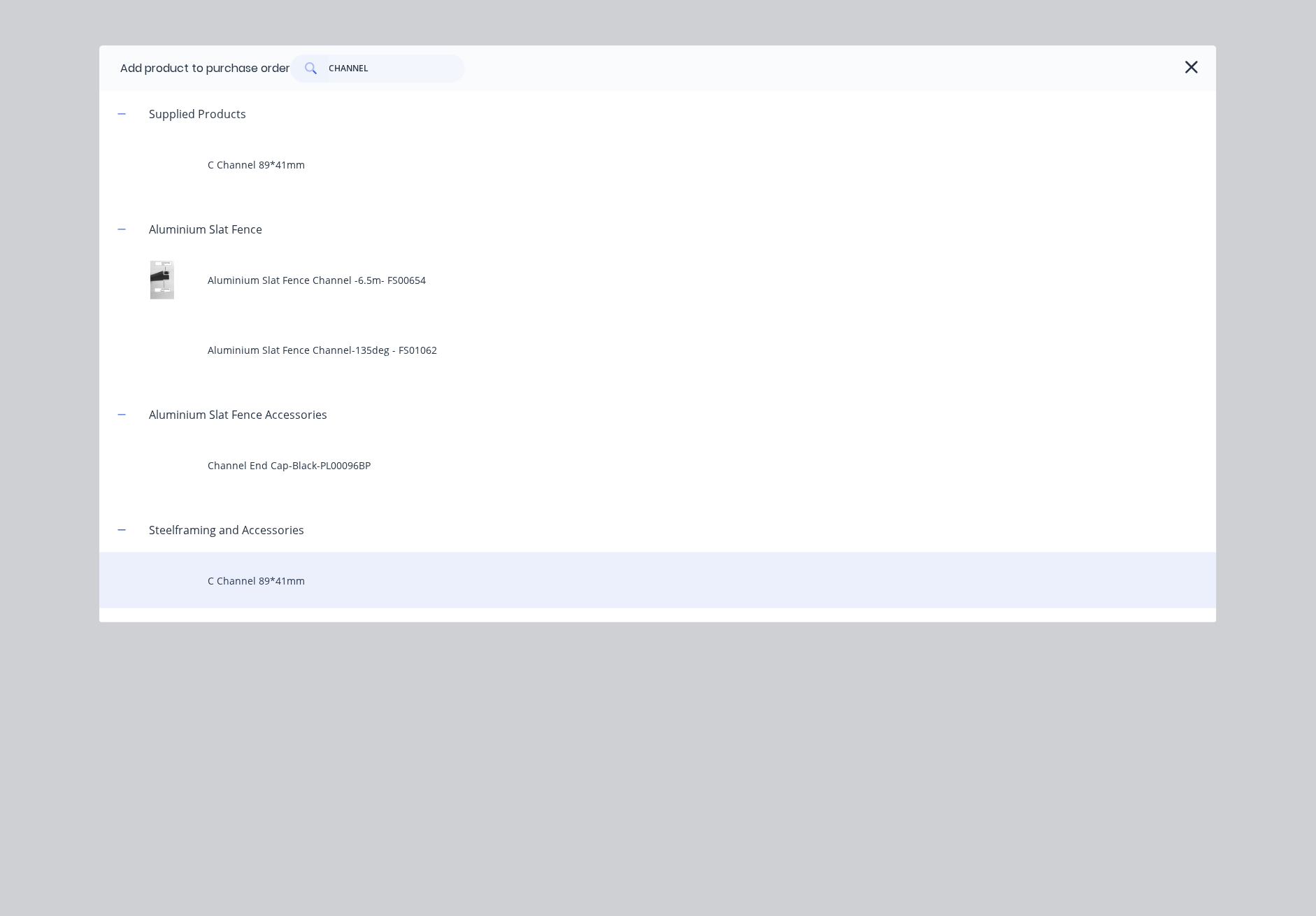
click at [310, 589] on div "C Channel 89*41mm" at bounding box center [658, 581] width 1117 height 56
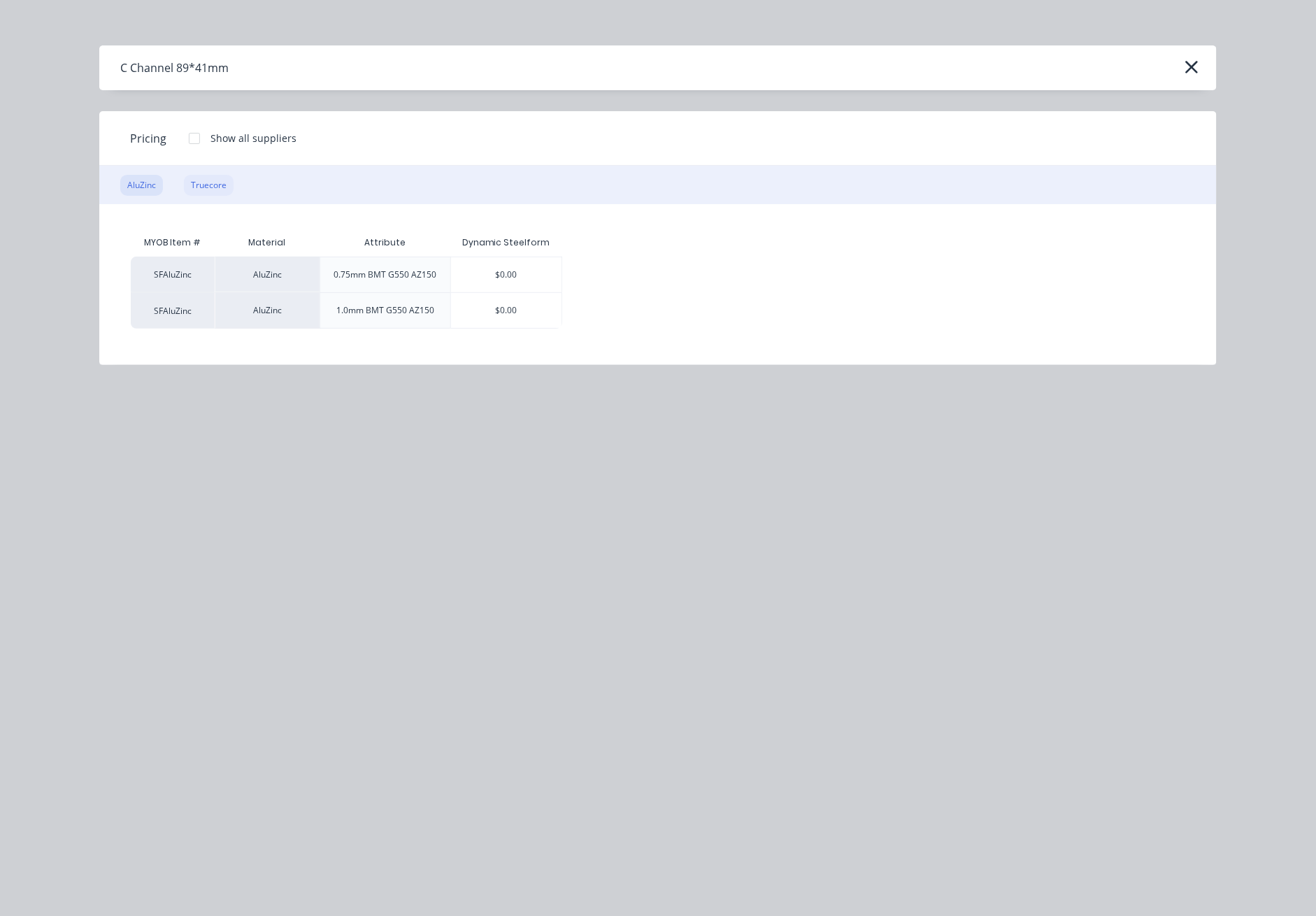
click at [216, 178] on div "Truecore" at bounding box center [209, 185] width 50 height 21
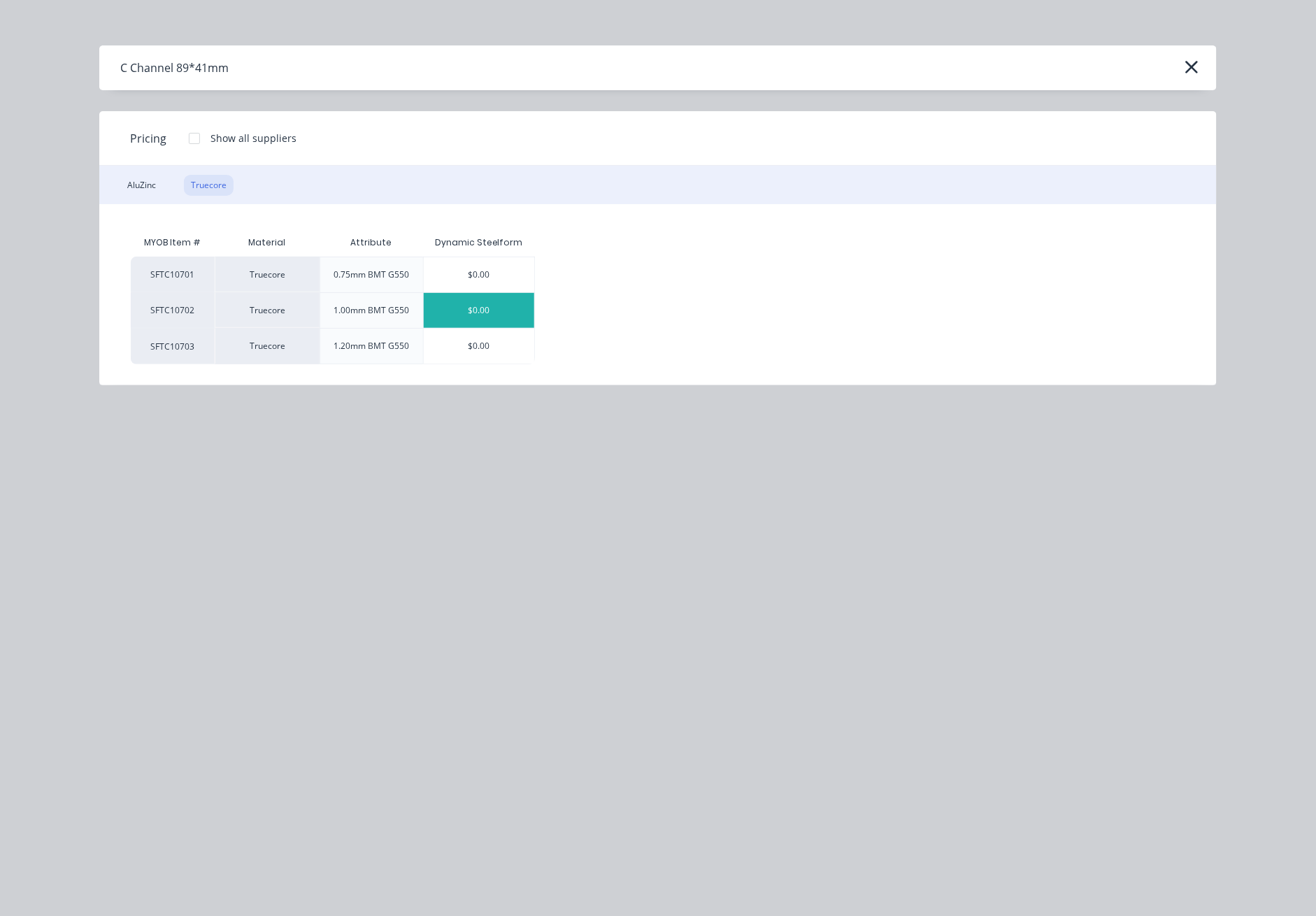
click at [493, 317] on div "$0.00" at bounding box center [479, 310] width 111 height 35
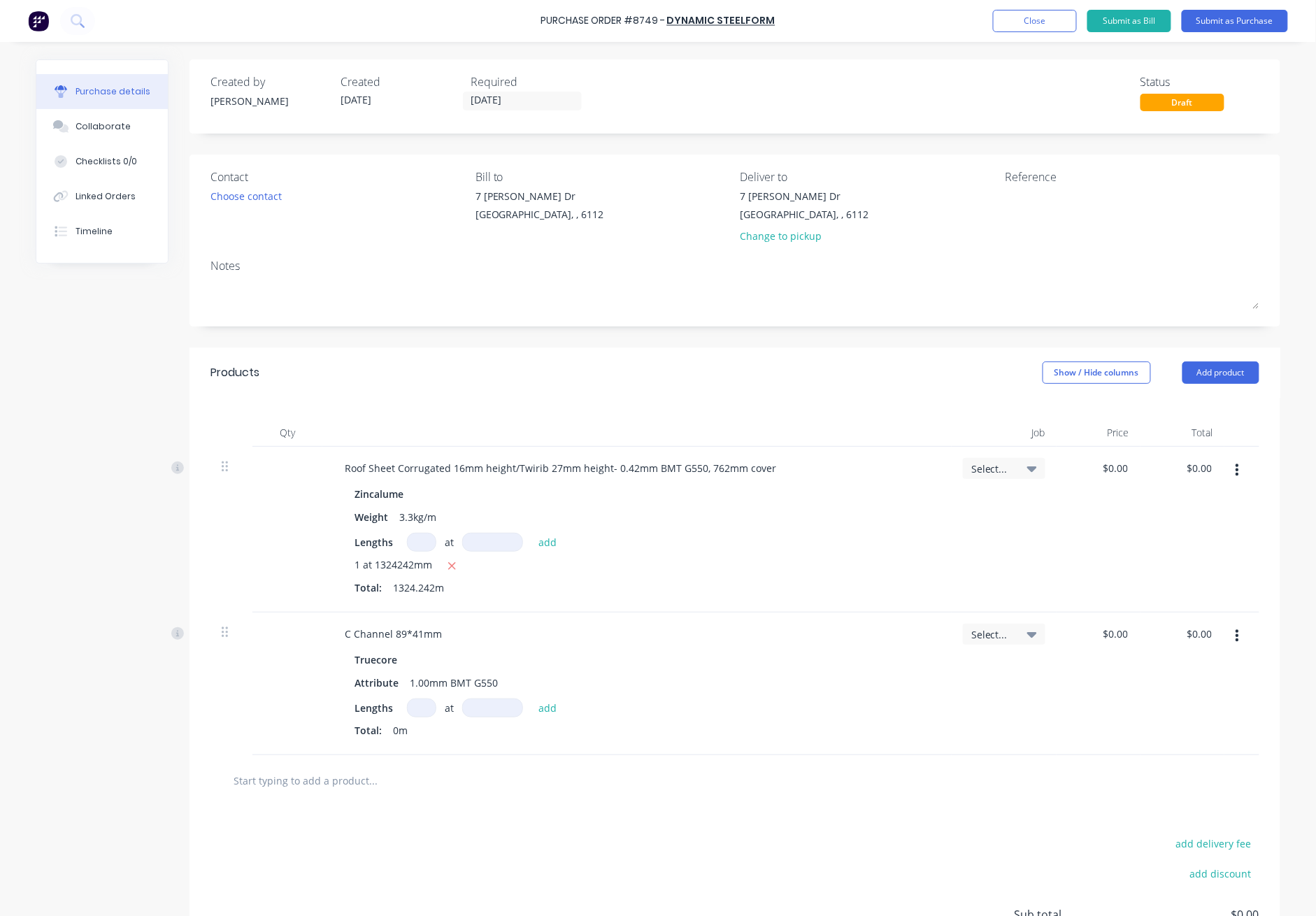
click at [413, 709] on input at bounding box center [422, 708] width 29 height 19
click at [764, 607] on div "Roof Sheet Corrugated 16mm height/Twirib 27mm height- 0.42mm BMT G550, 762mm co…" at bounding box center [637, 530] width 630 height 166
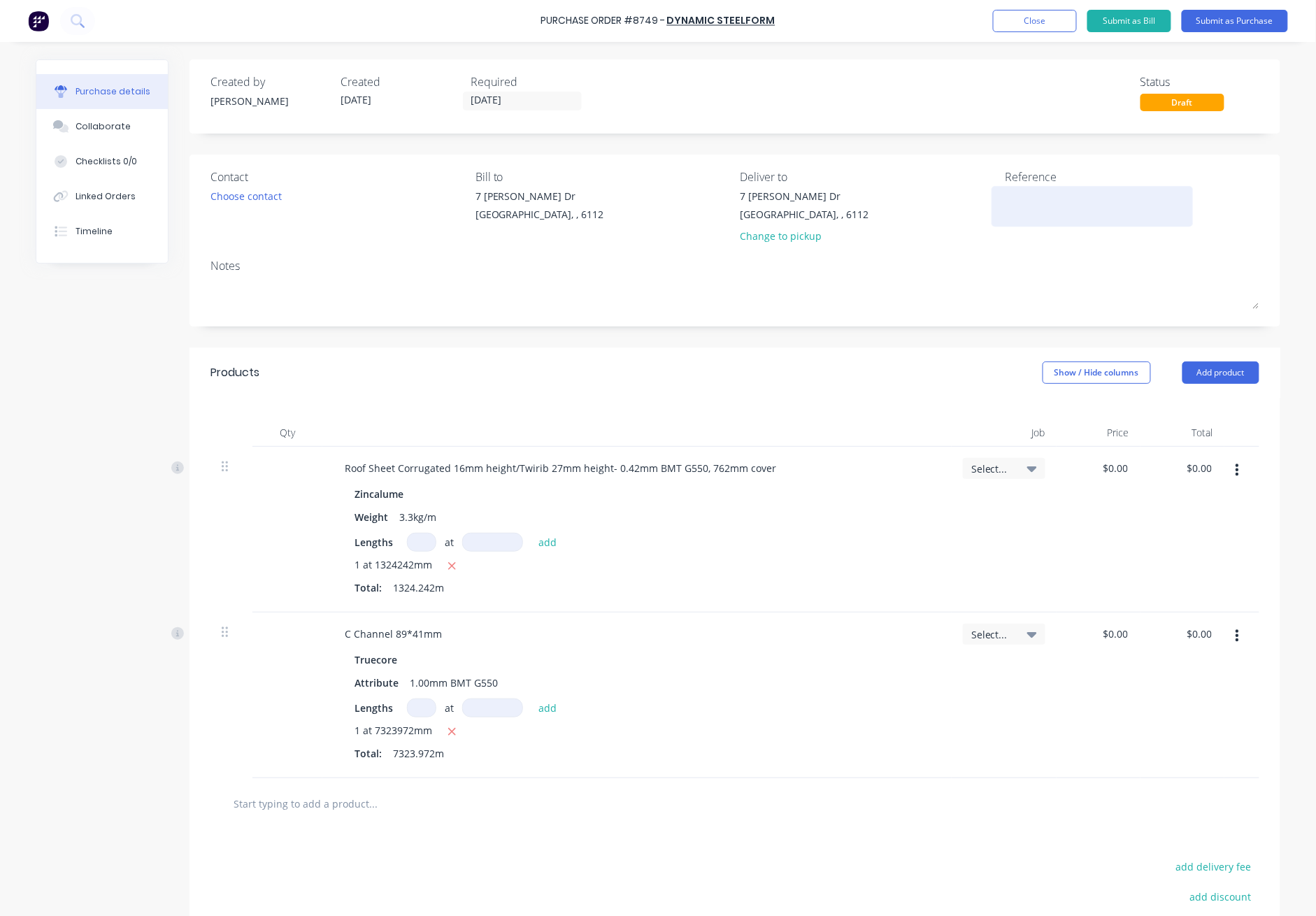
click at [959, 195] on textarea at bounding box center [1092, 205] width 174 height 32
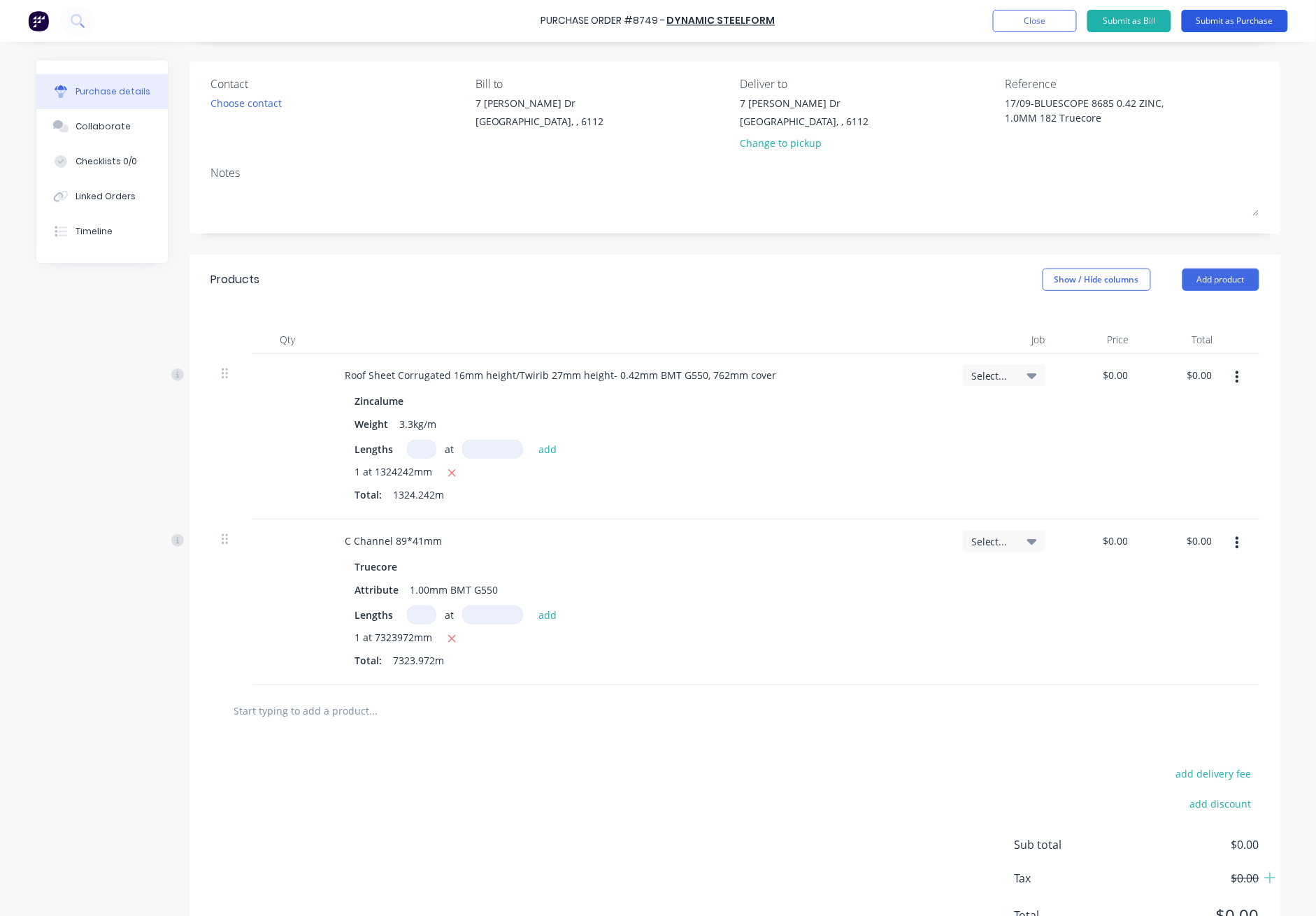
click at [959, 21] on button "Submit as Purchase" at bounding box center [1235, 21] width 106 height 22
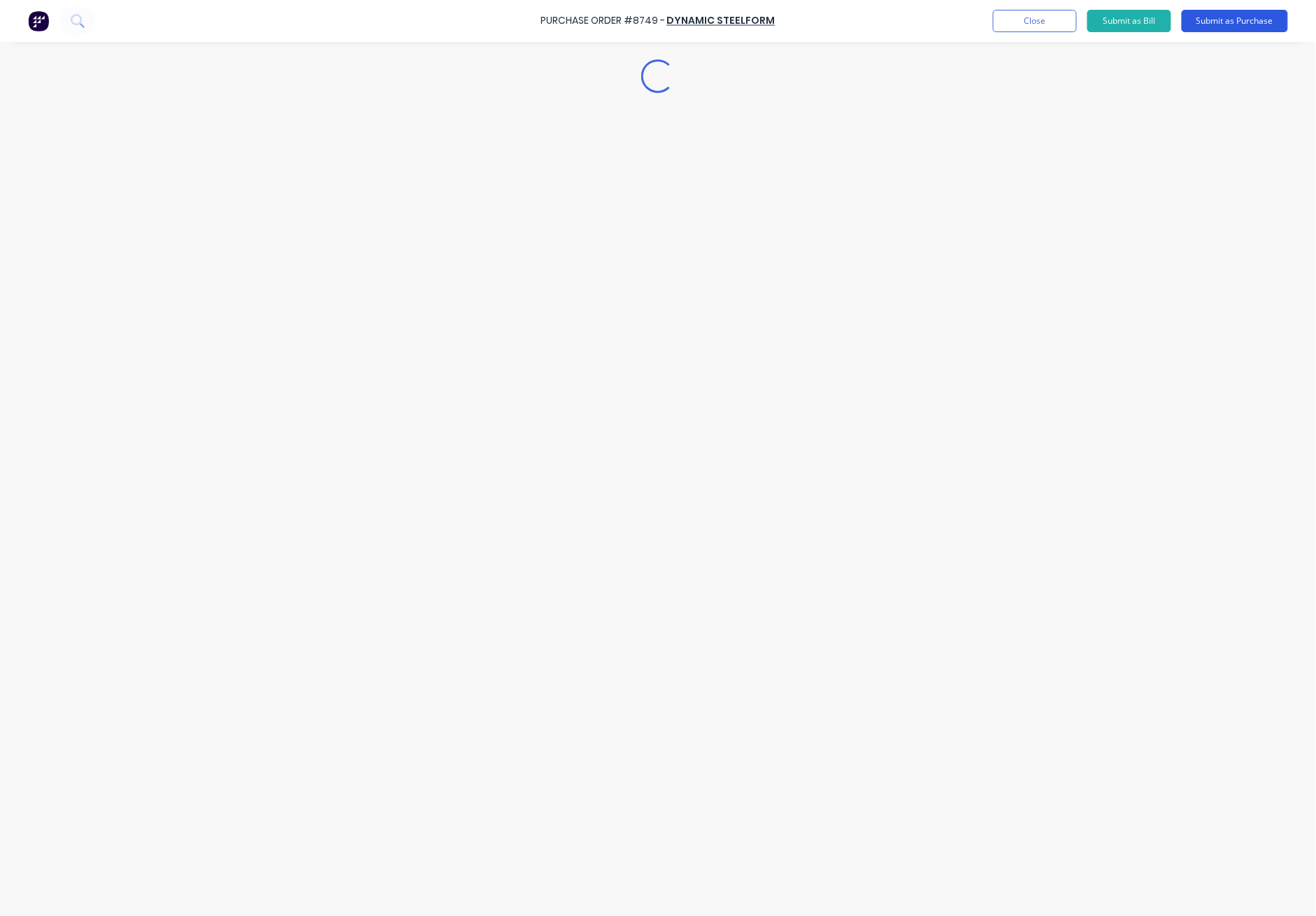
scroll to position [0, 0]
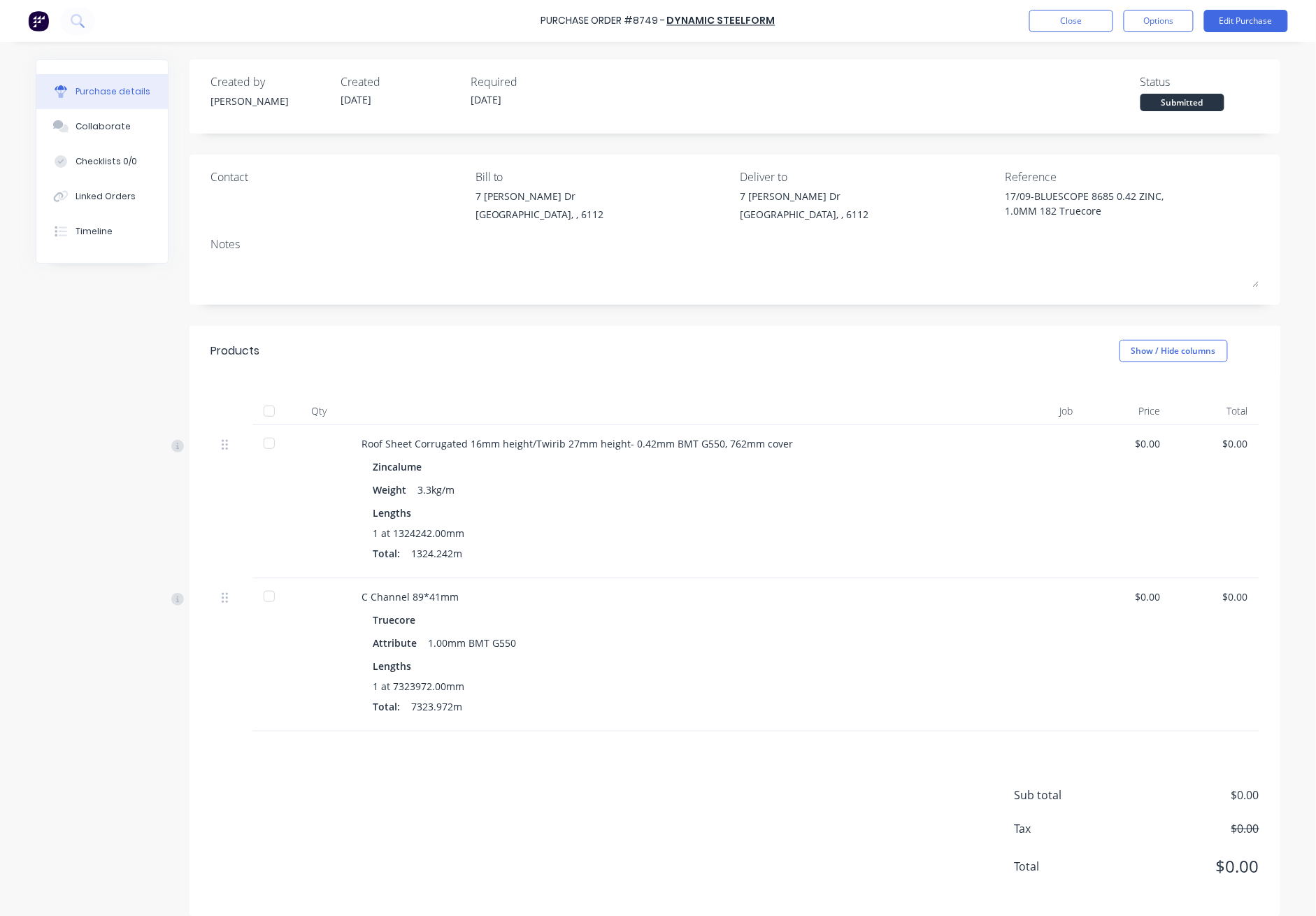
click at [261, 409] on div at bounding box center [269, 411] width 28 height 28
click at [959, 15] on button "Close" at bounding box center [1072, 21] width 84 height 22
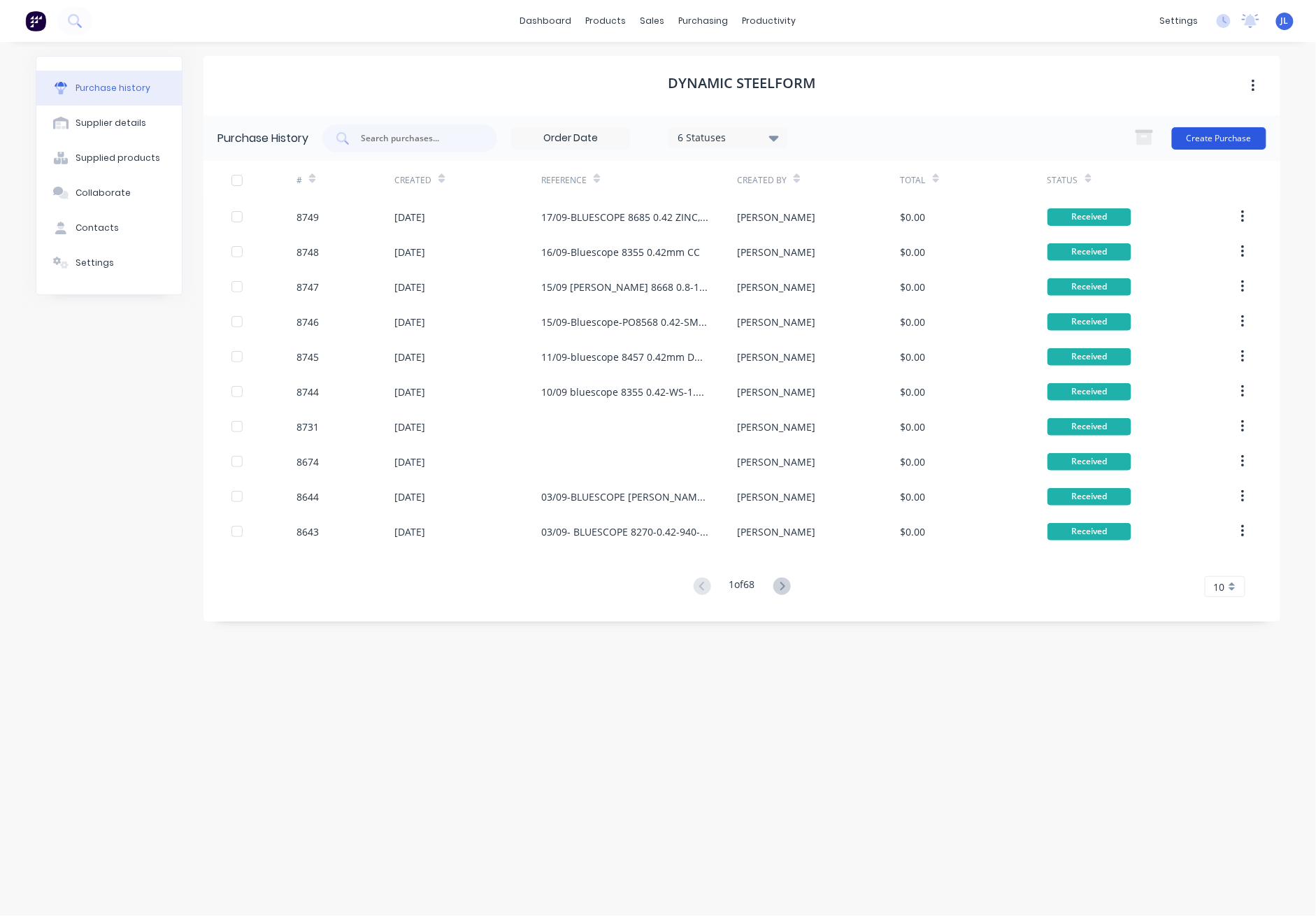
click at [959, 139] on button "Create Purchase" at bounding box center [1220, 138] width 95 height 22
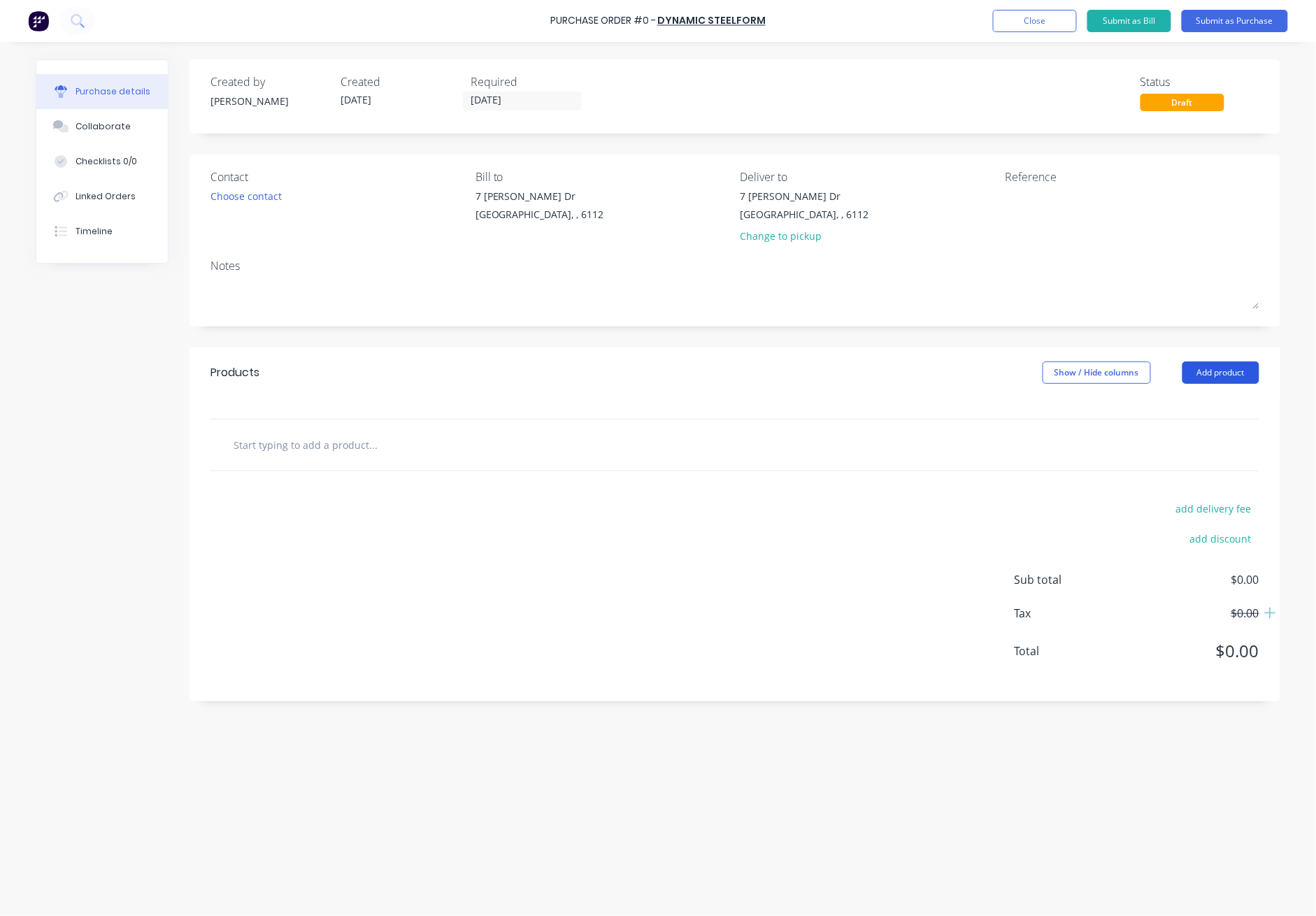
click at [959, 382] on button "Add product" at bounding box center [1221, 372] width 77 height 22
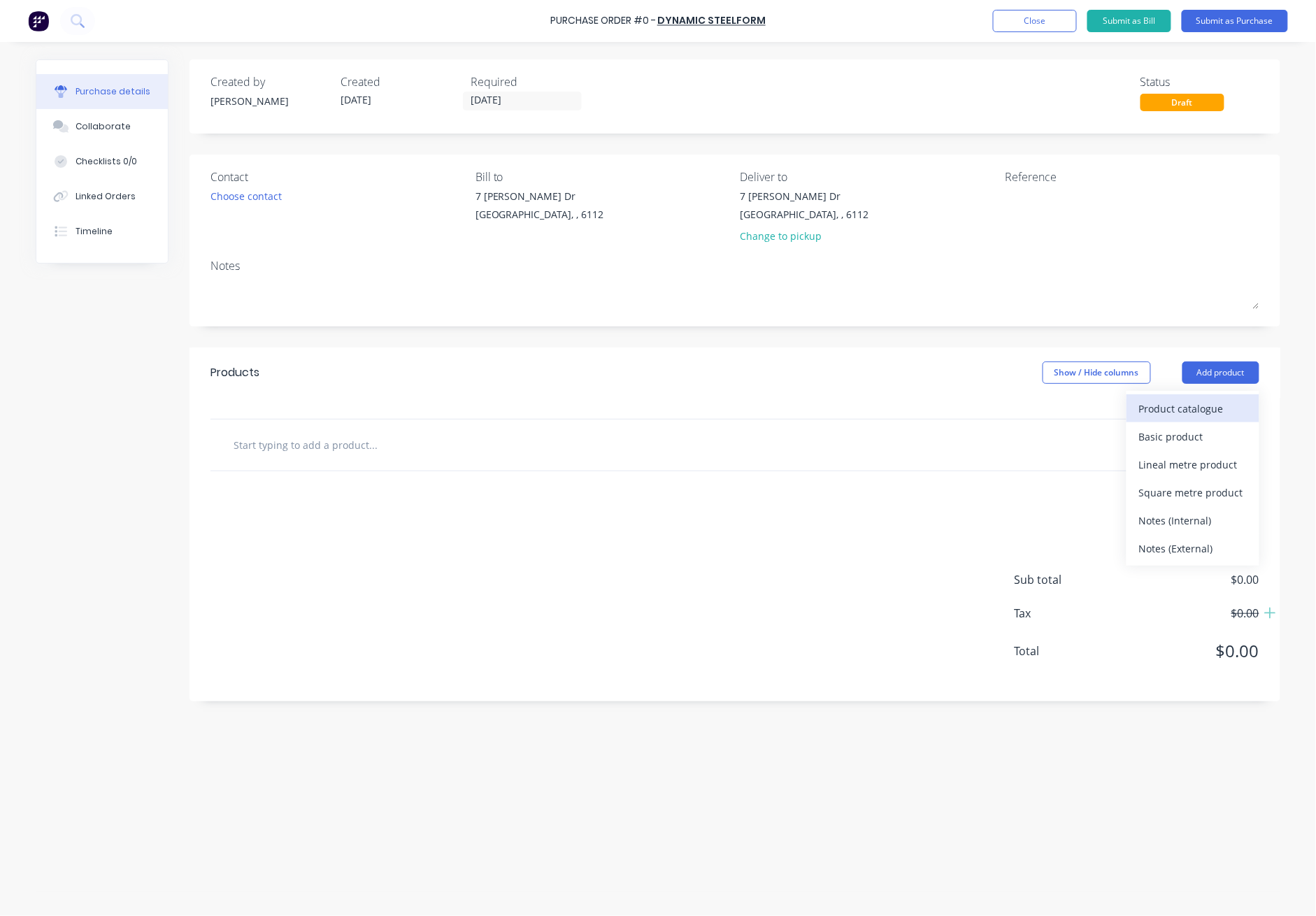
click at [959, 413] on div "Product catalogue" at bounding box center [1193, 409] width 108 height 20
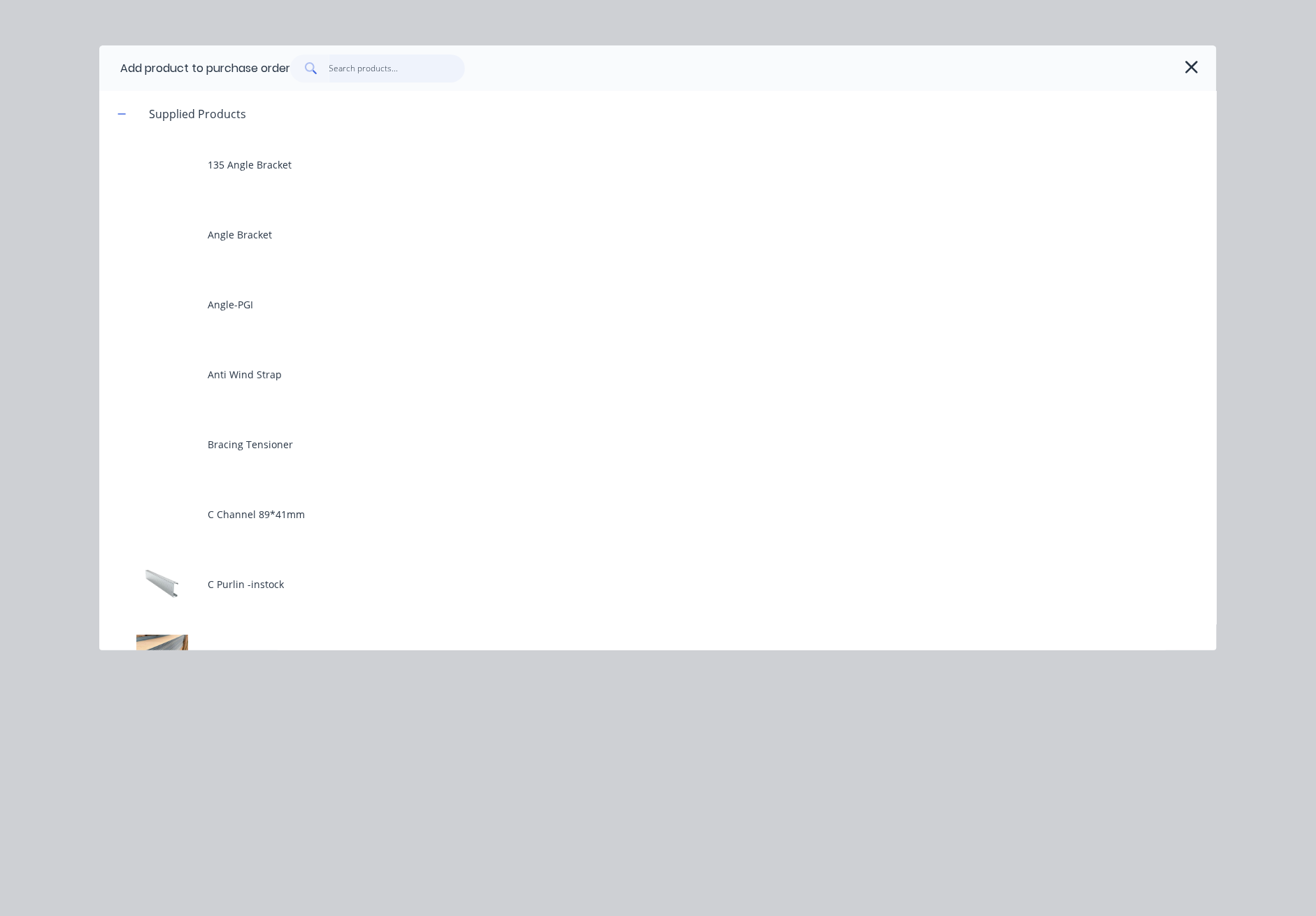
click at [350, 67] on input "text" at bounding box center [398, 68] width 136 height 28
click at [959, 68] on icon "button" at bounding box center [1192, 67] width 12 height 12
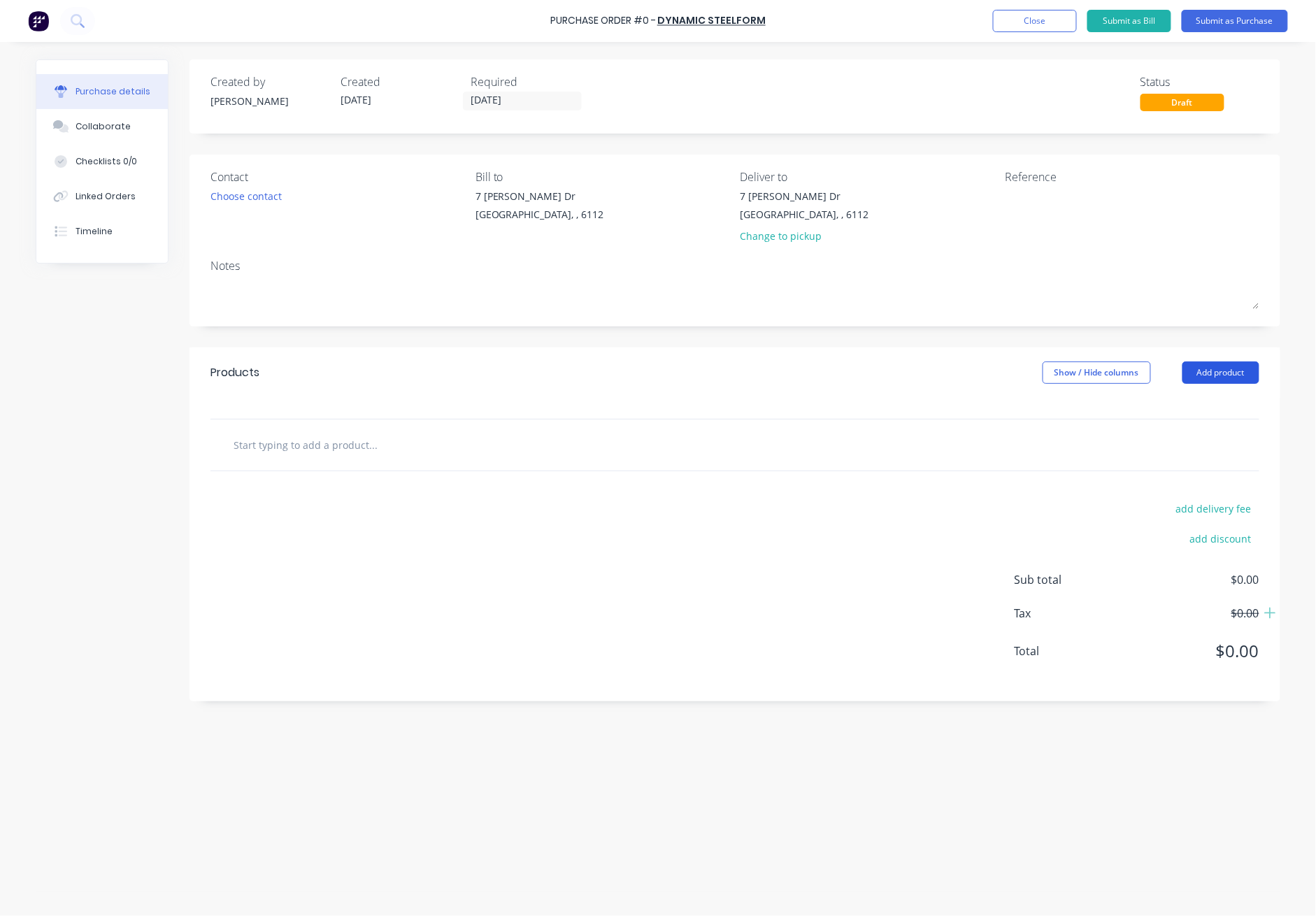
click at [959, 369] on button "Add product" at bounding box center [1221, 372] width 77 height 22
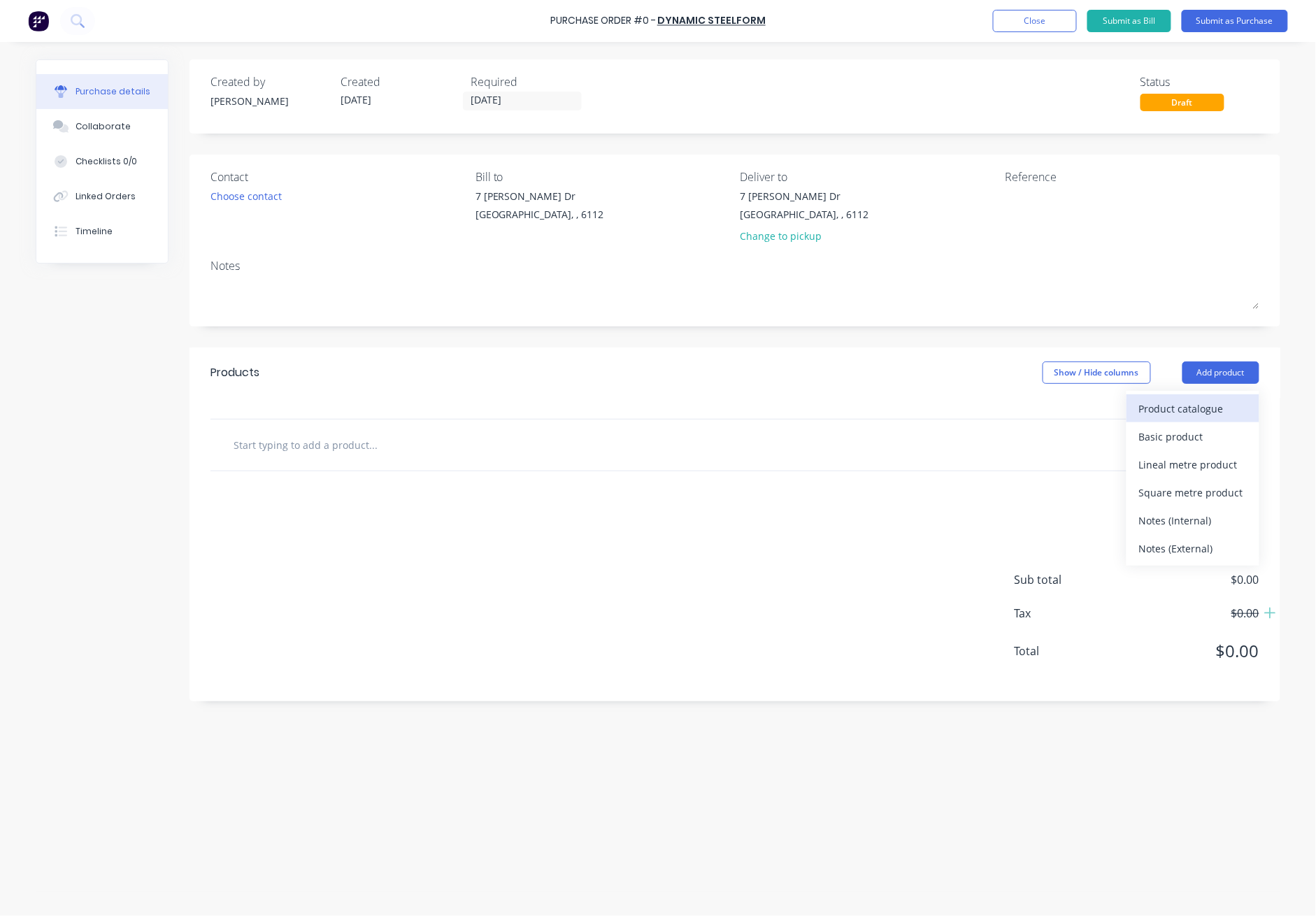
click at [959, 411] on div "Product catalogue" at bounding box center [1193, 409] width 108 height 20
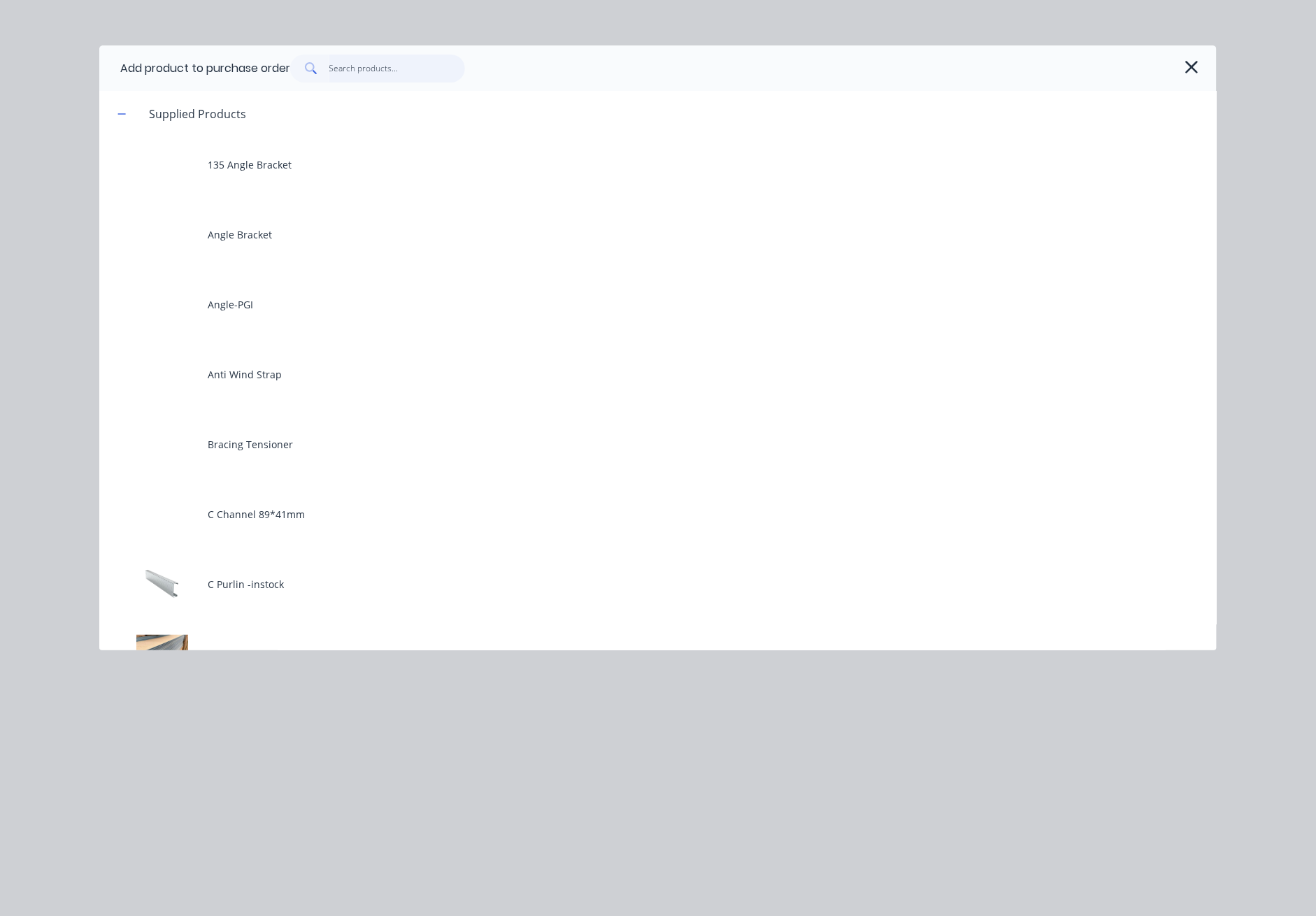
click at [378, 72] on input "text" at bounding box center [398, 68] width 136 height 28
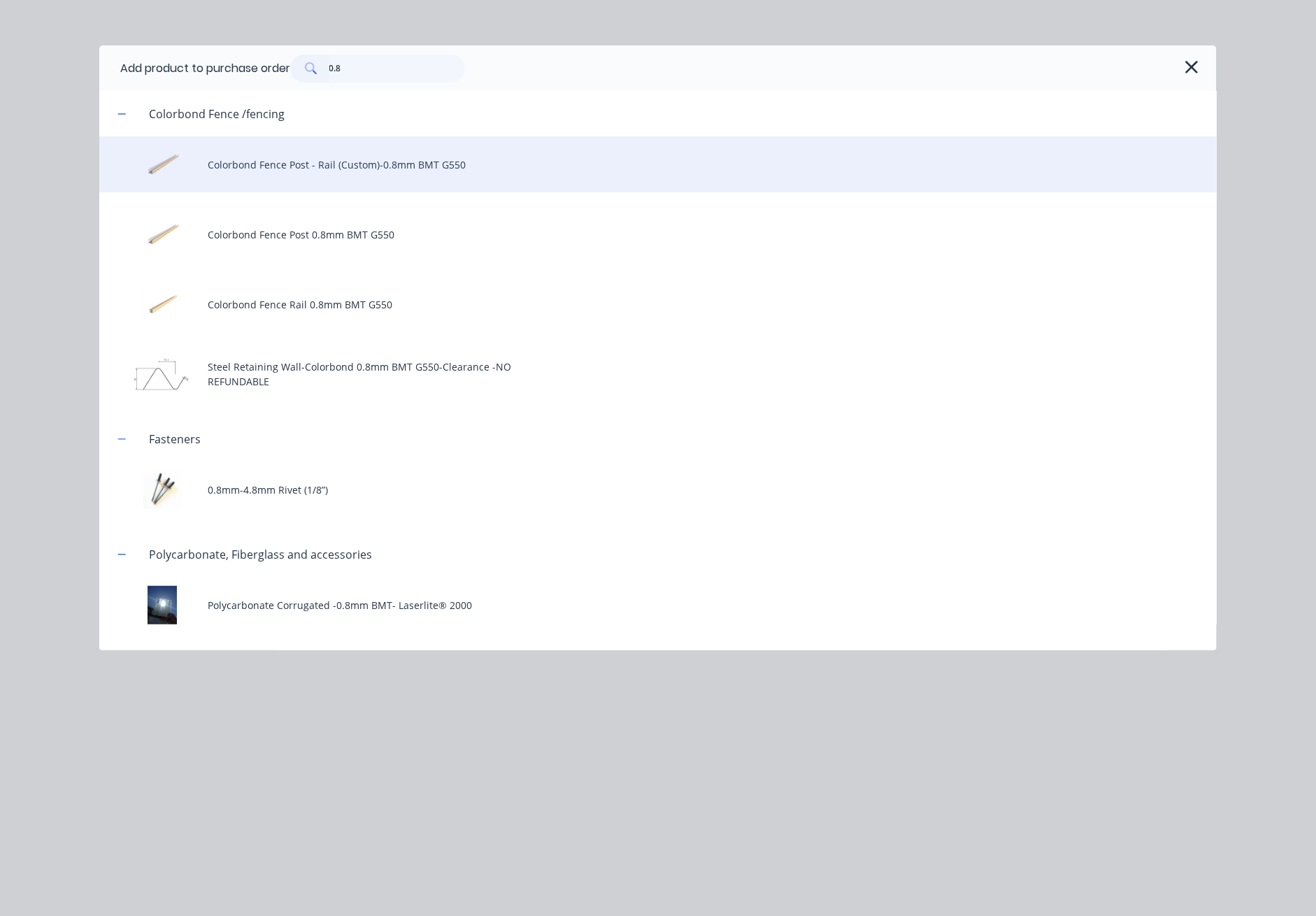
click at [378, 174] on div "Colorbond Fence Post - Rail (Custom)-0.8mm BMT G550" at bounding box center [658, 164] width 1117 height 56
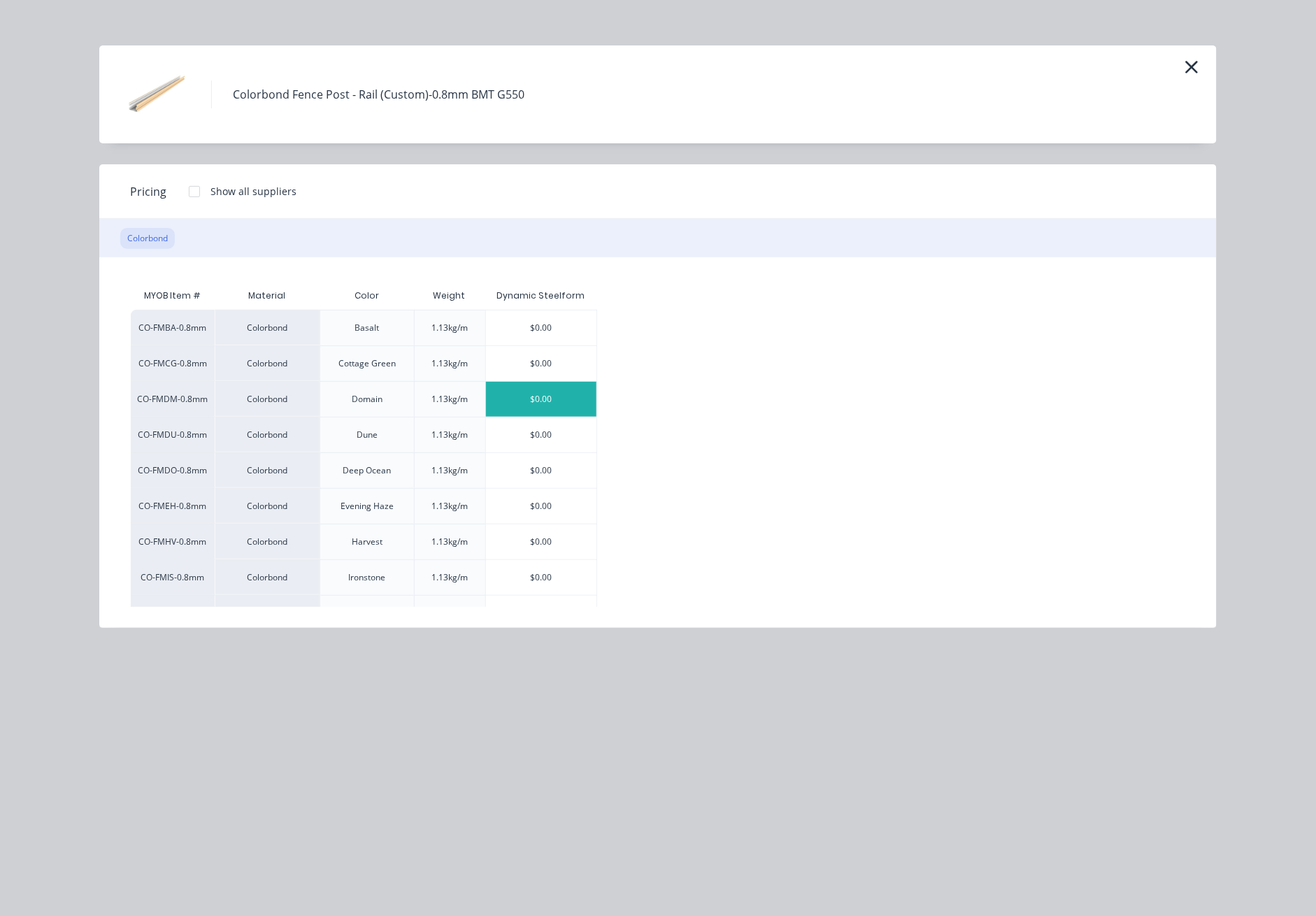
click at [569, 403] on div "$0.00" at bounding box center [541, 399] width 111 height 35
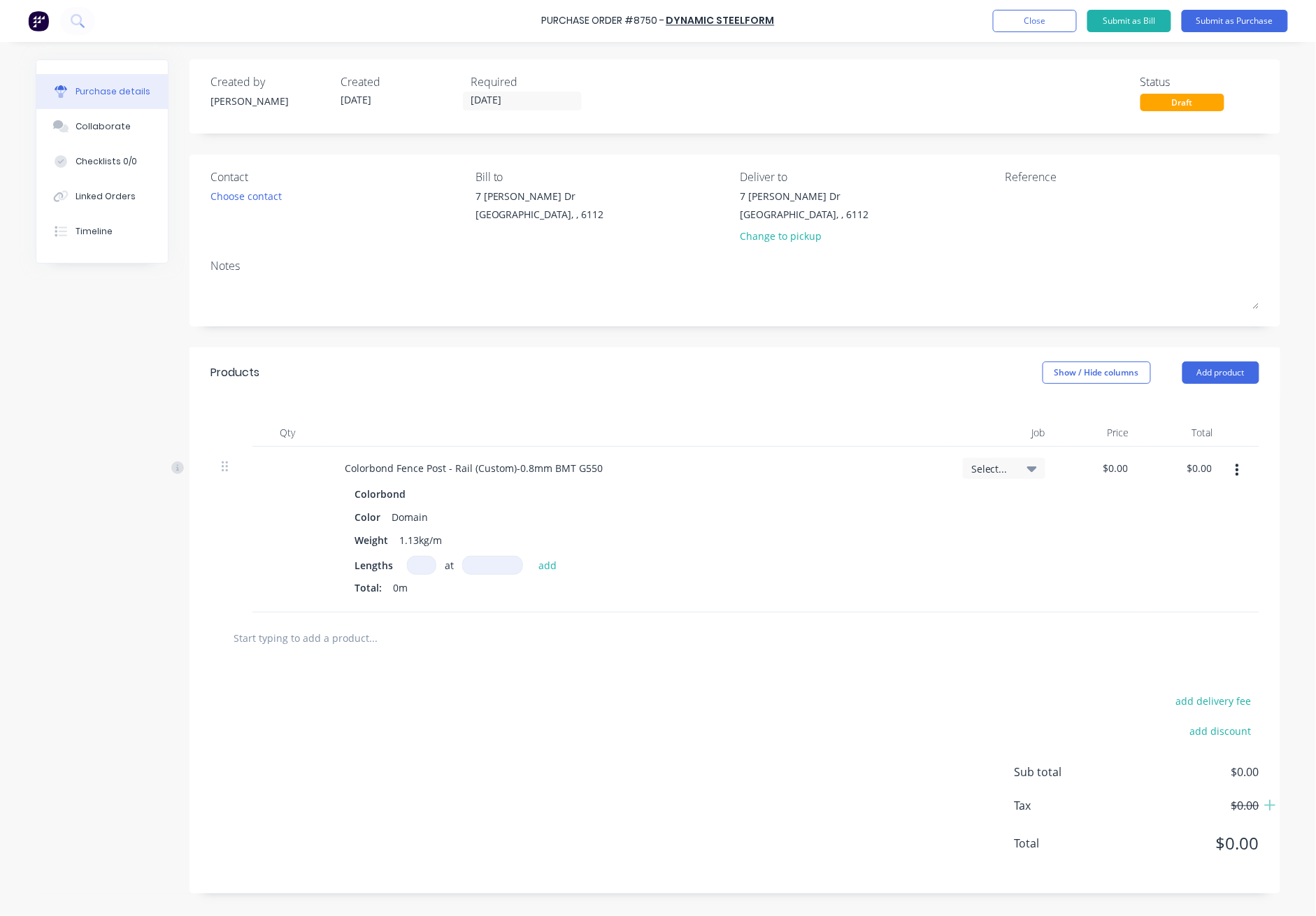
click at [418, 574] on input at bounding box center [422, 565] width 29 height 19
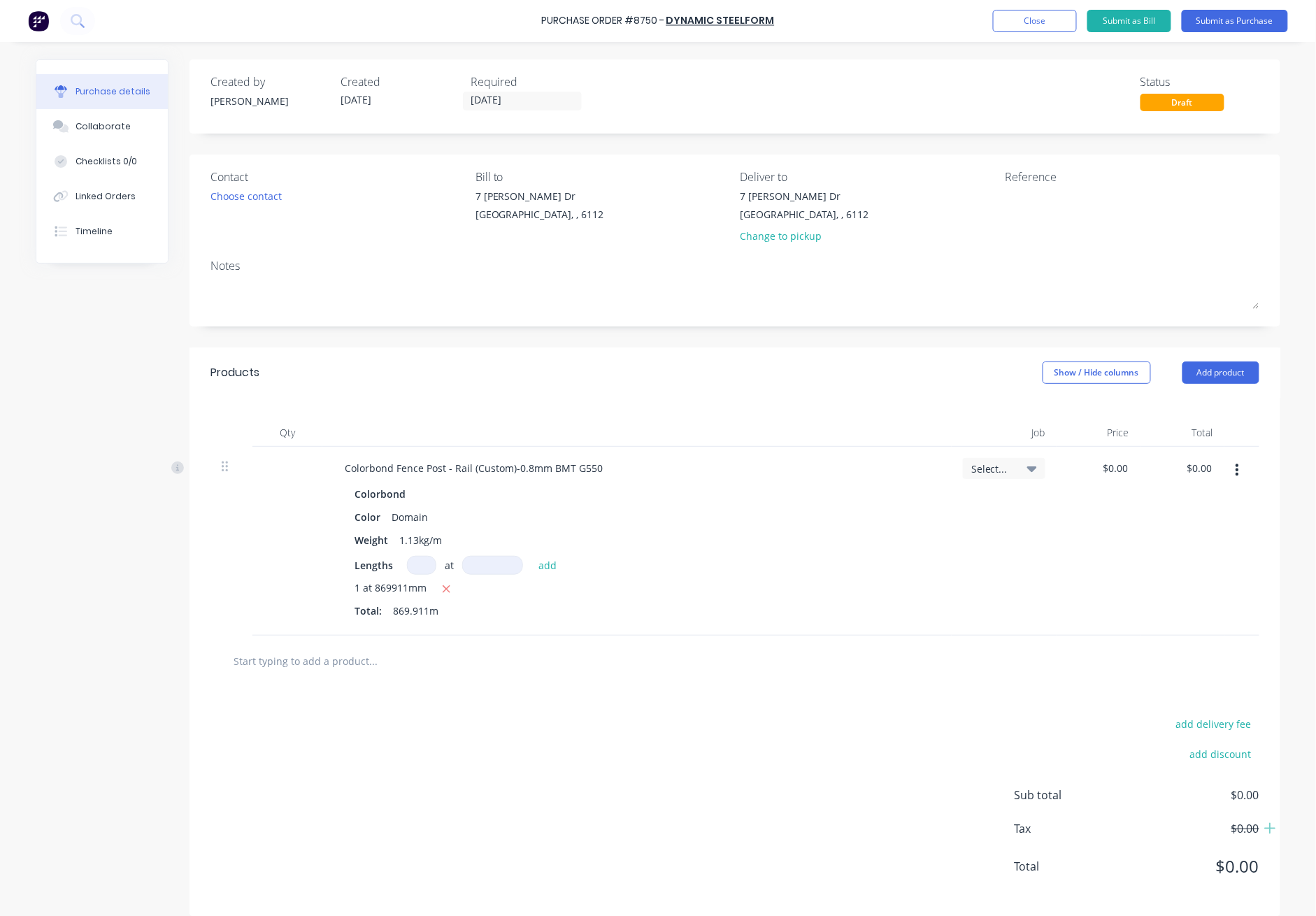
click at [672, 365] on div "Products Show / Hide columns Add product" at bounding box center [734, 372] width 1091 height 50
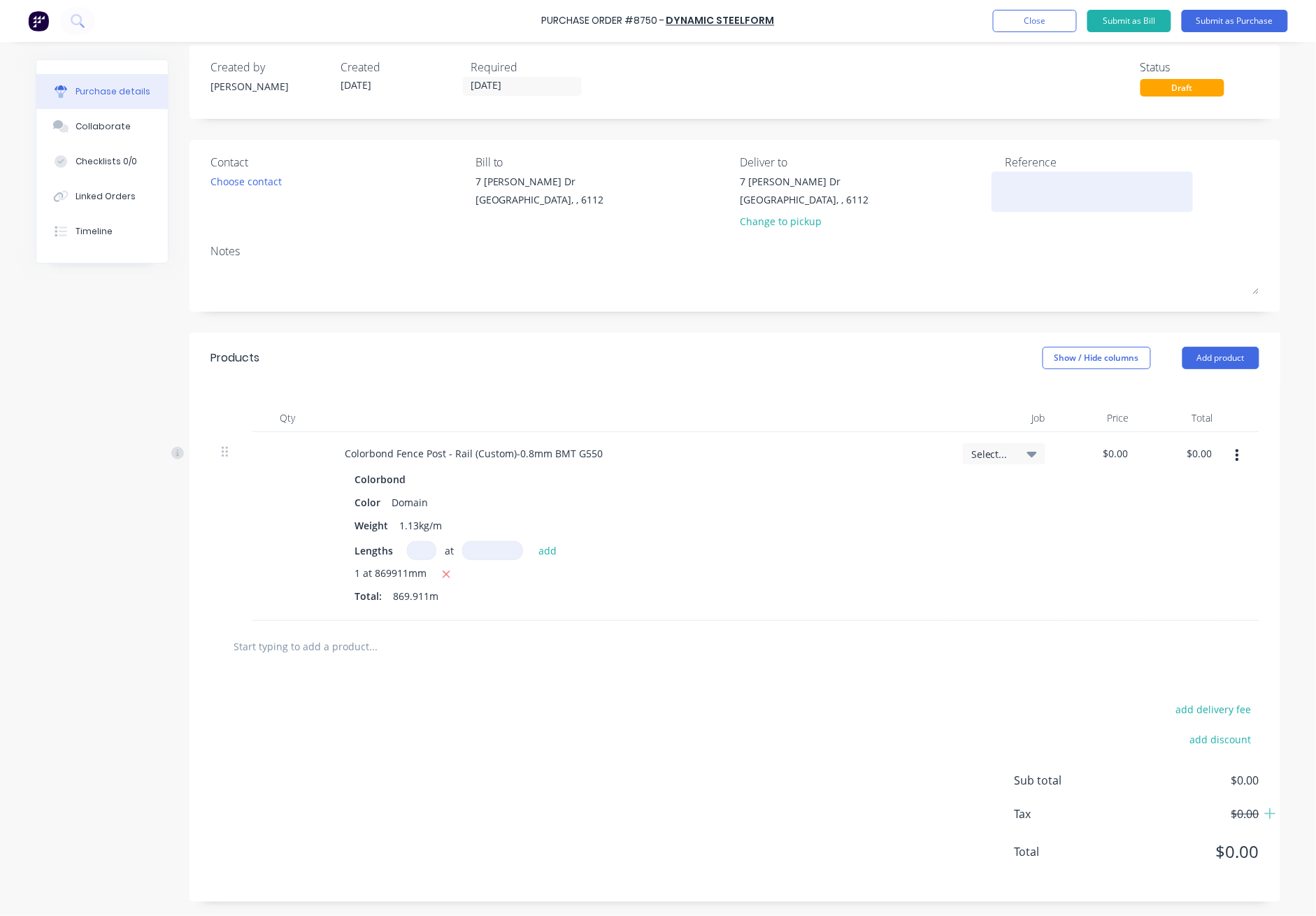
click at [959, 181] on textarea at bounding box center [1092, 190] width 174 height 32
click at [959, 19] on button "Submit as Purchase" at bounding box center [1235, 21] width 106 height 22
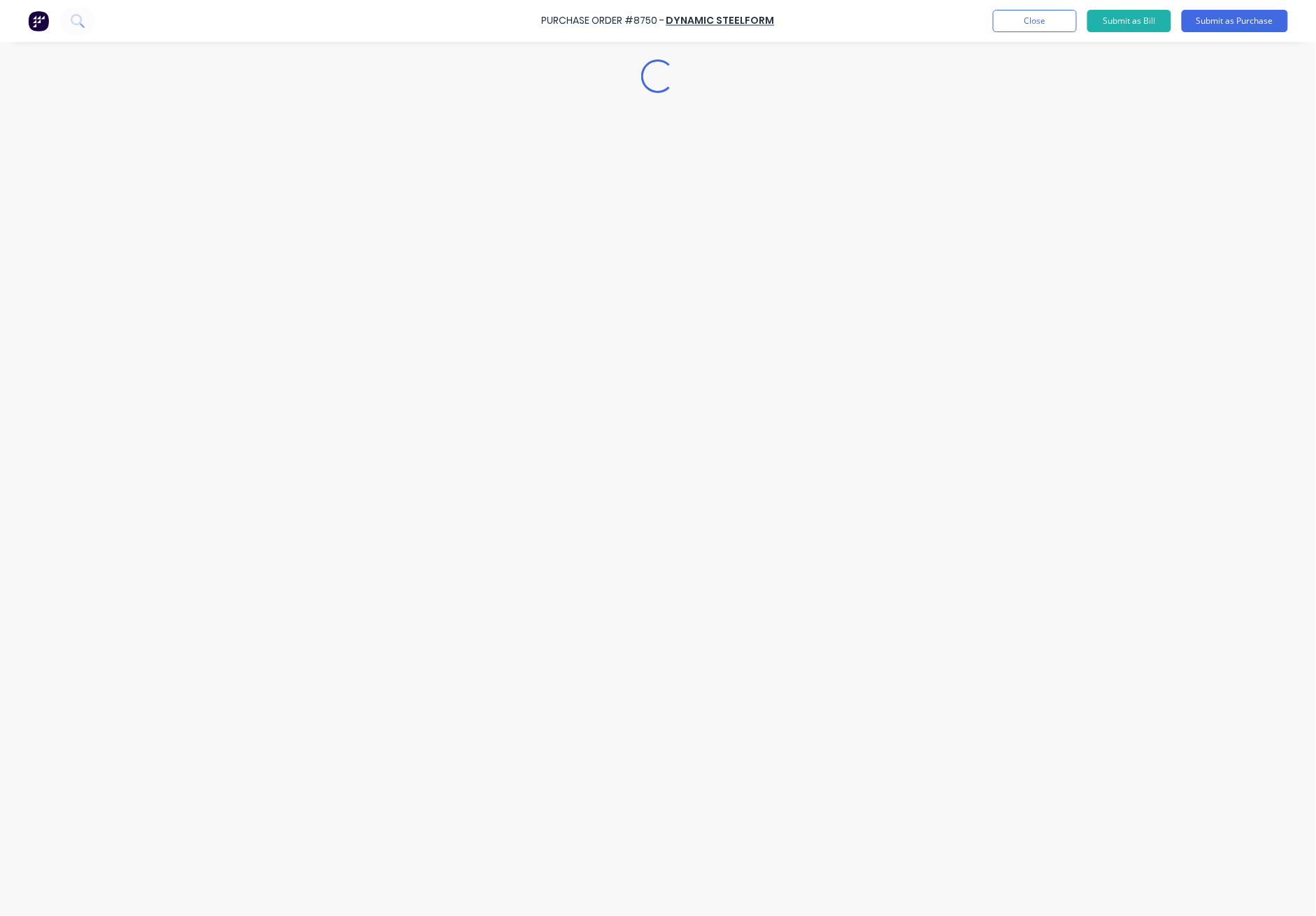
scroll to position [0, 0]
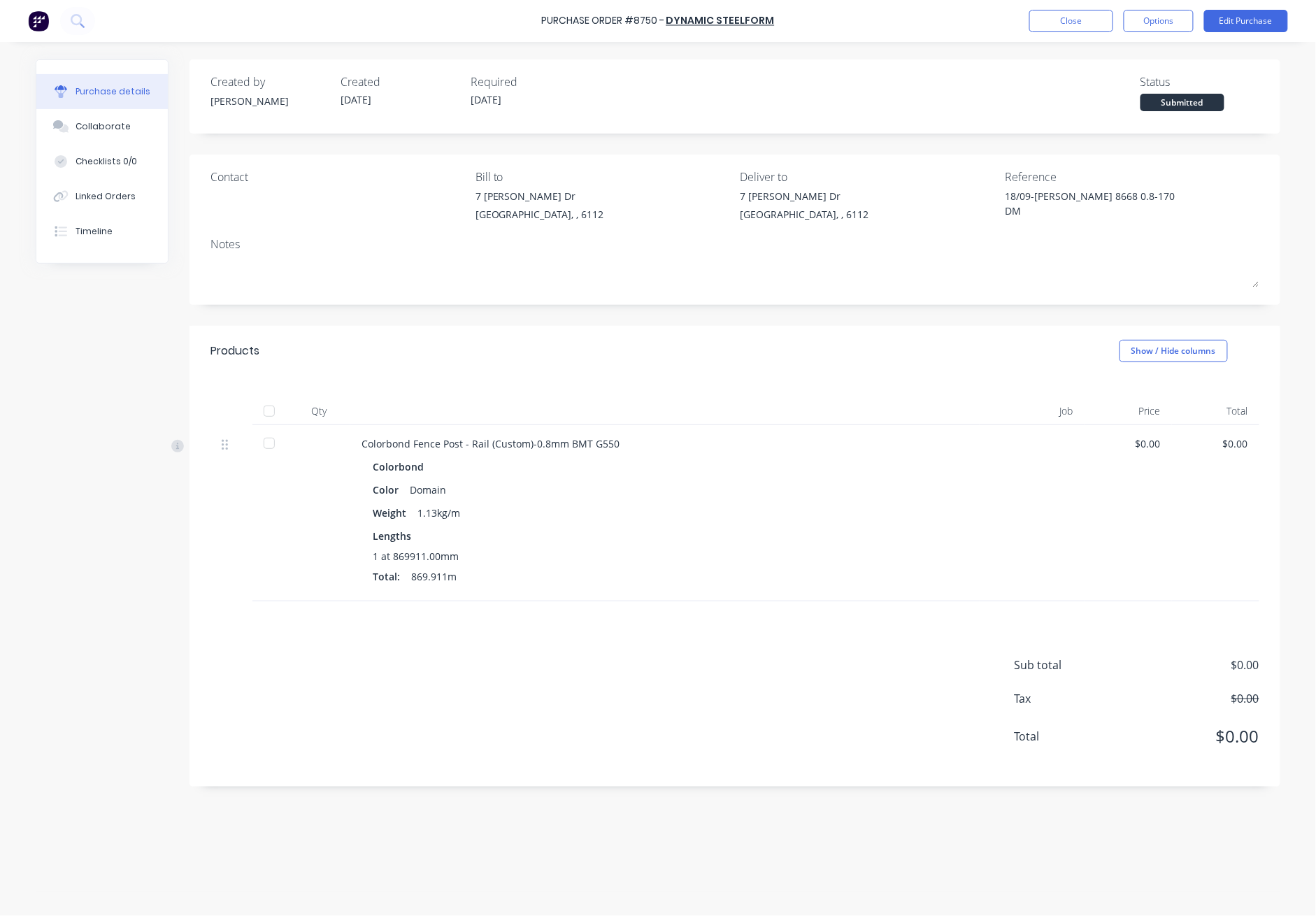
click at [268, 411] on div at bounding box center [269, 411] width 28 height 28
click at [959, 30] on button "Close" at bounding box center [1072, 21] width 84 height 22
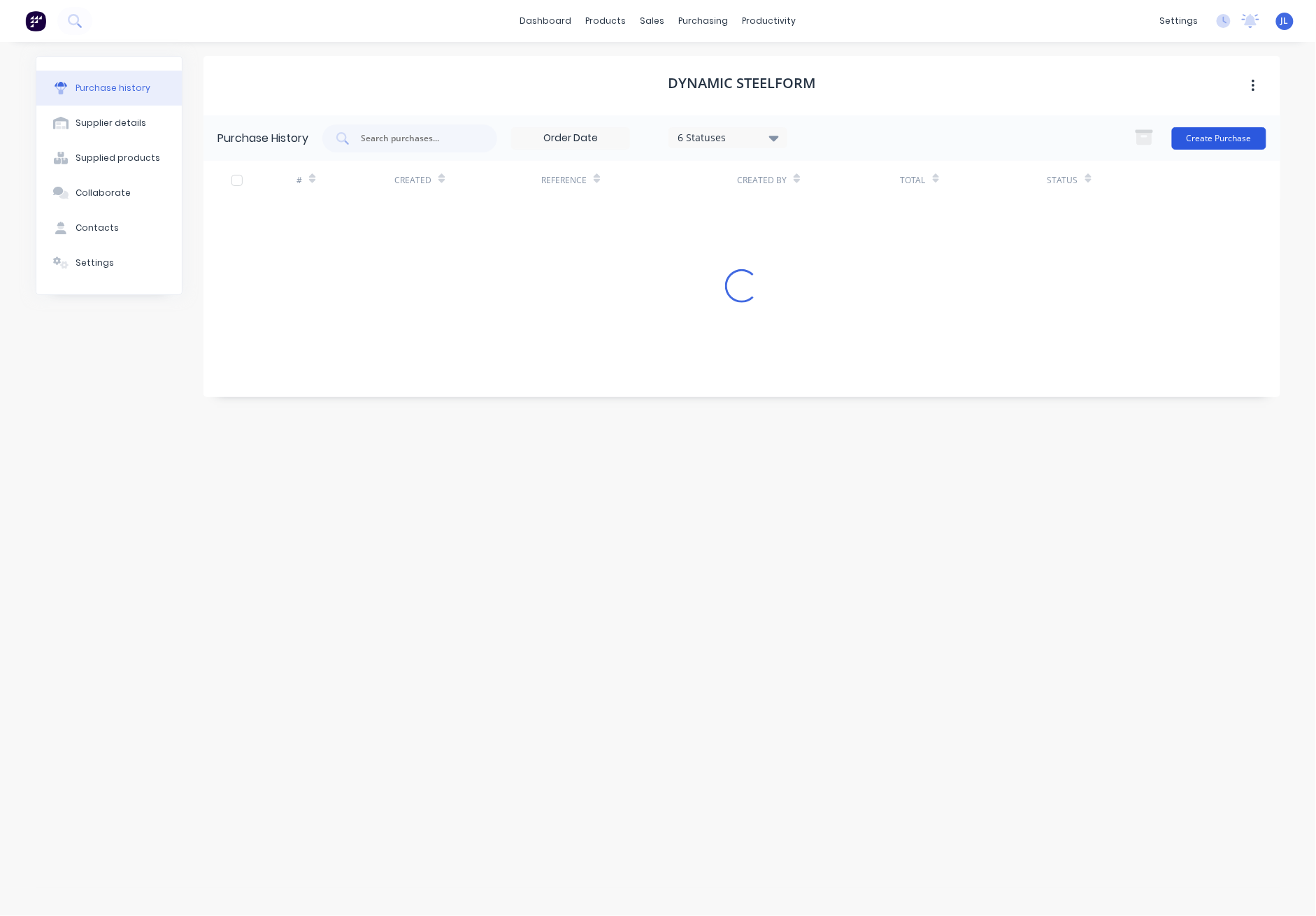
click at [959, 140] on button "Create Purchase" at bounding box center [1220, 138] width 95 height 22
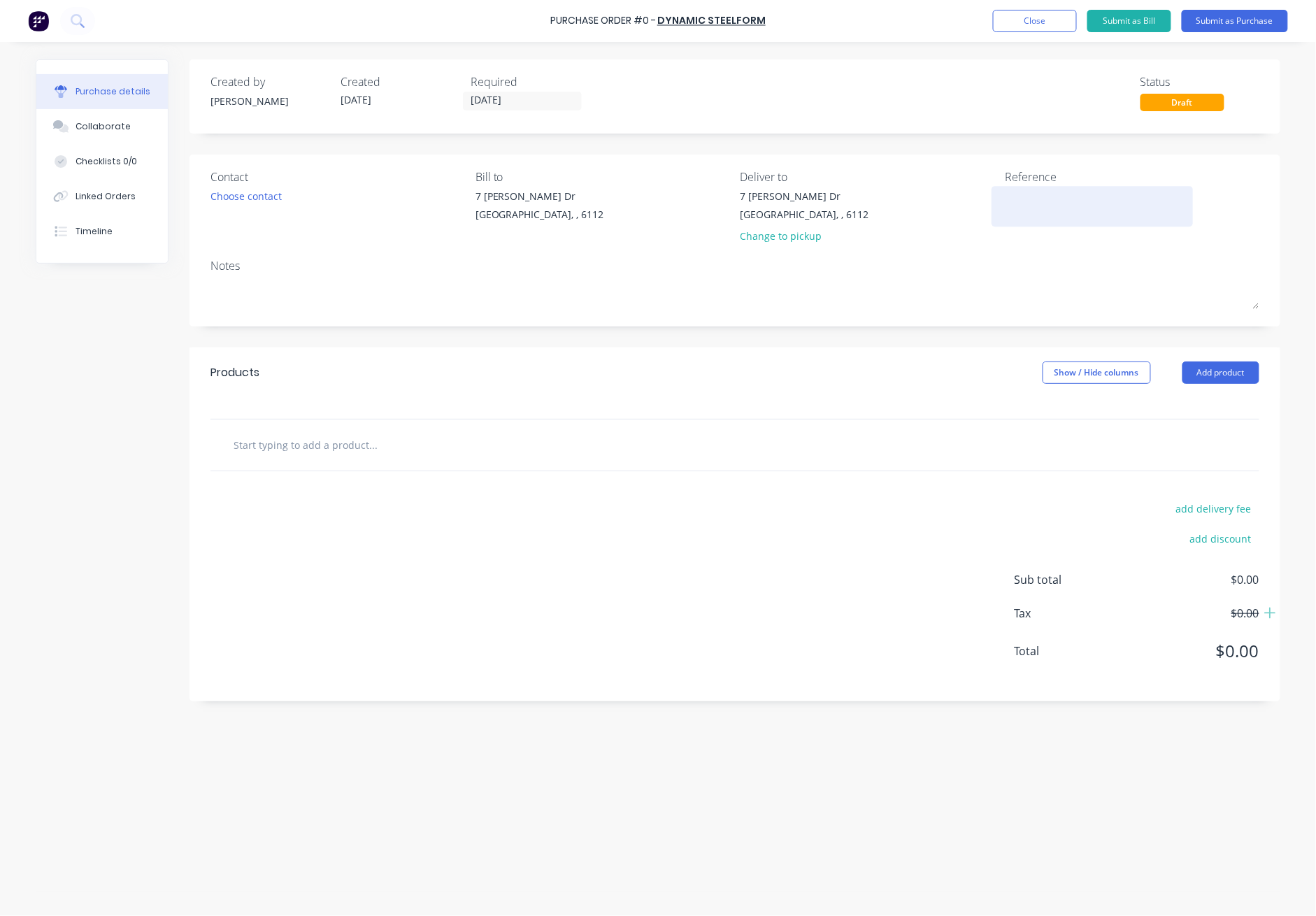
click at [959, 189] on textarea at bounding box center [1092, 205] width 174 height 32
drag, startPoint x: 1236, startPoint y: 368, endPoint x: 1234, endPoint y: 387, distance: 19.1
click at [959, 368] on button "Add product" at bounding box center [1221, 372] width 77 height 22
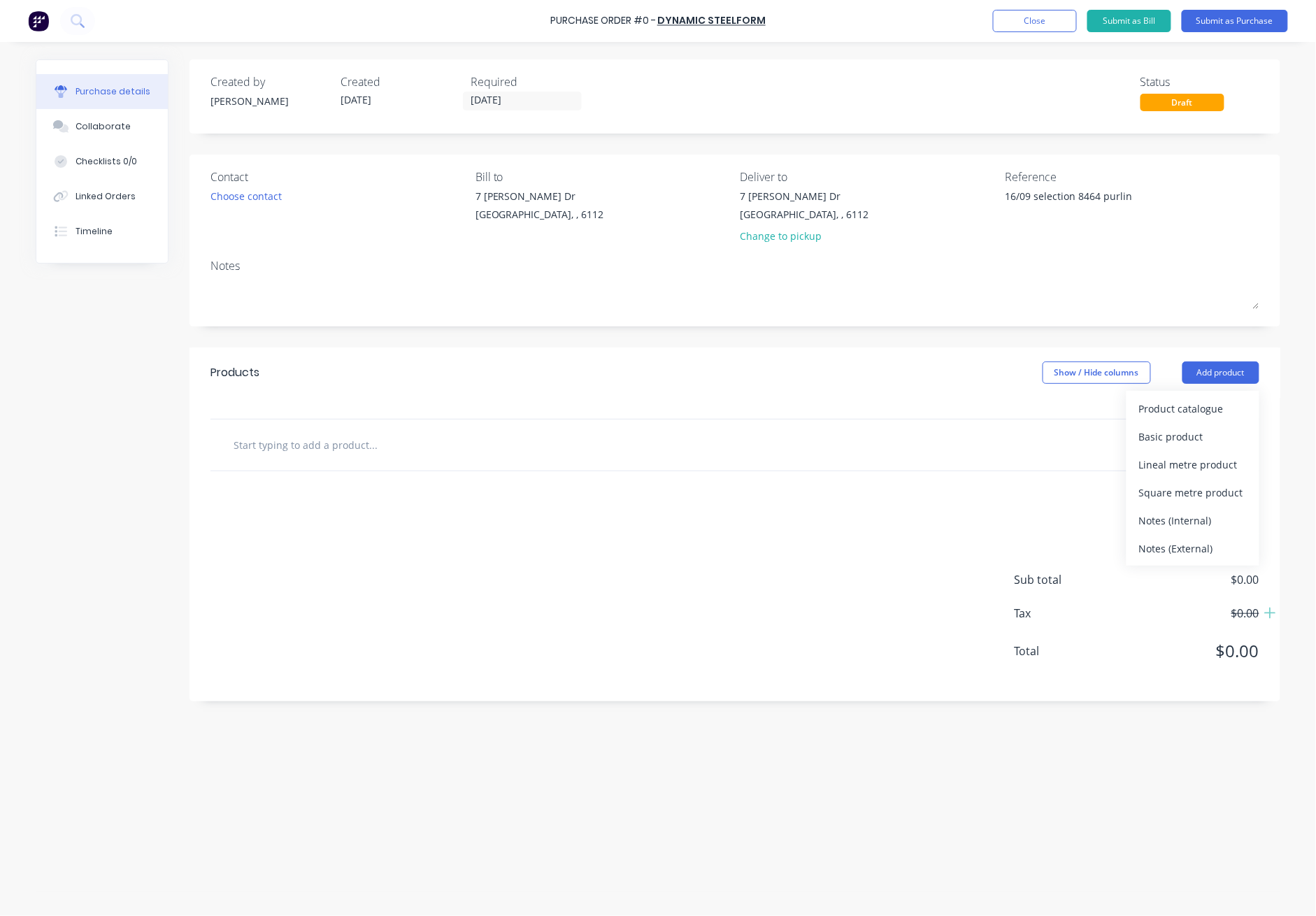
click at [959, 411] on div "Product catalogue" at bounding box center [1193, 409] width 108 height 20
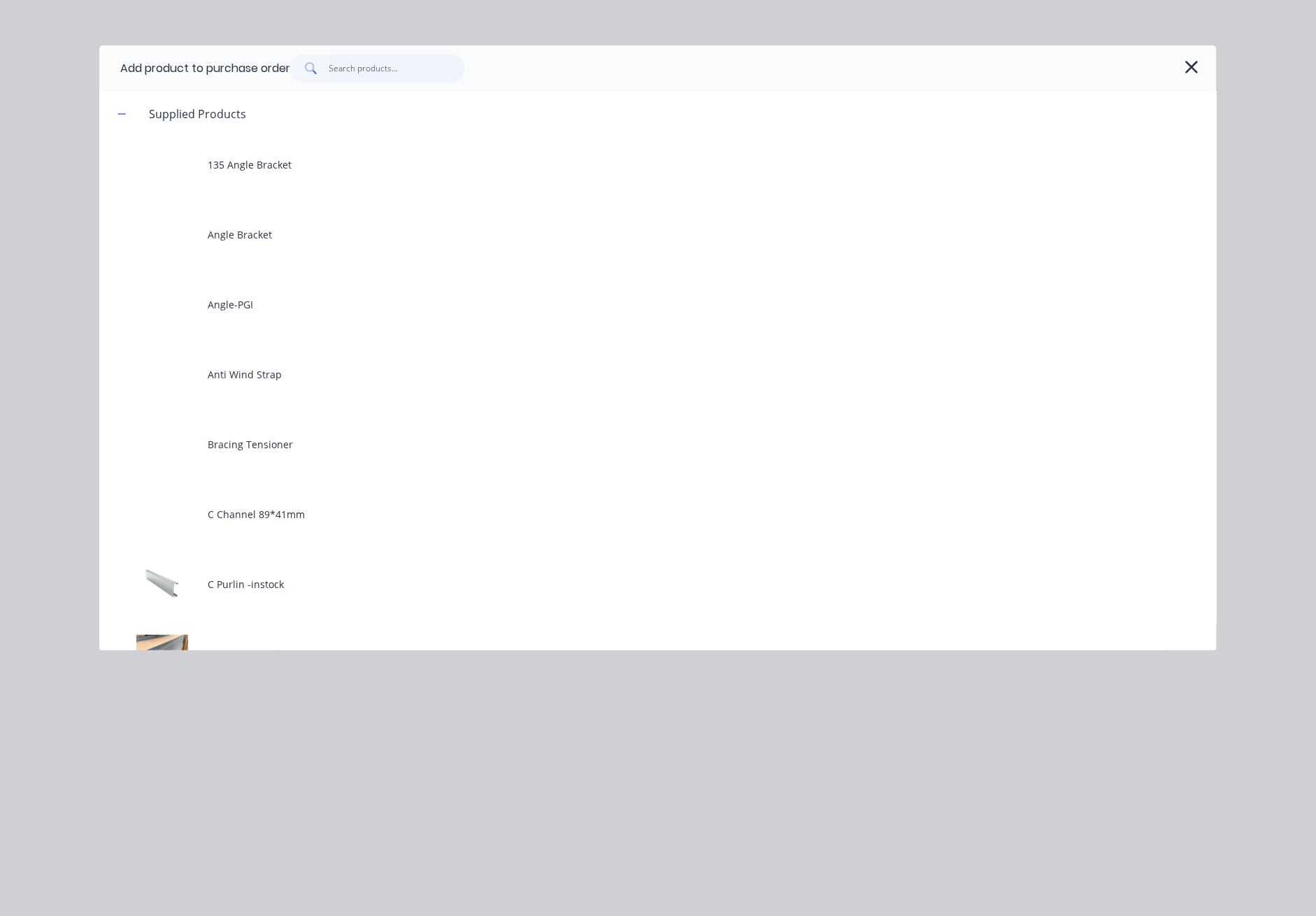
click at [361, 67] on input "text" at bounding box center [398, 68] width 136 height 28
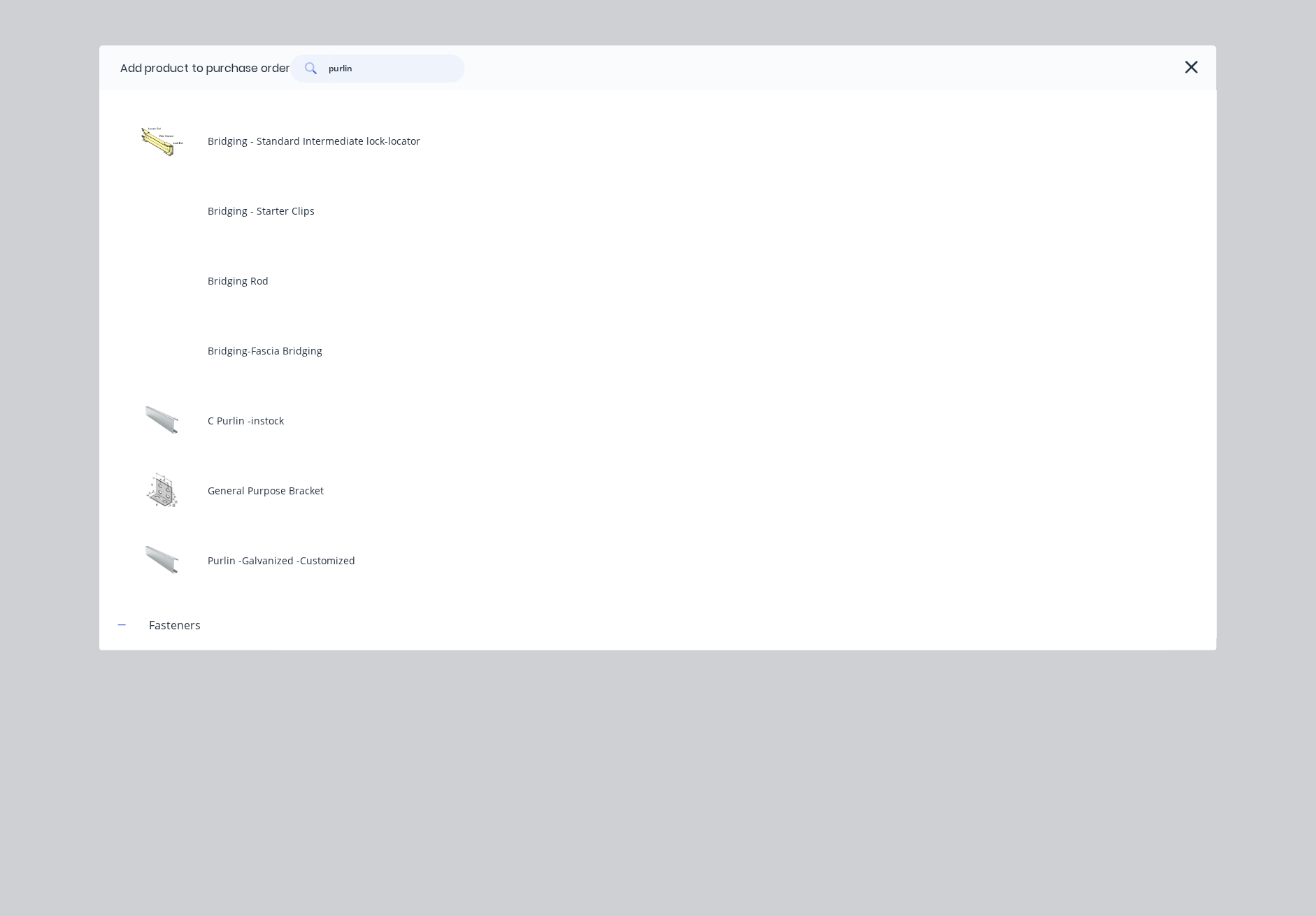
scroll to position [230, 0]
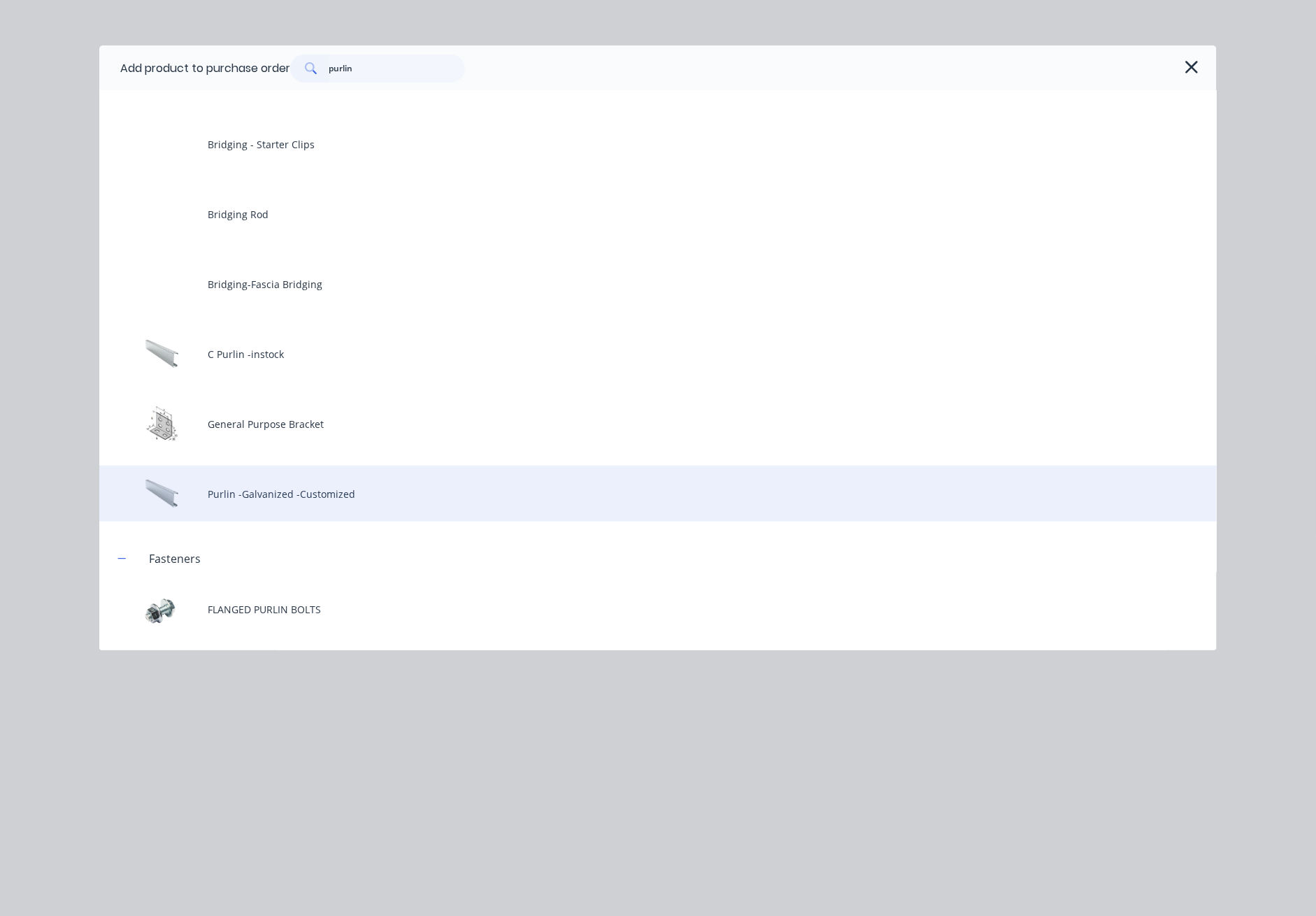
click at [303, 488] on div "Purlin -Galvanized -Customized" at bounding box center [658, 494] width 1117 height 56
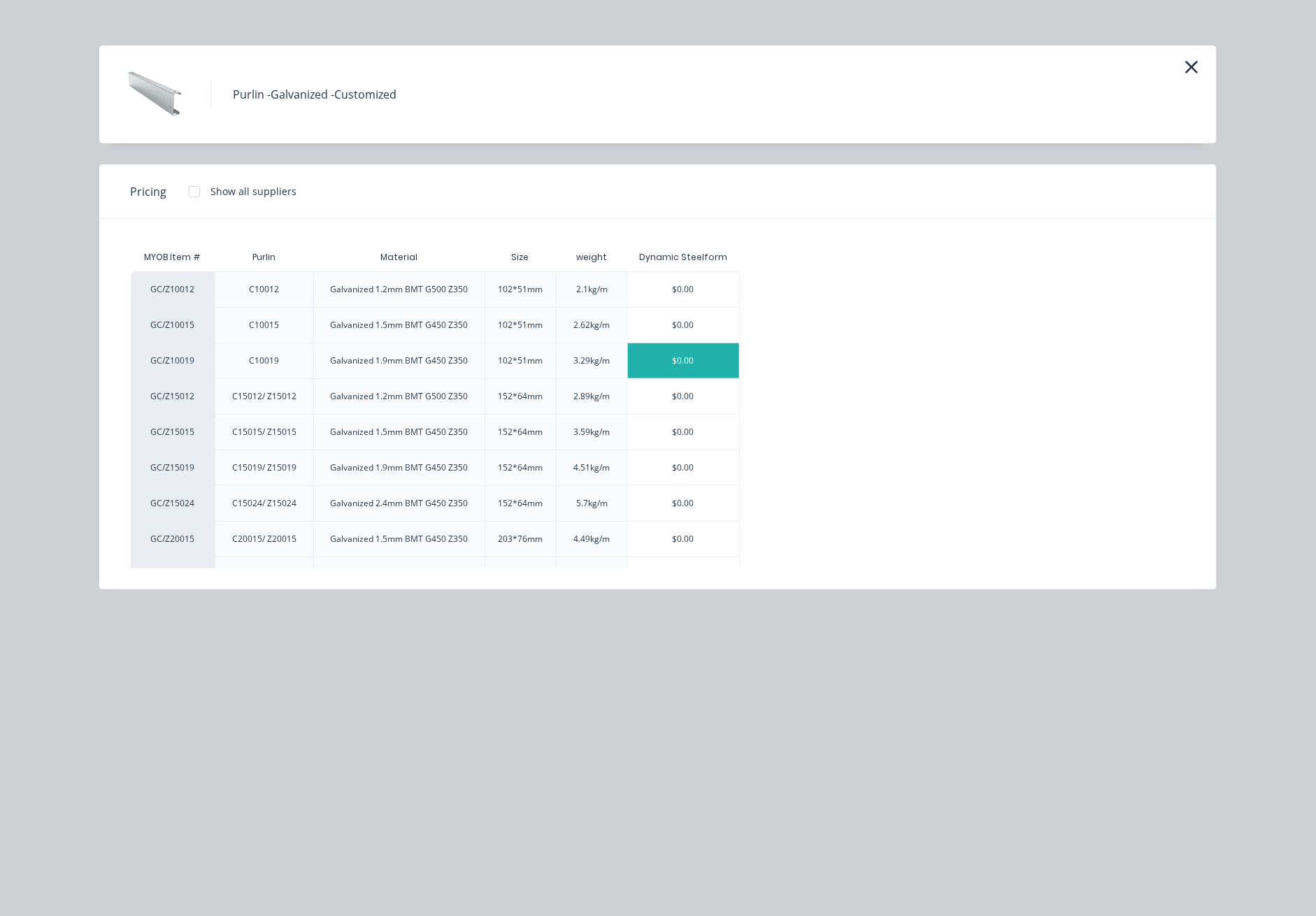
click at [703, 365] on div "$0.00" at bounding box center [683, 361] width 111 height 35
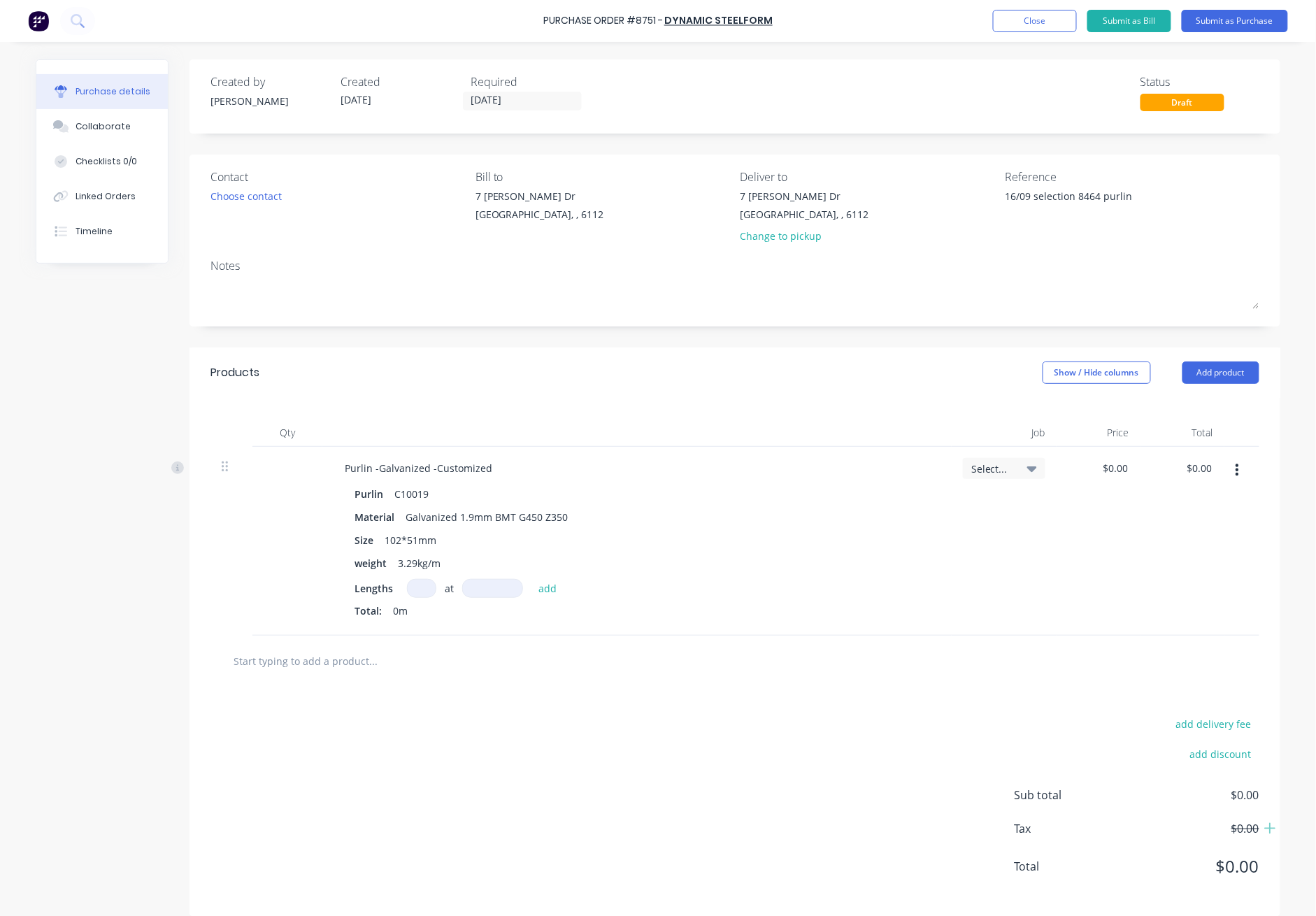
click at [415, 586] on input at bounding box center [422, 589] width 29 height 19
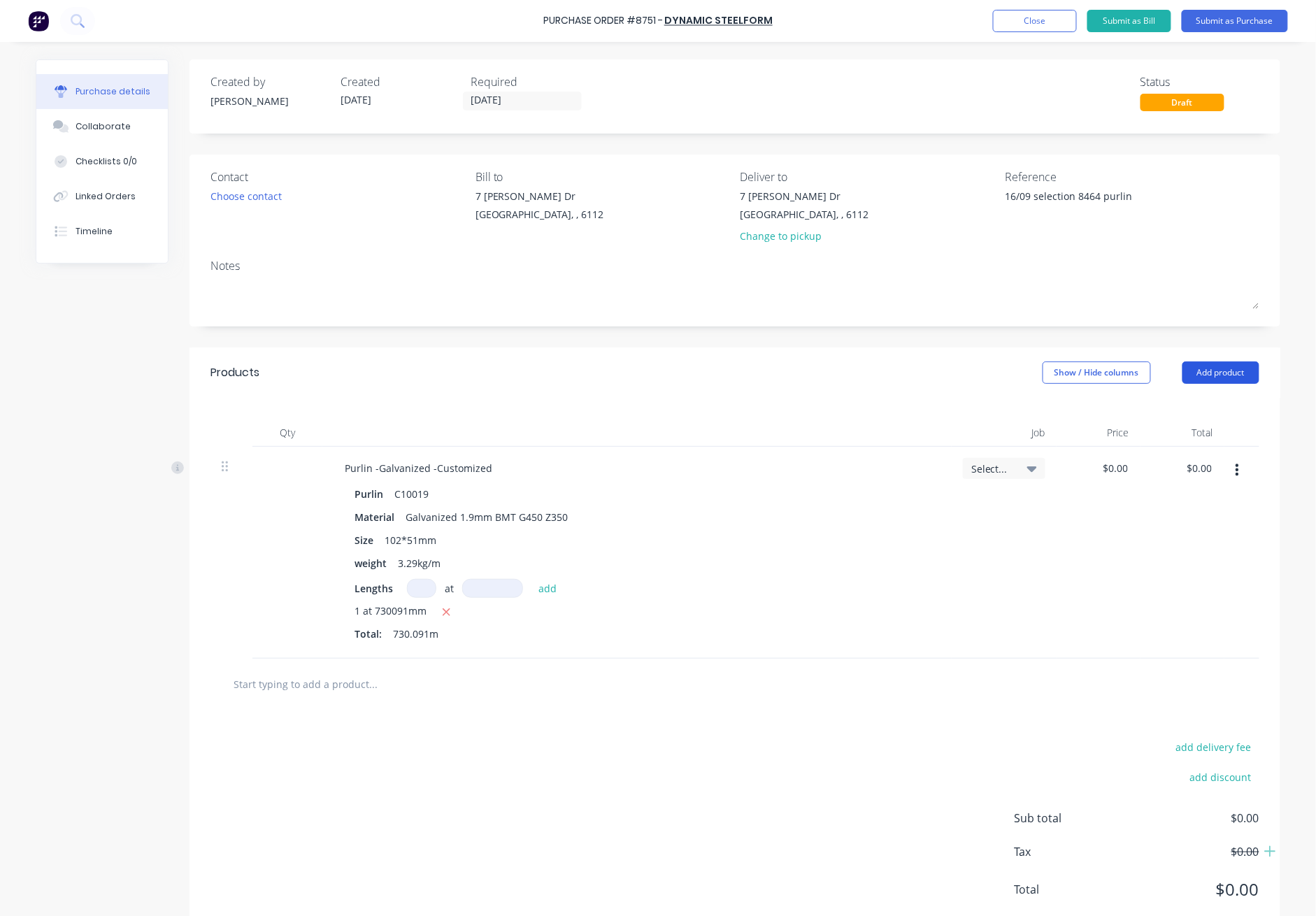
click at [959, 376] on button "Add product" at bounding box center [1221, 372] width 77 height 22
click at [959, 406] on div "Product catalogue" at bounding box center [1193, 409] width 108 height 20
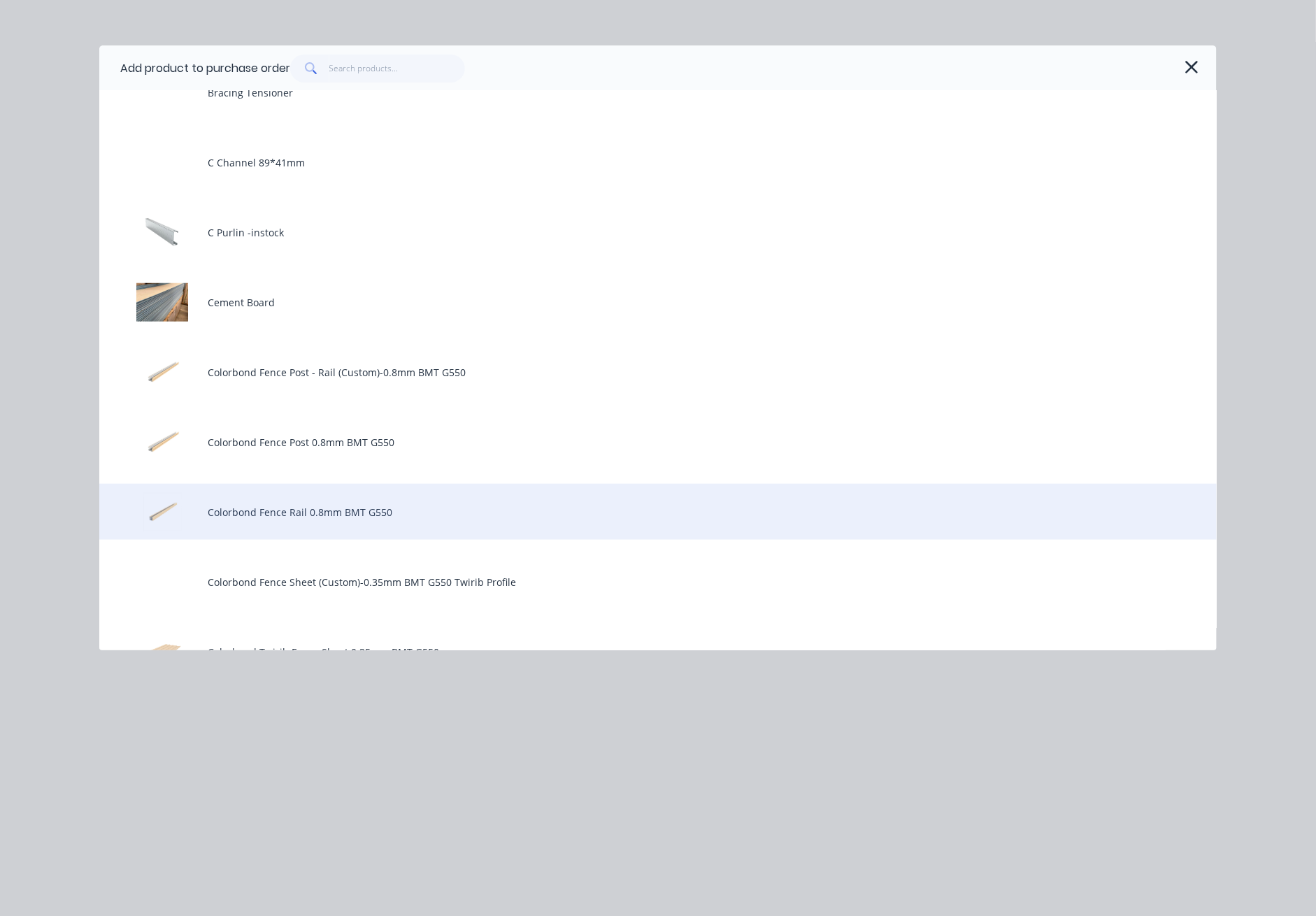
scroll to position [373, 0]
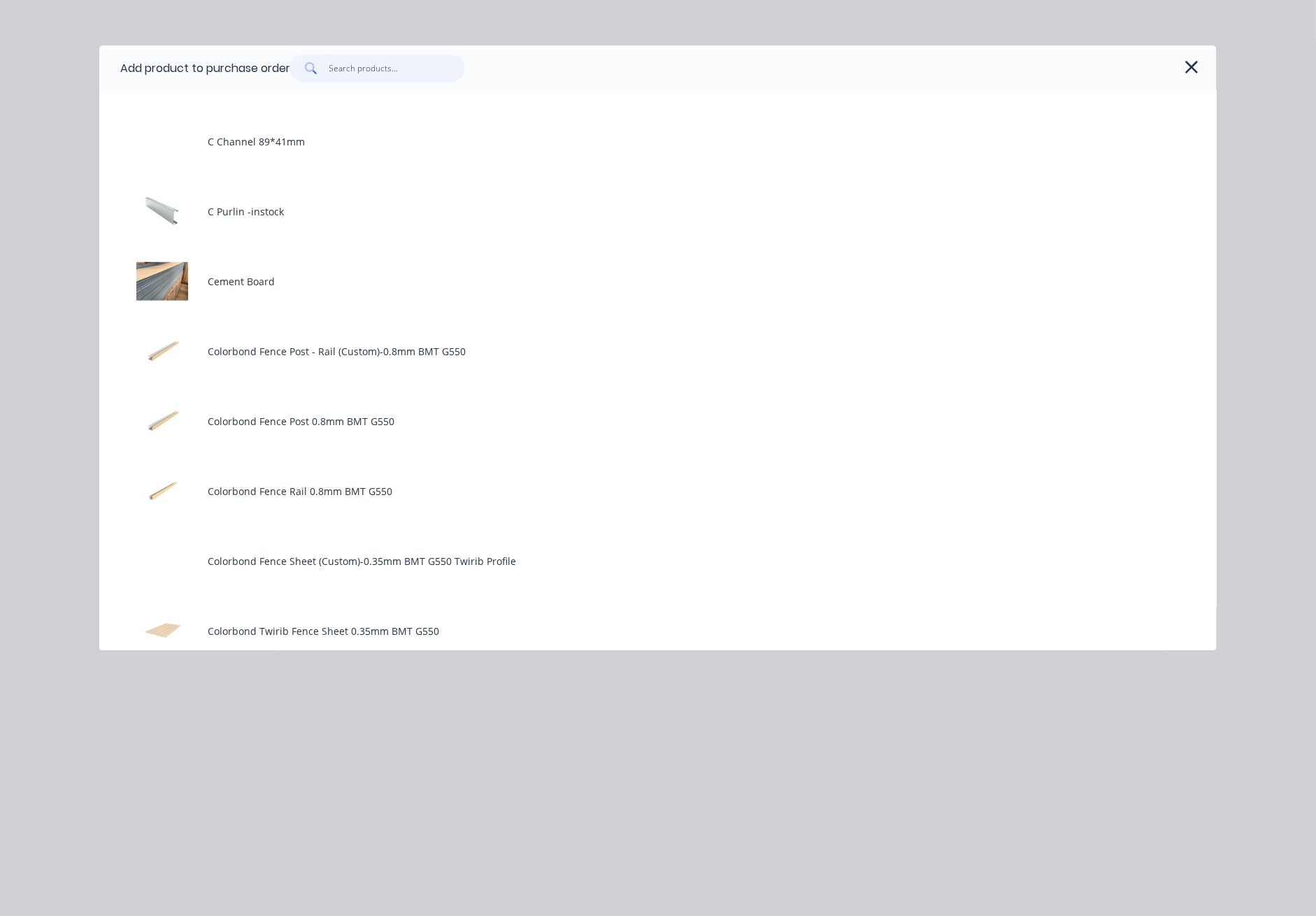
click at [395, 76] on input "text" at bounding box center [398, 68] width 136 height 28
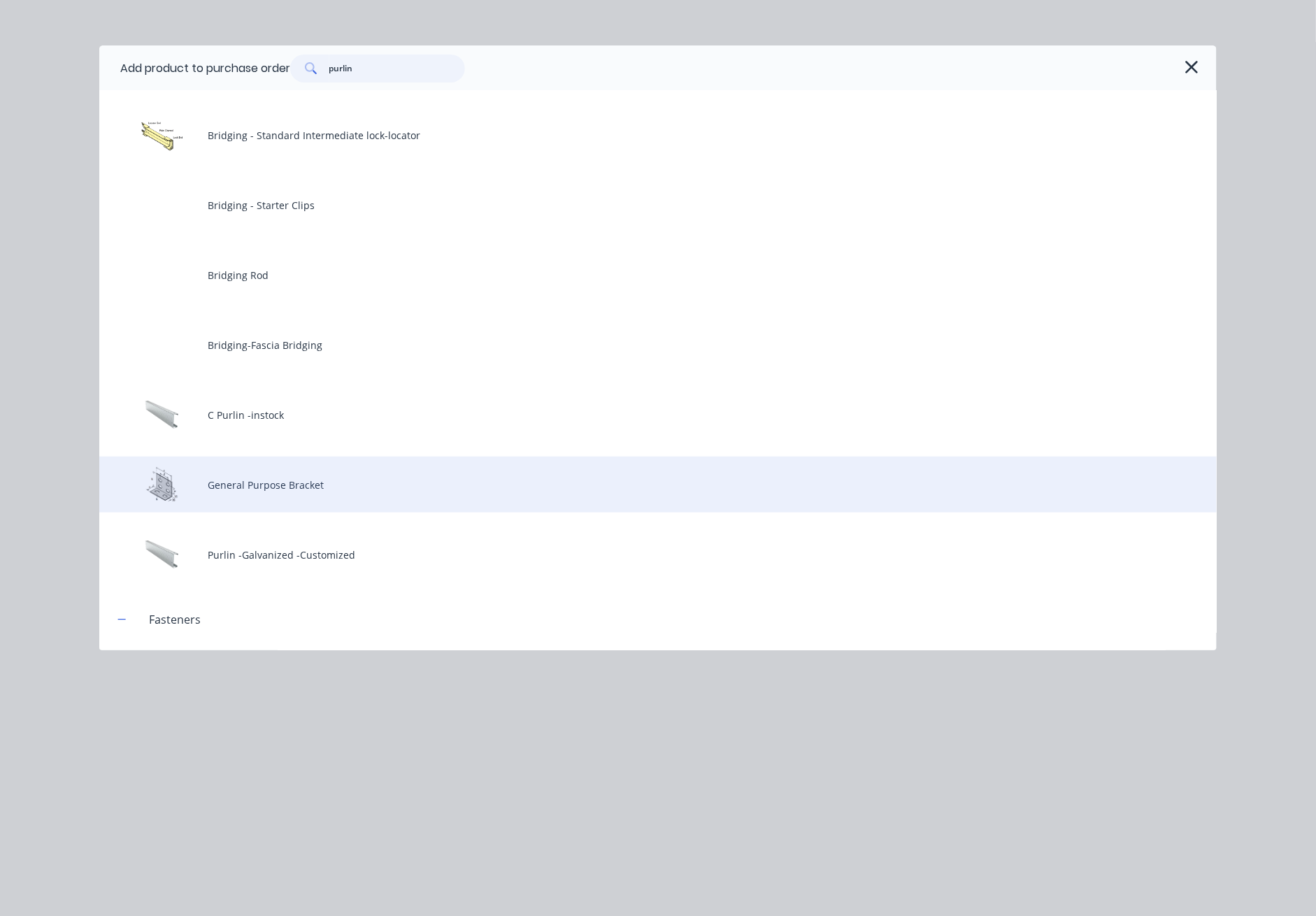
scroll to position [230, 0]
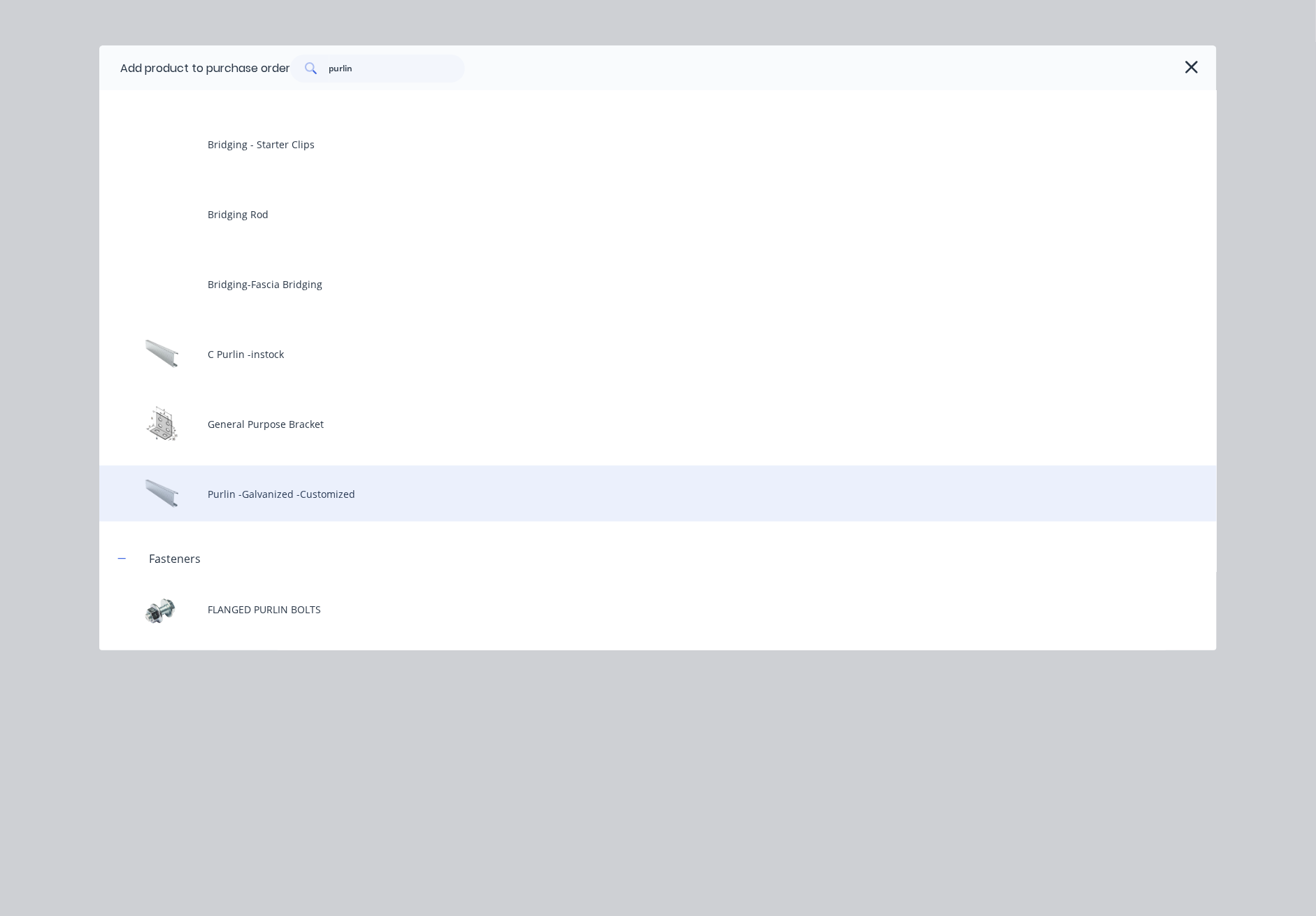
click at [345, 490] on div "Purlin -Galvanized -Customized" at bounding box center [658, 494] width 1117 height 56
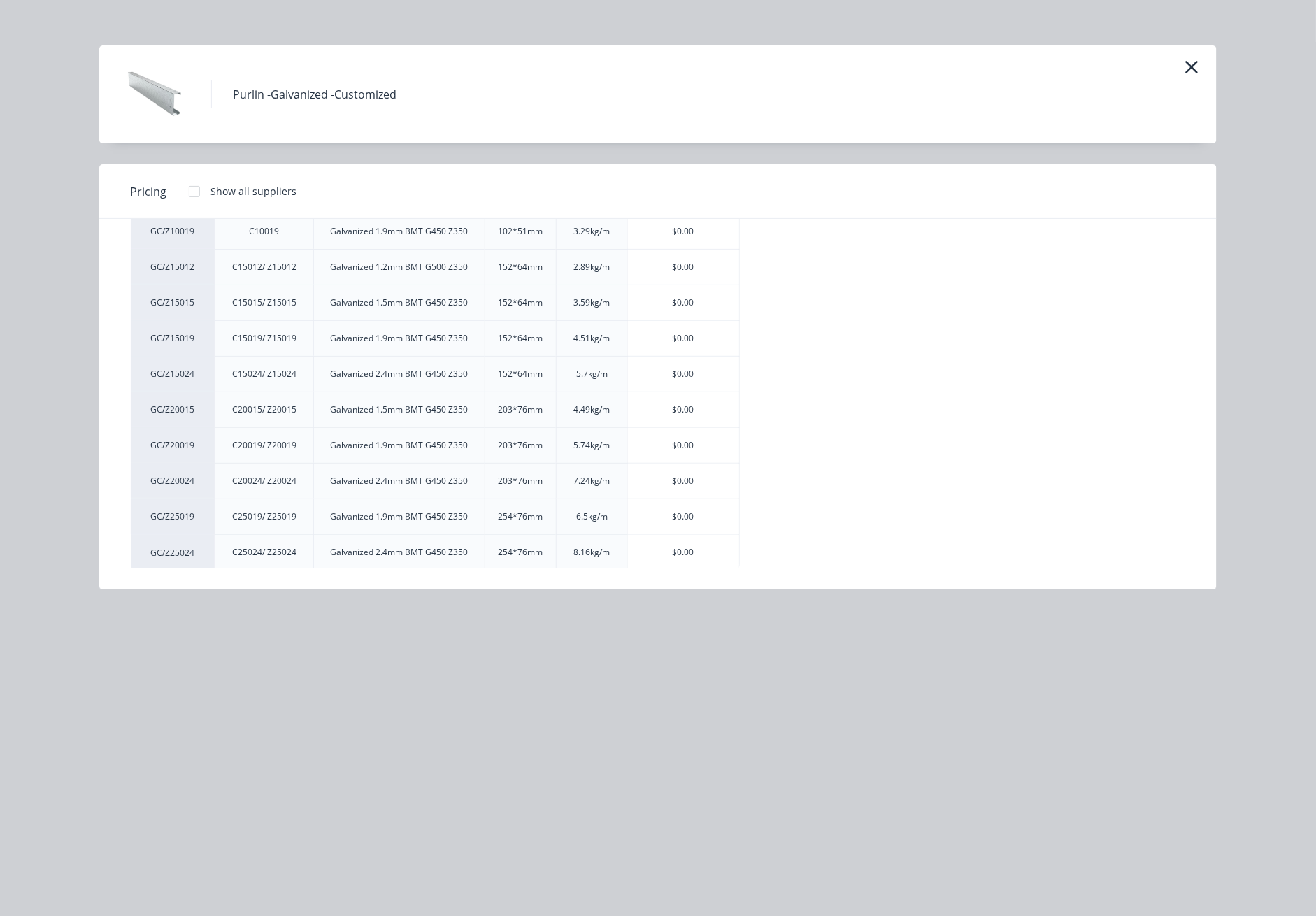
scroll to position [132, 0]
click at [698, 547] on div "$0.00" at bounding box center [683, 550] width 111 height 35
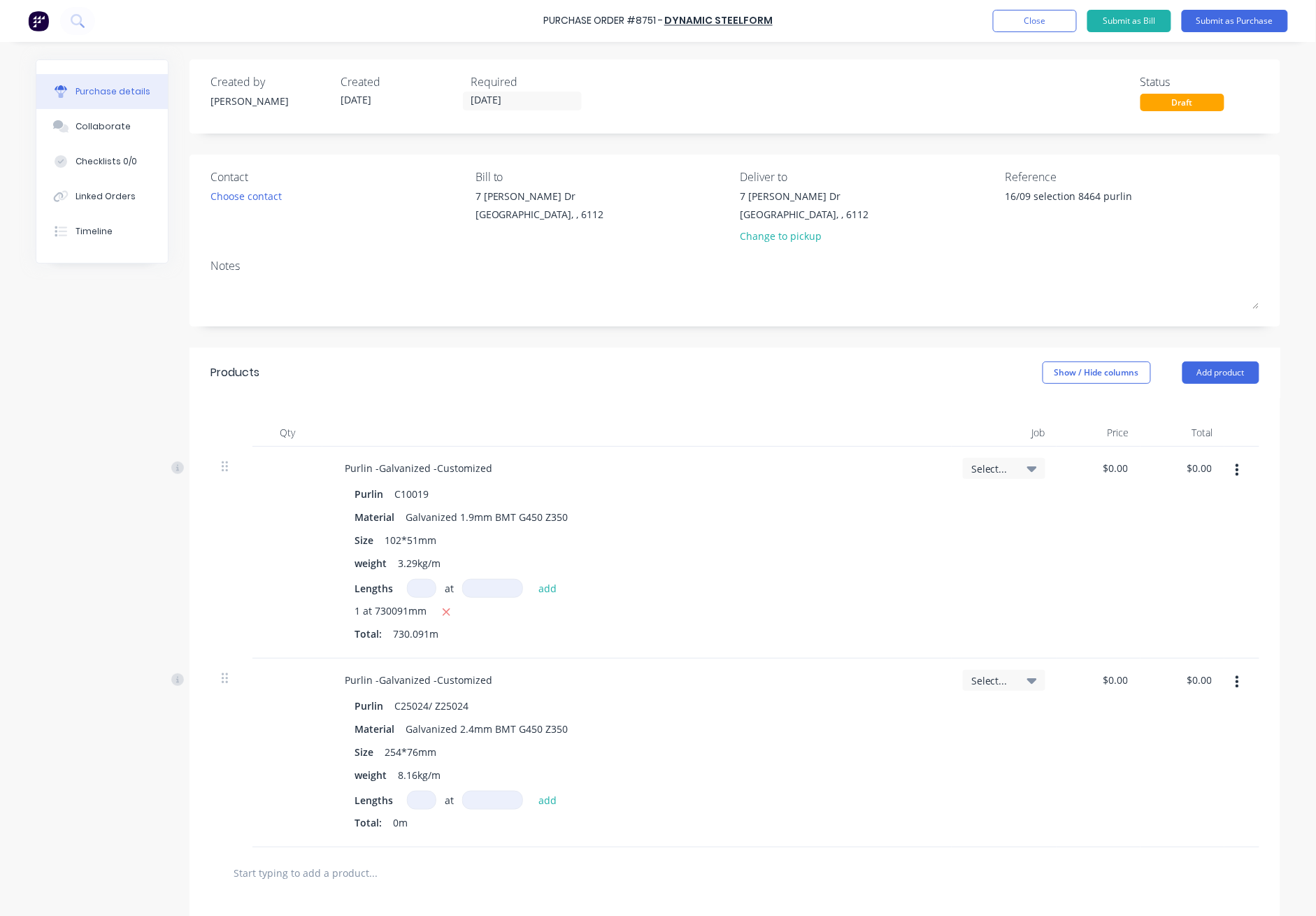
click at [414, 804] on input at bounding box center [422, 800] width 29 height 19
click at [959, 22] on button "Submit as Purchase" at bounding box center [1235, 21] width 106 height 22
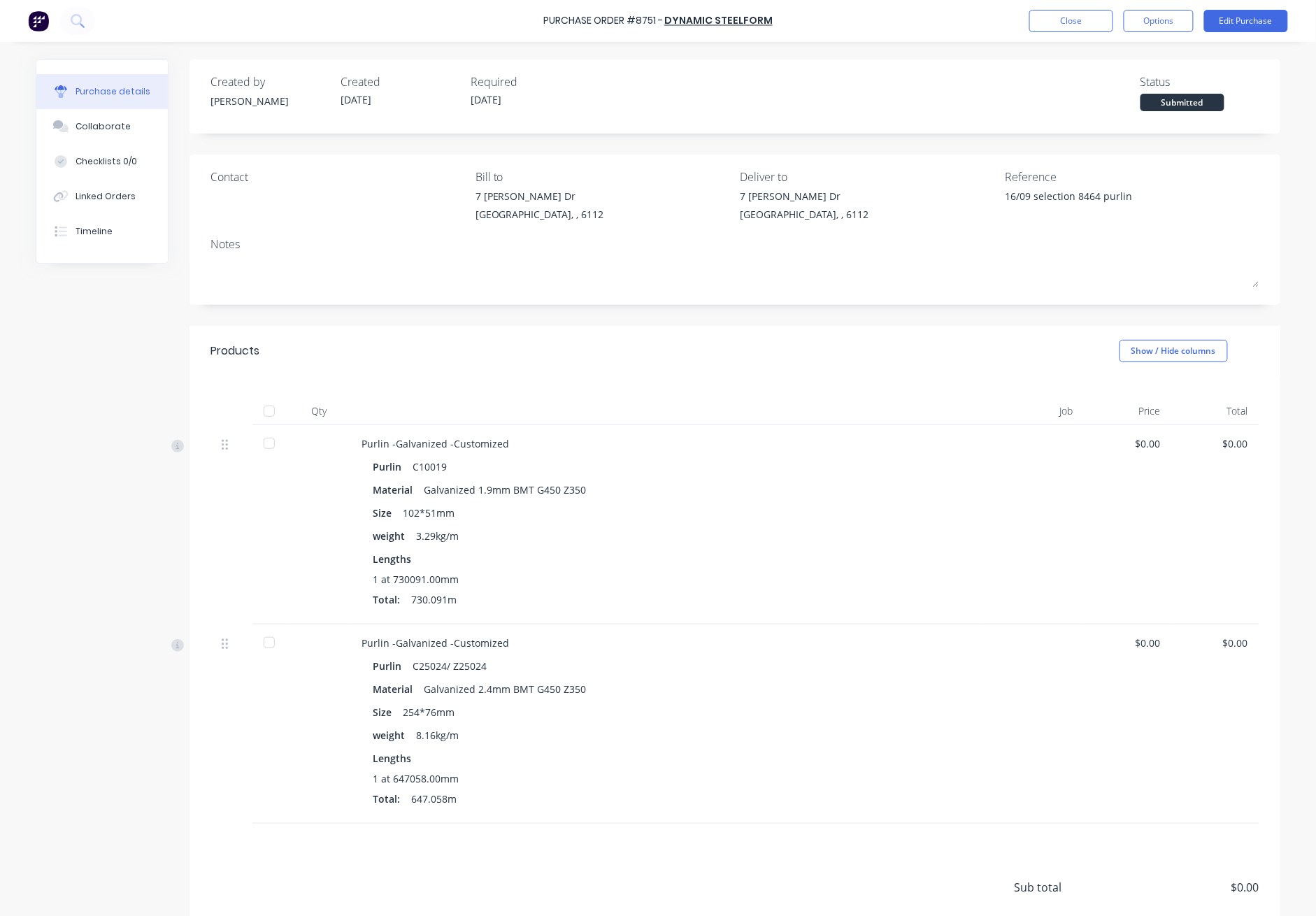
click at [260, 410] on div at bounding box center [269, 411] width 28 height 28
click at [959, 25] on button "Close" at bounding box center [1072, 21] width 84 height 22
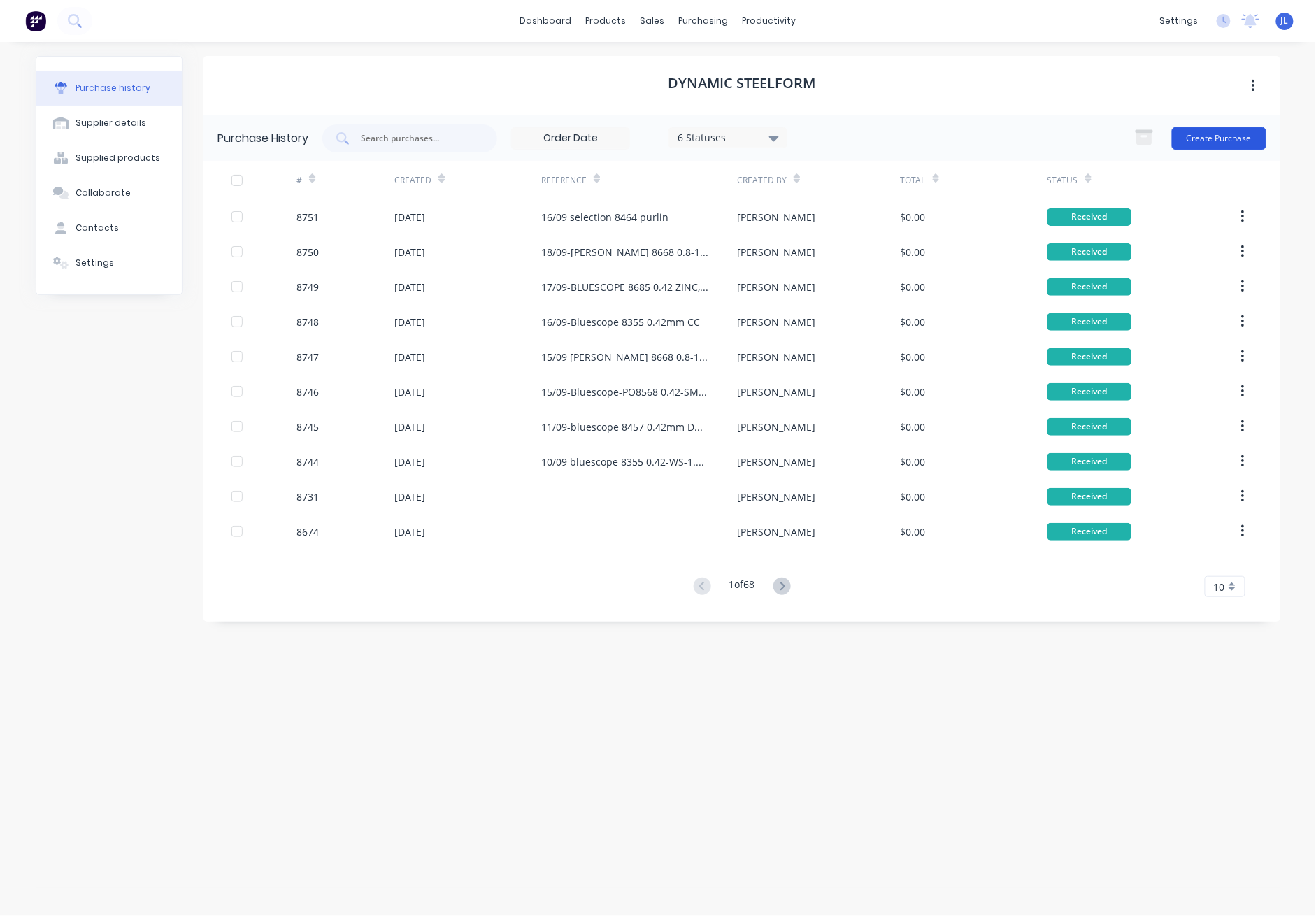
click at [959, 139] on button "Create Purchase" at bounding box center [1220, 138] width 95 height 22
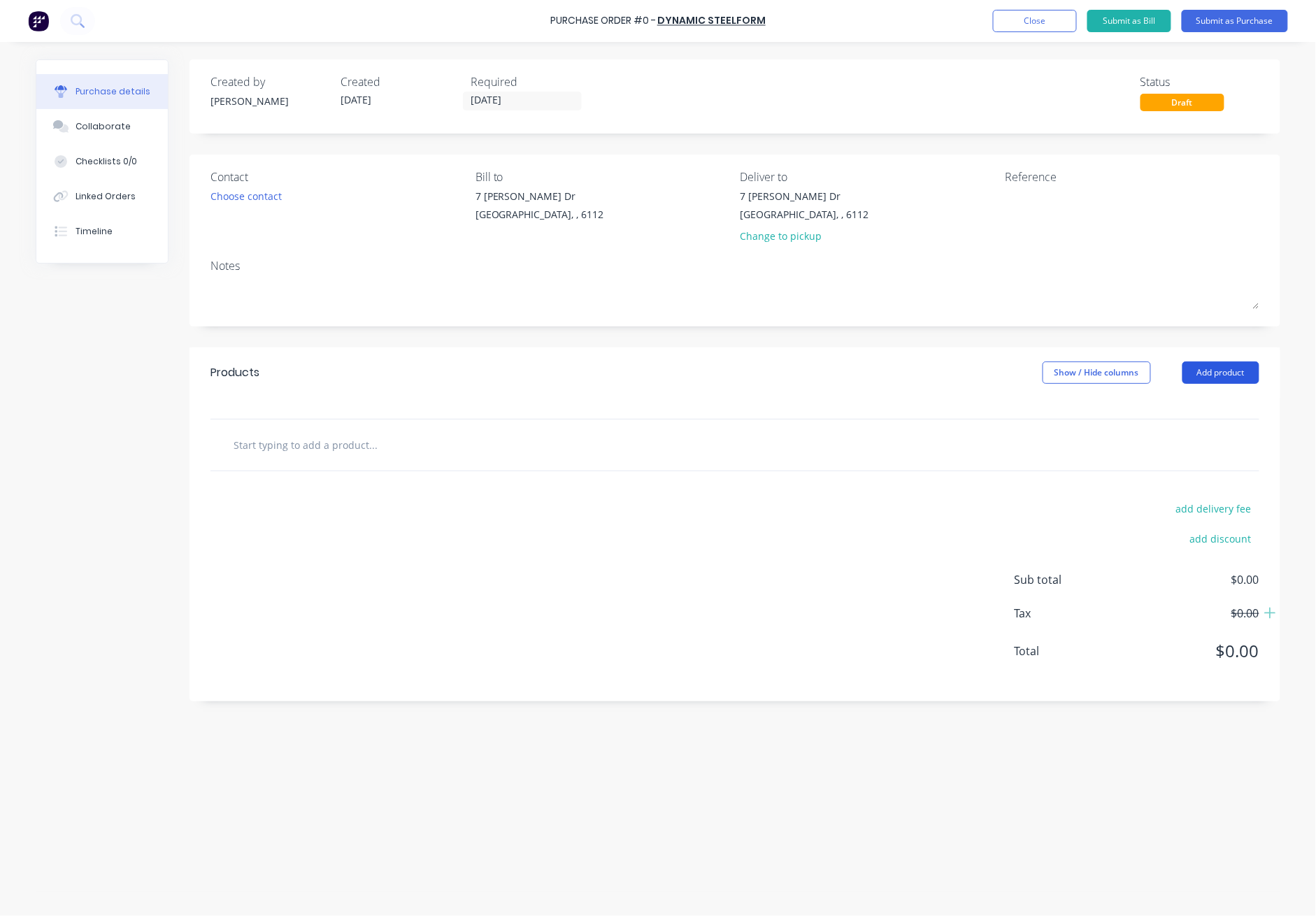
click at [959, 375] on button "Add product" at bounding box center [1221, 372] width 77 height 22
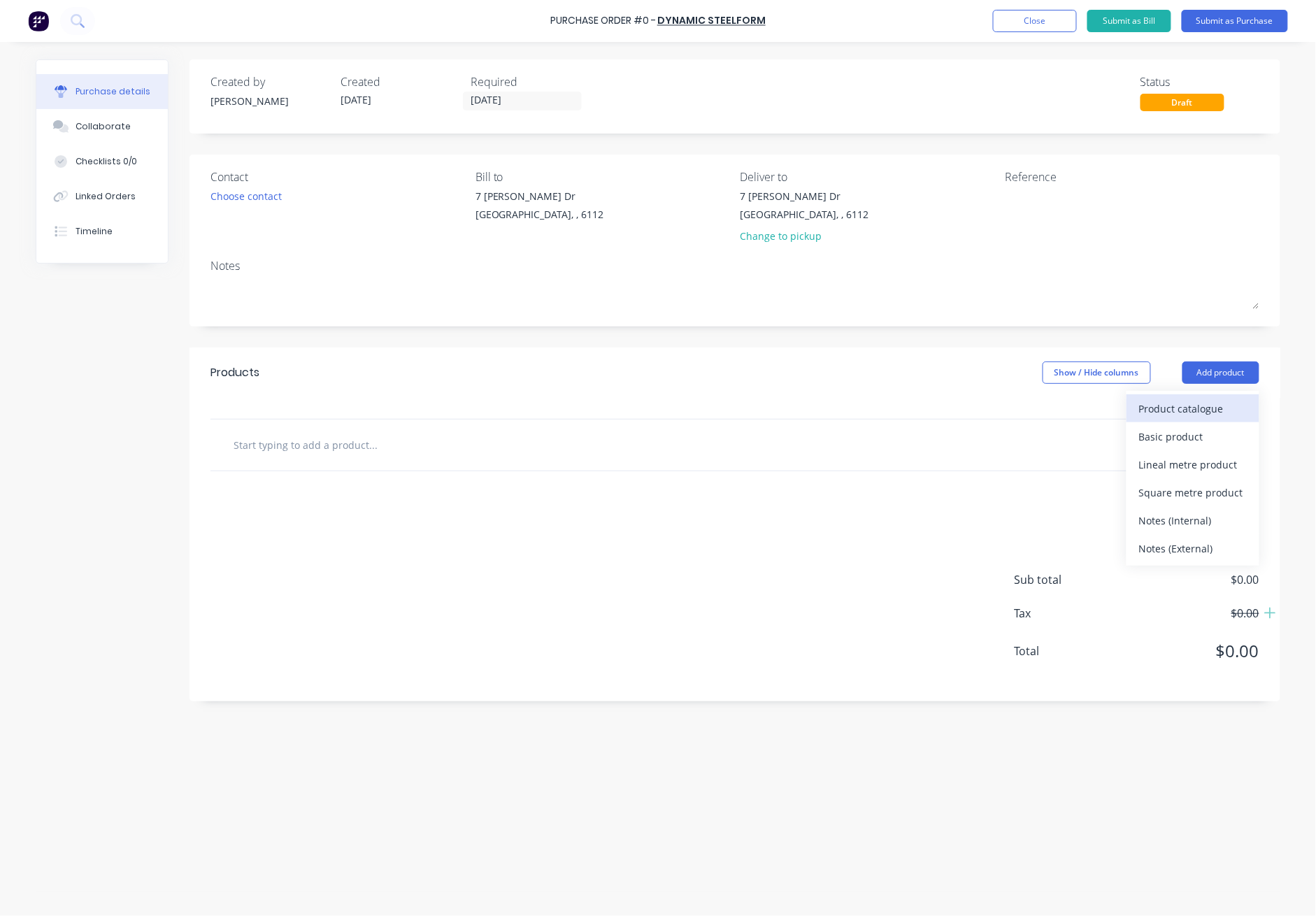
click at [959, 410] on div "Product catalogue" at bounding box center [1193, 409] width 108 height 20
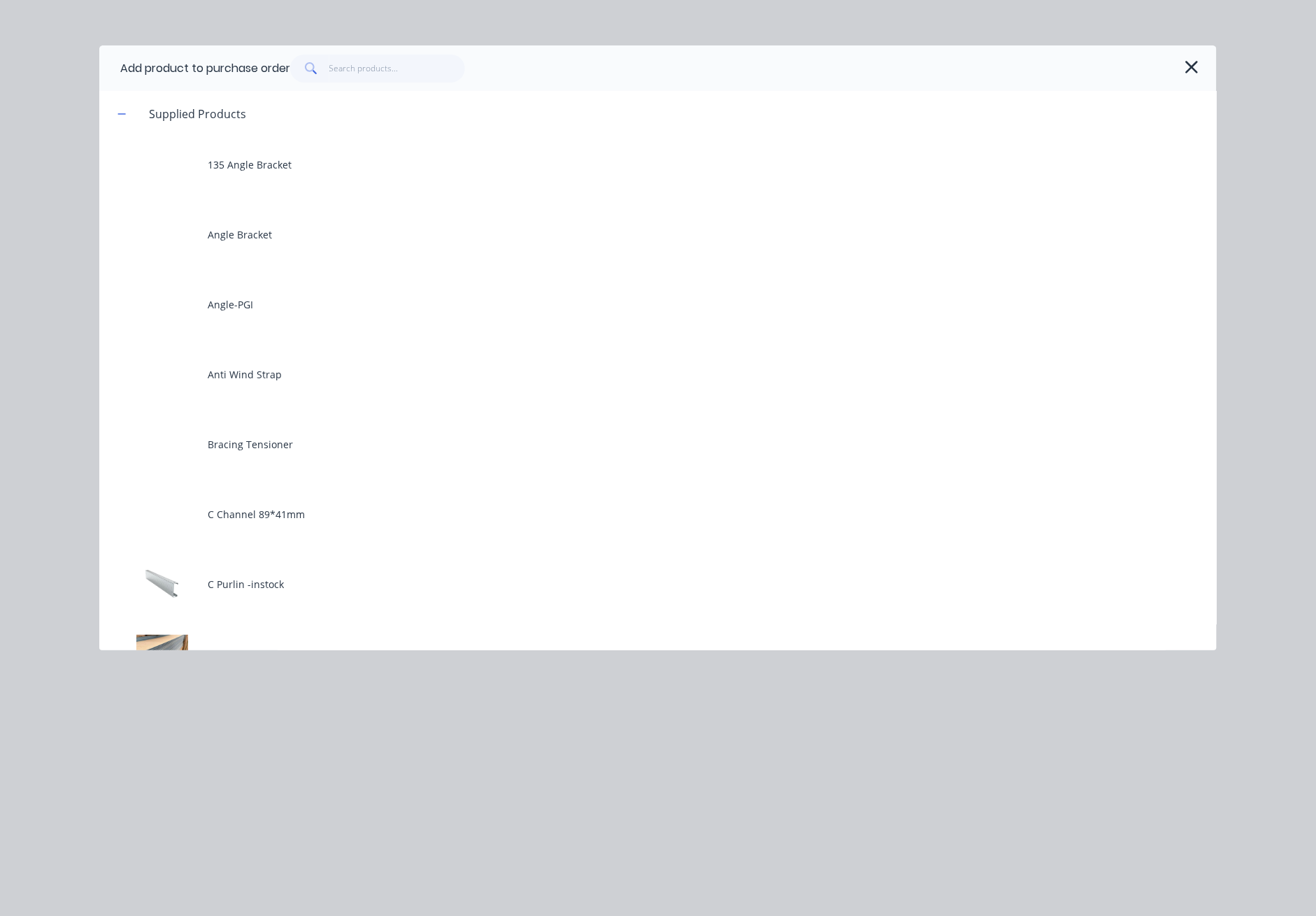
click at [959, 66] on button "button" at bounding box center [1191, 67] width 22 height 22
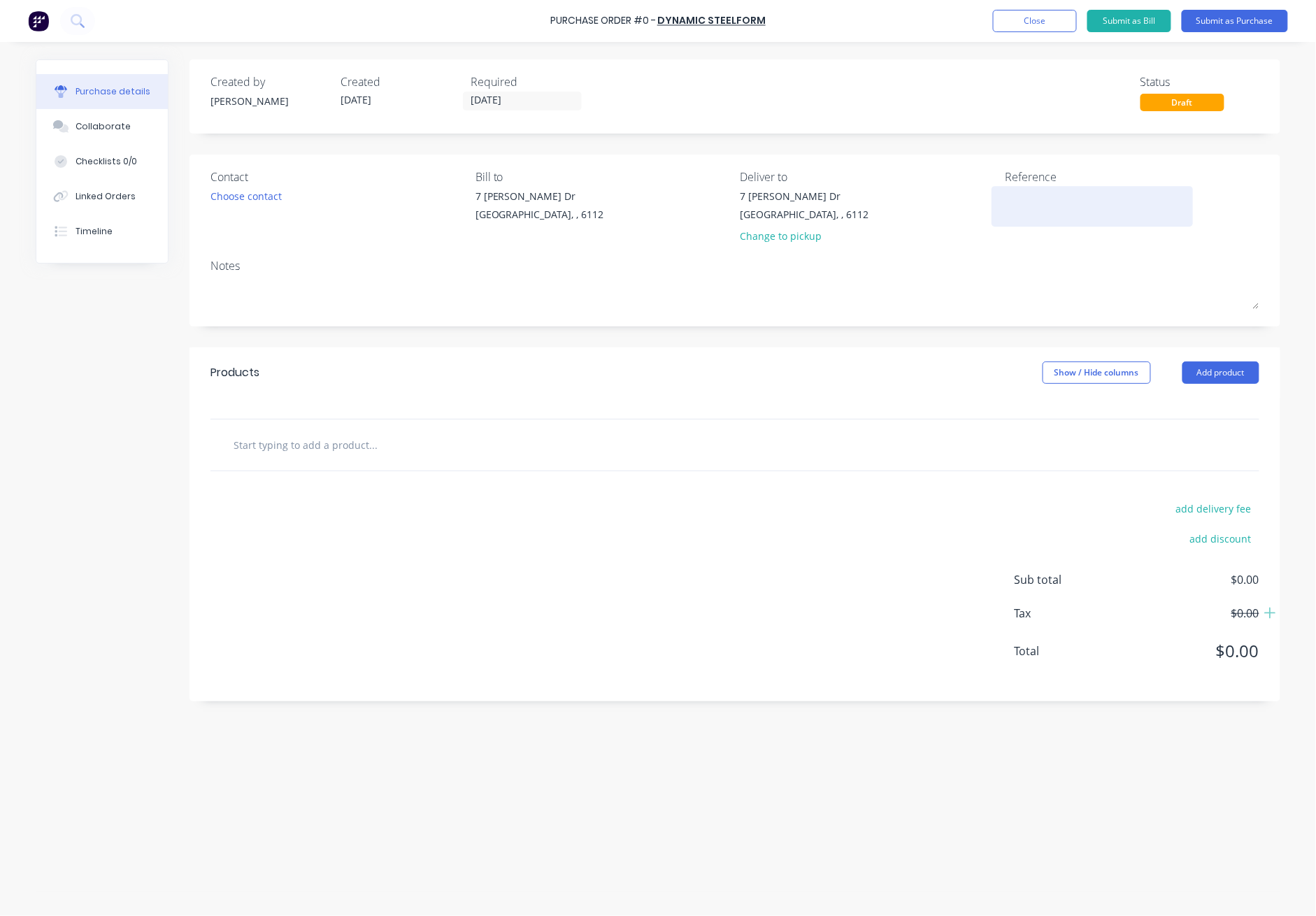
click at [959, 191] on textarea at bounding box center [1092, 205] width 174 height 32
click at [959, 194] on textarea "22/09 Bluescope 0.42- zinc" at bounding box center [1092, 205] width 174 height 32
click at [959, 358] on div "Products Show / Hide columns Add product" at bounding box center [734, 372] width 1091 height 50
click at [959, 378] on button "Add product" at bounding box center [1221, 372] width 77 height 22
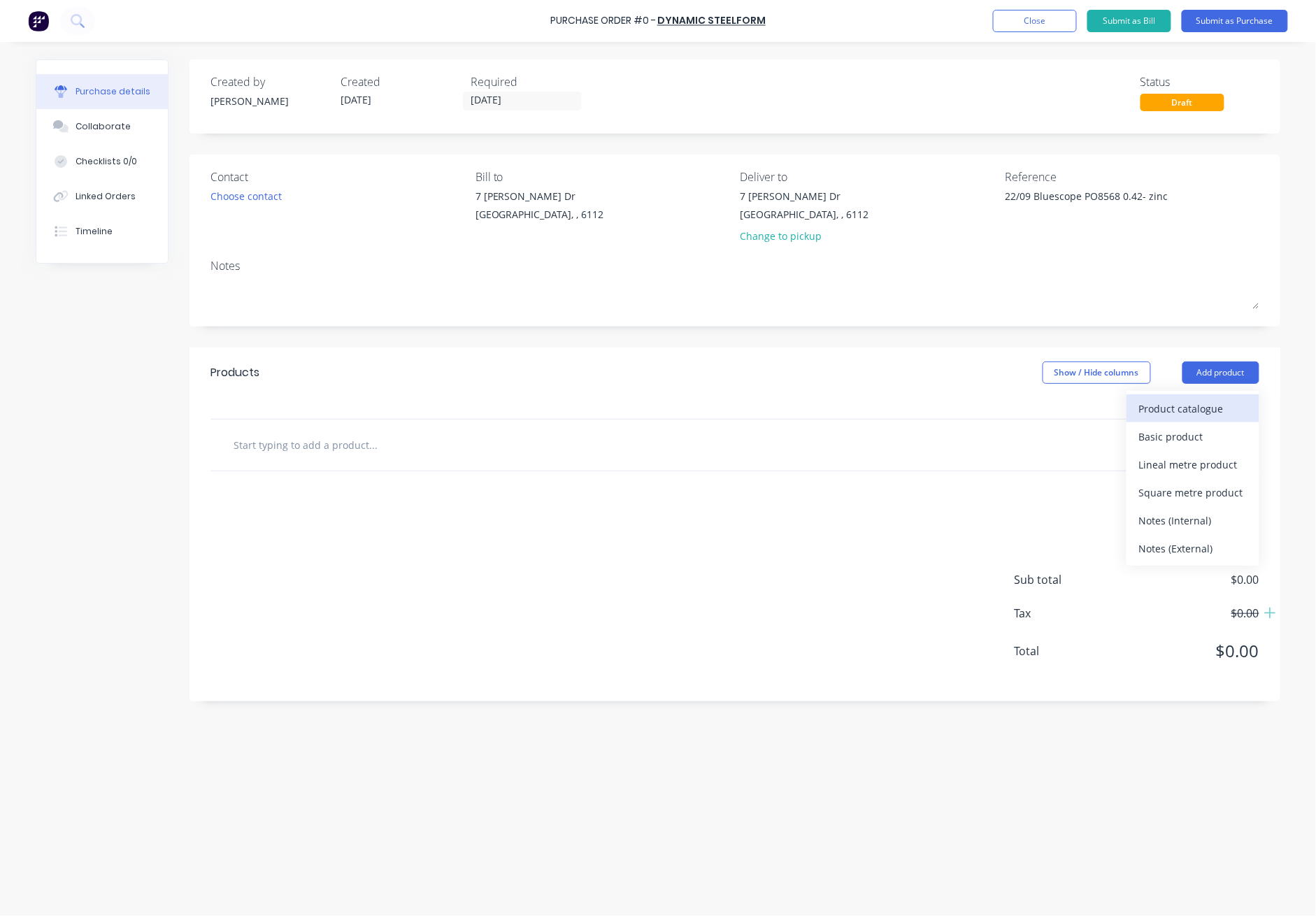
click at [959, 410] on div "Product catalogue" at bounding box center [1193, 409] width 108 height 20
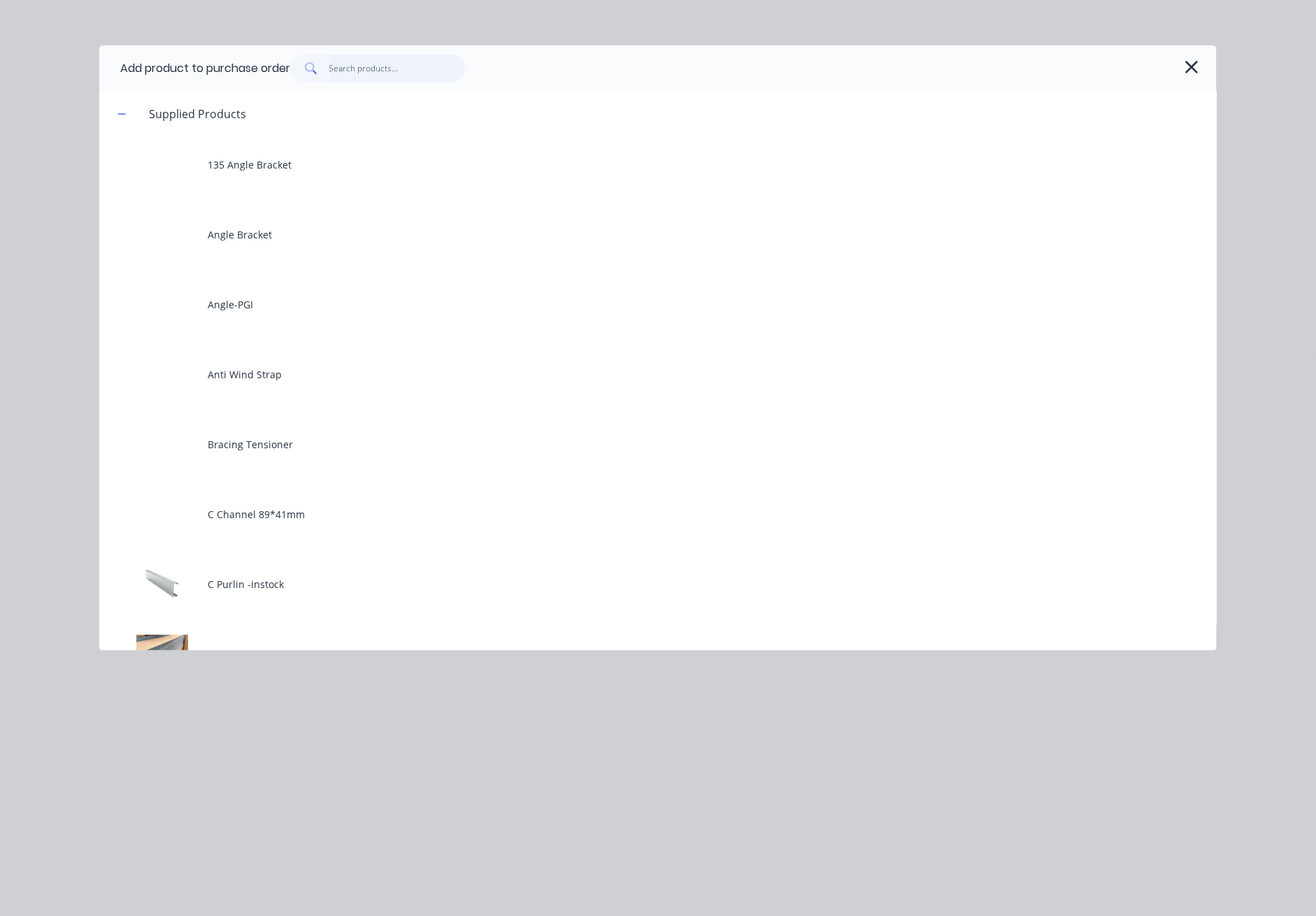
click at [383, 74] on input "text" at bounding box center [398, 68] width 136 height 28
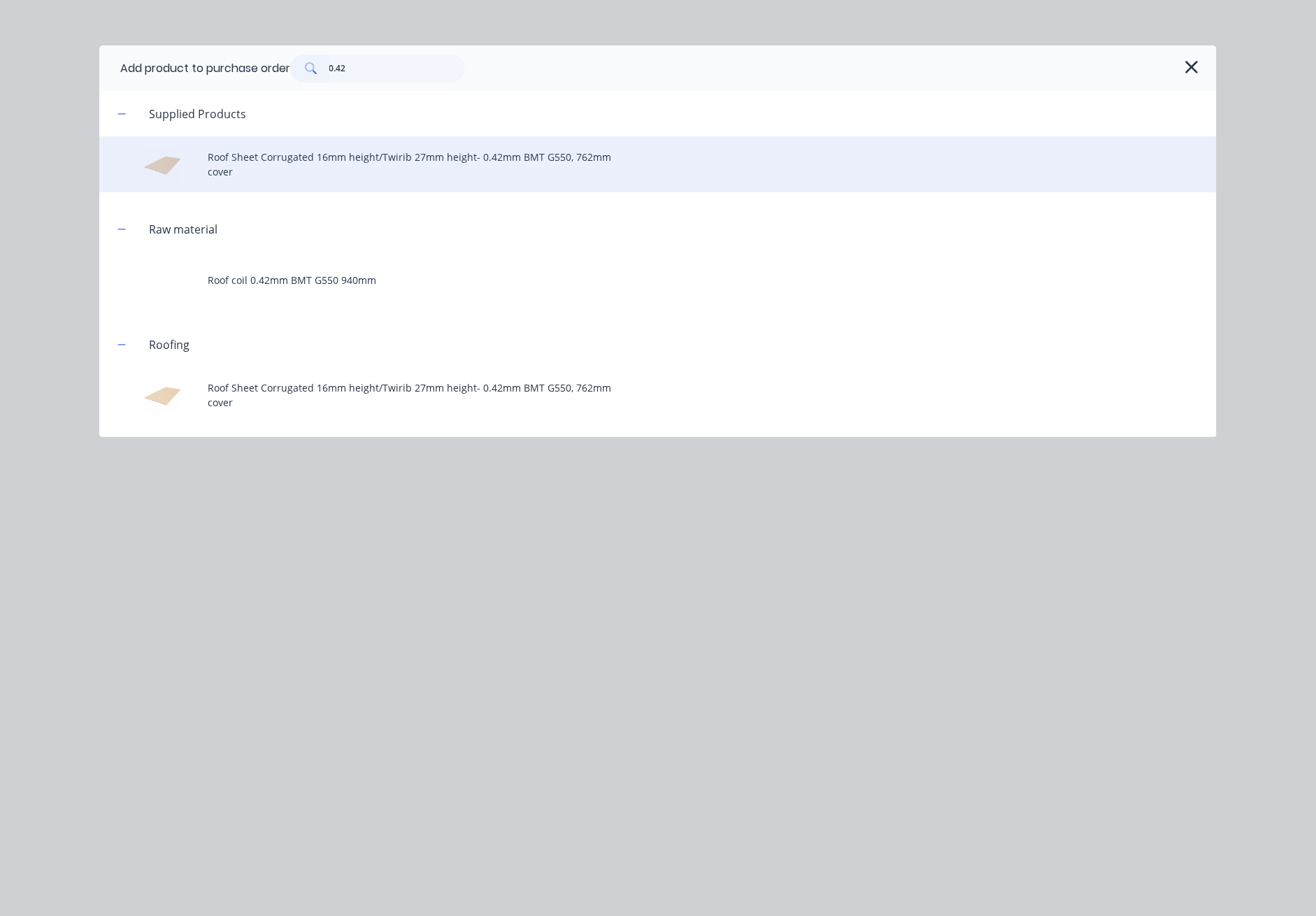
click at [425, 166] on div "Roof Sheet Corrugated 16mm height/Twirib 27mm height- 0.42mm BMT G550, 762mm co…" at bounding box center [658, 164] width 1117 height 56
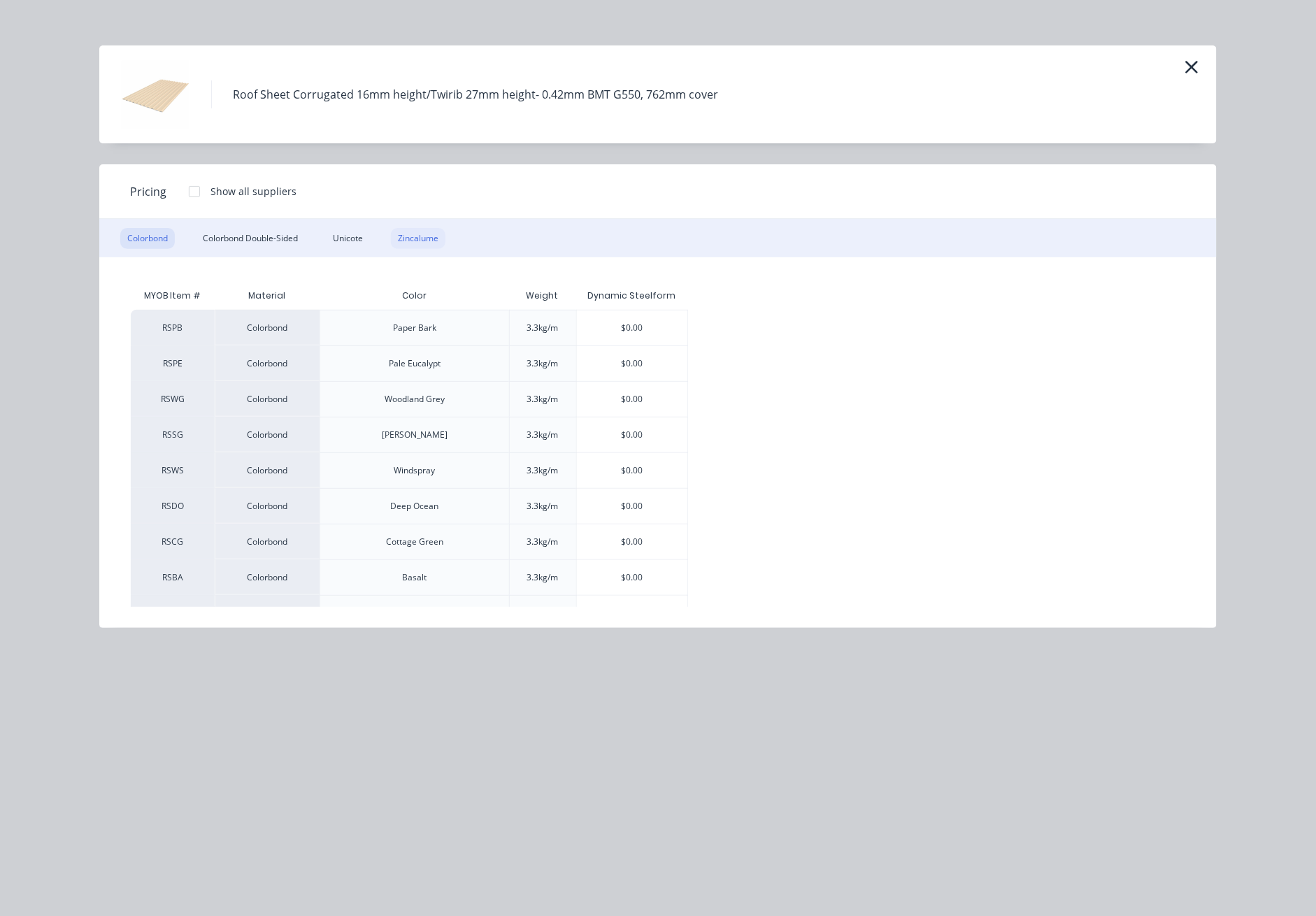
click at [418, 245] on div "Zincalume" at bounding box center [418, 238] width 54 height 21
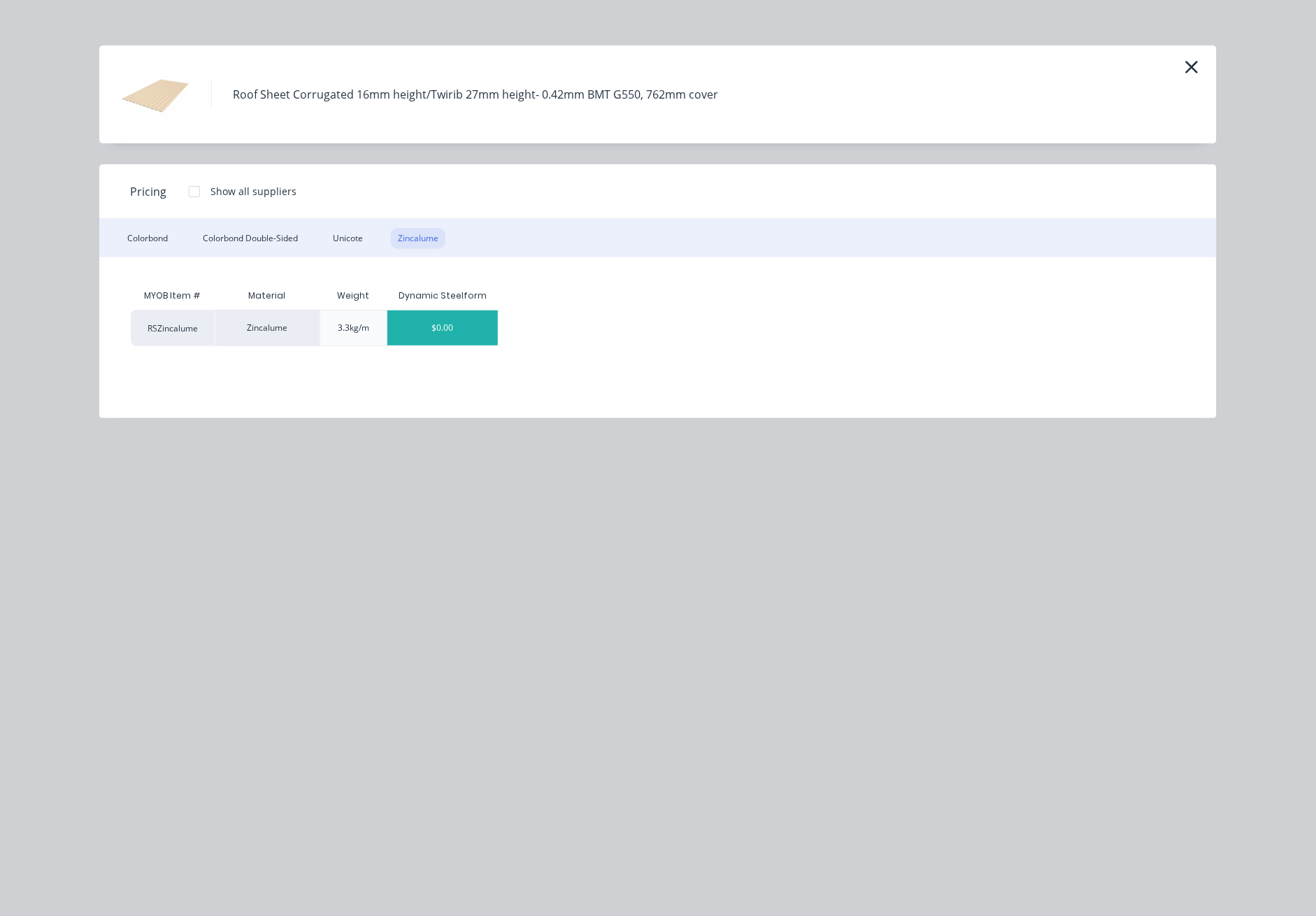
click at [441, 327] on div "$0.00" at bounding box center [443, 327] width 111 height 35
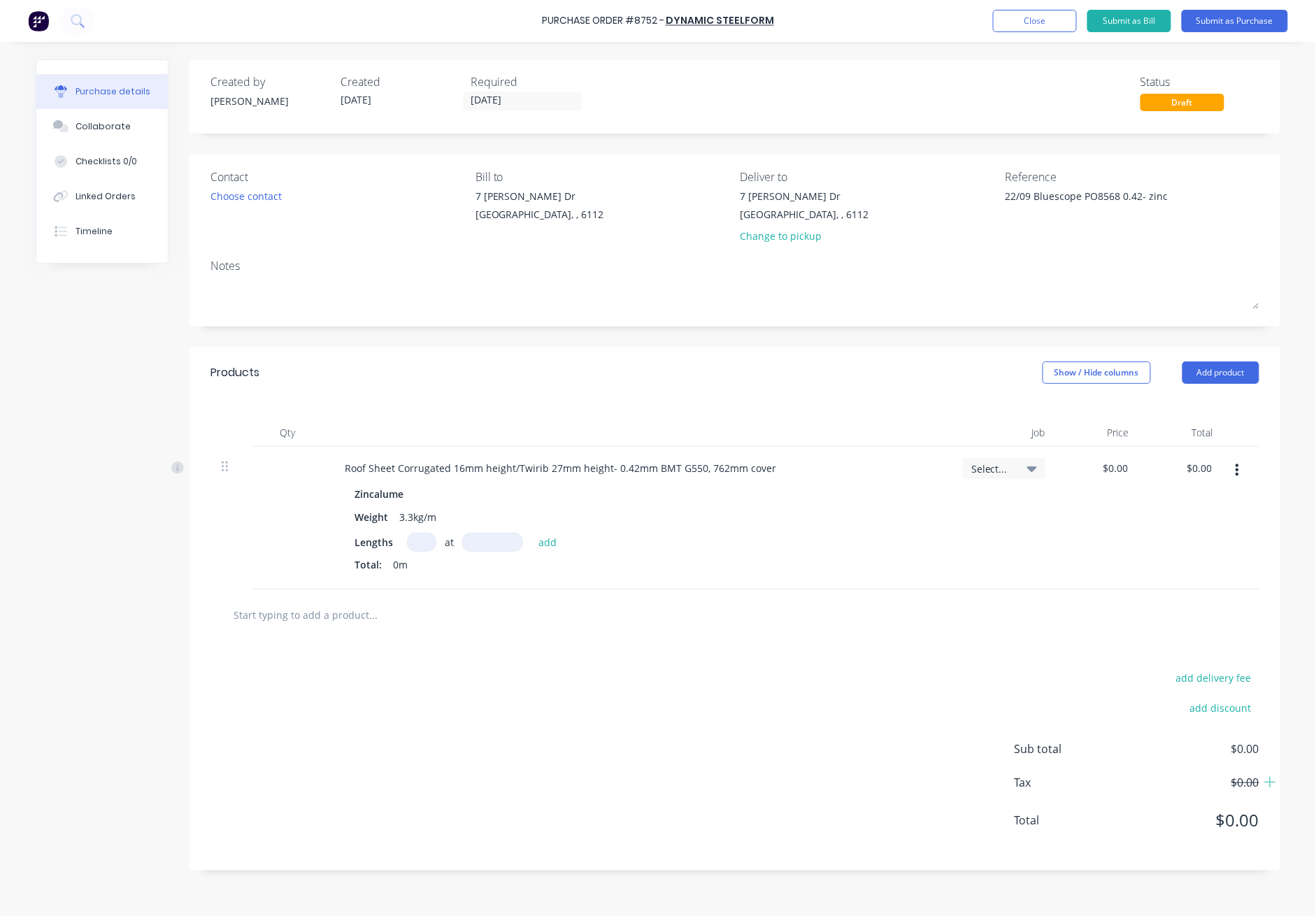
click at [418, 542] on input at bounding box center [422, 542] width 29 height 19
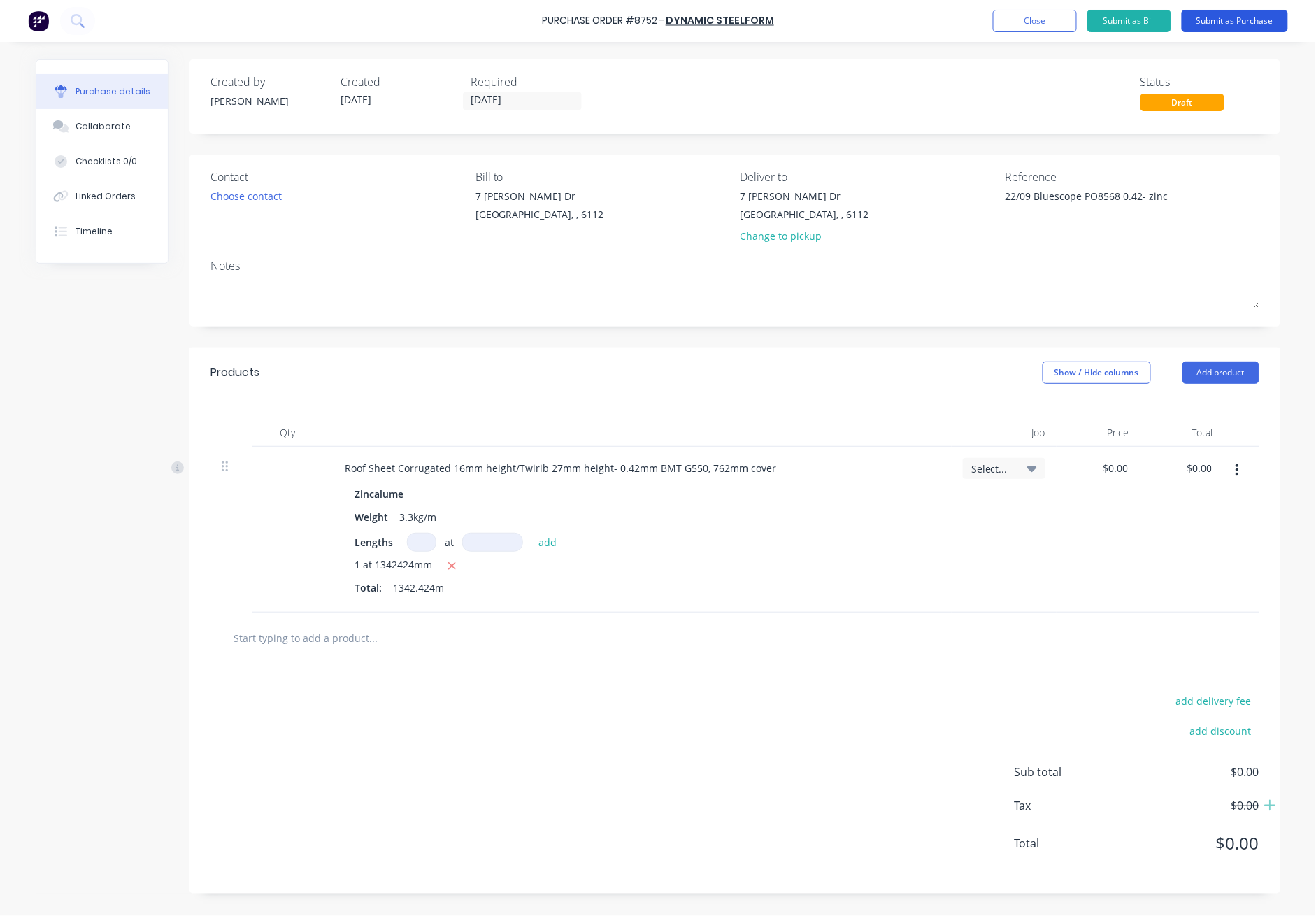
click at [959, 19] on button "Submit as Purchase" at bounding box center [1235, 21] width 106 height 22
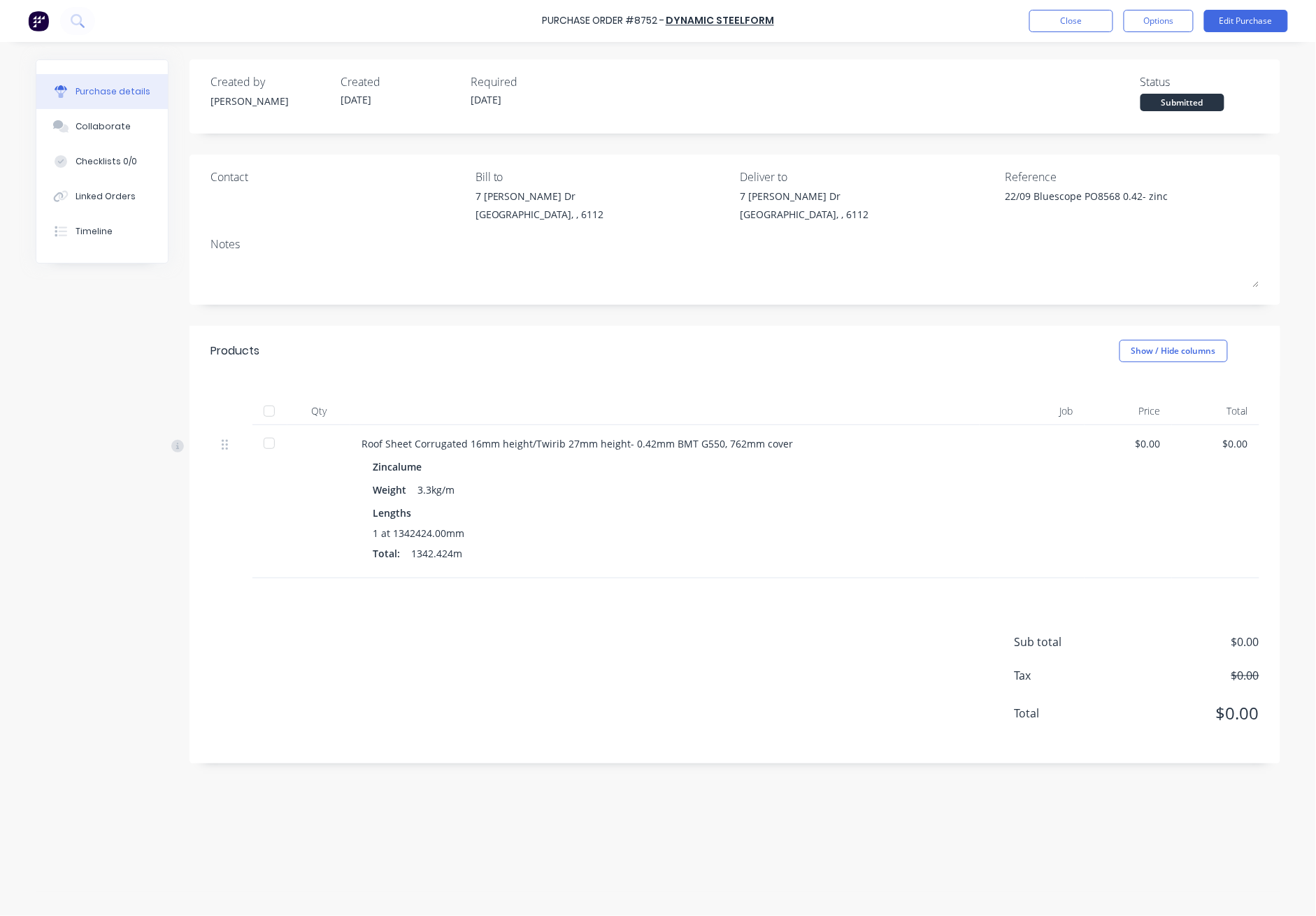
click at [272, 411] on div at bounding box center [269, 411] width 28 height 28
click at [959, 11] on button "Close" at bounding box center [1072, 21] width 84 height 22
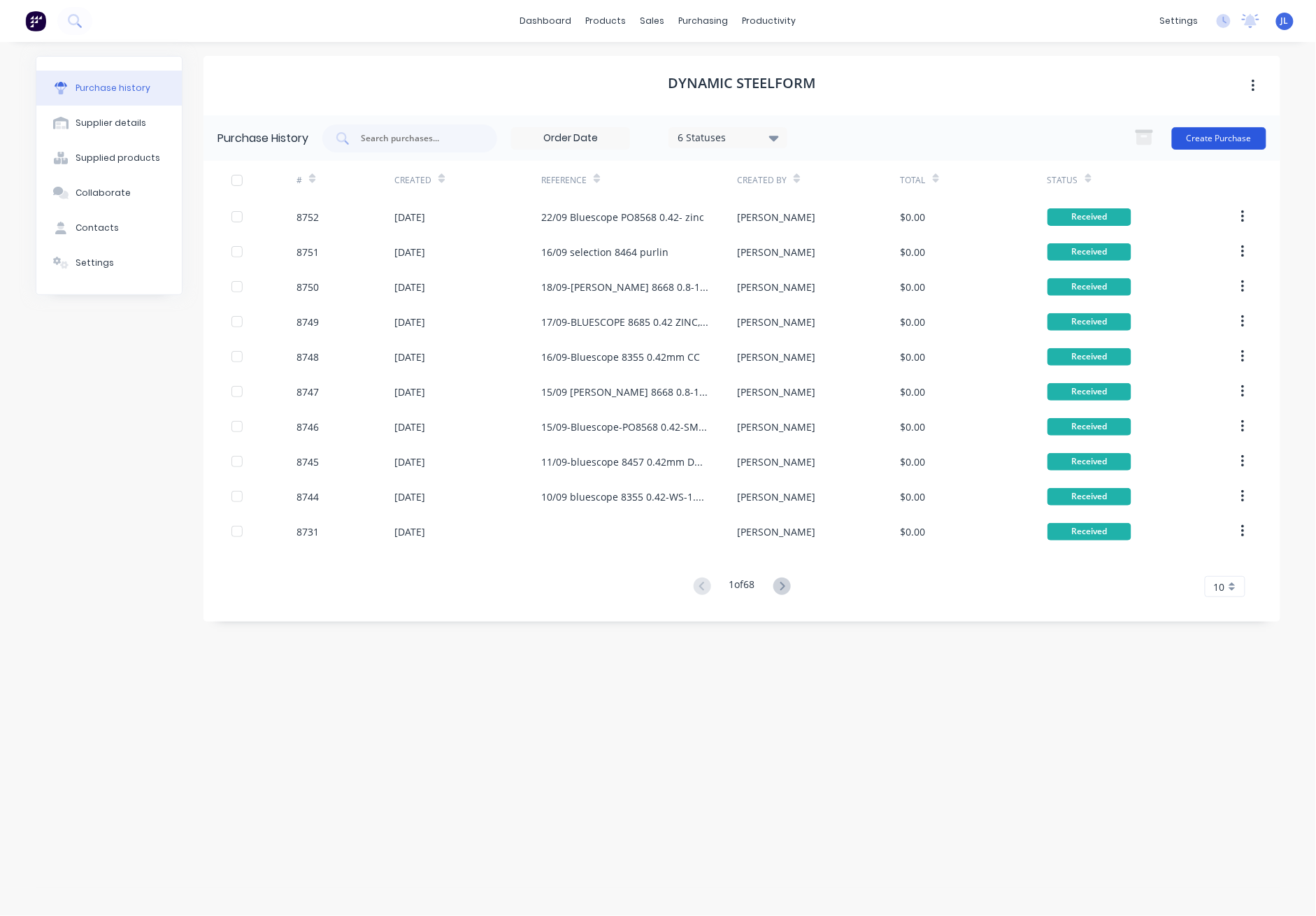
click at [959, 135] on button "Create Purchase" at bounding box center [1220, 138] width 95 height 22
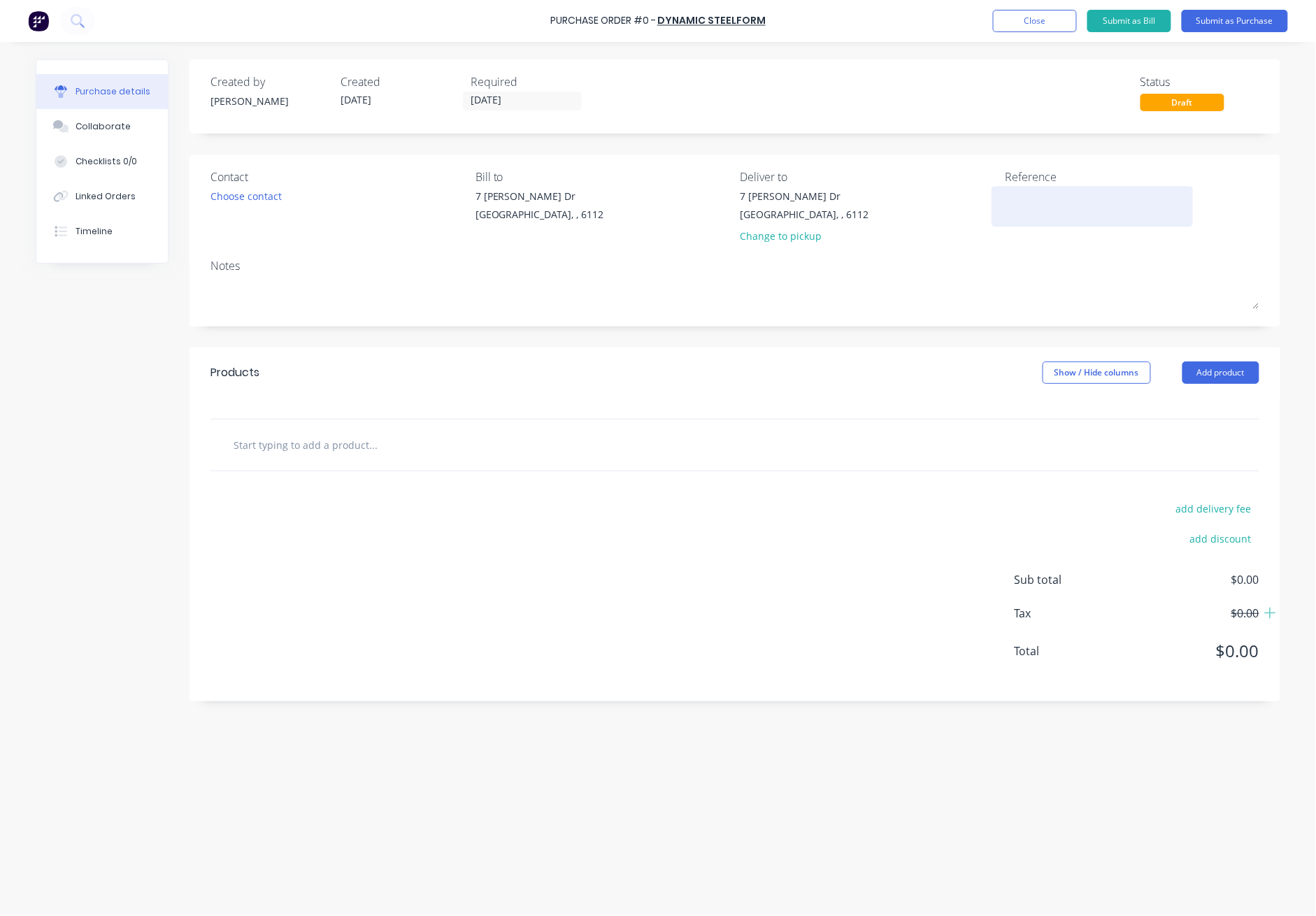
click at [959, 189] on textarea at bounding box center [1092, 205] width 174 height 32
click at [959, 376] on button "Add product" at bounding box center [1221, 372] width 77 height 22
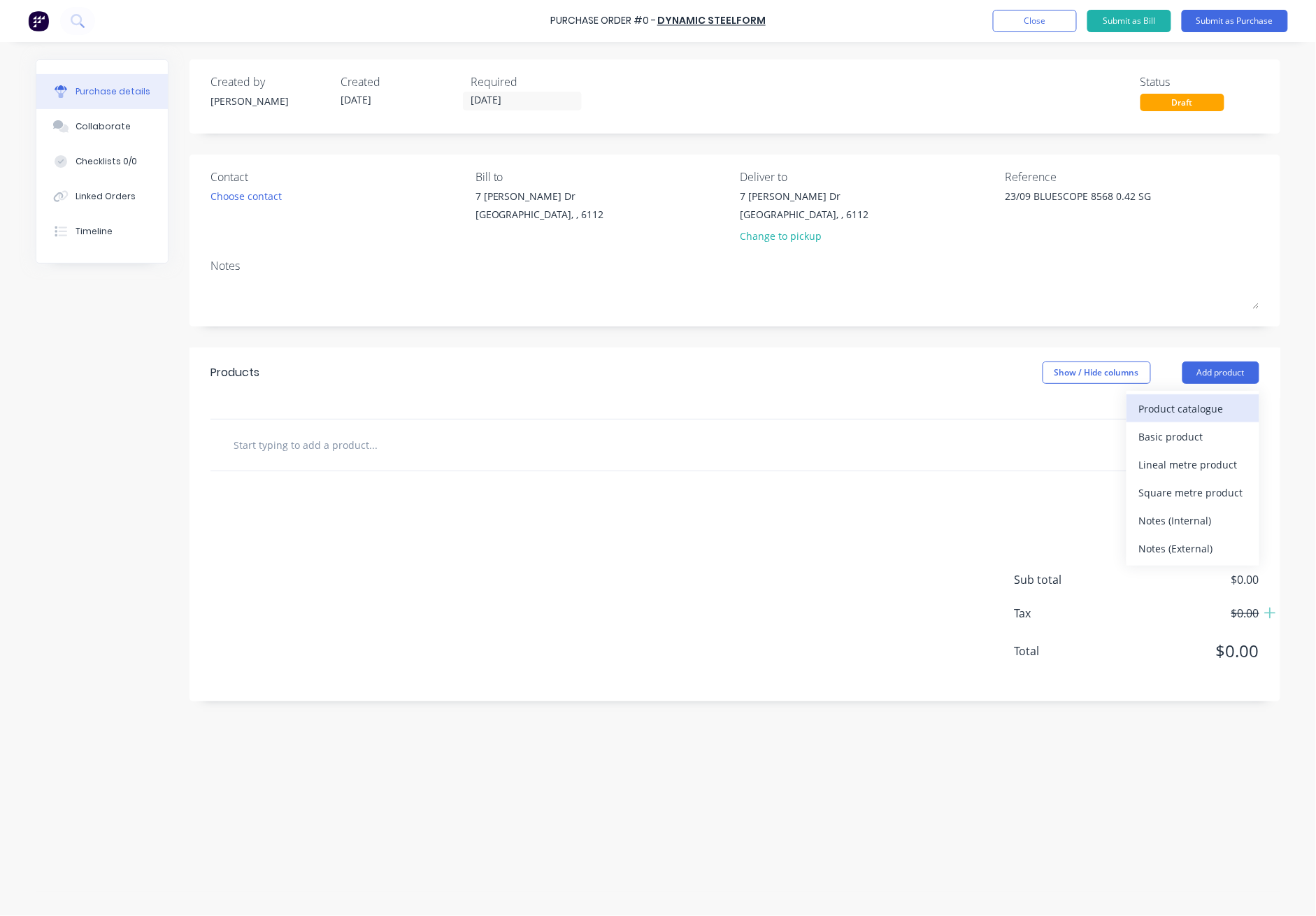
click at [959, 414] on div "Product catalogue" at bounding box center [1193, 409] width 108 height 20
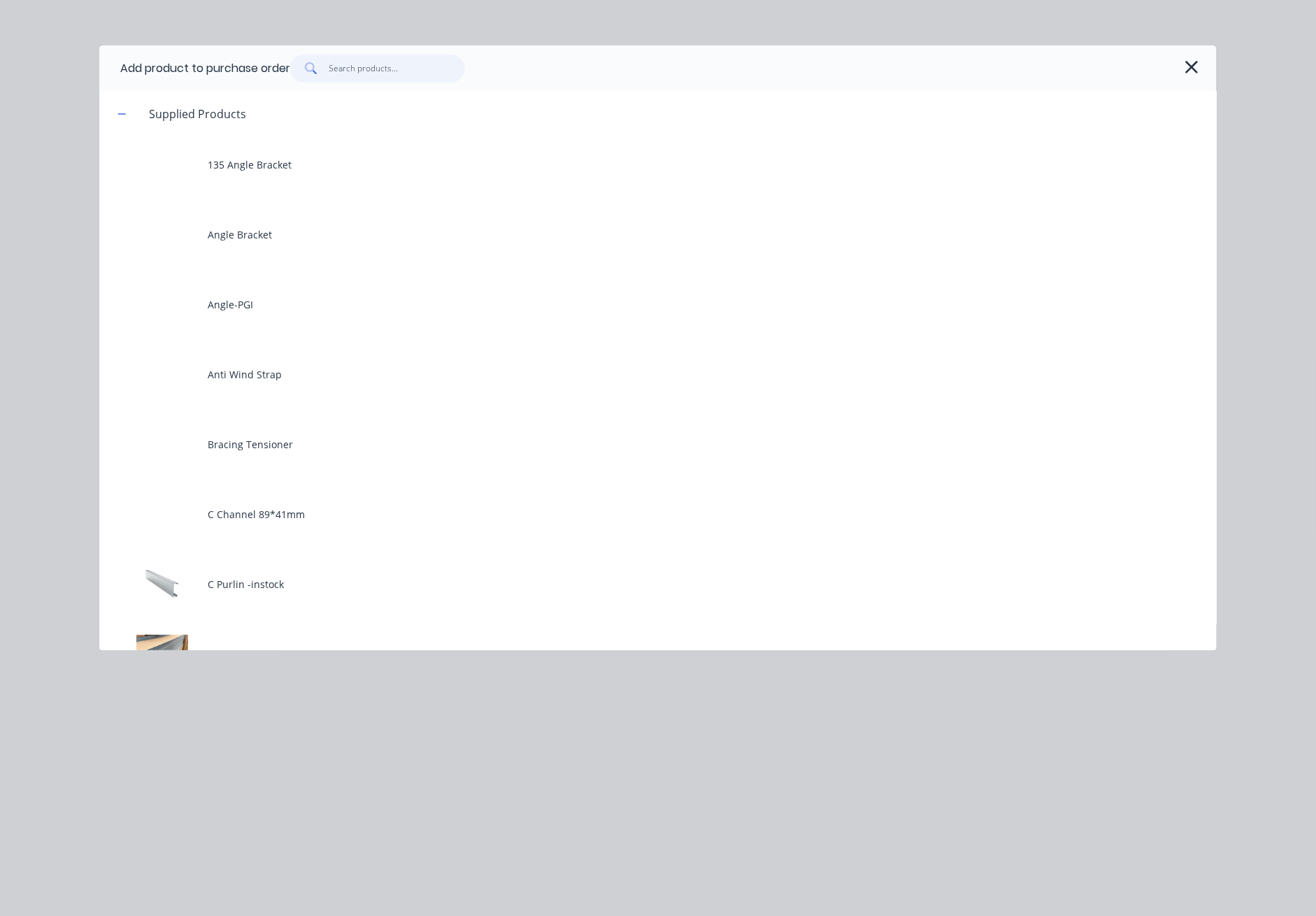
click at [398, 77] on input "text" at bounding box center [398, 68] width 136 height 28
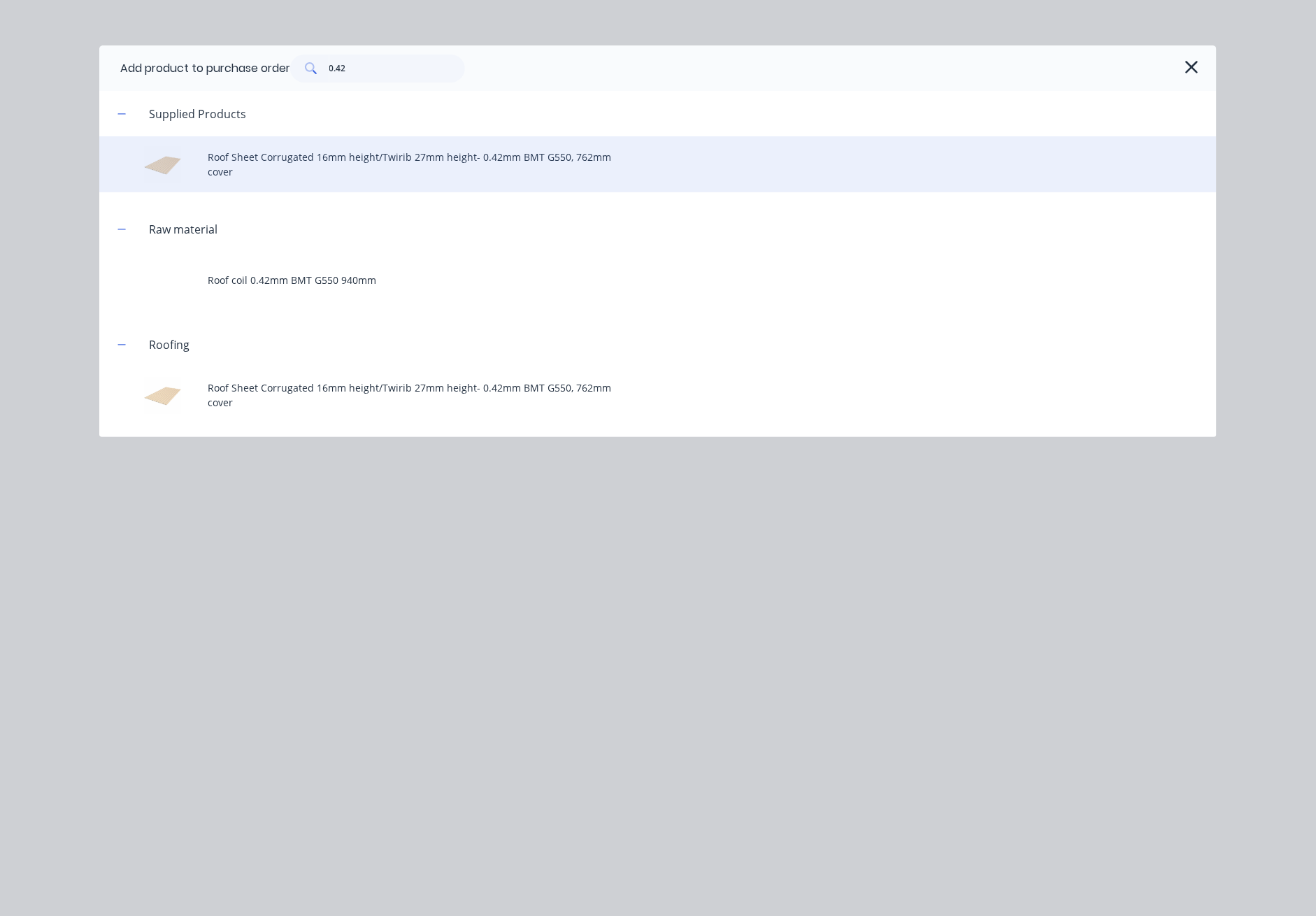
click at [343, 171] on div "Roof Sheet Corrugated 16mm height/Twirib 27mm height- 0.42mm BMT G550, 762mm co…" at bounding box center [658, 164] width 1117 height 56
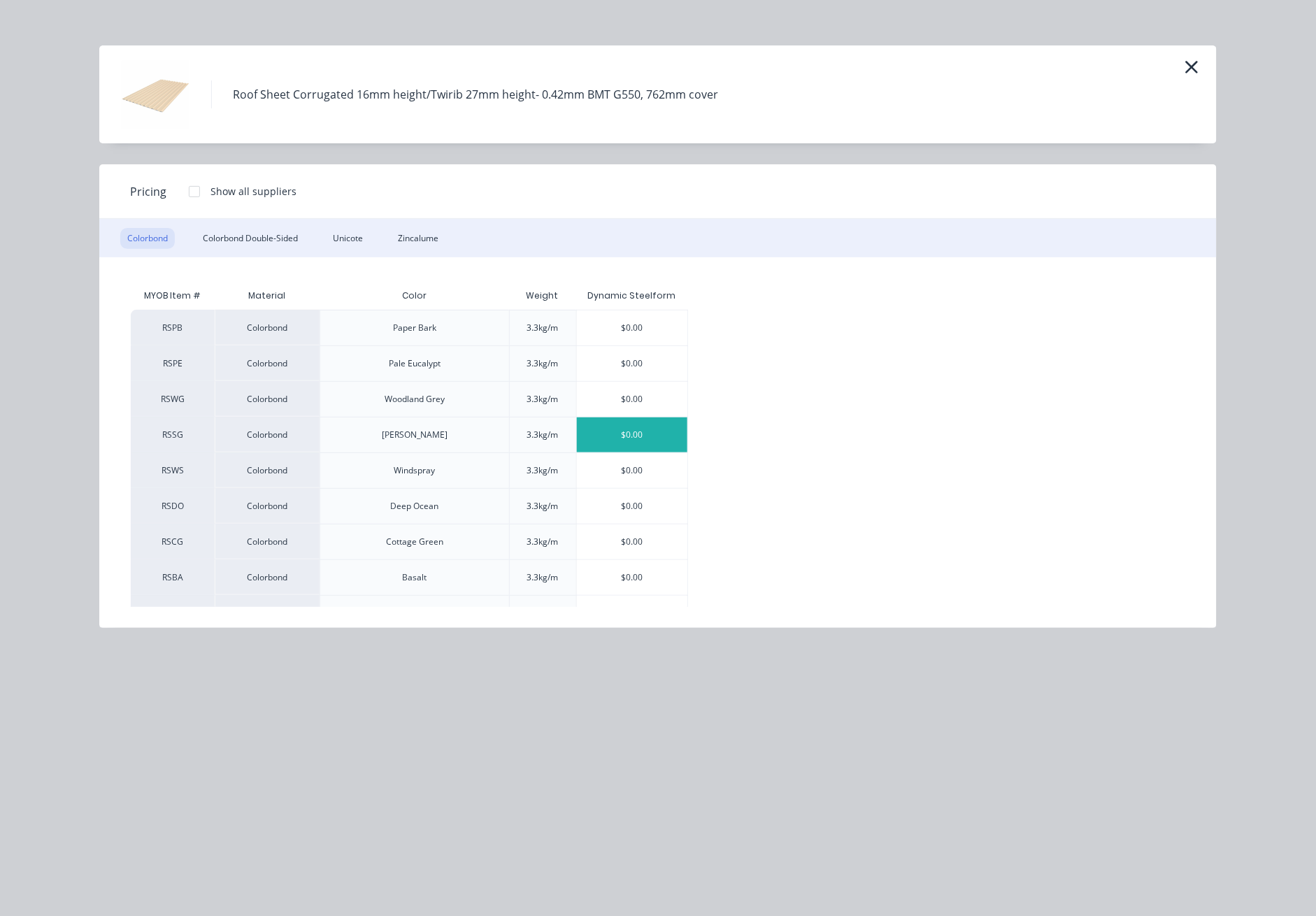
click at [630, 437] on div "$0.00" at bounding box center [632, 434] width 111 height 35
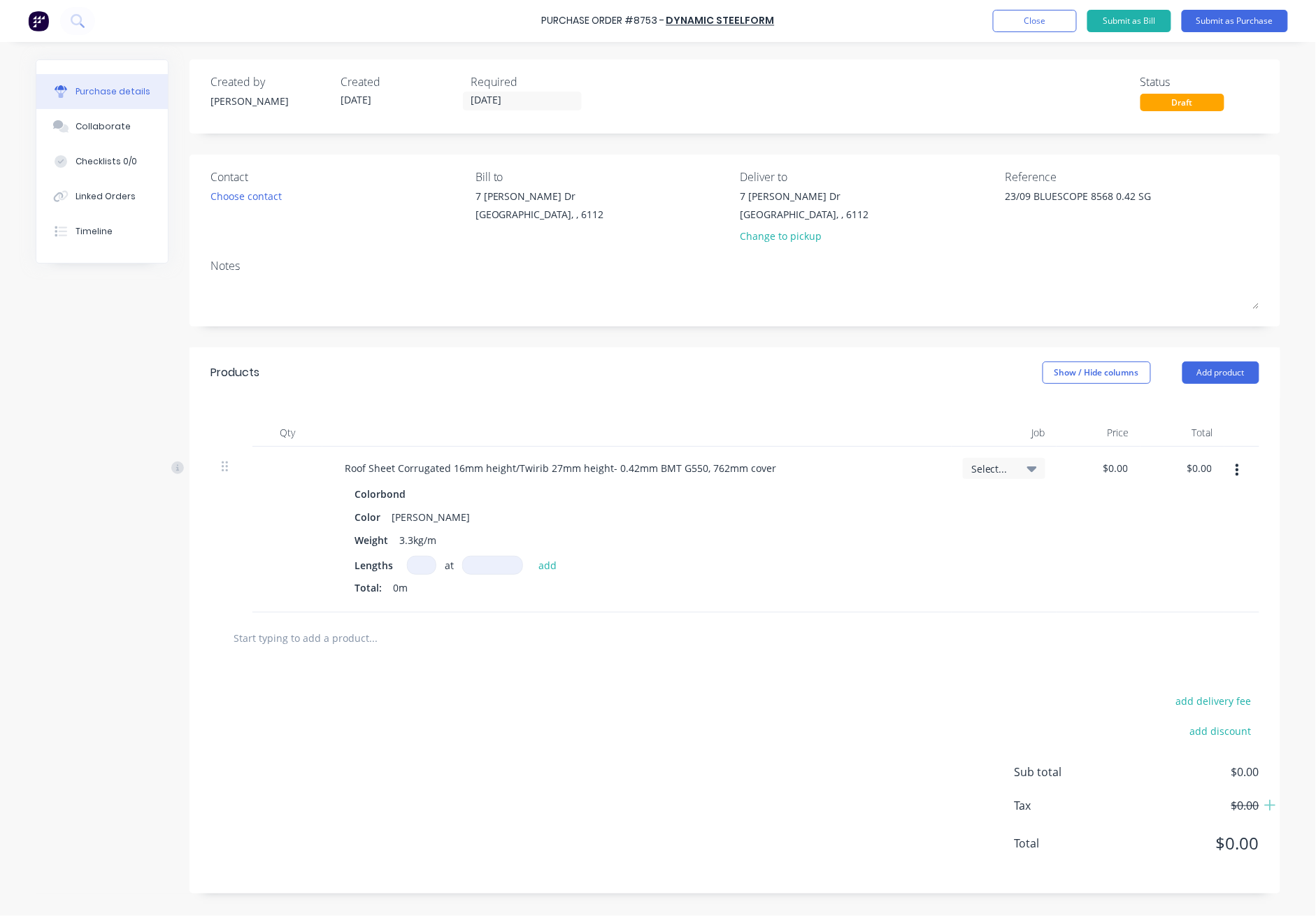
click at [428, 560] on input at bounding box center [422, 565] width 29 height 19
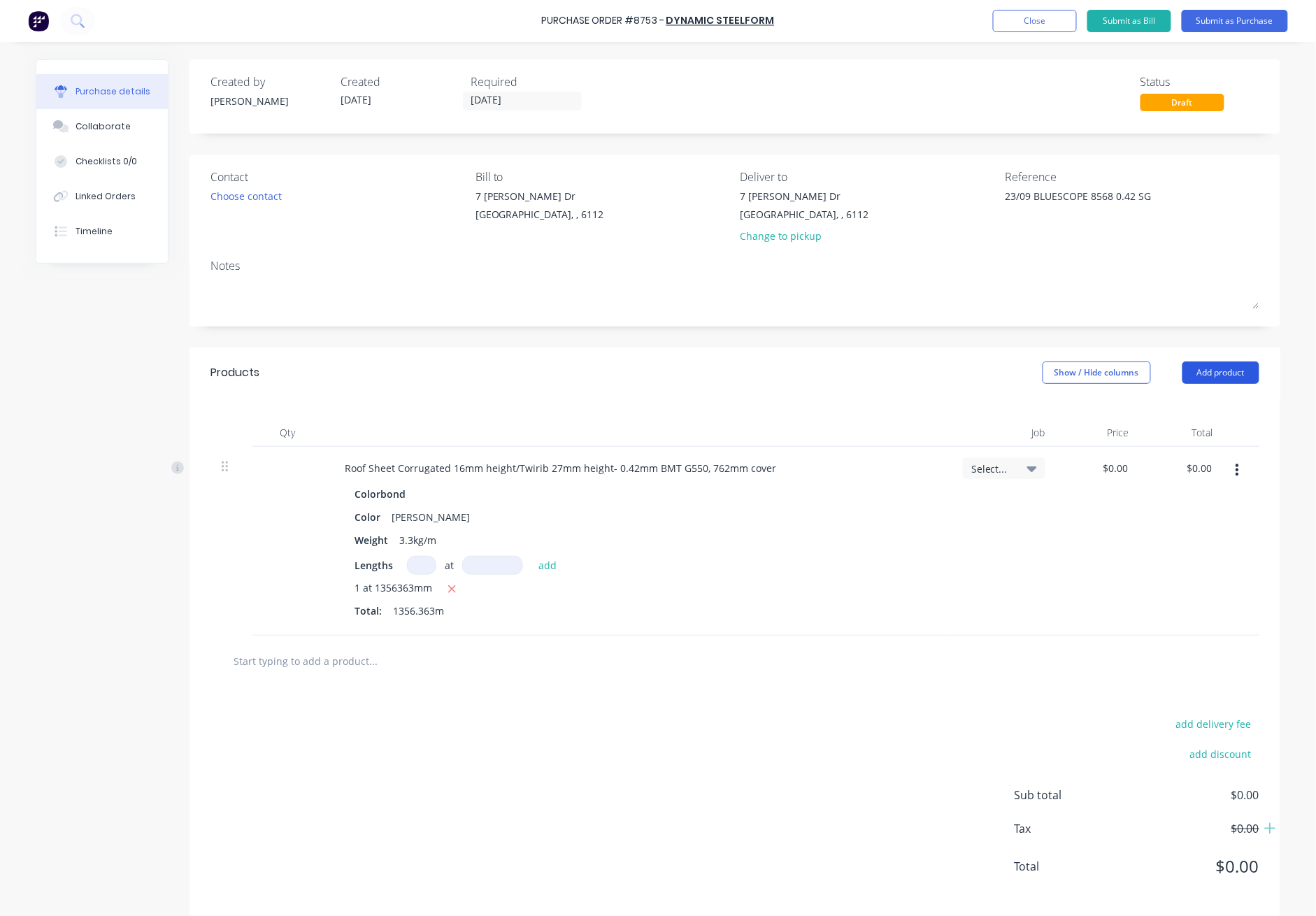
drag, startPoint x: 1192, startPoint y: 367, endPoint x: 1187, endPoint y: 384, distance: 17.7
click at [959, 370] on button "Add product" at bounding box center [1221, 372] width 77 height 22
click at [959, 413] on div "Product catalogue" at bounding box center [1193, 409] width 108 height 20
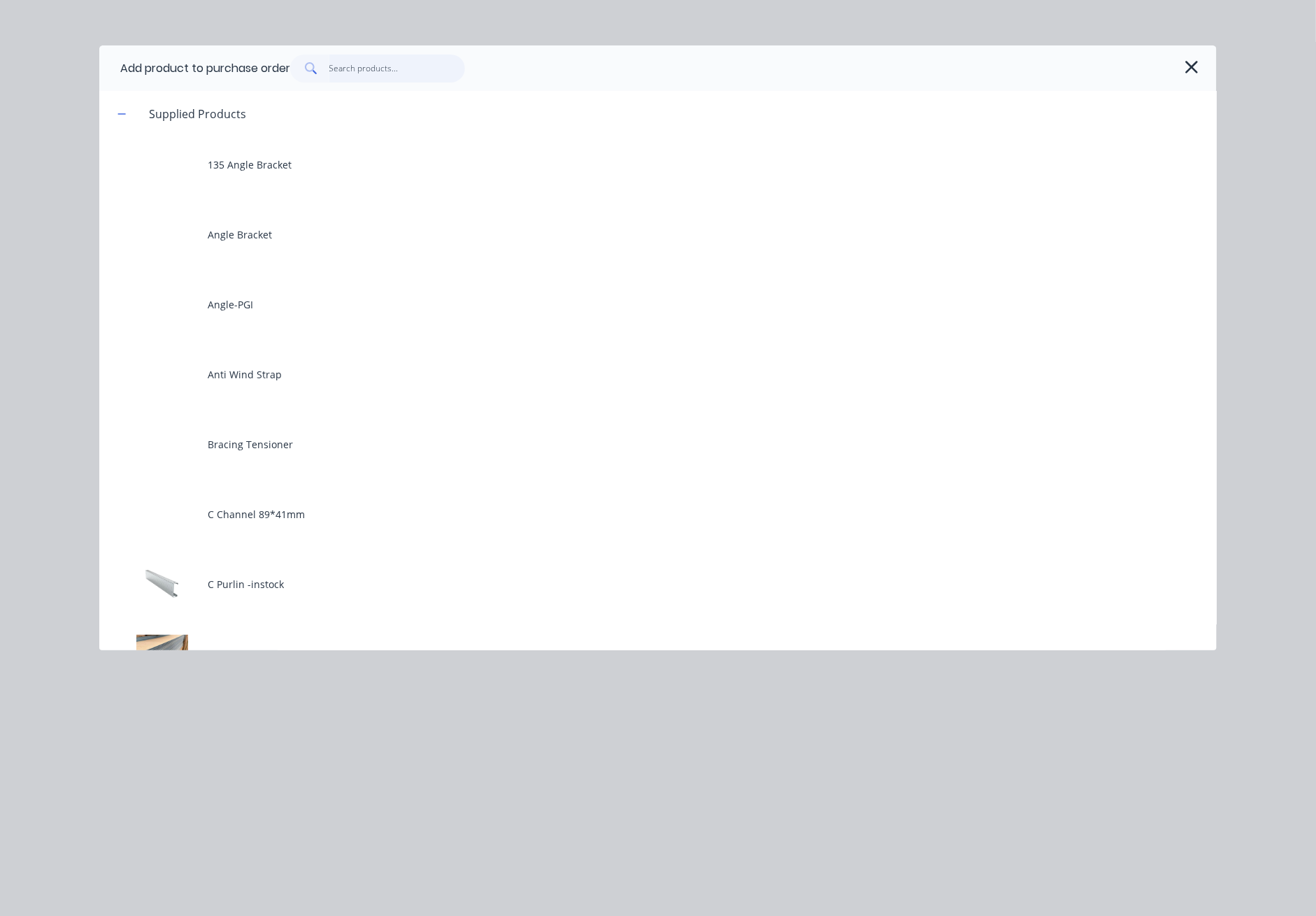
click at [388, 74] on input "text" at bounding box center [398, 68] width 136 height 28
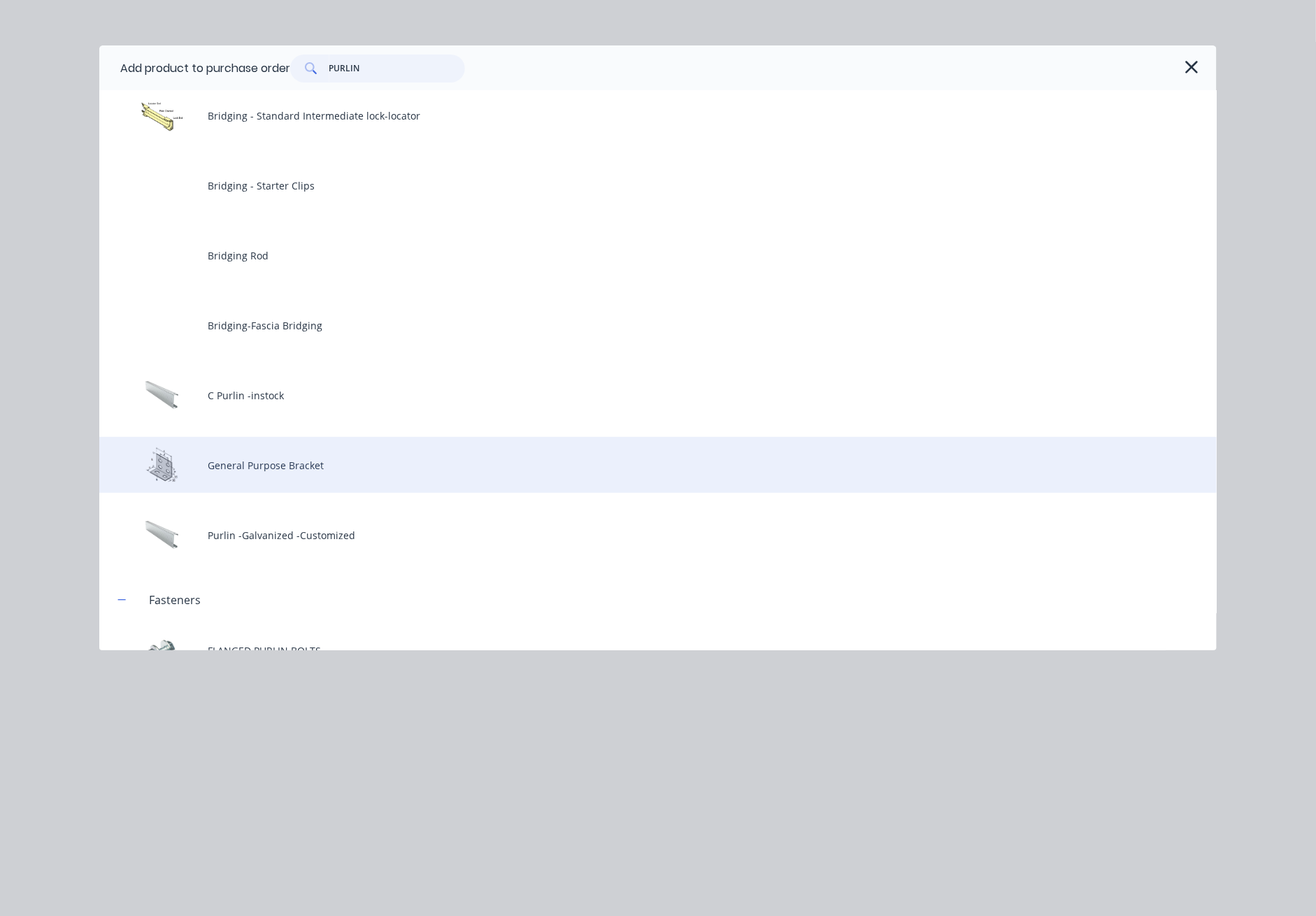
scroll to position [230, 0]
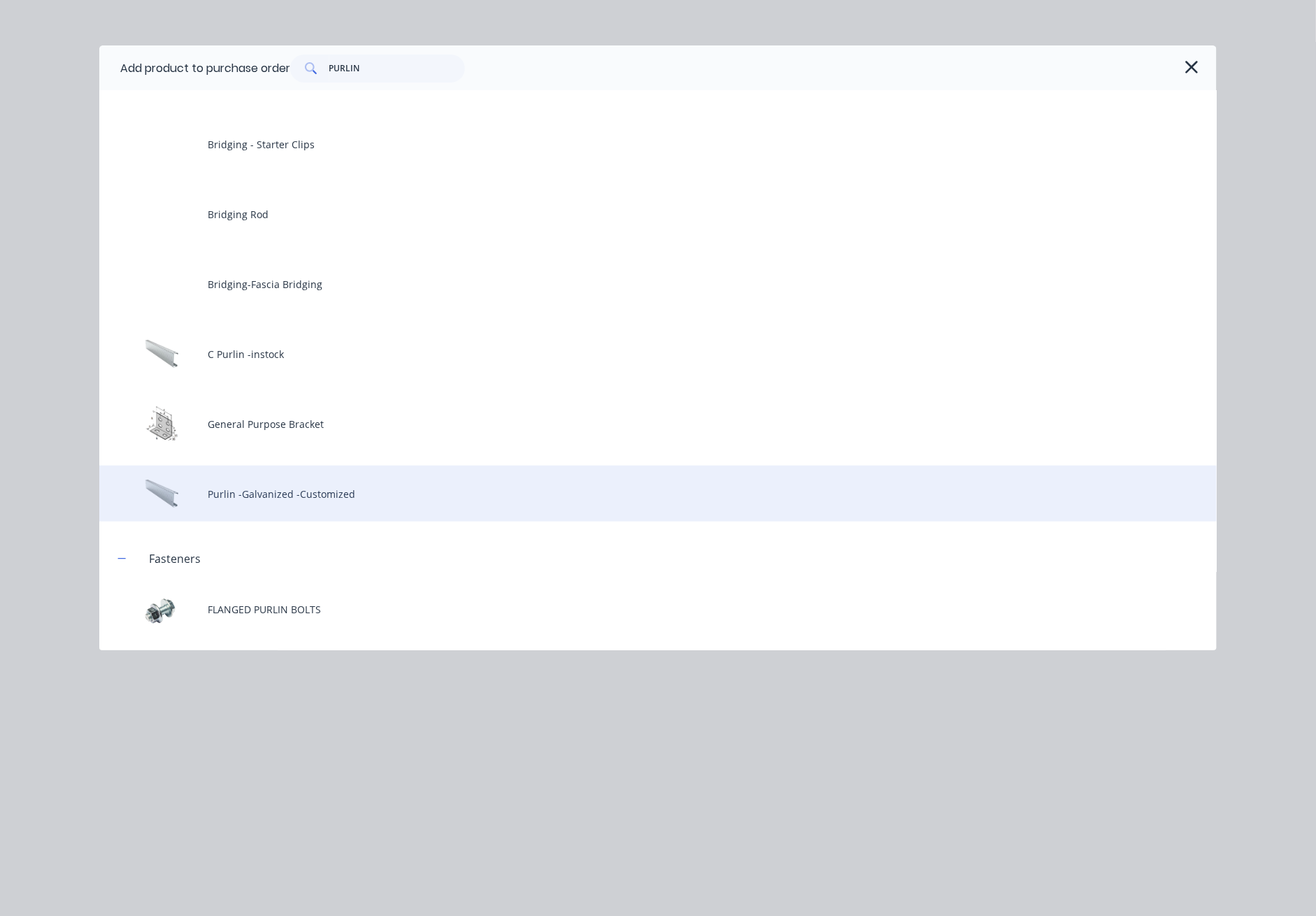
click at [343, 486] on div "Purlin -Galvanized -Customized" at bounding box center [658, 494] width 1117 height 56
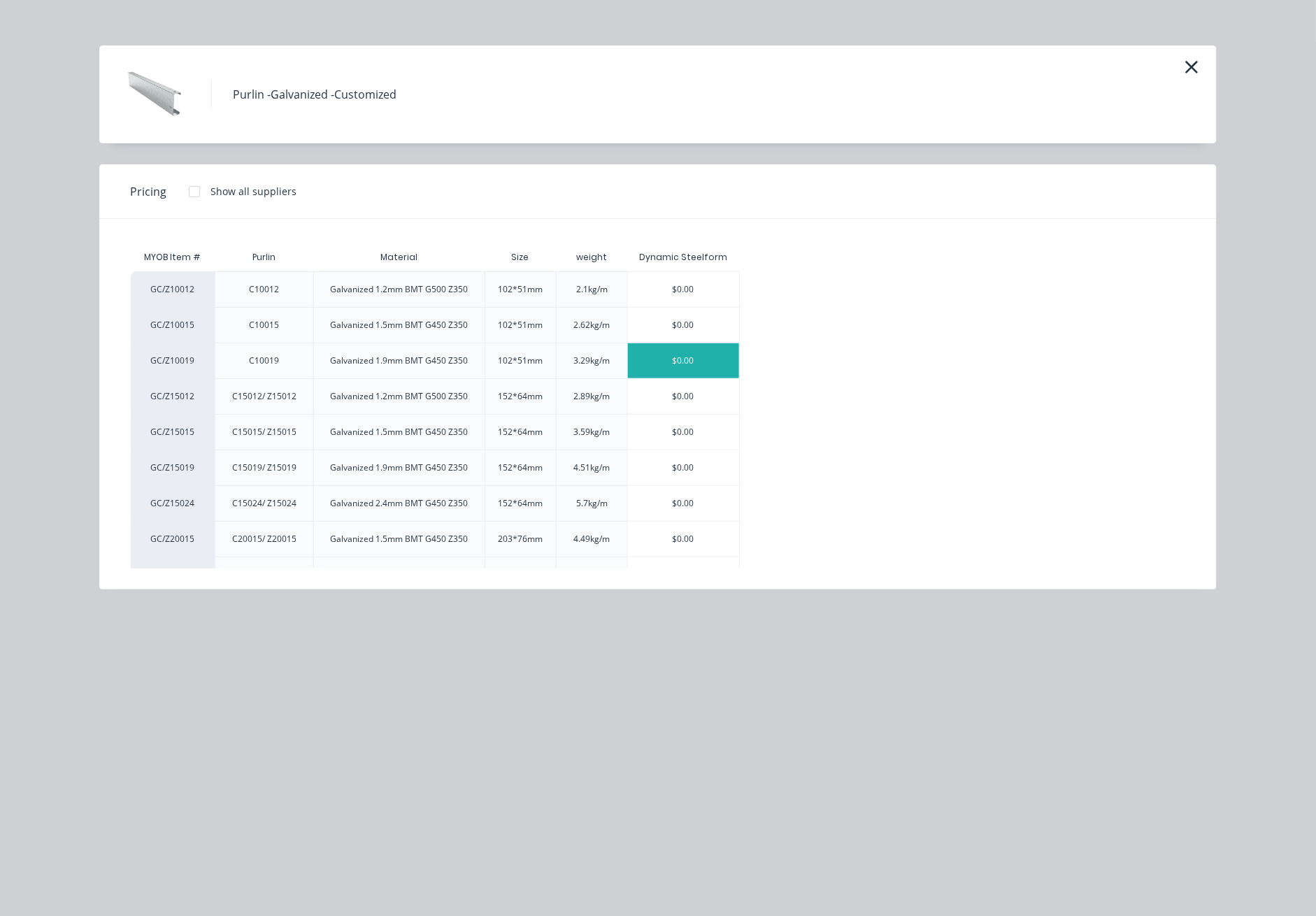
click at [702, 367] on div "$0.00" at bounding box center [683, 361] width 111 height 35
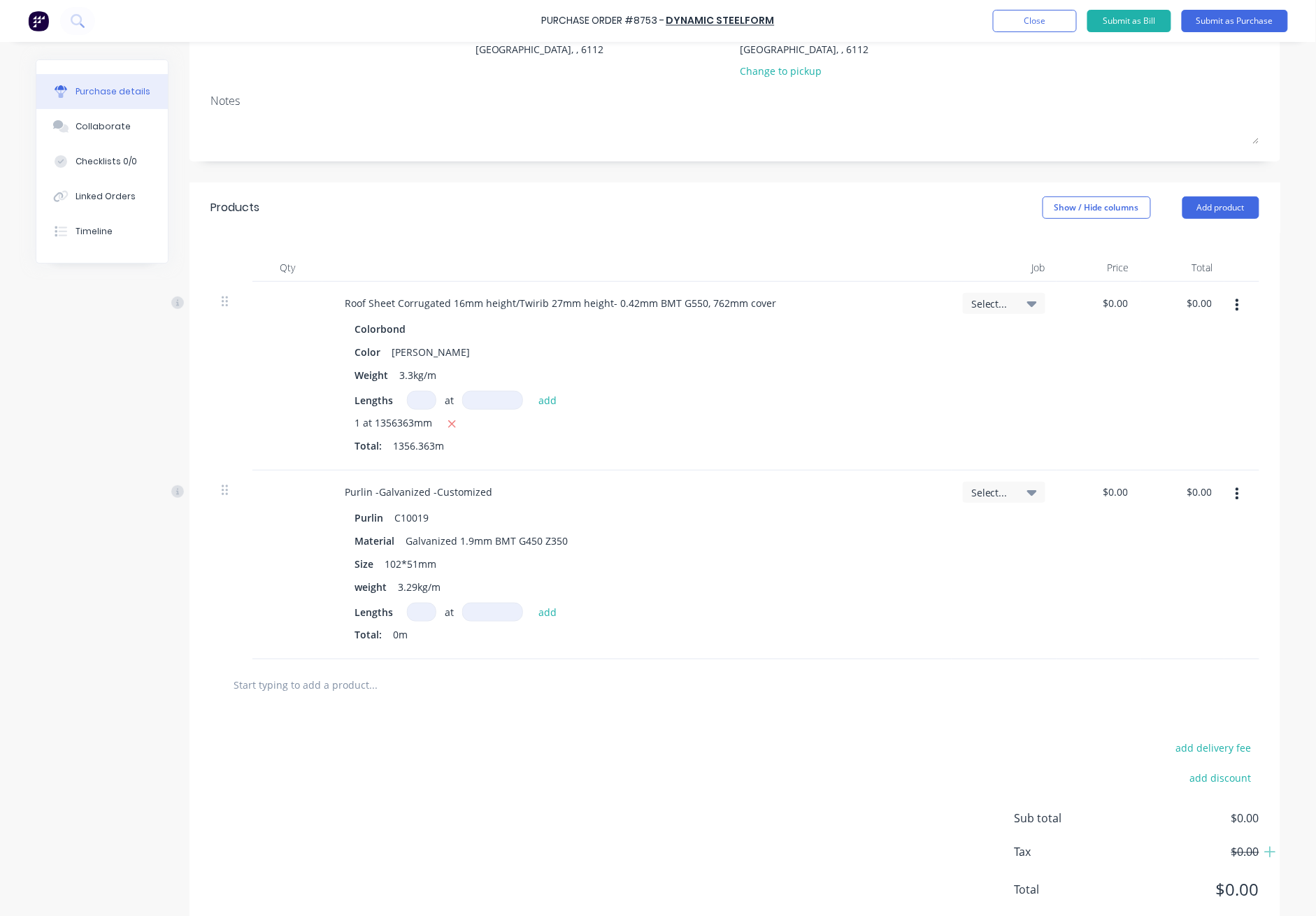
scroll to position [204, 0]
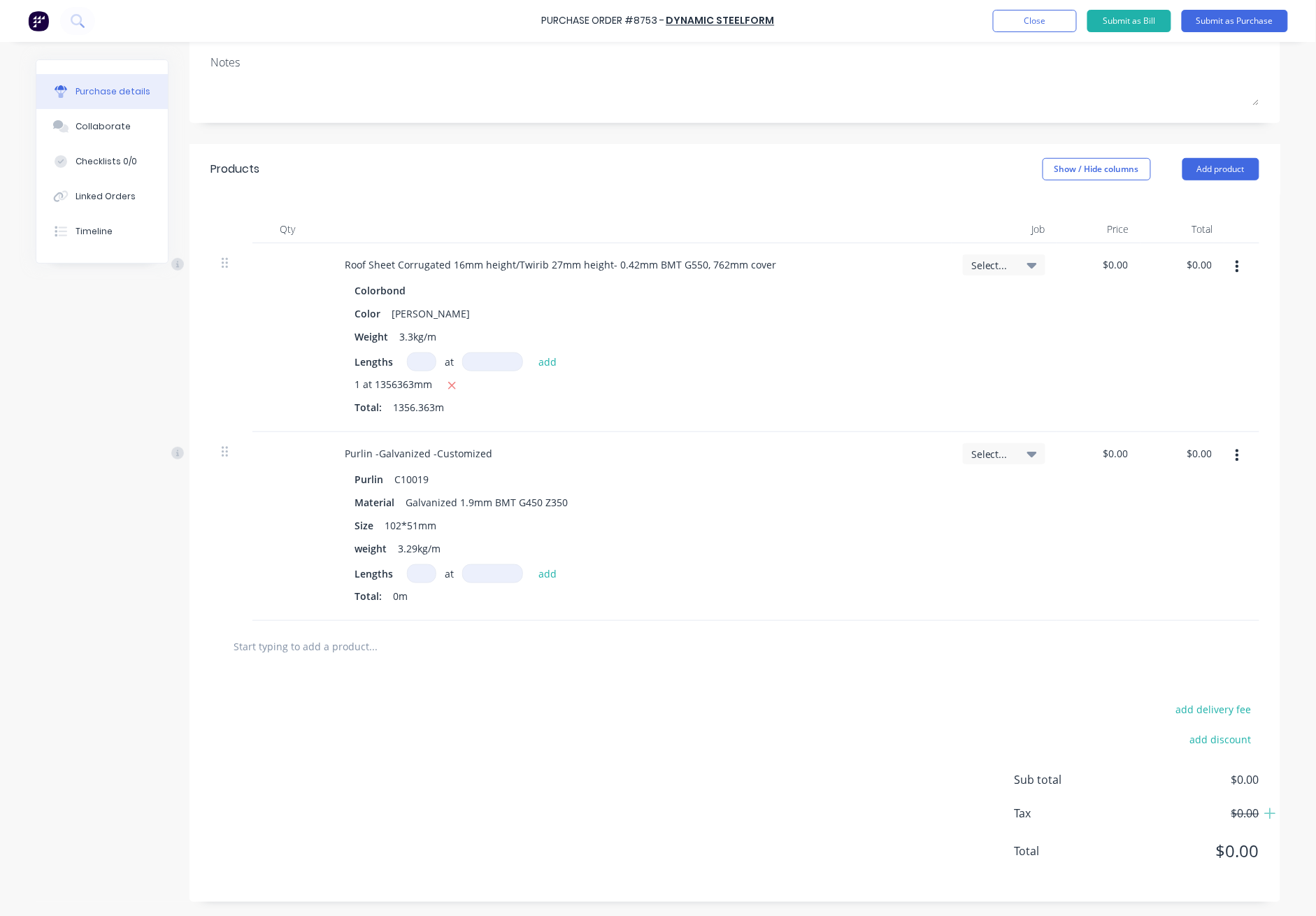
click at [409, 572] on input at bounding box center [422, 574] width 29 height 19
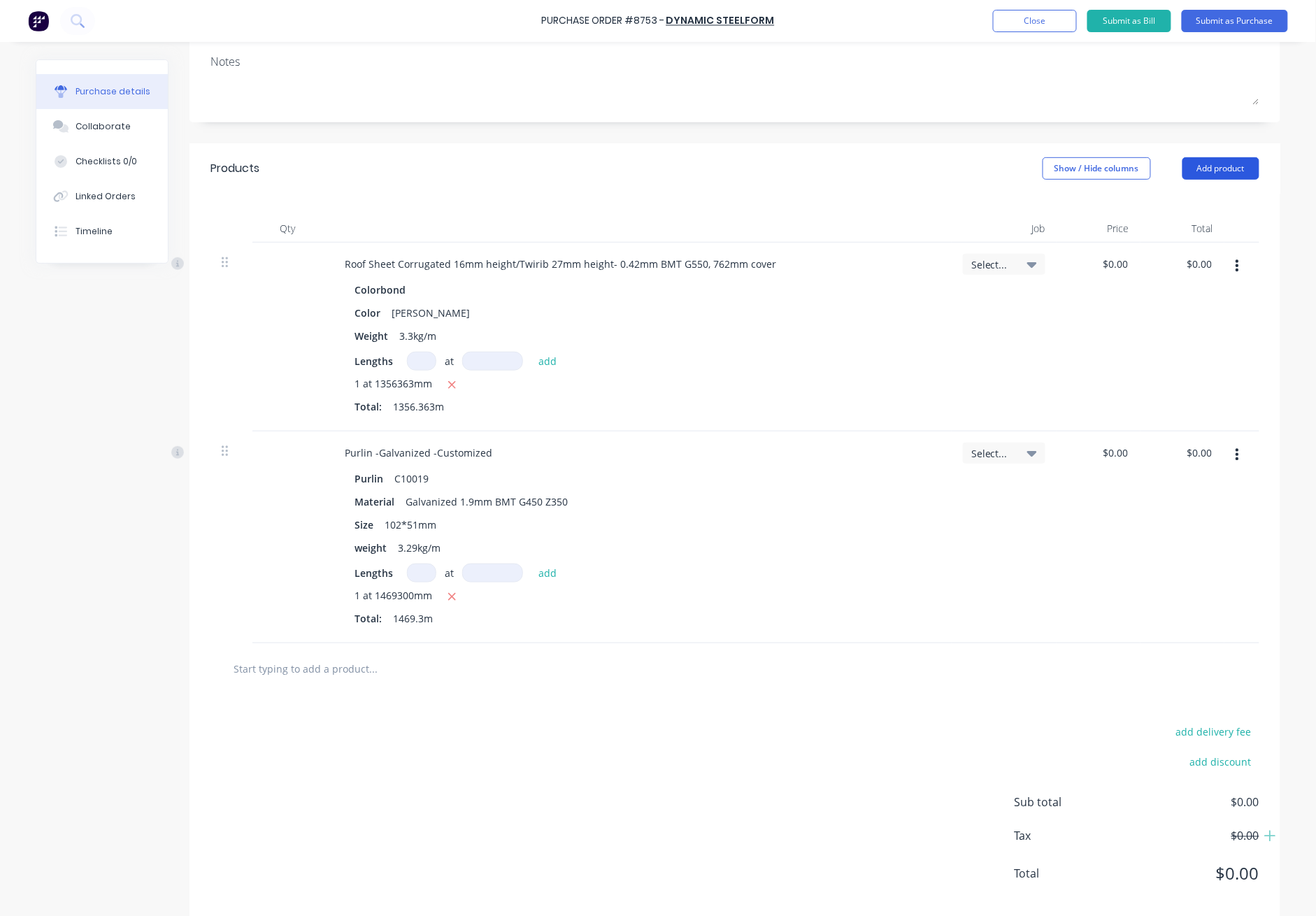
click at [959, 167] on button "Add product" at bounding box center [1221, 168] width 77 height 22
click at [959, 201] on div "Product catalogue" at bounding box center [1193, 205] width 108 height 20
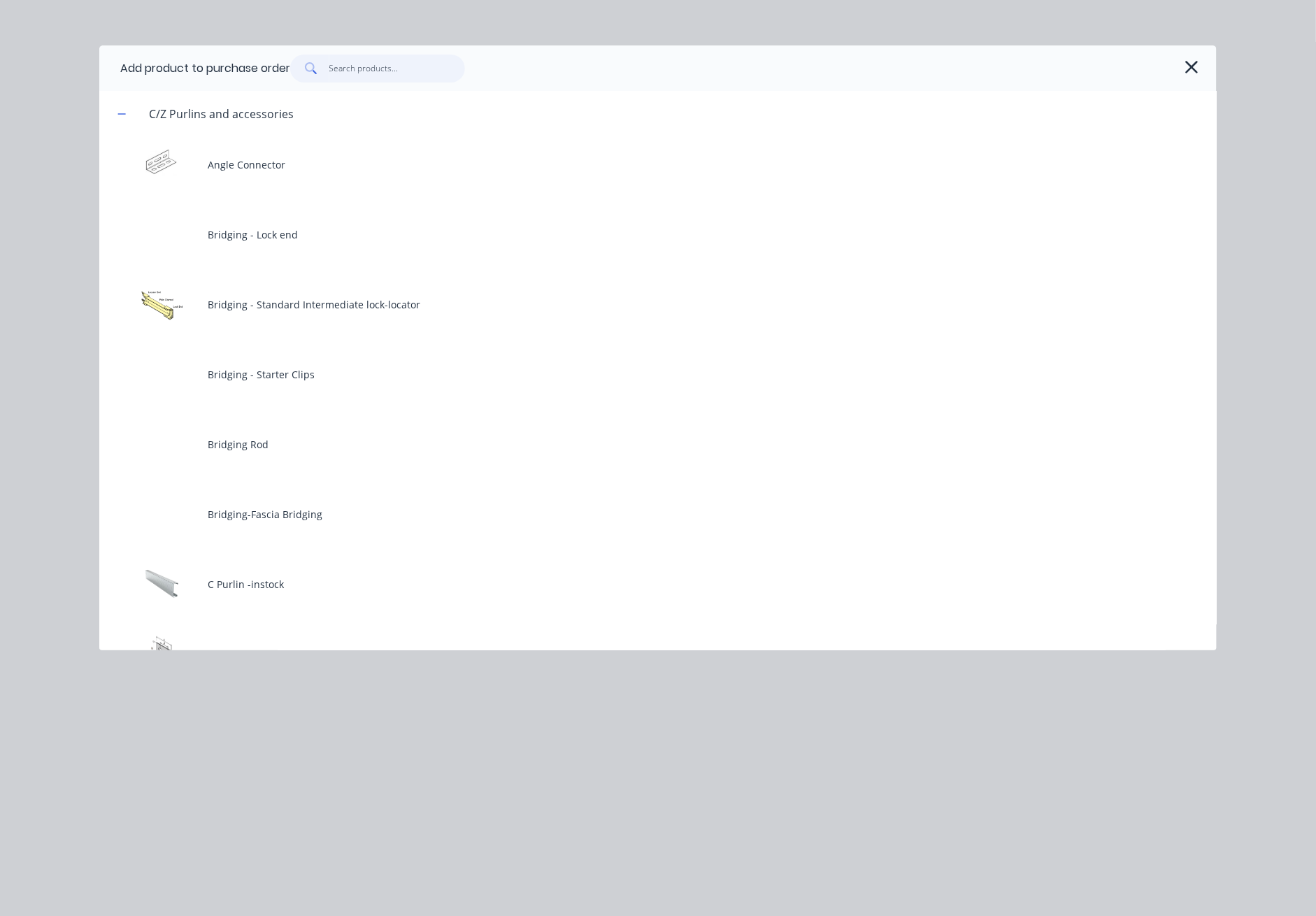
click at [383, 55] on input "text" at bounding box center [398, 68] width 136 height 28
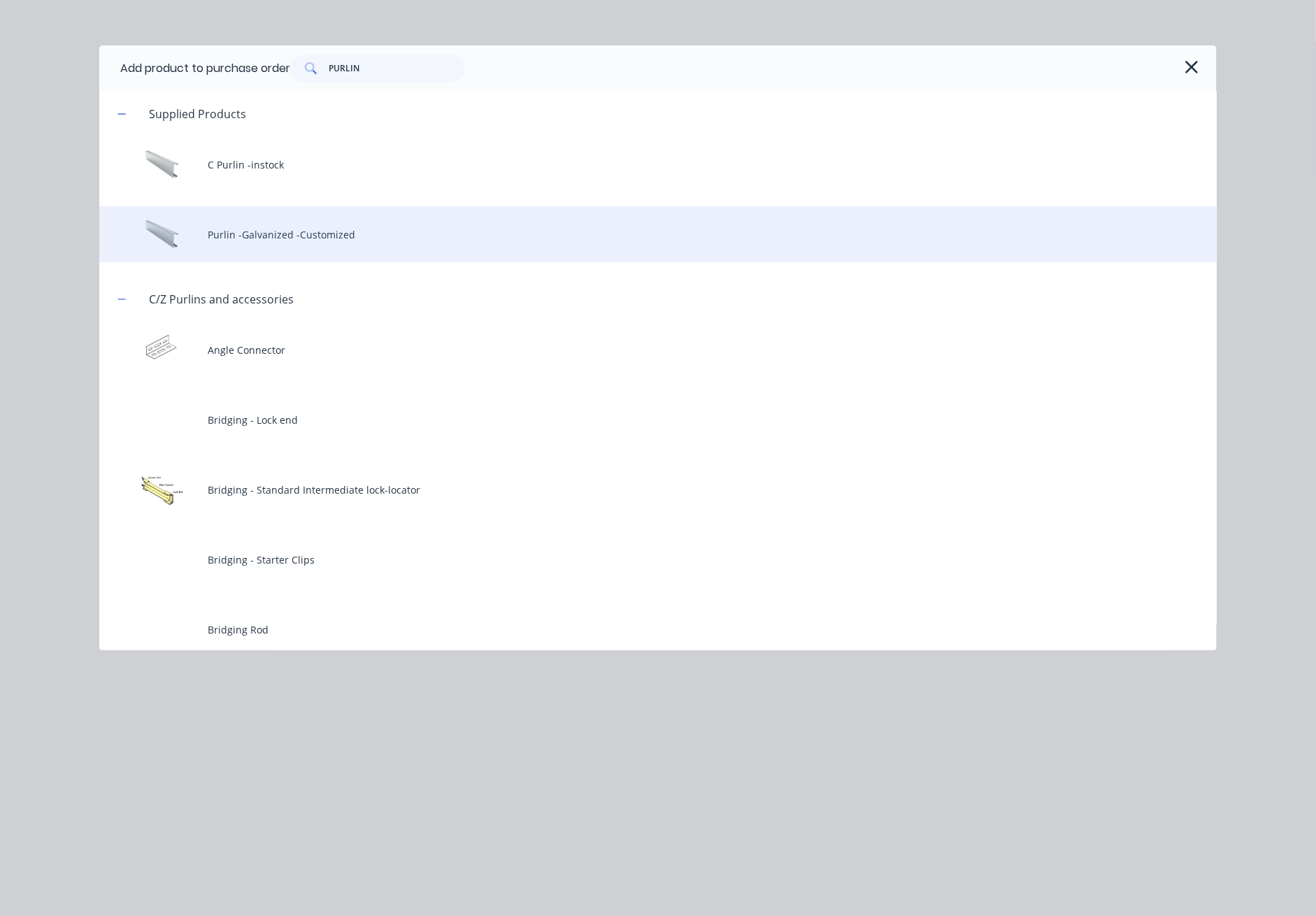
click at [303, 235] on div "Purlin -Galvanized -Customized" at bounding box center [658, 234] width 1117 height 56
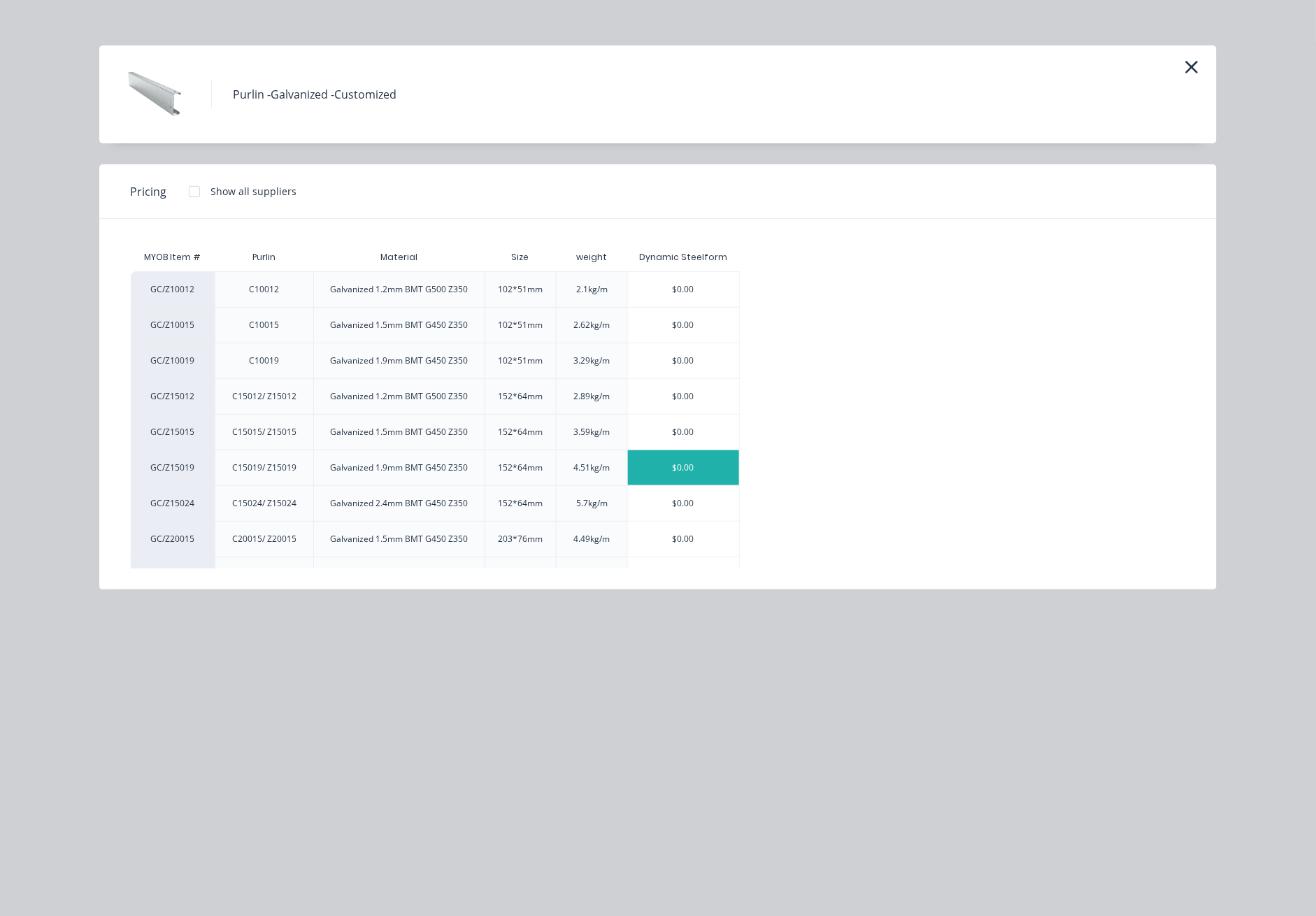
click at [694, 468] on div "$0.00" at bounding box center [683, 468] width 111 height 35
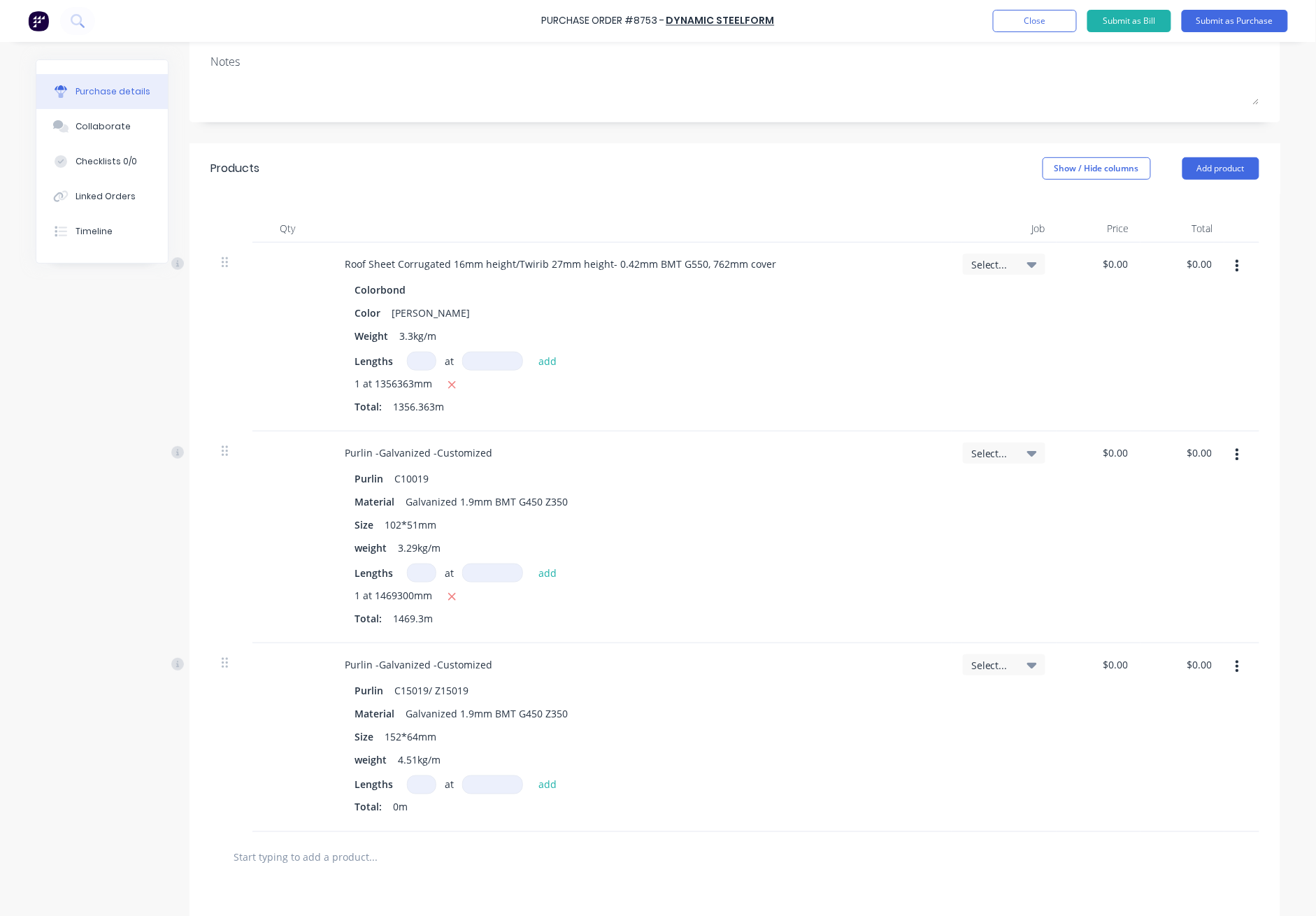
scroll to position [417, 0]
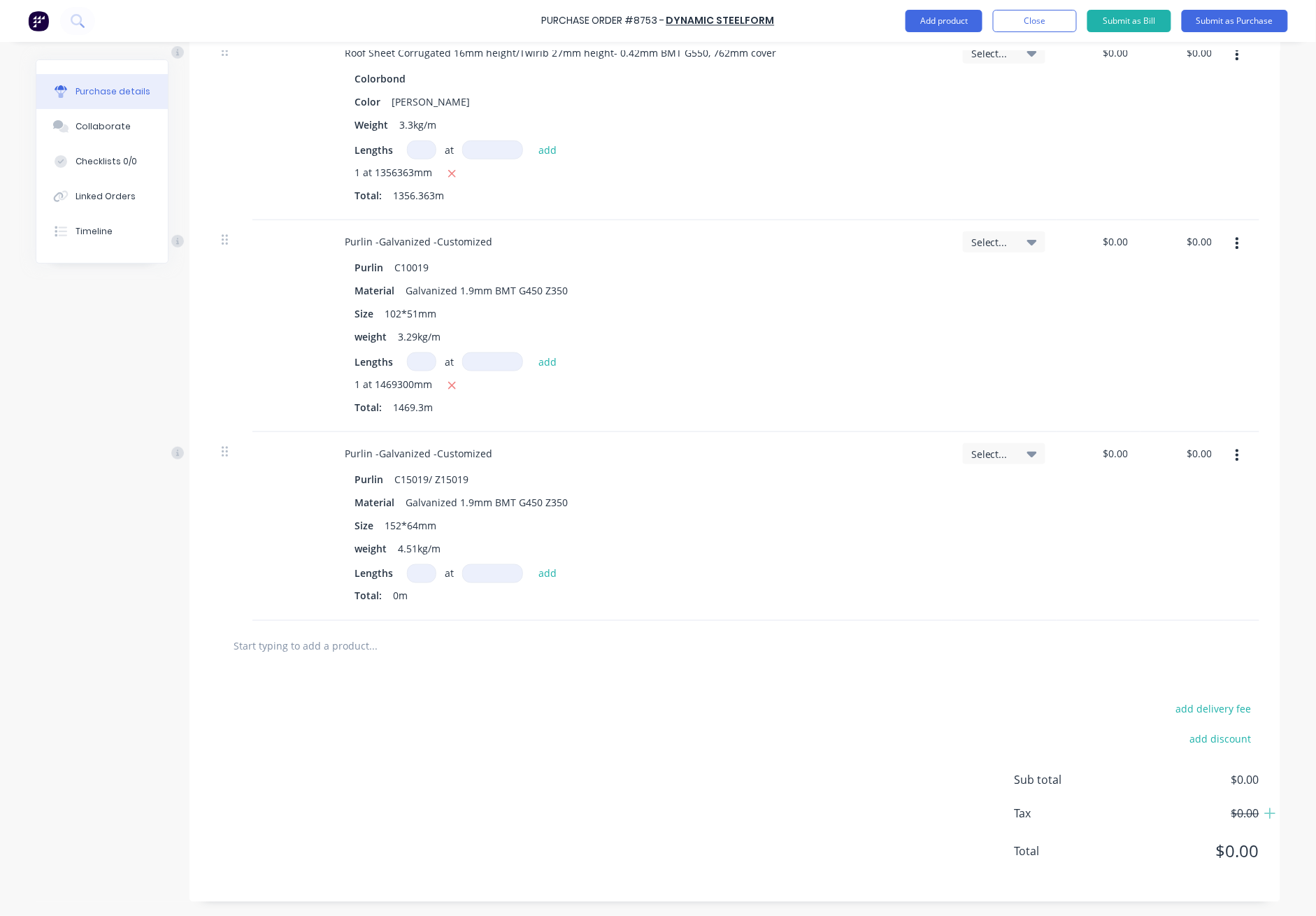
click at [422, 579] on input at bounding box center [422, 574] width 29 height 19
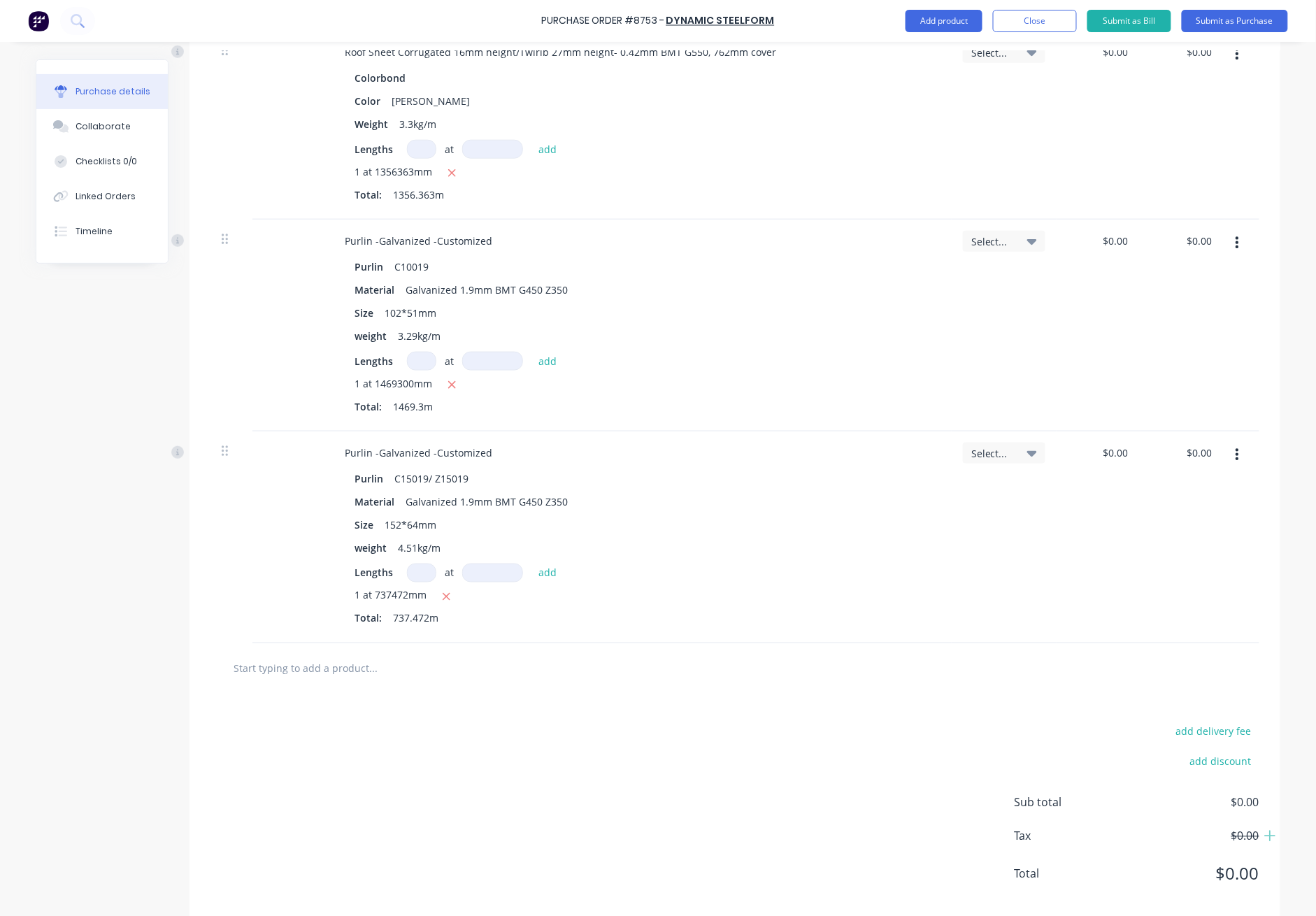
click at [624, 694] on div at bounding box center [734, 669] width 1049 height 51
click at [937, 16] on button "Add product" at bounding box center [944, 21] width 77 height 22
click at [926, 57] on div "Product catalogue" at bounding box center [916, 57] width 108 height 20
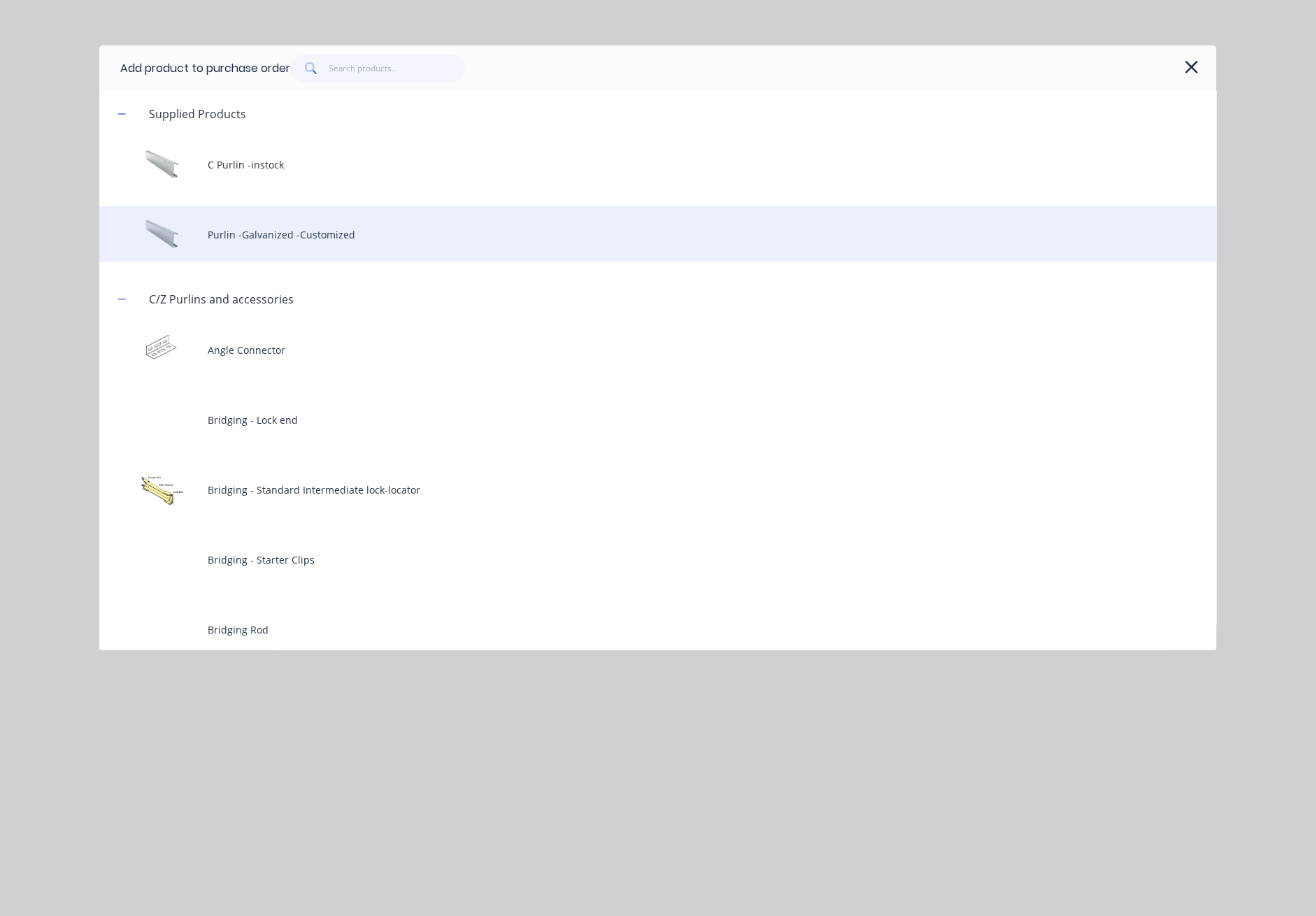
click at [324, 239] on div "Purlin -Galvanized -Customized" at bounding box center [658, 234] width 1117 height 56
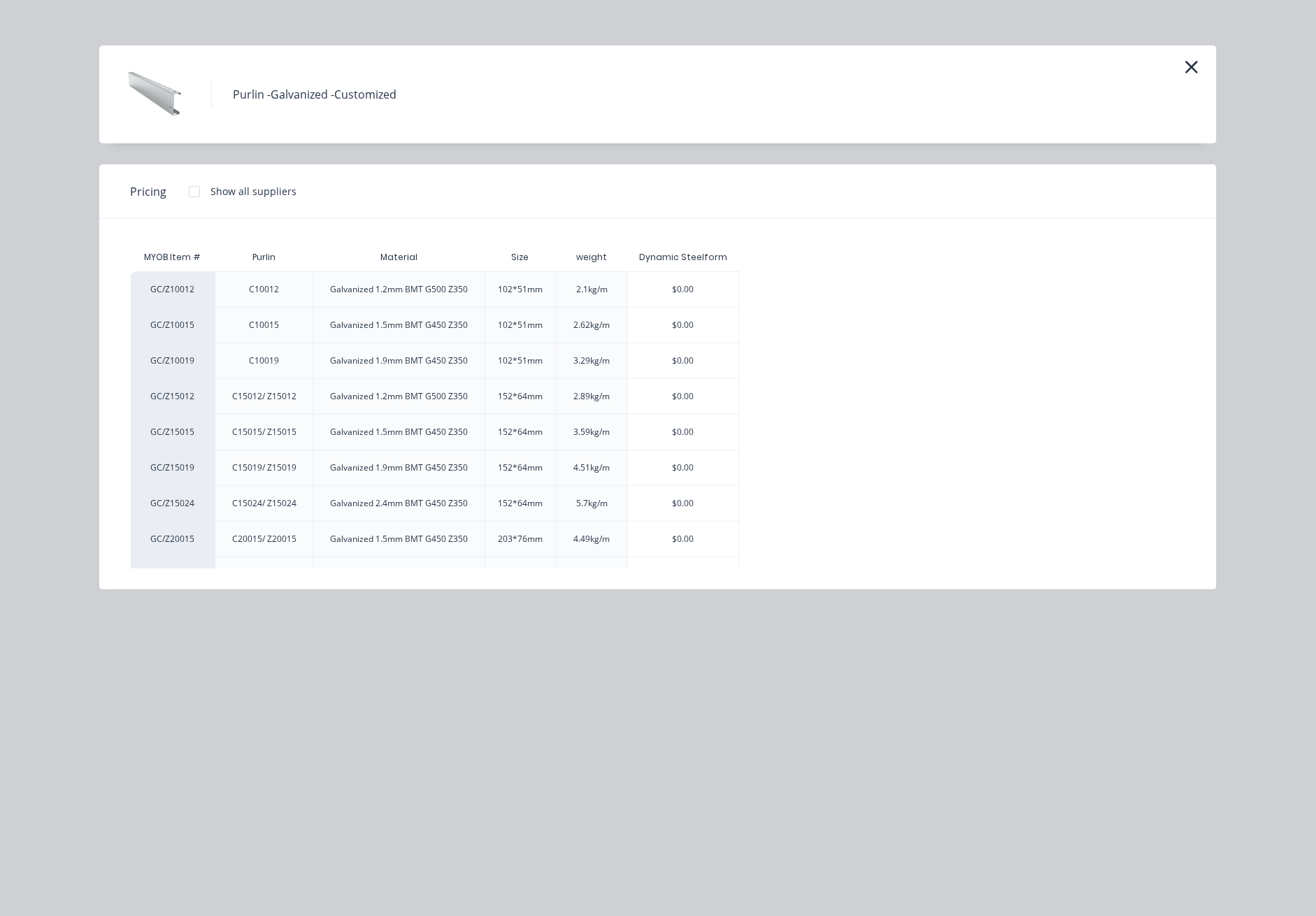
scroll to position [132, 0]
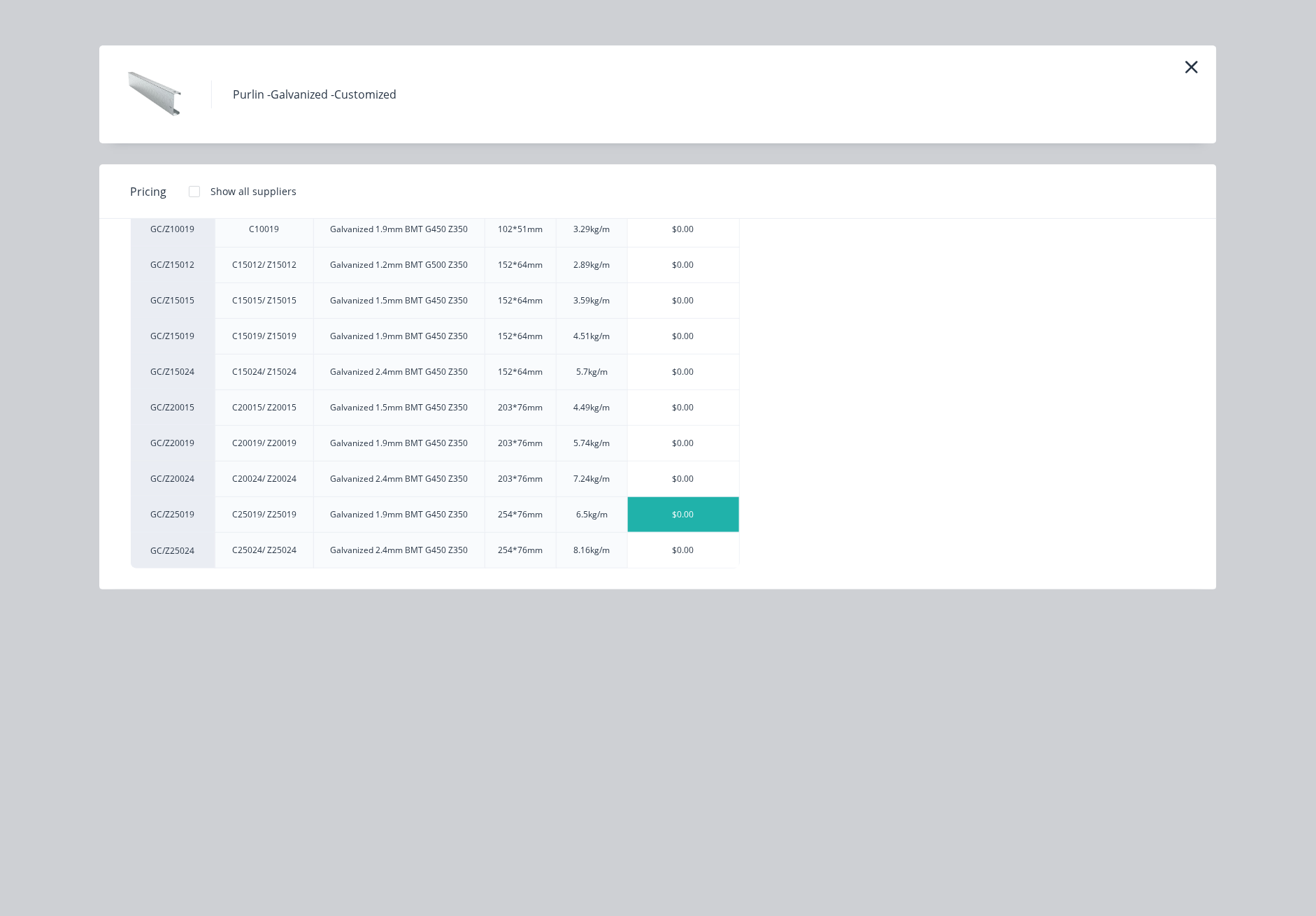
click at [689, 516] on div "$0.00" at bounding box center [683, 514] width 111 height 35
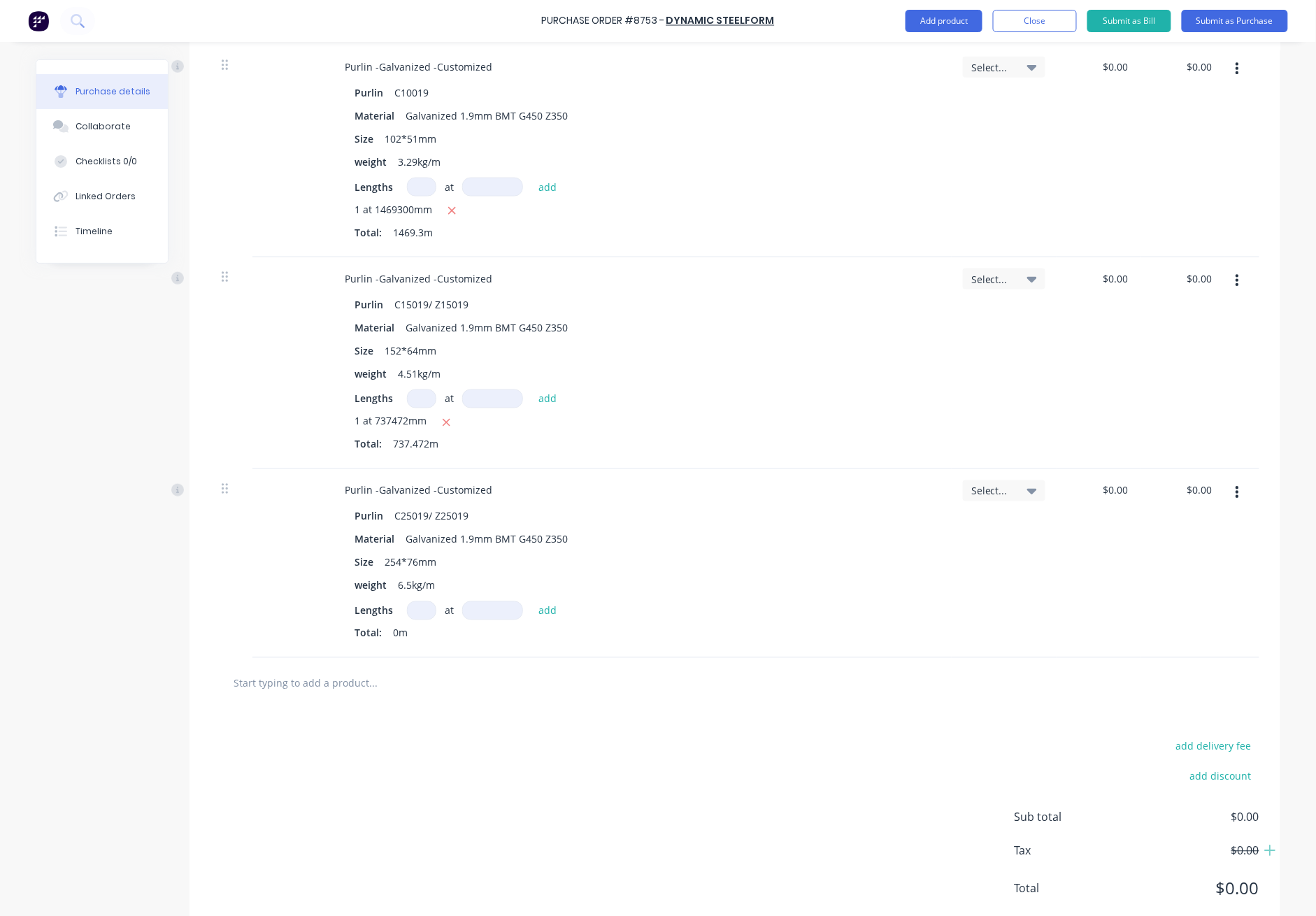
scroll to position [629, 0]
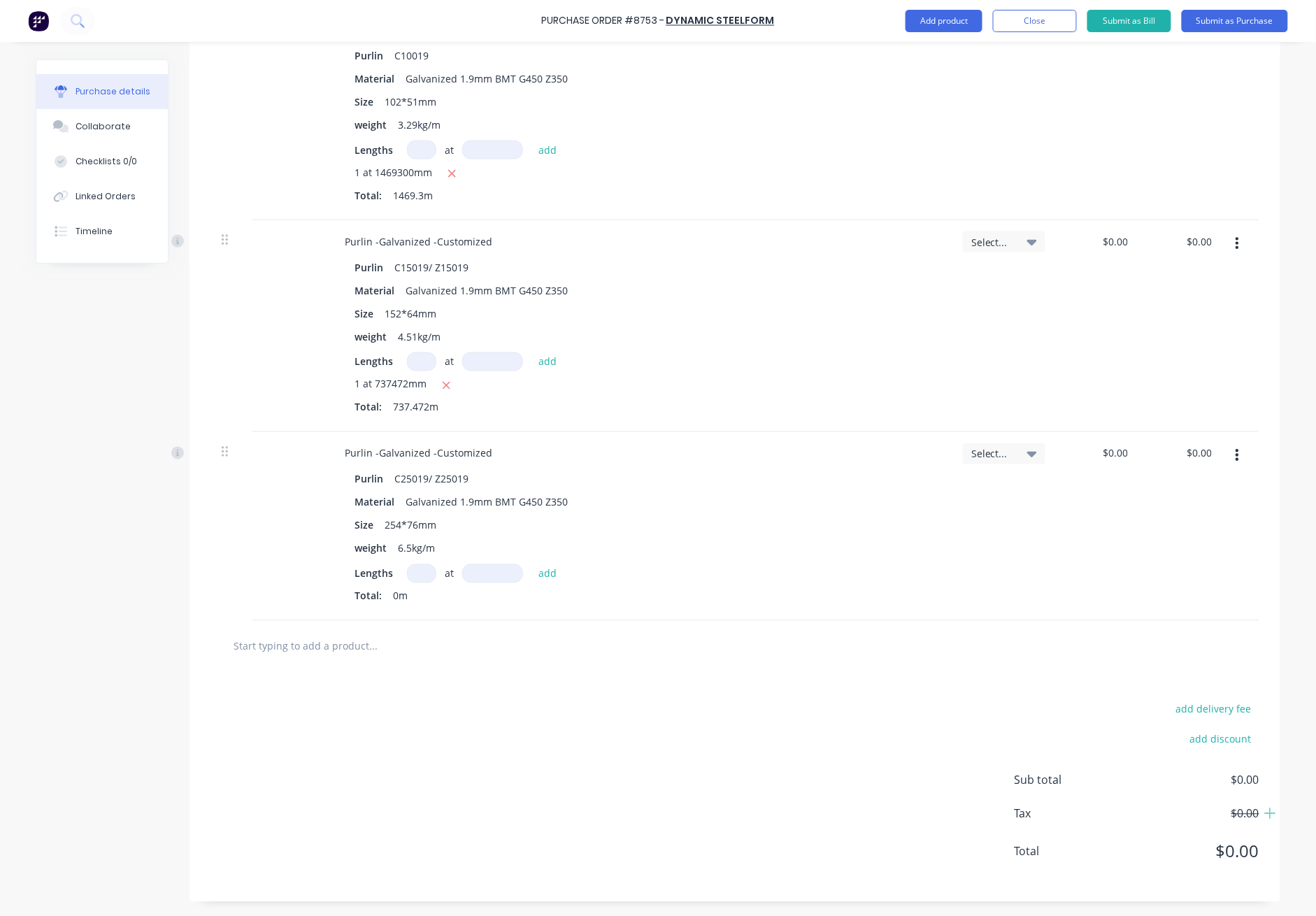
click at [424, 577] on input at bounding box center [422, 574] width 29 height 19
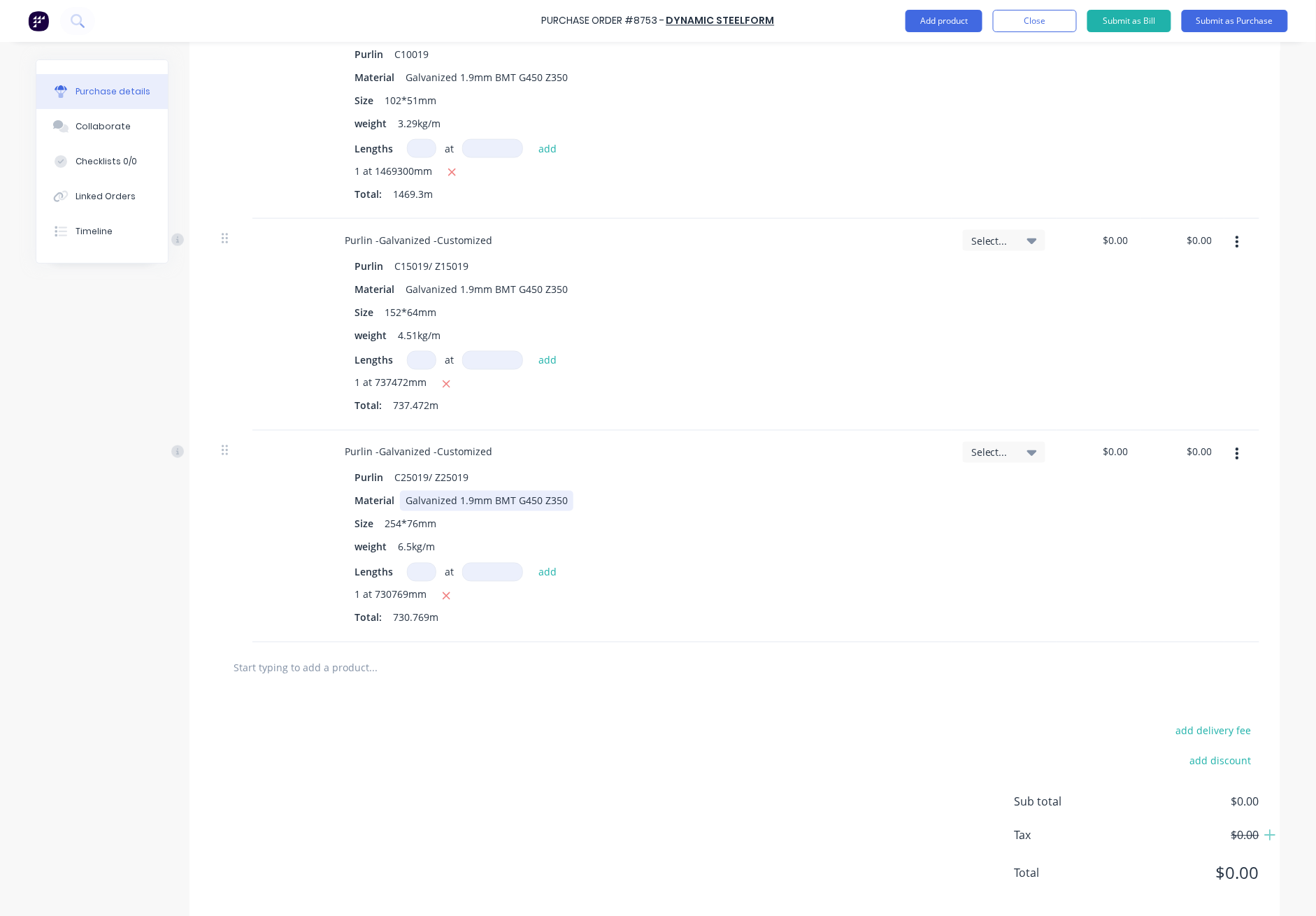
click at [784, 508] on div "Material Galvanized 1.9mm BMT G450 Z350" at bounding box center [634, 501] width 571 height 20
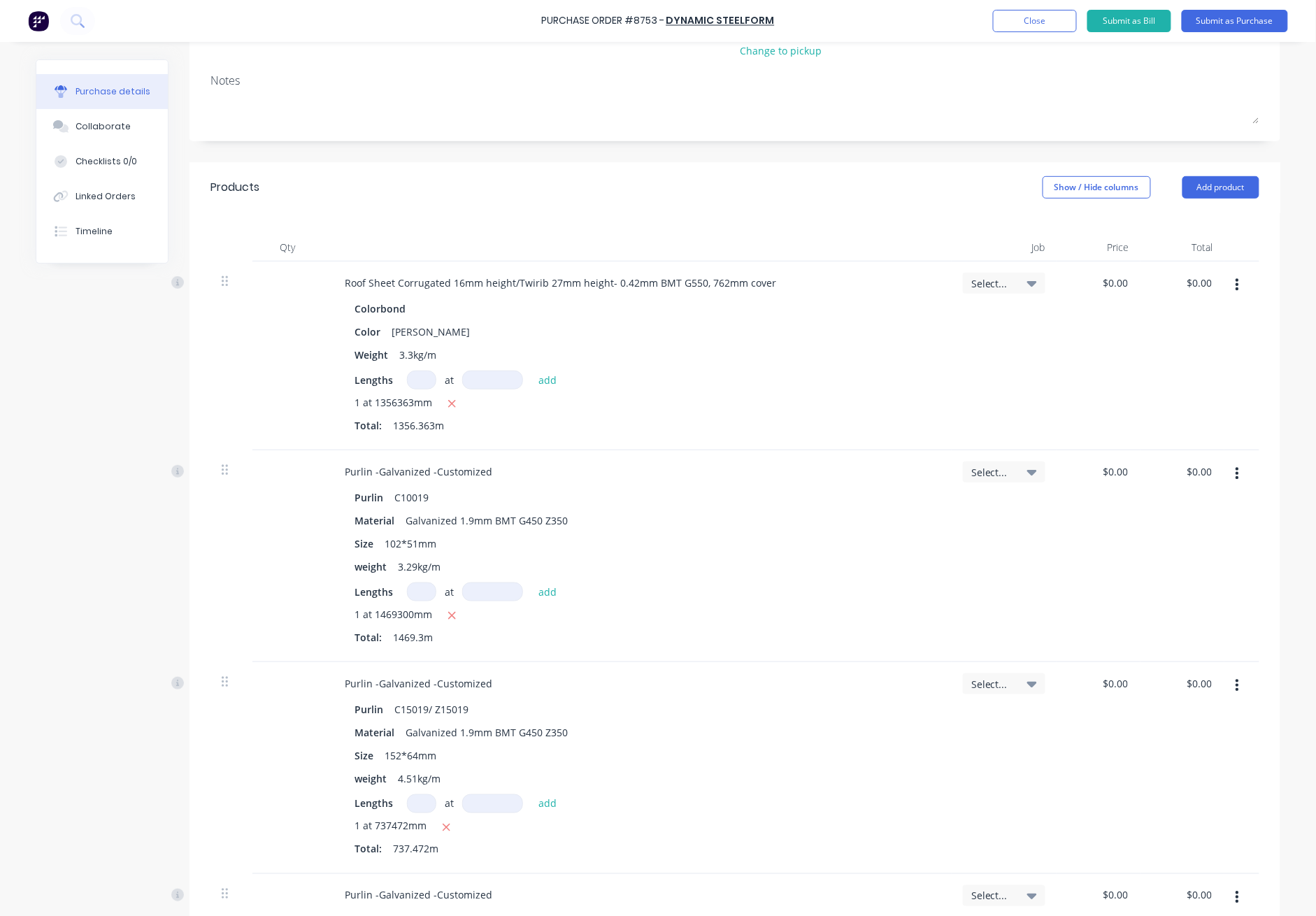
scroll to position [0, 0]
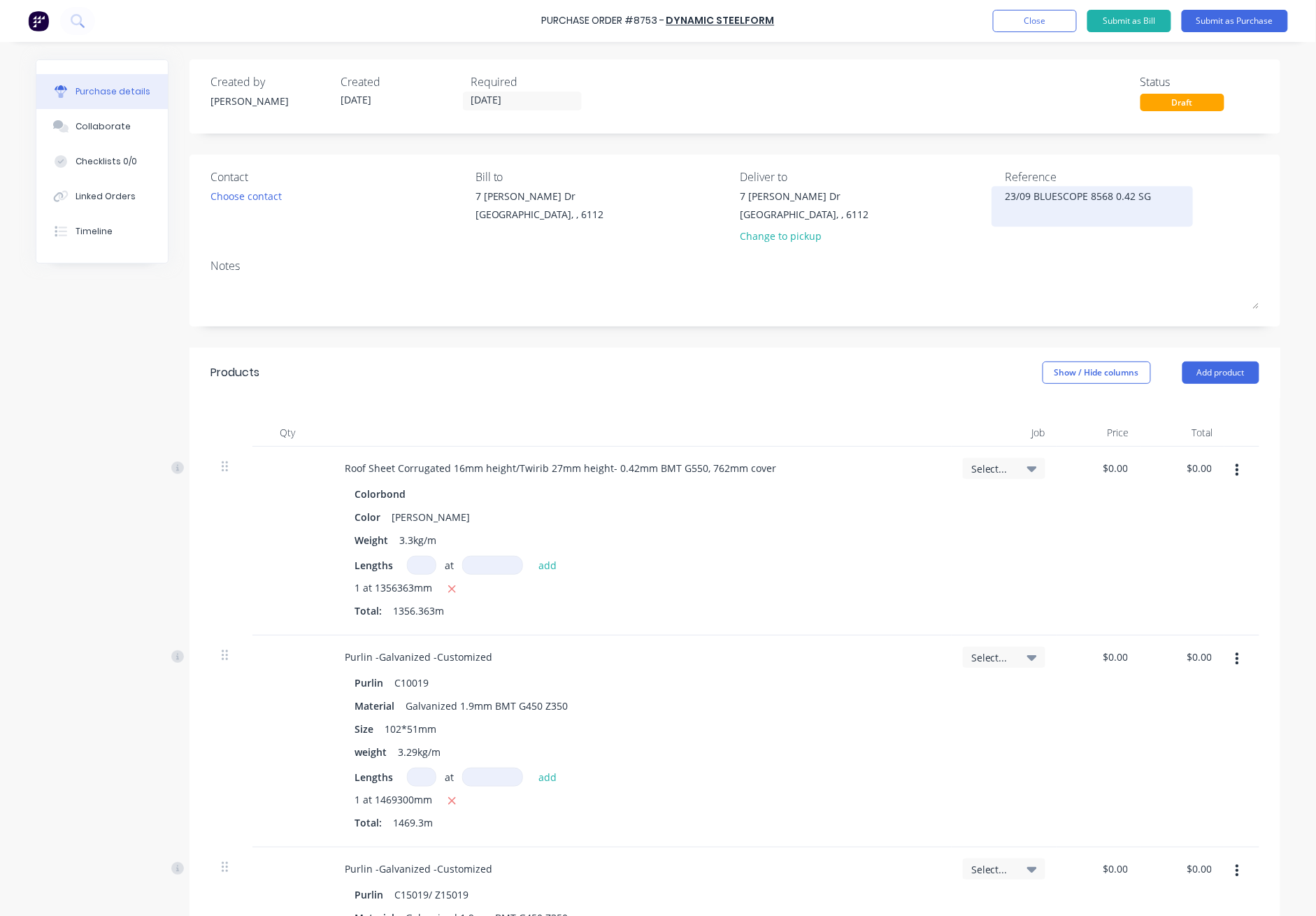
click at [959, 198] on textarea "23/09 BLUESCOPE 8568 0.42 SG" at bounding box center [1092, 205] width 174 height 32
click at [959, 23] on button "Submit as Purchase" at bounding box center [1235, 21] width 106 height 22
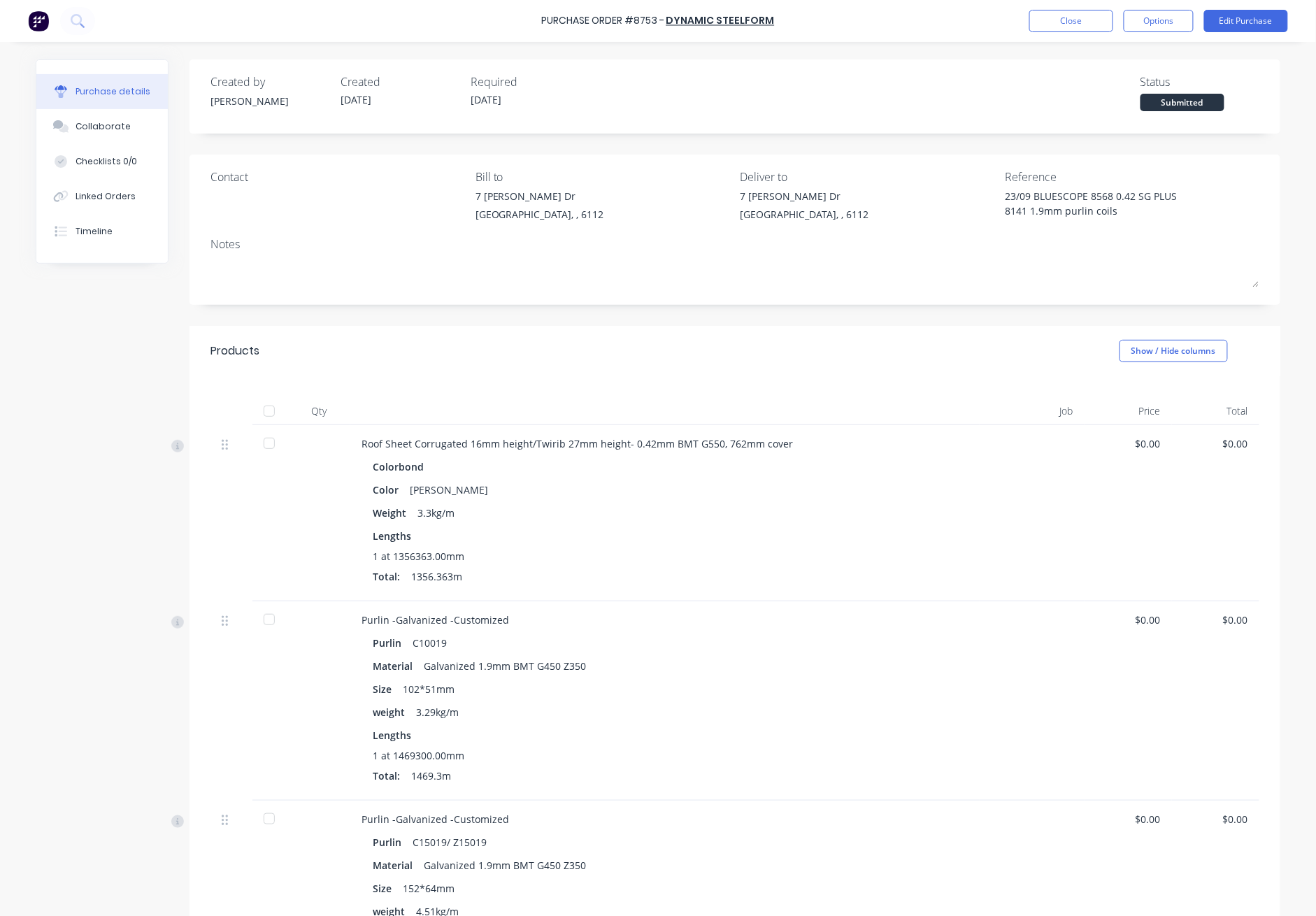
click at [255, 409] on div at bounding box center [269, 411] width 28 height 28
click at [959, 17] on button "Close" at bounding box center [1072, 21] width 84 height 22
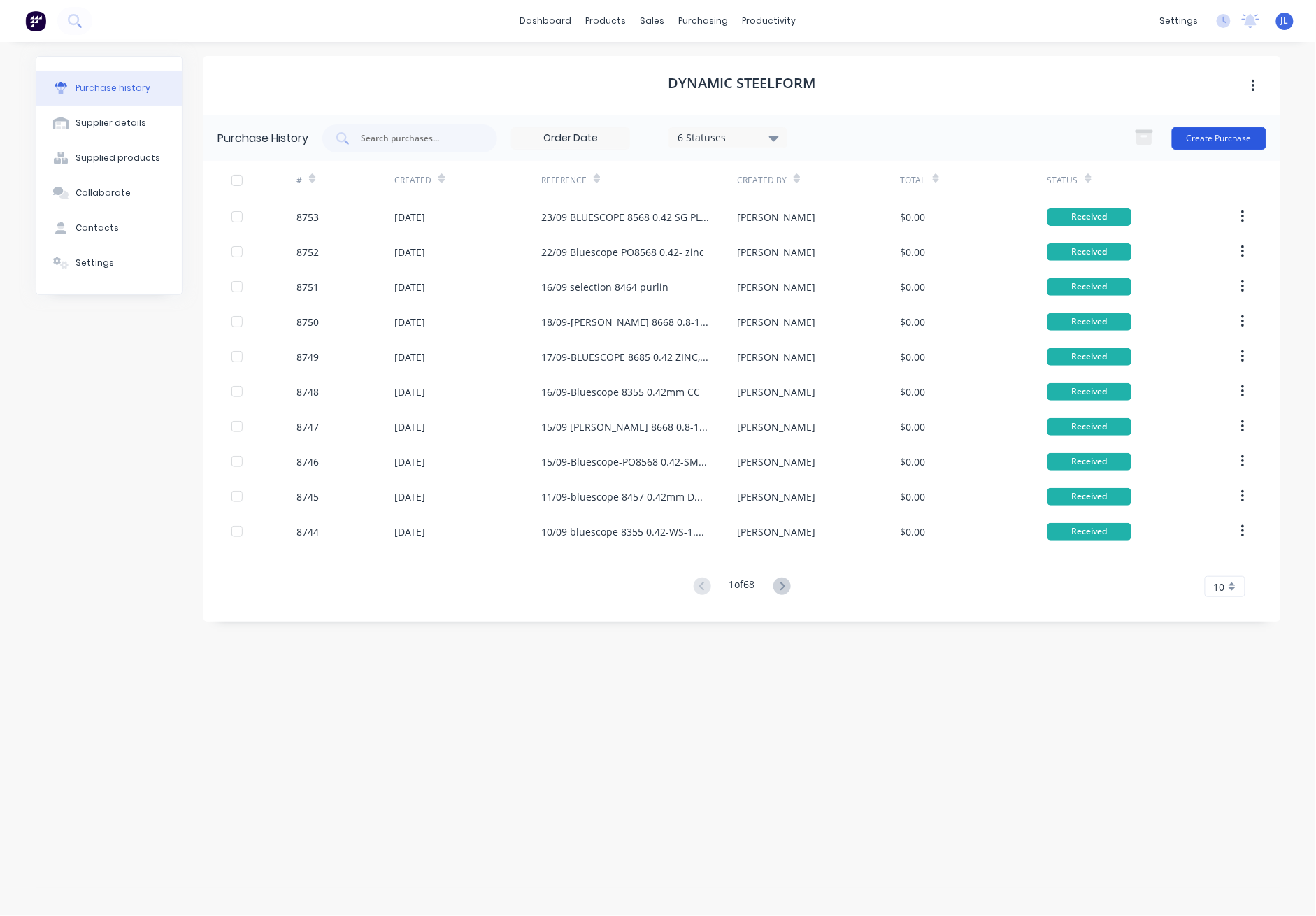
click at [959, 135] on button "Create Purchase" at bounding box center [1220, 138] width 95 height 22
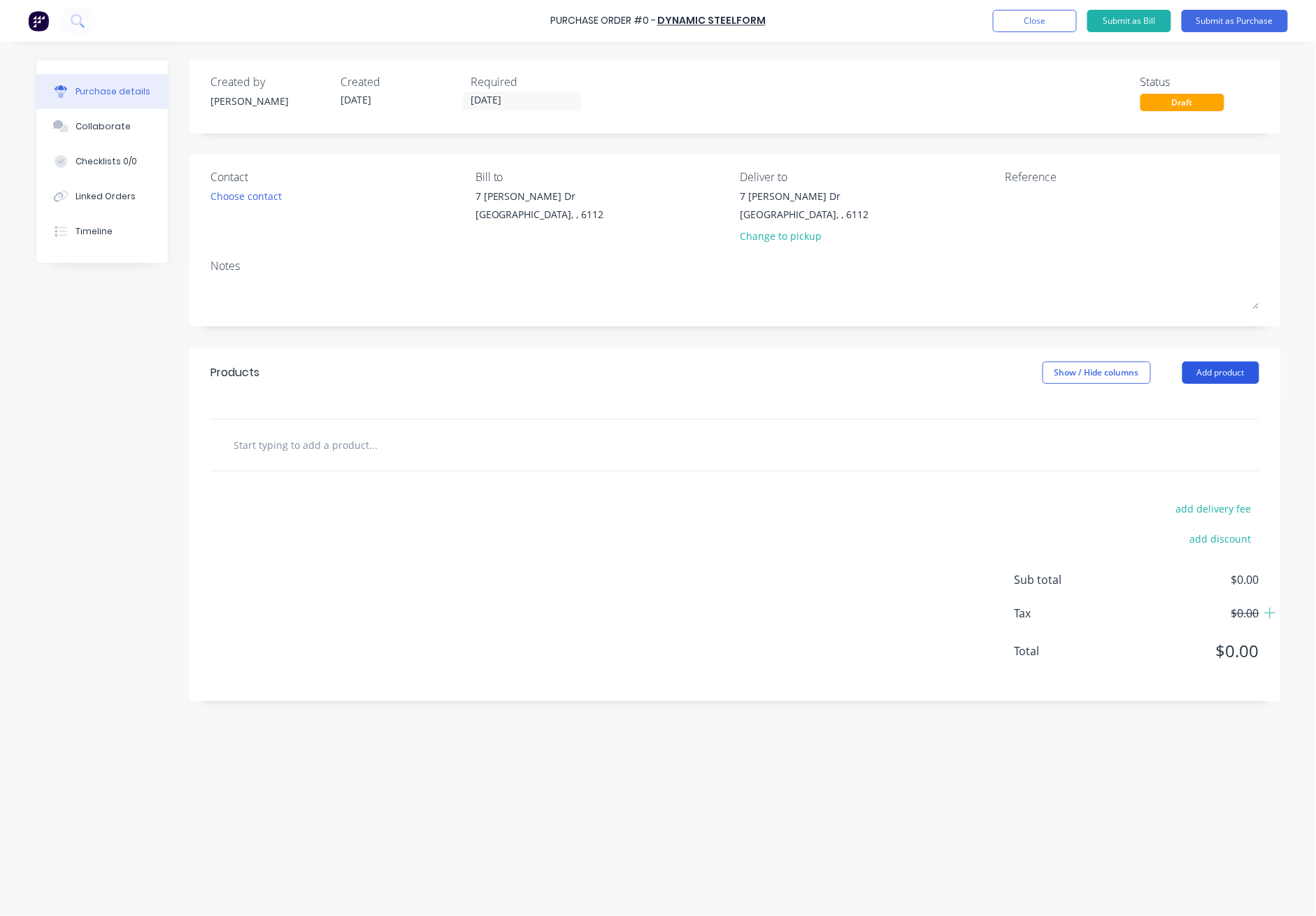
click at [959, 368] on button "Add product" at bounding box center [1221, 372] width 77 height 22
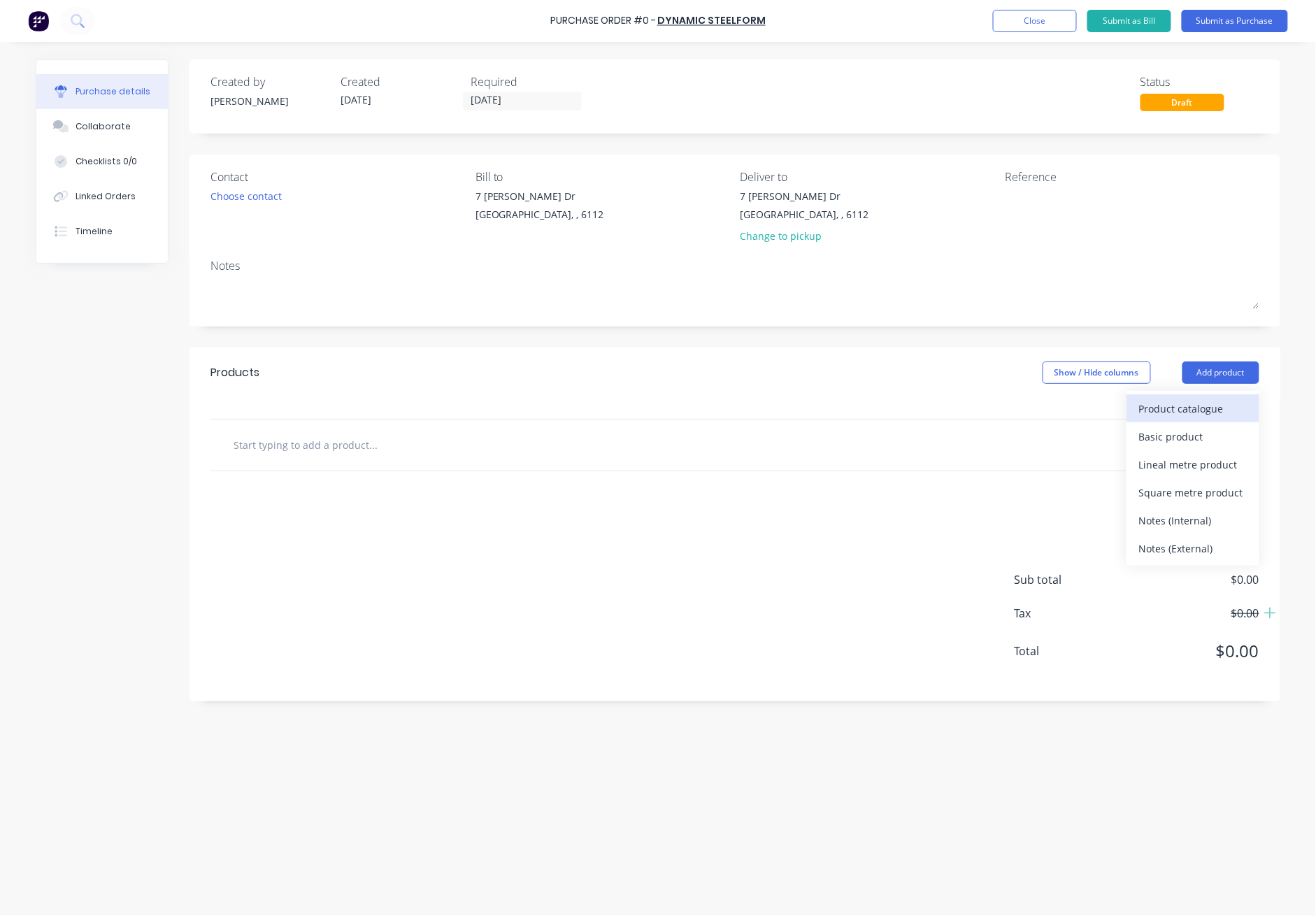
click at [959, 403] on div "Product catalogue" at bounding box center [1193, 409] width 108 height 20
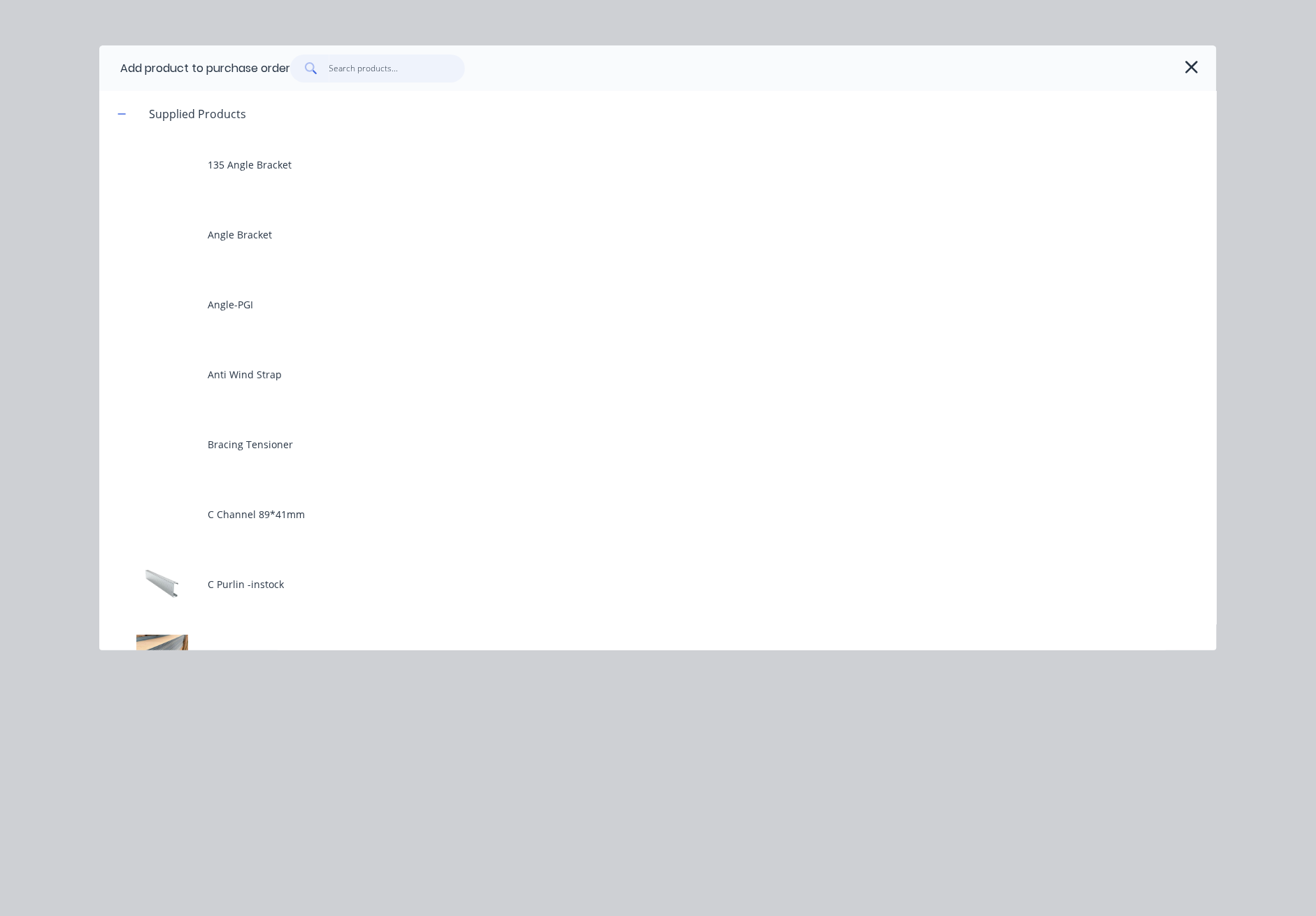
click at [397, 61] on input "text" at bounding box center [398, 68] width 136 height 28
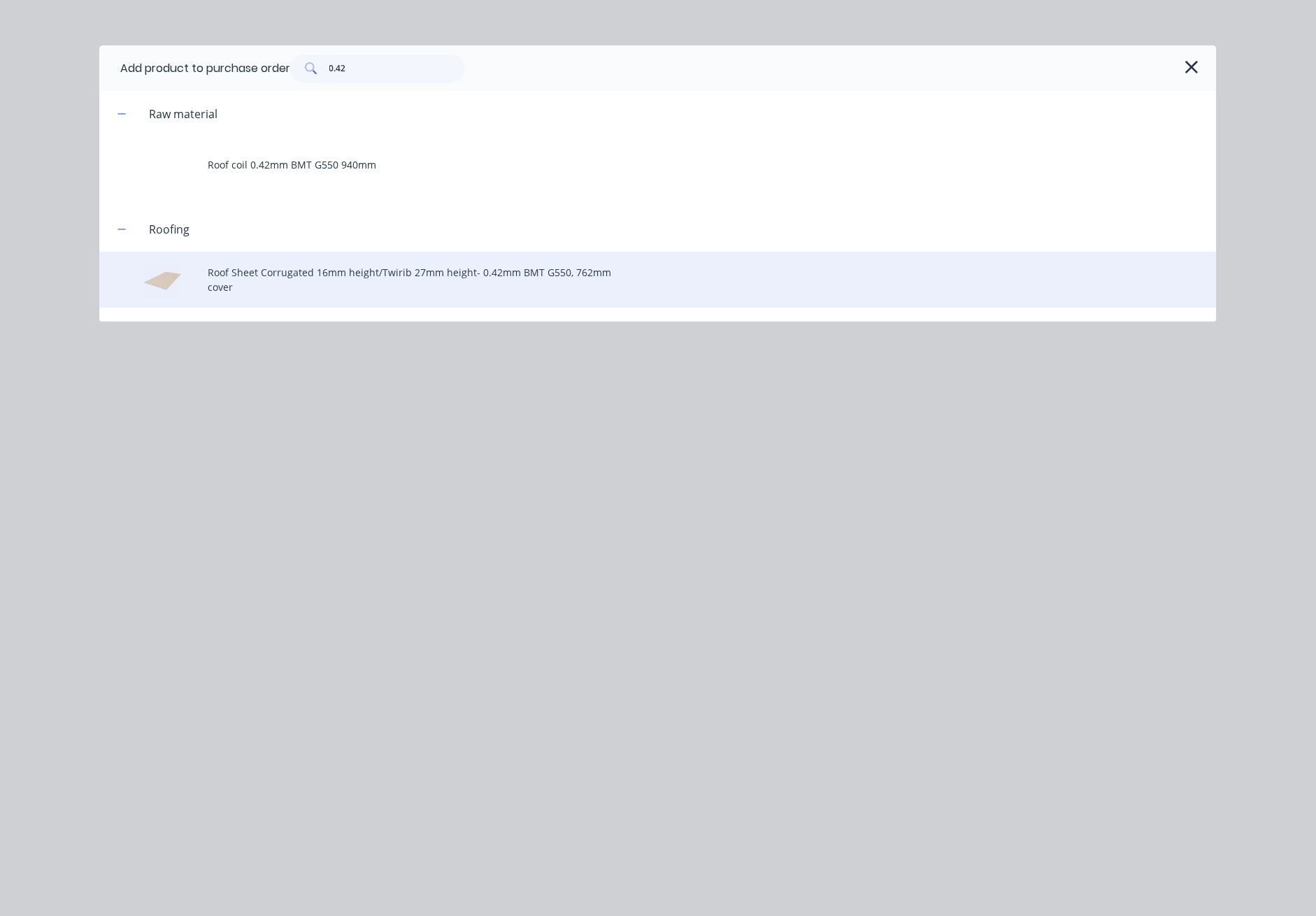
click at [371, 278] on div "Roof Sheet Corrugated 16mm height/Twirib 27mm height- 0.42mm BMT G550, 762mm co…" at bounding box center [658, 280] width 1117 height 56
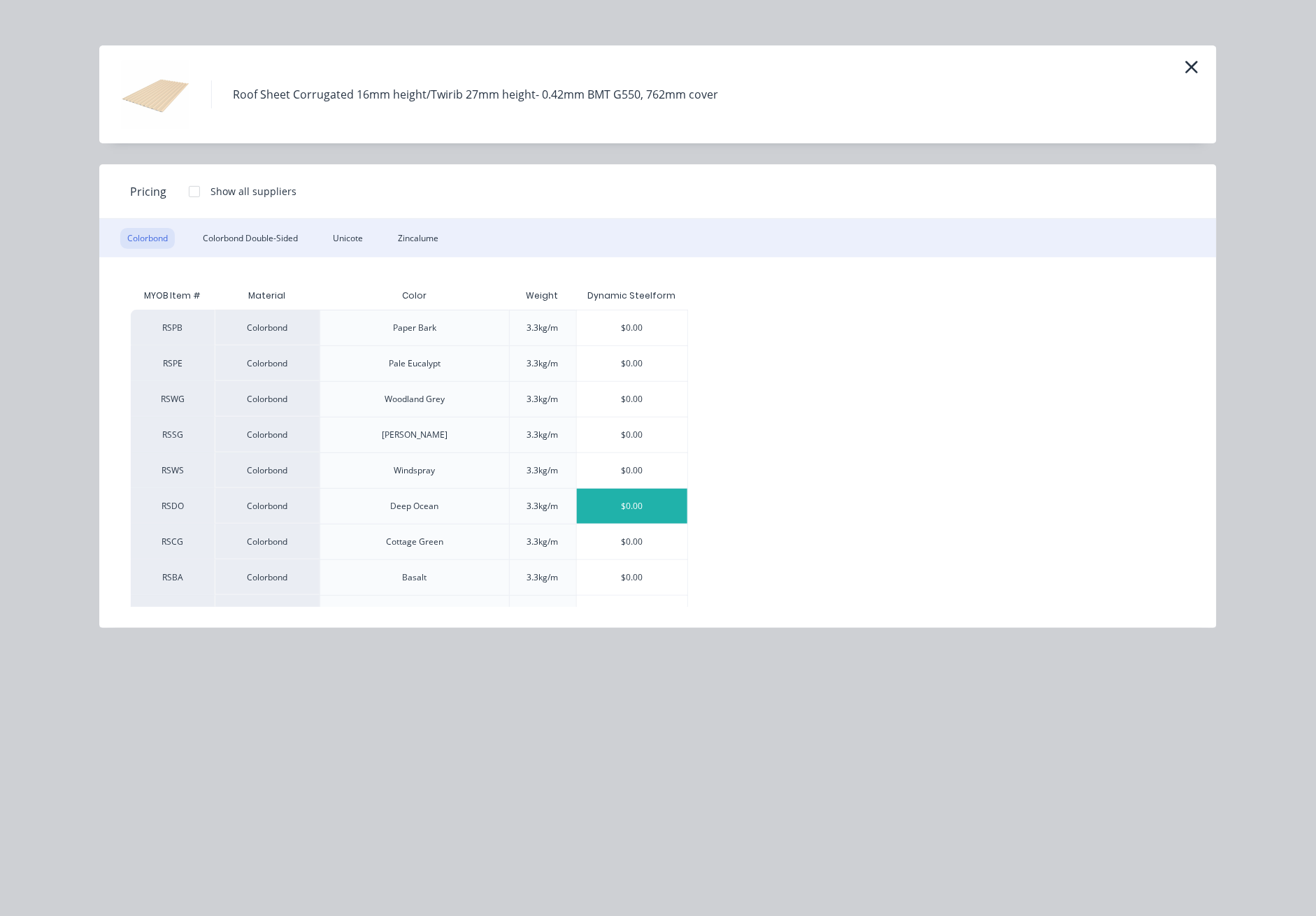
click at [643, 510] on div "$0.00" at bounding box center [632, 506] width 111 height 35
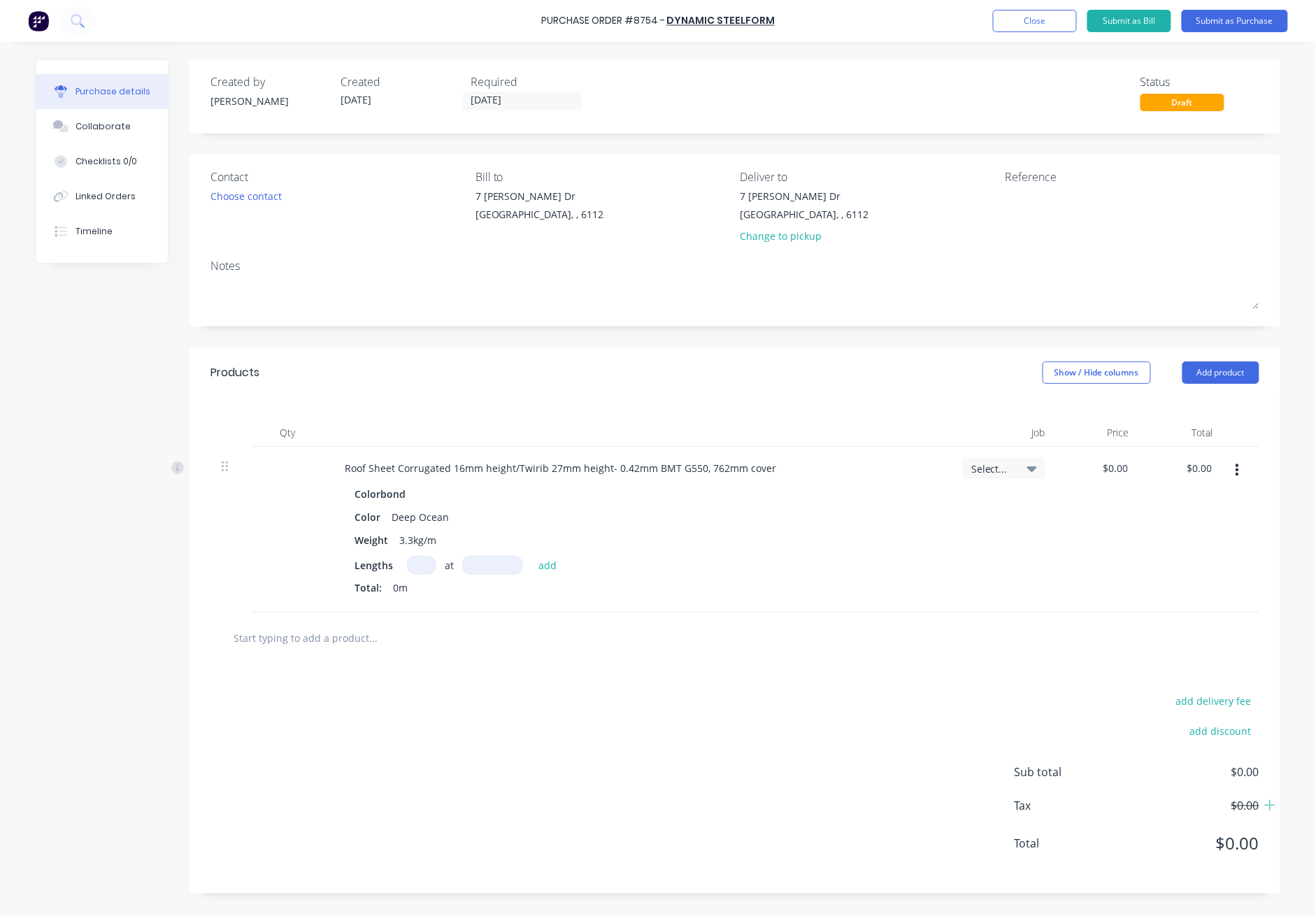
click at [420, 562] on input at bounding box center [422, 565] width 29 height 19
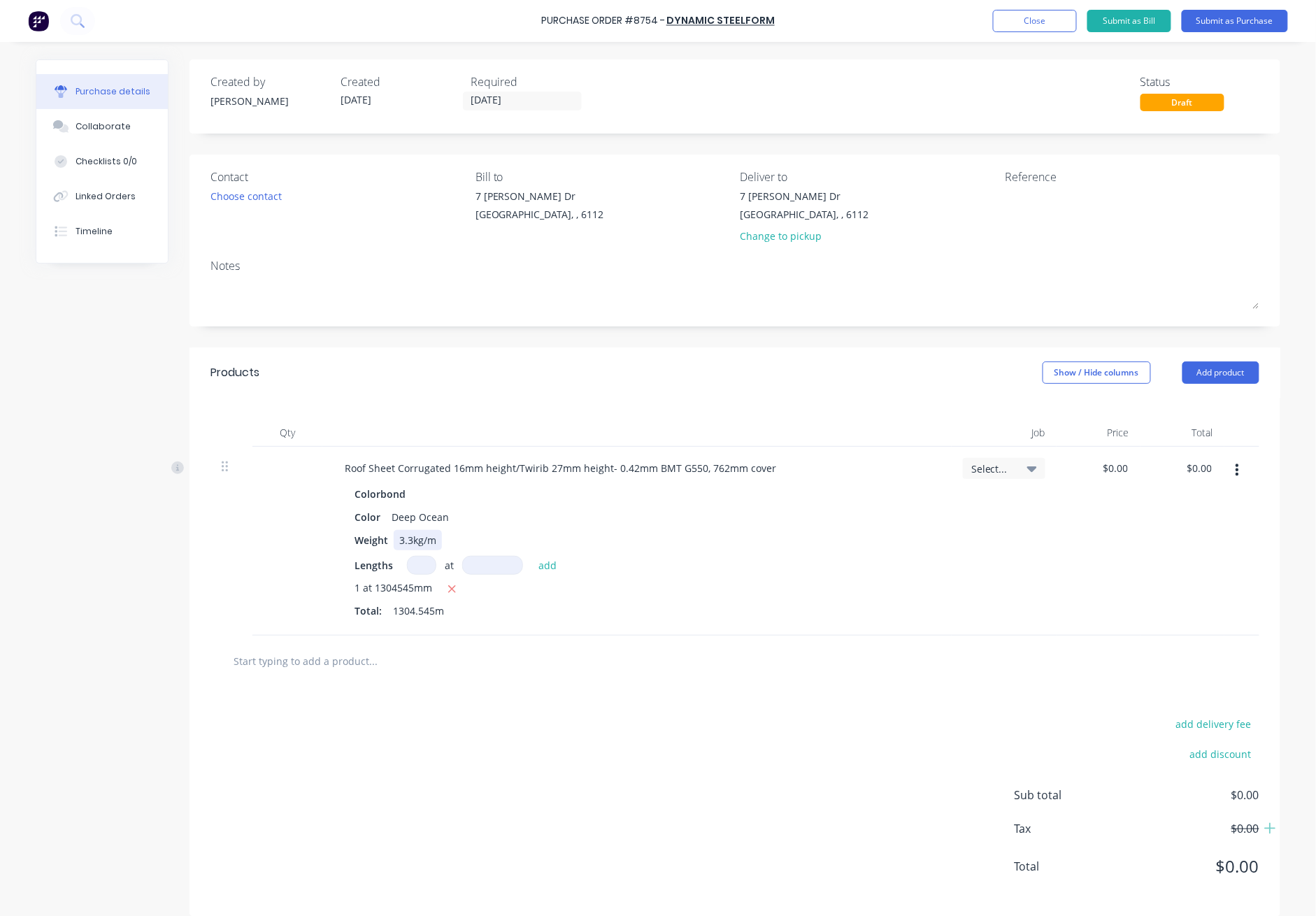
click at [688, 542] on div "Weight 3.3kg/m" at bounding box center [634, 541] width 571 height 20
click at [641, 395] on div "Products Show / Hide columns Add product" at bounding box center [734, 372] width 1091 height 50
click at [797, 583] on div "1 at 1304545mm" at bounding box center [637, 589] width 565 height 18
click at [959, 194] on textarea at bounding box center [1092, 205] width 174 height 32
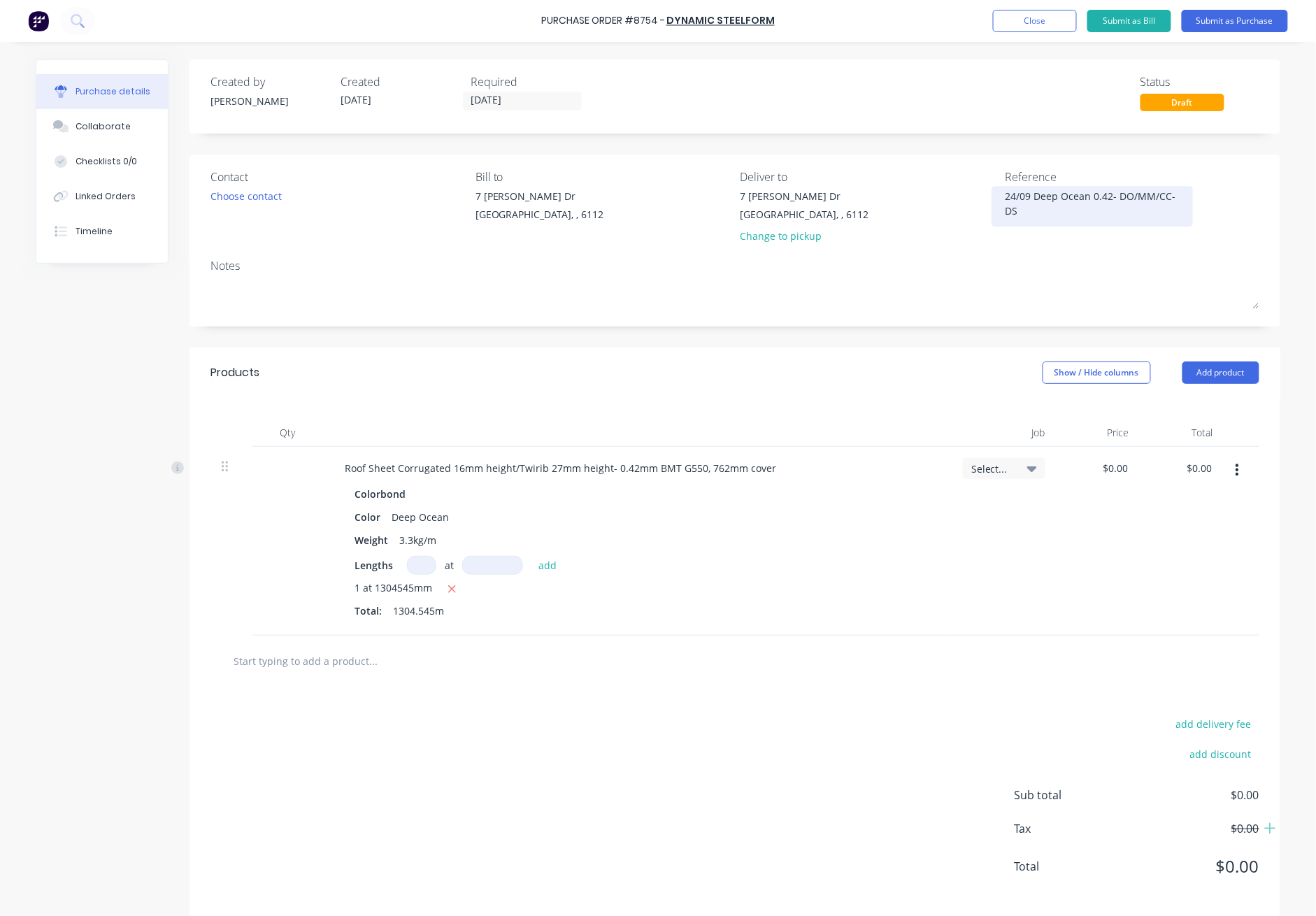
drag, startPoint x: 1148, startPoint y: 195, endPoint x: 1167, endPoint y: 205, distance: 21.5
click at [959, 205] on textarea "24/09 Deep Ocean 0.42- DO/MM/CC-DS" at bounding box center [1092, 205] width 174 height 32
click at [959, 371] on button "Add product" at bounding box center [1221, 372] width 77 height 22
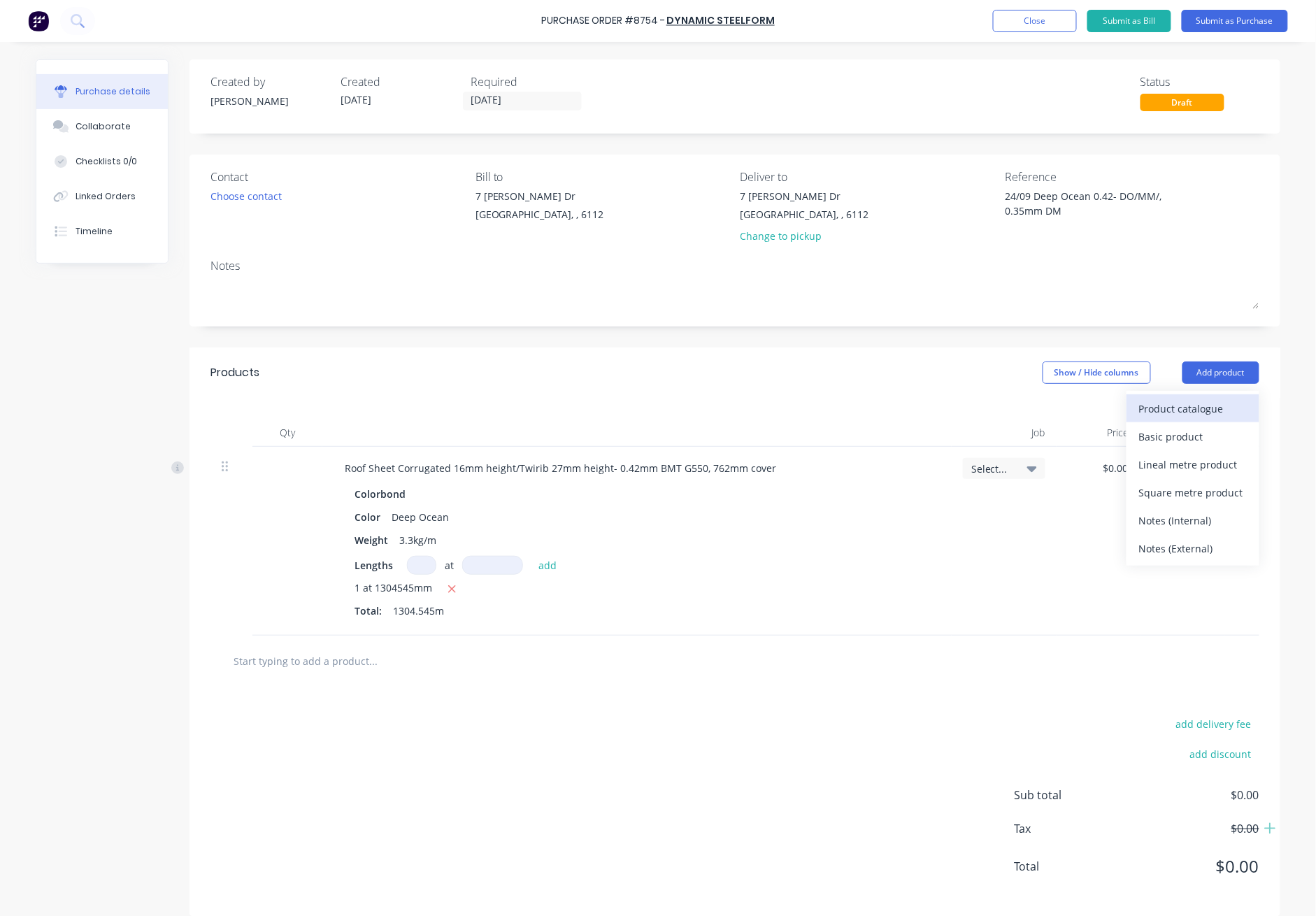
click at [959, 403] on div "Product catalogue" at bounding box center [1193, 409] width 108 height 20
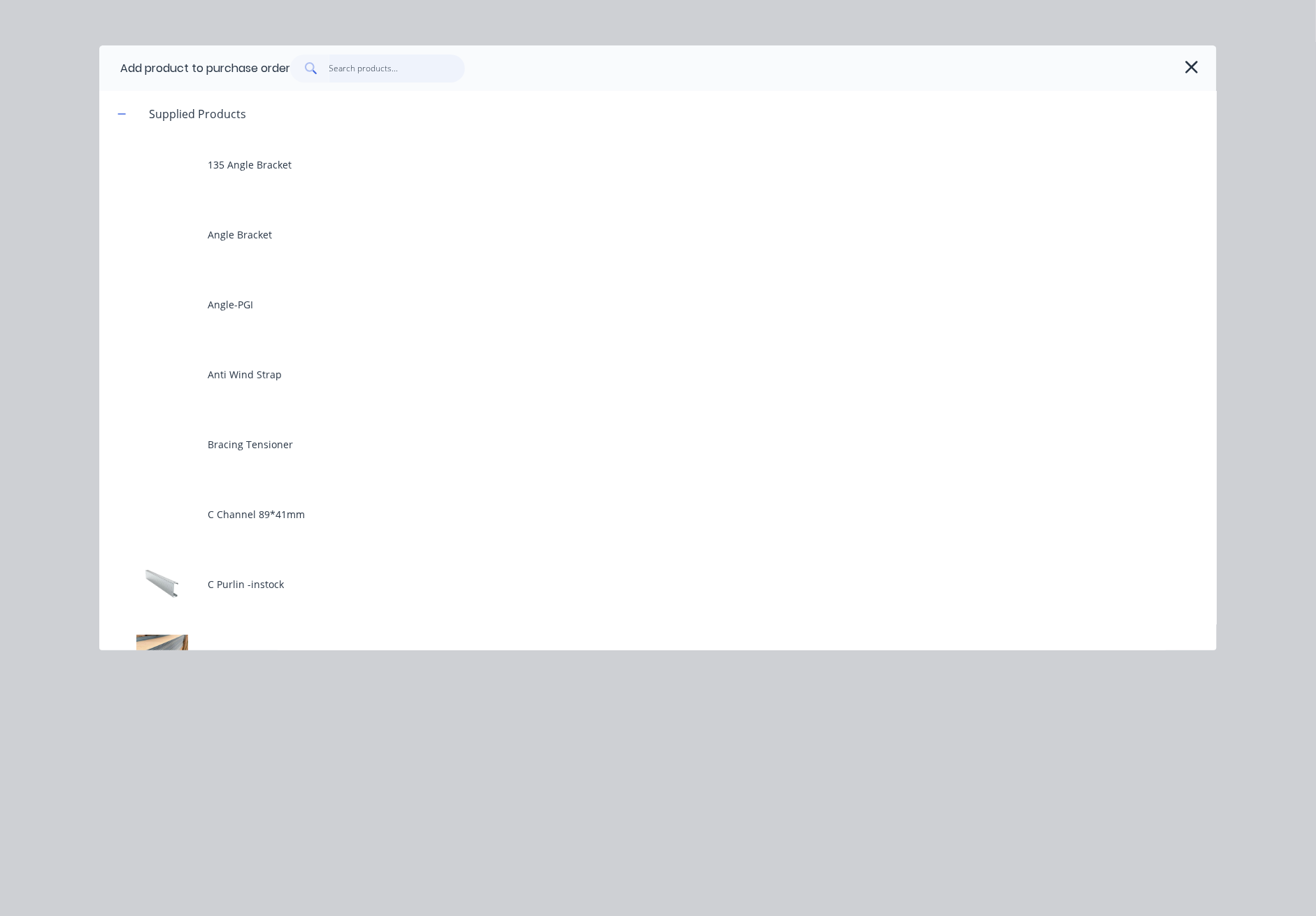
click at [427, 68] on input "text" at bounding box center [398, 68] width 136 height 28
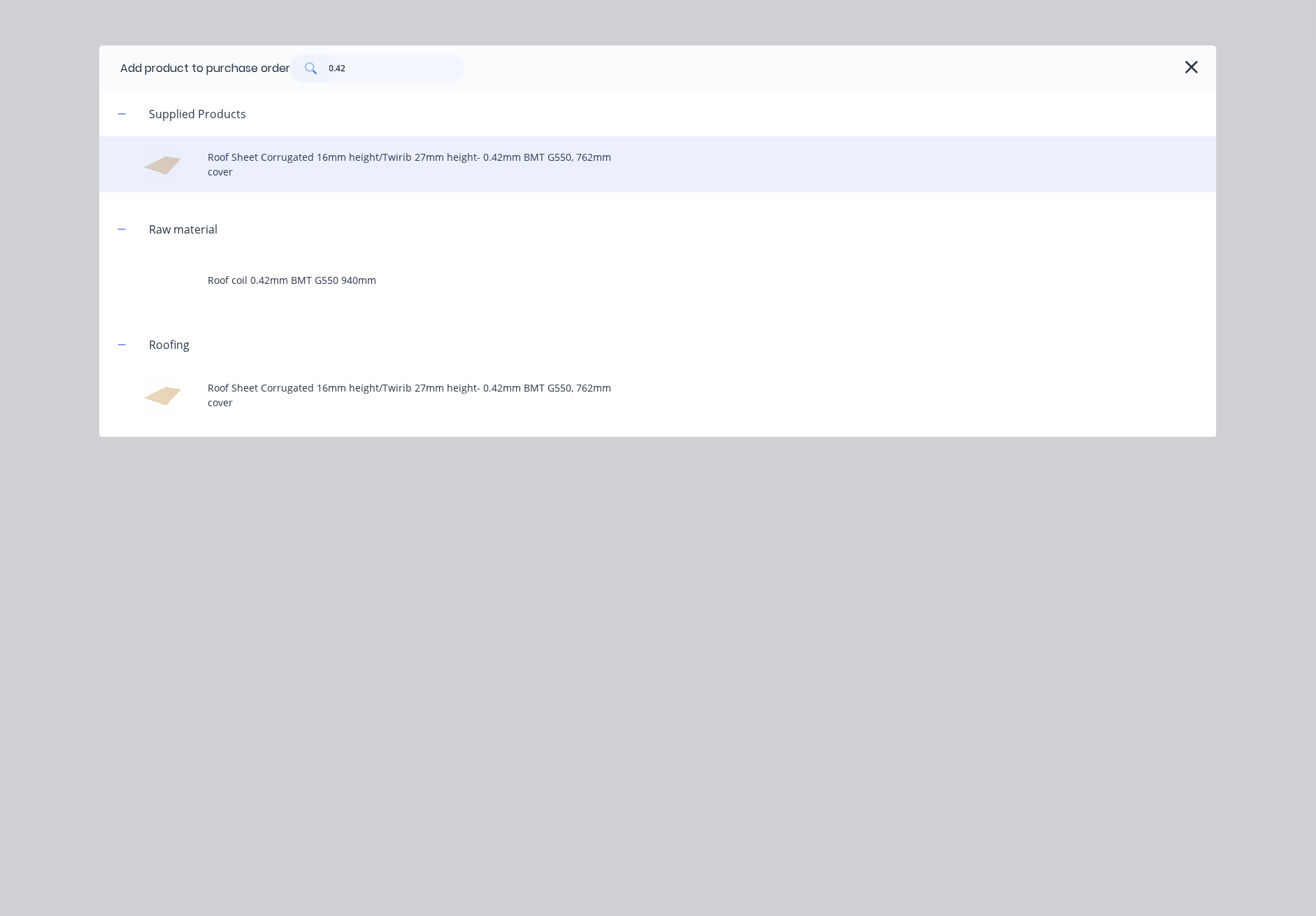
click at [433, 162] on div "Roof Sheet Corrugated 16mm height/Twirib 27mm height- 0.42mm BMT G550, 762mm co…" at bounding box center [658, 164] width 1117 height 56
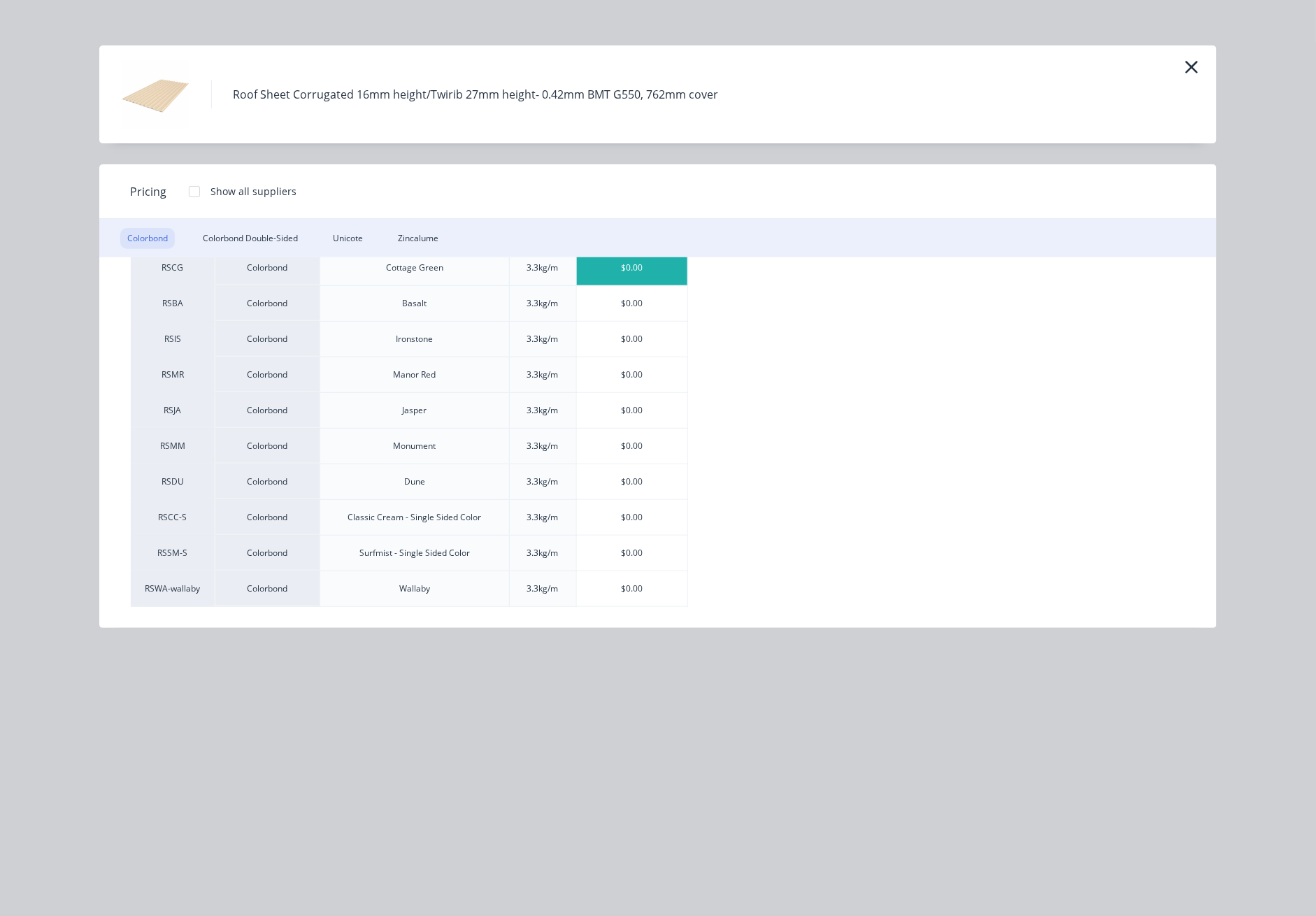
scroll to position [280, 0]
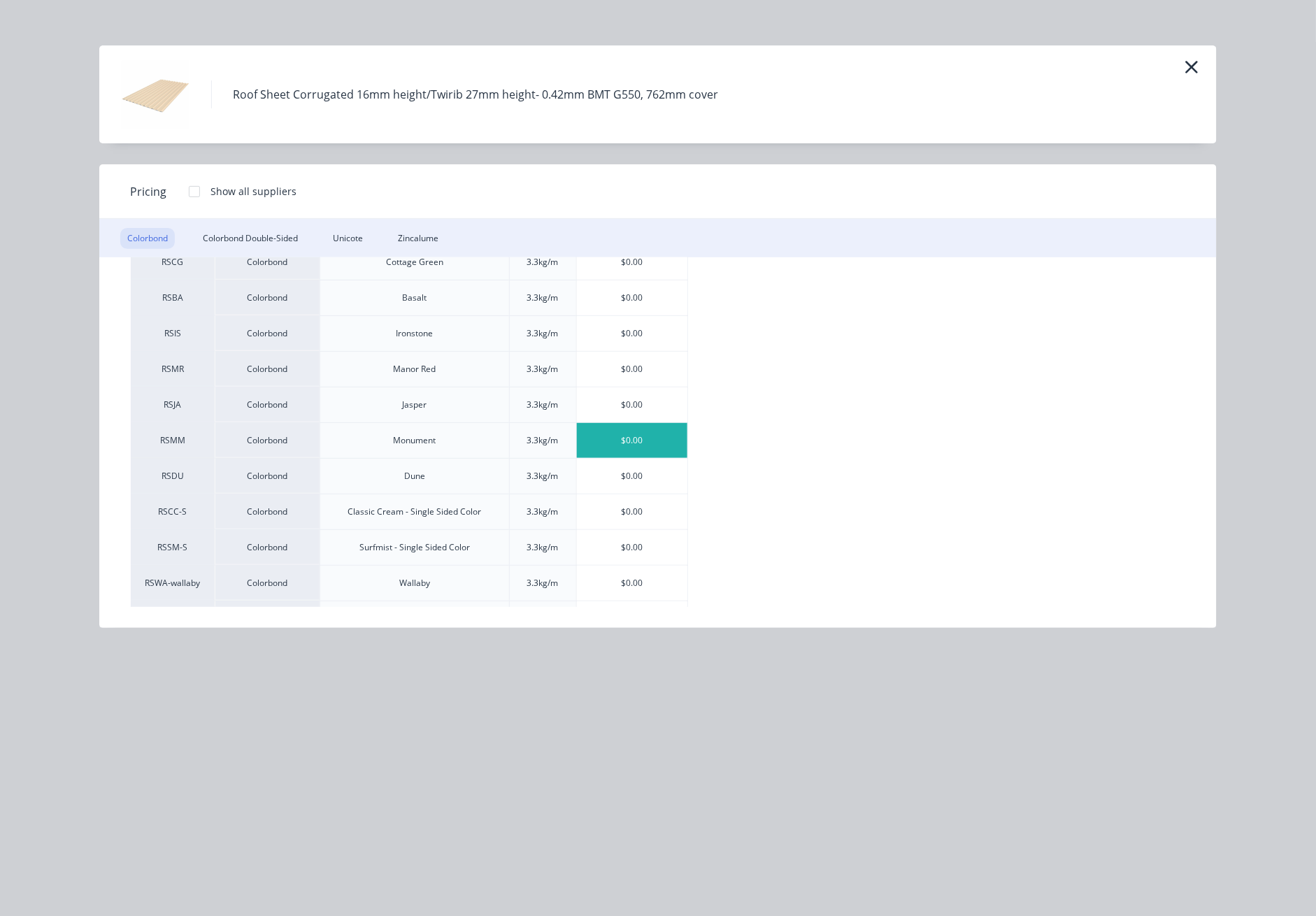
click at [651, 445] on div "$0.00" at bounding box center [632, 441] width 111 height 35
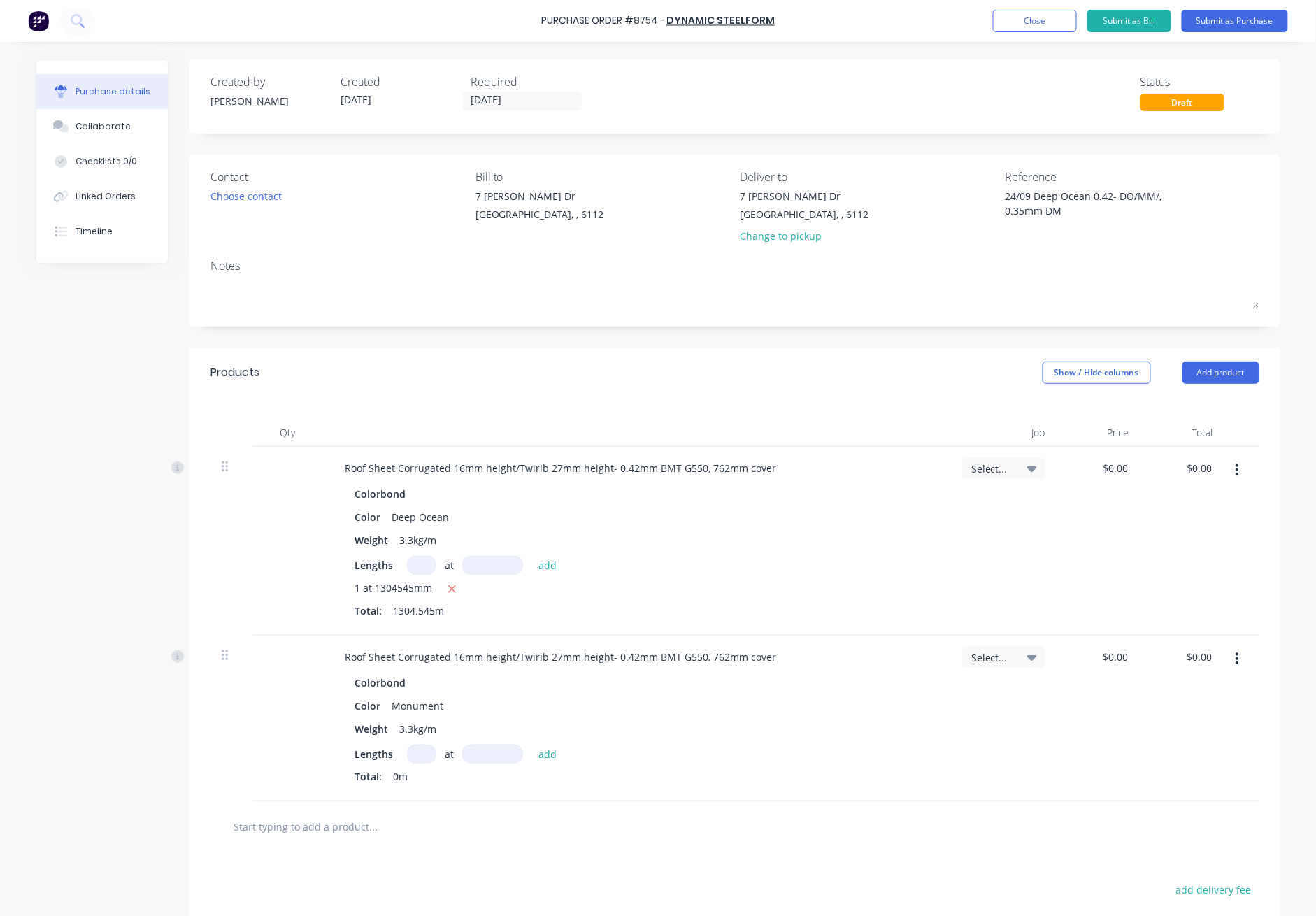
scroll to position [93, 0]
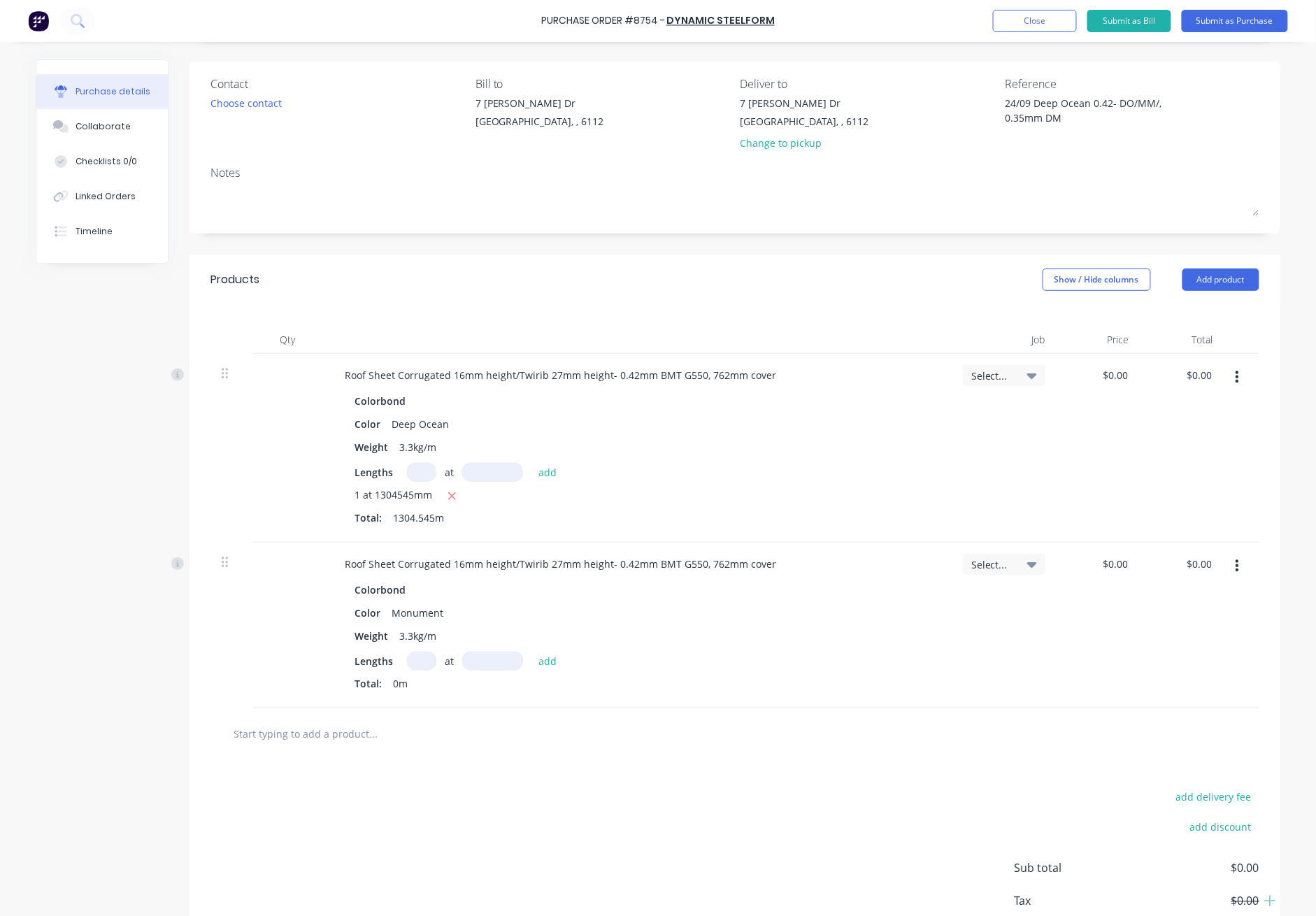
click at [409, 664] on input at bounding box center [422, 662] width 29 height 19
click at [959, 282] on button "Add product" at bounding box center [1221, 279] width 77 height 22
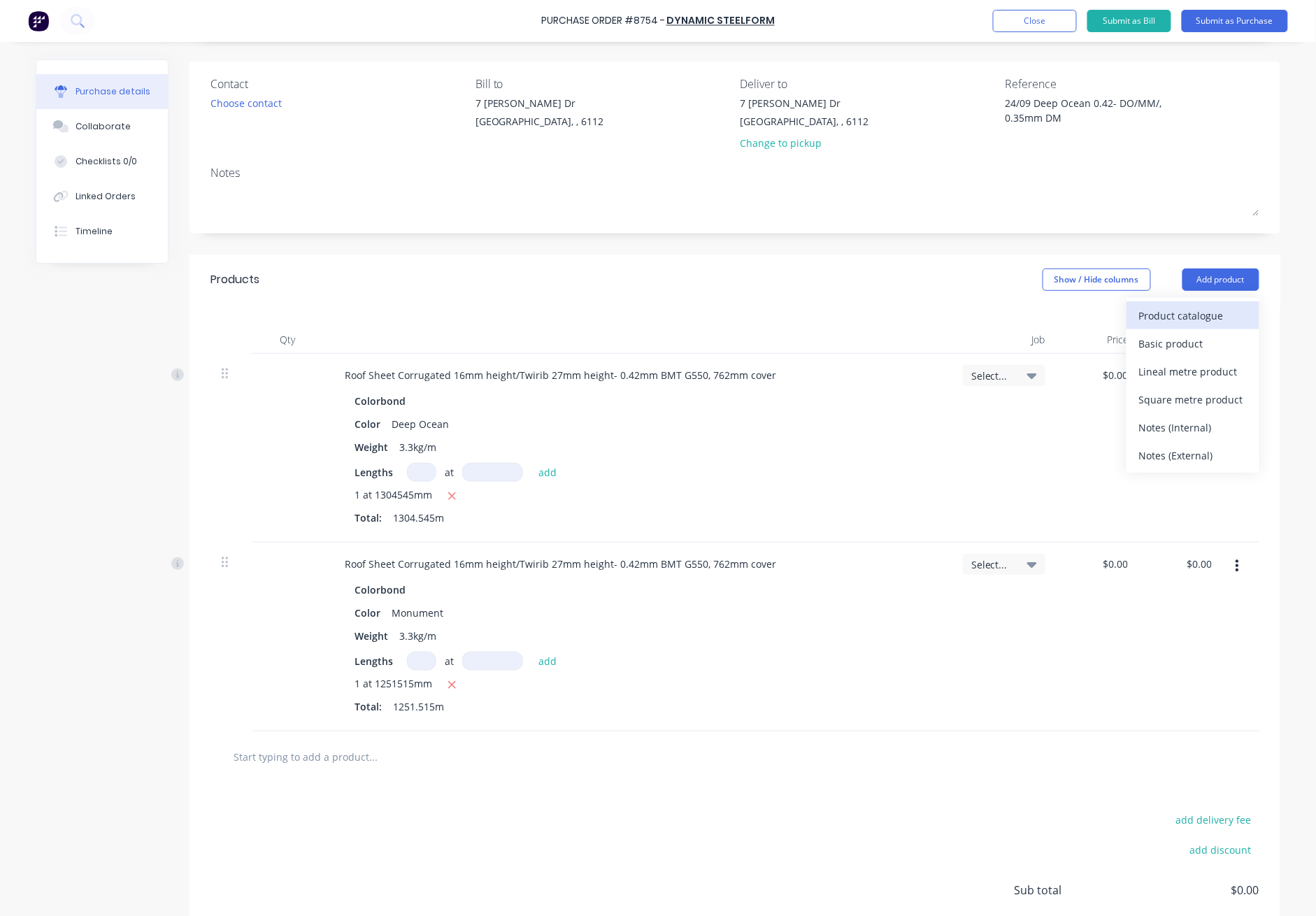
click at [959, 323] on div "Product catalogue" at bounding box center [1193, 316] width 108 height 20
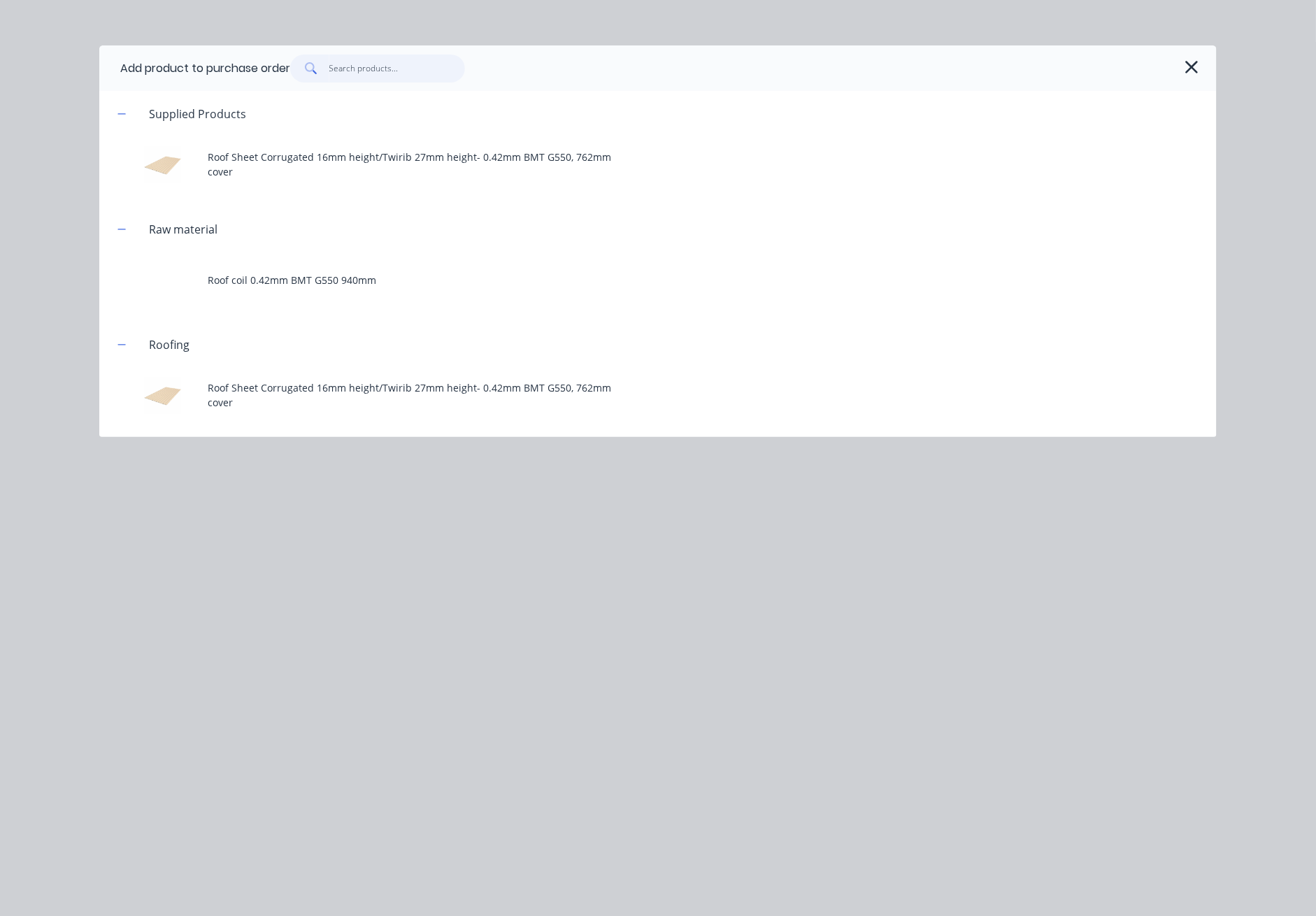
click at [399, 72] on input "text" at bounding box center [398, 68] width 136 height 28
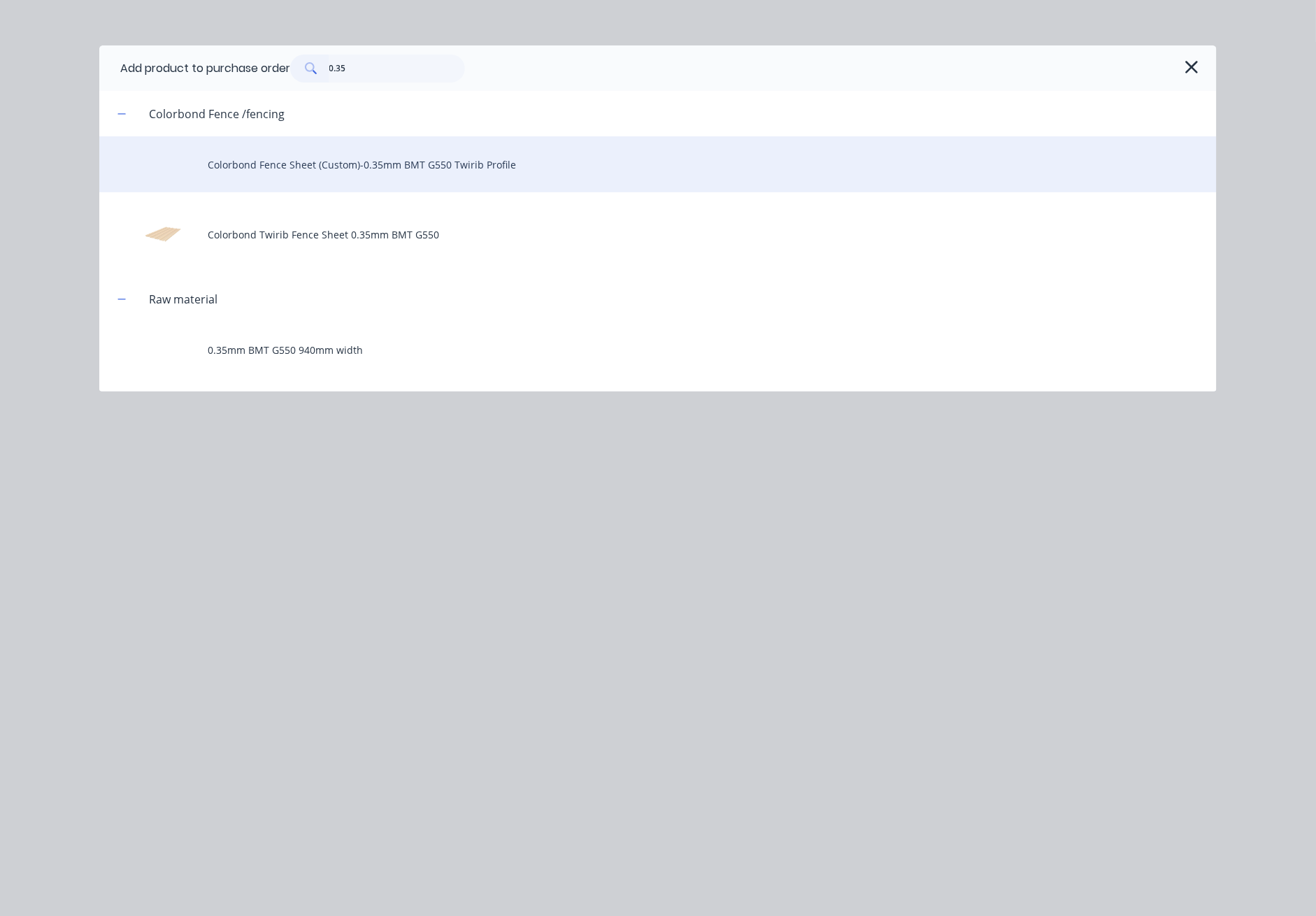
click at [399, 167] on div "Colorbond Fence Sheet (Custom)-0.35mm BMT G550 Twirib Profile" at bounding box center [658, 164] width 1117 height 56
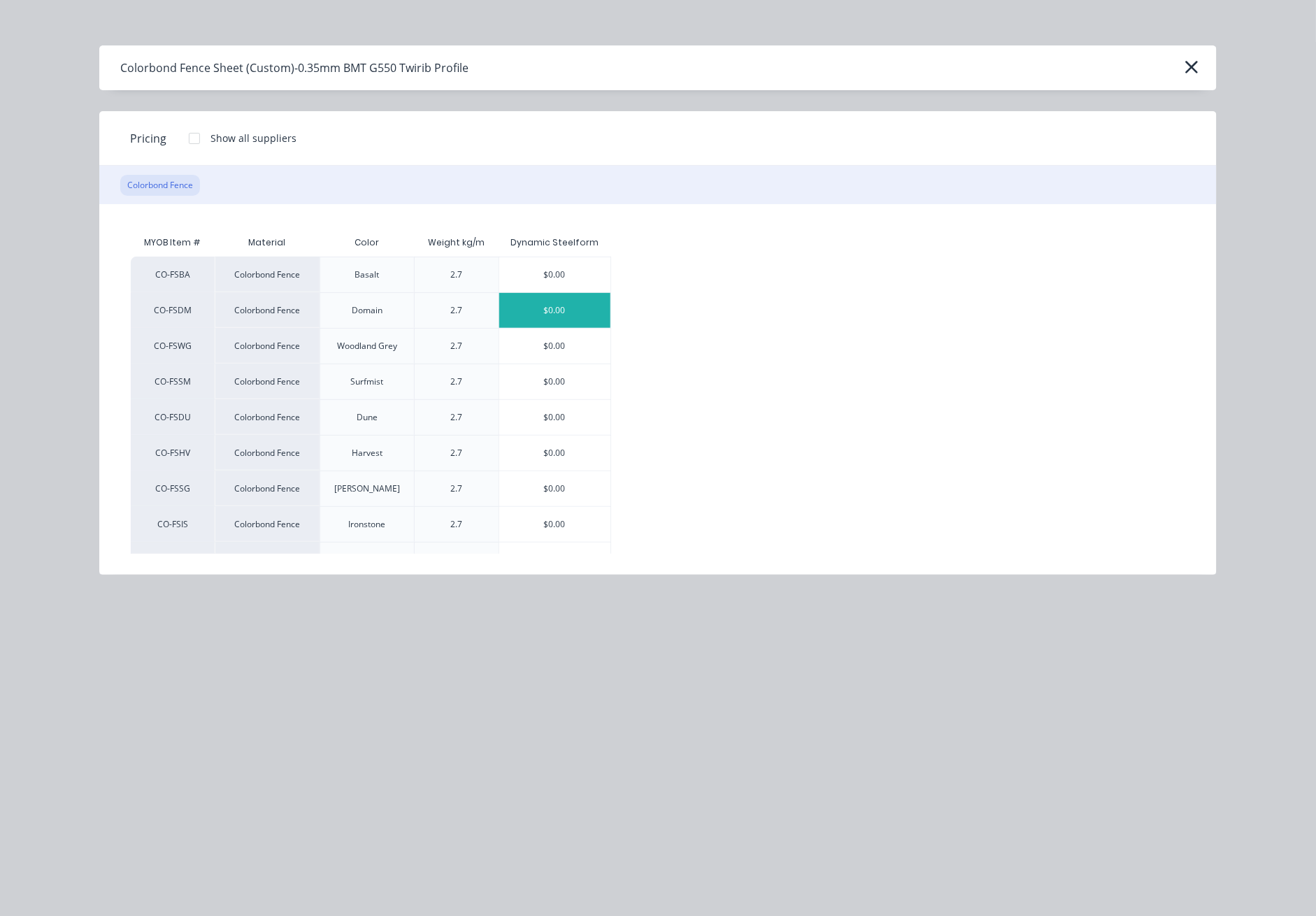
click at [567, 314] on div "$0.00" at bounding box center [554, 310] width 111 height 35
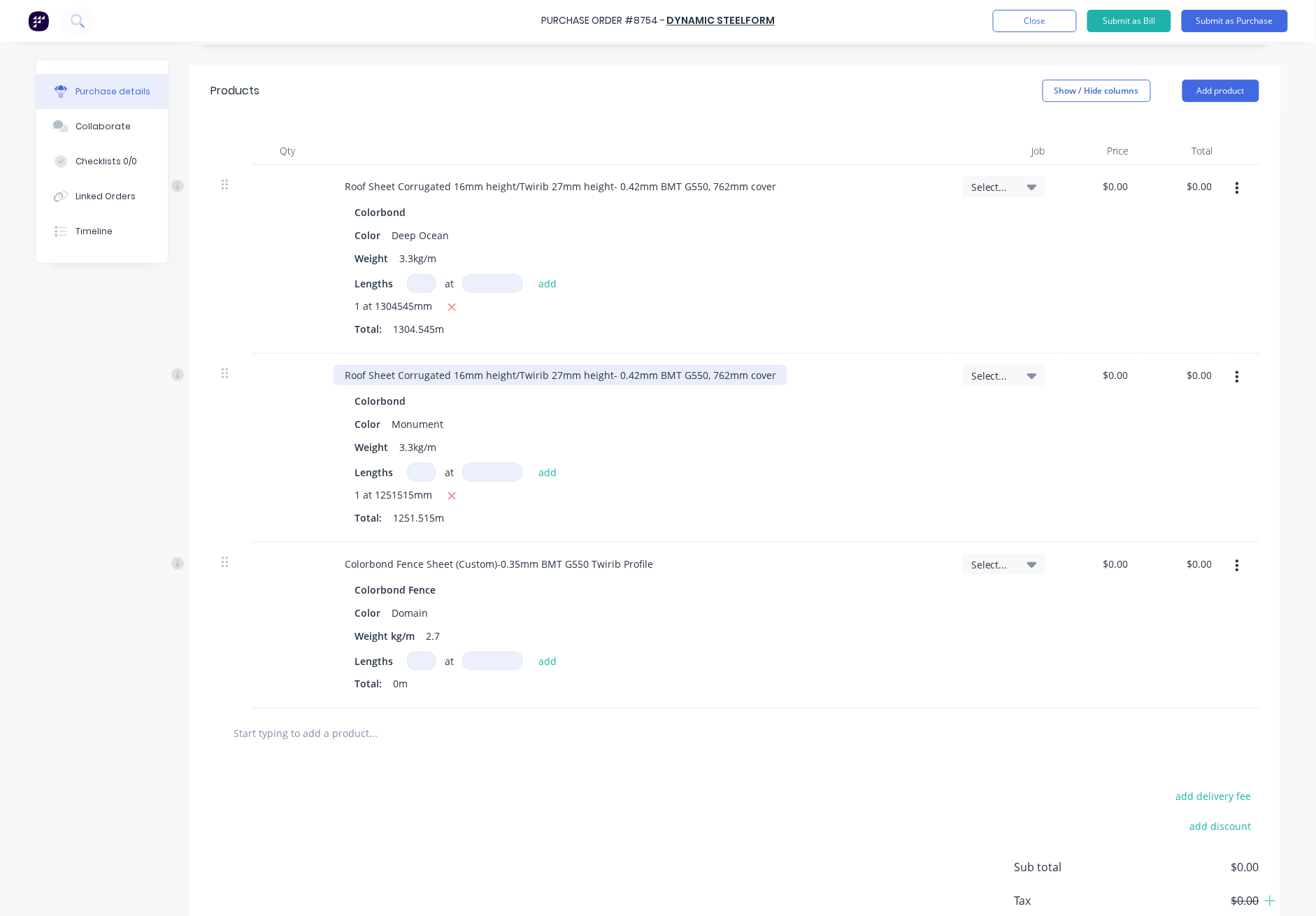
scroll to position [371, 0]
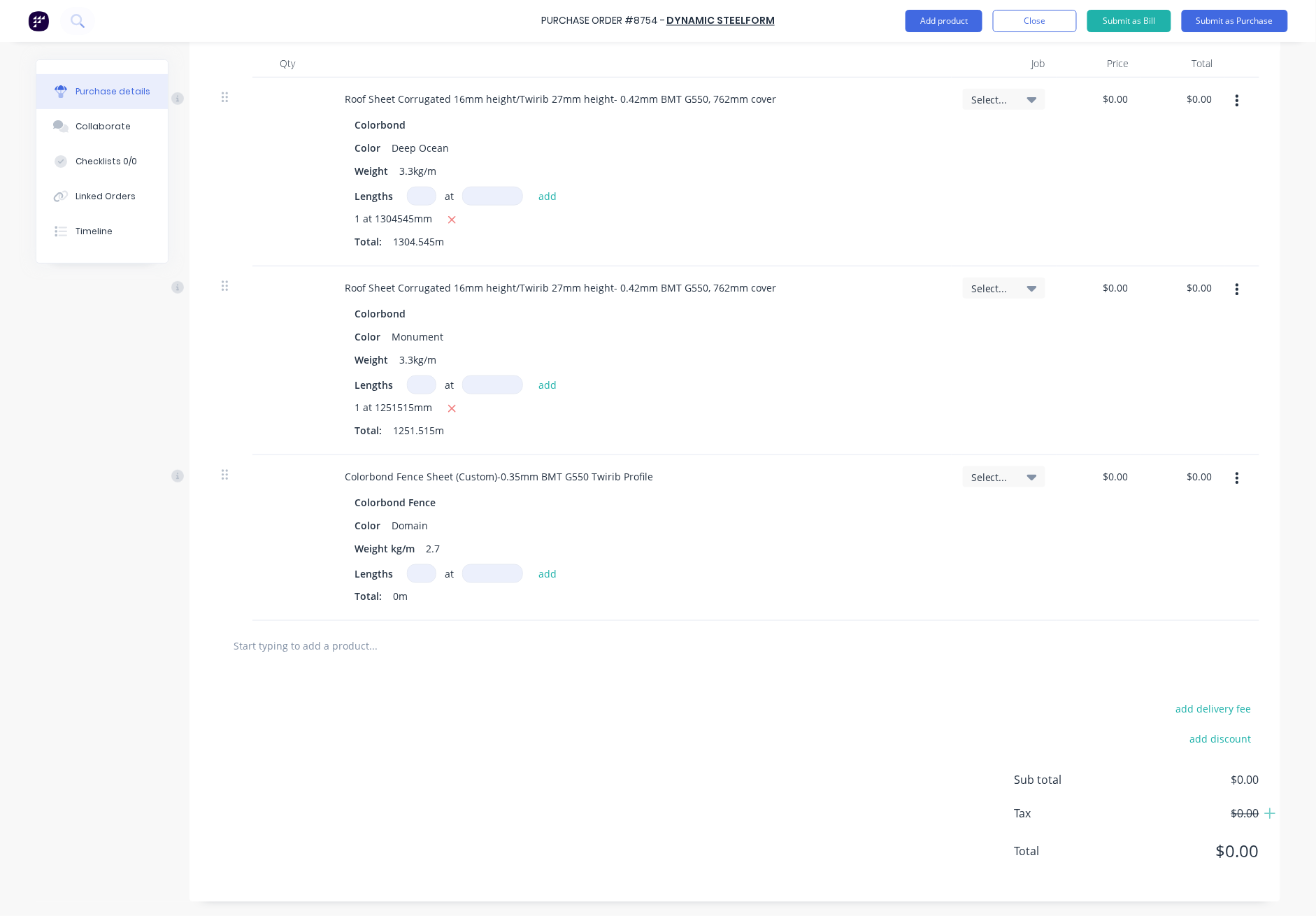
click at [413, 572] on input at bounding box center [422, 574] width 29 height 19
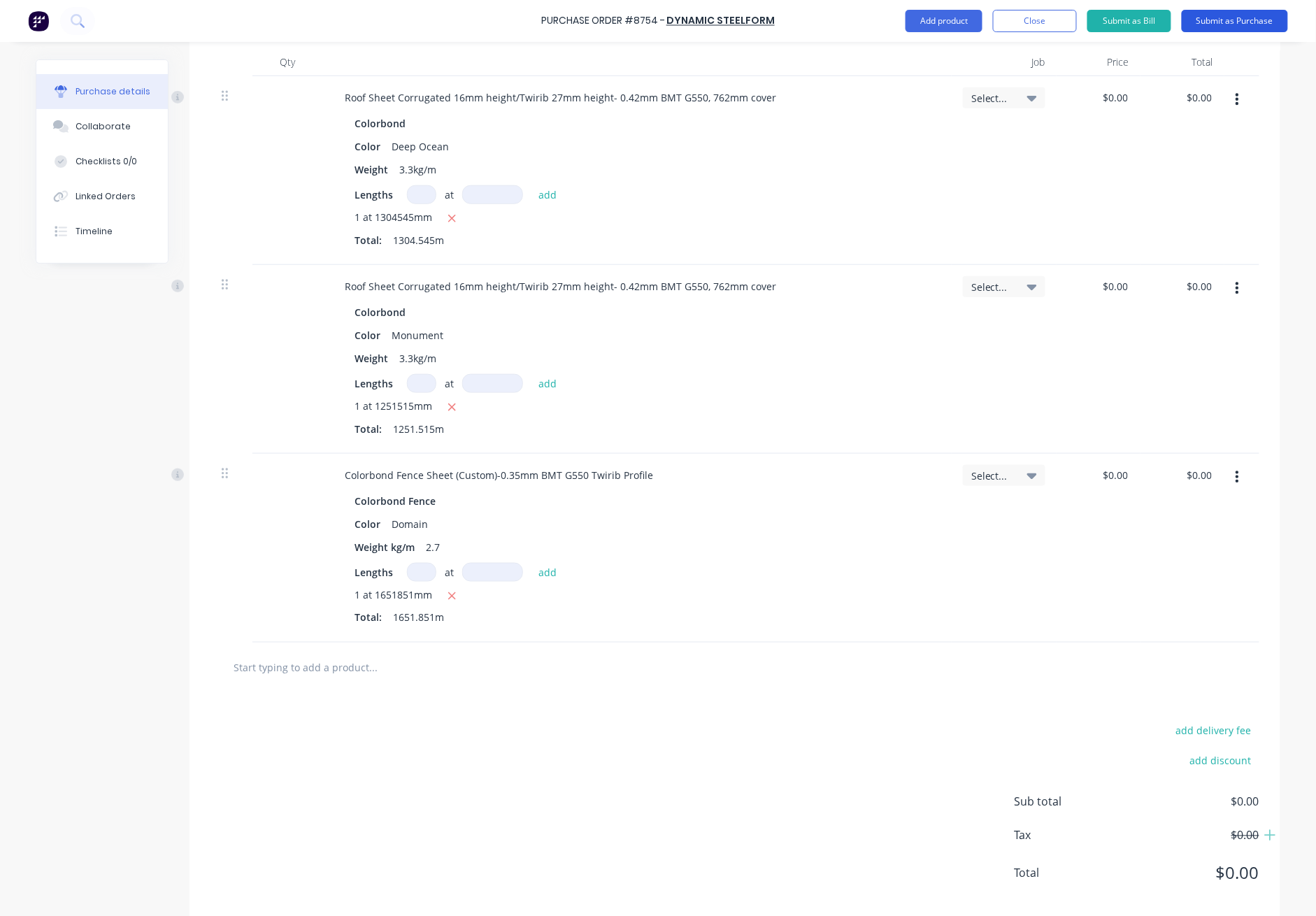
click at [959, 25] on button "Submit as Purchase" at bounding box center [1235, 21] width 106 height 22
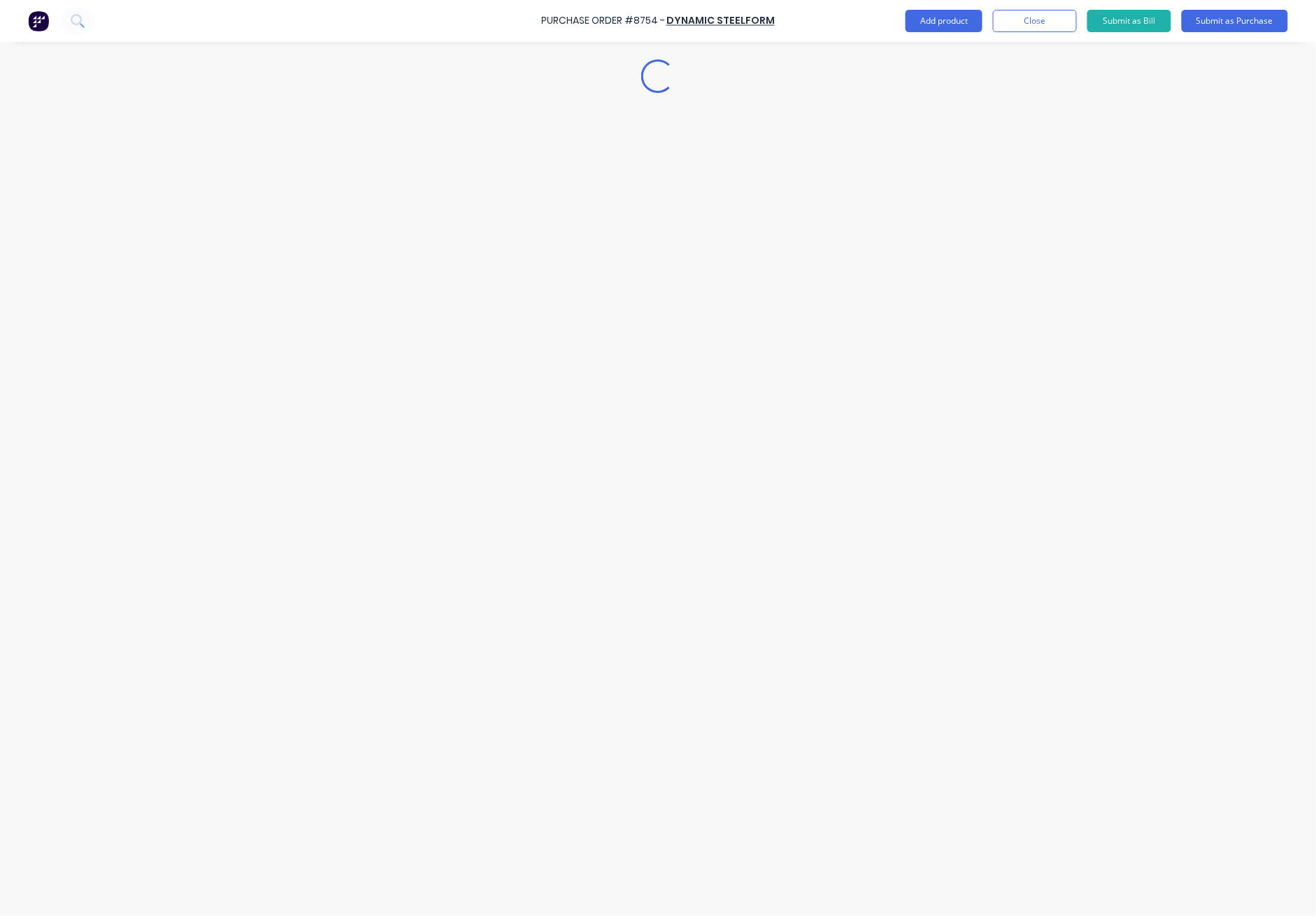
scroll to position [0, 0]
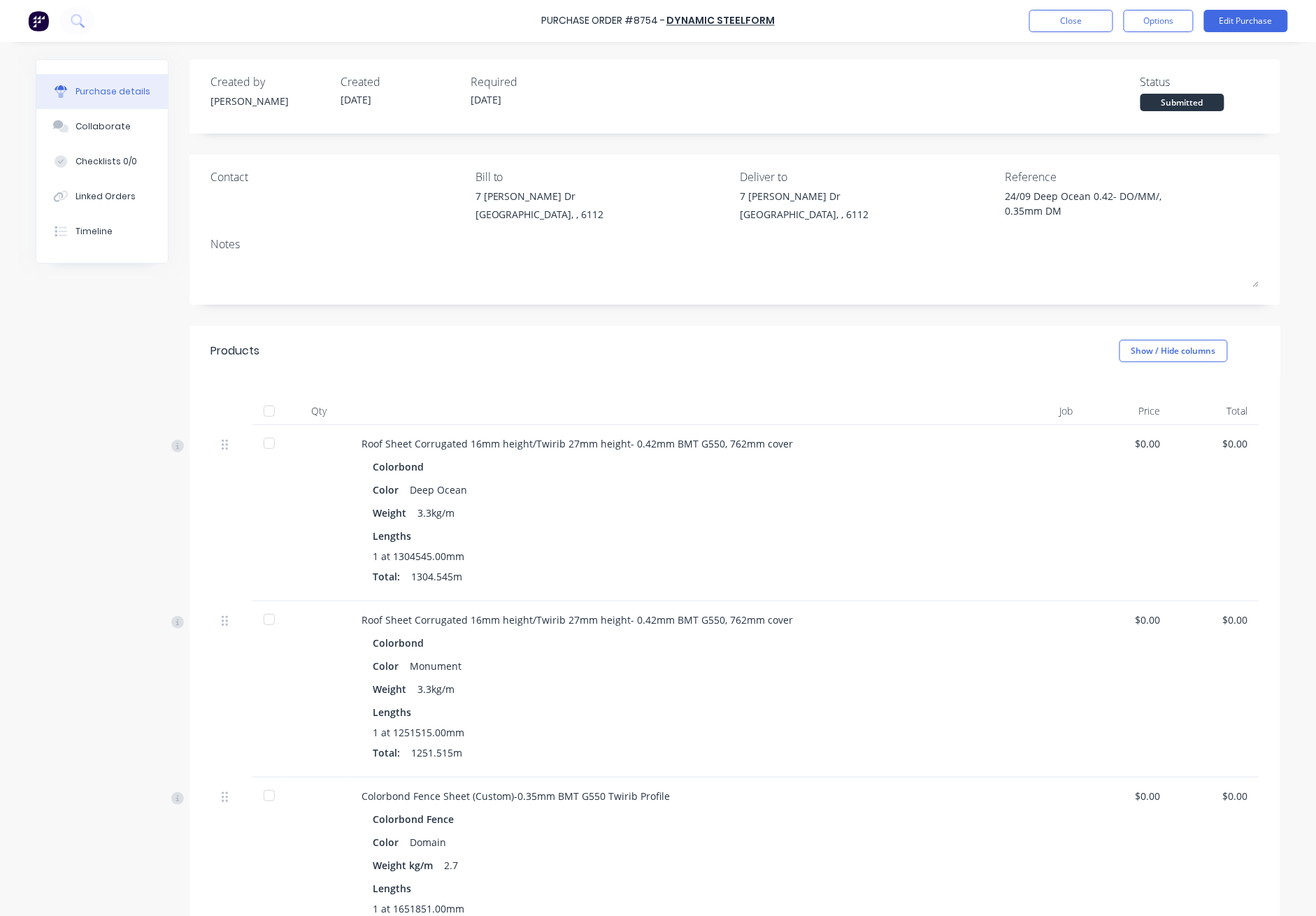
click at [267, 411] on div at bounding box center [269, 411] width 28 height 28
click at [548, 341] on div "Products Show / Hide columns" at bounding box center [734, 351] width 1091 height 50
click at [959, 18] on button "Close" at bounding box center [1072, 21] width 84 height 22
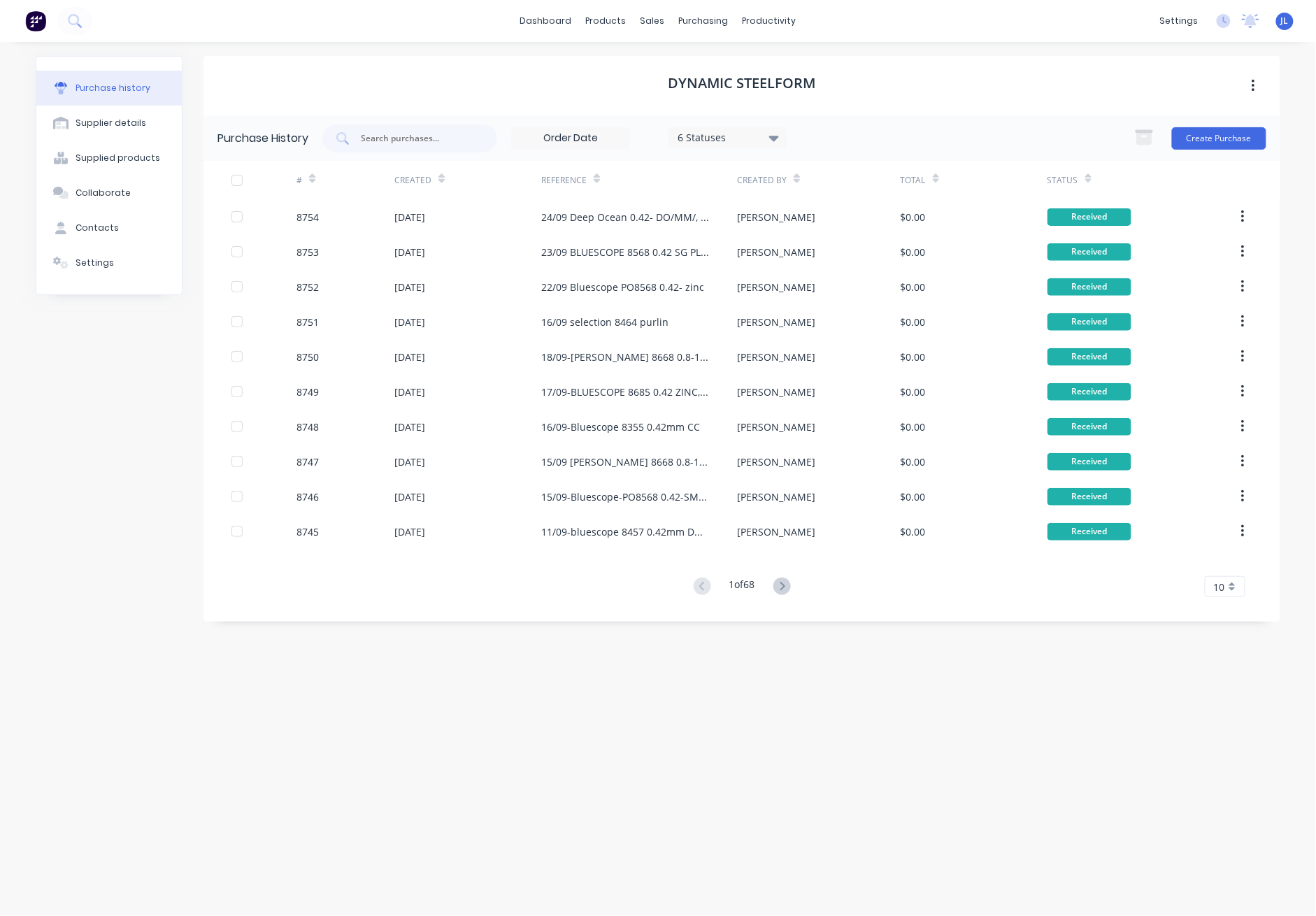
click at [270, 35] on div "dashboard products sales purchasing productivity dashboard products Product Cat…" at bounding box center [658, 21] width 1316 height 42
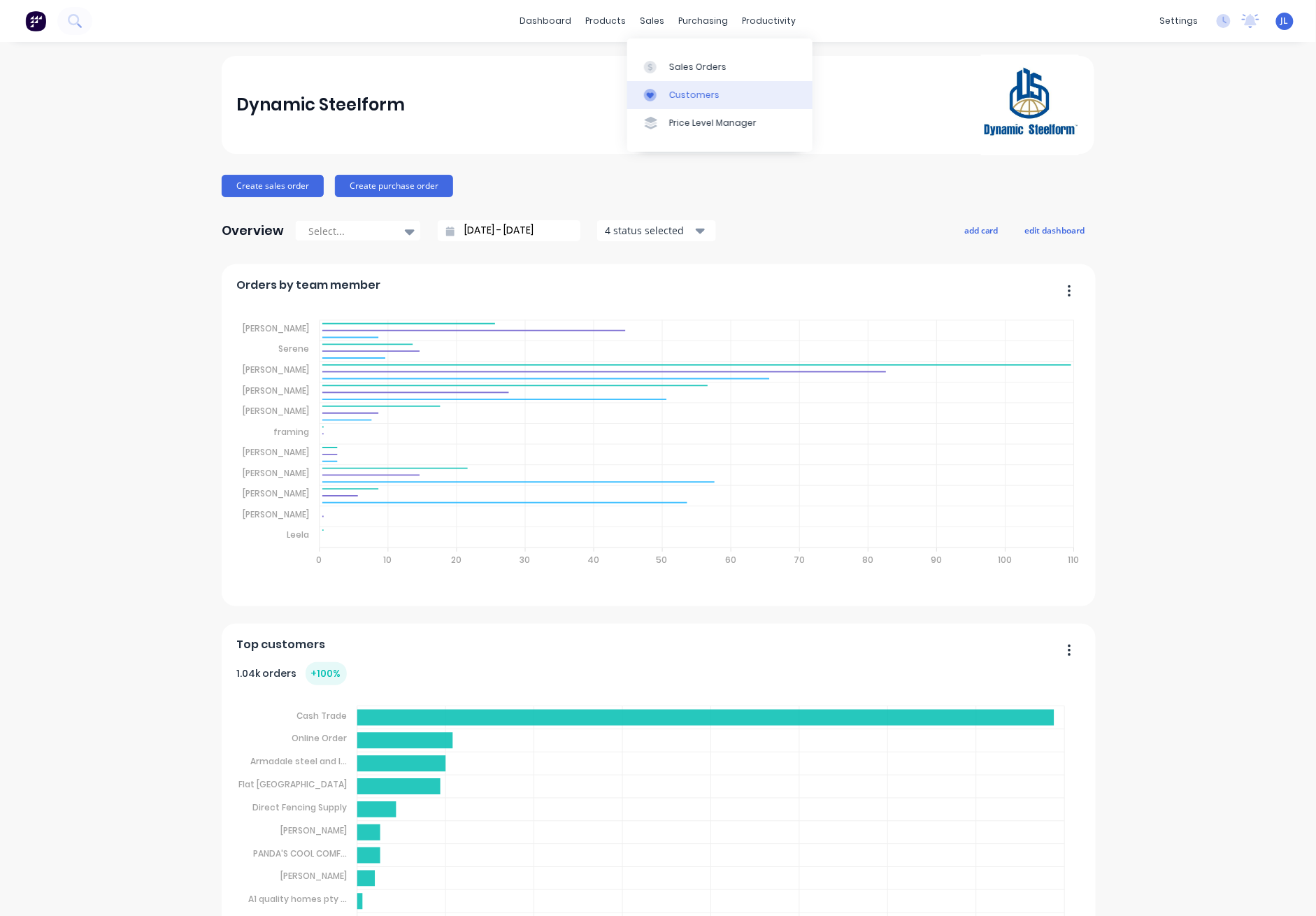
click at [678, 93] on div "Customers" at bounding box center [694, 95] width 50 height 12
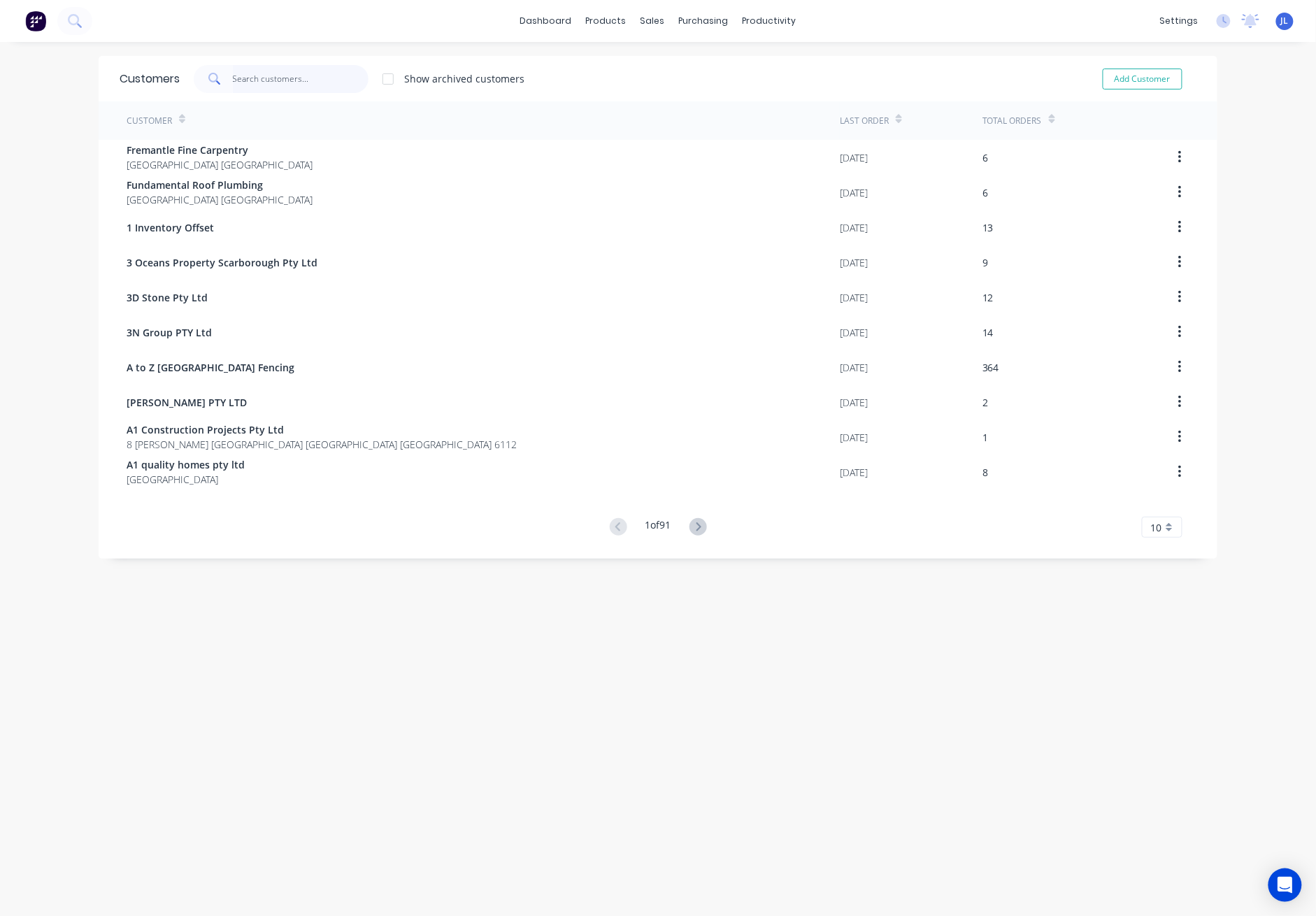
click at [318, 81] on input "text" at bounding box center [301, 79] width 136 height 28
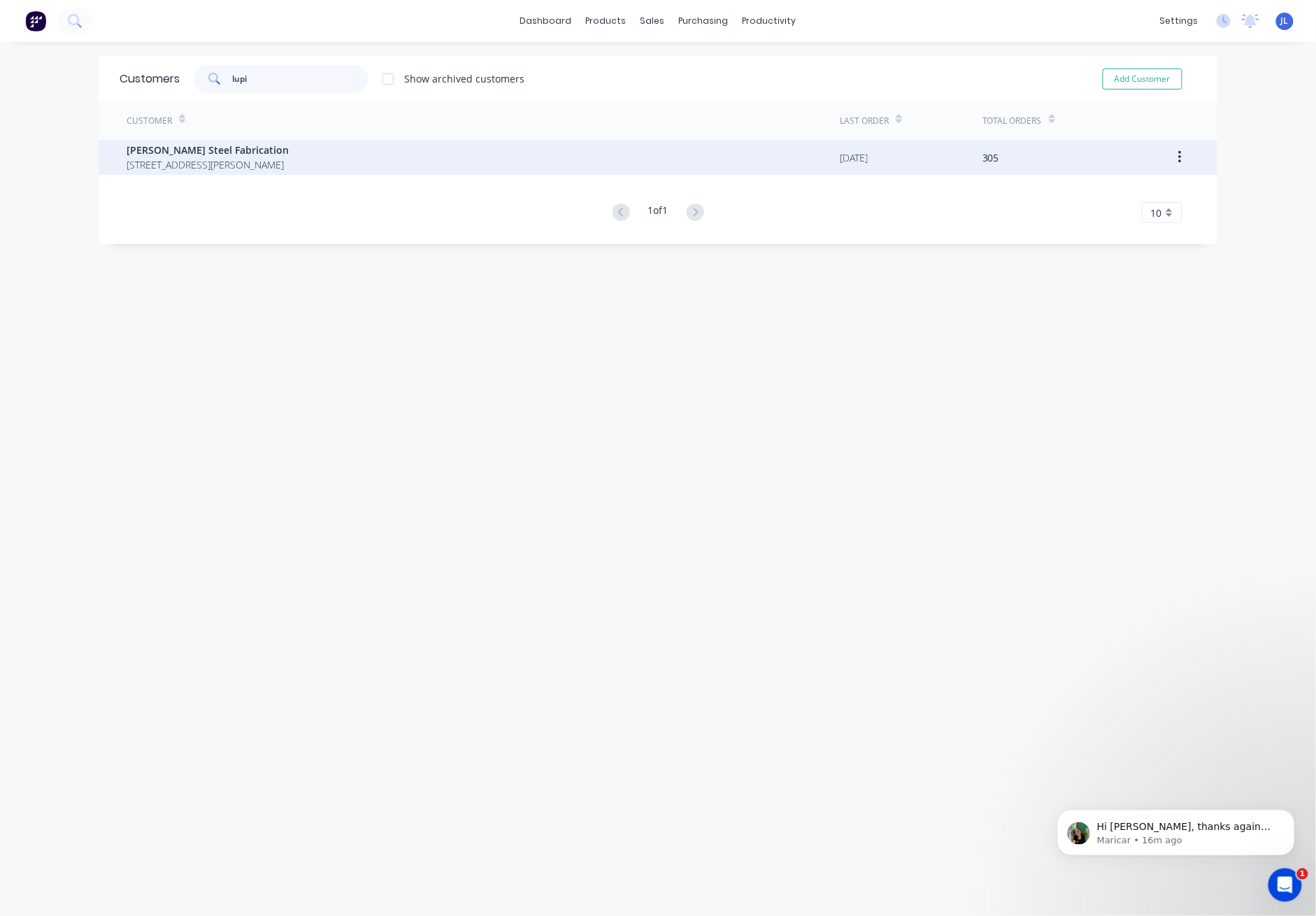
type input "lupi"
click at [243, 168] on span "Unit 2 / 53 Gillam Dr, Kelmscott WA 6111" Kelmsccott Western Australia Australia" at bounding box center [207, 164] width 162 height 15
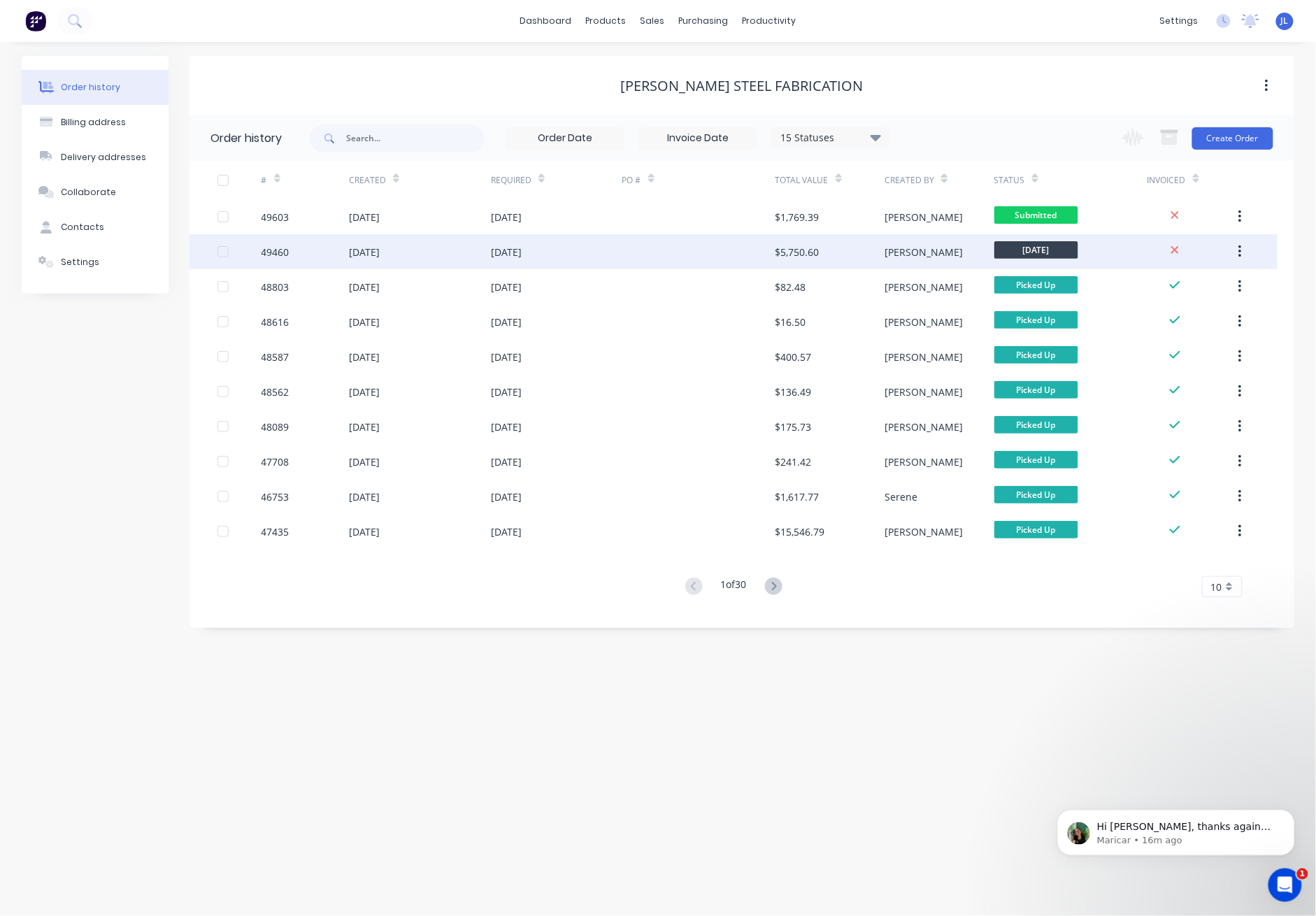
click at [634, 253] on div at bounding box center [699, 251] width 154 height 35
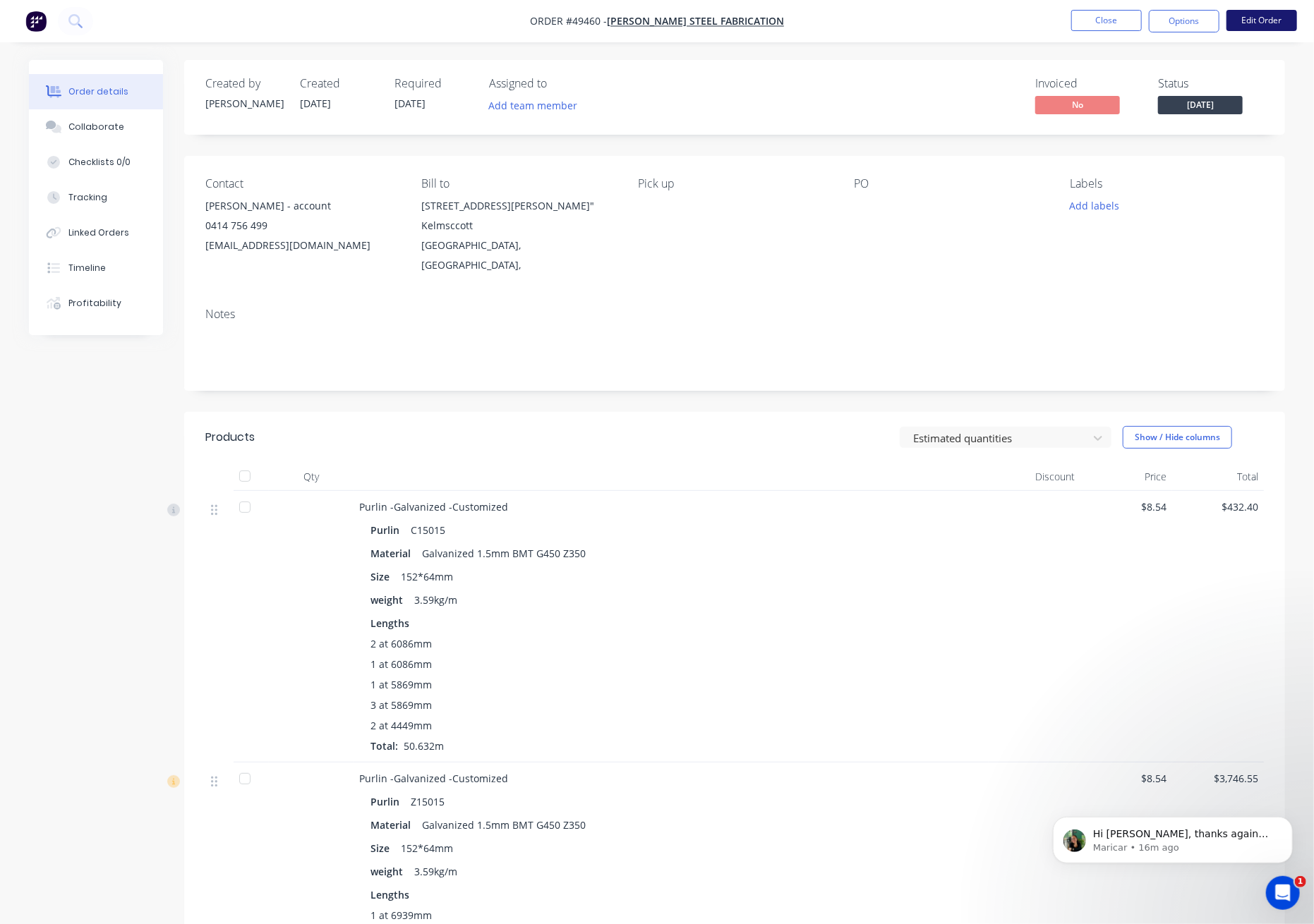
click at [1255, 15] on button "Edit Order" at bounding box center [1262, 20] width 70 height 21
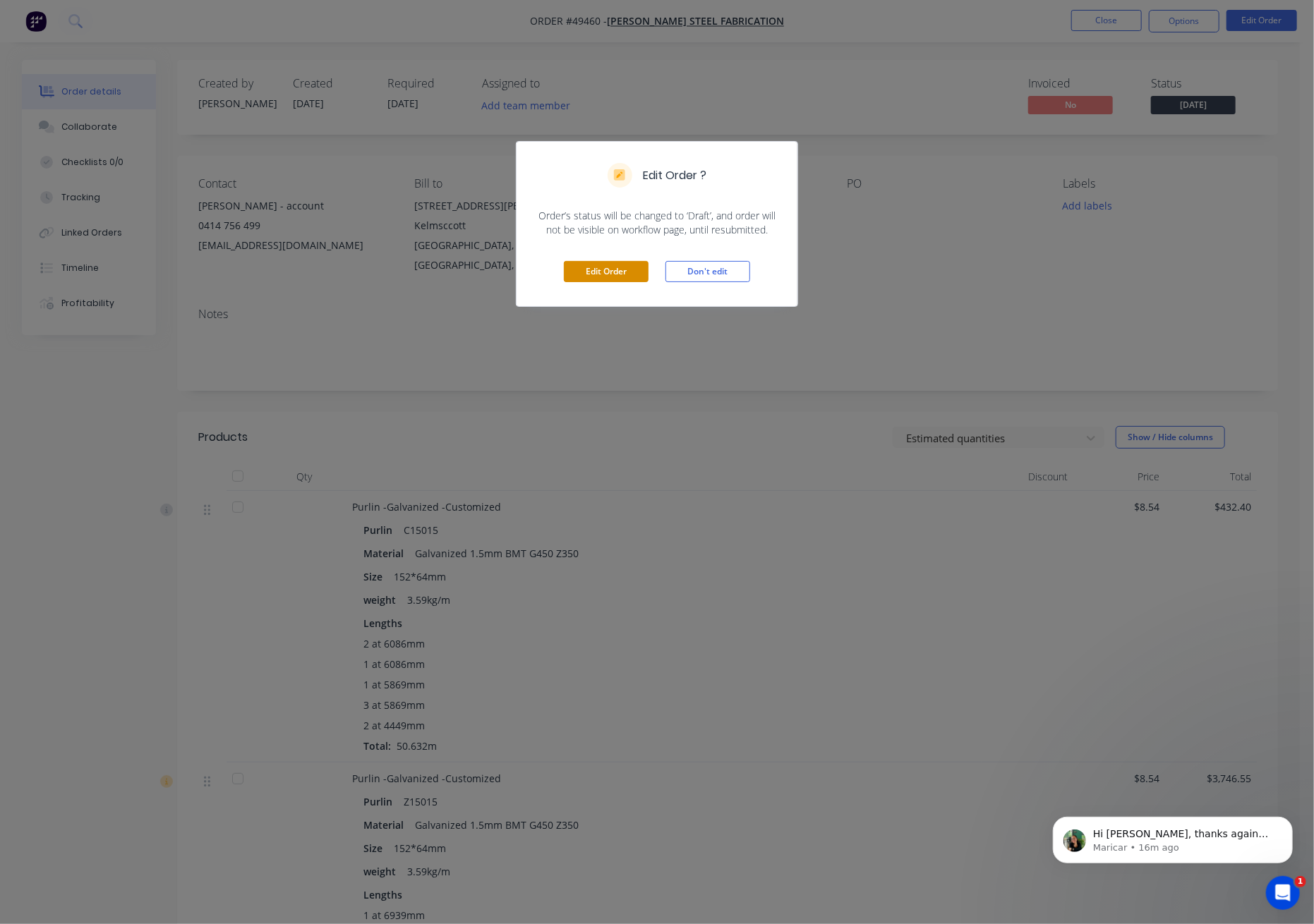
click at [585, 264] on button "Edit Order" at bounding box center [607, 271] width 85 height 21
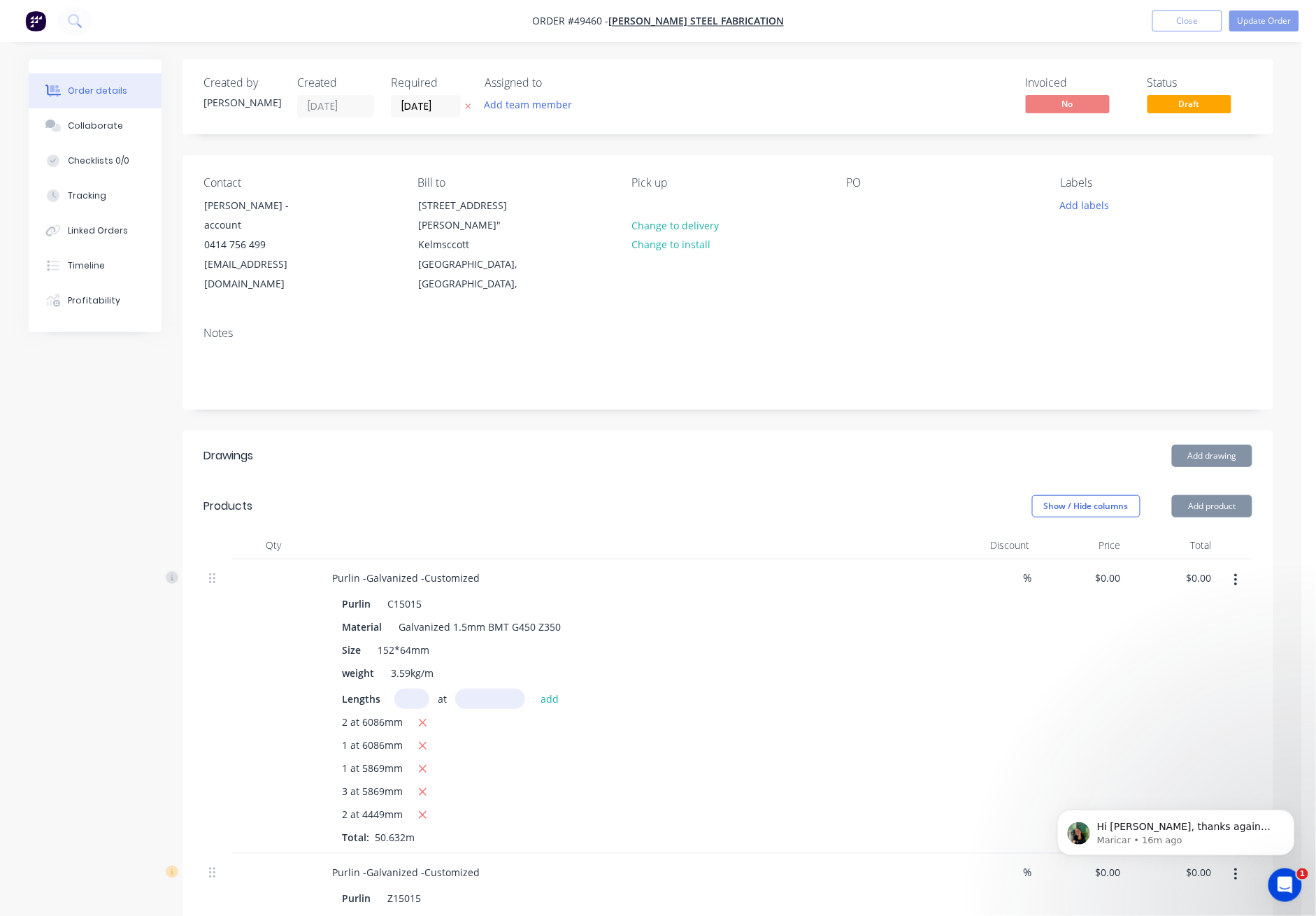
type input "$8.54"
type input "$432.40"
type input "$8.54"
type input "$3,746.55"
type input "$11.95"
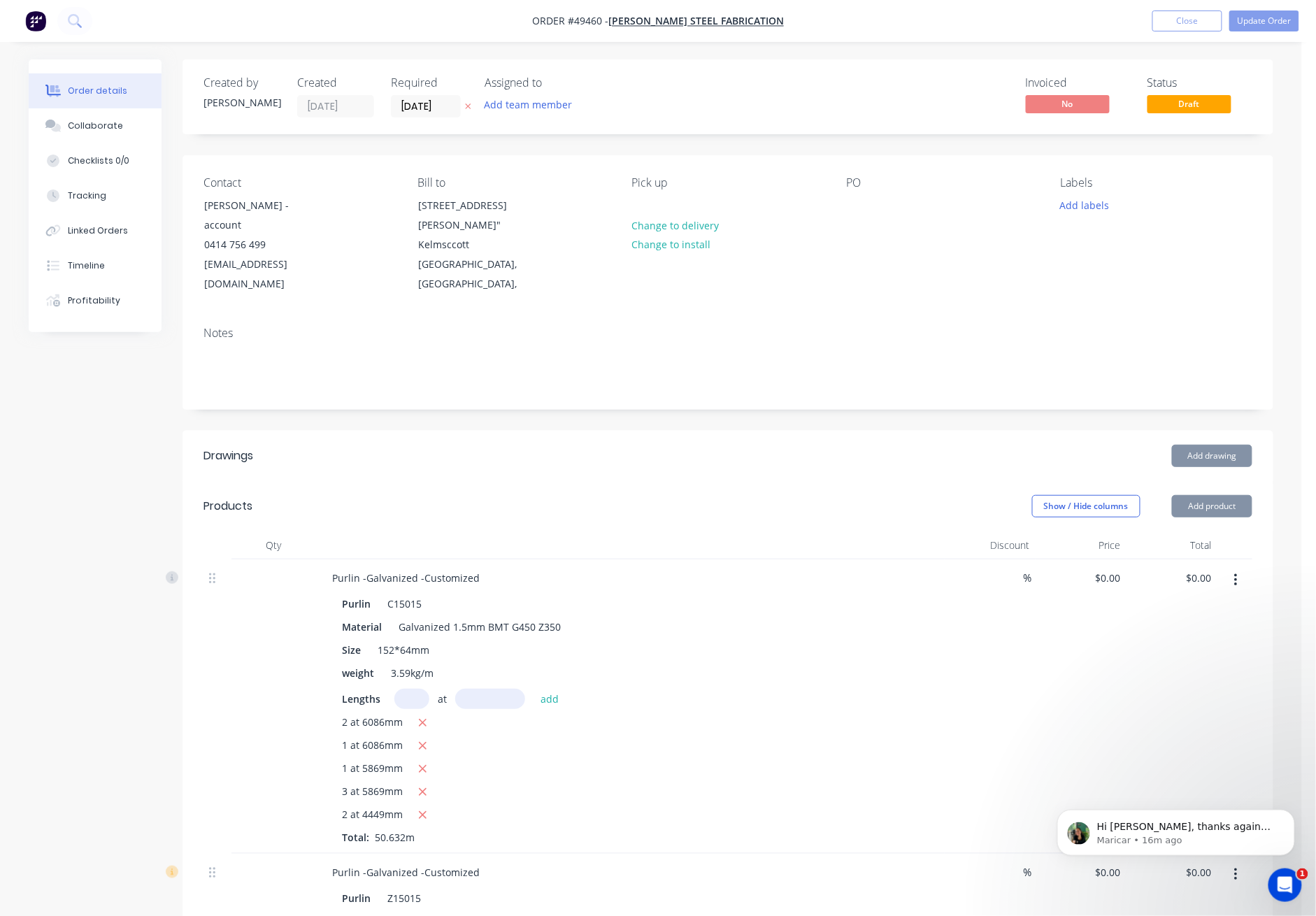
type input "$859.68"
type input "$16.32"
type input "$189.18"
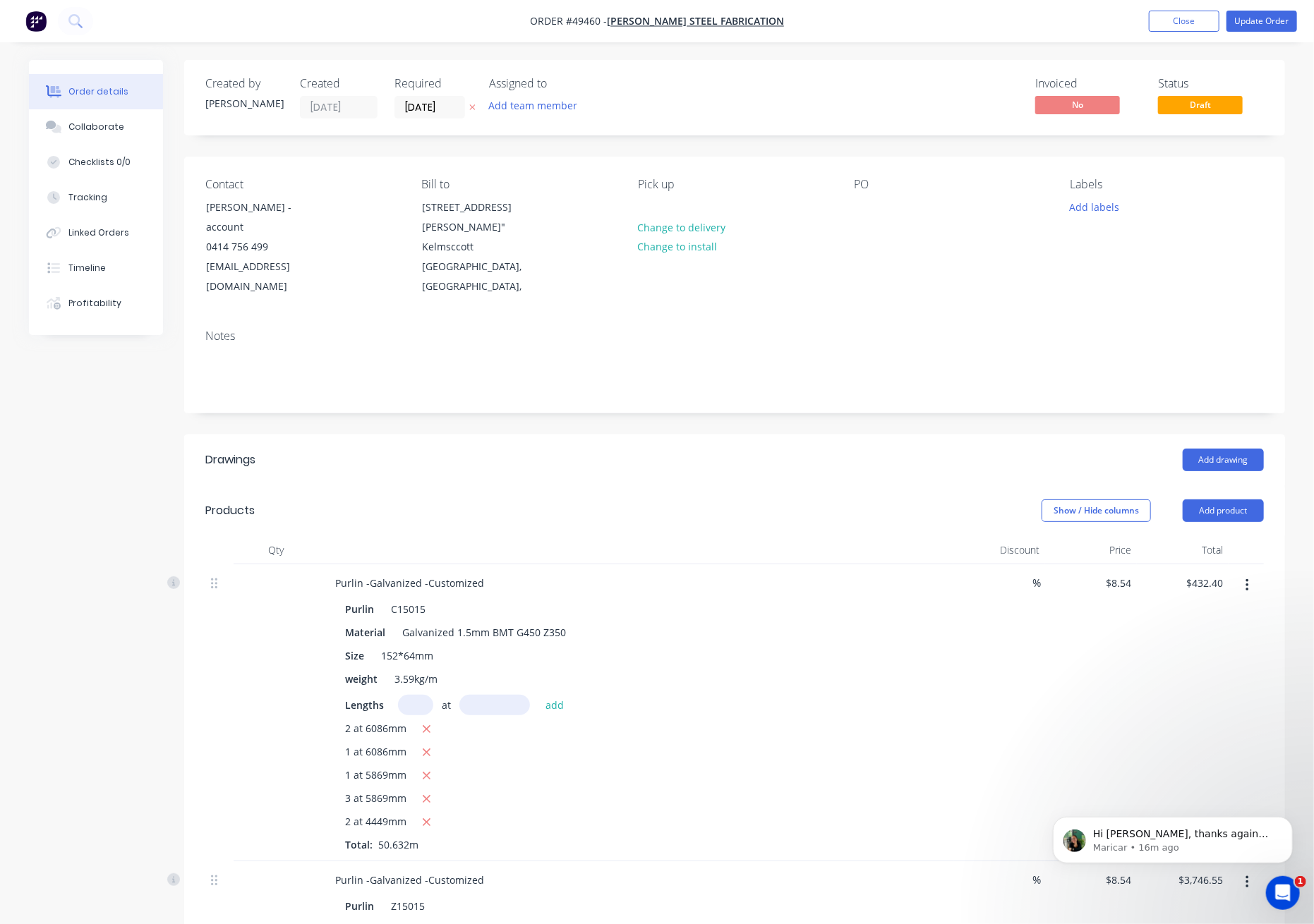
click at [411, 705] on input "text" at bounding box center [416, 705] width 35 height 20
type input "1"
click at [493, 701] on input "text" at bounding box center [495, 705] width 70 height 20
click at [492, 700] on input "text" at bounding box center [495, 705] width 70 height 20
type input "5869"
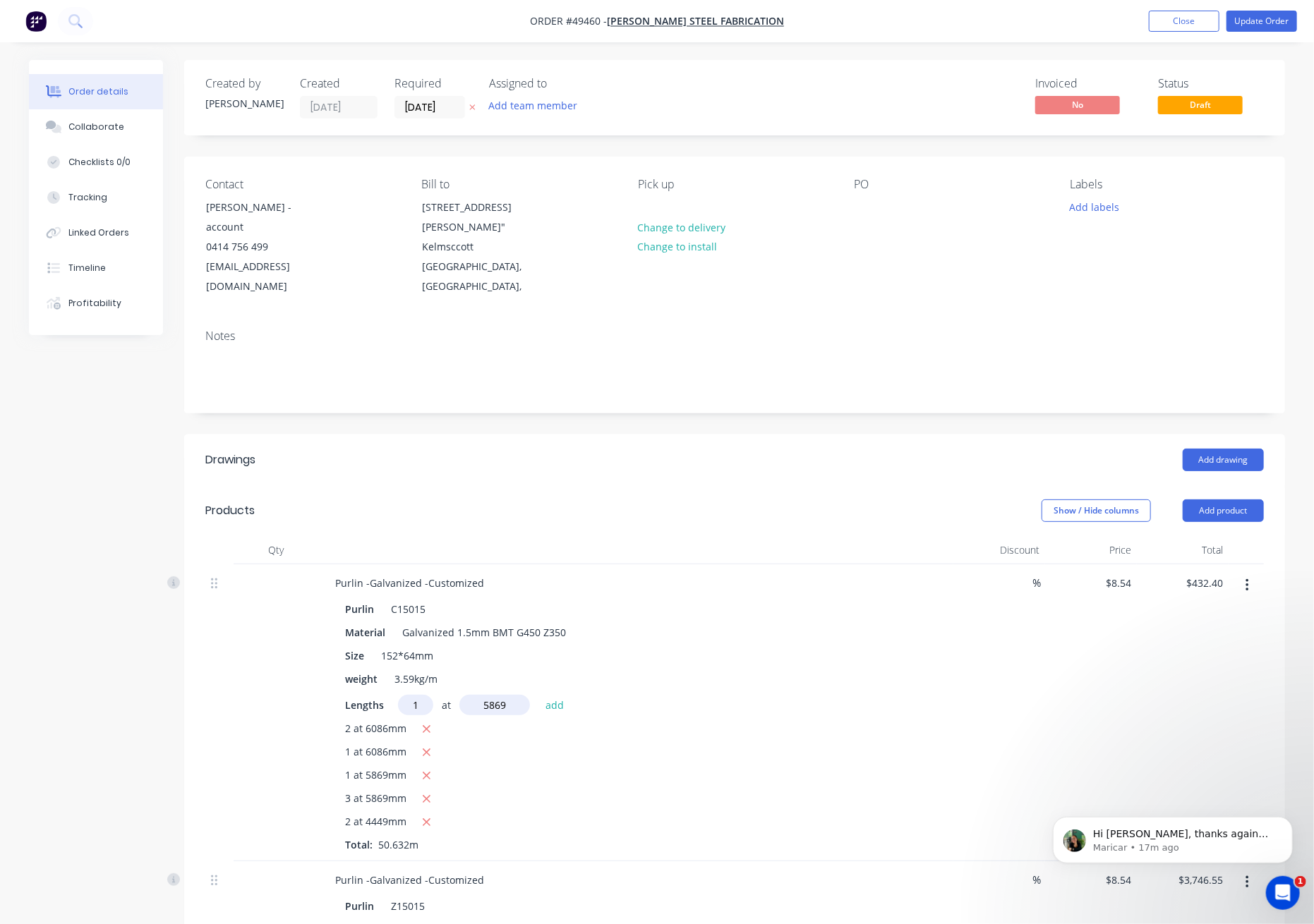
drag, startPoint x: 516, startPoint y: 708, endPoint x: 470, endPoint y: 707, distance: 46.0
click at [468, 709] on input "5869" at bounding box center [495, 705] width 70 height 20
type input "6086"
click at [538, 695] on button "add" at bounding box center [555, 704] width 33 height 19
type input "$484.37"
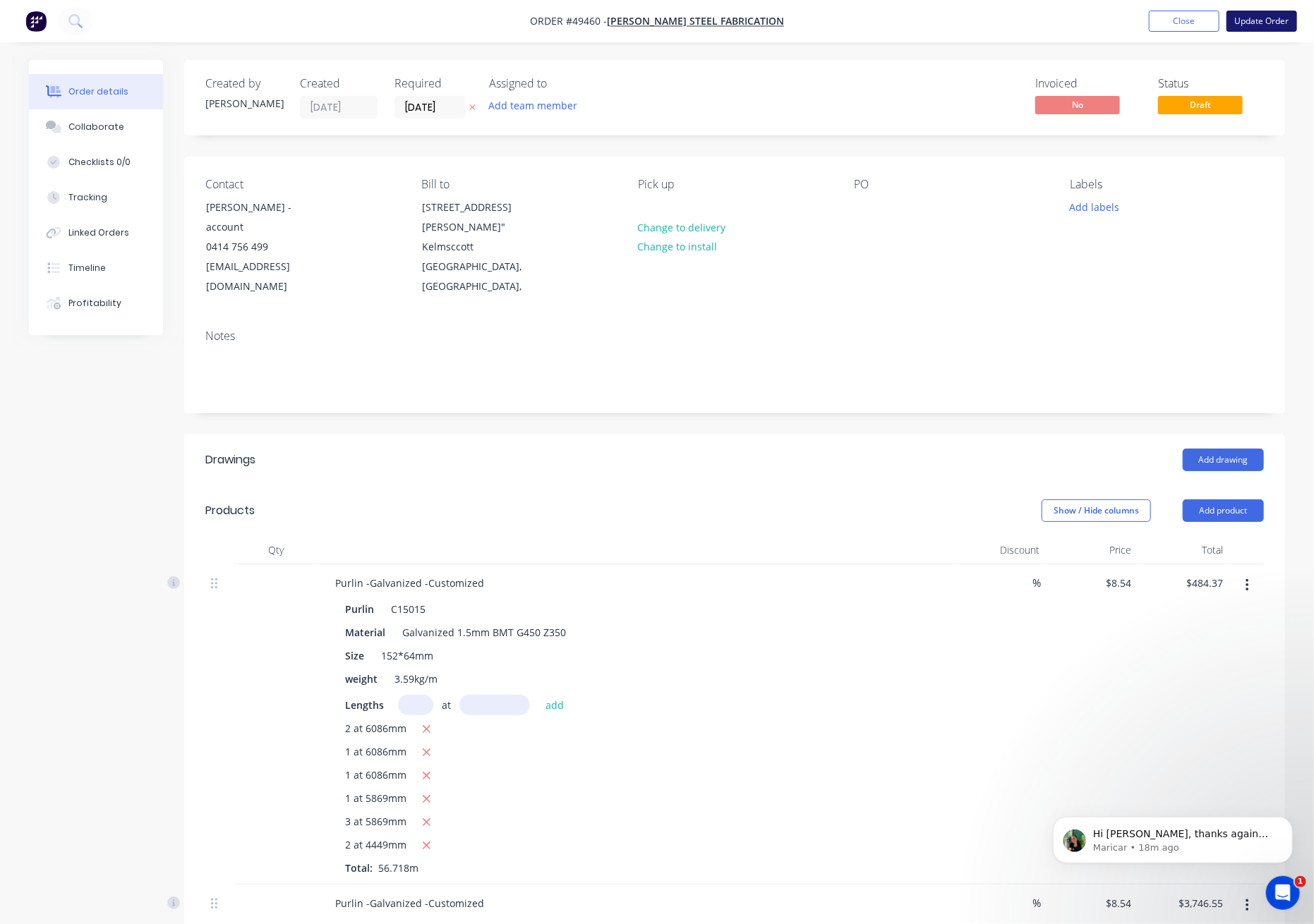
click at [1255, 29] on button "Update Order" at bounding box center [1262, 21] width 70 height 21
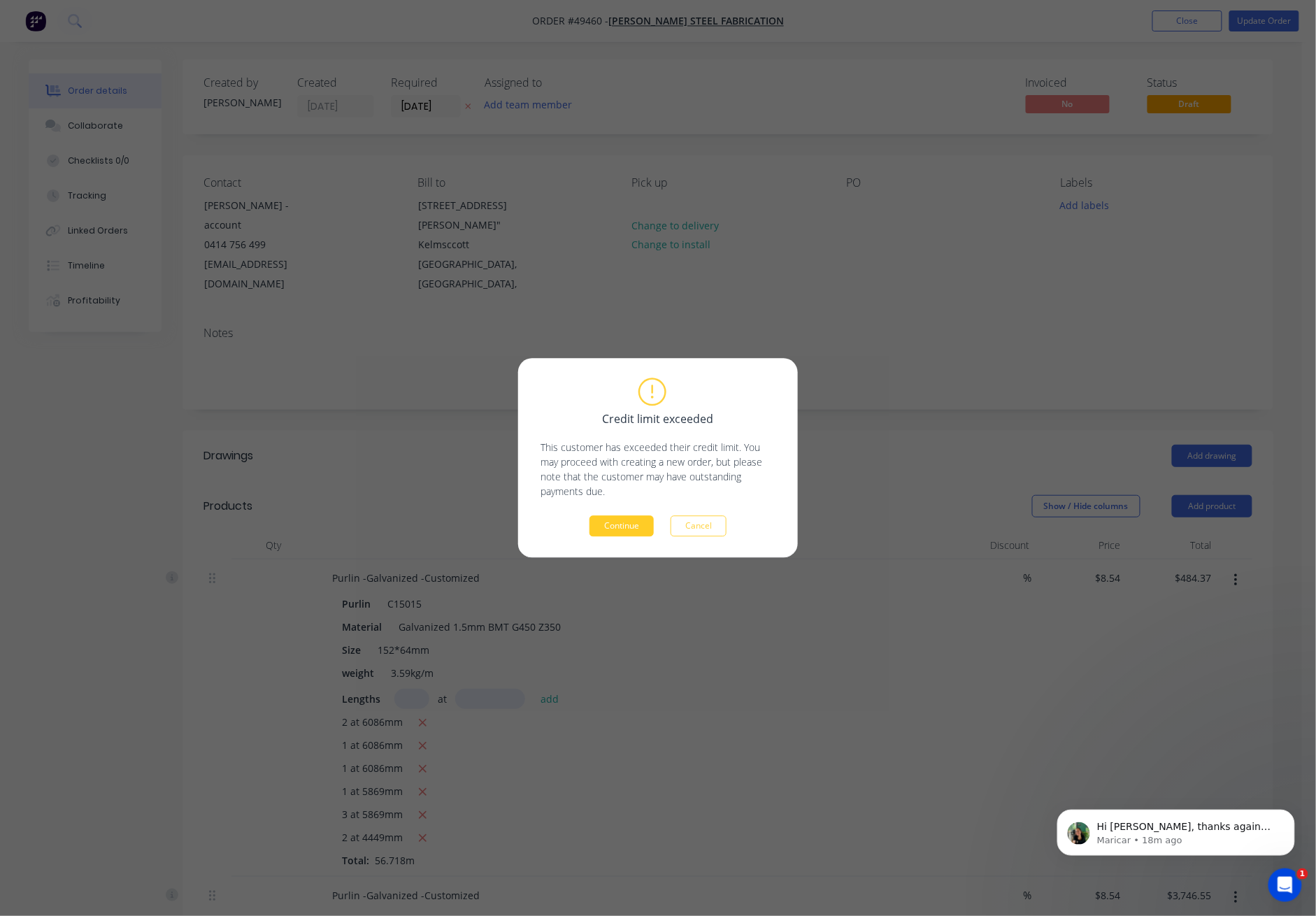
click at [617, 535] on button "Continue" at bounding box center [621, 527] width 64 height 21
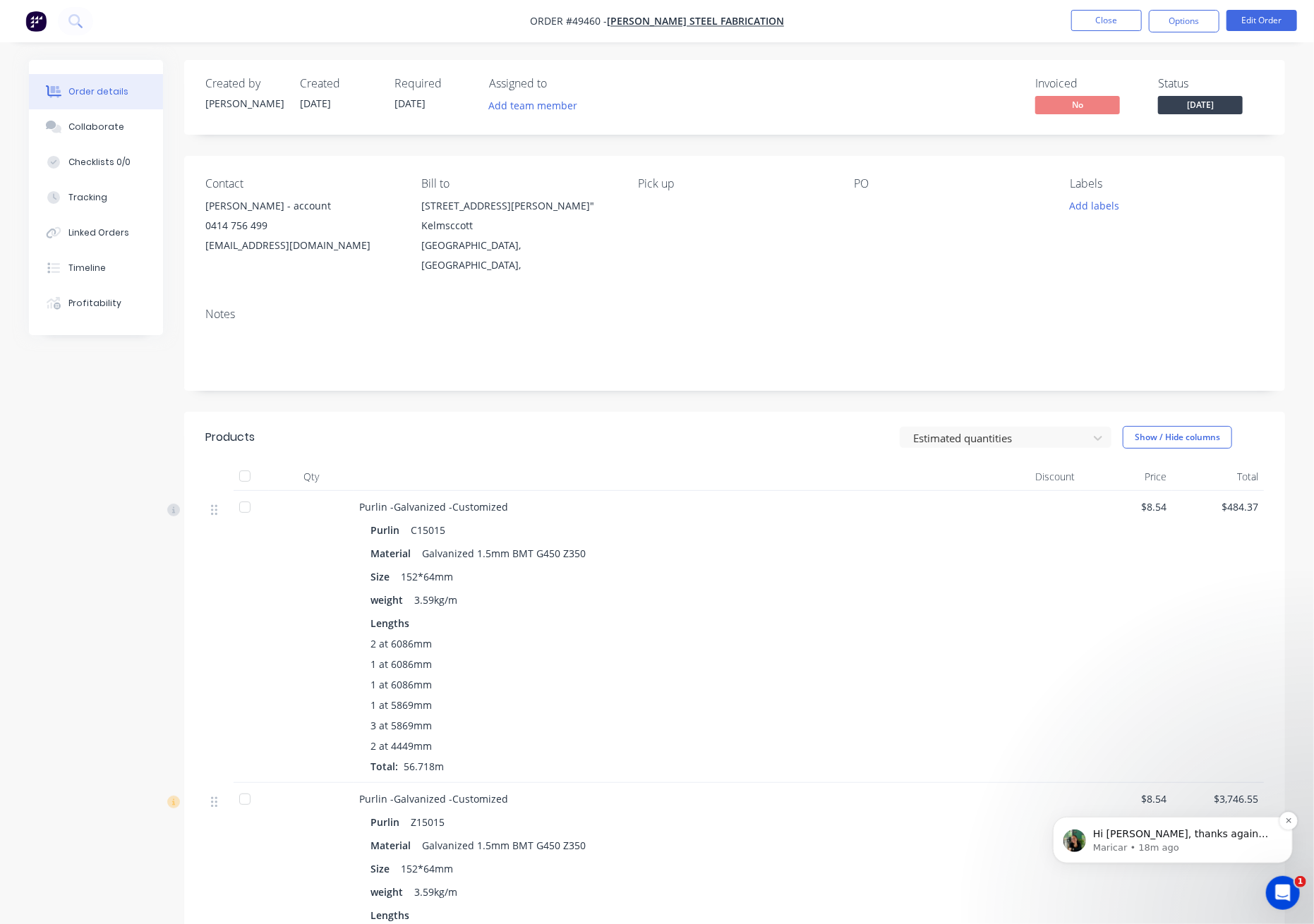
click at [1185, 845] on p "Maricar • 18m ago" at bounding box center [1183, 847] width 182 height 13
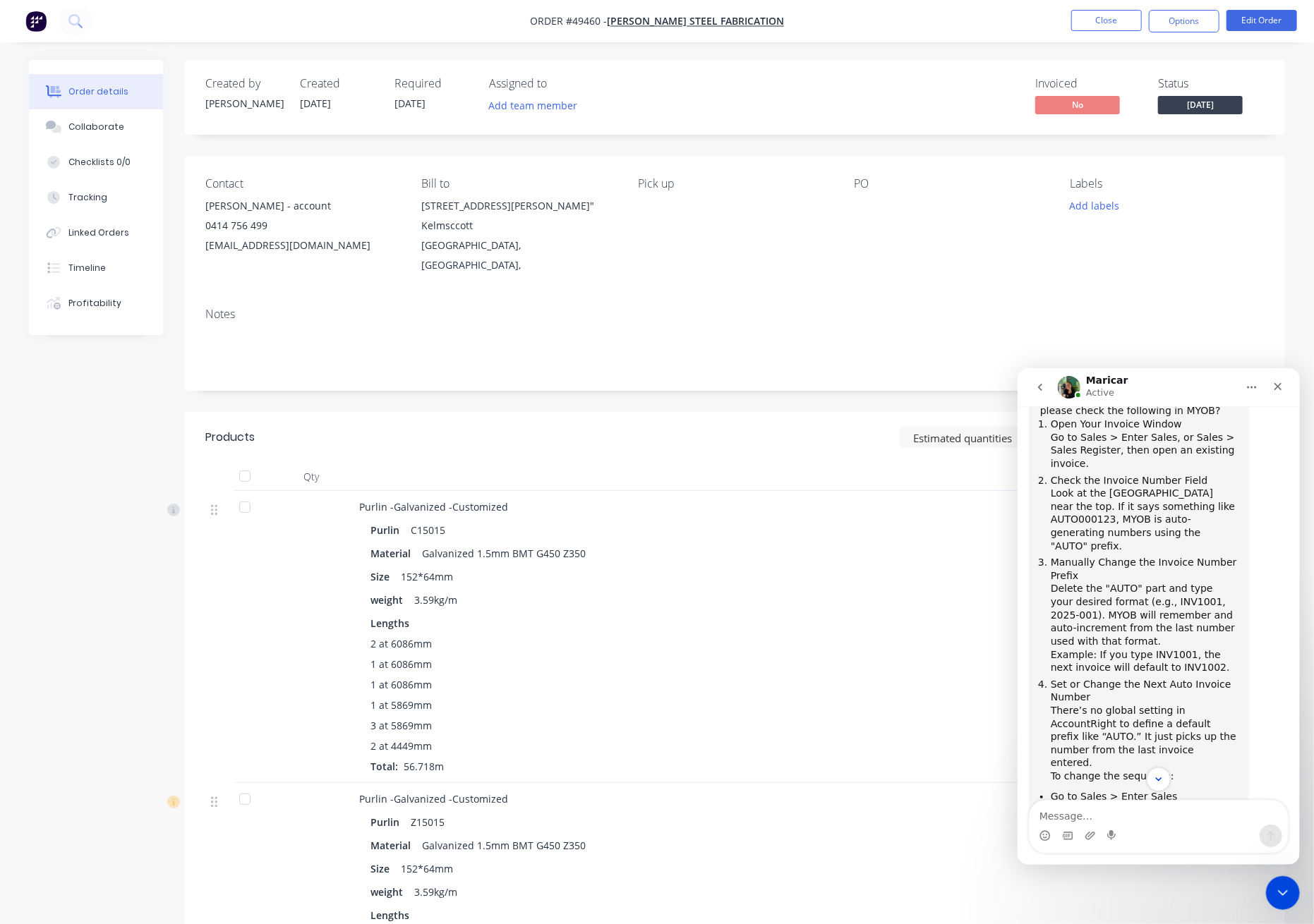
scroll to position [2205, 0]
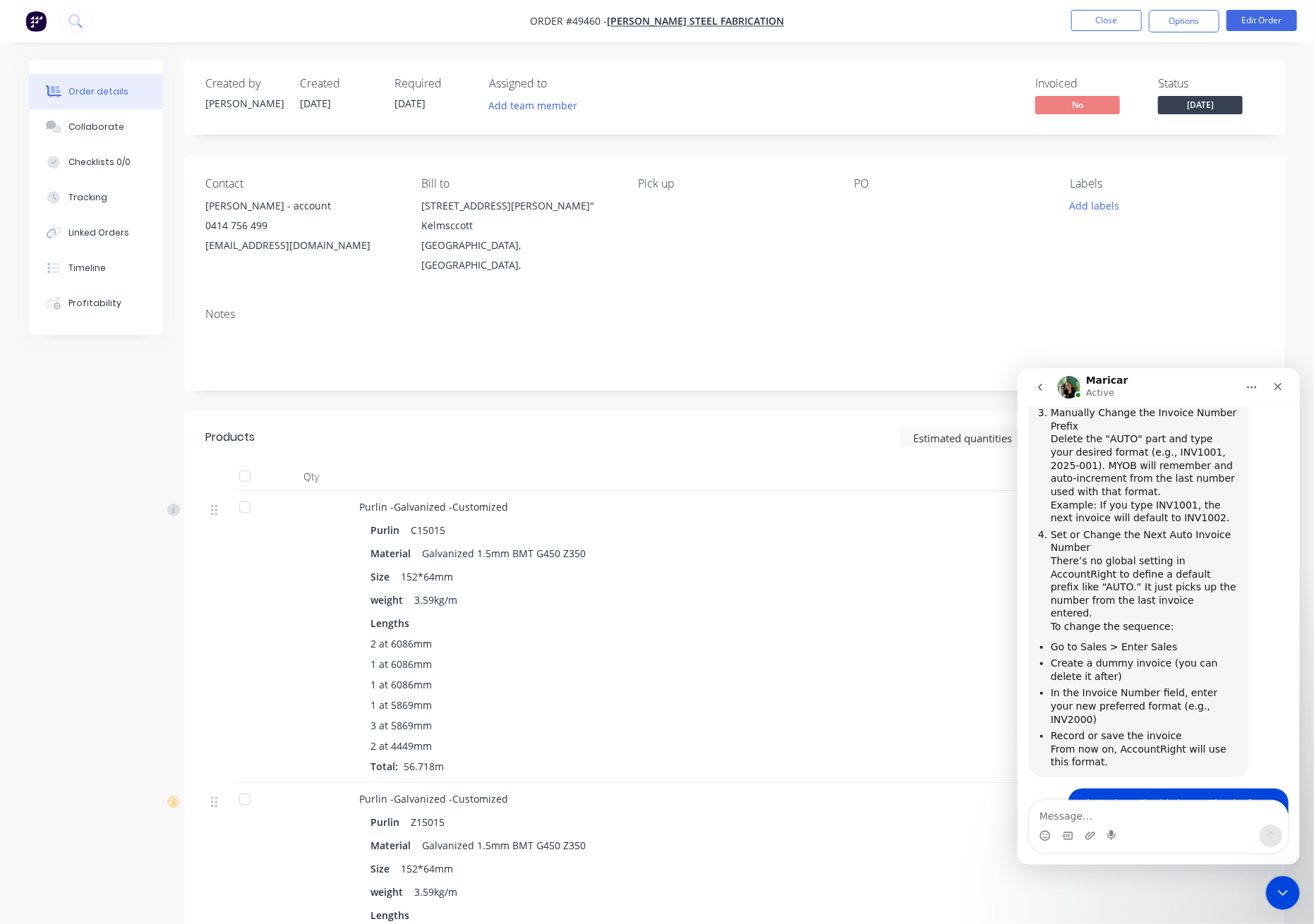
drag, startPoint x: 1040, startPoint y: 602, endPoint x: 1118, endPoint y: 629, distance: 82.5
click at [1118, 852] on div "No worries! Just a quick question regarding the migration from MYOB to Xero - w…" at bounding box center [1139, 886] width 198 height 69
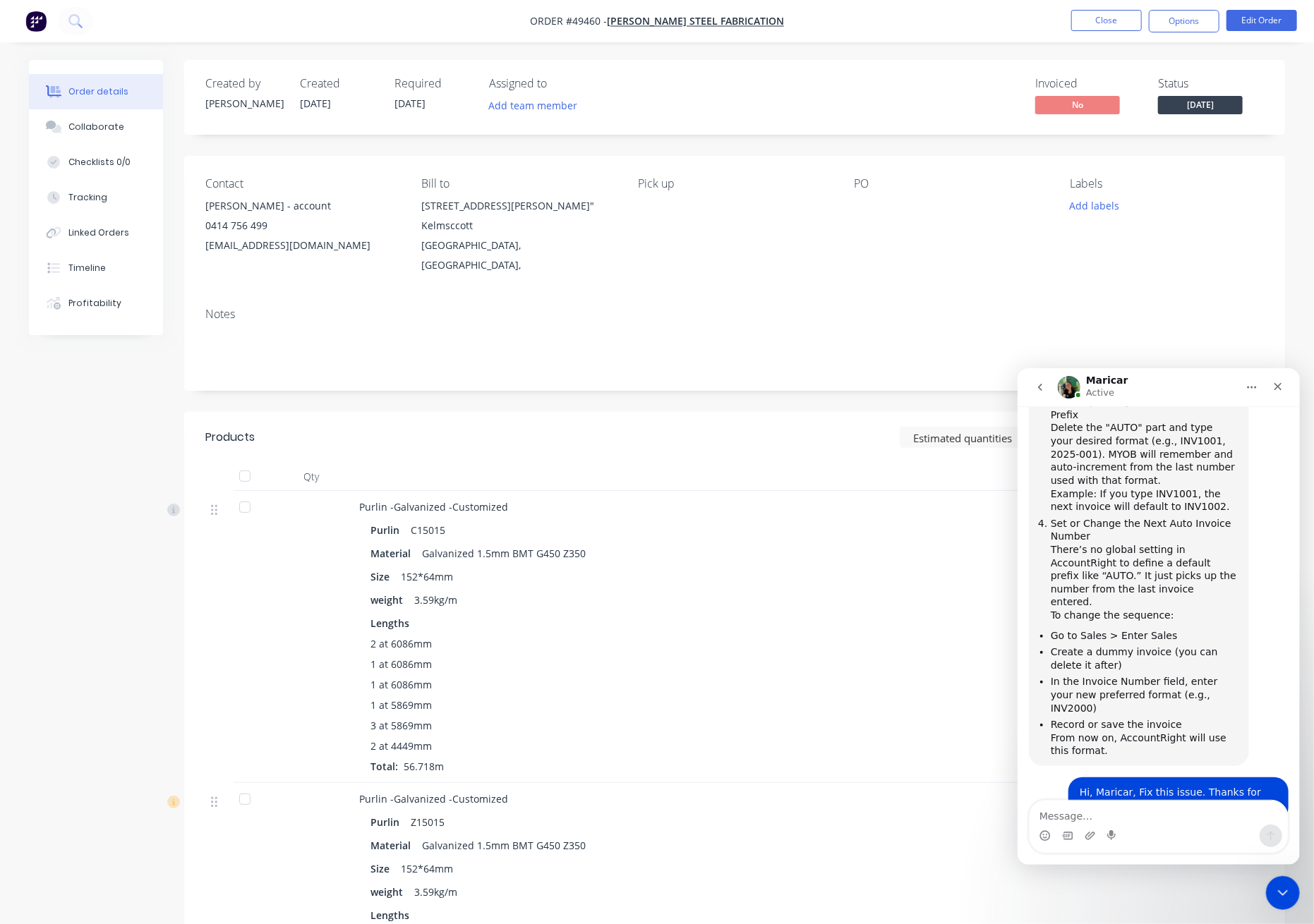
scroll to position [2219, 0]
